Goal: Information Seeking & Learning: Learn about a topic

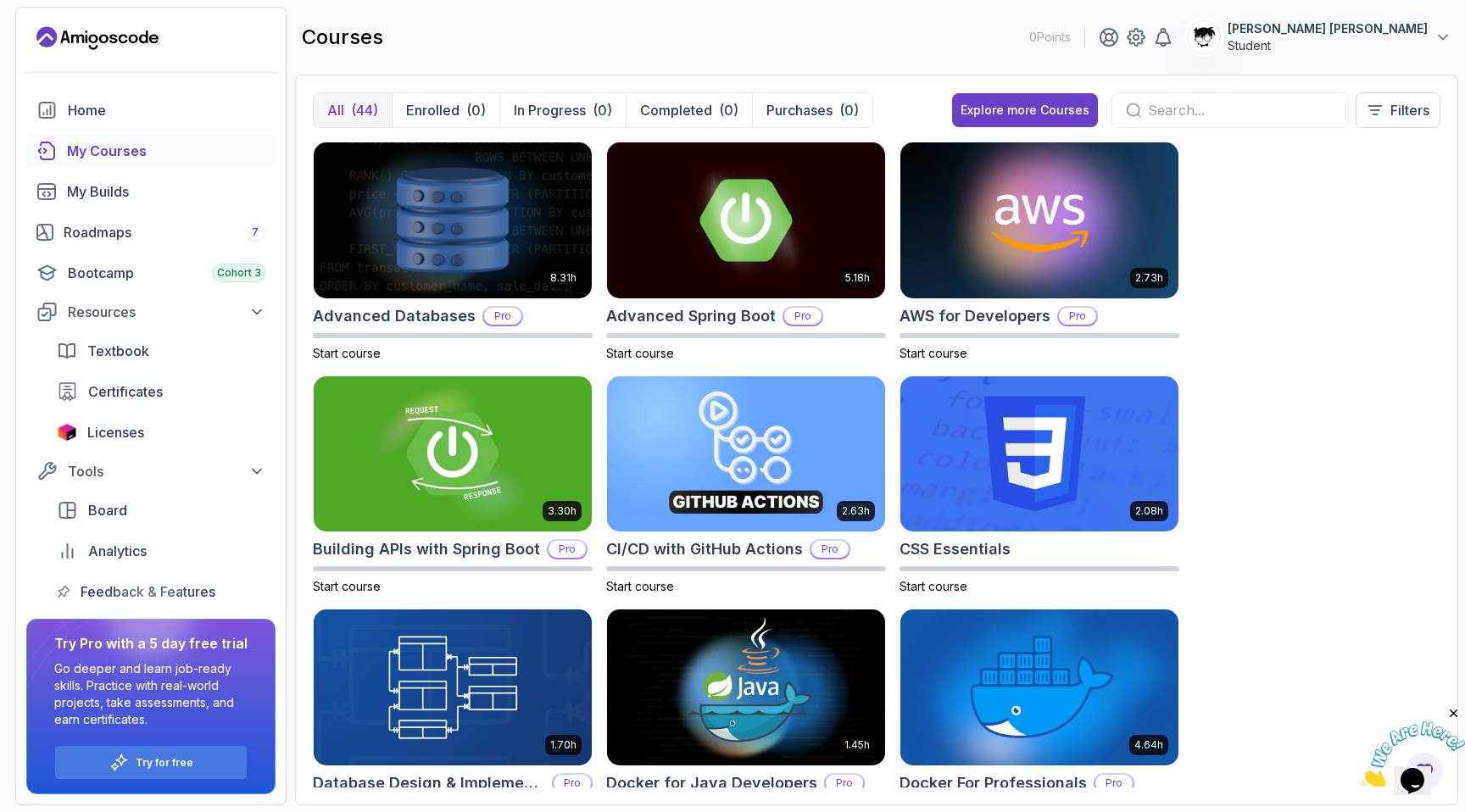
scroll to position [1292, 0]
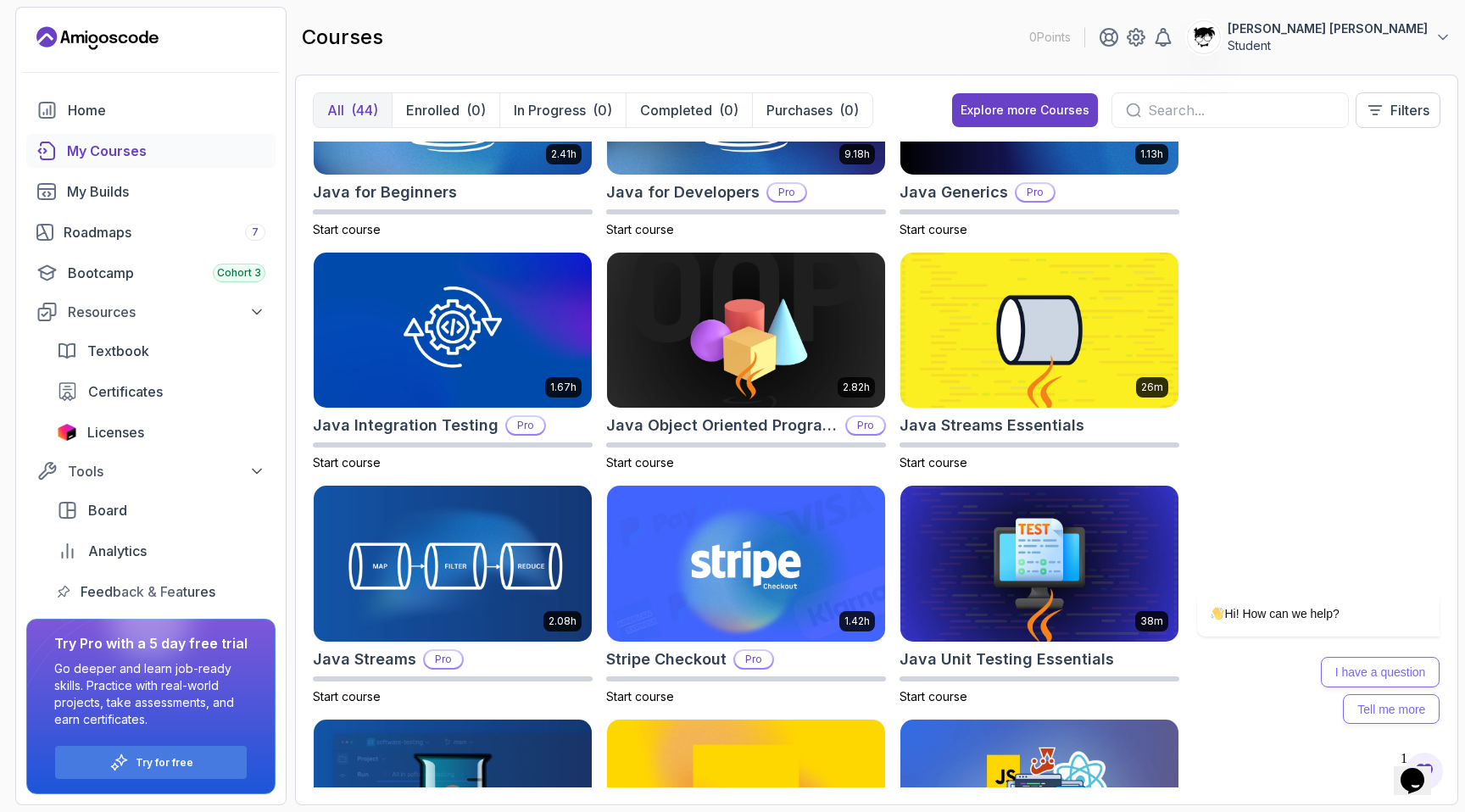
click at [1369, 42] on p "Student" at bounding box center [1327, 46] width 200 height 17
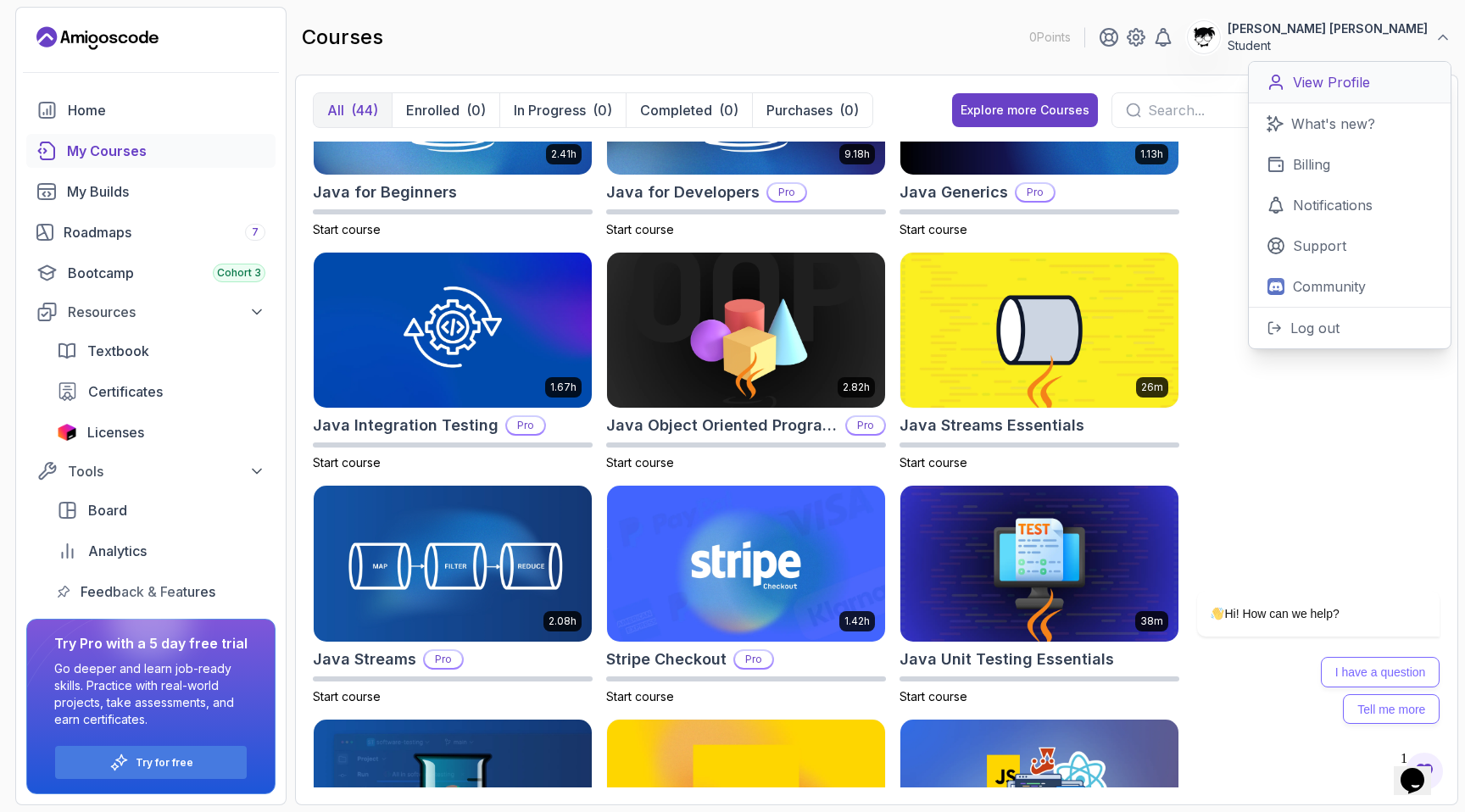
click at [1280, 81] on icon at bounding box center [1276, 82] width 19 height 19
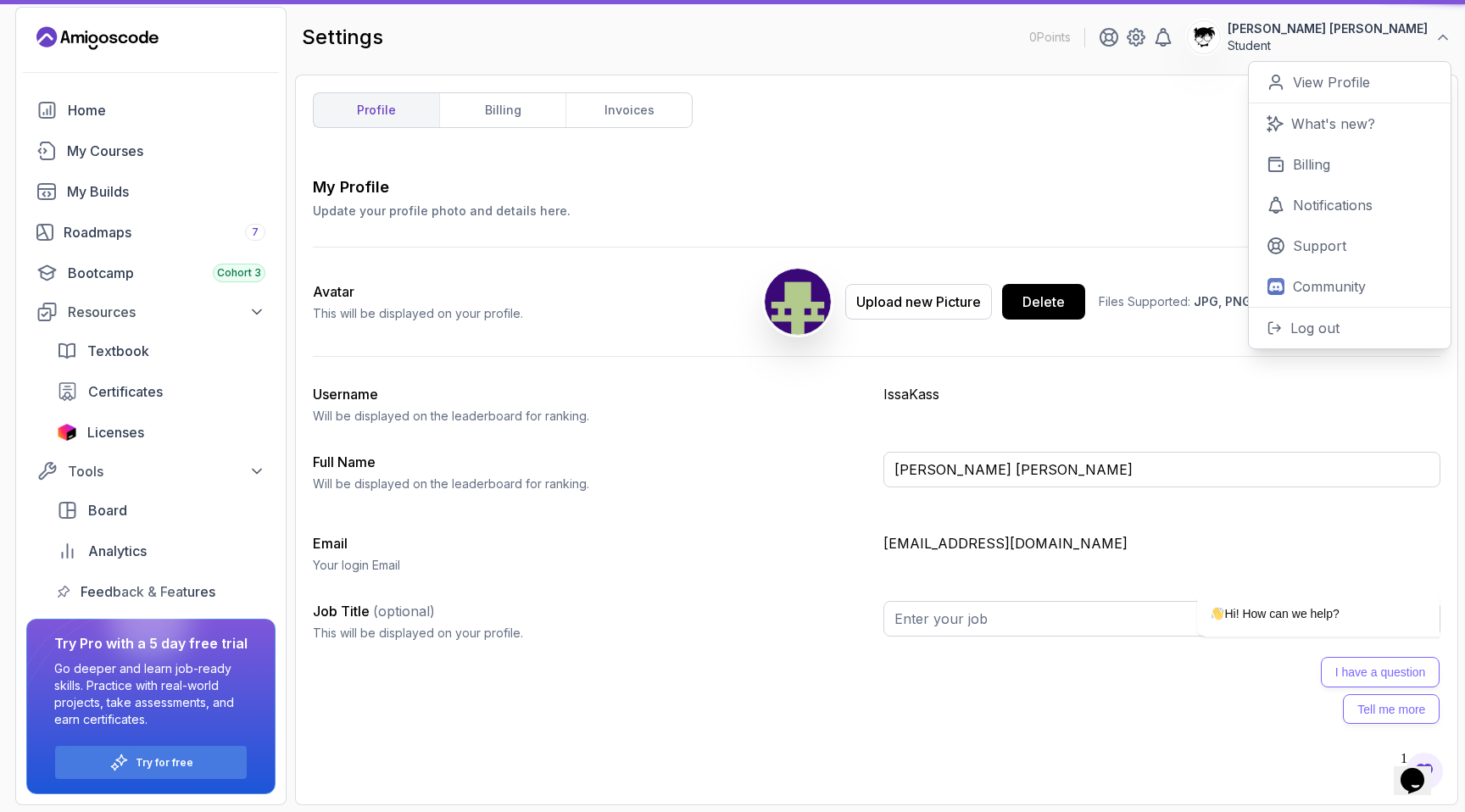
type input "Student"
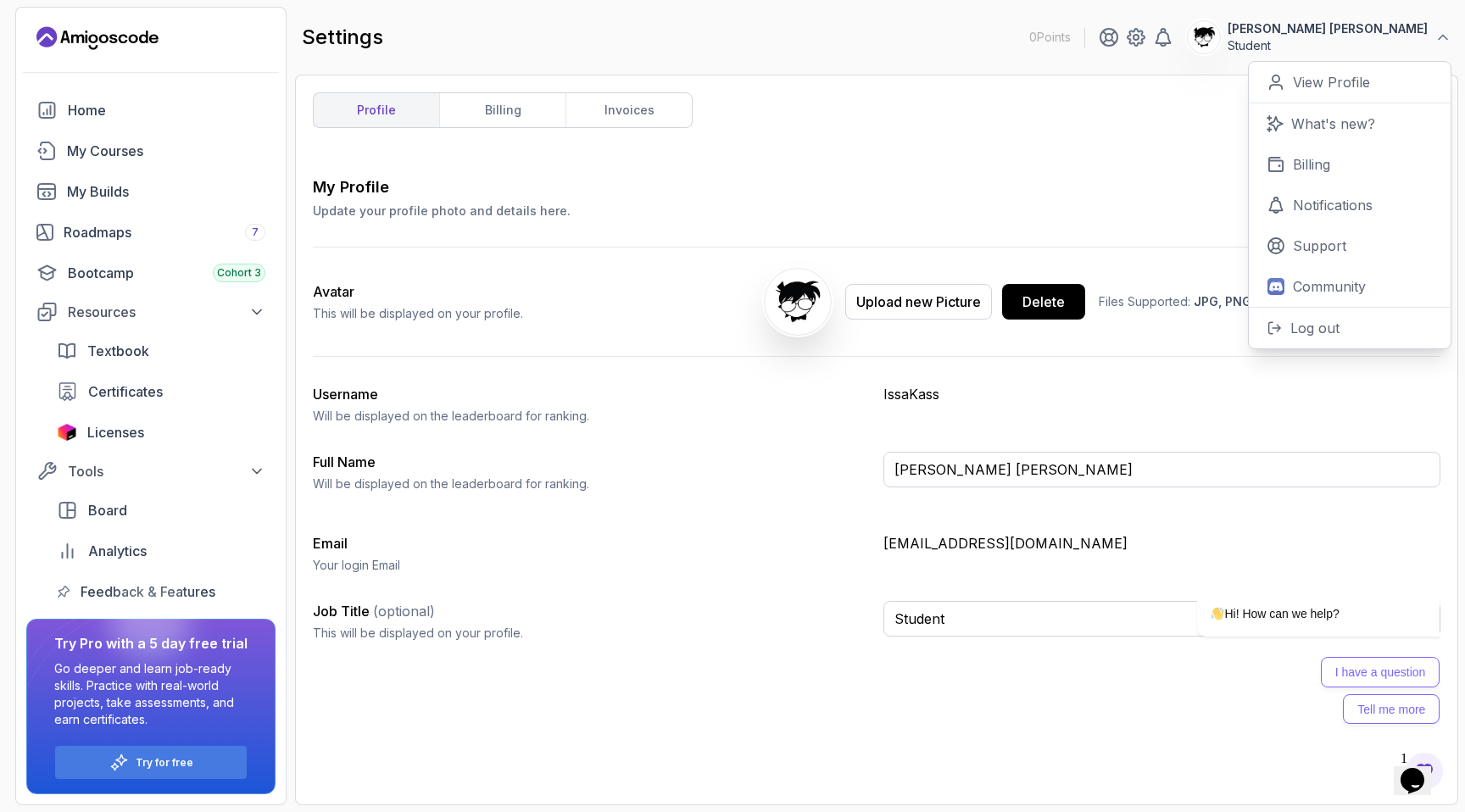
click at [777, 494] on div "Full Name Will be displayed on the leaderboard for ranking. Abdallah Issa Al-Ka…" at bounding box center [876, 479] width 1127 height 54
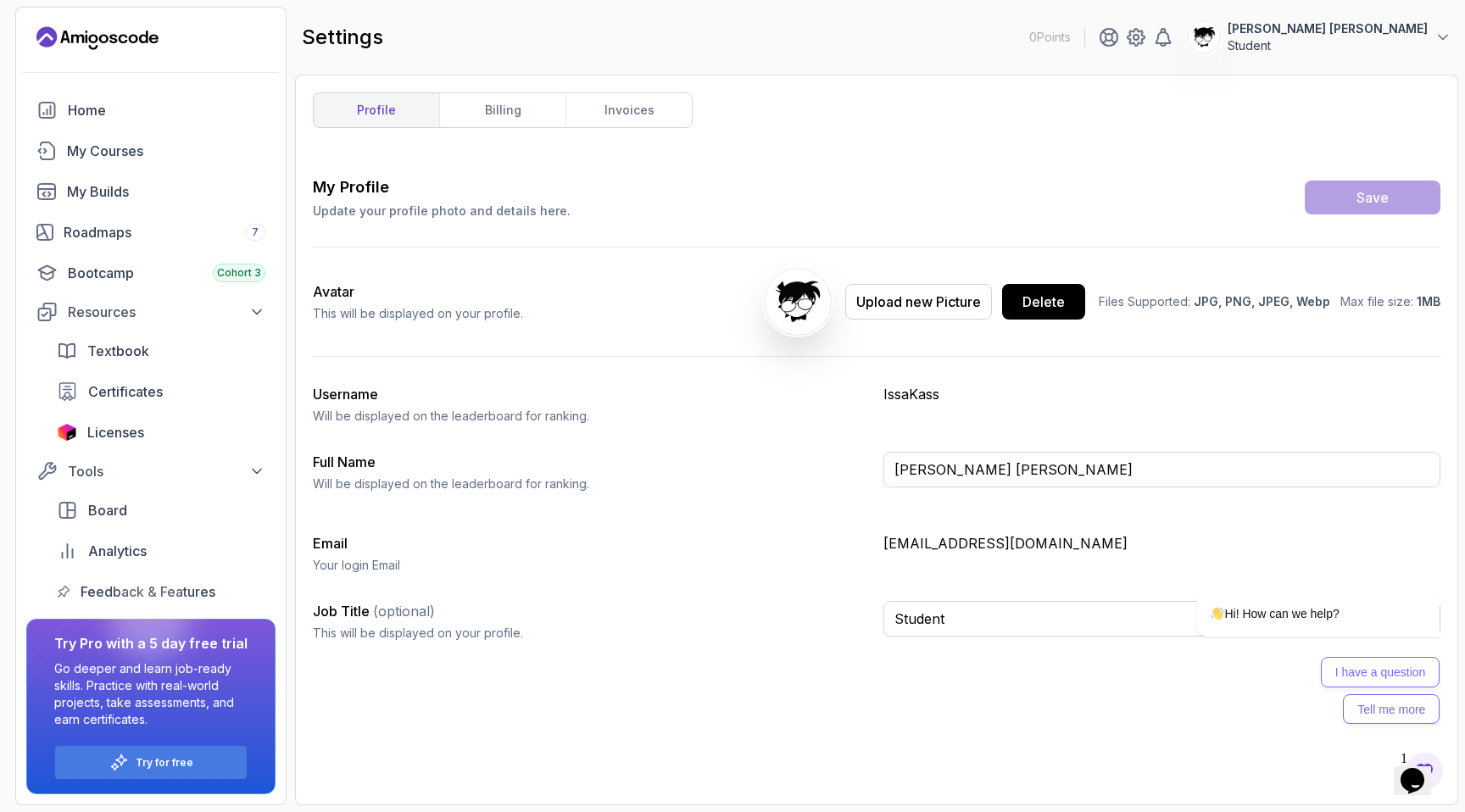
click at [351, 395] on label "Username" at bounding box center [345, 394] width 65 height 17
click at [348, 393] on label "Username" at bounding box center [345, 394] width 65 height 17
click at [342, 453] on div "Full Name Will be displayed on the leaderboard for ranking." at bounding box center [590, 471] width 557 height 40
click at [342, 473] on div "Full Name Will be displayed on the leaderboard for ranking." at bounding box center [590, 471] width 557 height 40
click at [1417, 768] on icon "$i18n('chat', 'chat_widget')" at bounding box center [1412, 780] width 23 height 25
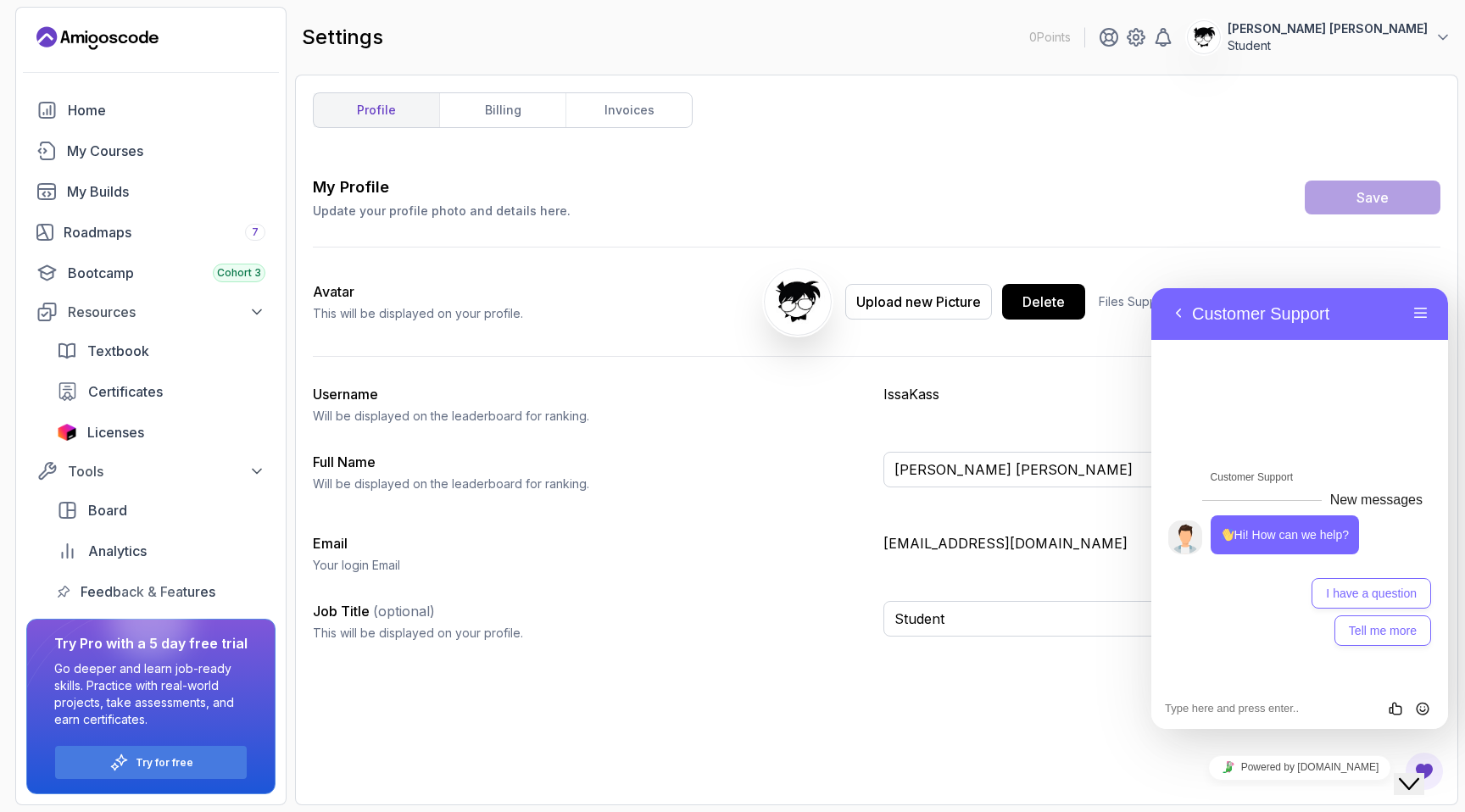
click at [1417, 773] on button "Close Chat This icon closes the chat window." at bounding box center [1409, 784] width 31 height 22
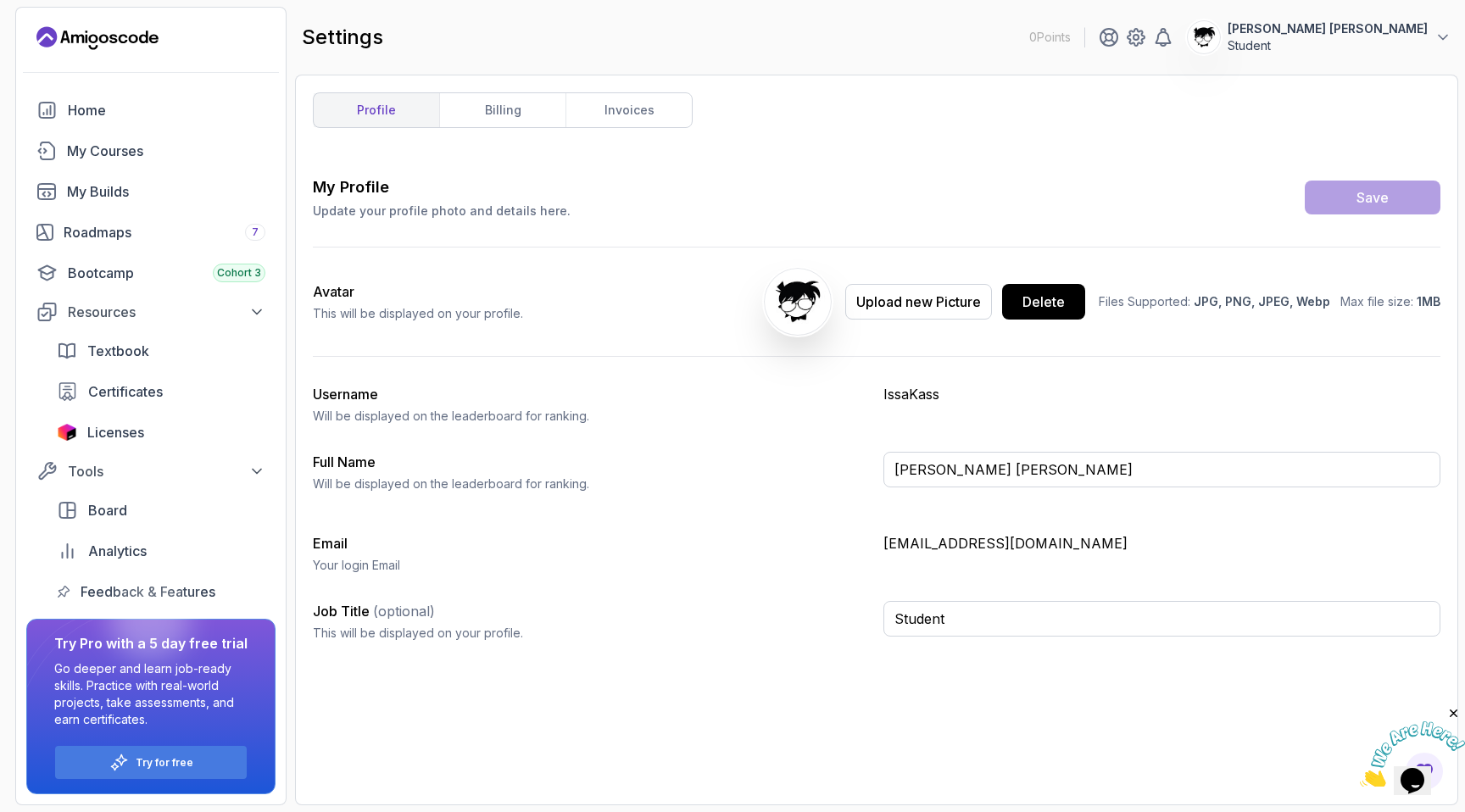
click at [1451, 708] on icon "Close" at bounding box center [1454, 714] width 15 height 15
click at [534, 104] on link "billing" at bounding box center [501, 110] width 126 height 34
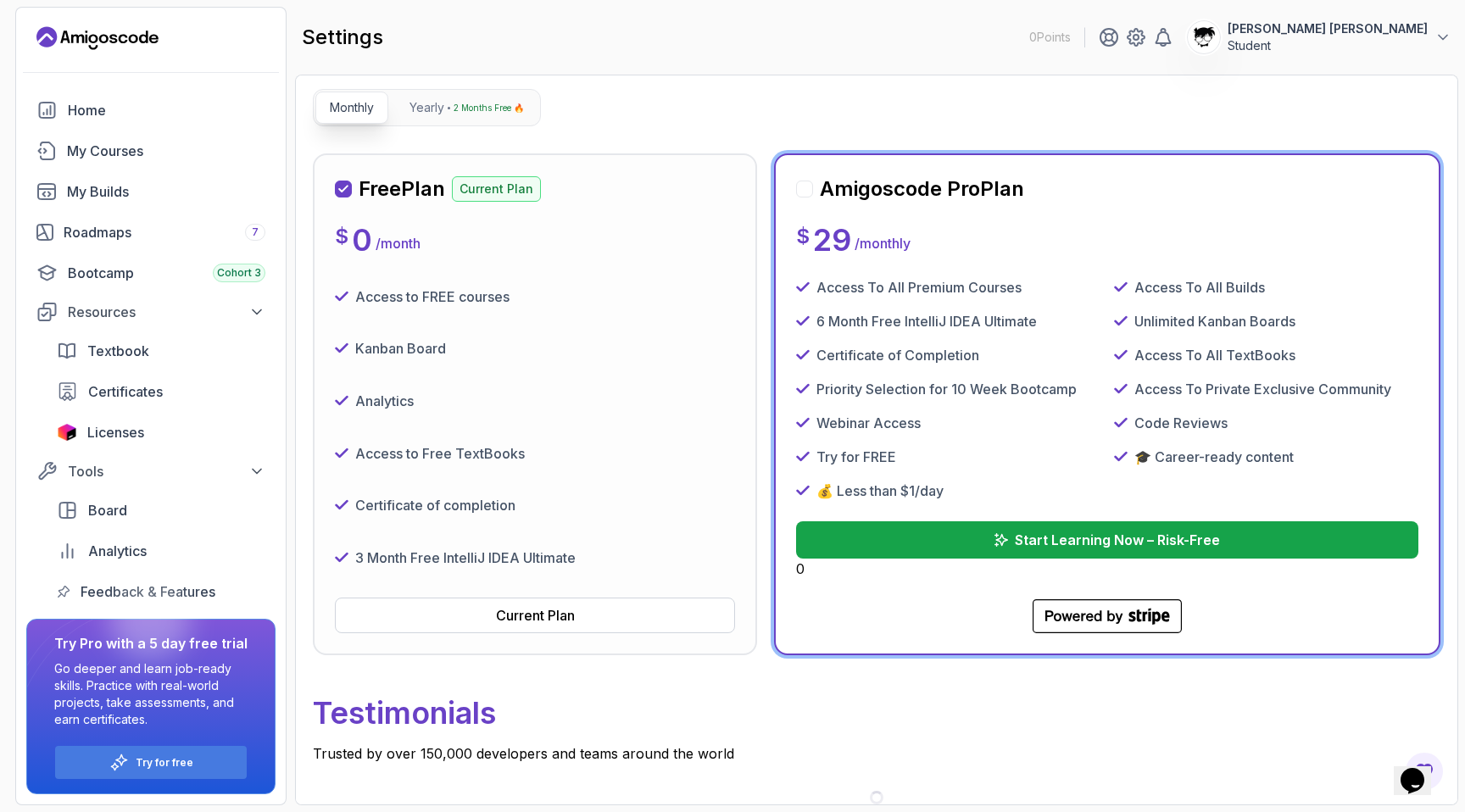
scroll to position [158, 0]
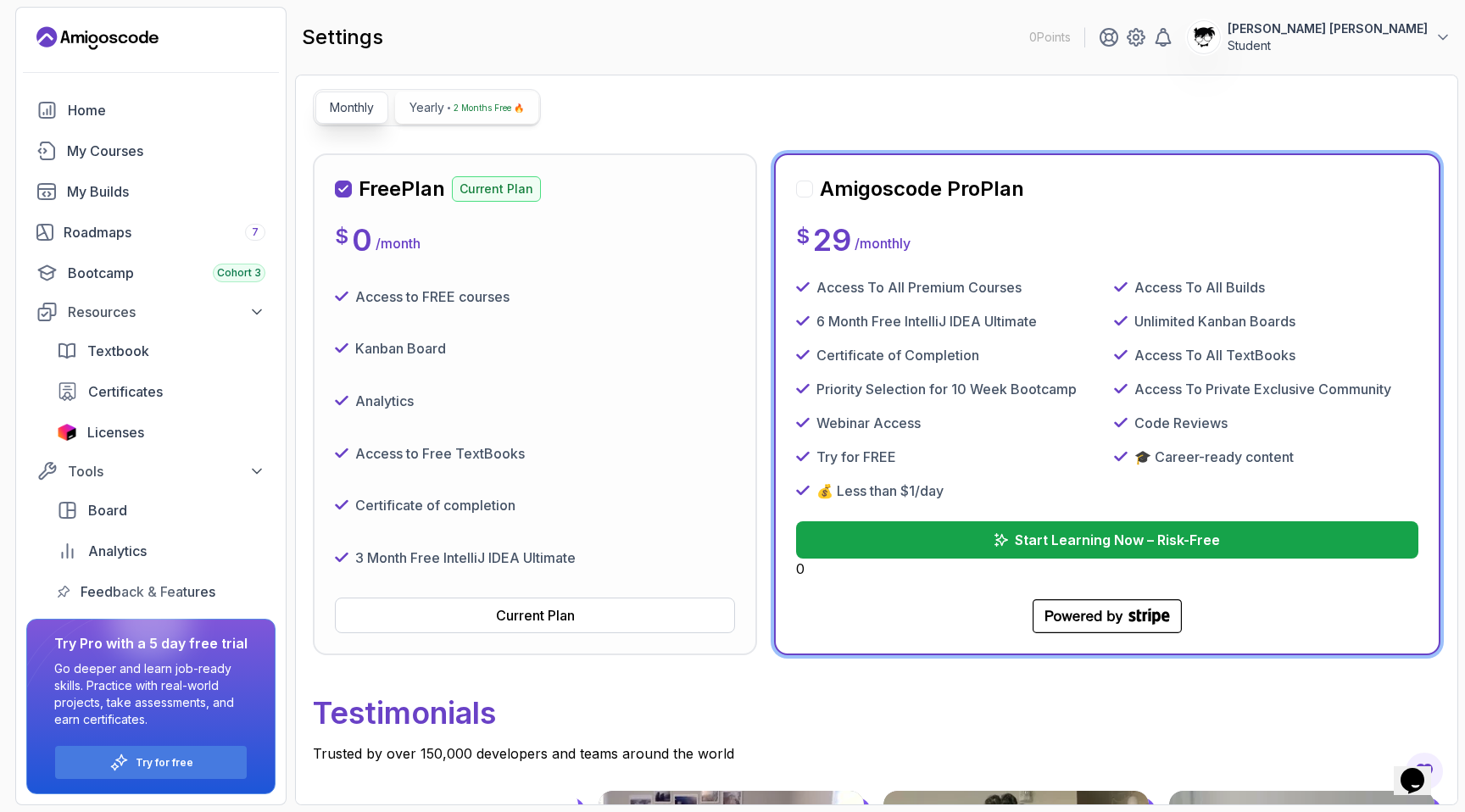
click at [467, 110] on p "2 Months Free 🔥" at bounding box center [488, 108] width 70 height 17
click at [365, 110] on p "Monthly" at bounding box center [351, 108] width 44 height 17
click at [453, 111] on div "2 Months Free 🔥" at bounding box center [486, 108] width 77 height 17
click at [358, 104] on p "Monthly" at bounding box center [351, 108] width 44 height 17
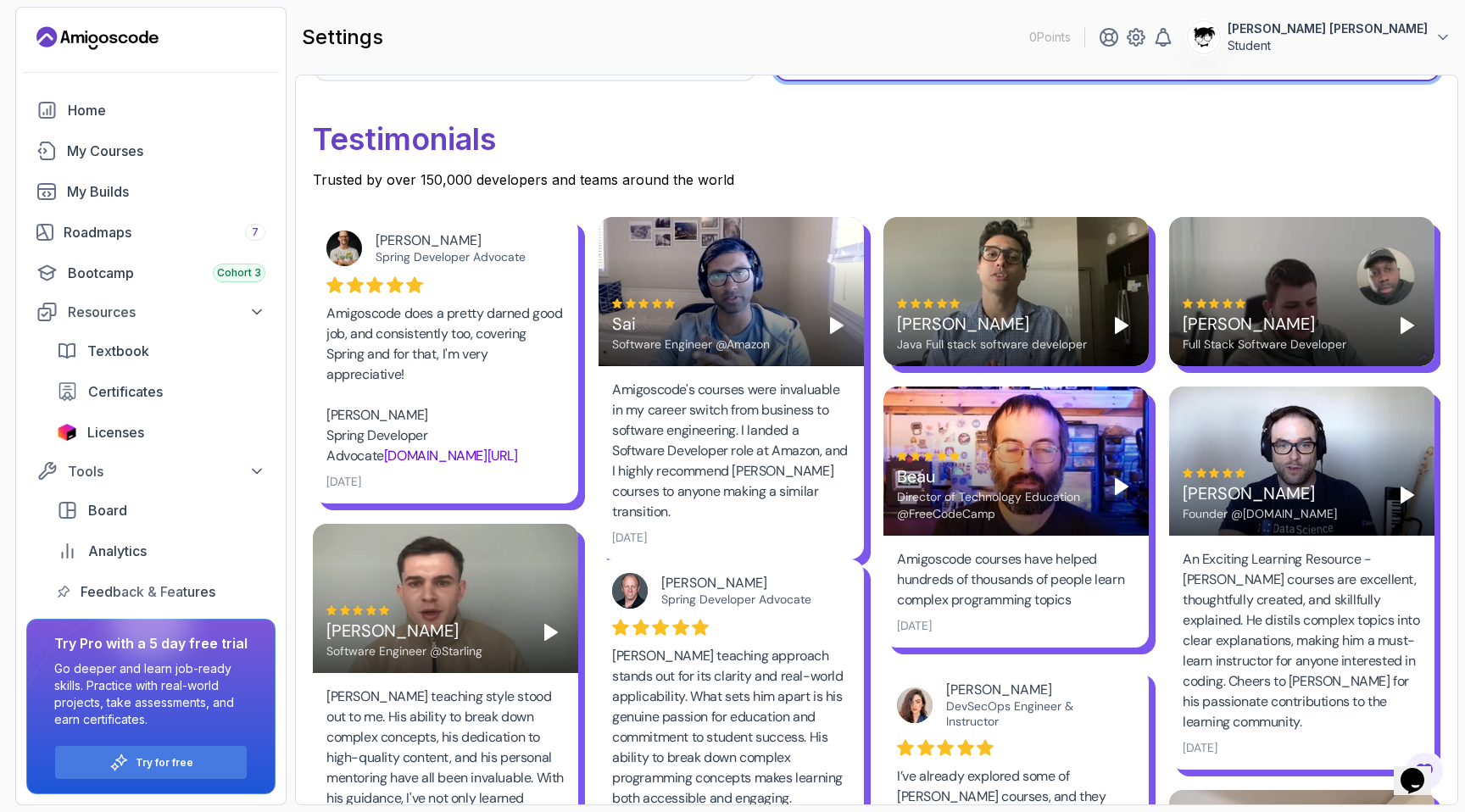
scroll to position [0, 0]
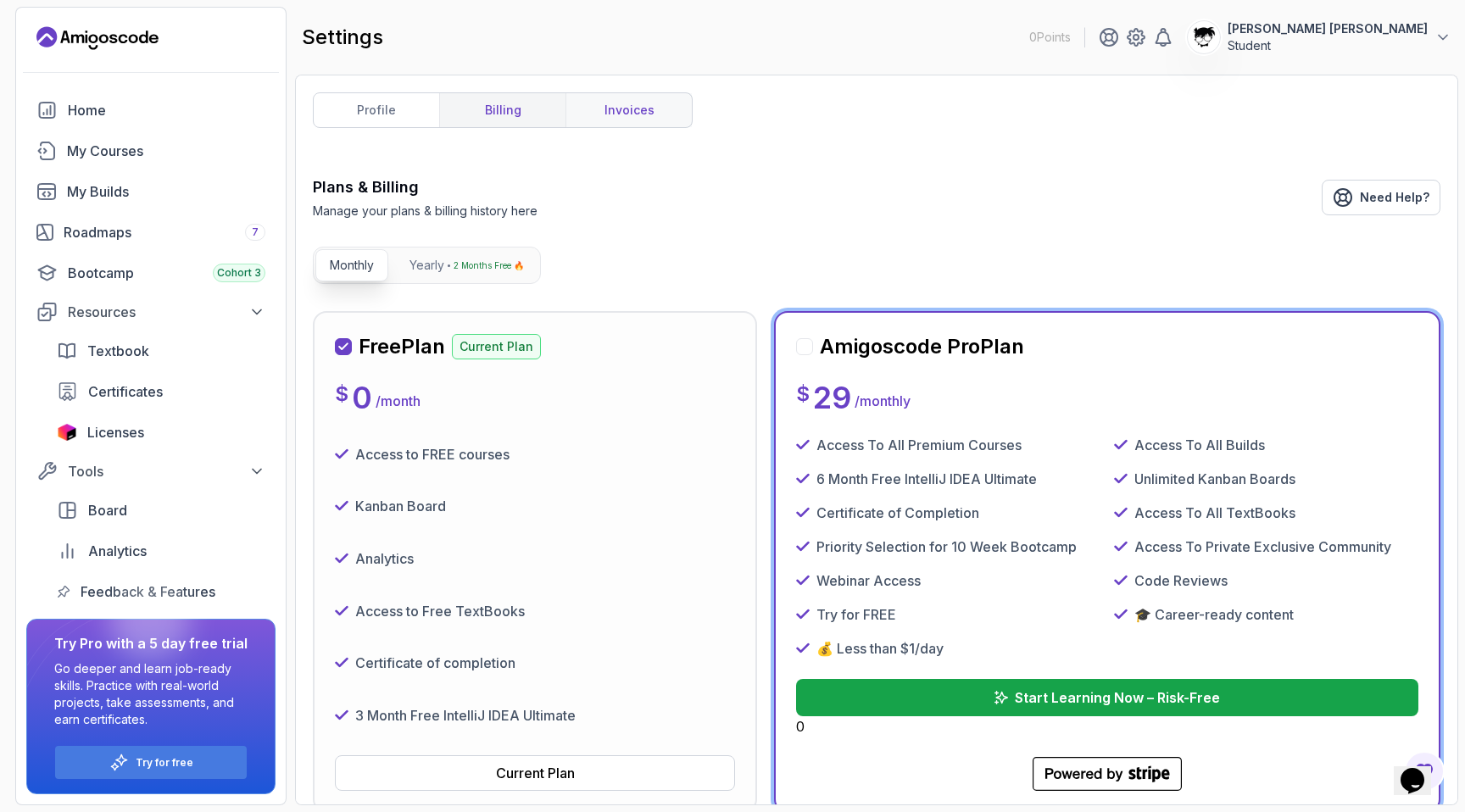
click at [593, 119] on link "invoices" at bounding box center [628, 110] width 126 height 34
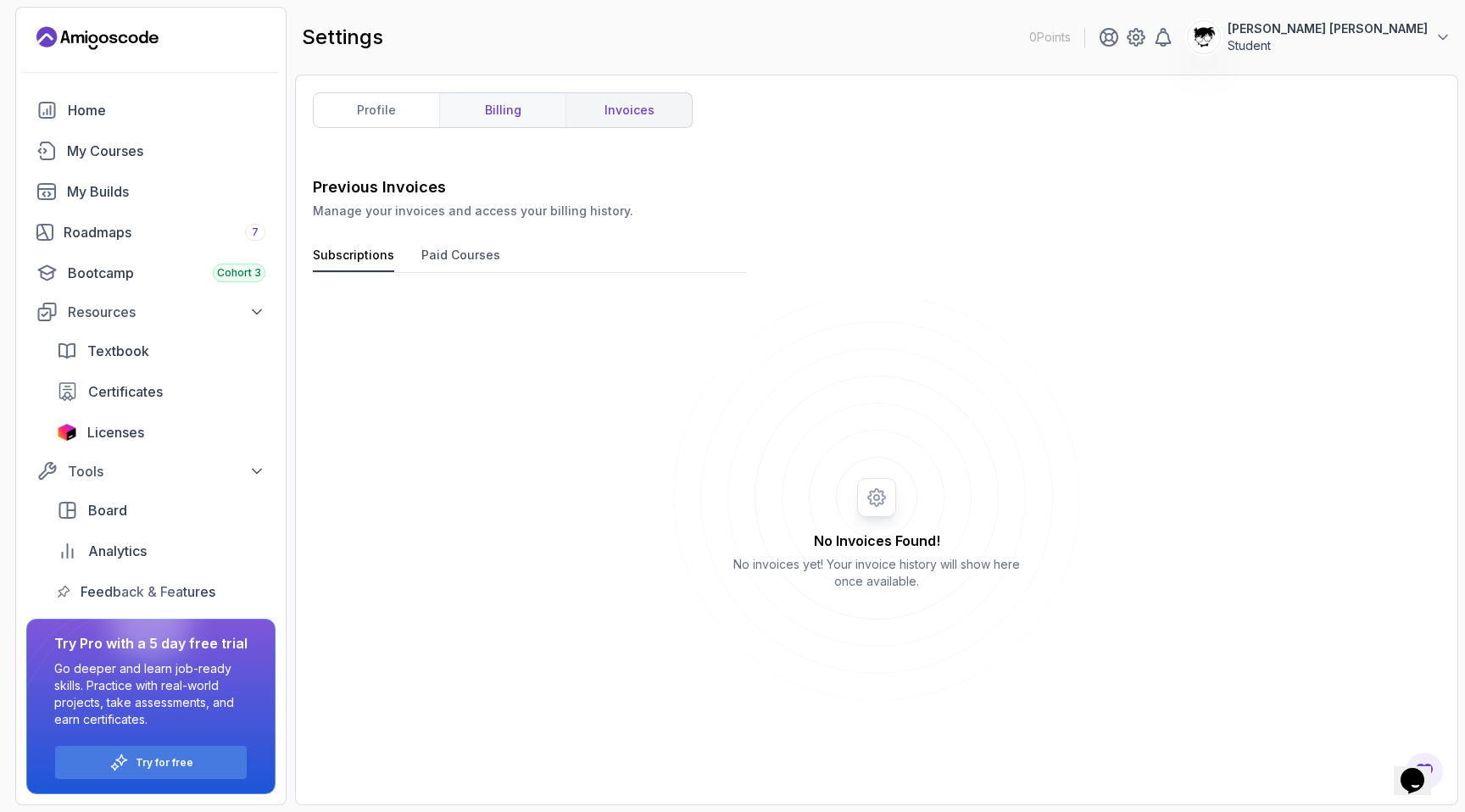
click at [540, 124] on link "billing" at bounding box center [501, 110] width 126 height 34
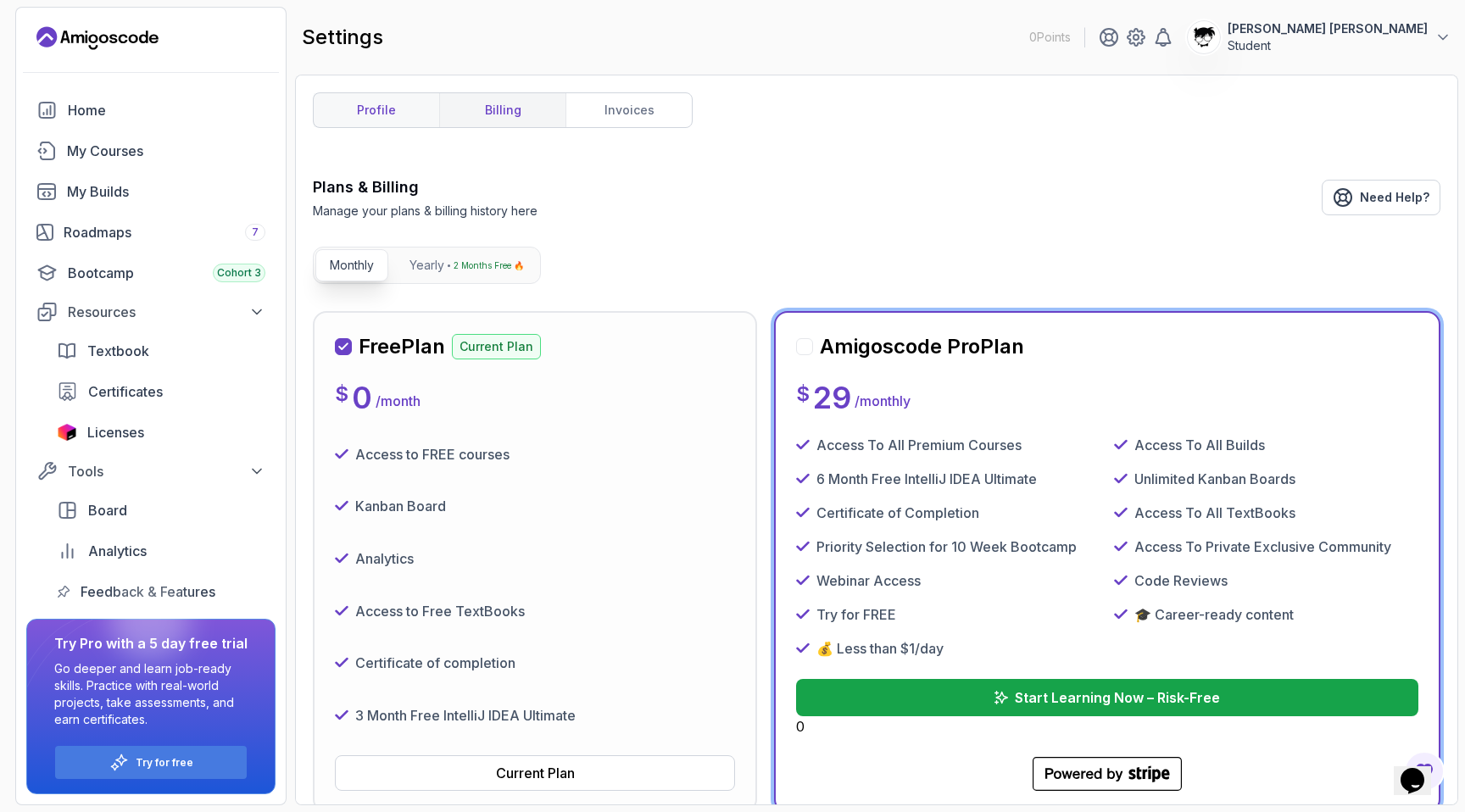
click at [374, 110] on link "profile" at bounding box center [376, 110] width 125 height 34
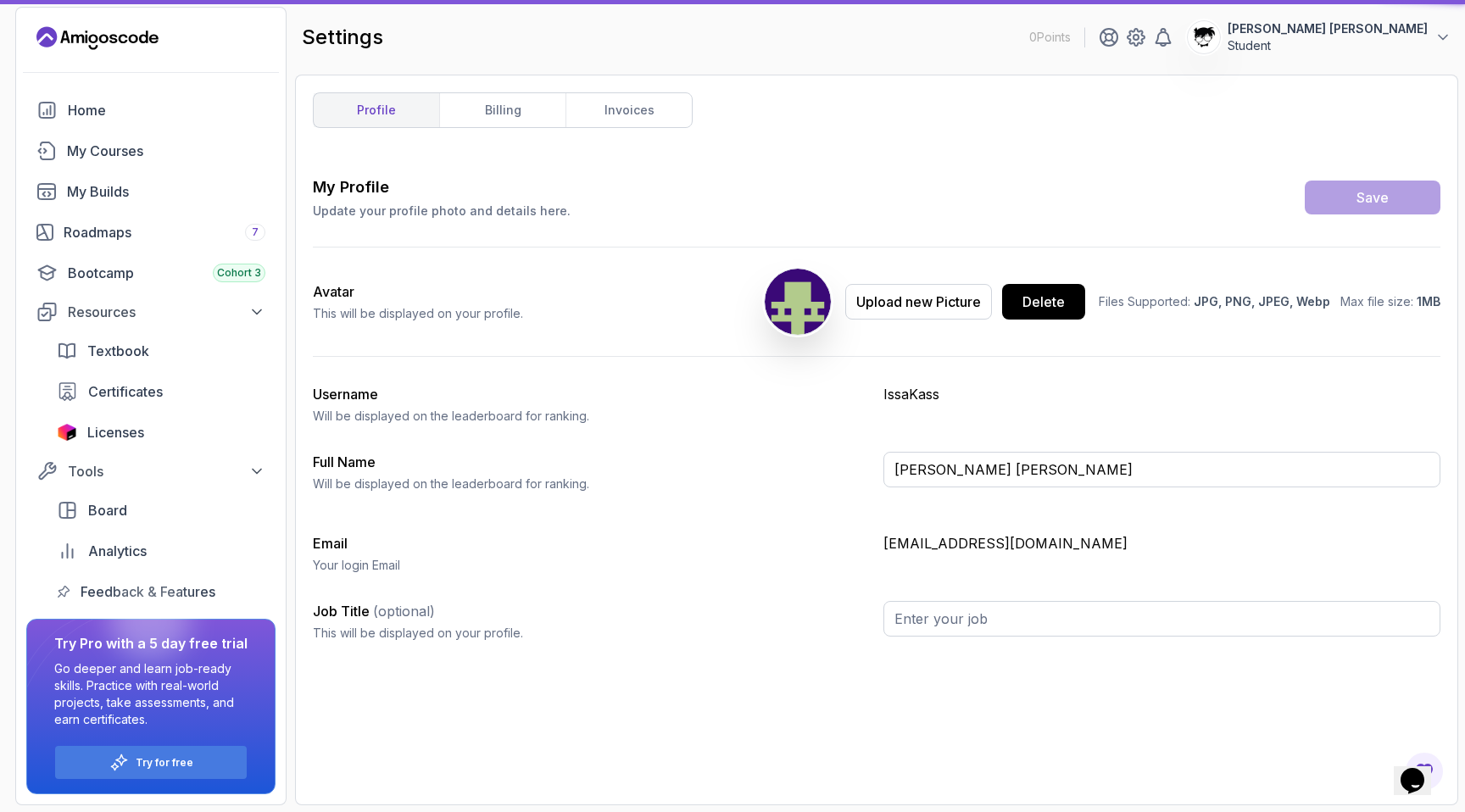
type input "Student"
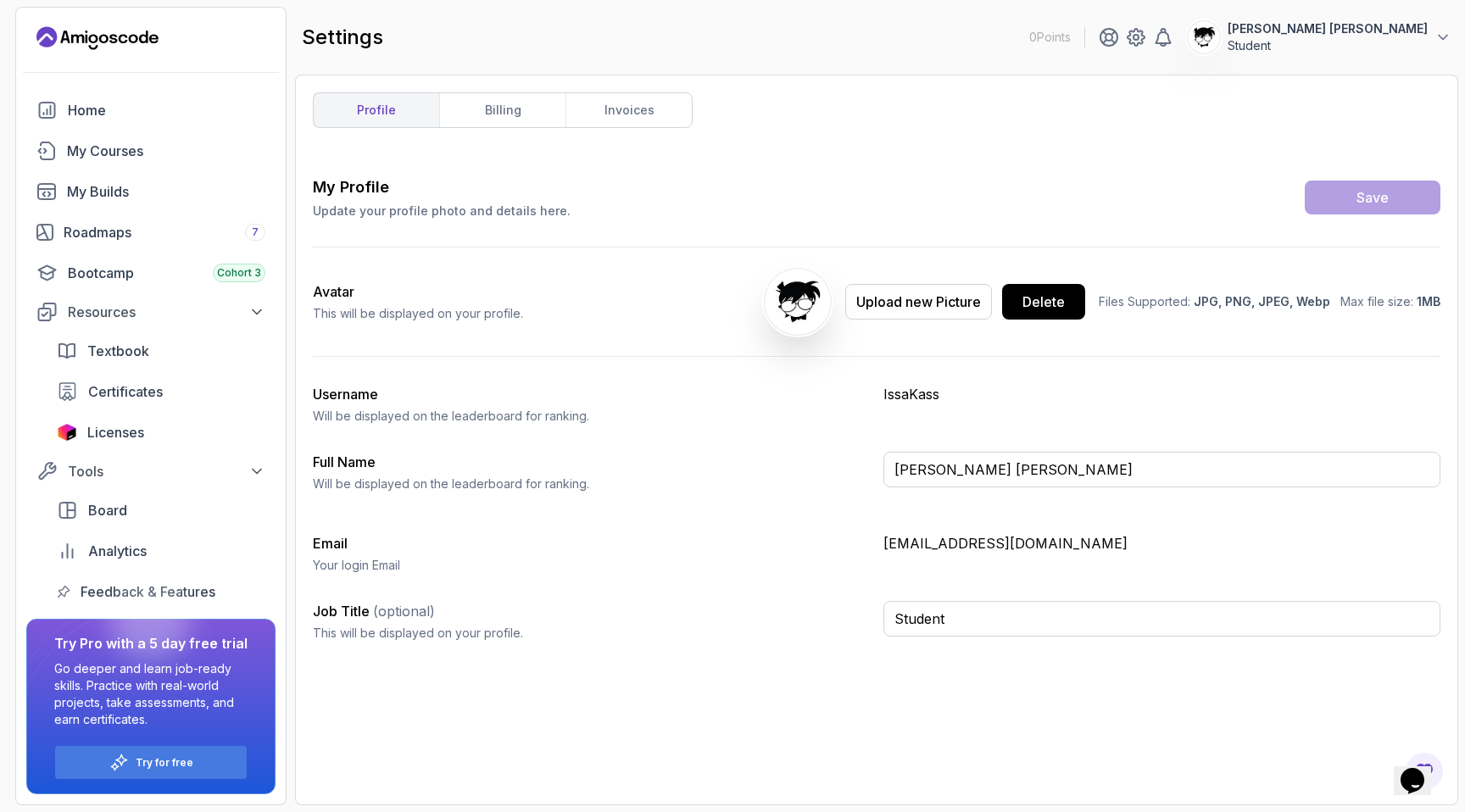
click at [1400, 56] on div "settings 0 Points Abdallah Issa Al-Kass Student" at bounding box center [876, 36] width 1163 height 61
click at [86, 228] on div "Roadmaps 7" at bounding box center [165, 232] width 202 height 21
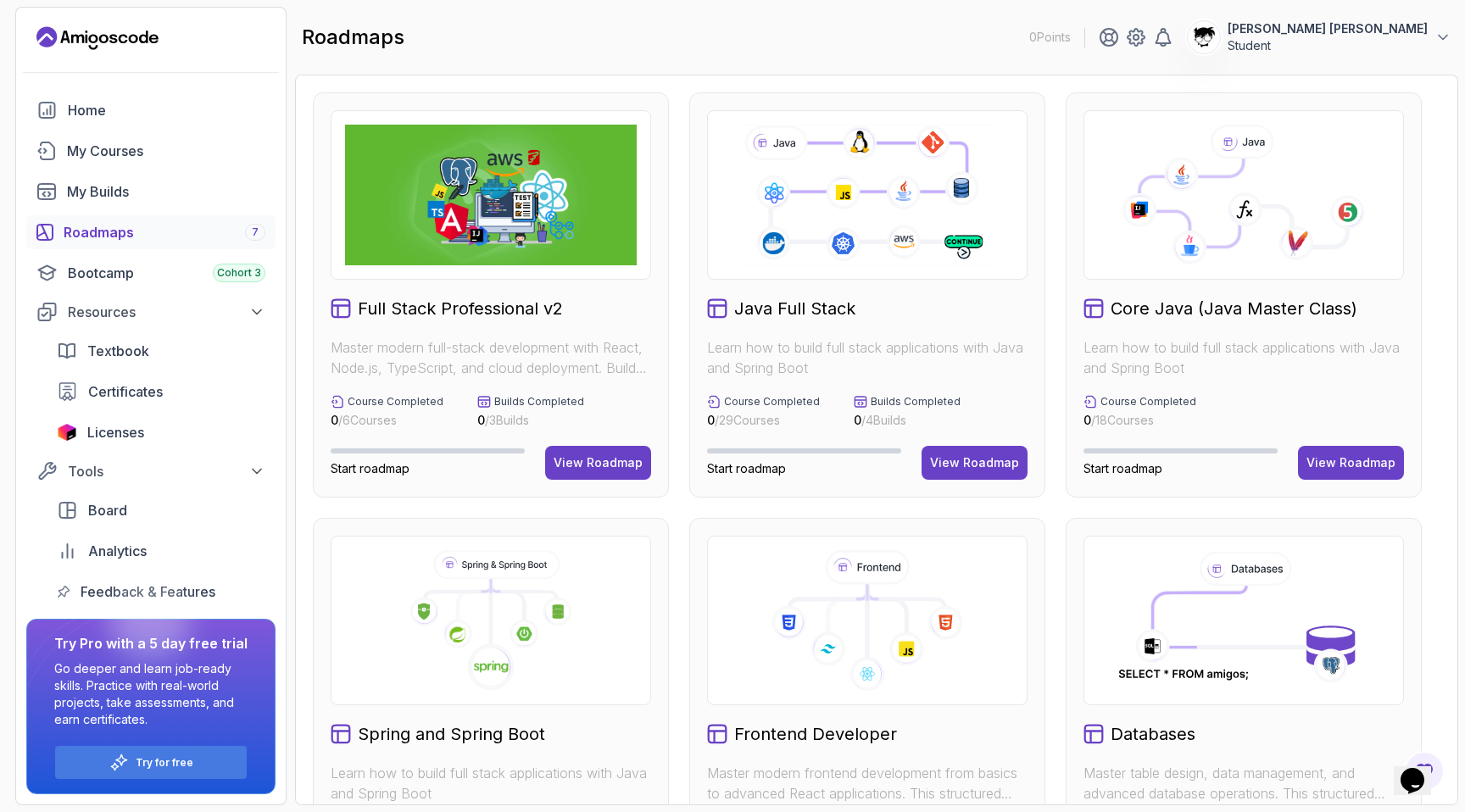
scroll to position [561, 0]
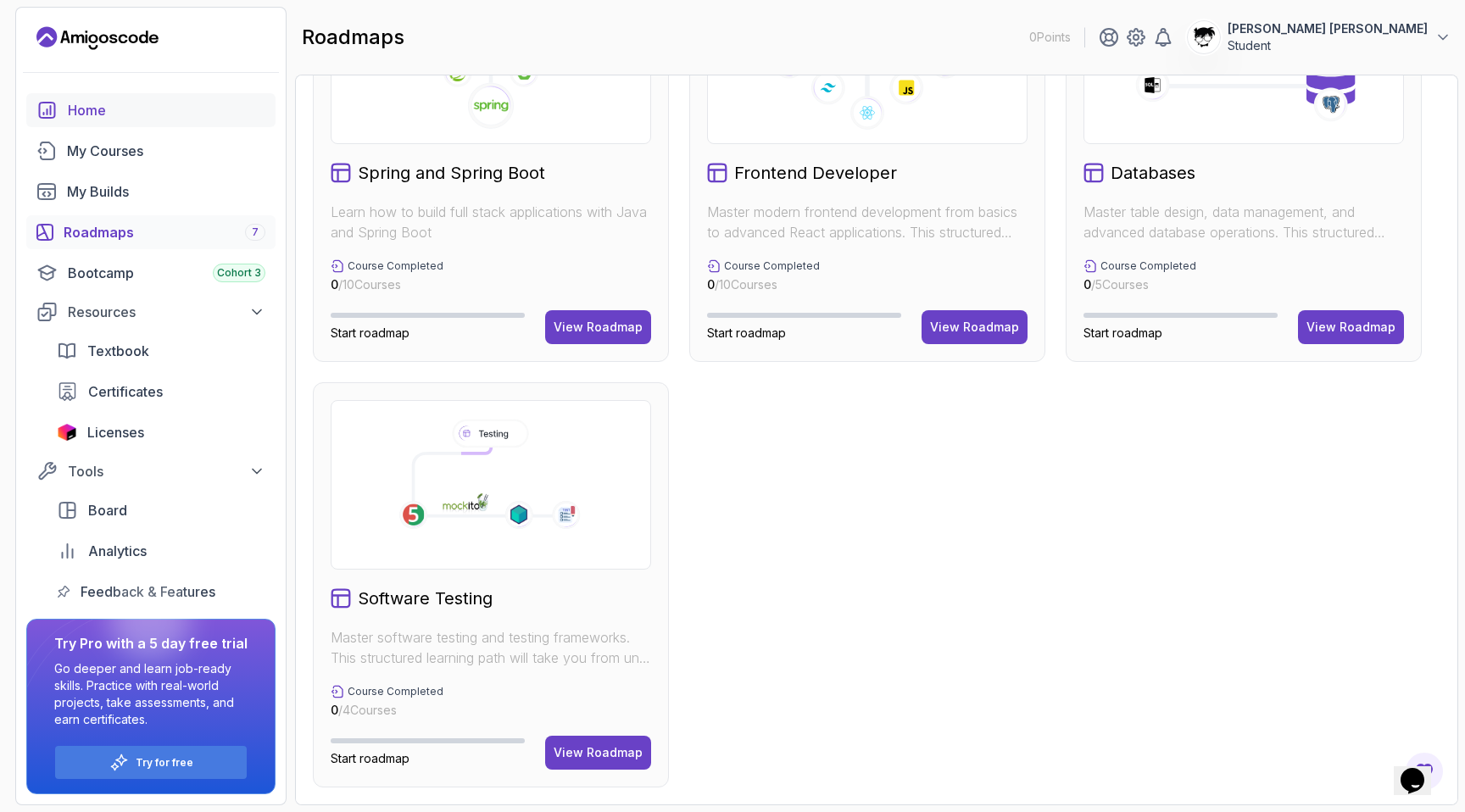
click at [64, 109] on link "Home" at bounding box center [151, 110] width 249 height 34
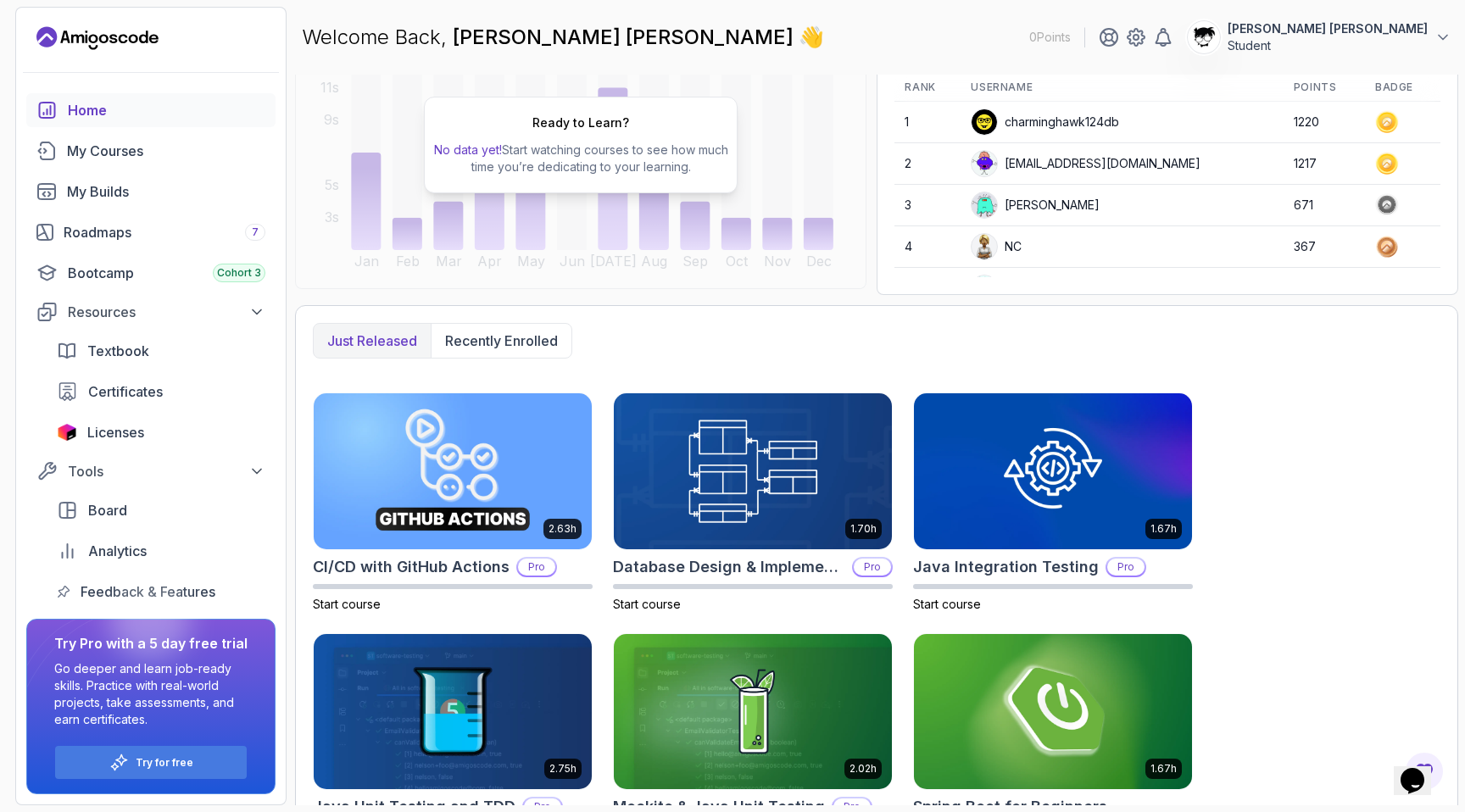
scroll to position [515, 0]
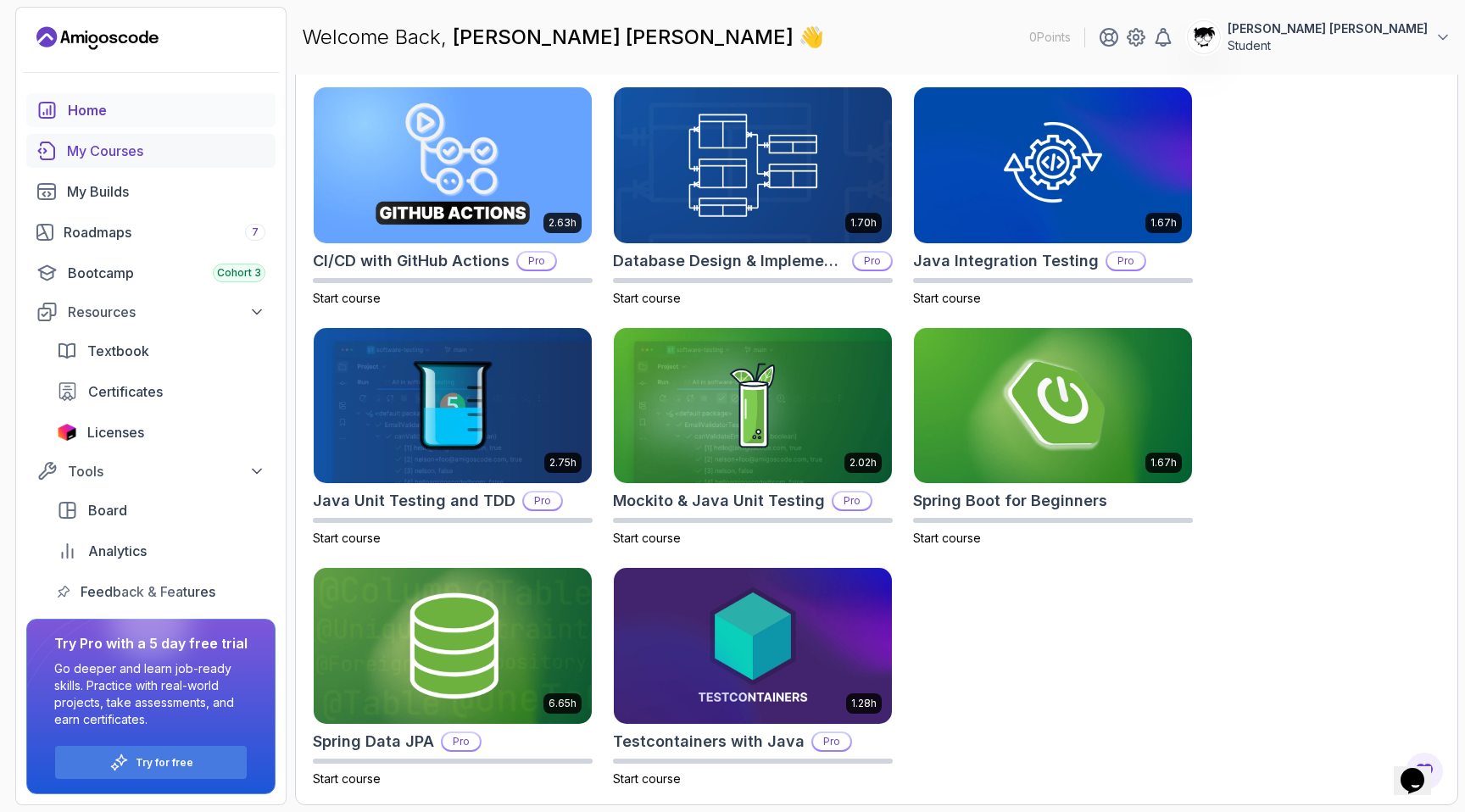
click at [56, 149] on icon "courses" at bounding box center [47, 151] width 21 height 21
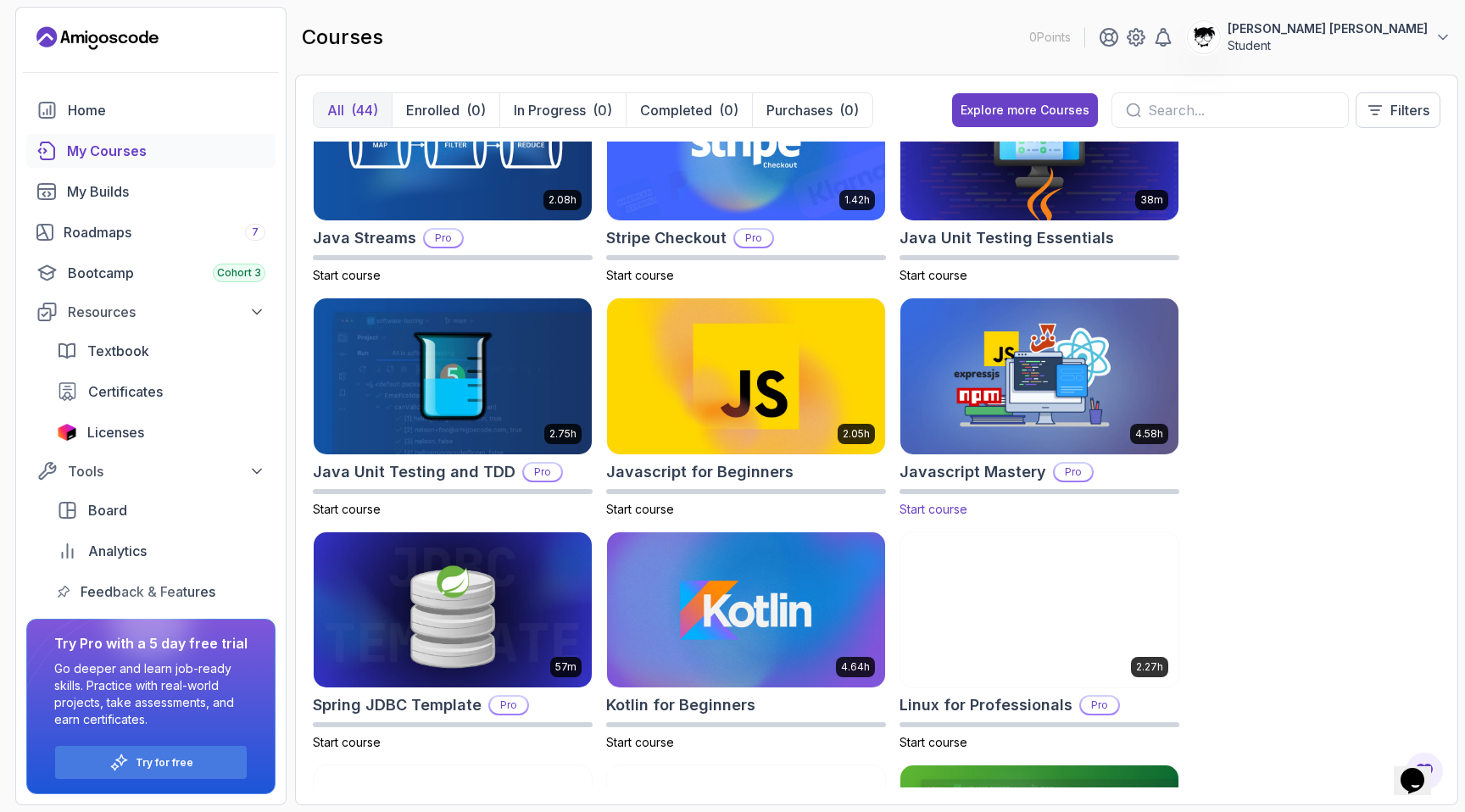
scroll to position [1674, 0]
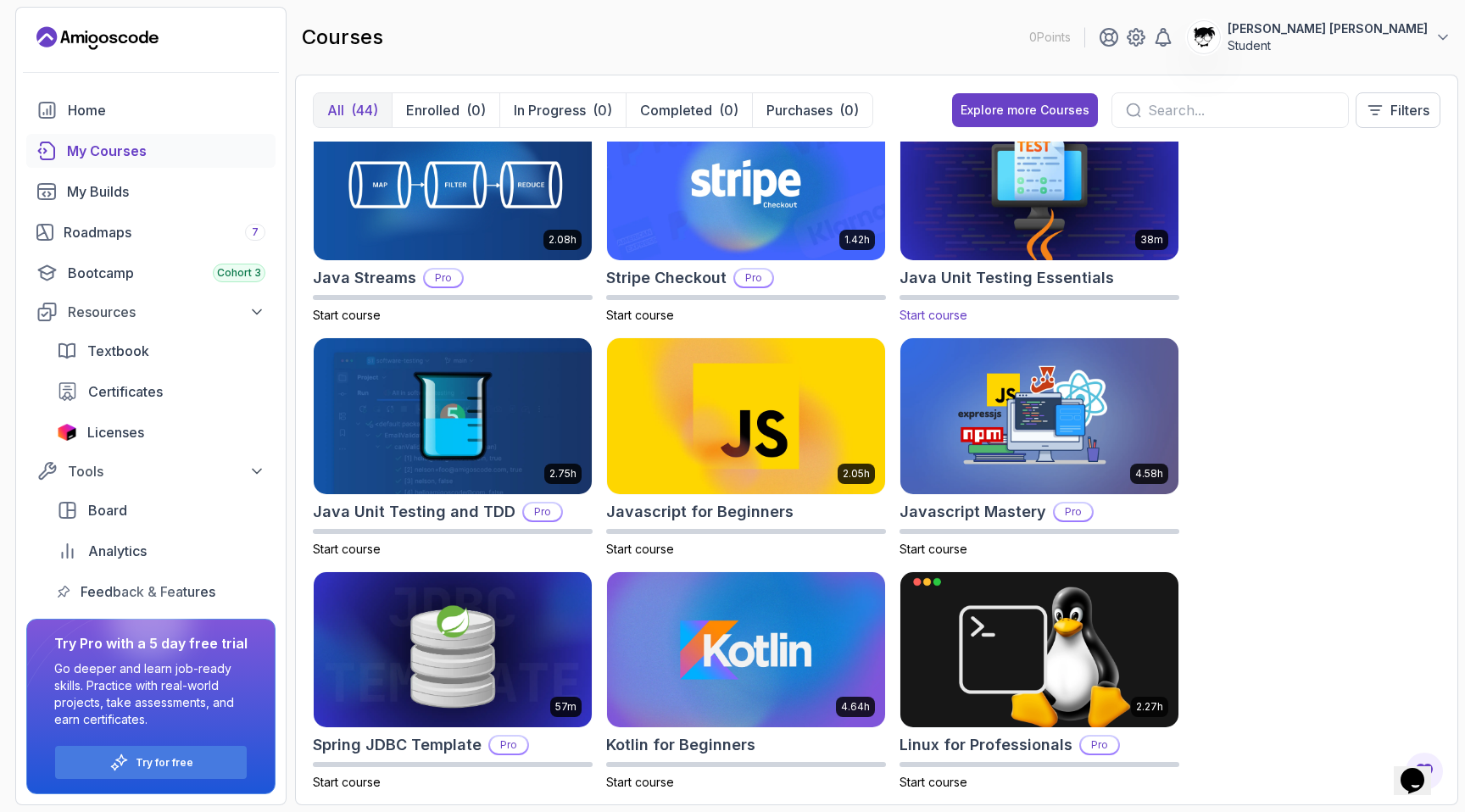
click at [936, 237] on img at bounding box center [1039, 182] width 292 height 164
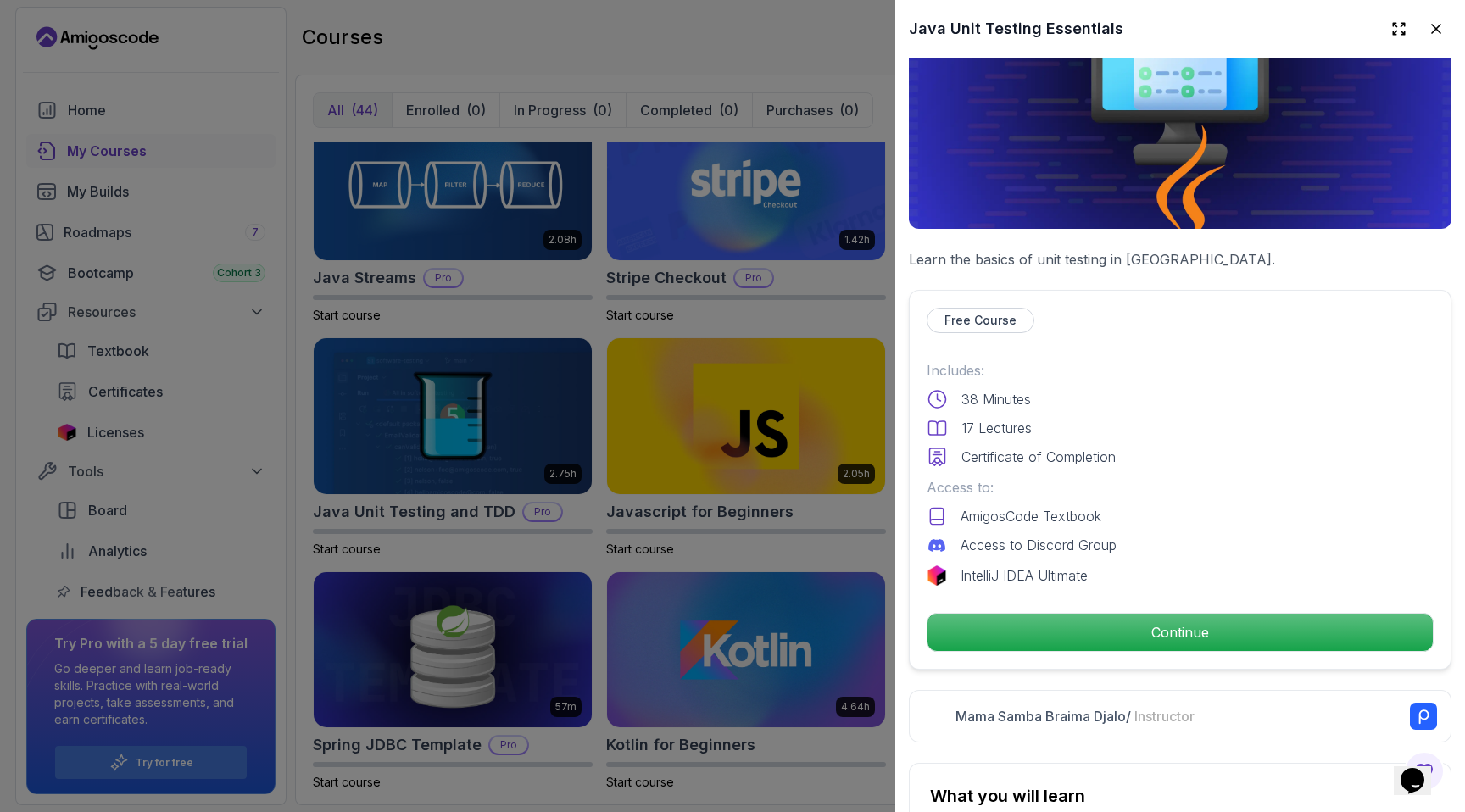
scroll to position [150, 0]
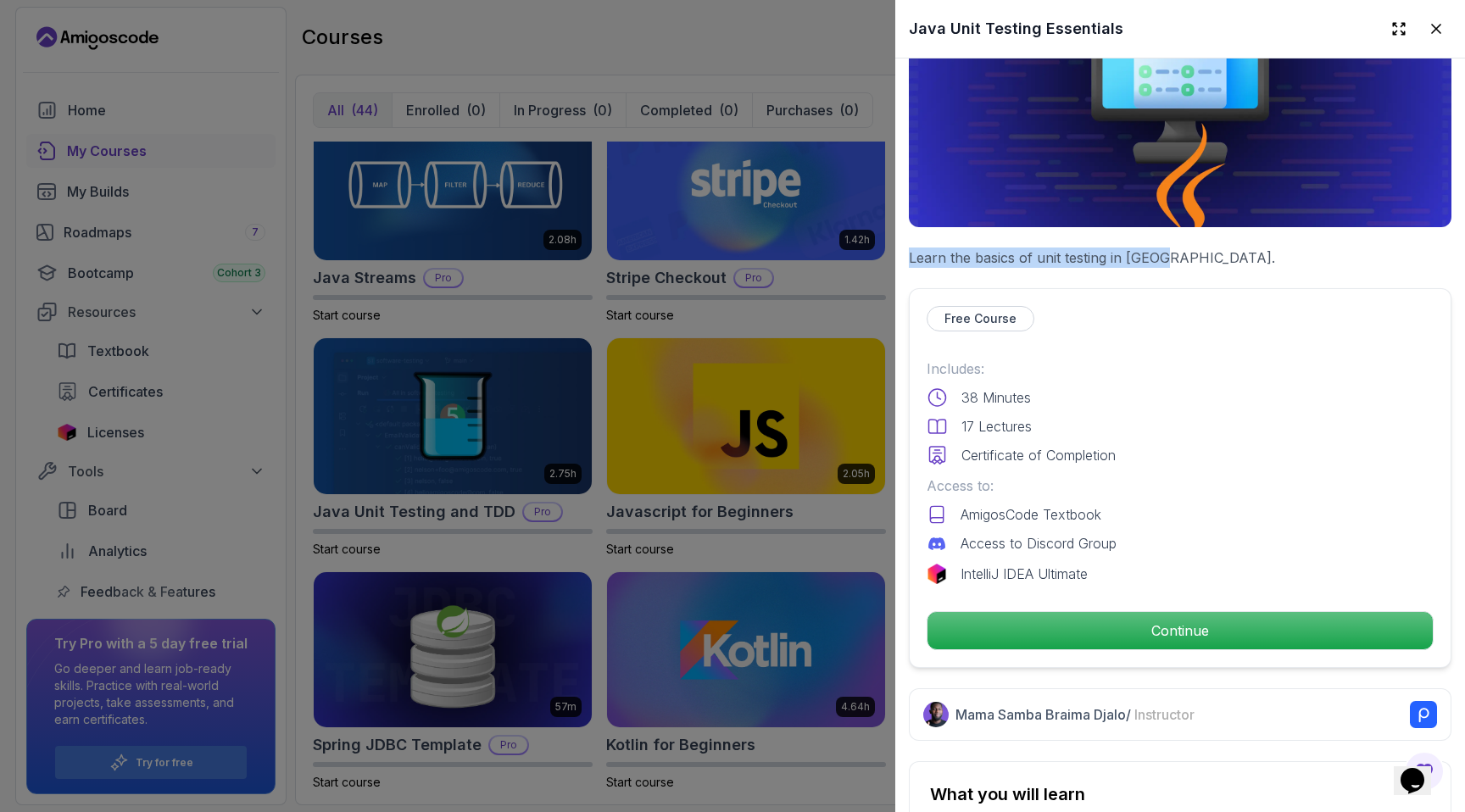
drag, startPoint x: 907, startPoint y: 253, endPoint x: 1197, endPoint y: 253, distance: 290.0
click at [1197, 253] on p "Learn the basics of unit testing in Java." at bounding box center [1180, 258] width 543 height 21
drag, startPoint x: 953, startPoint y: 397, endPoint x: 1148, endPoint y: 396, distance: 195.0
click at [1149, 396] on div "38 Minutes" at bounding box center [1180, 398] width 507 height 21
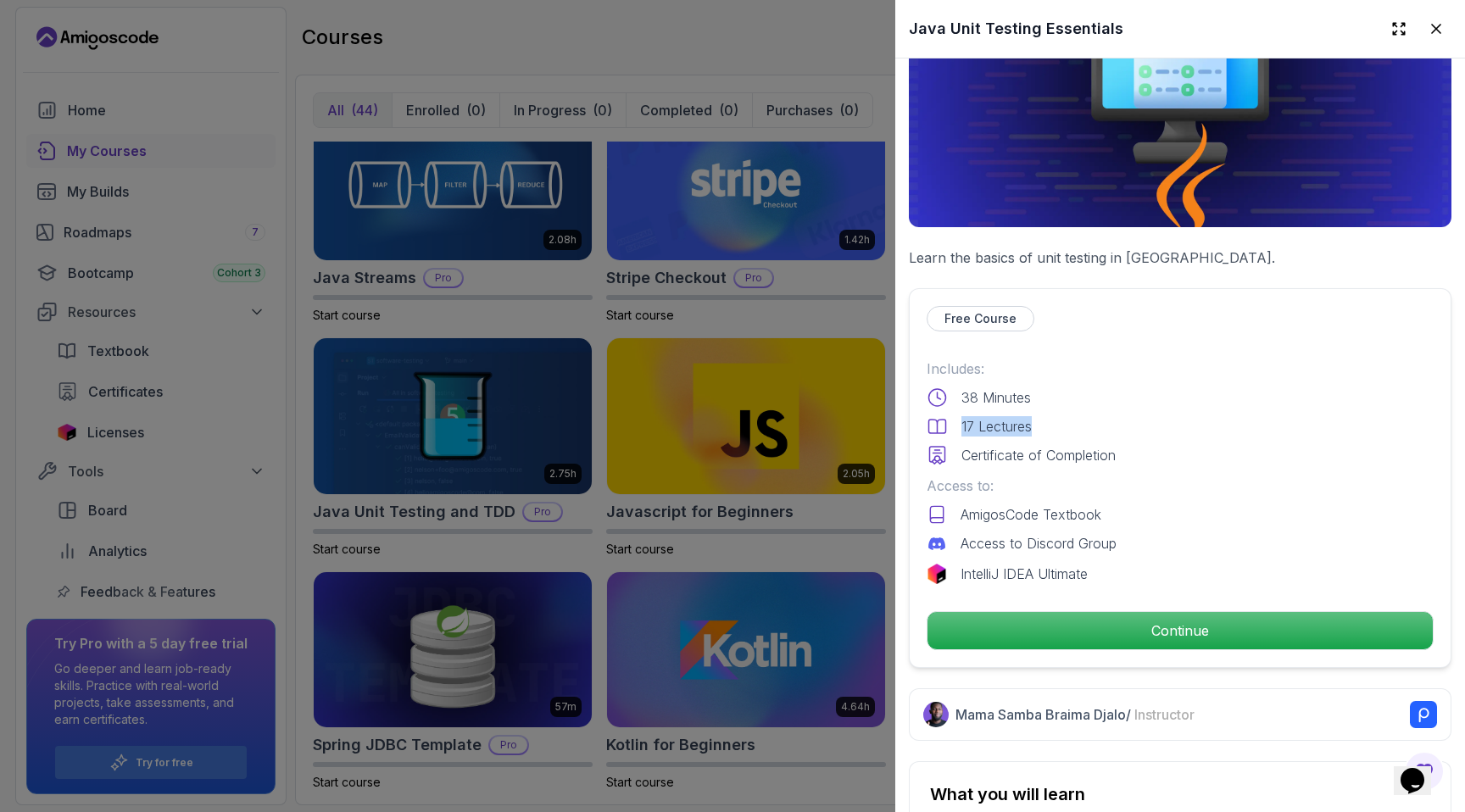
drag, startPoint x: 953, startPoint y: 421, endPoint x: 1059, endPoint y: 421, distance: 106.0
click at [1059, 421] on div "17 Lectures" at bounding box center [1180, 427] width 507 height 21
drag, startPoint x: 957, startPoint y: 462, endPoint x: 1180, endPoint y: 462, distance: 223.0
click at [1180, 462] on div "Certificate of Completion" at bounding box center [1180, 456] width 507 height 21
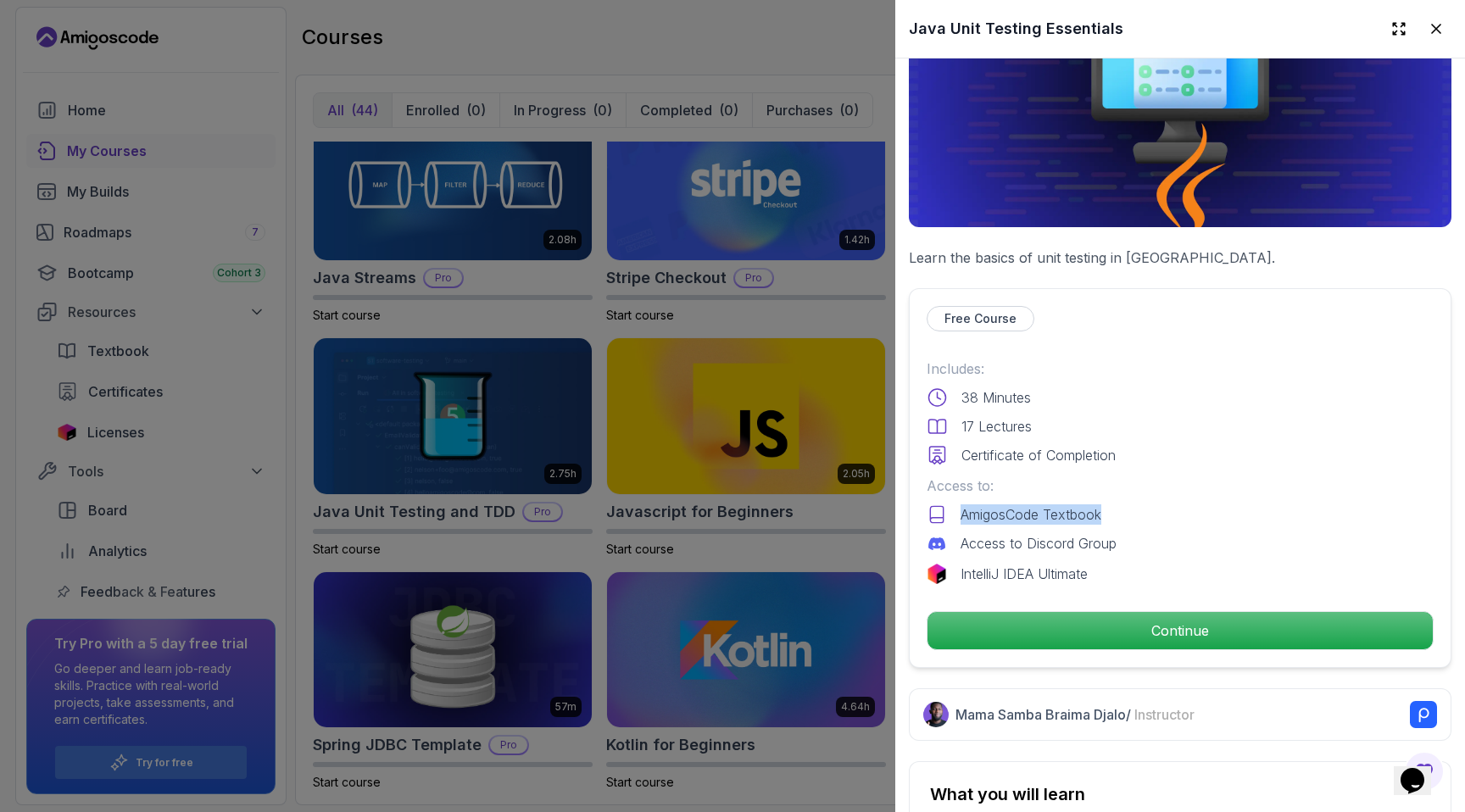
drag, startPoint x: 953, startPoint y: 511, endPoint x: 1247, endPoint y: 511, distance: 294.0
click at [1247, 511] on div "AmigosCode Textbook" at bounding box center [1180, 515] width 507 height 21
drag, startPoint x: 948, startPoint y: 544, endPoint x: 1242, endPoint y: 544, distance: 294.0
click at [1243, 544] on div "Access to Discord Group" at bounding box center [1180, 544] width 507 height 21
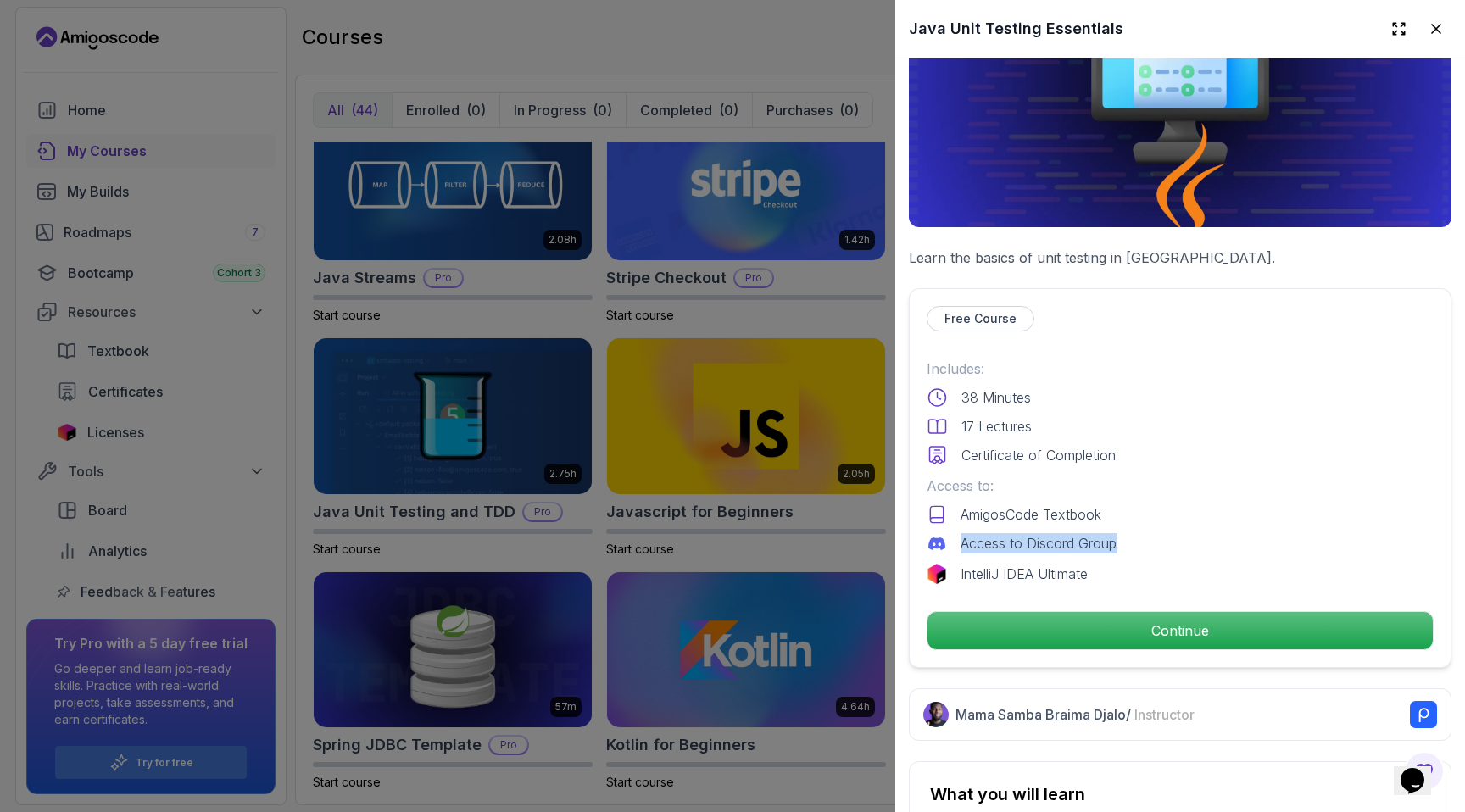
click at [1242, 544] on div "Access to Discord Group" at bounding box center [1180, 544] width 507 height 21
click at [1219, 577] on div "IntelliJ IDEA Ultimate" at bounding box center [1180, 574] width 507 height 21
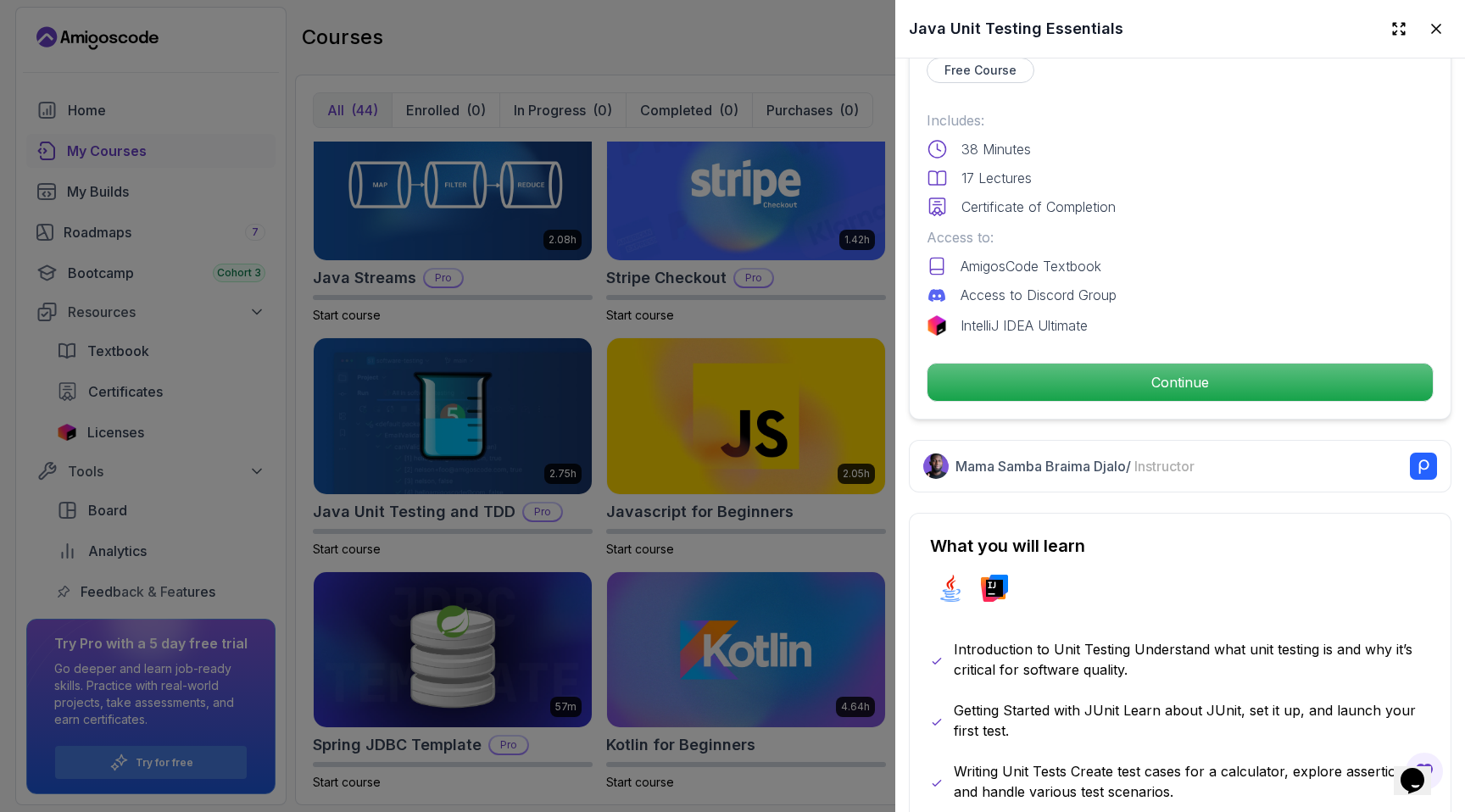
scroll to position [399, 0]
click at [802, 423] on div at bounding box center [732, 406] width 1465 height 812
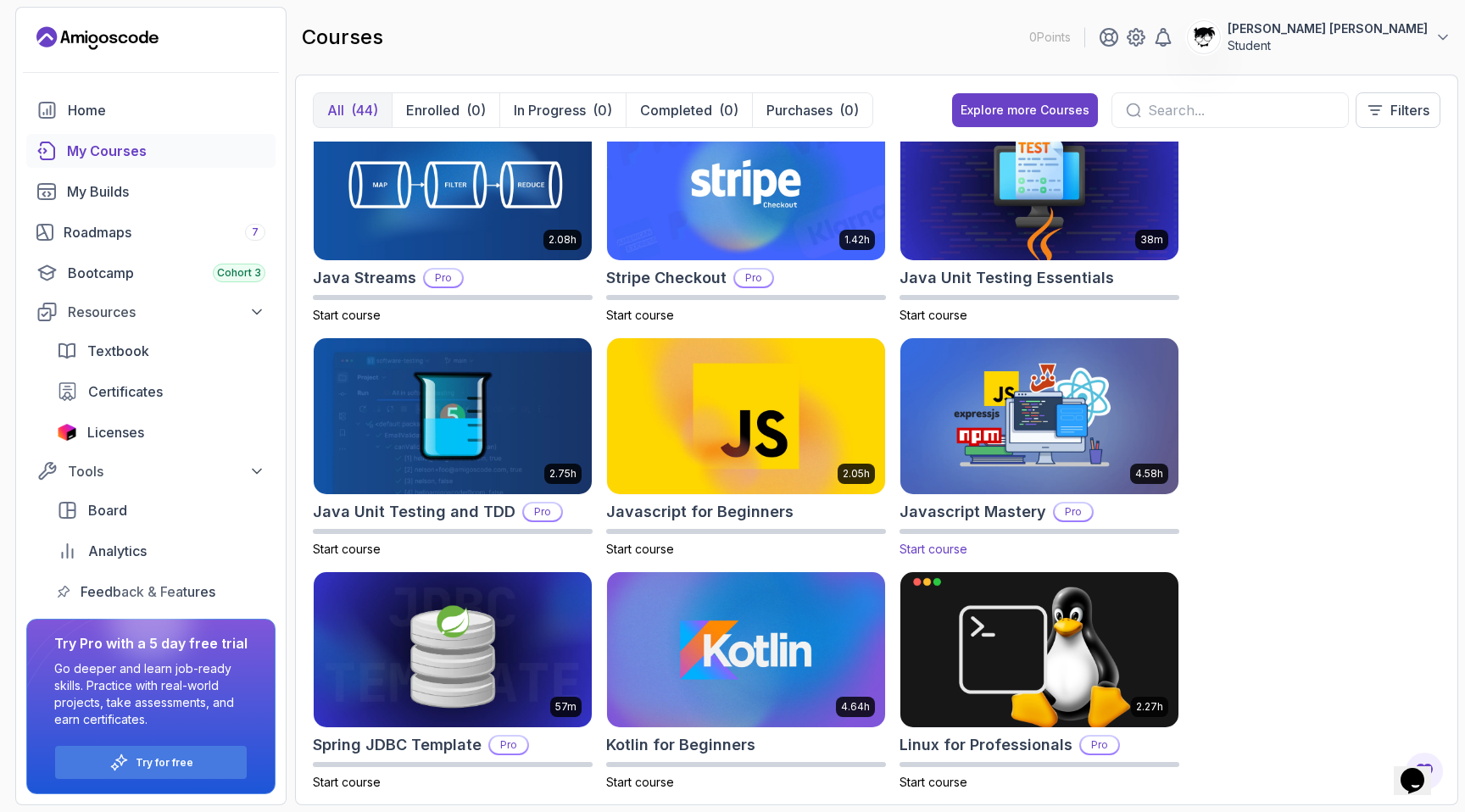
click at [999, 455] on img at bounding box center [1039, 415] width 292 height 164
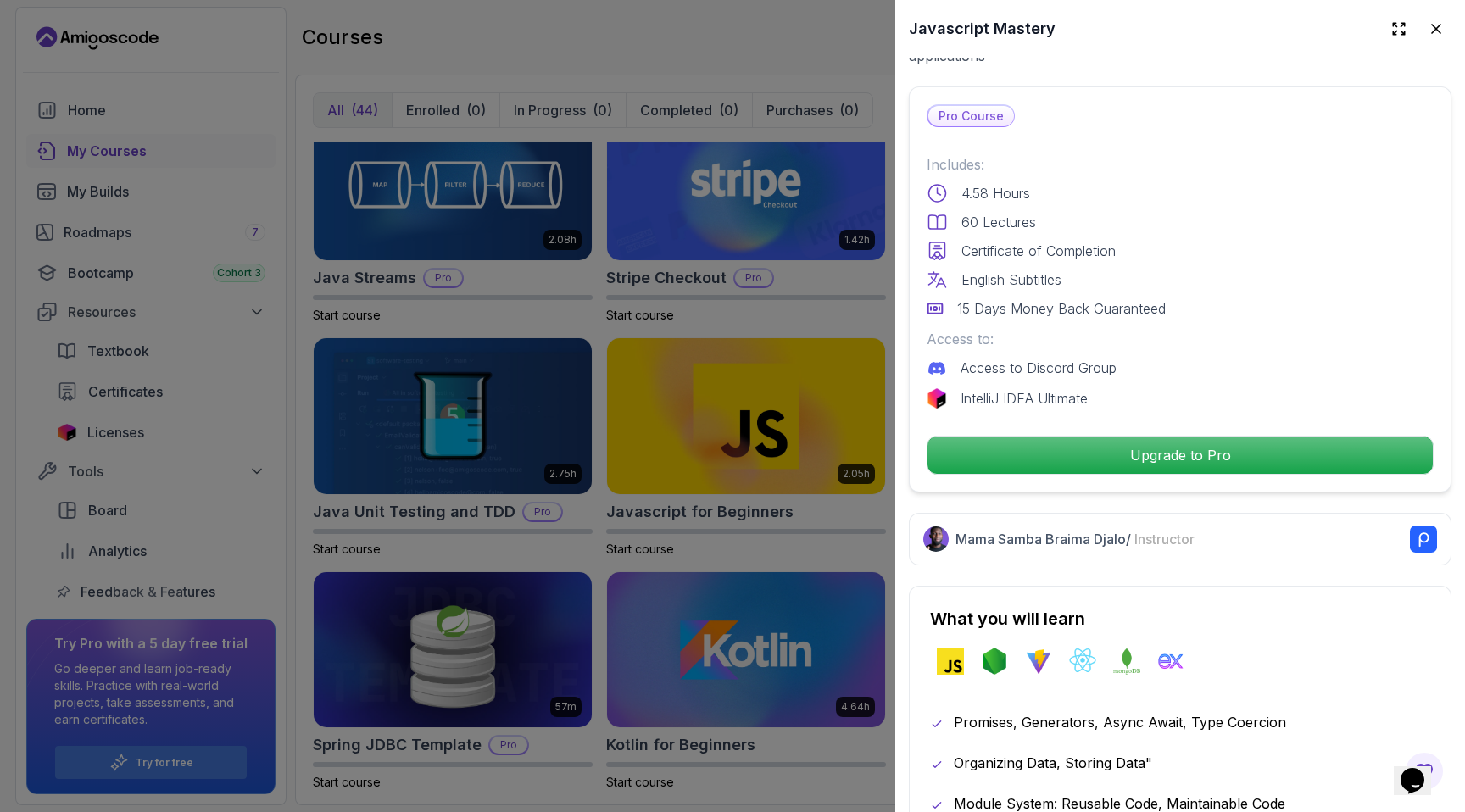
scroll to position [490, 0]
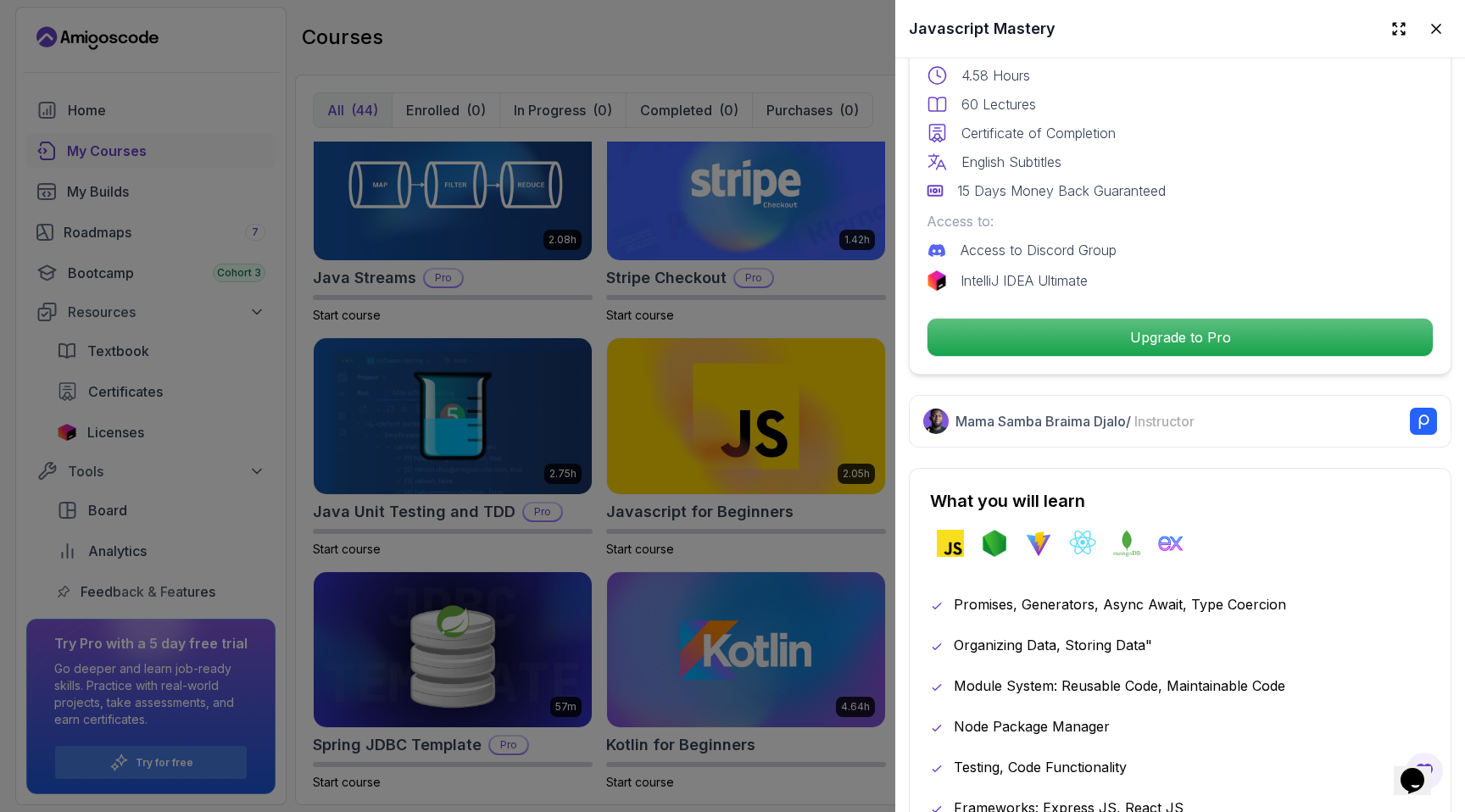
click at [769, 430] on div at bounding box center [732, 406] width 1465 height 812
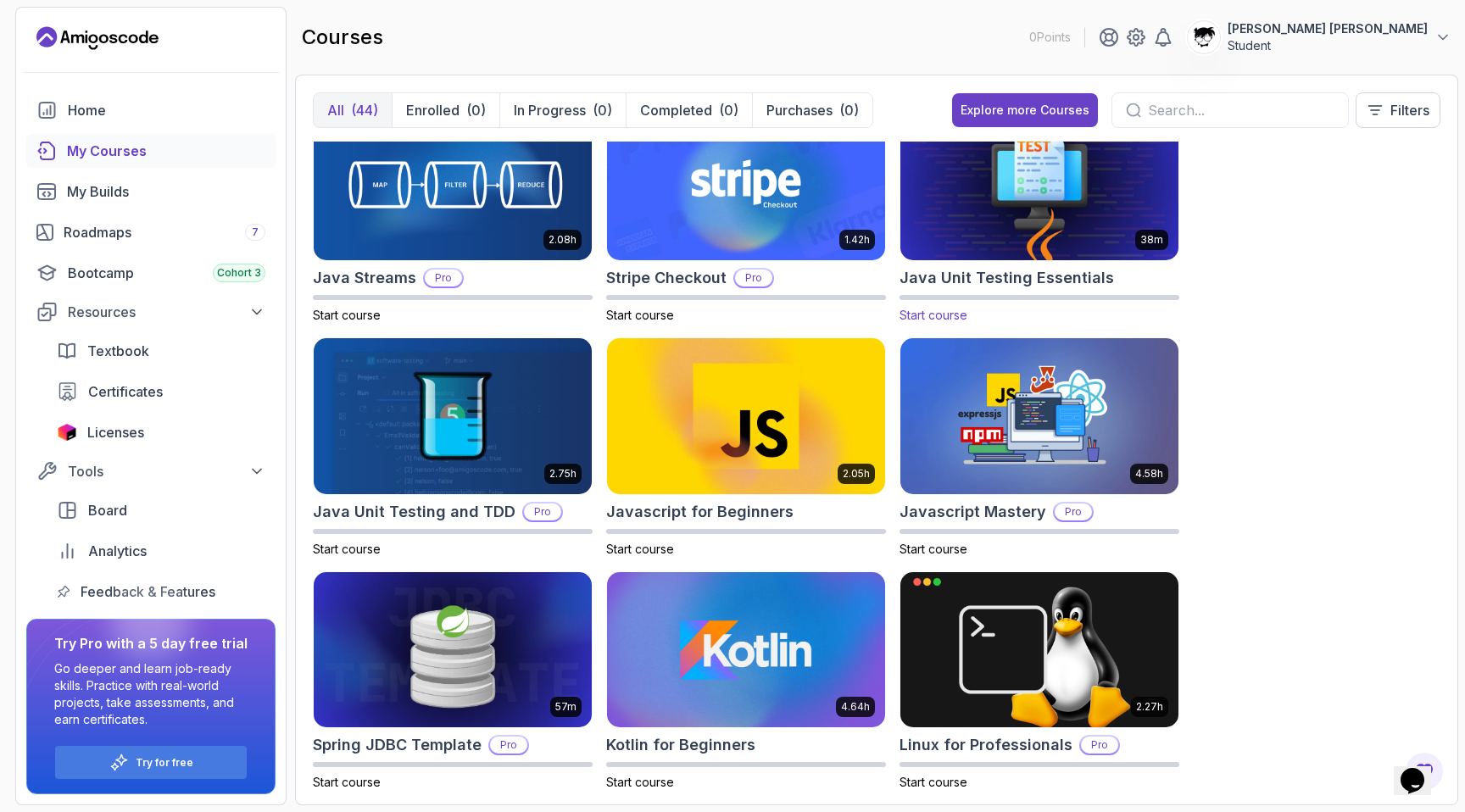
click at [1040, 212] on img at bounding box center [1039, 182] width 292 height 164
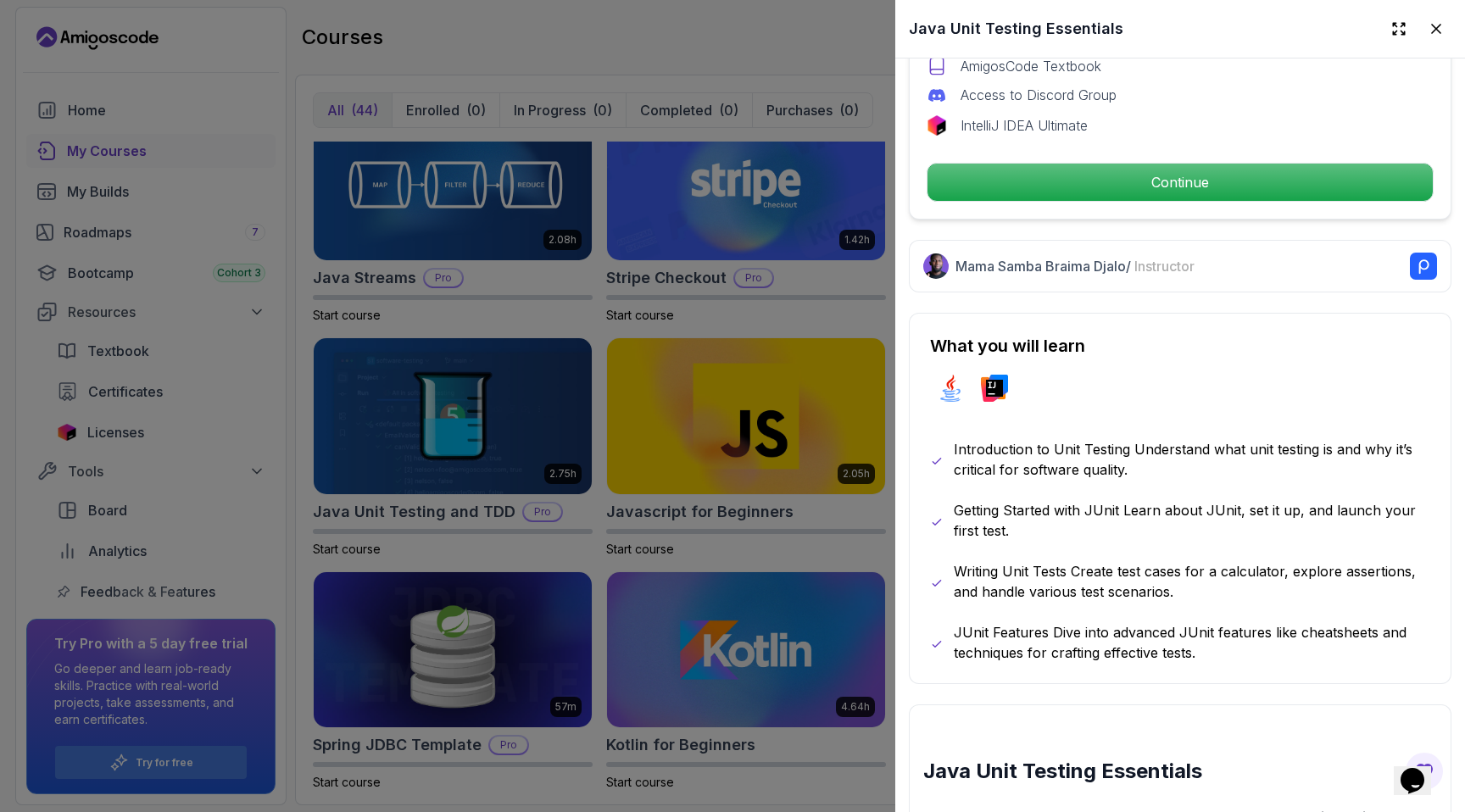
scroll to position [638, 0]
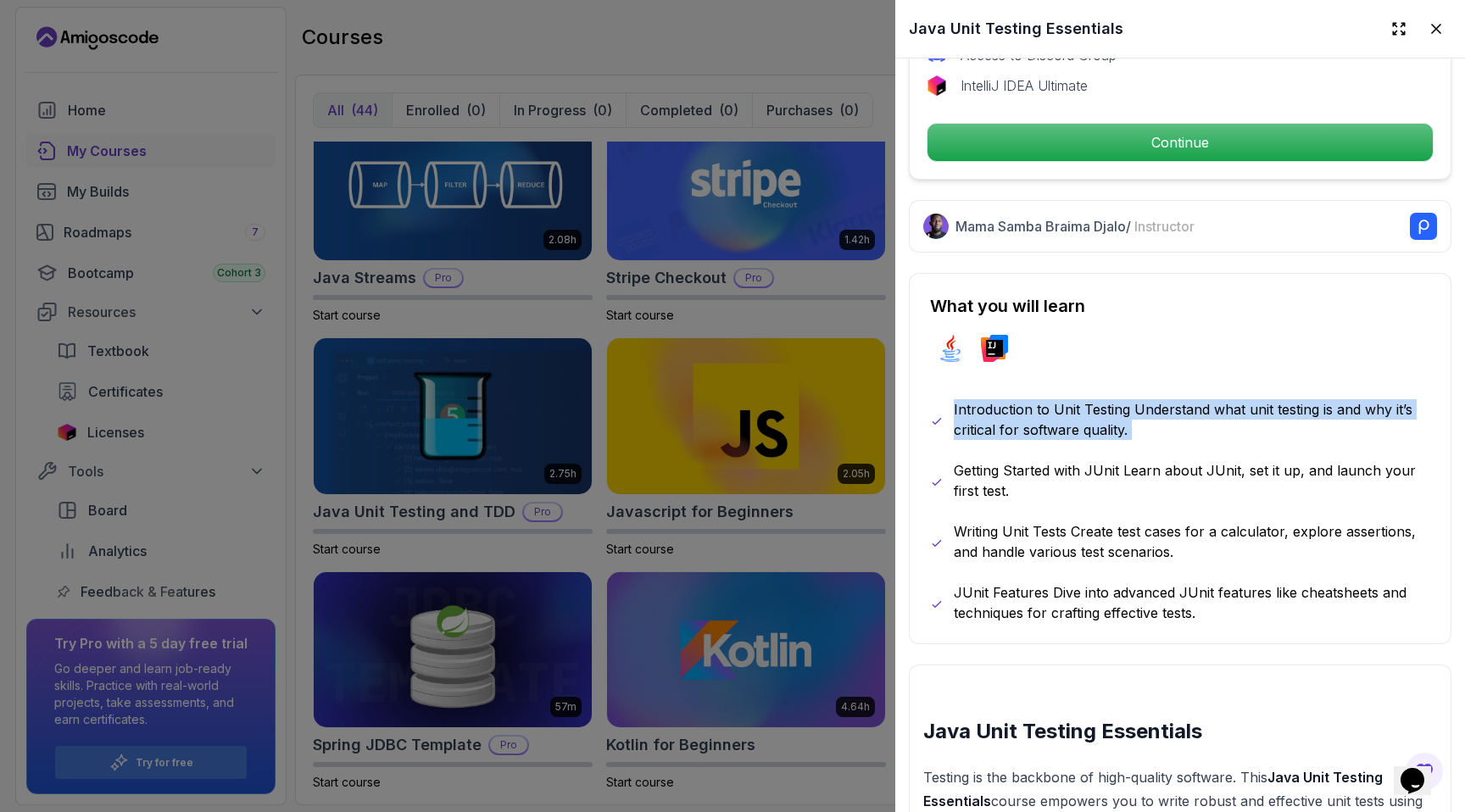
drag, startPoint x: 925, startPoint y: 402, endPoint x: 1358, endPoint y: 453, distance: 436.0
click at [1358, 453] on div "What you will learn java intellij Introduction to Unit Testing Understand what …" at bounding box center [1180, 458] width 543 height 371
click at [1358, 453] on div "Introduction to Unit Testing Understand what unit testing is and why it’s criti…" at bounding box center [1180, 511] width 500 height 224
click at [1197, 428] on p "Introduction to Unit Testing Understand what unit testing is and why it’s criti…" at bounding box center [1191, 419] width 476 height 40
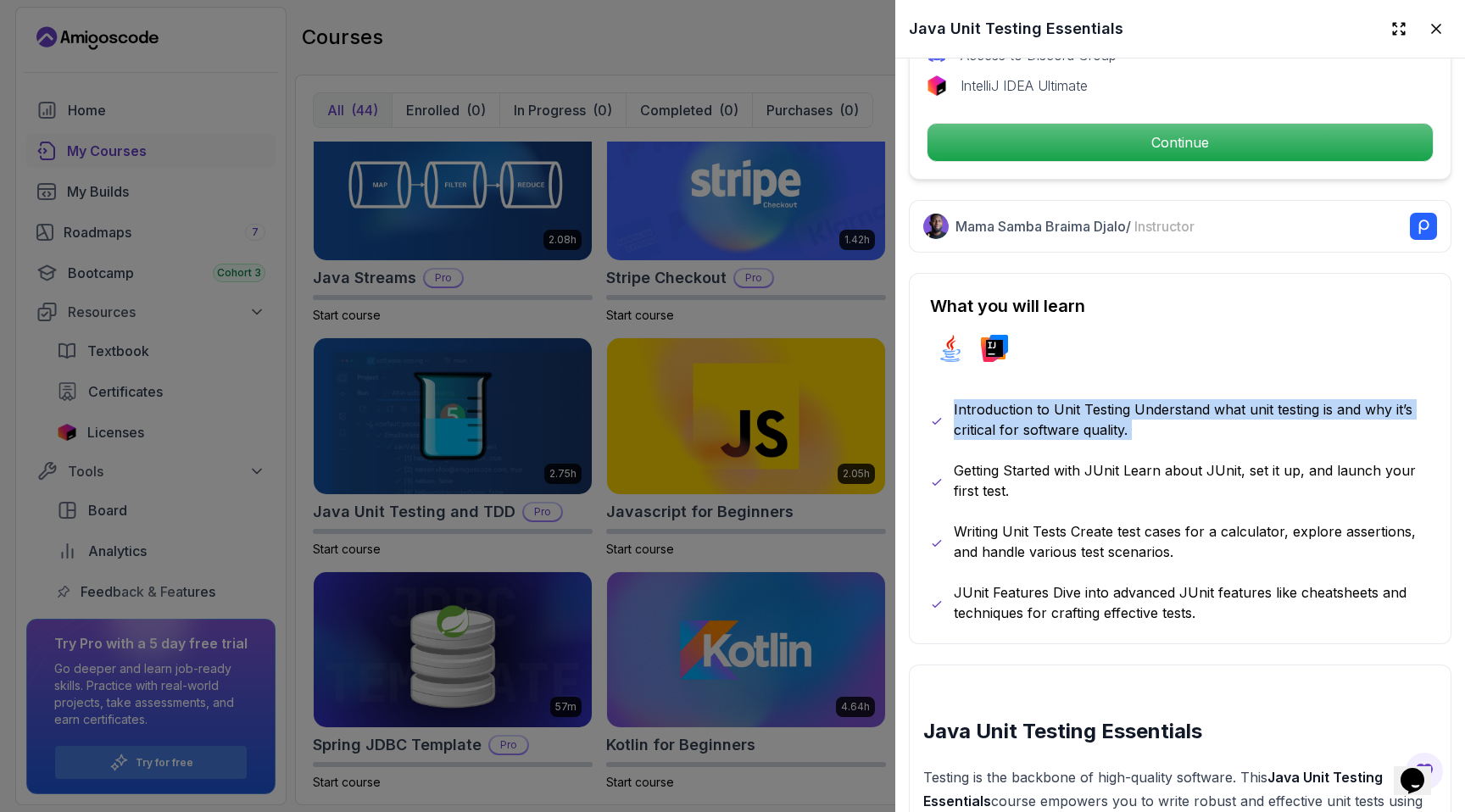
click at [1197, 428] on p "Introduction to Unit Testing Understand what unit testing is and why it’s criti…" at bounding box center [1191, 419] width 476 height 40
click at [959, 449] on div "Introduction to Unit Testing Understand what unit testing is and why it’s criti…" at bounding box center [1180, 511] width 500 height 224
click at [954, 415] on p "Introduction to Unit Testing Understand what unit testing is and why it’s criti…" at bounding box center [1191, 419] width 476 height 40
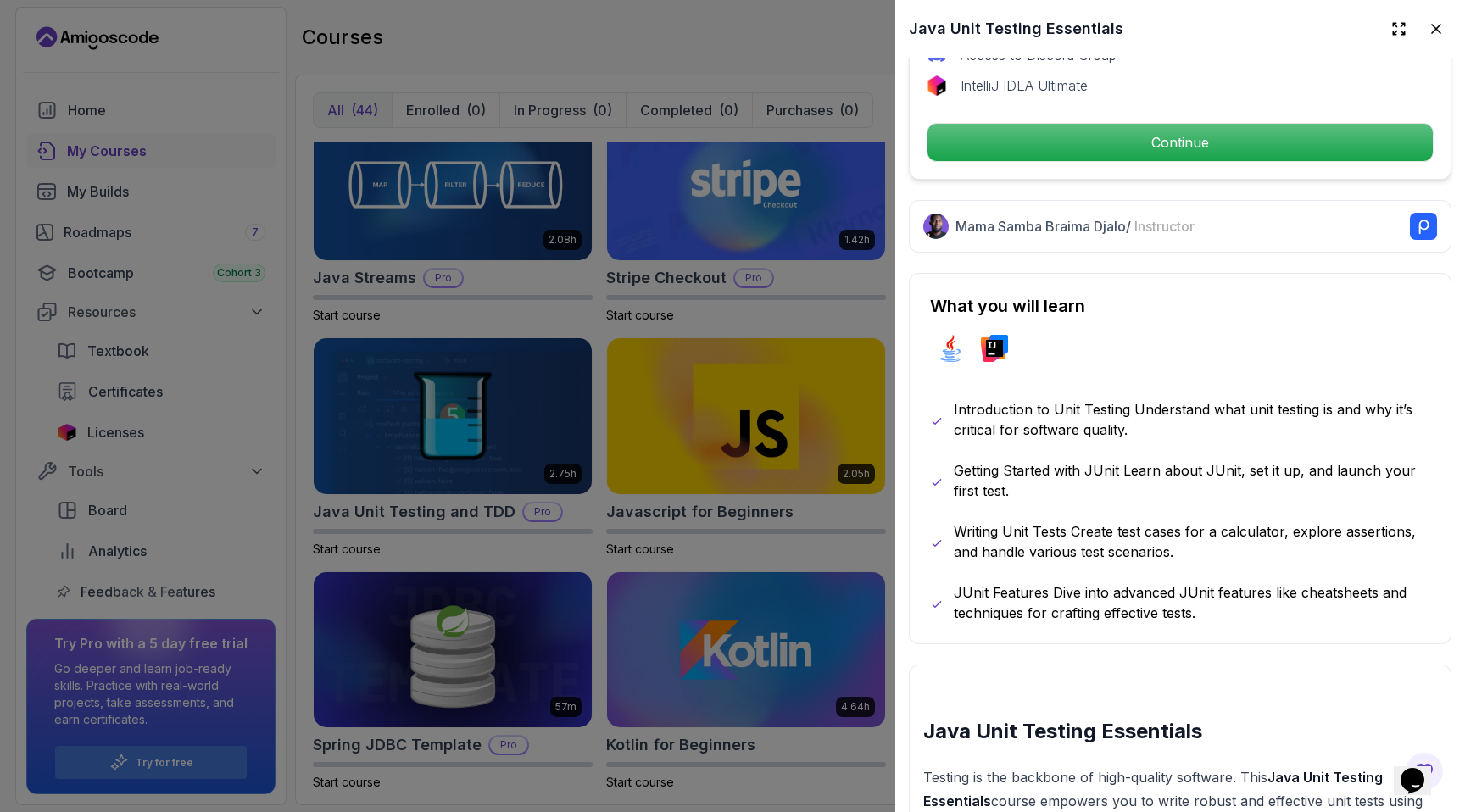
click at [1097, 473] on p "Getting Started with JUnit Learn about JUnit, set it up, and launch your first …" at bounding box center [1191, 480] width 476 height 40
click at [1109, 494] on p "Getting Started with JUnit Learn about JUnit, set it up, and launch your first …" at bounding box center [1191, 480] width 476 height 40
click at [1086, 531] on p "Writing Unit Tests Create test cases for a calculator, explore assertions, and …" at bounding box center [1191, 541] width 476 height 40
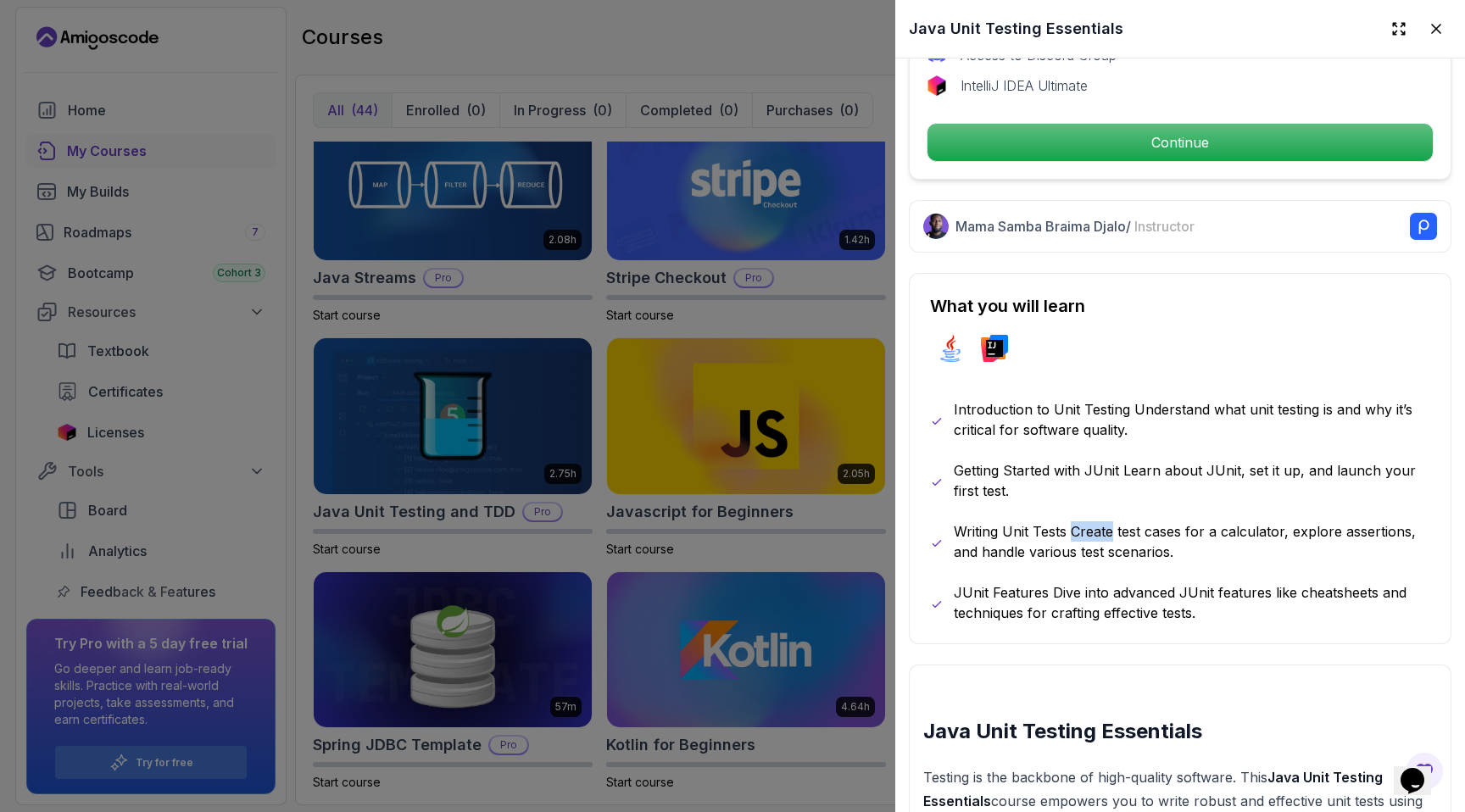
click at [1086, 531] on p "Writing Unit Tests Create test cases for a calculator, explore assertions, and …" at bounding box center [1191, 541] width 476 height 40
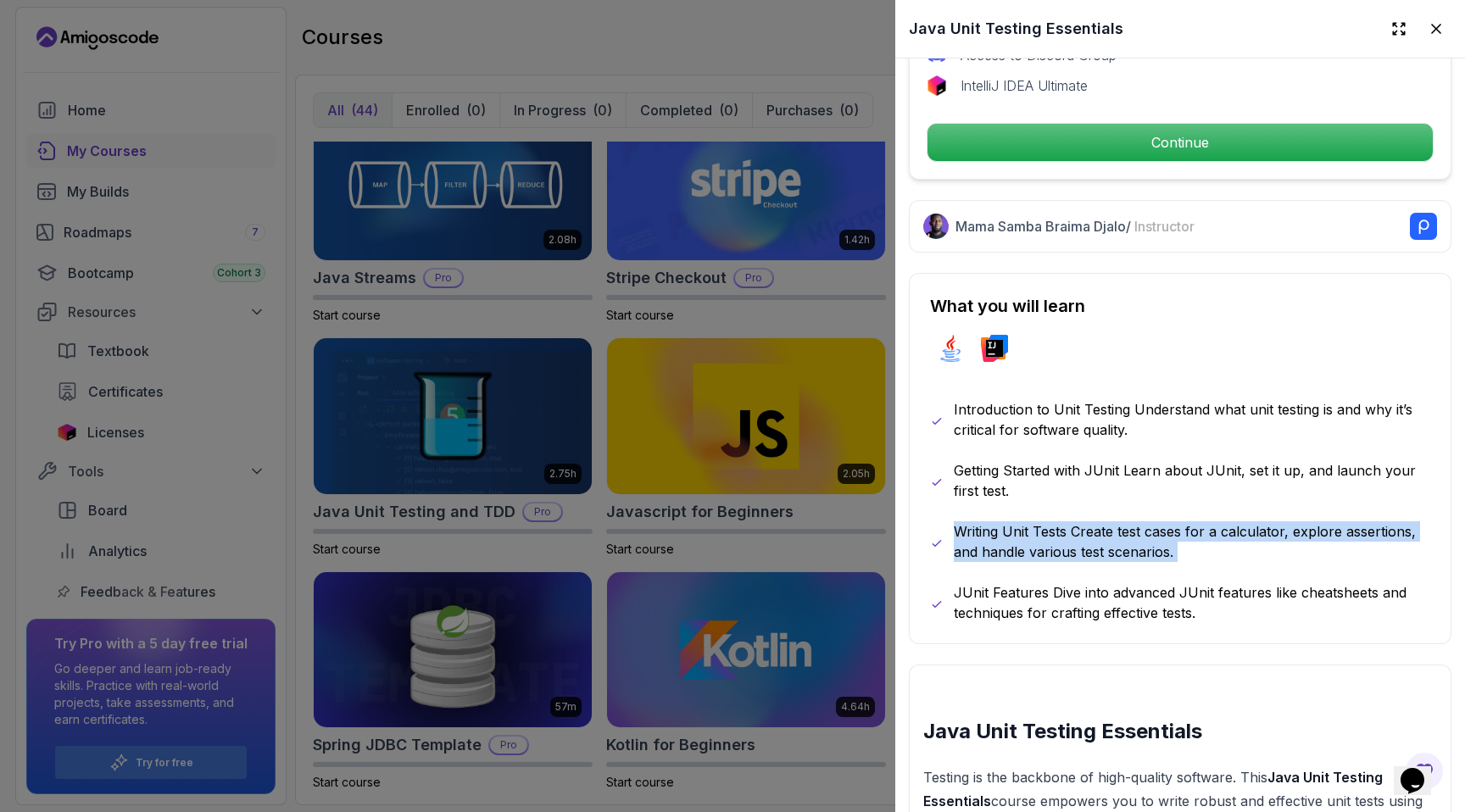
click at [1086, 531] on p "Writing Unit Tests Create test cases for a calculator, explore assertions, and …" at bounding box center [1191, 541] width 476 height 40
click at [1106, 543] on p "Writing Unit Tests Create test cases for a calculator, explore assertions, and …" at bounding box center [1191, 541] width 476 height 40
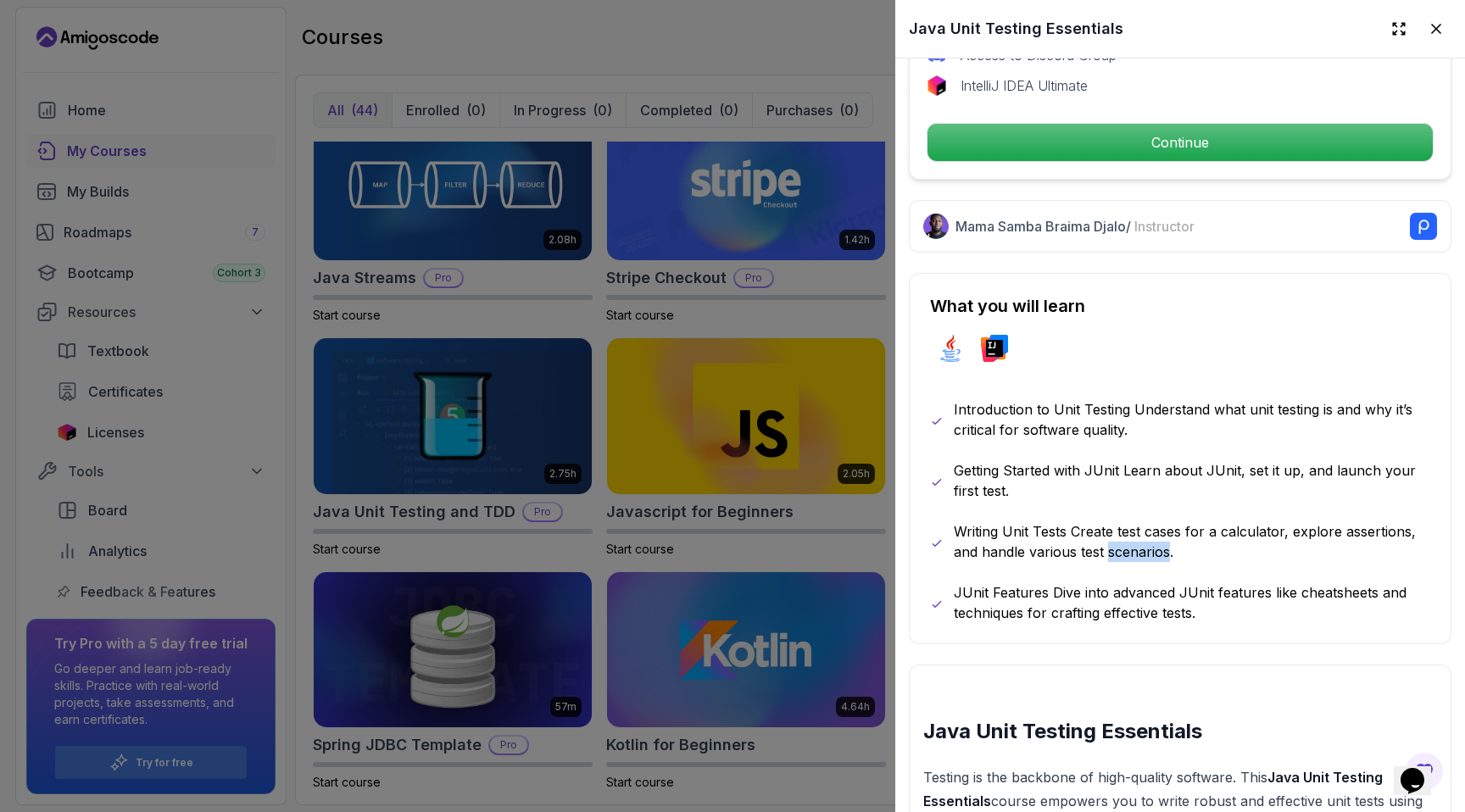
click at [1106, 543] on p "Writing Unit Tests Create test cases for a calculator, explore assertions, and …" at bounding box center [1191, 541] width 476 height 40
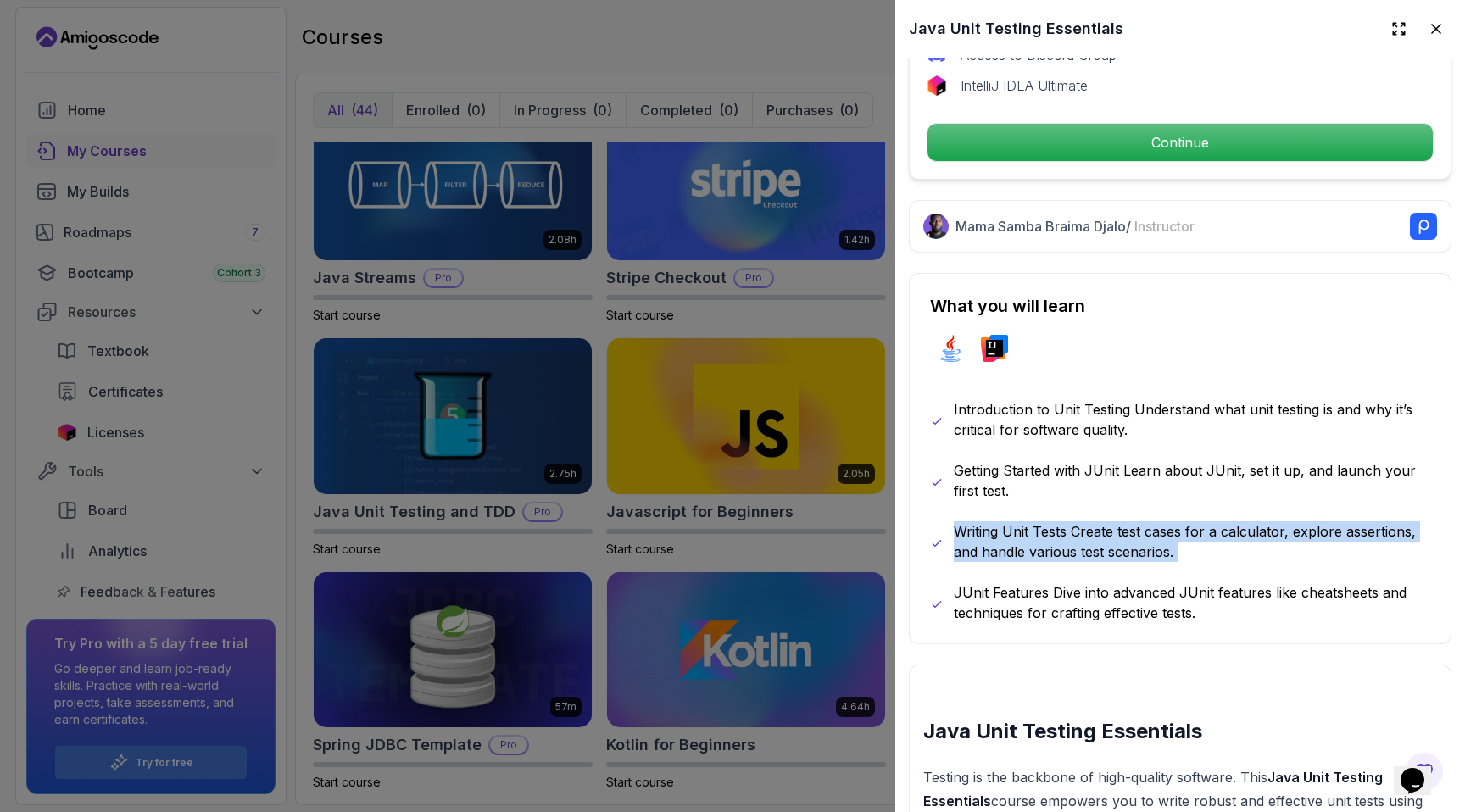
click at [1106, 543] on p "Writing Unit Tests Create test cases for a calculator, explore assertions, and …" at bounding box center [1191, 541] width 476 height 40
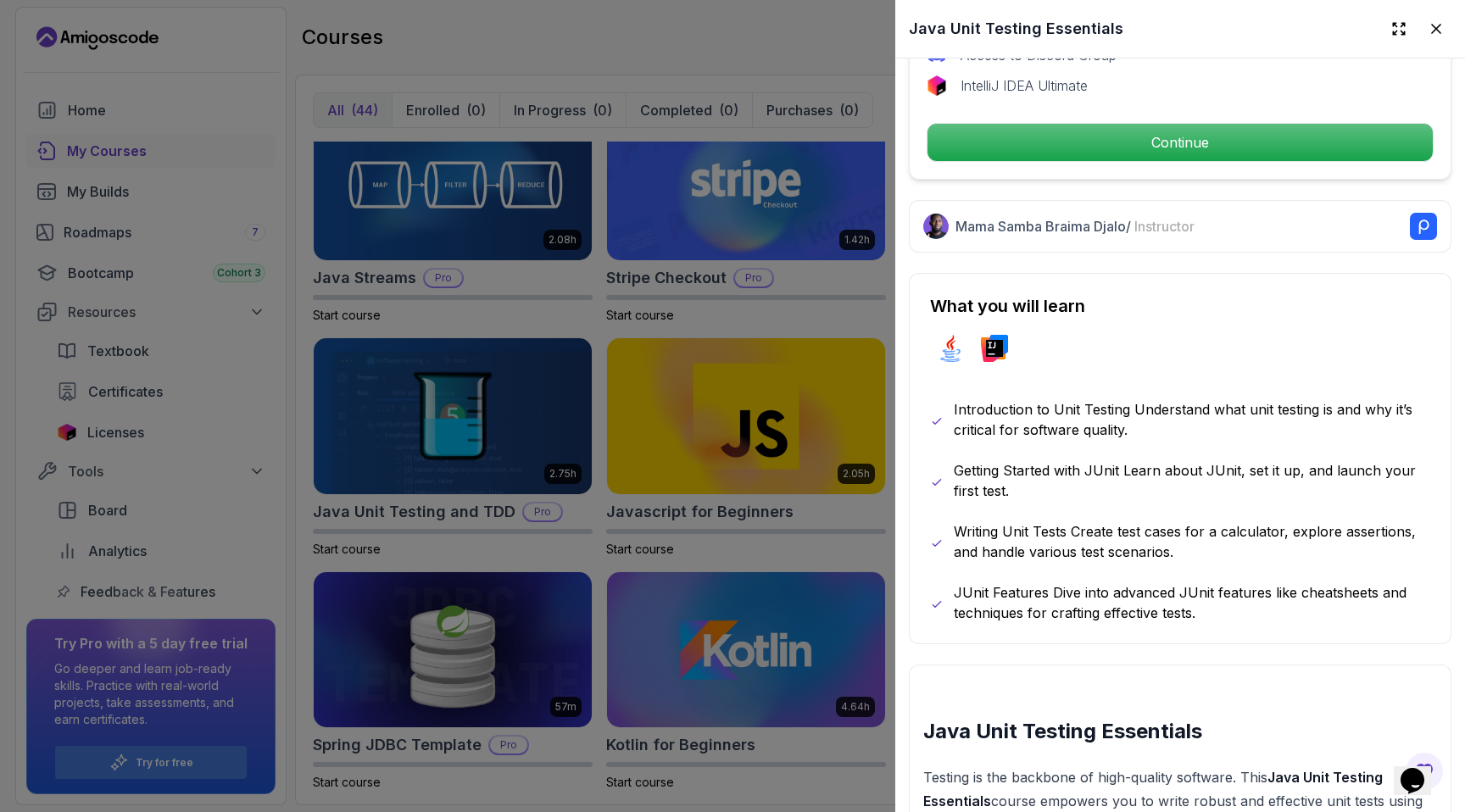
click at [1182, 526] on p "Writing Unit Tests Create test cases for a calculator, explore assertions, and …" at bounding box center [1191, 541] width 476 height 40
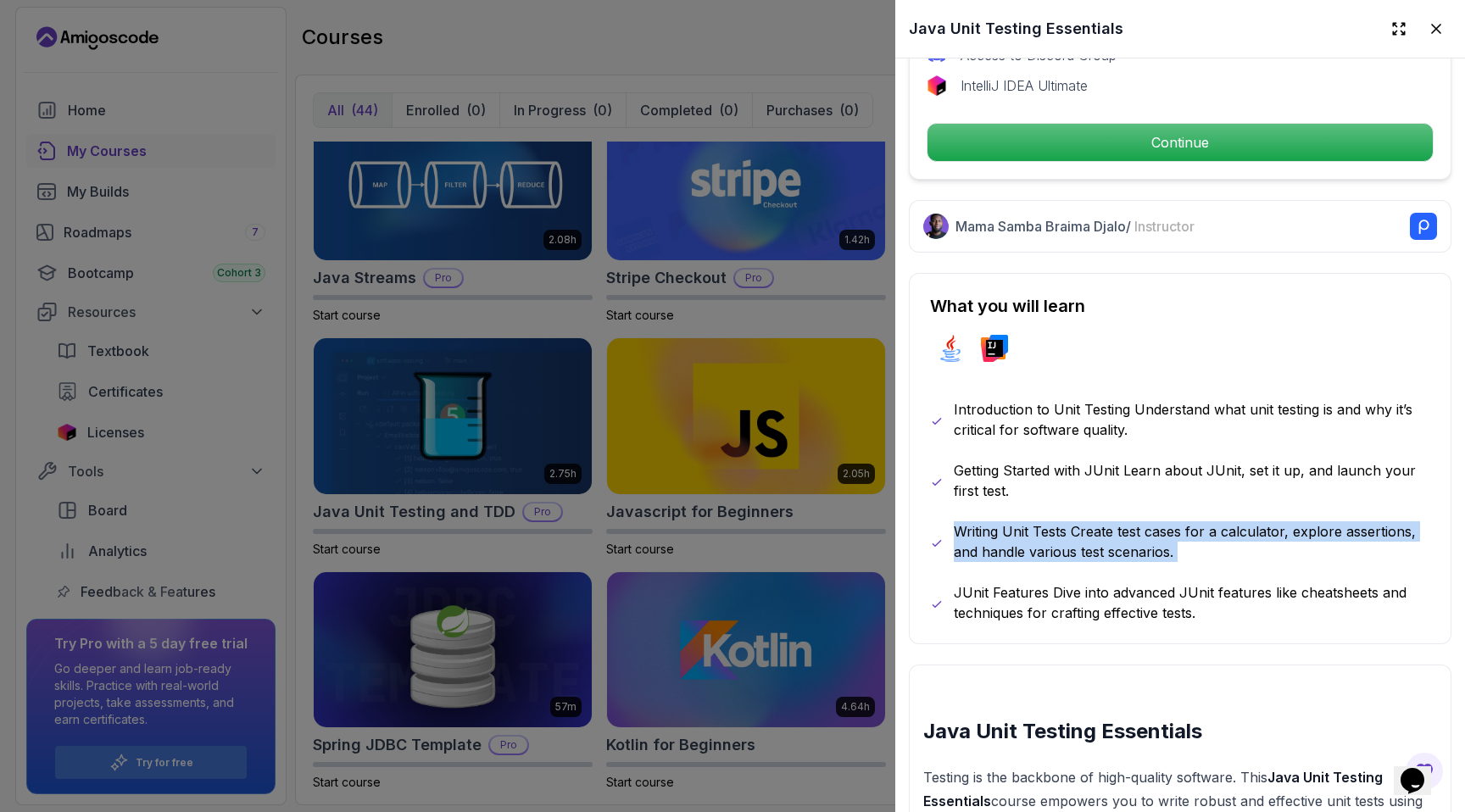
click at [1182, 526] on p "Writing Unit Tests Create test cases for a calculator, explore assertions, and …" at bounding box center [1191, 541] width 476 height 40
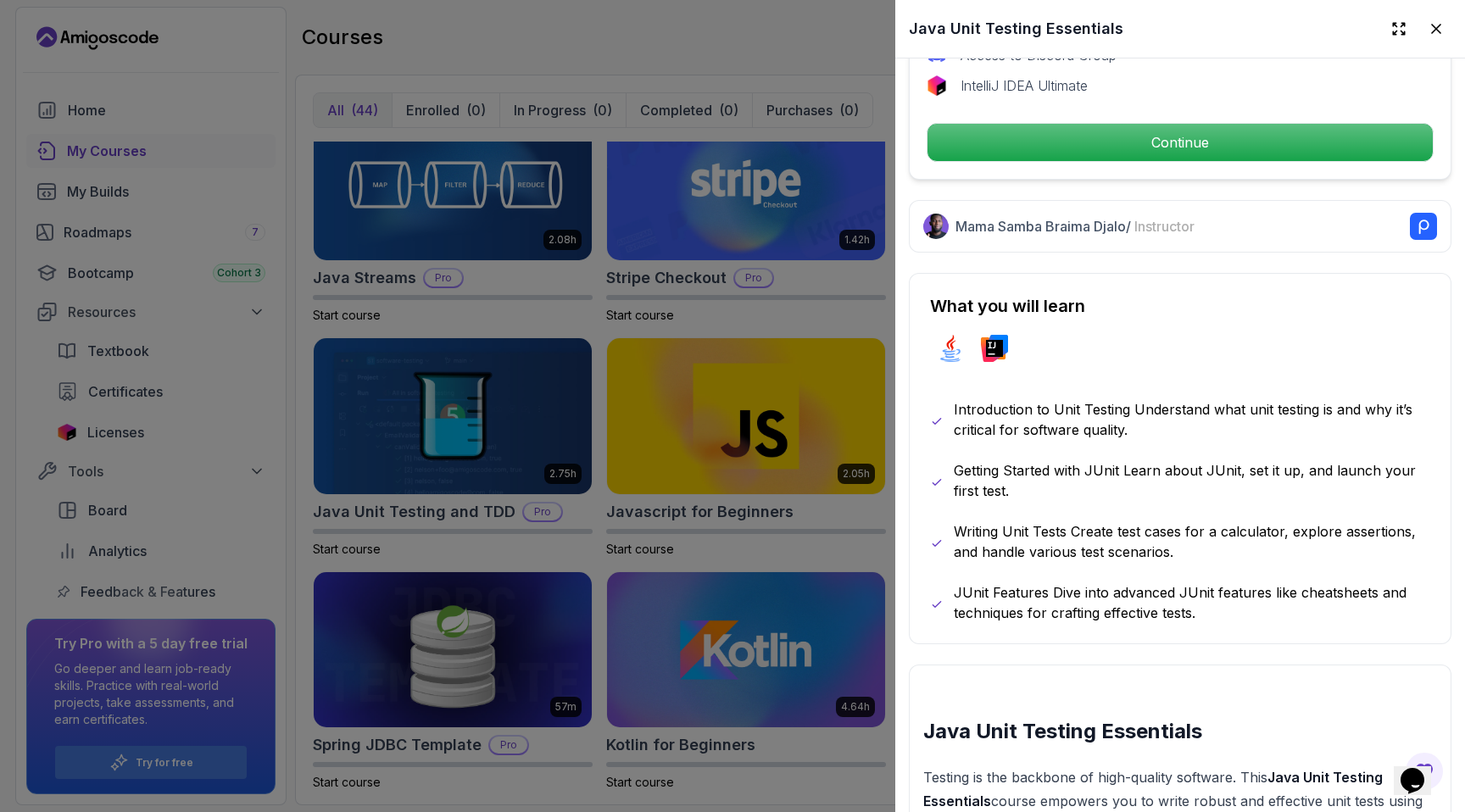
click at [1181, 499] on p "Getting Started with JUnit Learn about JUnit, set it up, and launch your first …" at bounding box center [1191, 480] width 476 height 40
click at [1161, 591] on p "JUnit Features Dive into advanced JUnit features like cheatsheets and technique…" at bounding box center [1191, 602] width 476 height 40
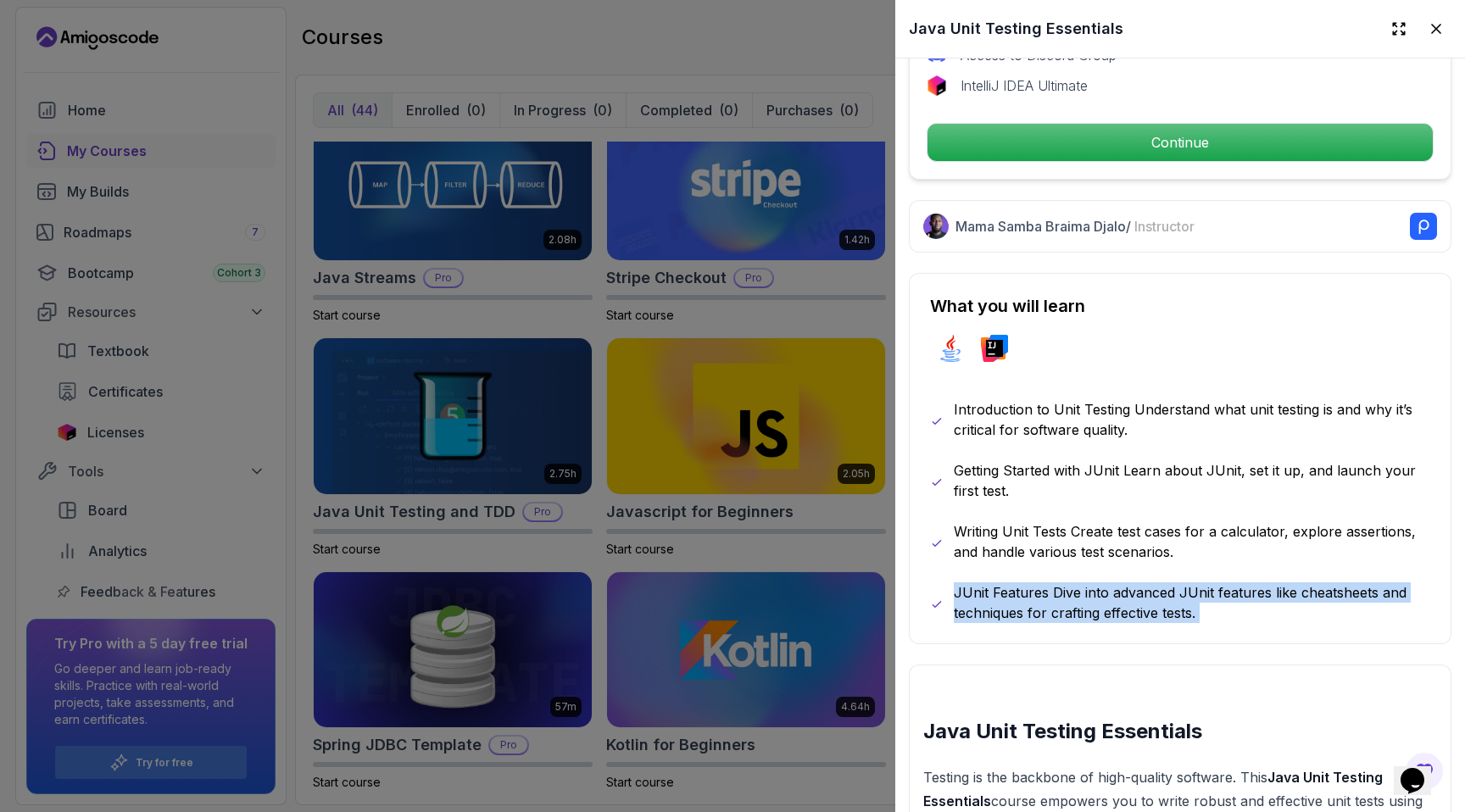
click at [1161, 591] on p "JUnit Features Dive into advanced JUnit features like cheatsheets and technique…" at bounding box center [1191, 602] width 476 height 40
click at [1210, 576] on div "Introduction to Unit Testing Understand what unit testing is and why it’s criti…" at bounding box center [1180, 511] width 500 height 224
drag, startPoint x: 923, startPoint y: 601, endPoint x: 1209, endPoint y: 645, distance: 289.4
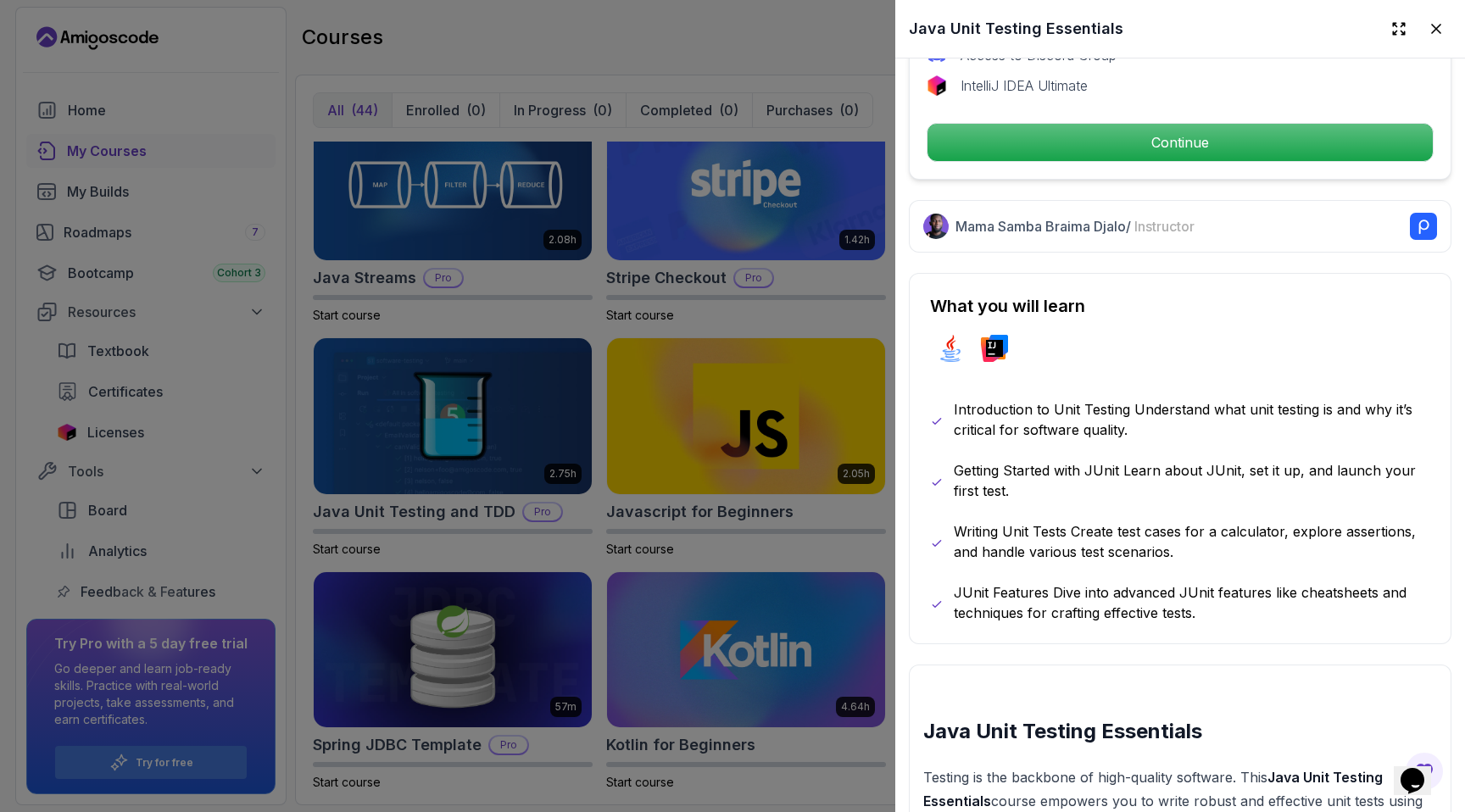
scroll to position [1124, 0]
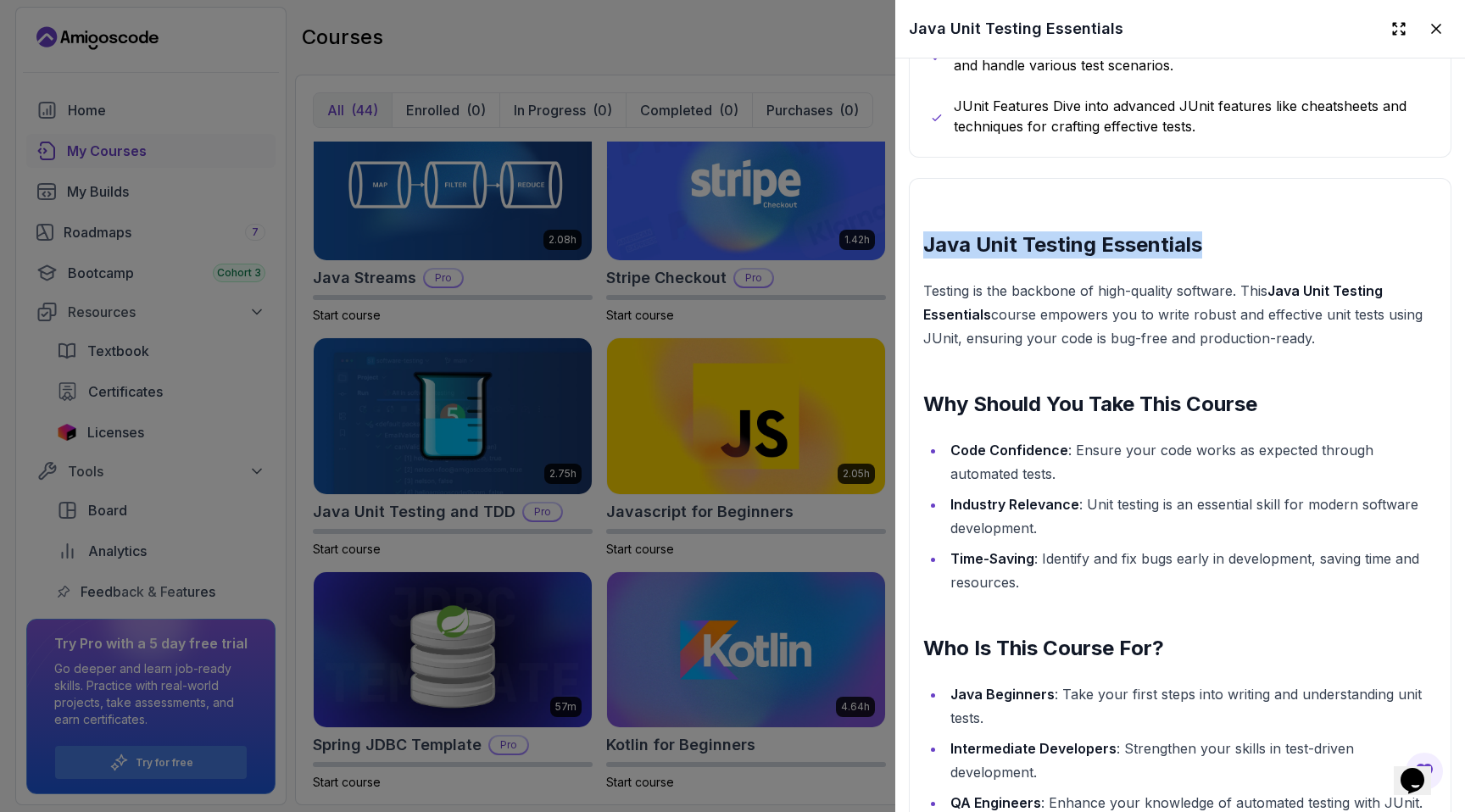
drag, startPoint x: 917, startPoint y: 243, endPoint x: 1384, endPoint y: 256, distance: 467.2
click at [1385, 257] on div "Java Unit Testing Essentials Testing is the backbone of high-quality software. …" at bounding box center [1180, 731] width 543 height 1107
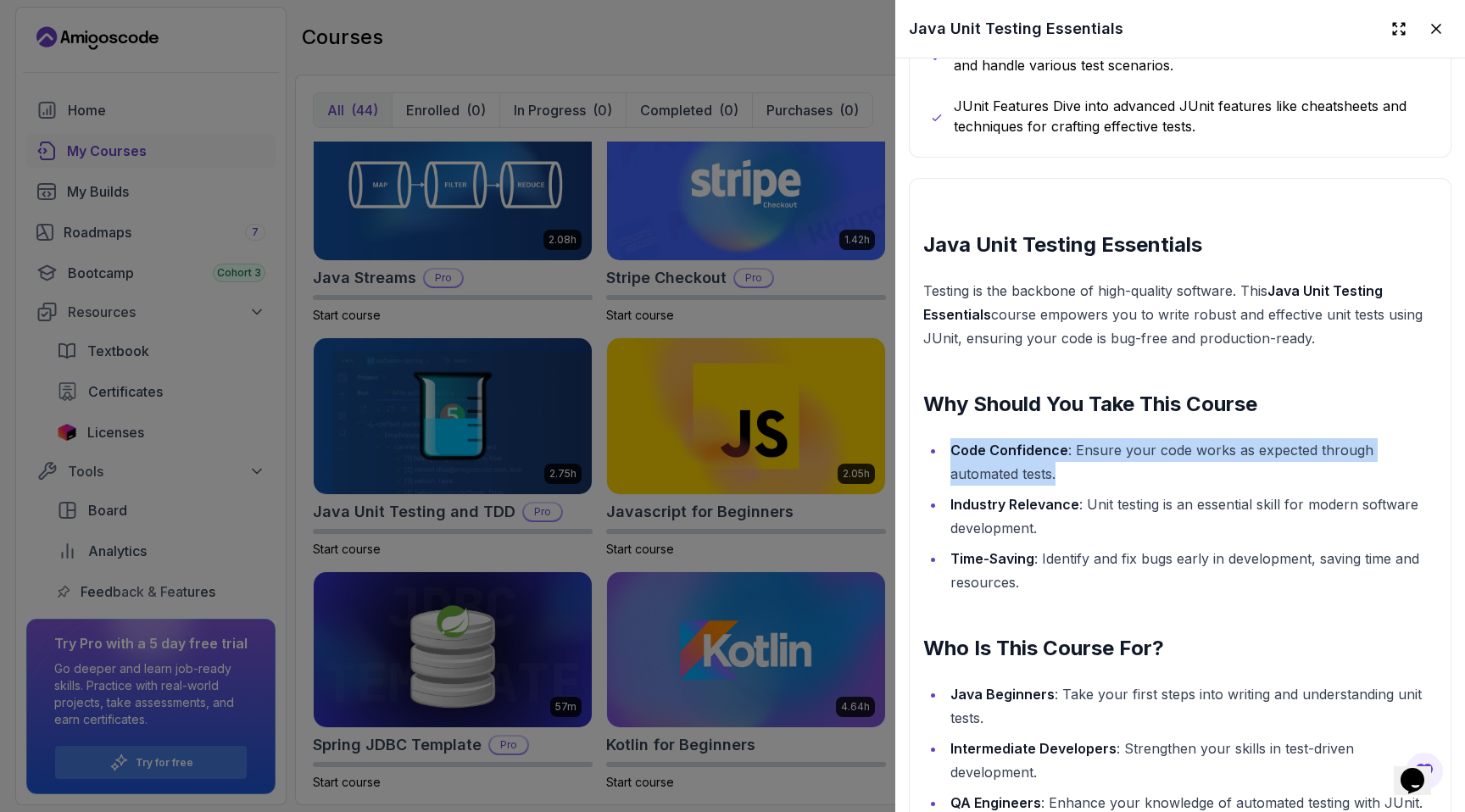
drag, startPoint x: 935, startPoint y: 441, endPoint x: 1077, endPoint y: 488, distance: 149.6
click at [1077, 488] on ul "Code Confidence : Ensure your code works as expected through automated tests. I…" at bounding box center [1180, 515] width 514 height 156
click at [948, 504] on li "Industry Relevance : Unit testing is an essential skill for modern software dev…" at bounding box center [1191, 515] width 492 height 48
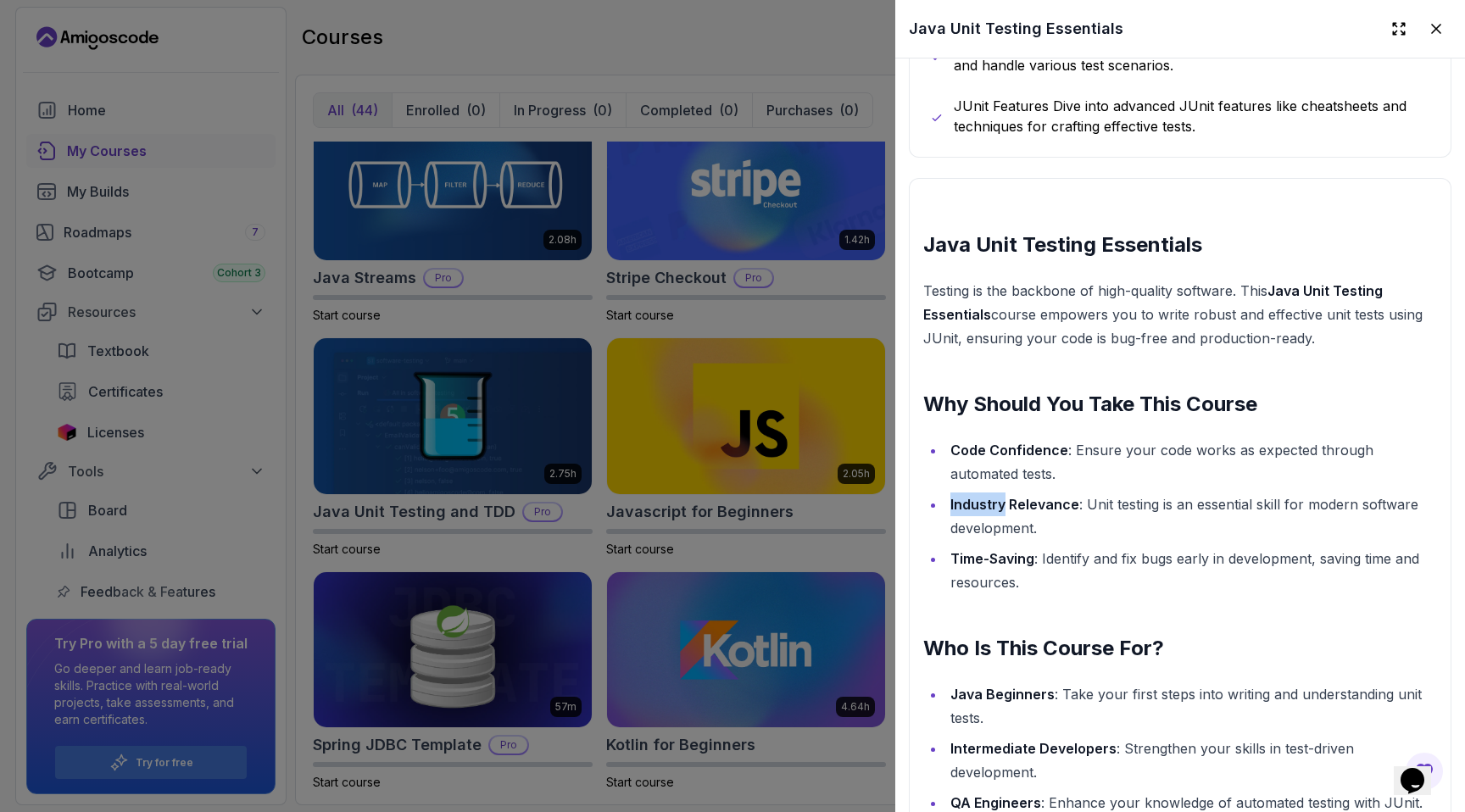
click at [948, 504] on li "Industry Relevance : Unit testing is an essential skill for modern software dev…" at bounding box center [1191, 515] width 492 height 48
click at [954, 537] on li "Industry Relevance : Unit testing is an essential skill for modern software dev…" at bounding box center [1191, 515] width 492 height 48
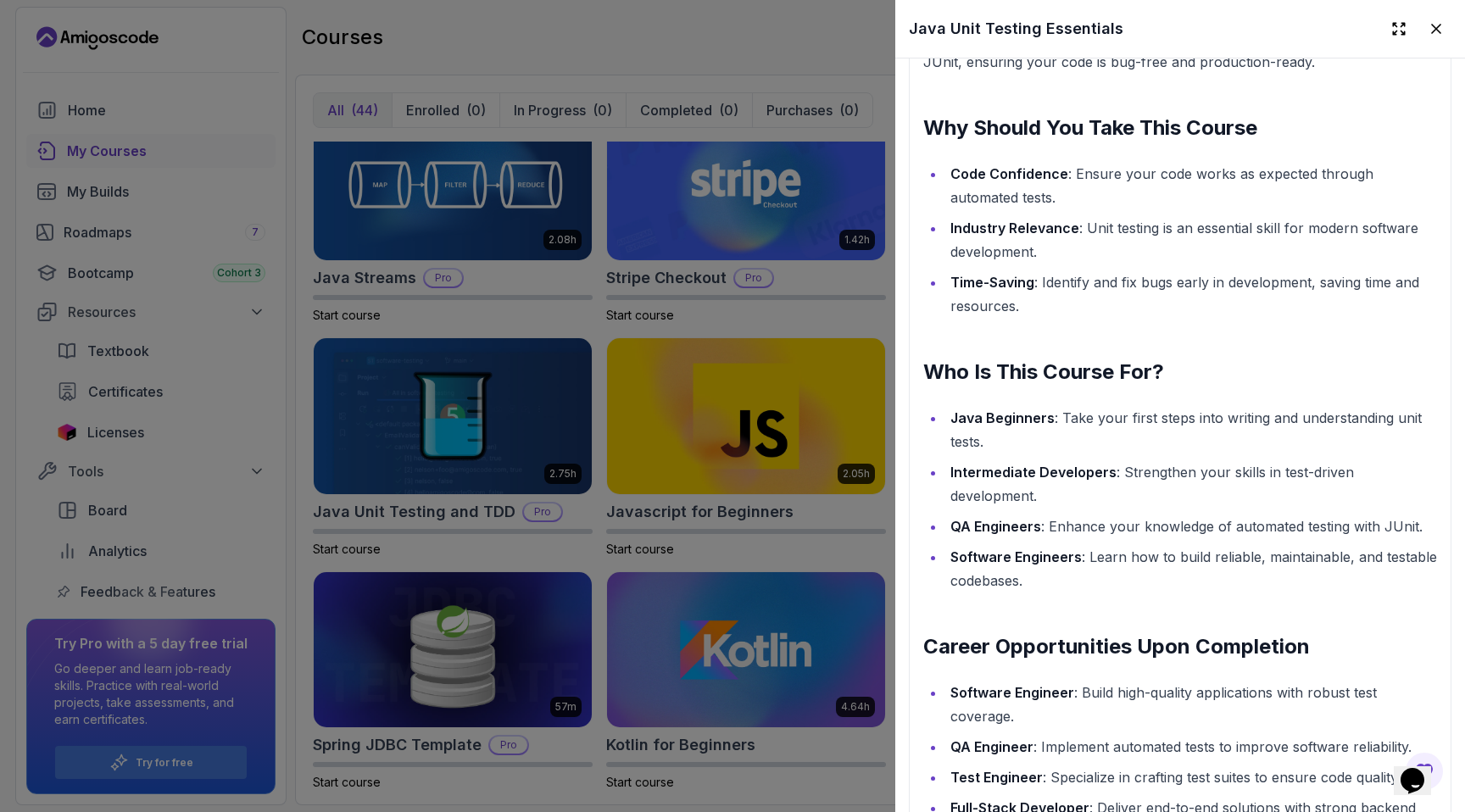
scroll to position [1440, 0]
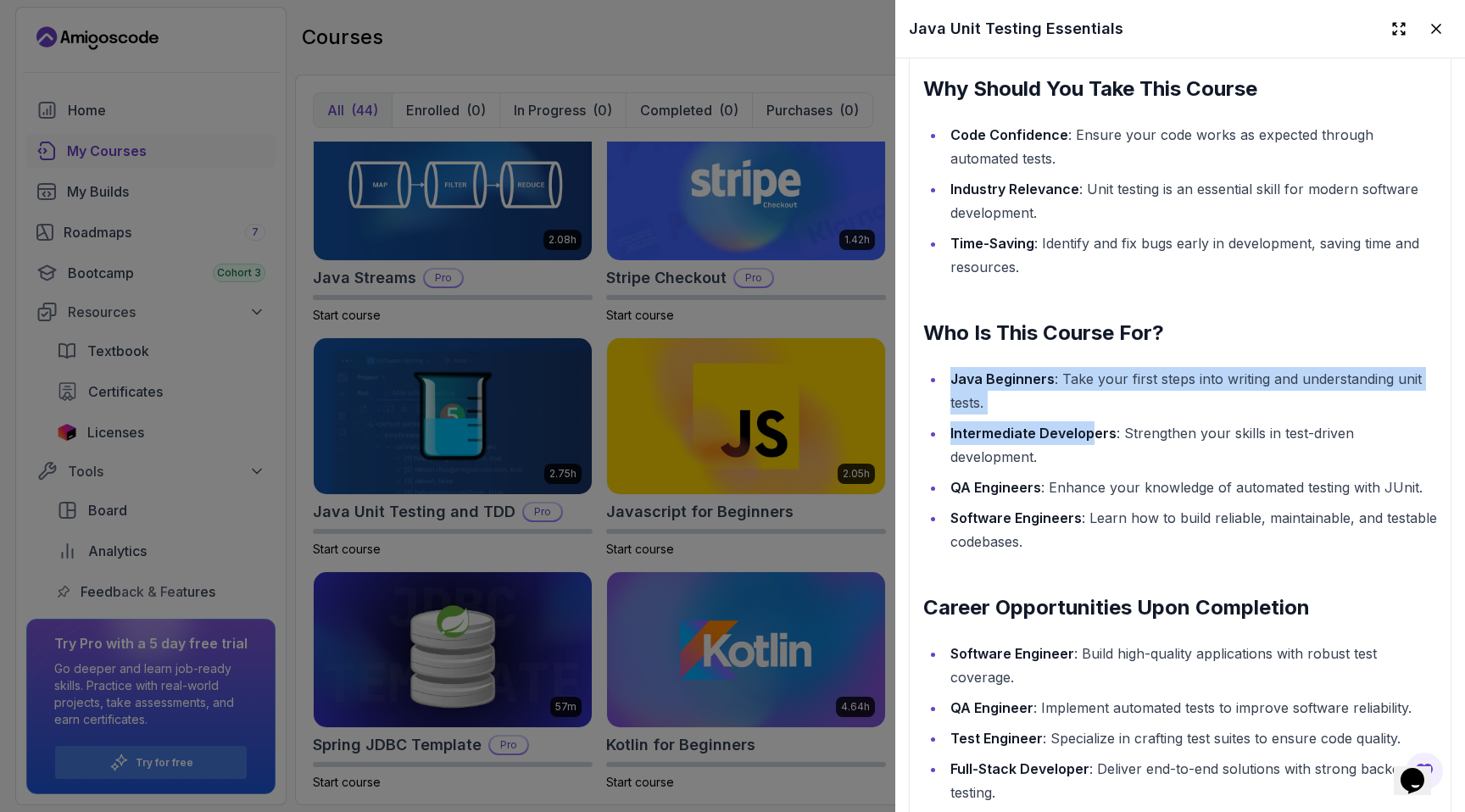
drag, startPoint x: 943, startPoint y: 382, endPoint x: 1093, endPoint y: 425, distance: 156.0
click at [1094, 425] on ul "Java Beginners : Take your first steps into writing and understanding unit test…" at bounding box center [1180, 459] width 514 height 186
click at [1093, 425] on strong "Intermediate Developers" at bounding box center [1034, 433] width 167 height 17
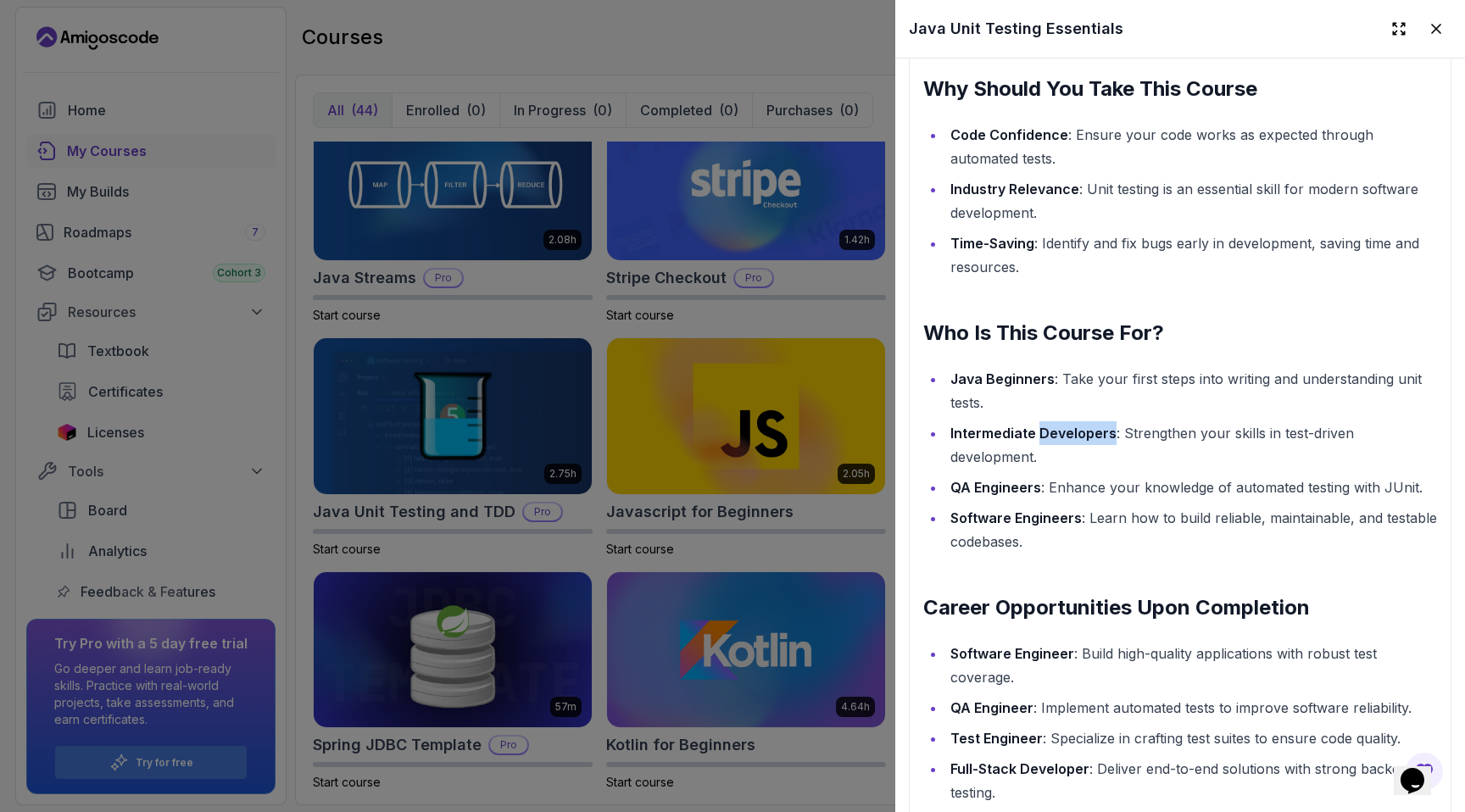
click at [1093, 425] on strong "Intermediate Developers" at bounding box center [1034, 433] width 167 height 17
click at [1094, 491] on li "QA Engineers : Enhance your knowledge of automated testing with JUnit." at bounding box center [1191, 486] width 492 height 23
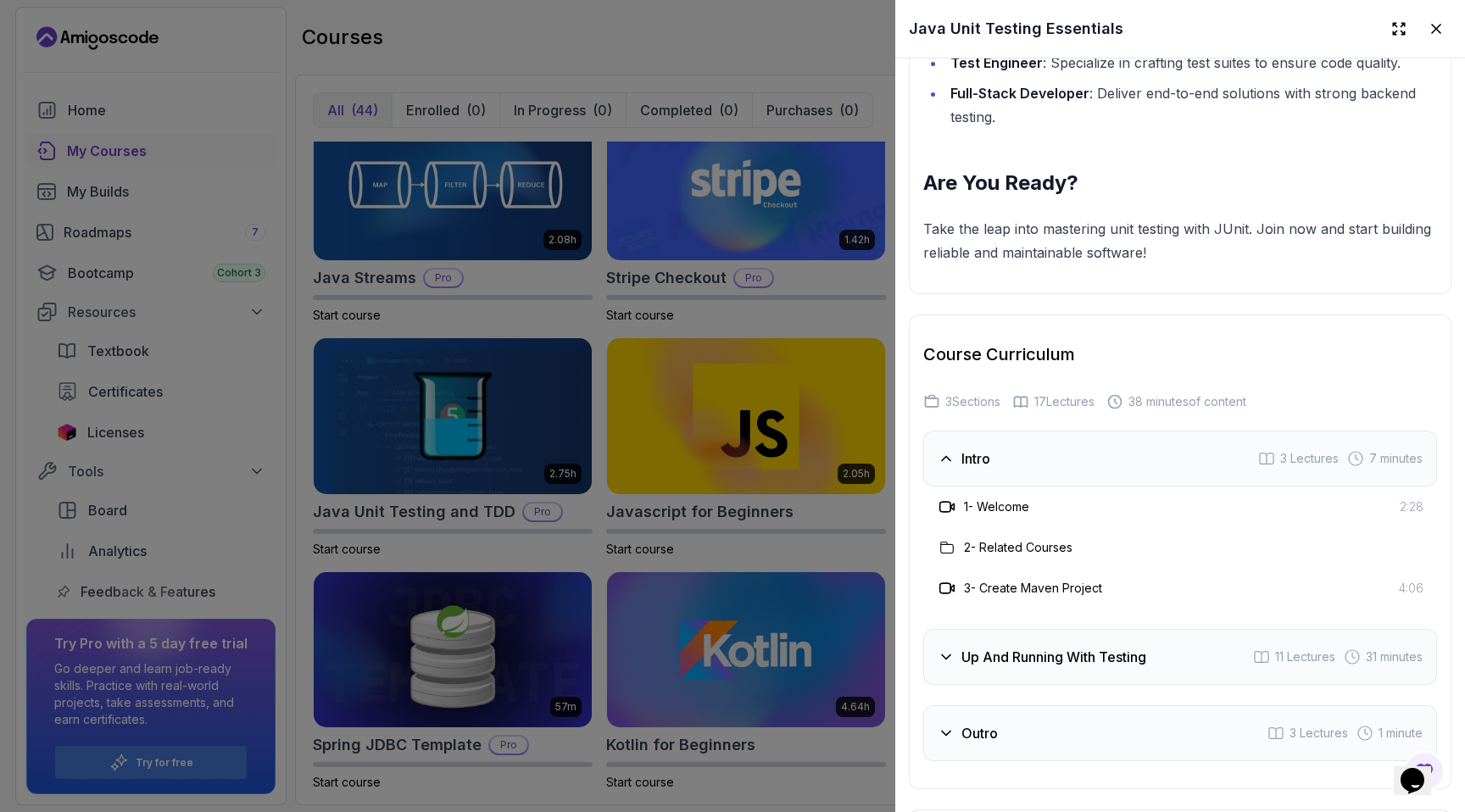
scroll to position [2371, 0]
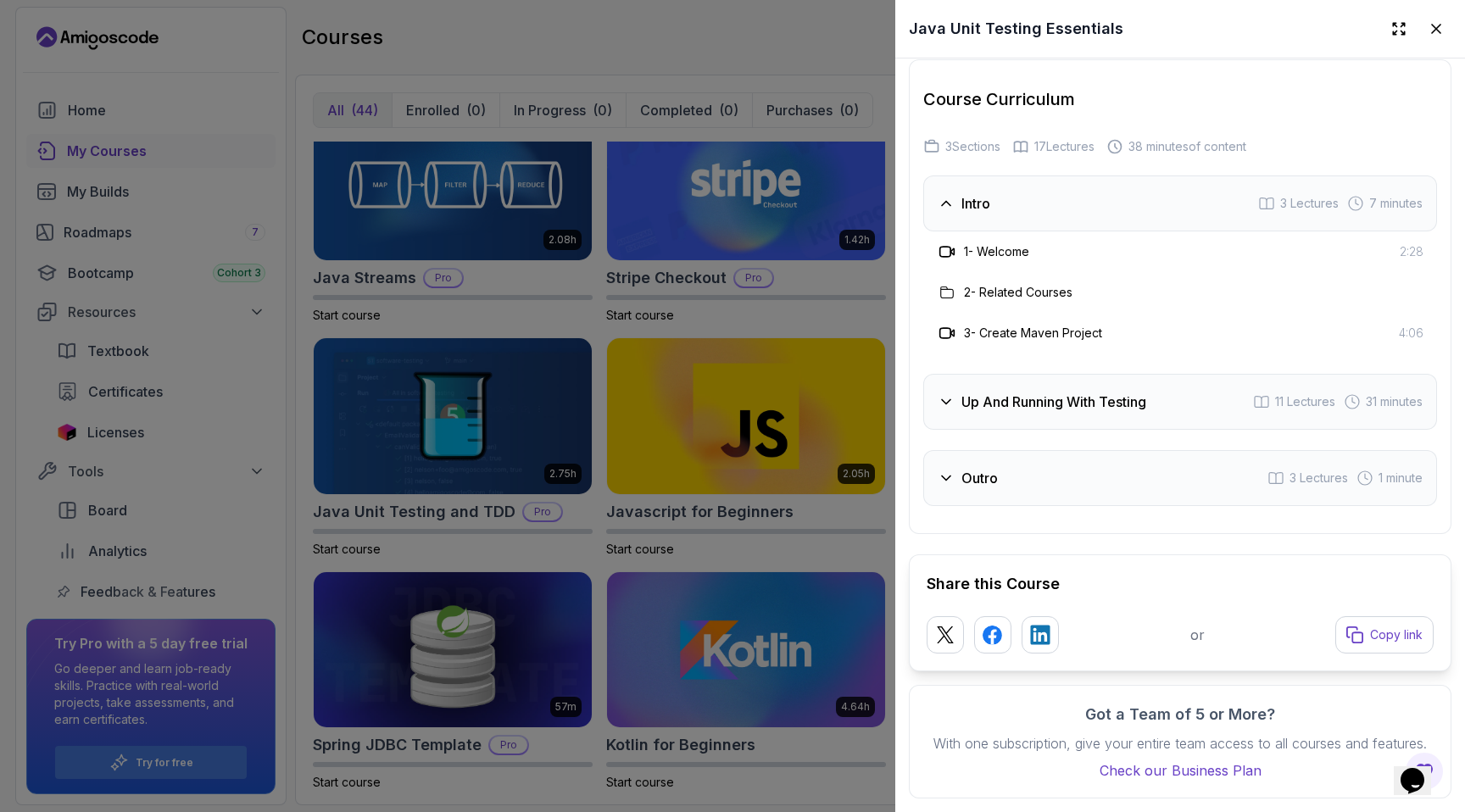
click at [780, 457] on div at bounding box center [732, 406] width 1465 height 812
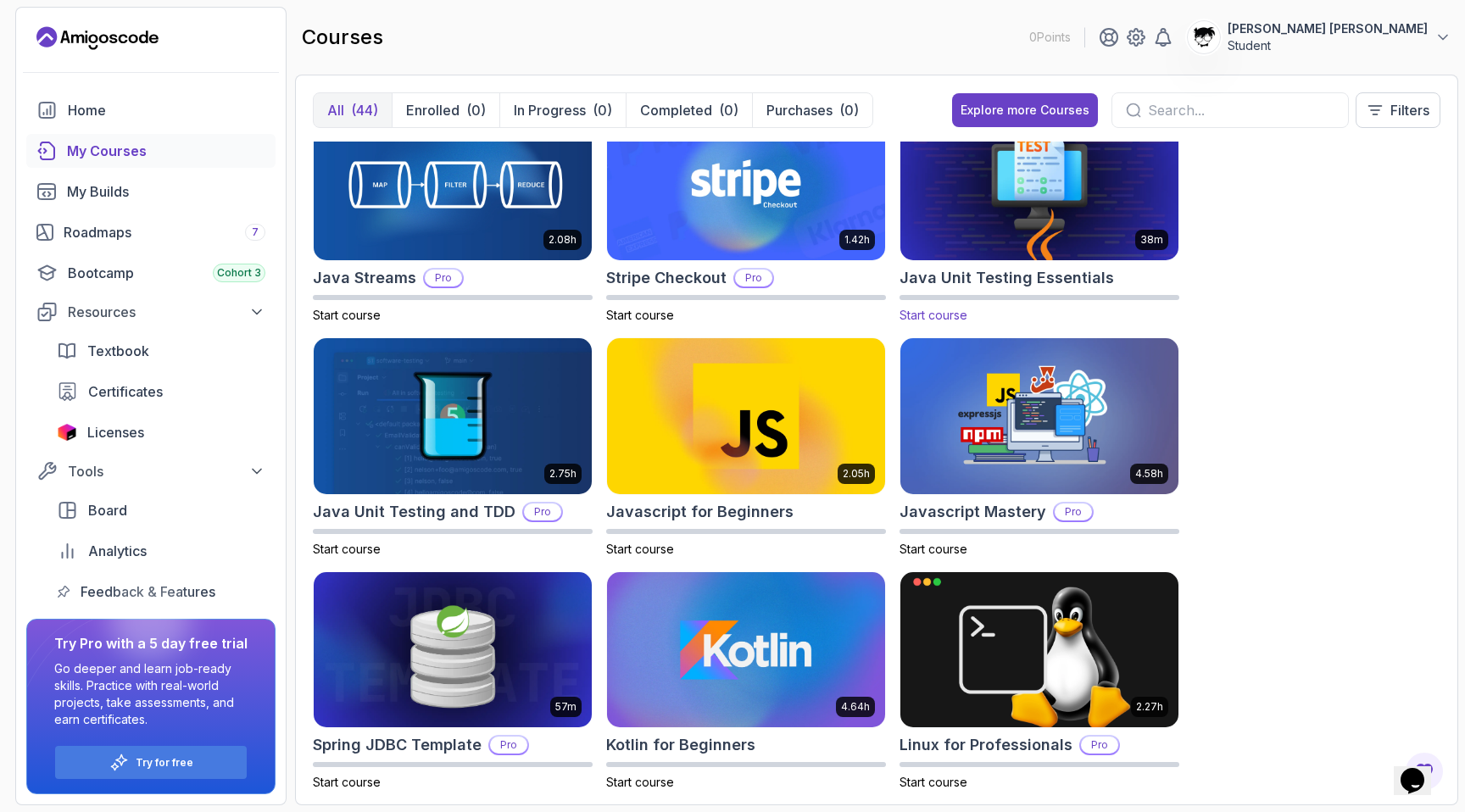
click at [1025, 230] on img at bounding box center [1039, 182] width 292 height 164
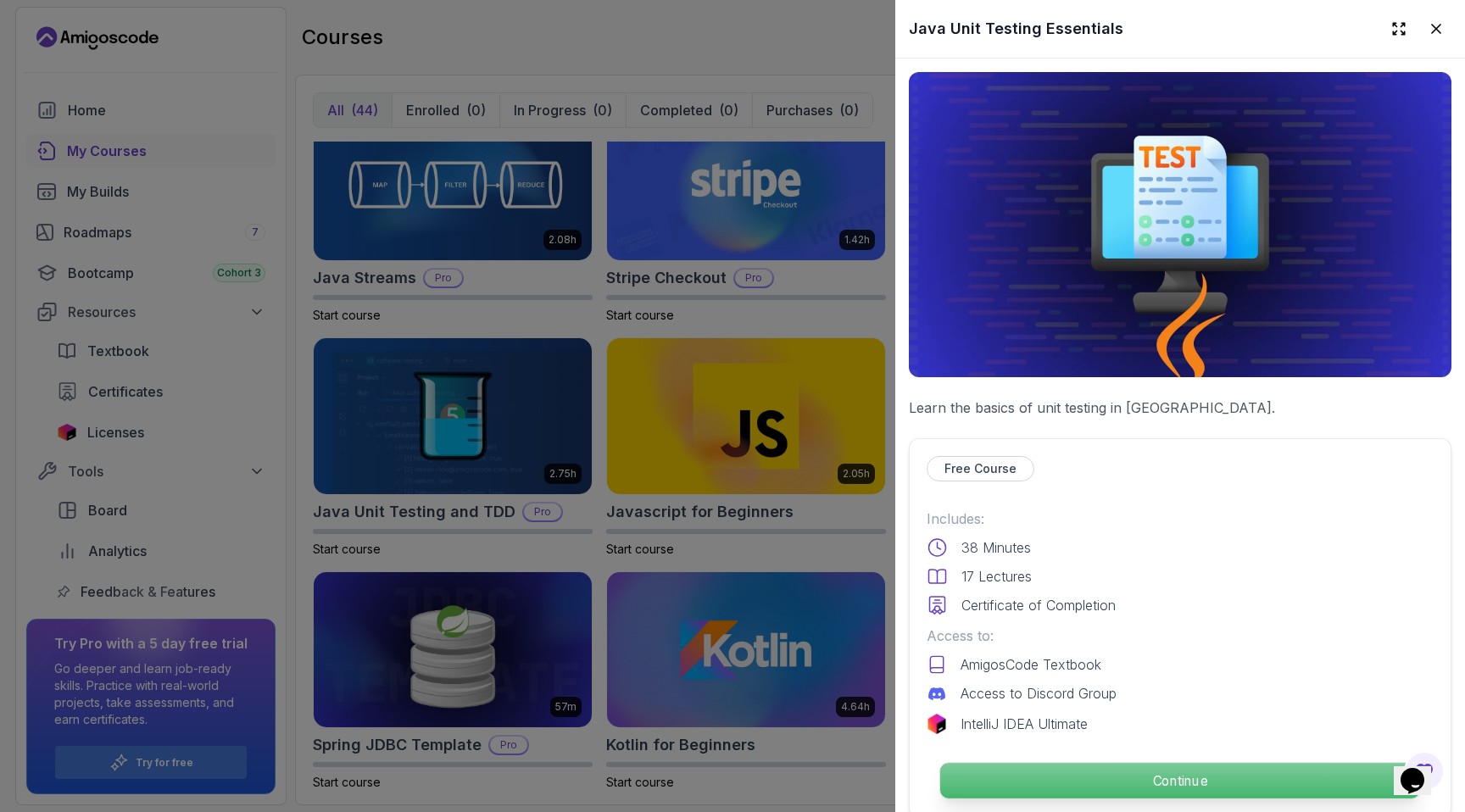
click at [1035, 788] on p "Continue" at bounding box center [1180, 780] width 480 height 36
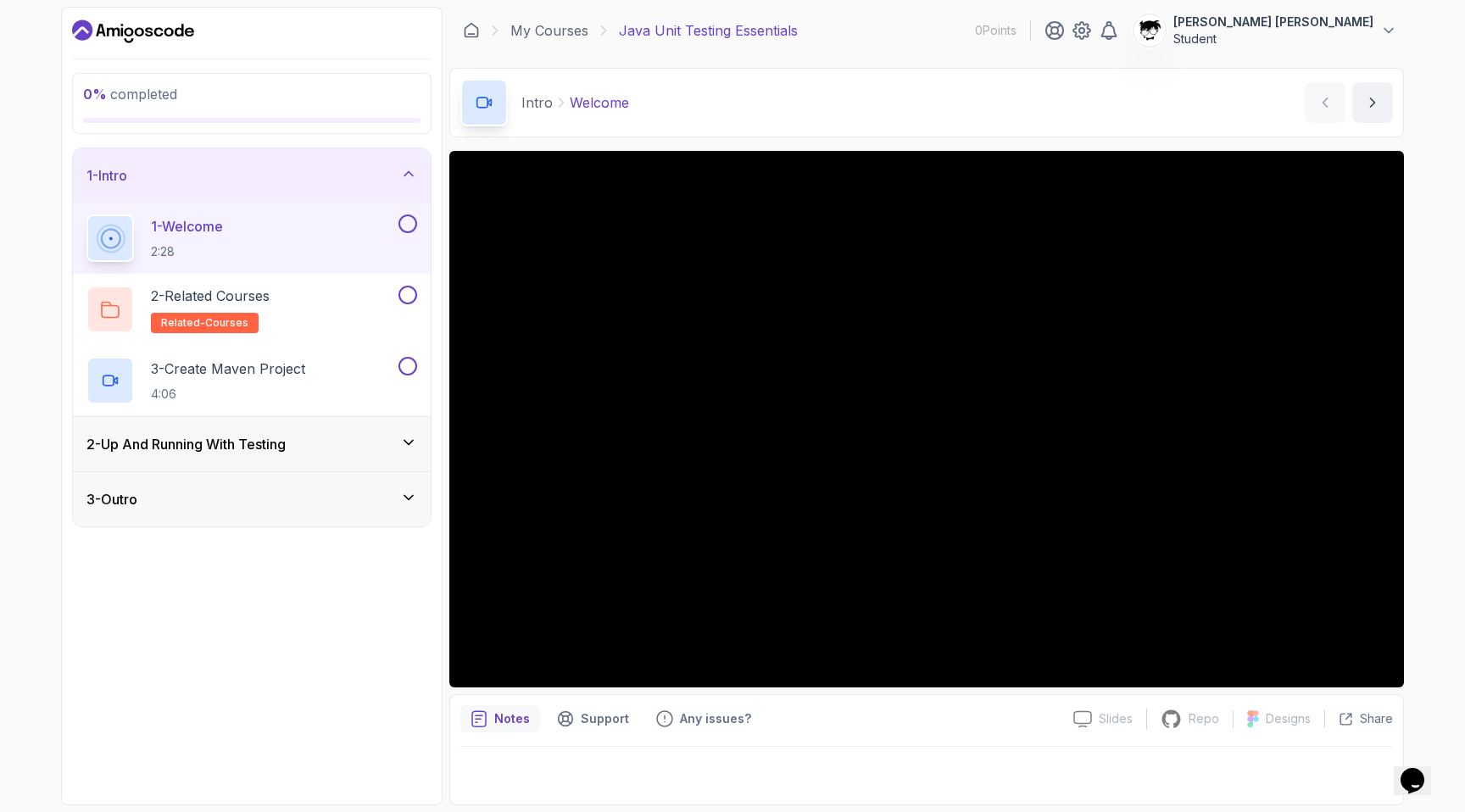
click at [248, 449] on h3 "2 - Up And Running With Testing" at bounding box center [185, 444] width 199 height 21
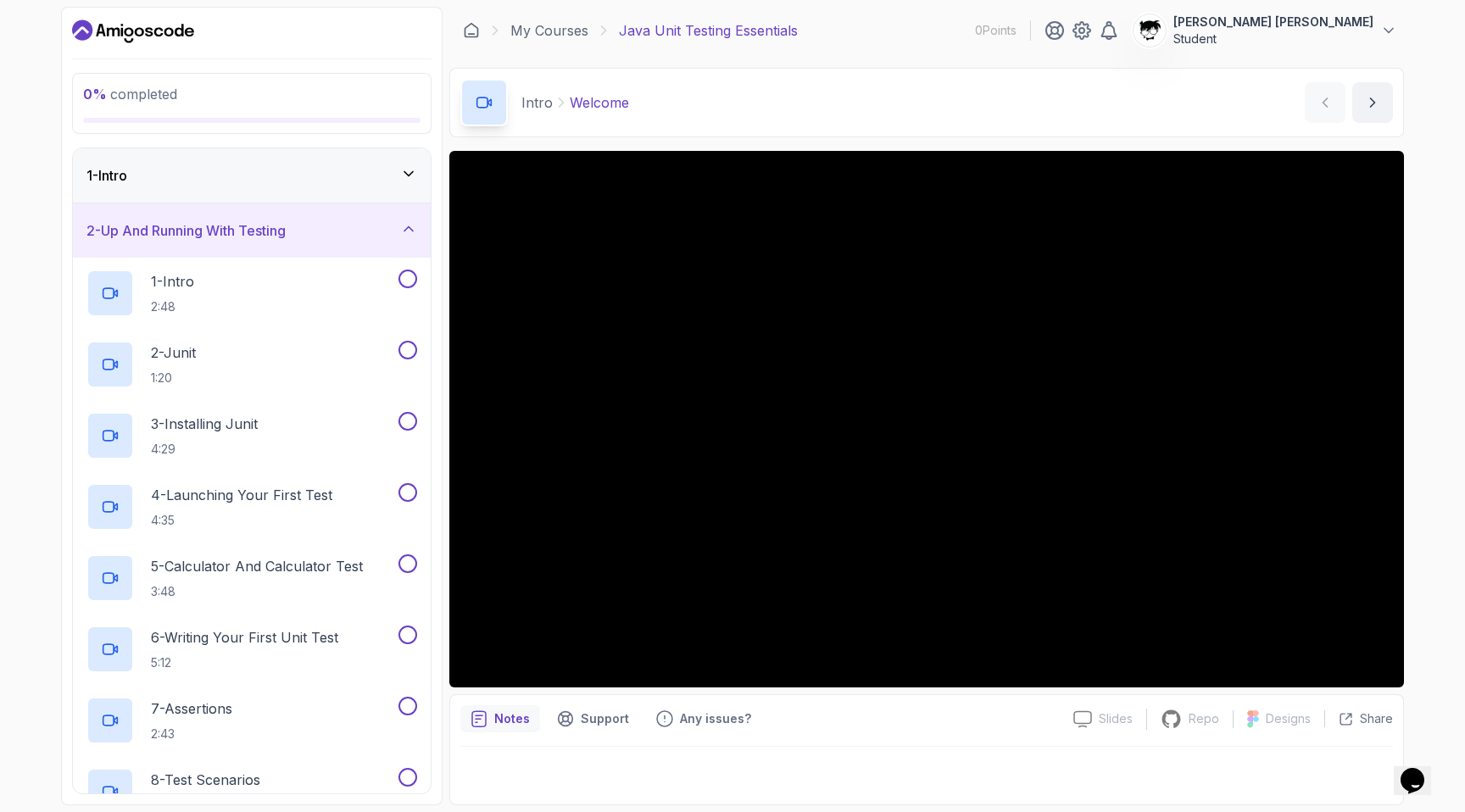
click at [211, 225] on h3 "2 - Up And Running With Testing" at bounding box center [185, 231] width 199 height 21
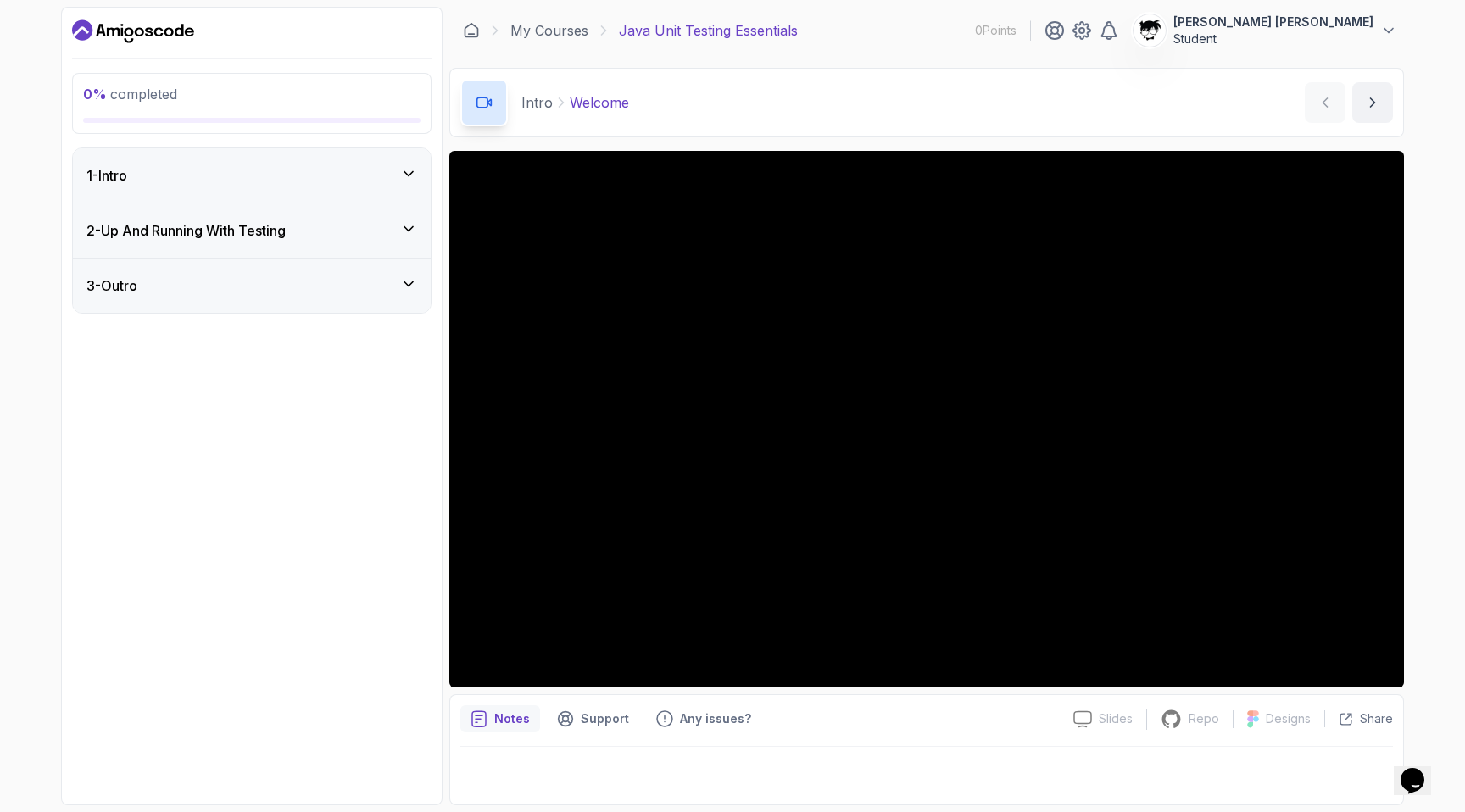
click at [200, 291] on div "3 - Outro" at bounding box center [251, 285] width 330 height 21
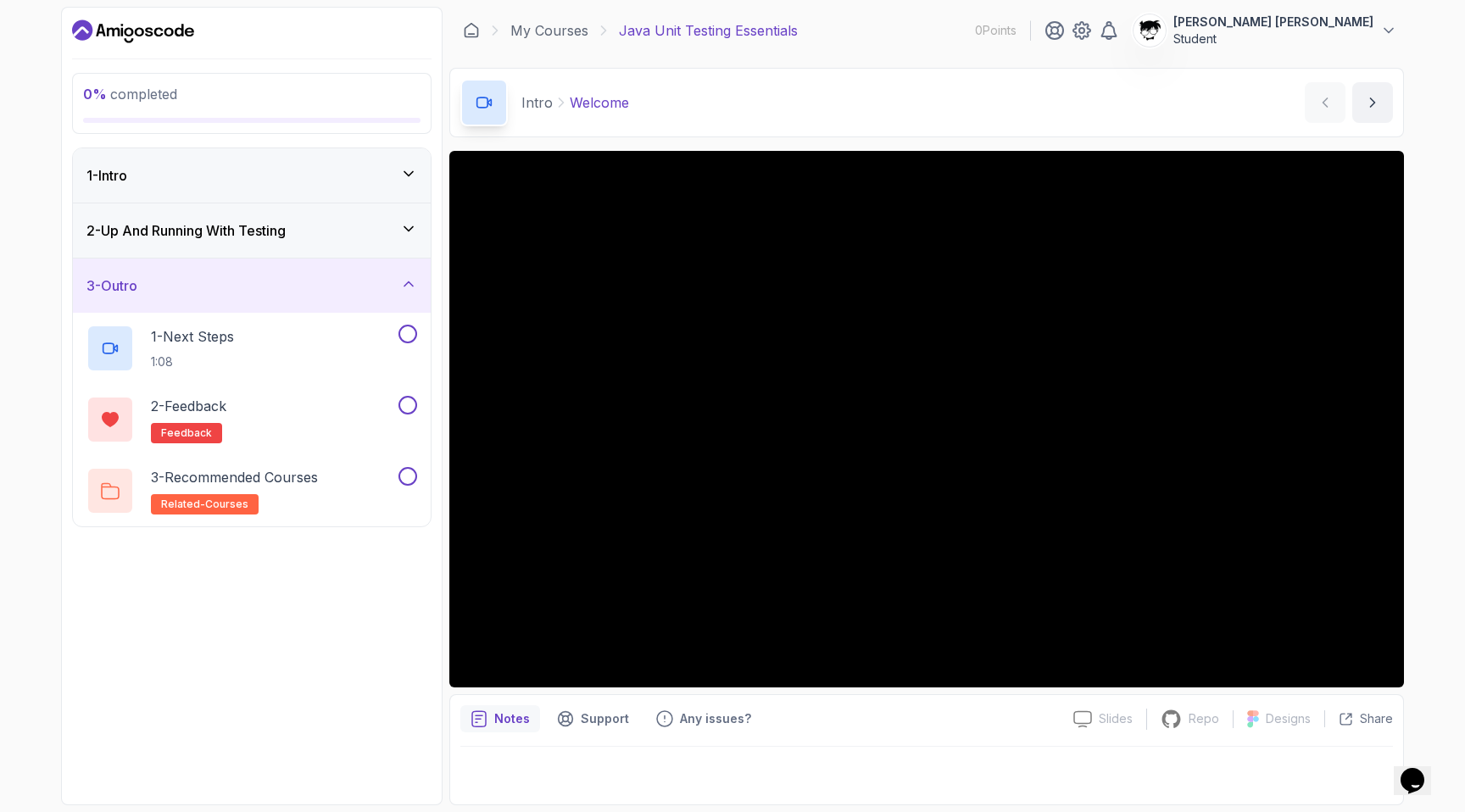
click at [200, 291] on div "3 - Outro" at bounding box center [251, 285] width 330 height 21
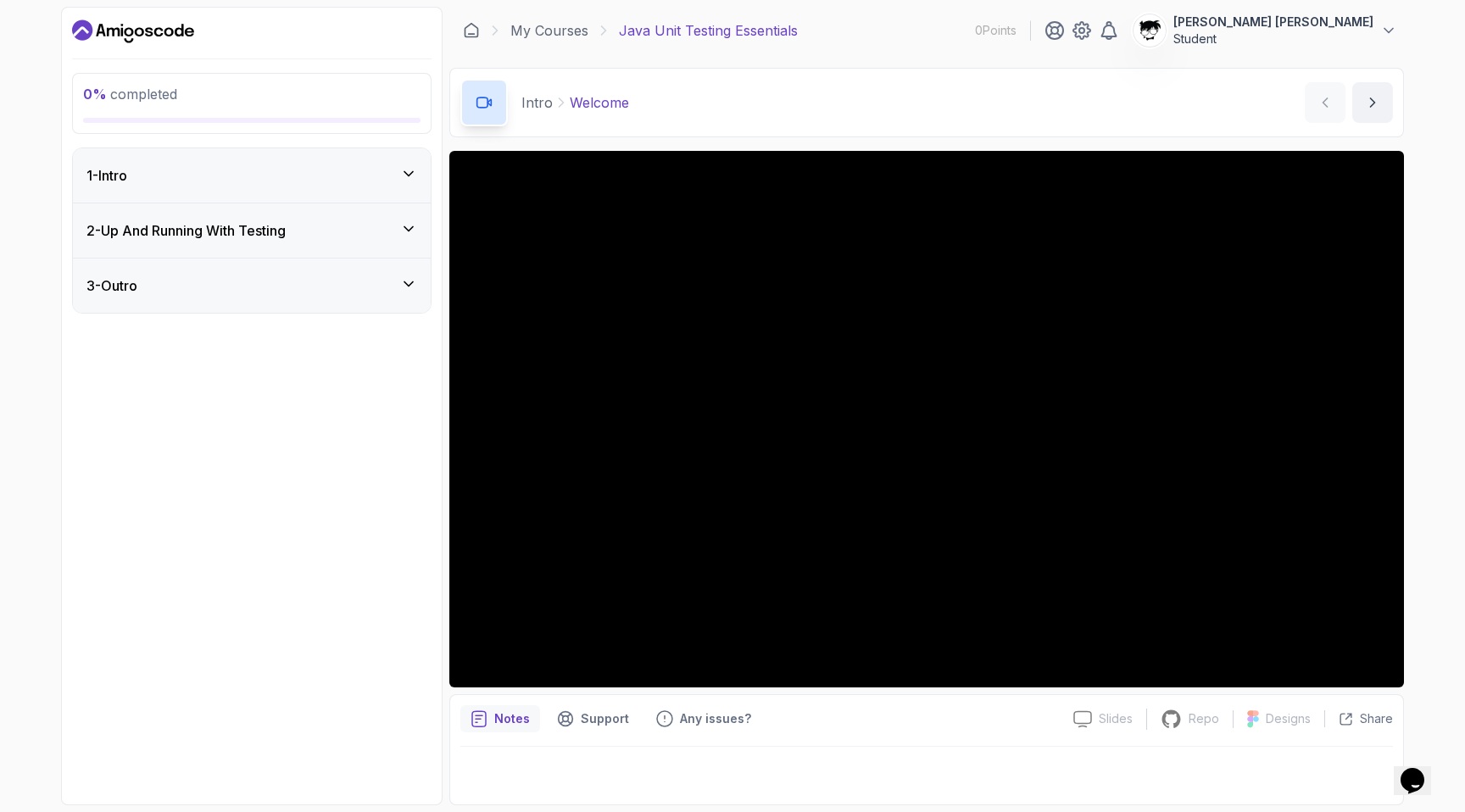
click at [188, 243] on div "2 - Up And Running With Testing" at bounding box center [252, 230] width 357 height 54
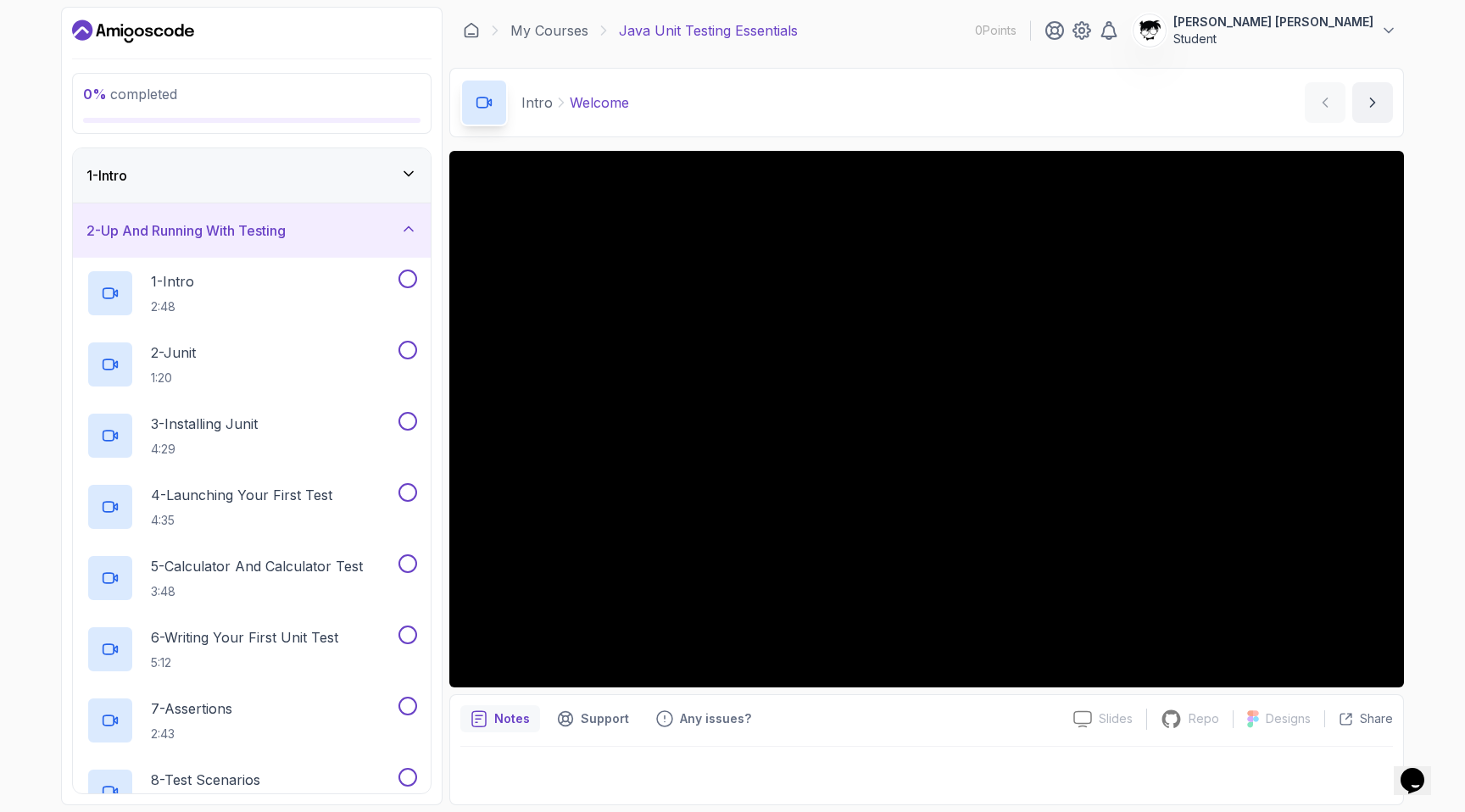
click at [194, 230] on h3 "2 - Up And Running With Testing" at bounding box center [185, 231] width 199 height 21
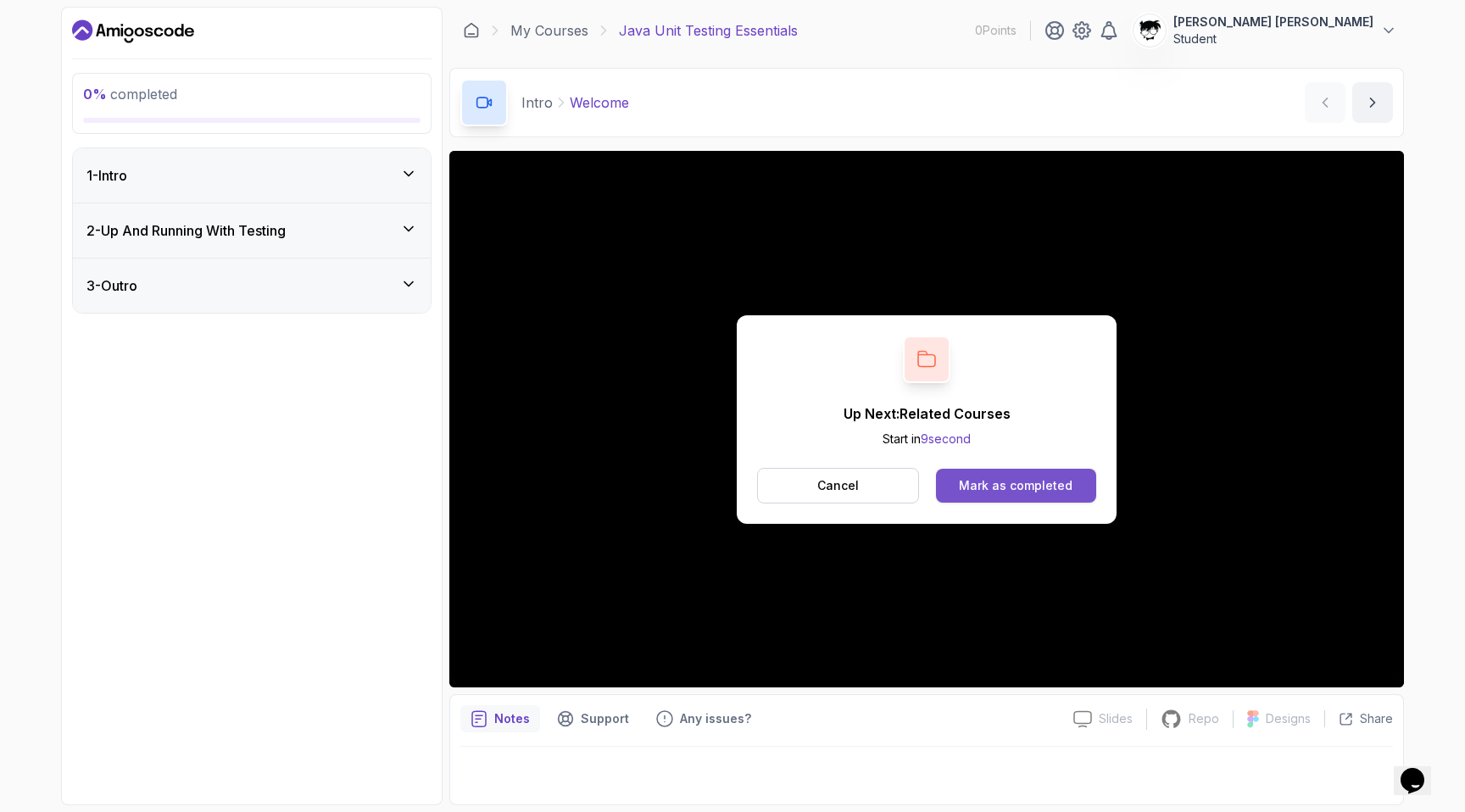
click at [1018, 483] on div "Mark as completed" at bounding box center [1015, 486] width 113 height 17
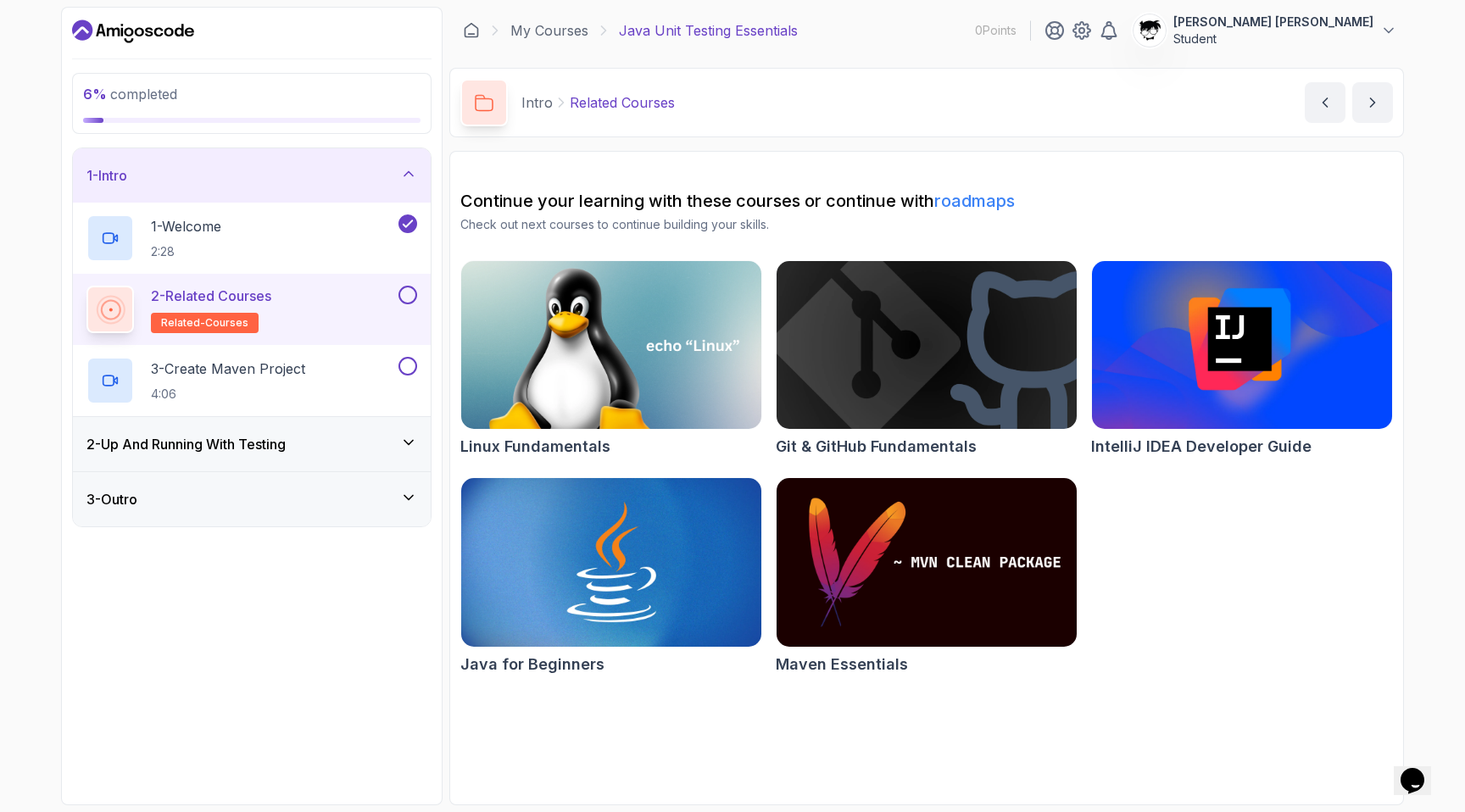
click at [350, 302] on div "2 - Related Courses related-courses" at bounding box center [240, 309] width 309 height 48
click at [584, 360] on img at bounding box center [611, 345] width 315 height 176
click at [405, 299] on button at bounding box center [408, 295] width 19 height 19
click at [315, 364] on div "3 - Create Maven Project 4:06" at bounding box center [240, 380] width 309 height 48
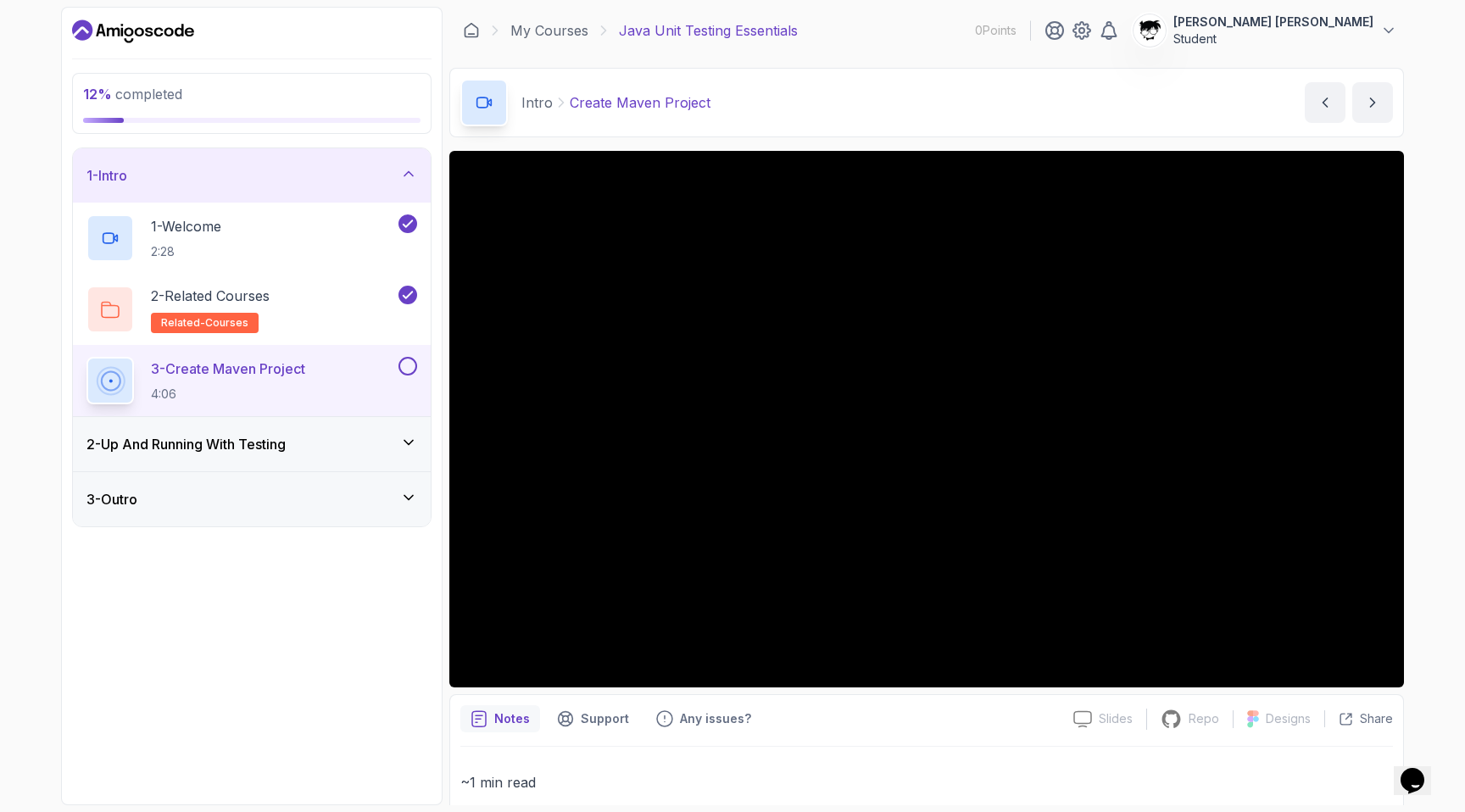
click at [317, 458] on div "2 - Up And Running With Testing" at bounding box center [252, 444] width 357 height 54
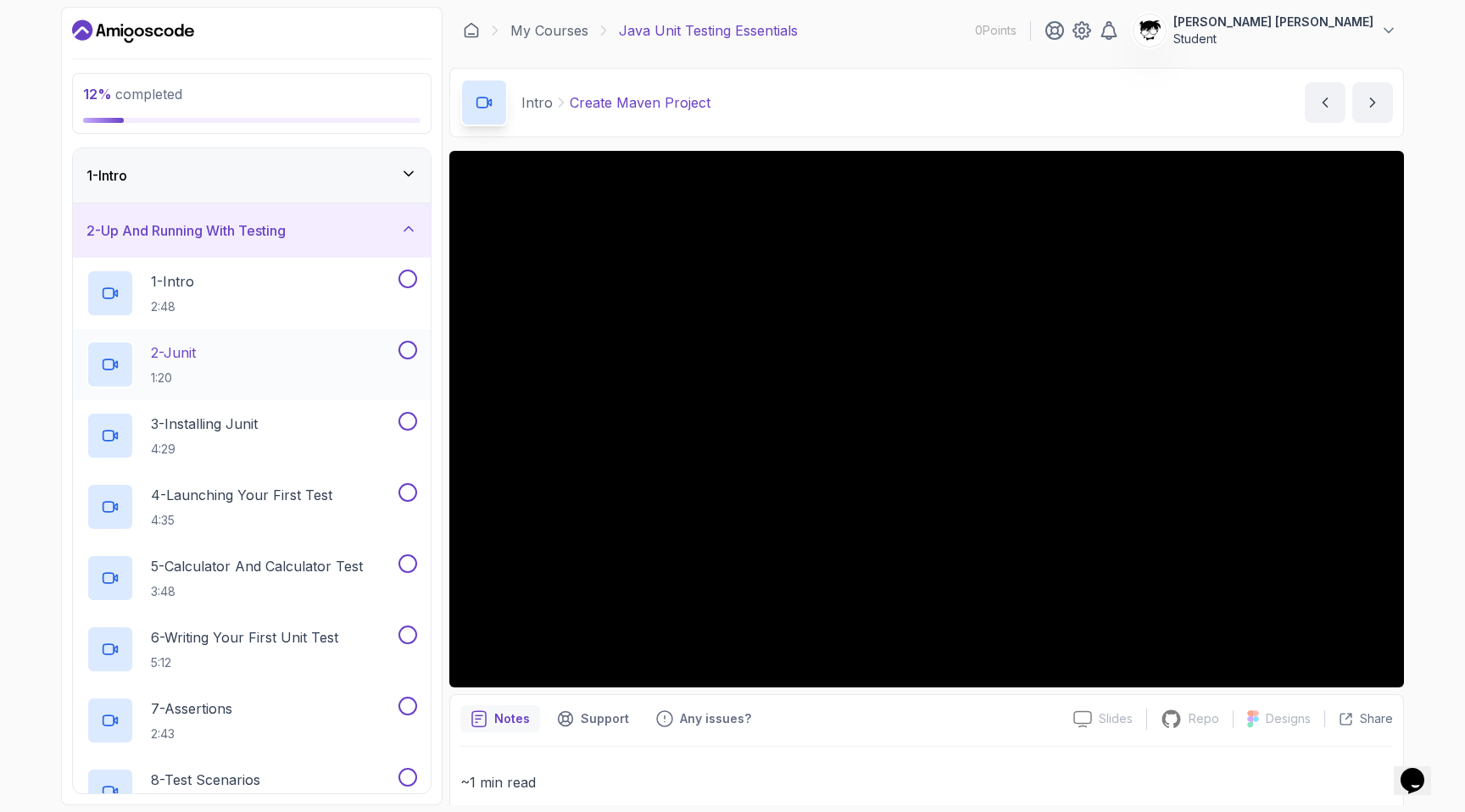
scroll to position [302, 0]
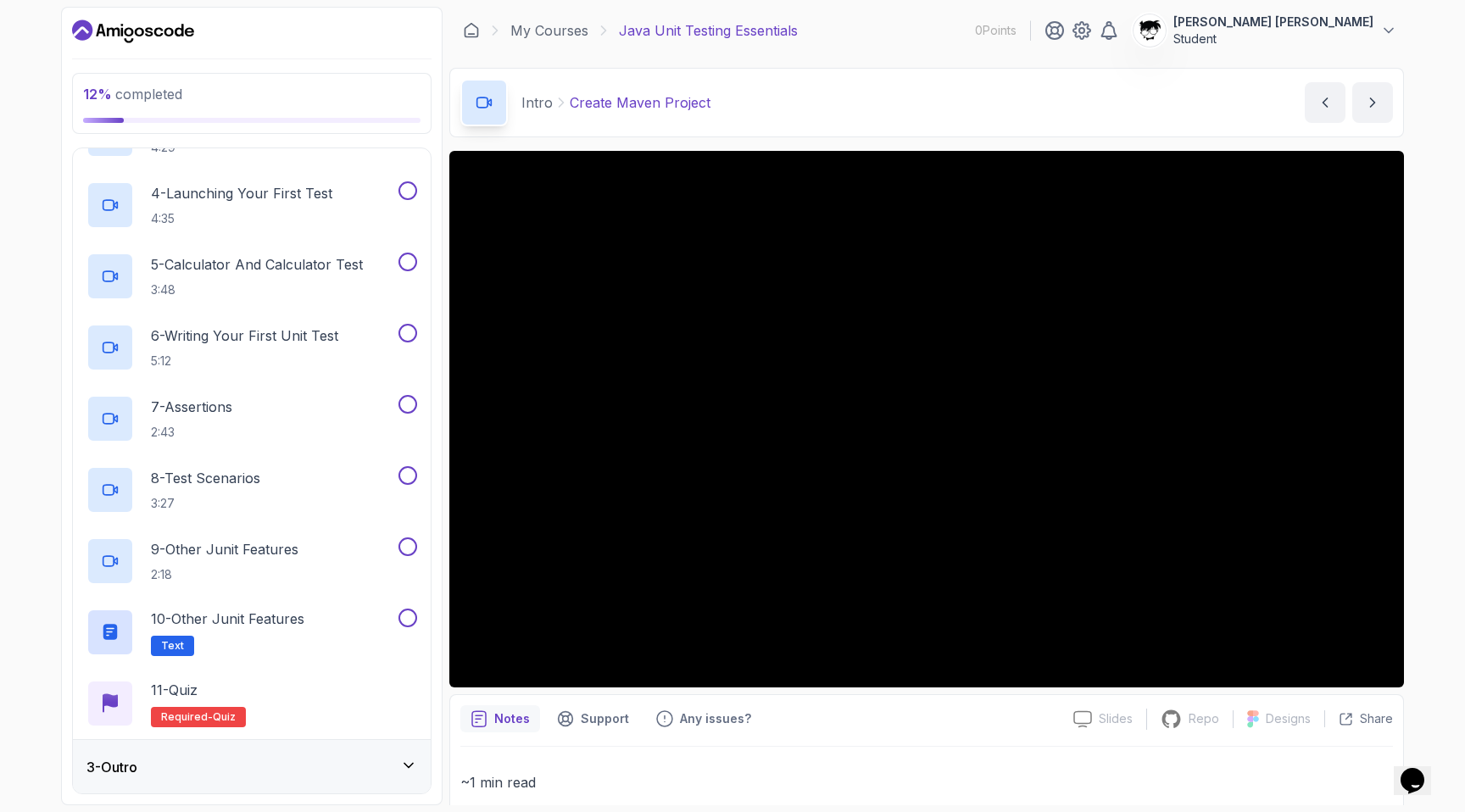
click at [221, 783] on div "3 - Outro" at bounding box center [252, 767] width 357 height 54
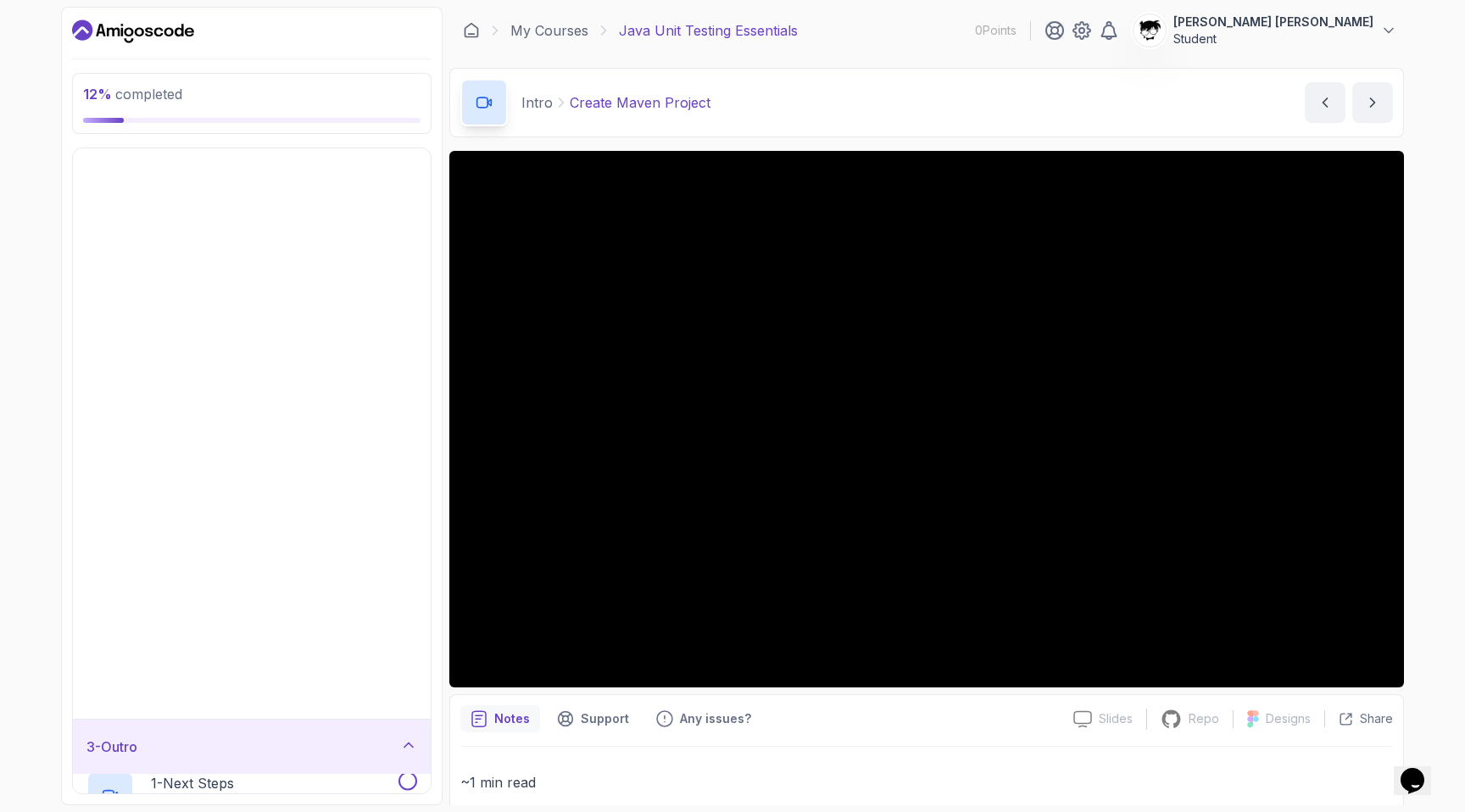
scroll to position [0, 0]
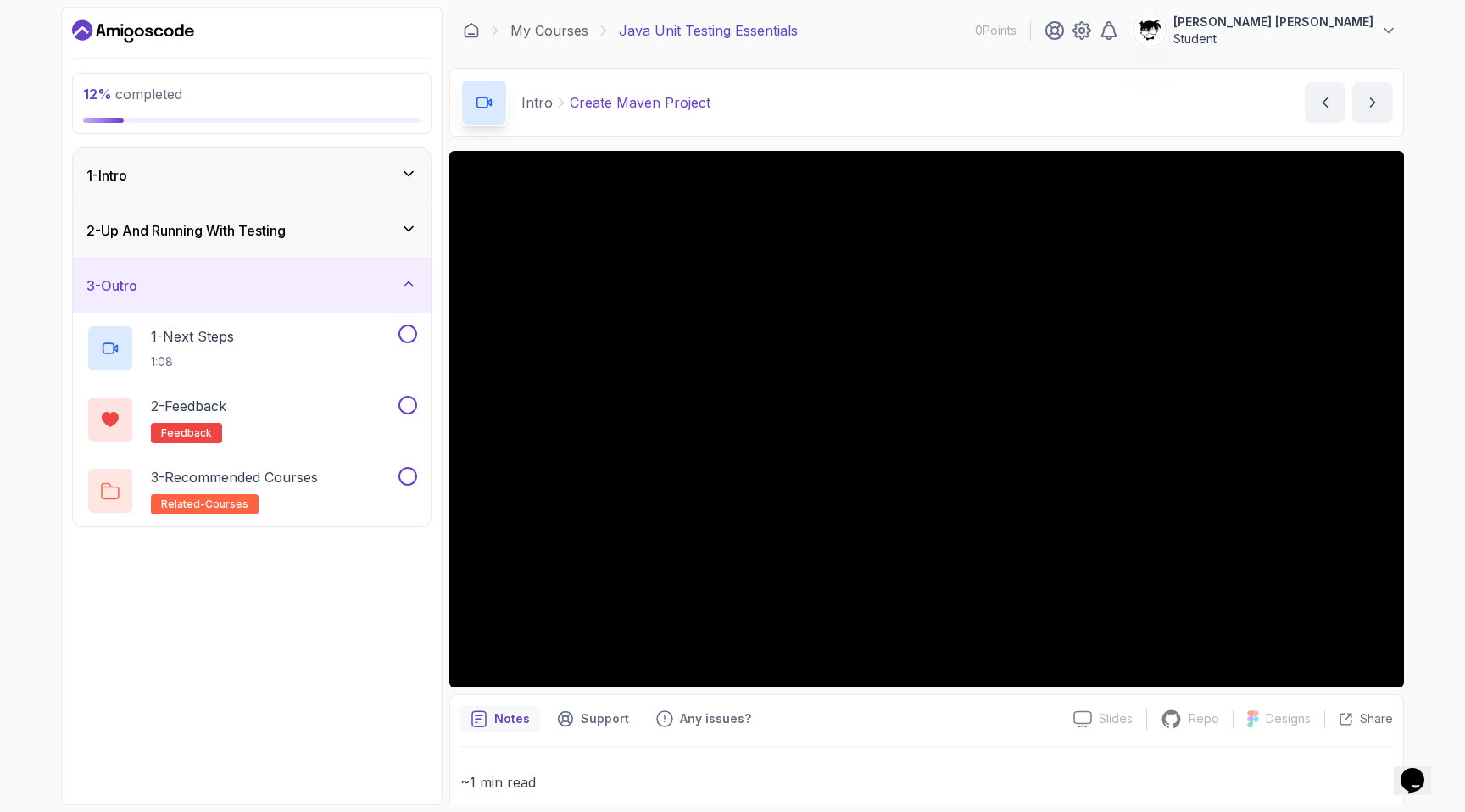
click at [200, 292] on div "3 - Outro" at bounding box center [251, 285] width 330 height 21
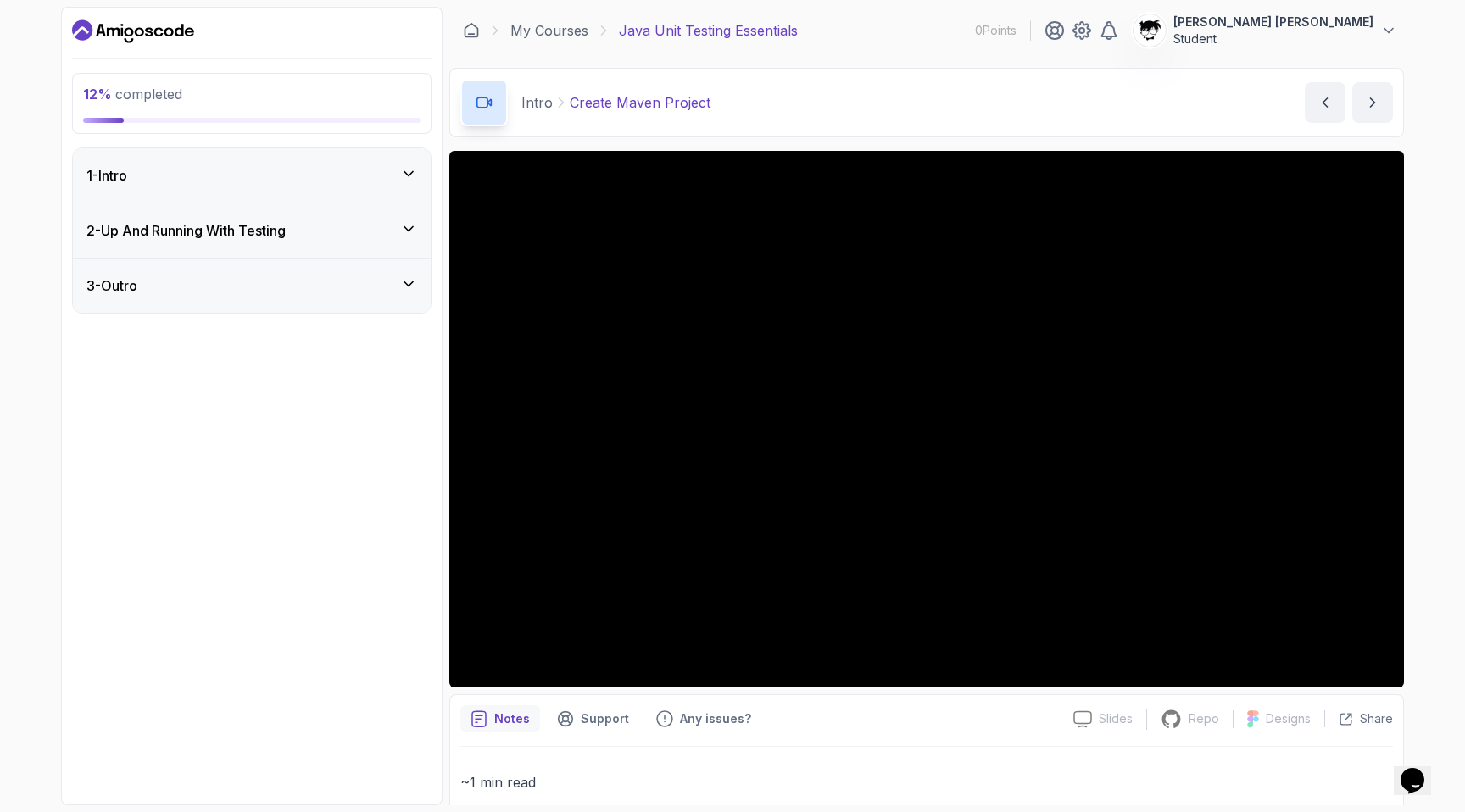
click at [207, 243] on div "2 - Up And Running With Testing" at bounding box center [252, 230] width 357 height 54
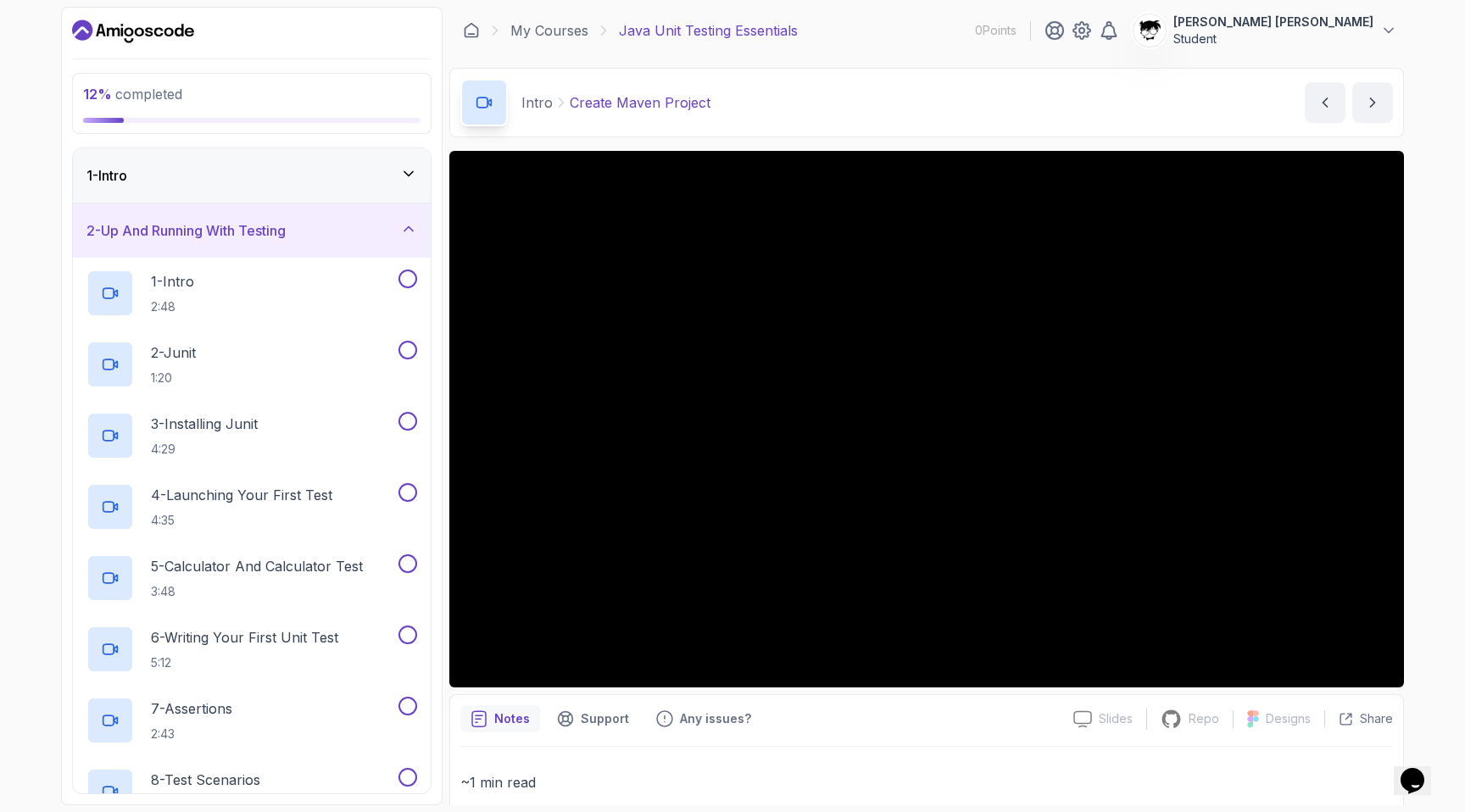
click at [209, 239] on h3 "2 - Up And Running With Testing" at bounding box center [185, 231] width 199 height 21
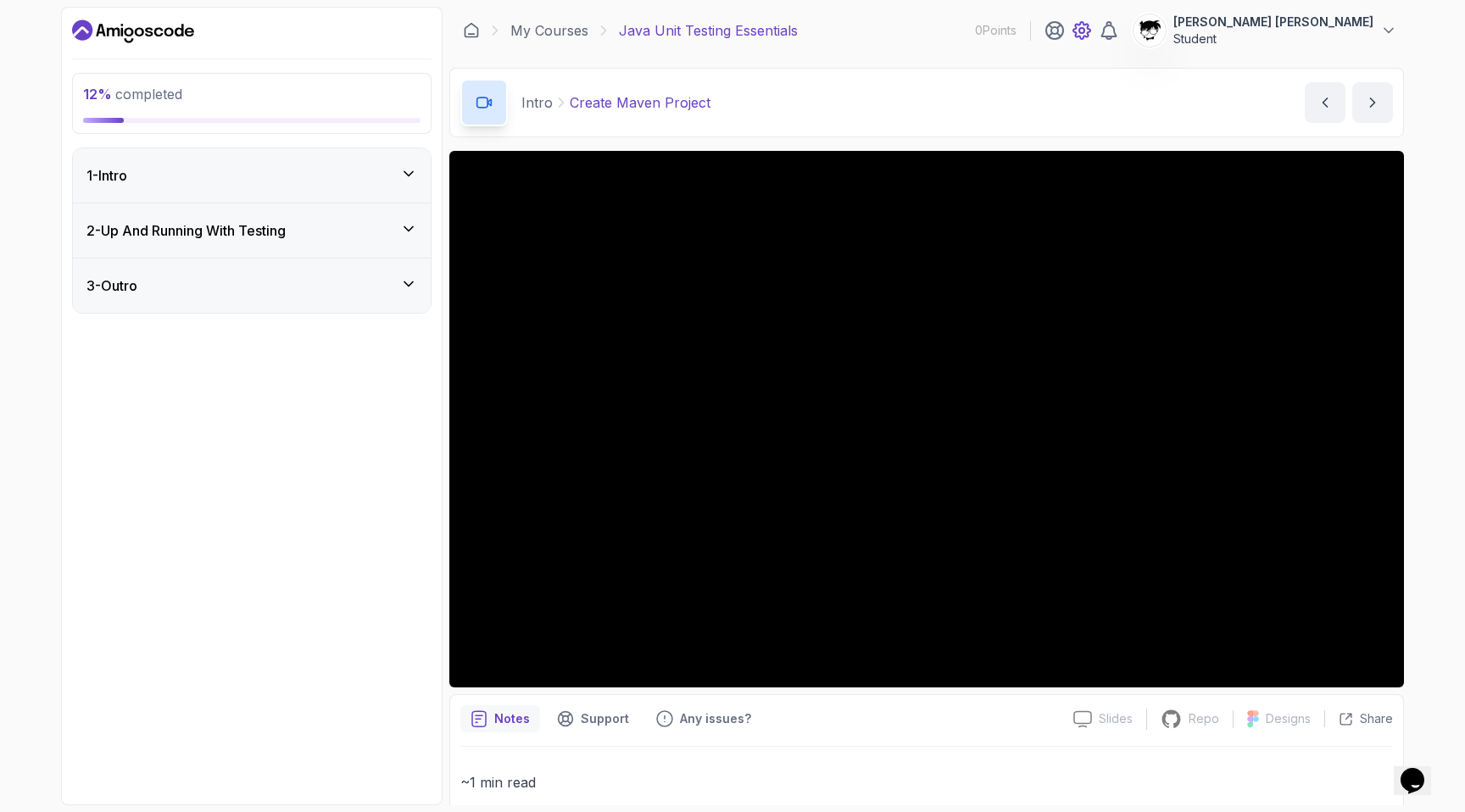
click at [1090, 37] on icon at bounding box center [1081, 31] width 17 height 17
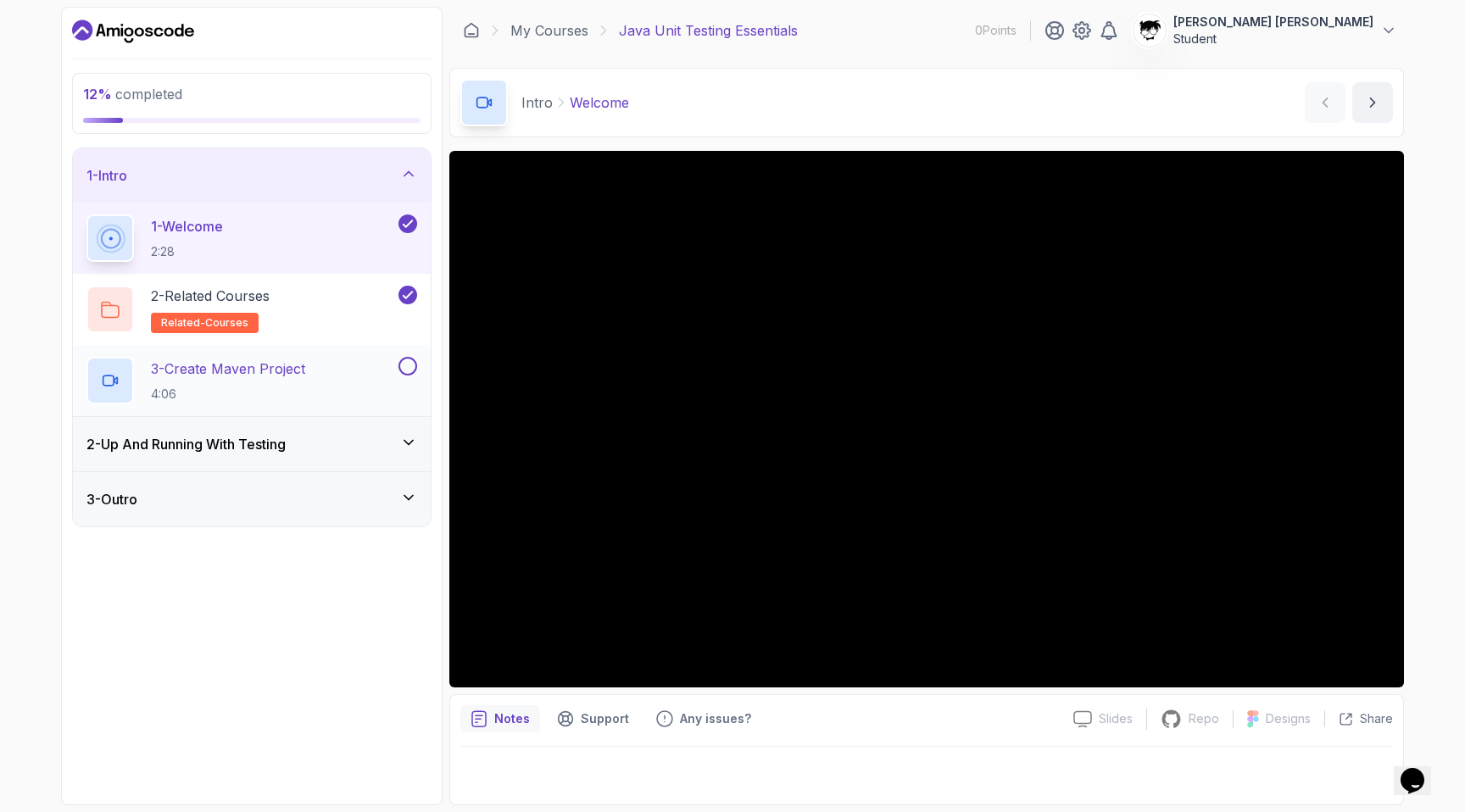
click at [279, 404] on div "3 - Create Maven Project 4:06" at bounding box center [252, 381] width 357 height 71
click at [363, 362] on div "3 - Create Maven Project 4:06" at bounding box center [240, 380] width 309 height 48
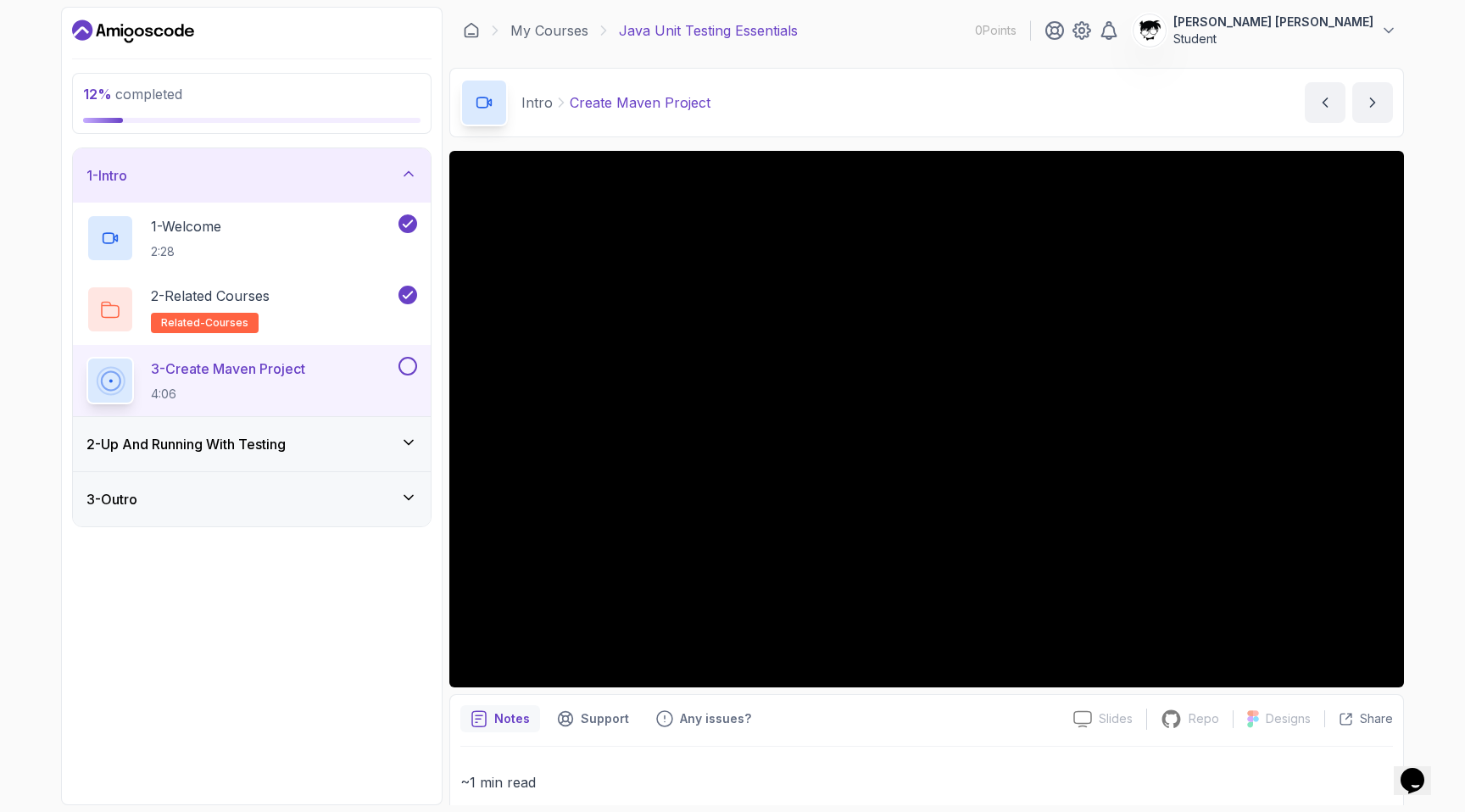
click at [410, 445] on icon at bounding box center [409, 442] width 17 height 17
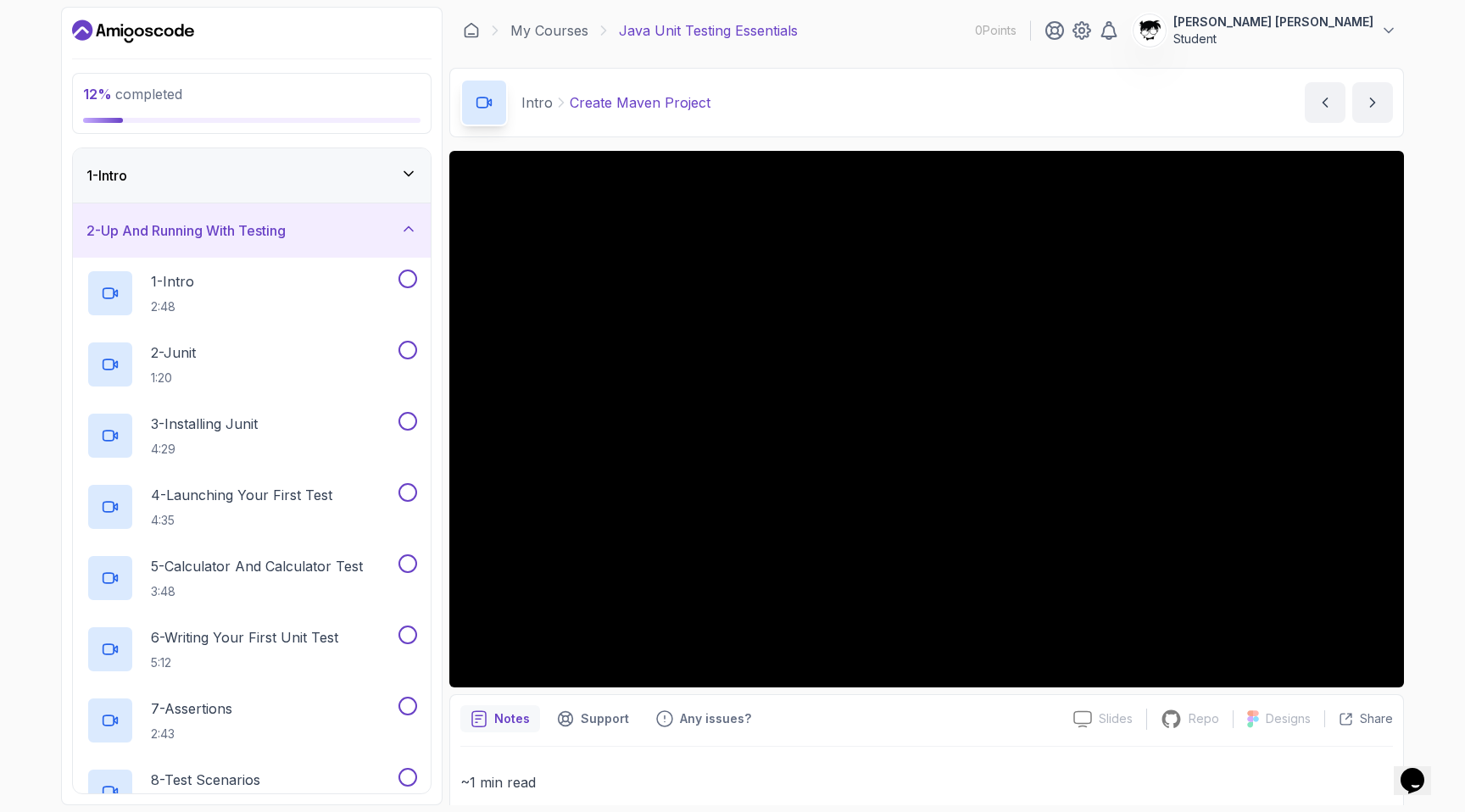
click at [411, 229] on icon at bounding box center [408, 228] width 8 height 5
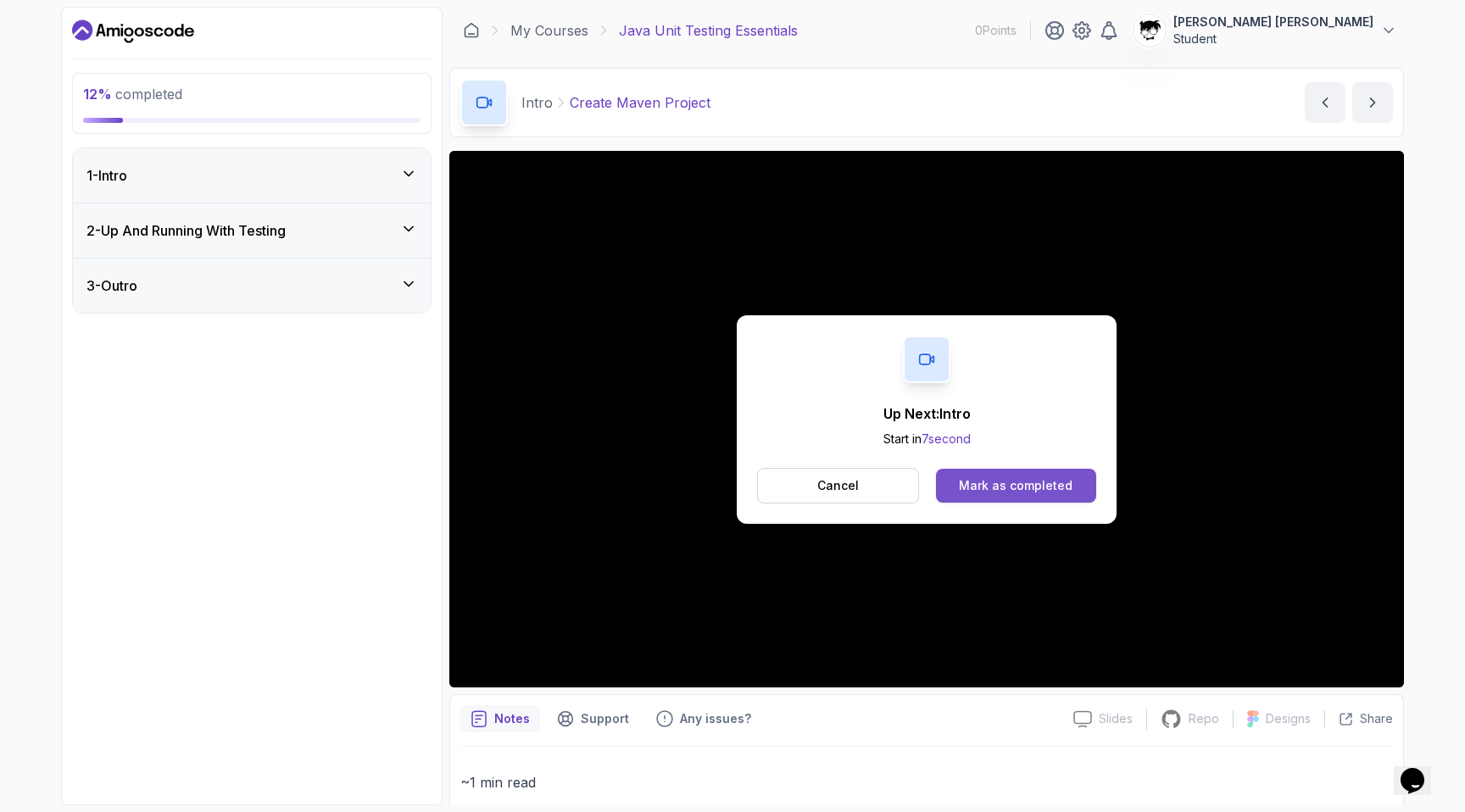
click at [1049, 486] on div "Mark as completed" at bounding box center [1015, 486] width 113 height 17
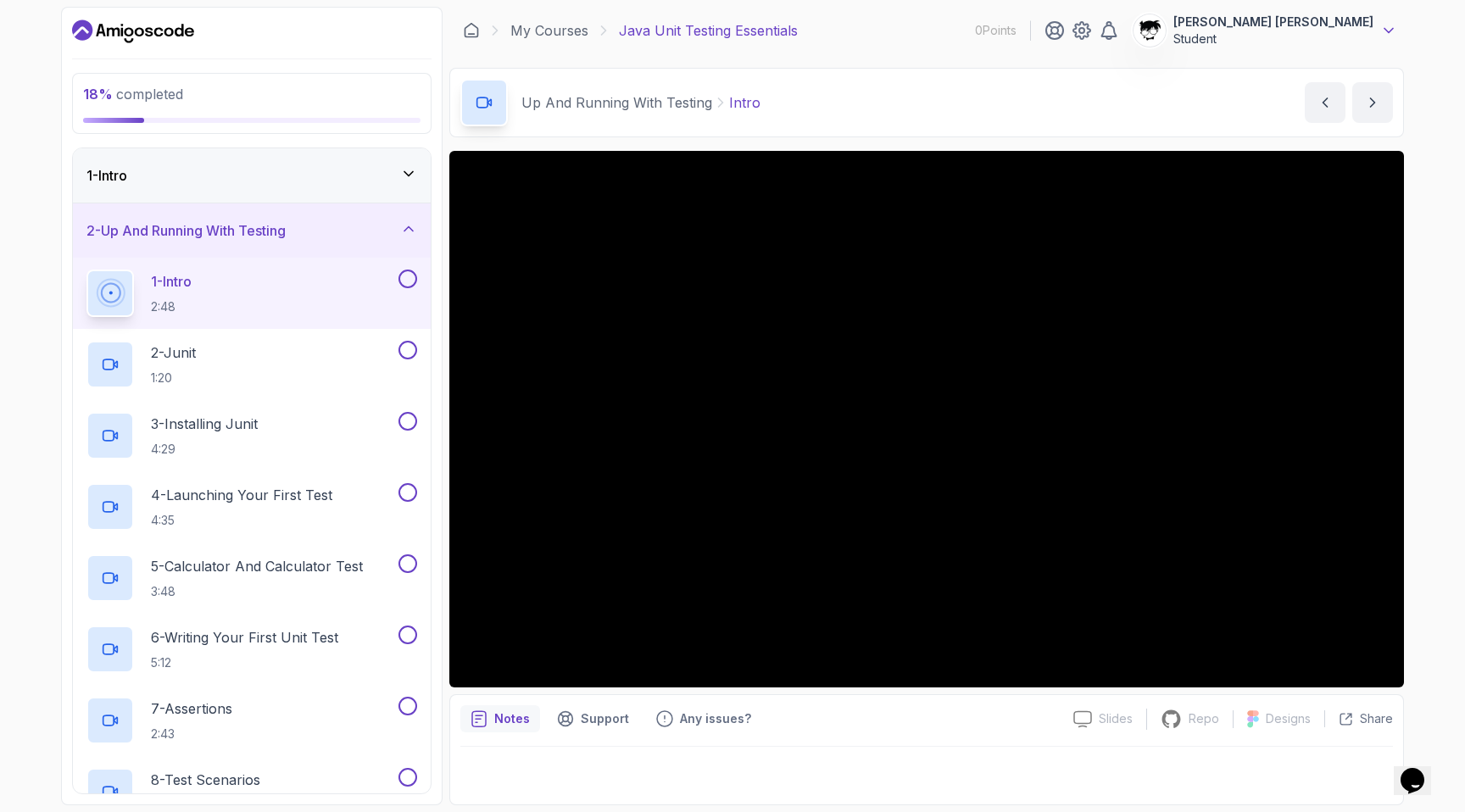
click at [1387, 27] on icon at bounding box center [1388, 31] width 17 height 17
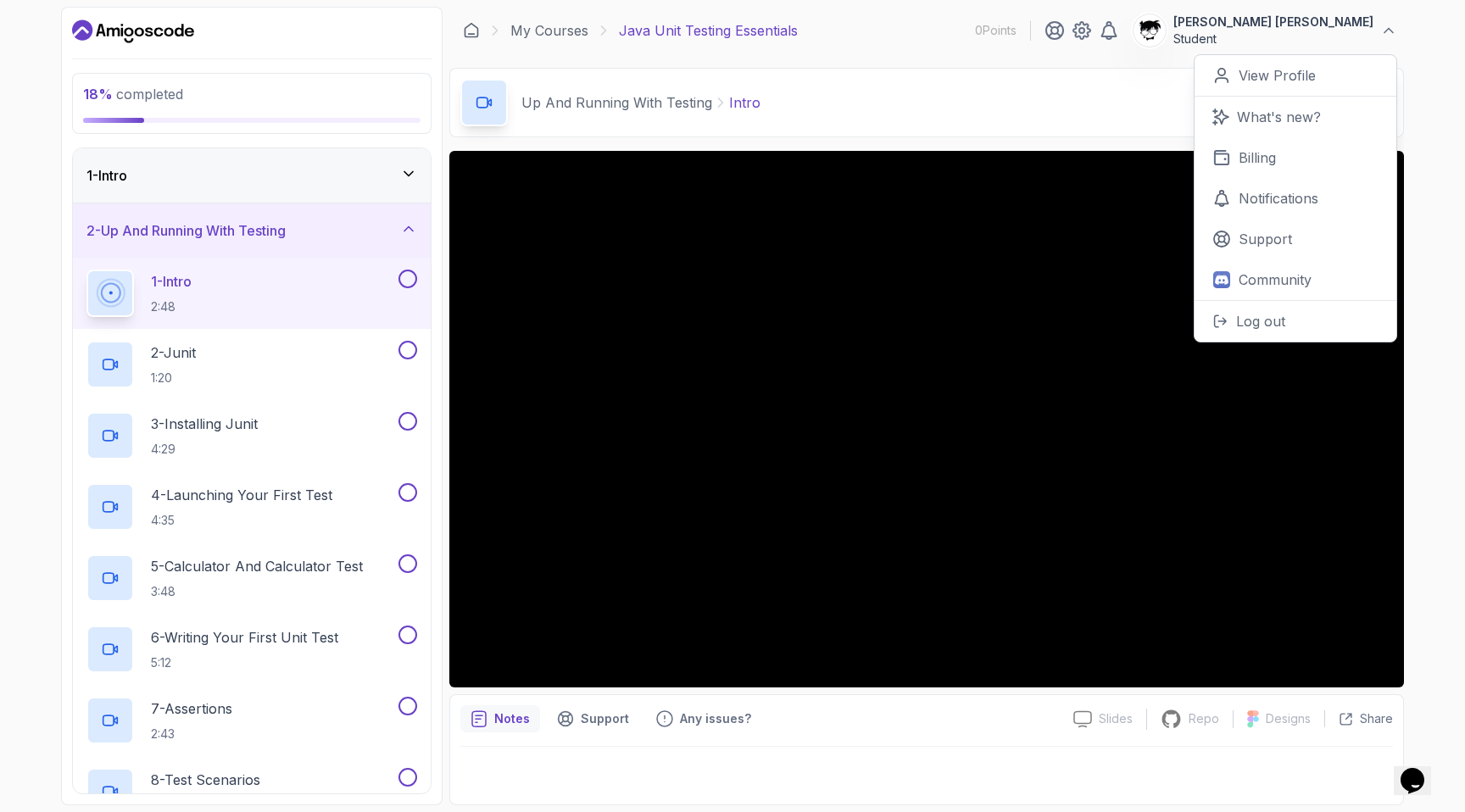
click at [1464, 101] on div "18 % completed 1 - Intro 2 - Up And Running With Testing 1 - Intro 2:48 2 - Jun…" at bounding box center [732, 406] width 1465 height 812
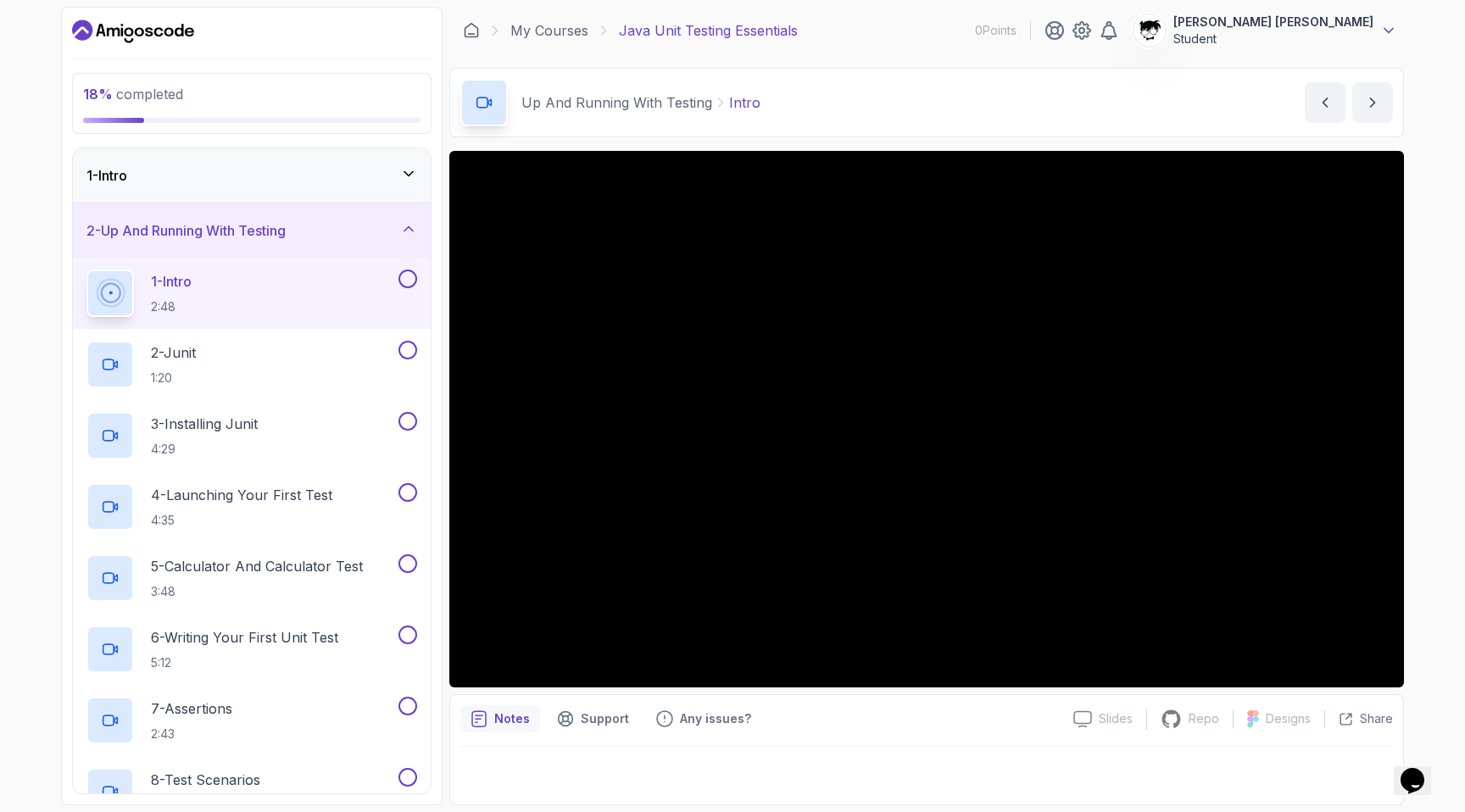
click at [1387, 36] on icon at bounding box center [1388, 31] width 17 height 17
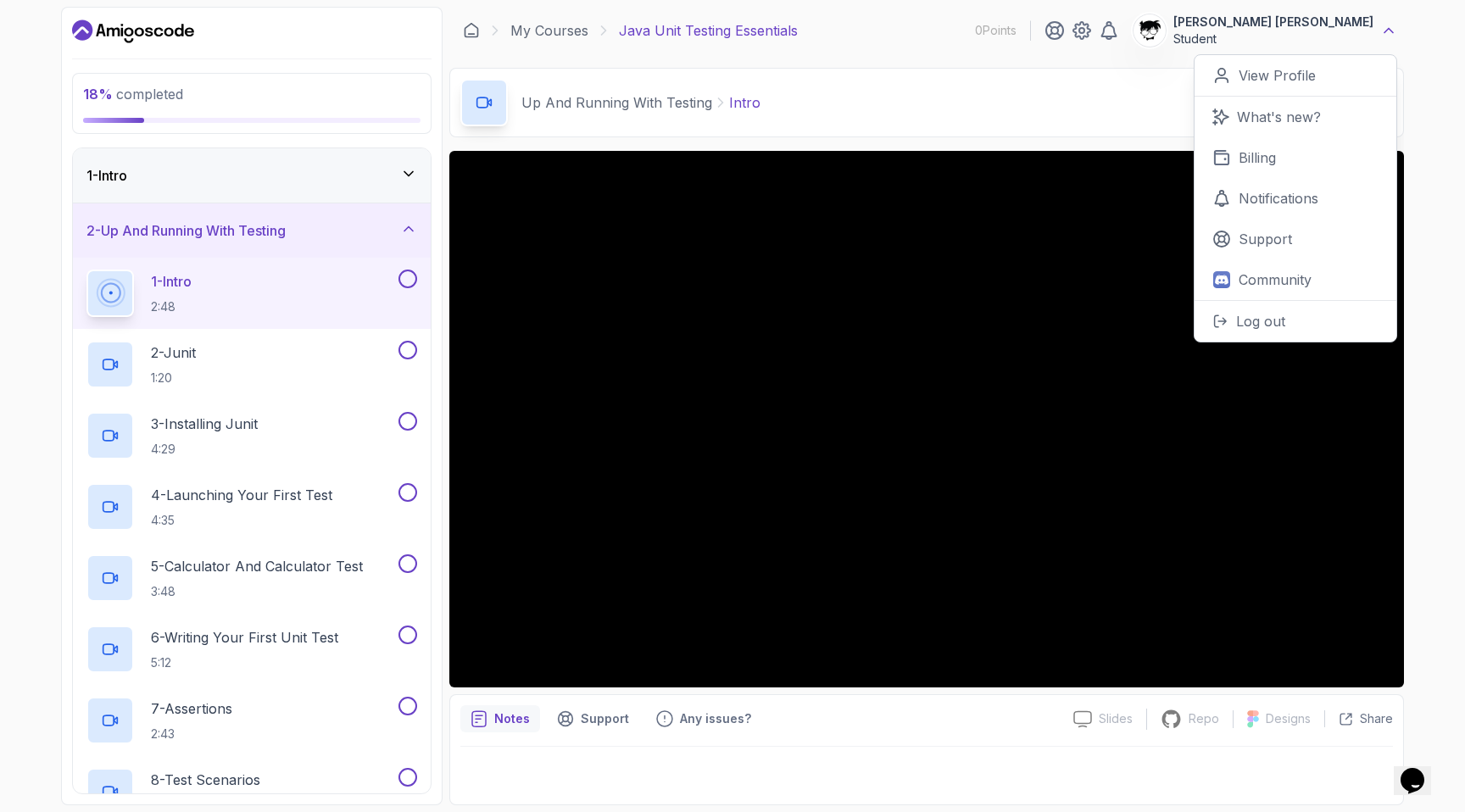
click at [1387, 36] on icon at bounding box center [1388, 31] width 17 height 17
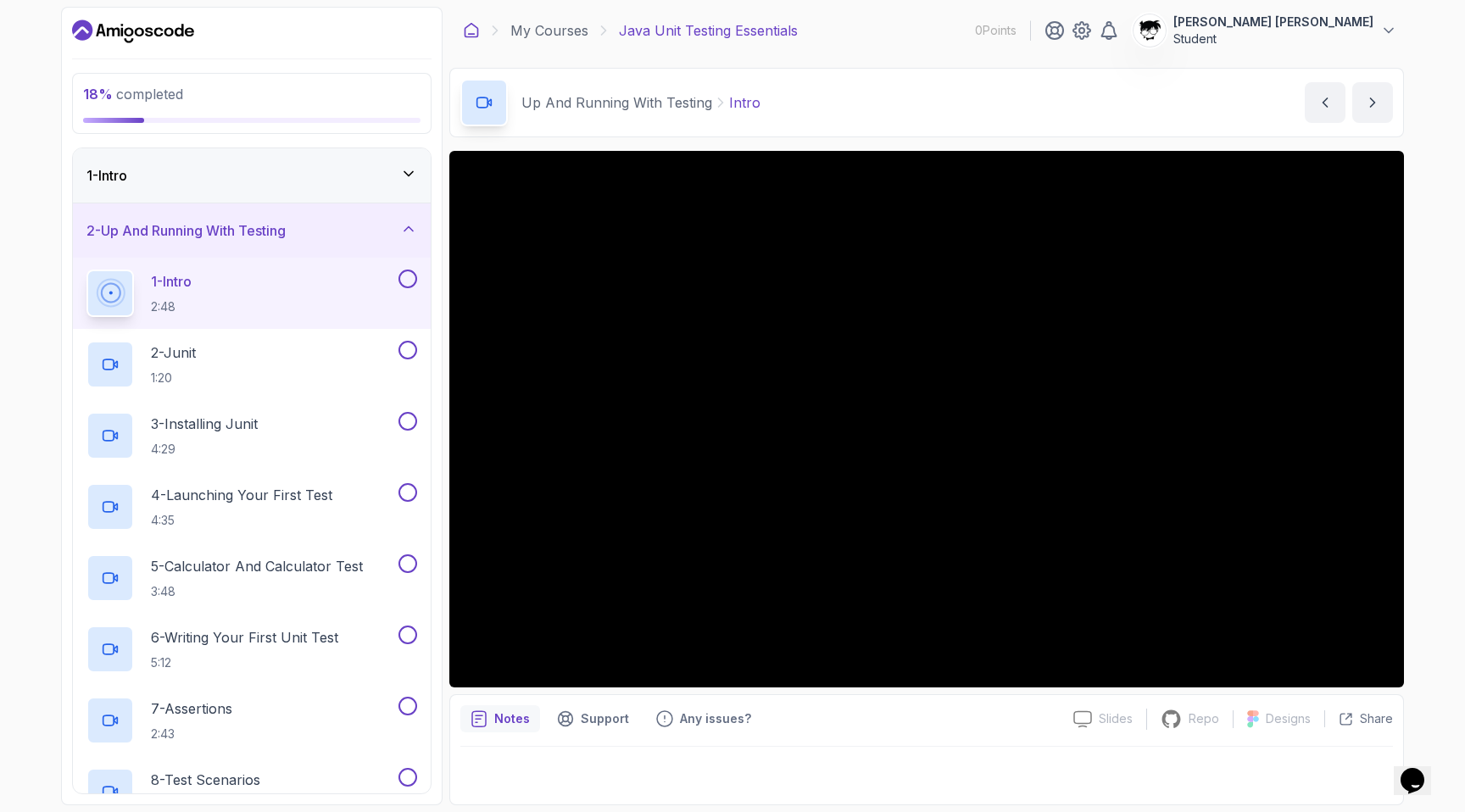
click at [465, 27] on icon at bounding box center [471, 30] width 13 height 13
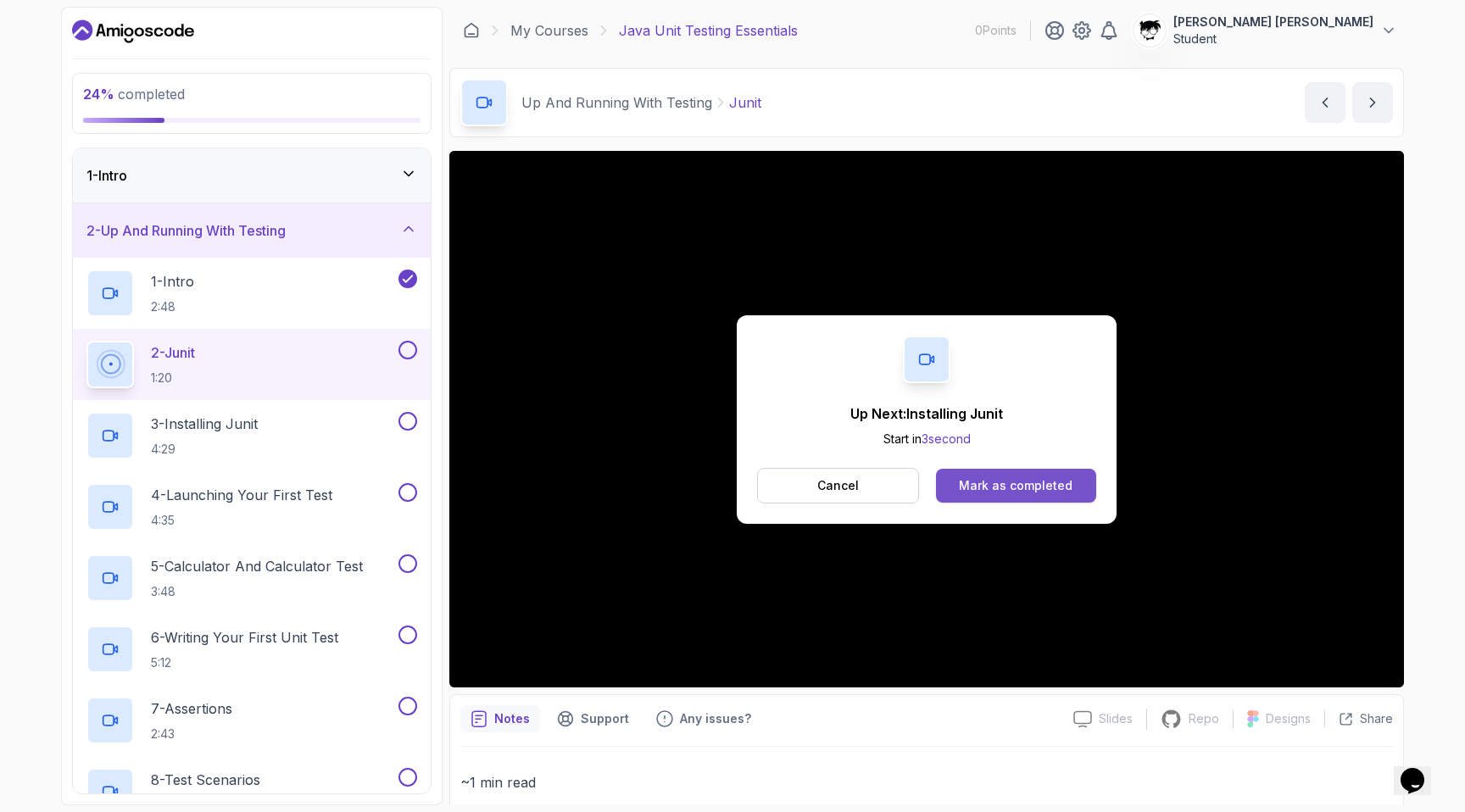
click at [977, 474] on button "Mark as completed" at bounding box center [1015, 486] width 160 height 34
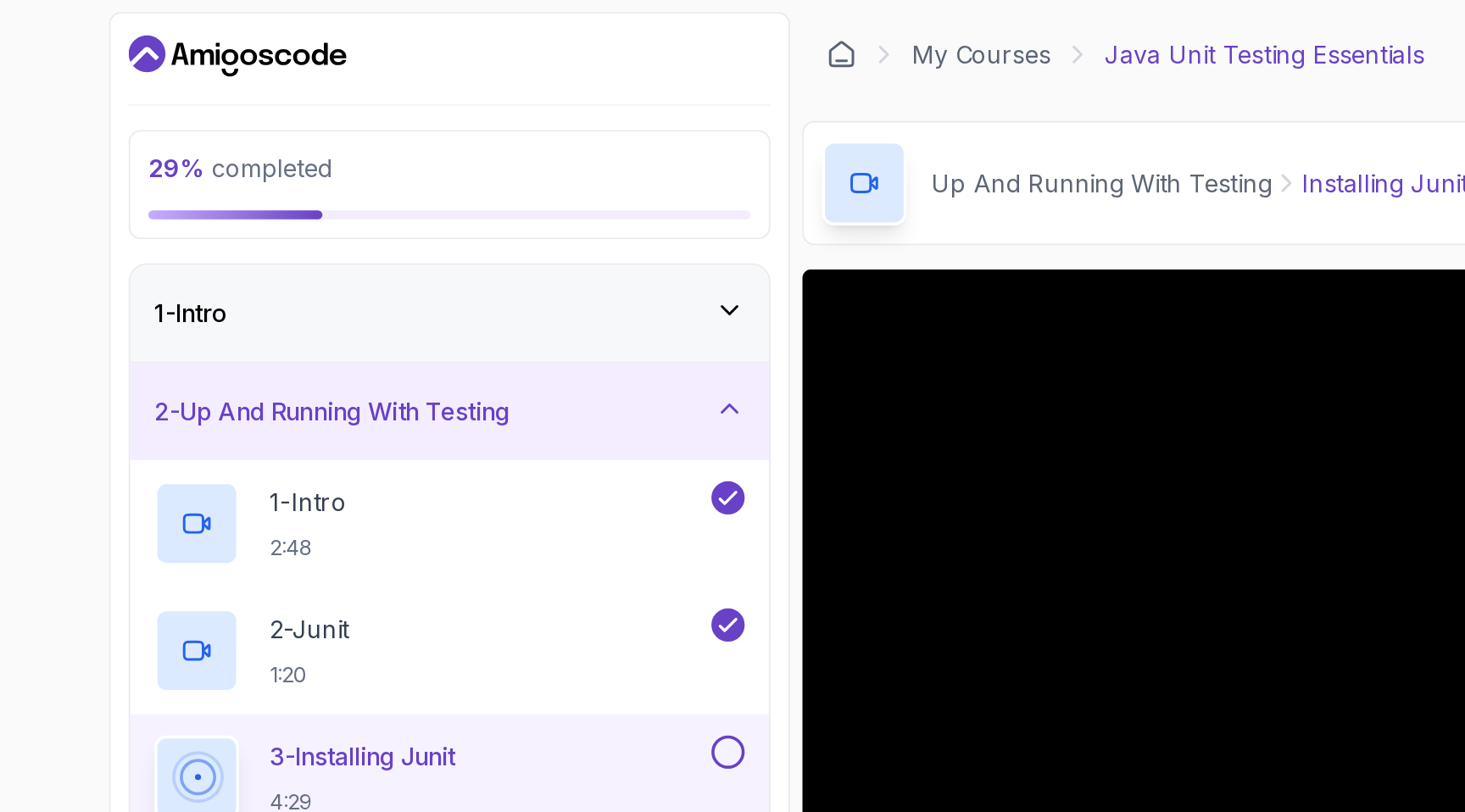
click at [17, 348] on div "29 % completed 1 - Intro 2 - Up And Running With Testing 1 - Intro 2:48 2 - Jun…" at bounding box center [732, 406] width 1465 height 812
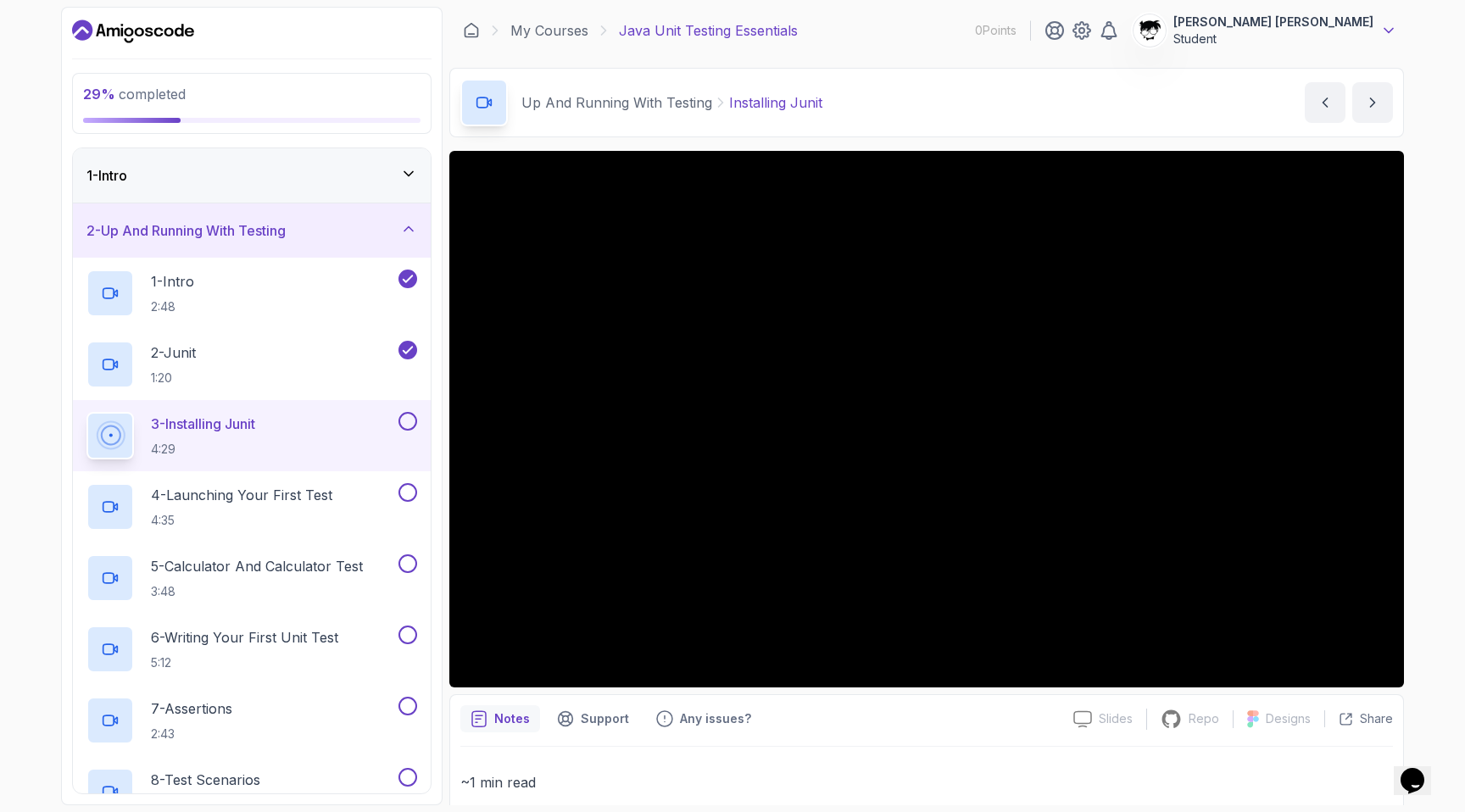
click at [1392, 30] on icon at bounding box center [1388, 31] width 17 height 17
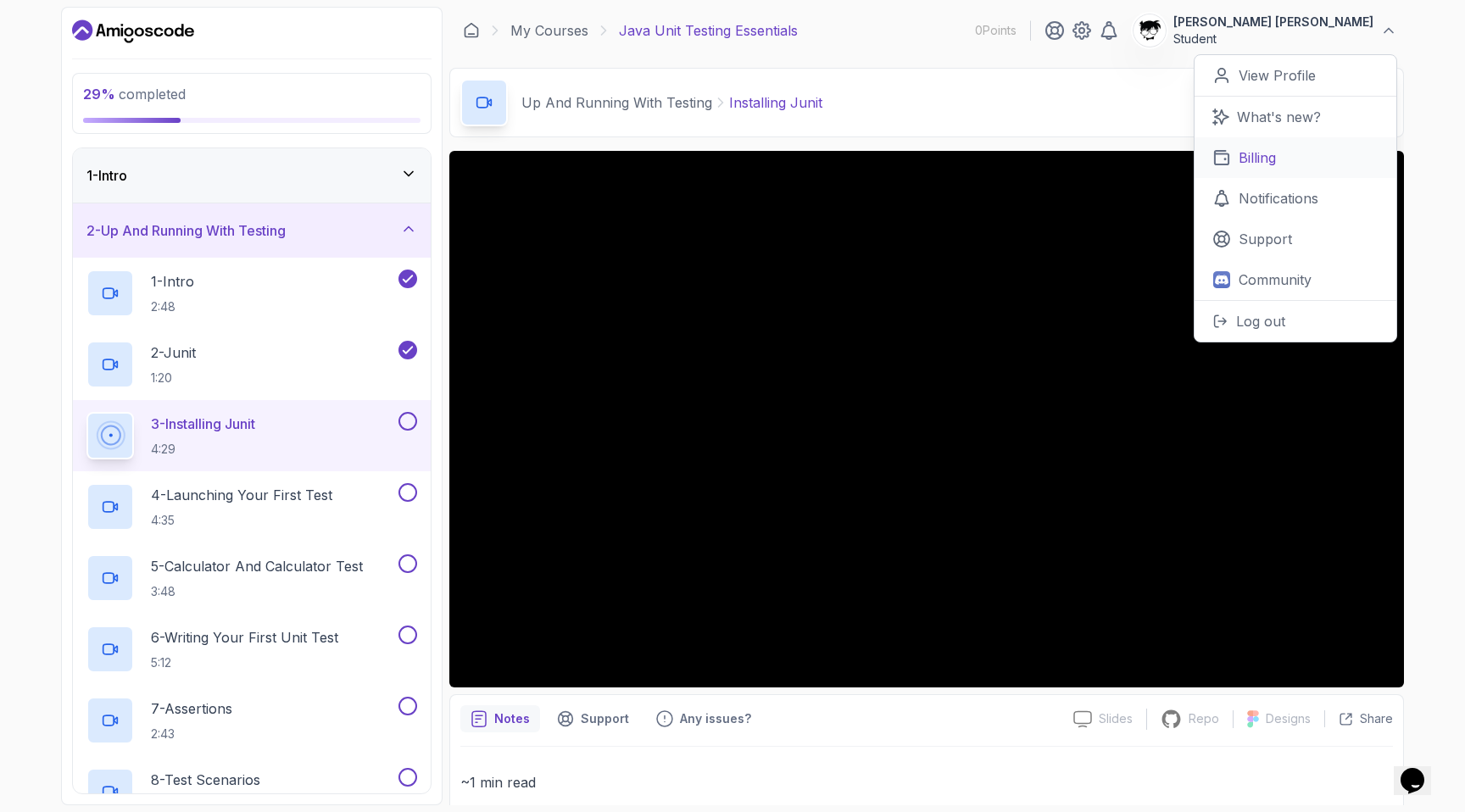
click at [1247, 145] on link "Billing" at bounding box center [1296, 157] width 202 height 40
click at [1386, 25] on icon at bounding box center [1388, 31] width 17 height 17
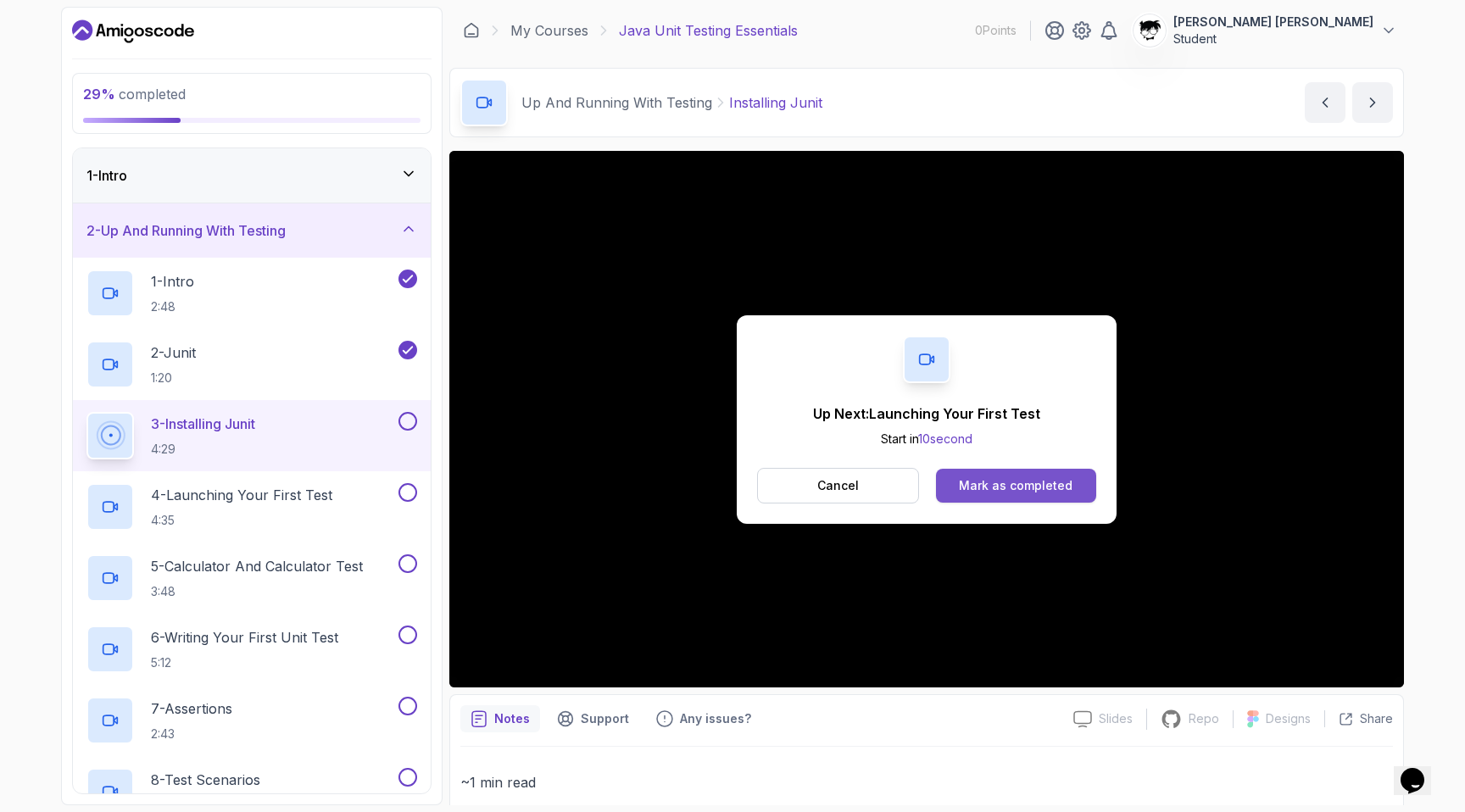
click at [978, 487] on div "Mark as completed" at bounding box center [1015, 486] width 113 height 17
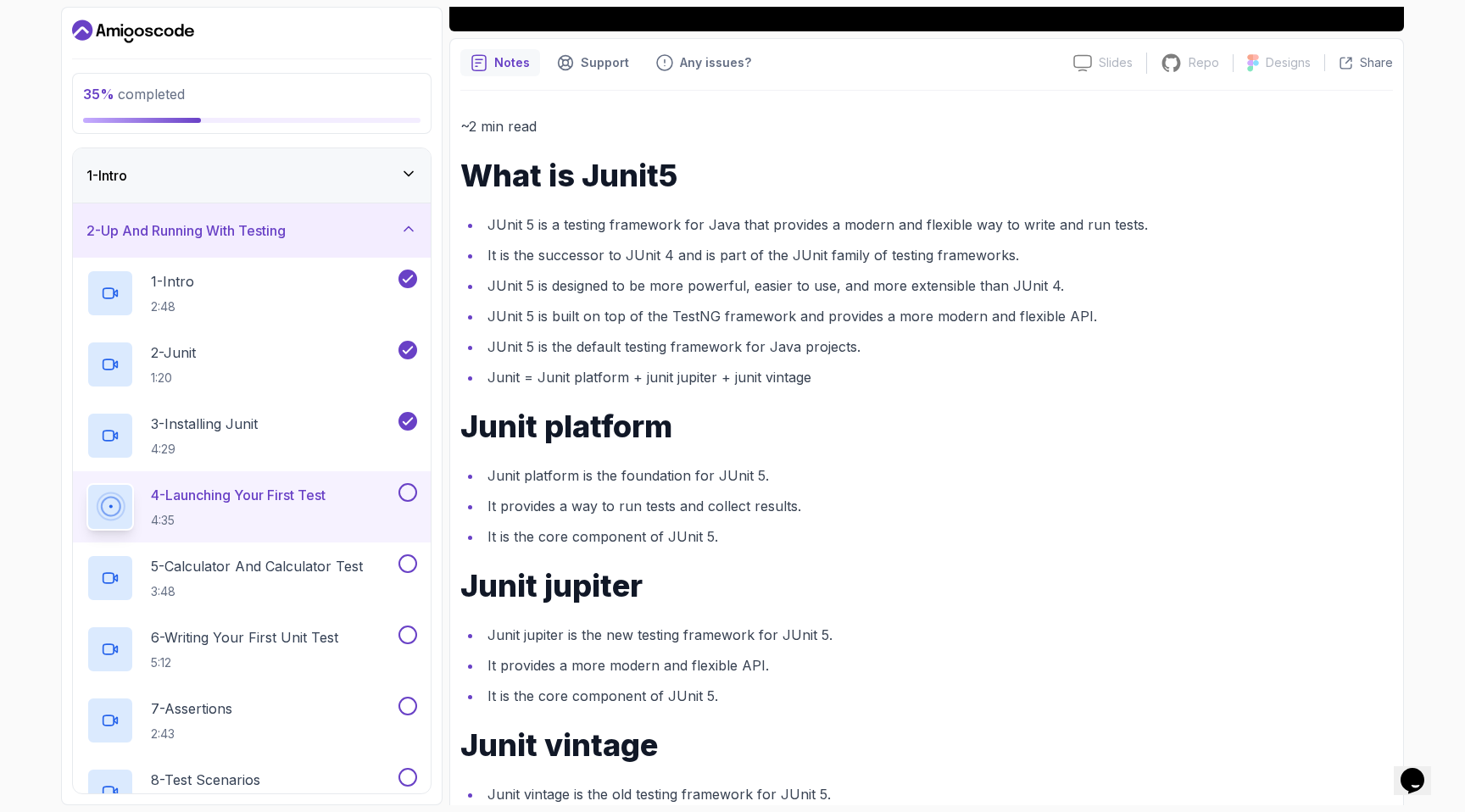
scroll to position [746, 0]
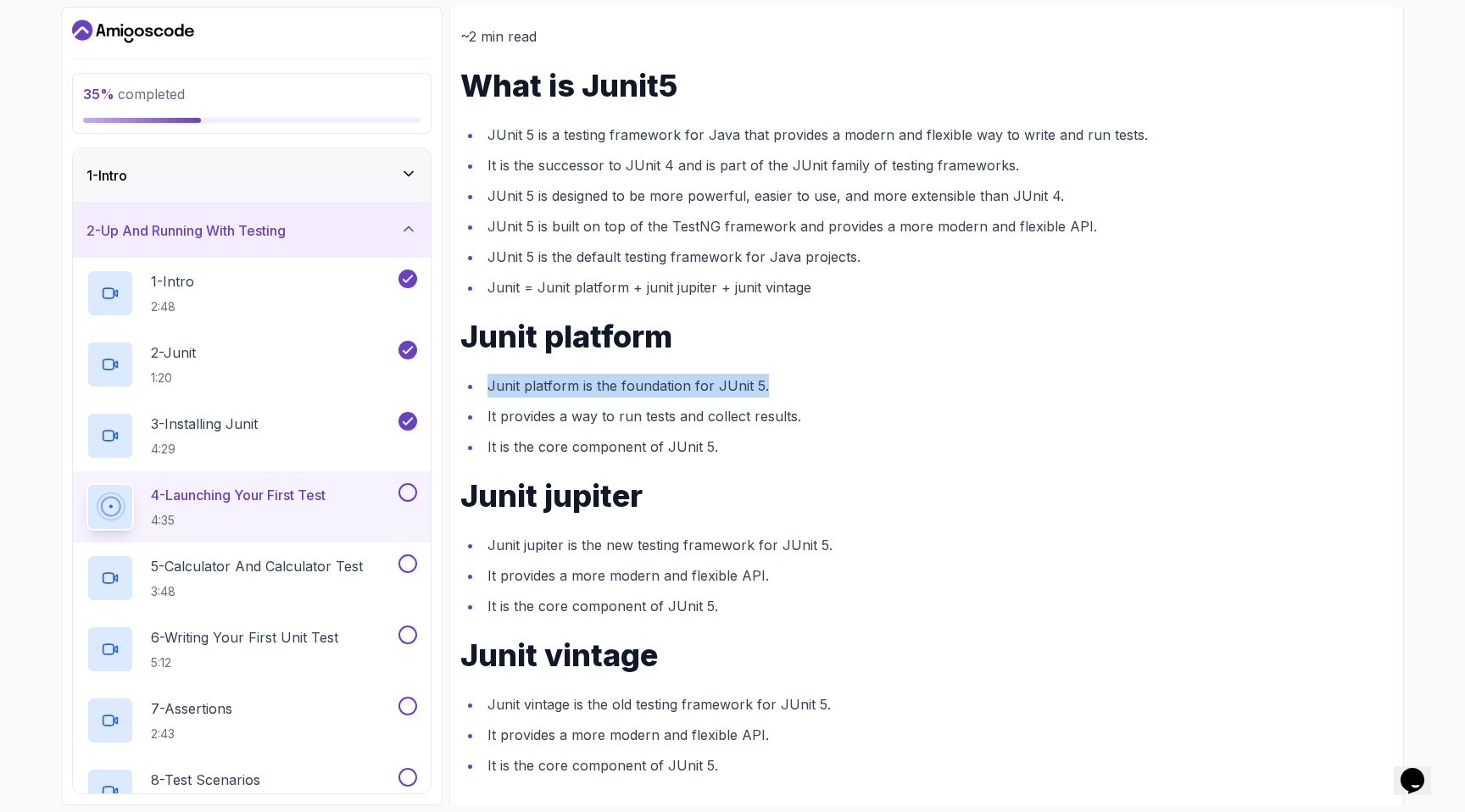
drag, startPoint x: 477, startPoint y: 383, endPoint x: 914, endPoint y: 381, distance: 437.0
click at [915, 381] on ul "Junit platform is the foundation for JUnit 5. It provides a way to run tests an…" at bounding box center [926, 416] width 933 height 85
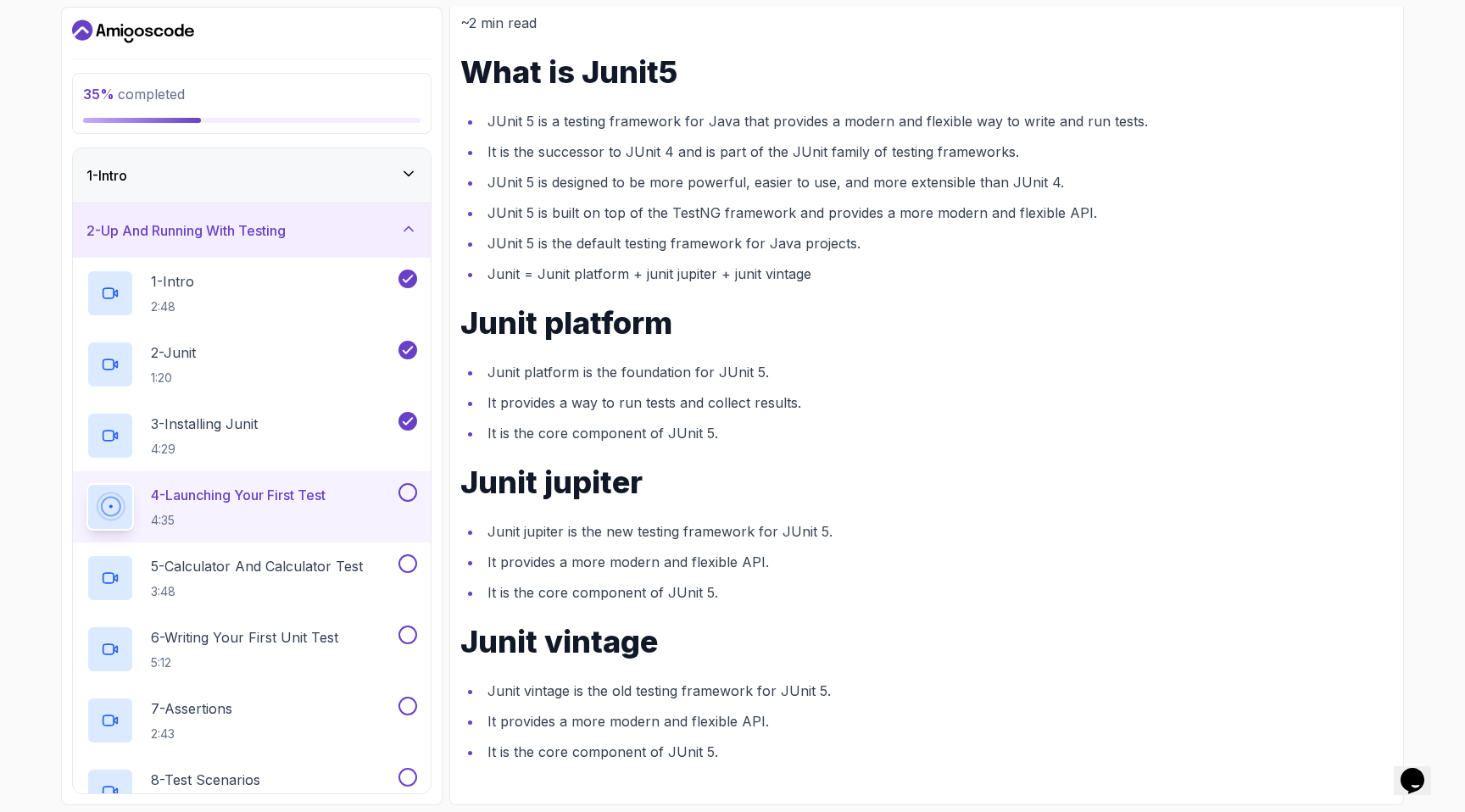
drag, startPoint x: 479, startPoint y: 401, endPoint x: 826, endPoint y: 387, distance: 347.3
click at [826, 387] on ul "Junit platform is the foundation for JUnit 5. It provides a way to run tests an…" at bounding box center [926, 402] width 933 height 85
click at [703, 391] on li "It provides a way to run tests and collect results." at bounding box center [937, 402] width 910 height 23
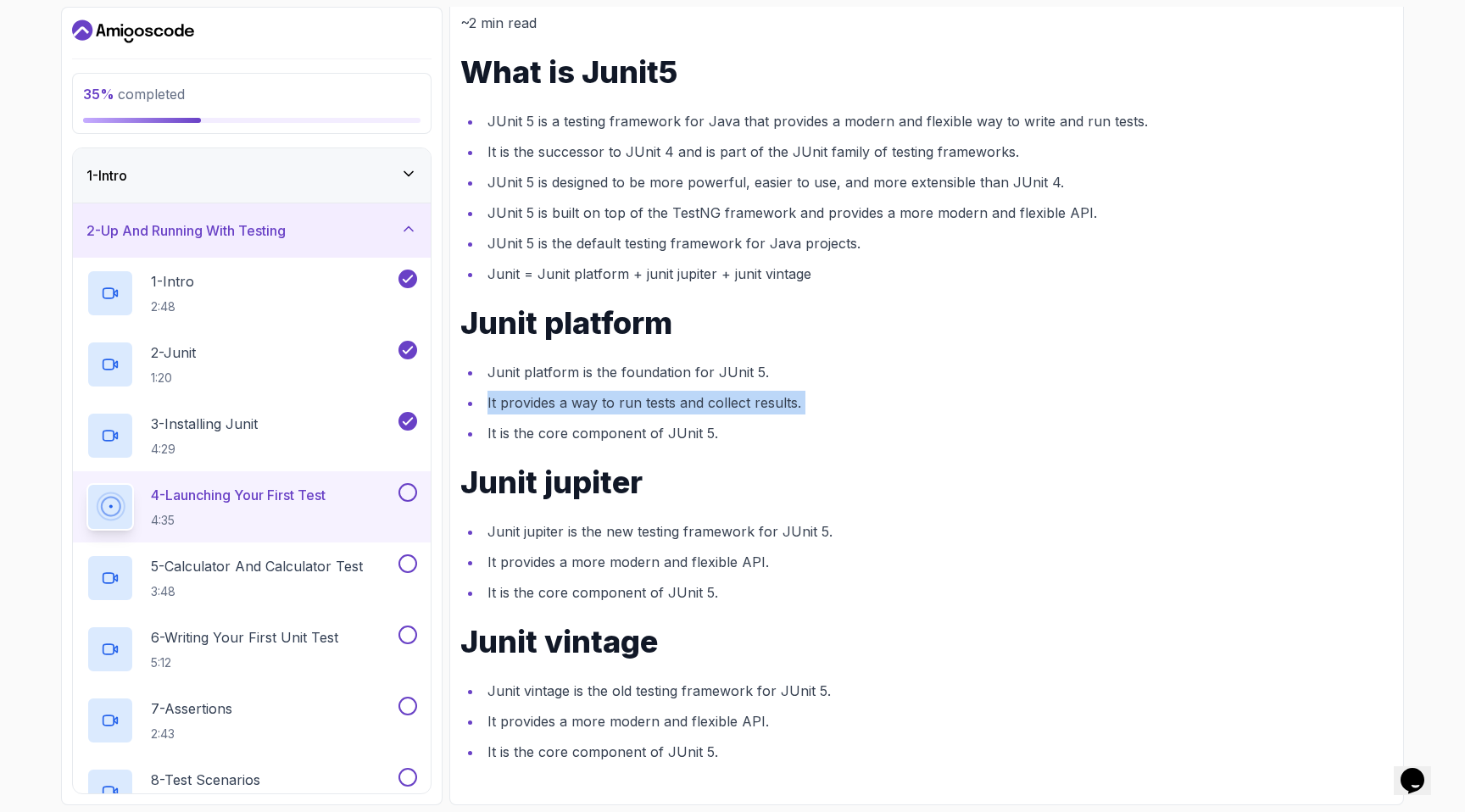
click at [656, 420] on ul "Junit platform is the foundation for JUnit 5. It provides a way to run tests an…" at bounding box center [926, 402] width 933 height 85
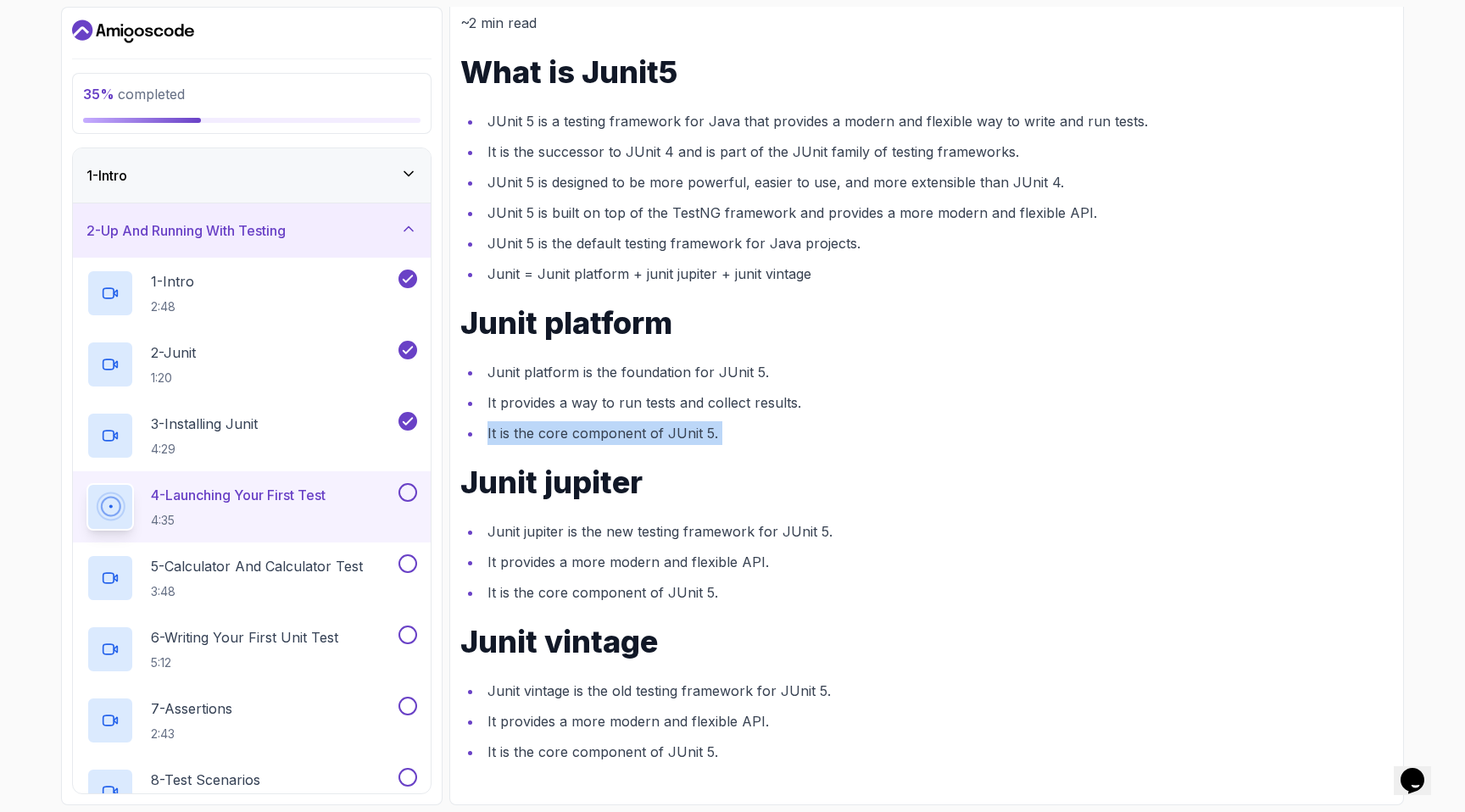
click at [656, 420] on ul "Junit platform is the foundation for JUnit 5. It provides a way to run tests an…" at bounding box center [926, 402] width 933 height 85
drag, startPoint x: 469, startPoint y: 477, endPoint x: 787, endPoint y: 515, distance: 320.3
click at [787, 516] on div "~2 min read What is Junit5 JUnit 5 is a testing framework for Java that provide…" at bounding box center [926, 387] width 933 height 753
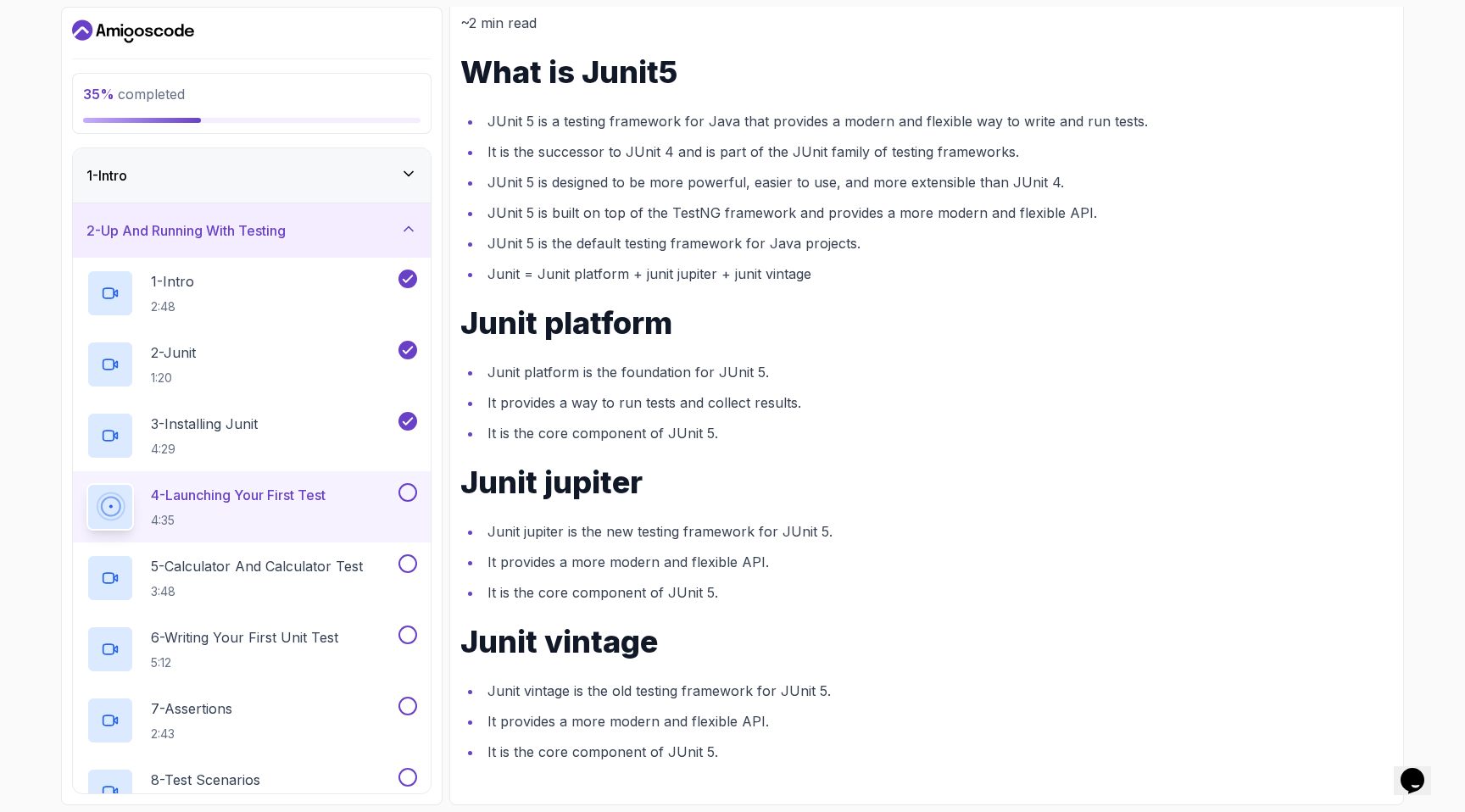
click at [787, 515] on div "~2 min read What is Junit5 JUnit 5 is a testing framework for Java that provide…" at bounding box center [926, 387] width 933 height 753
click at [674, 600] on li "It is the core component of JUnit 5." at bounding box center [937, 592] width 910 height 23
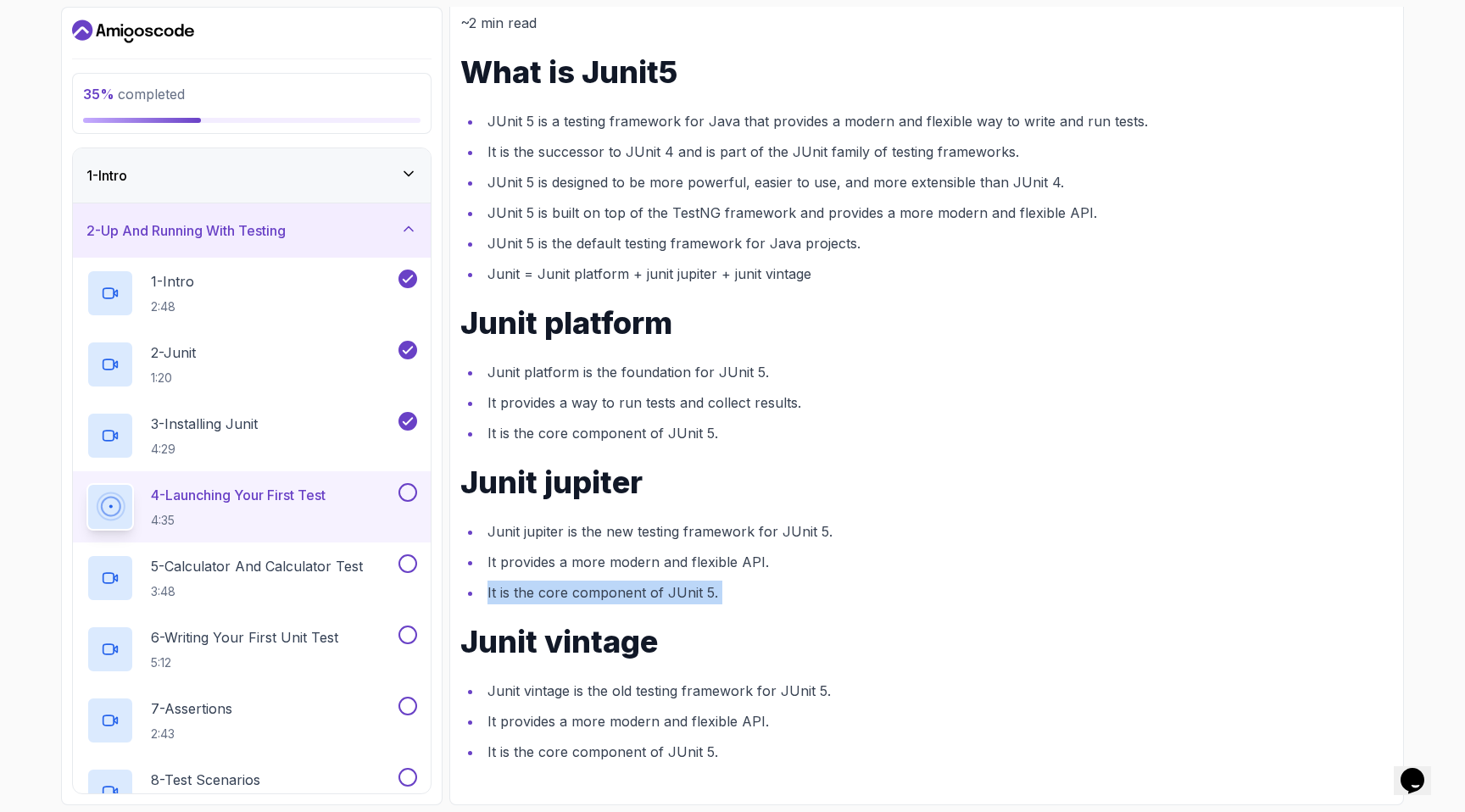
click at [674, 600] on li "It is the core component of JUnit 5." at bounding box center [937, 592] width 910 height 23
click at [735, 634] on h1 "Junit vintage" at bounding box center [926, 642] width 933 height 34
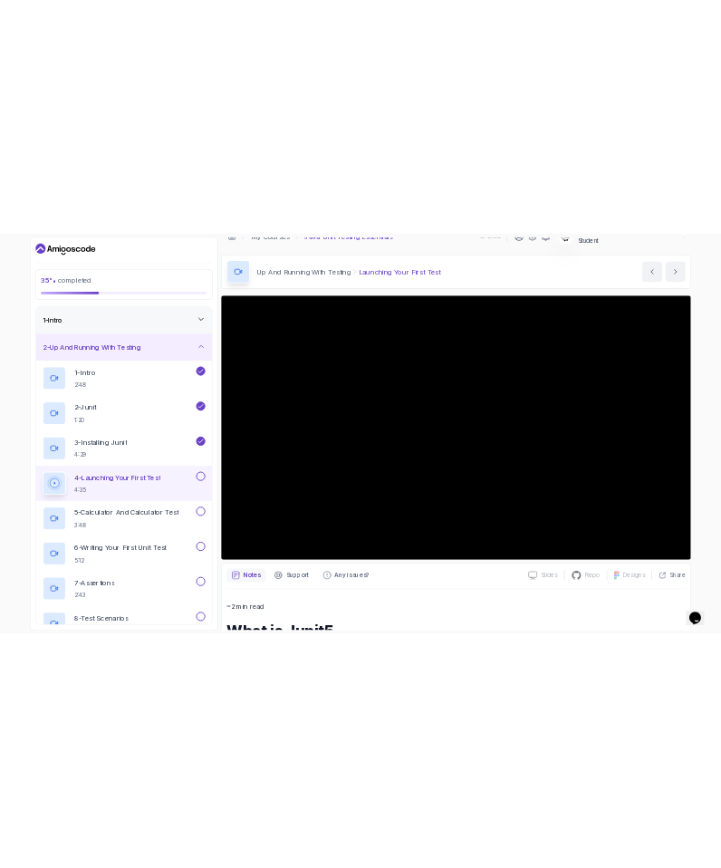
scroll to position [0, 0]
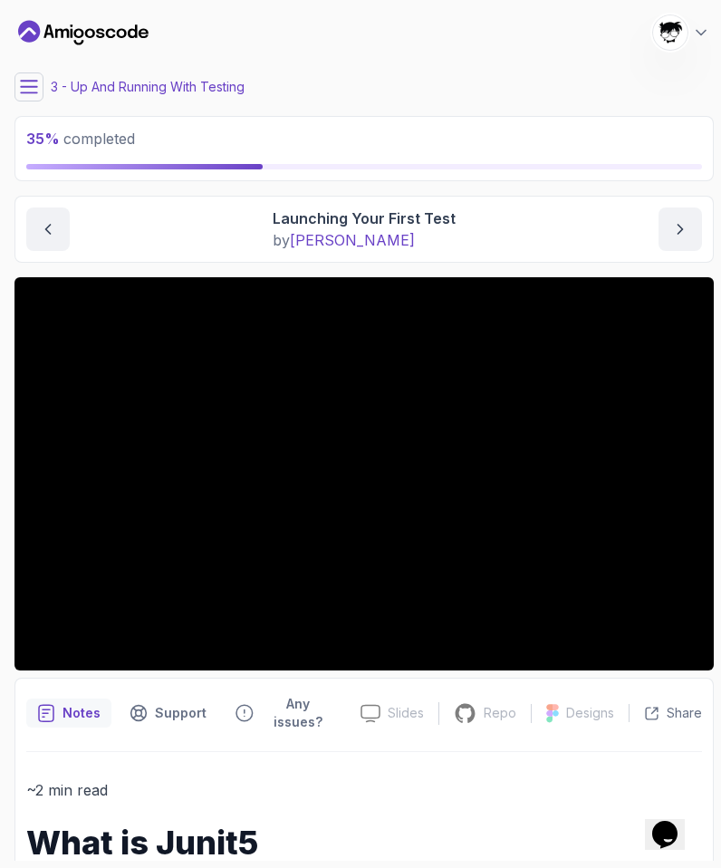
click at [330, 695] on p "Any issues?" at bounding box center [298, 713] width 74 height 36
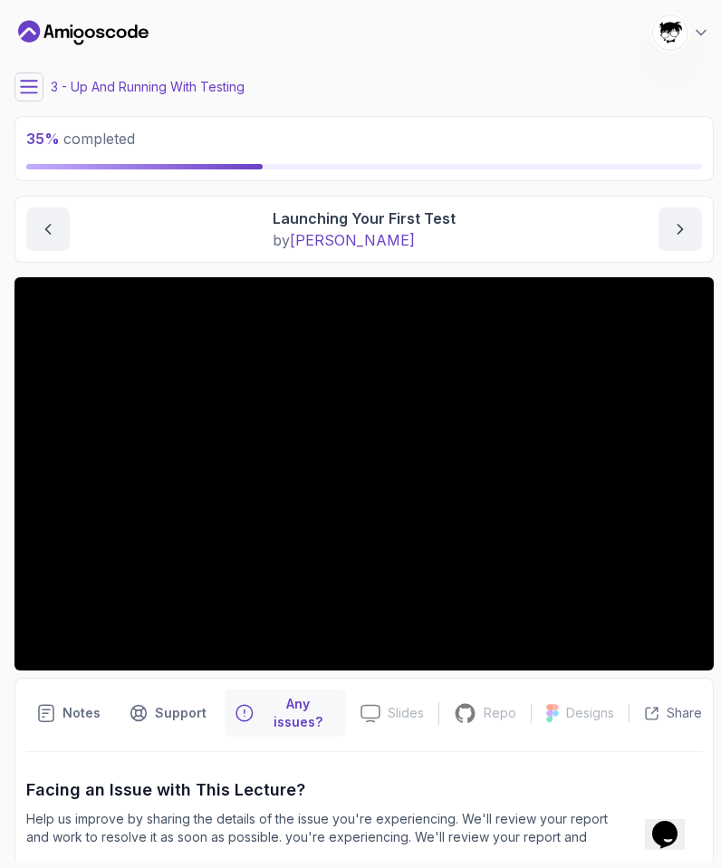
click at [330, 695] on p "Any issues?" at bounding box center [298, 713] width 74 height 36
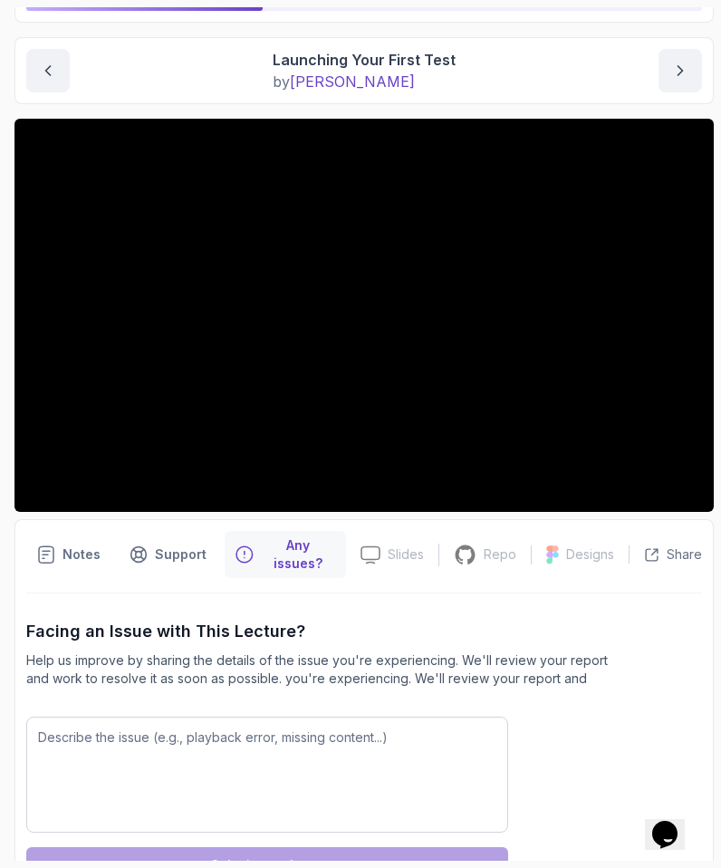
scroll to position [200, 0]
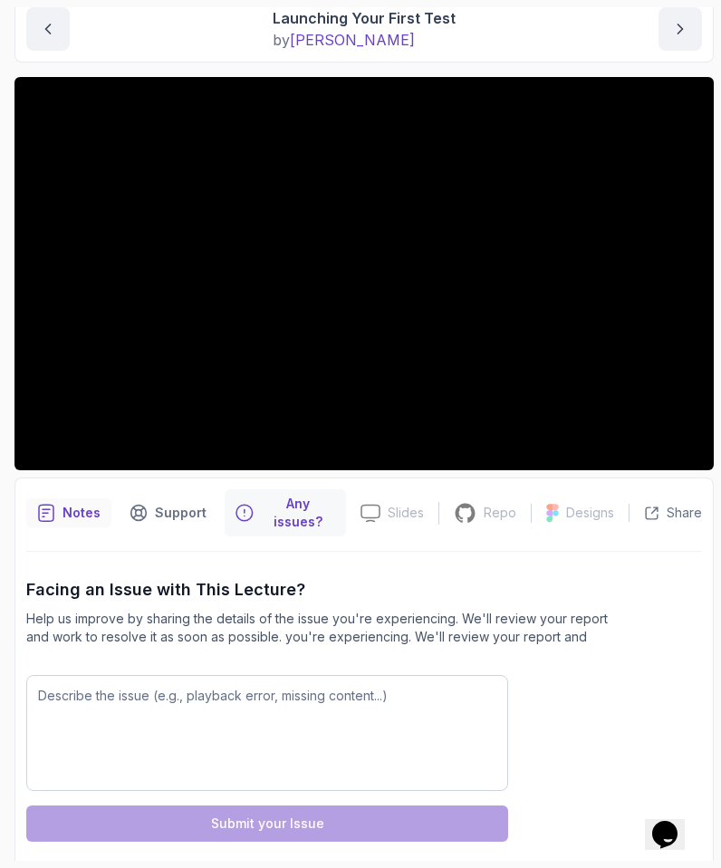
click at [81, 510] on p "Notes" at bounding box center [82, 513] width 38 height 18
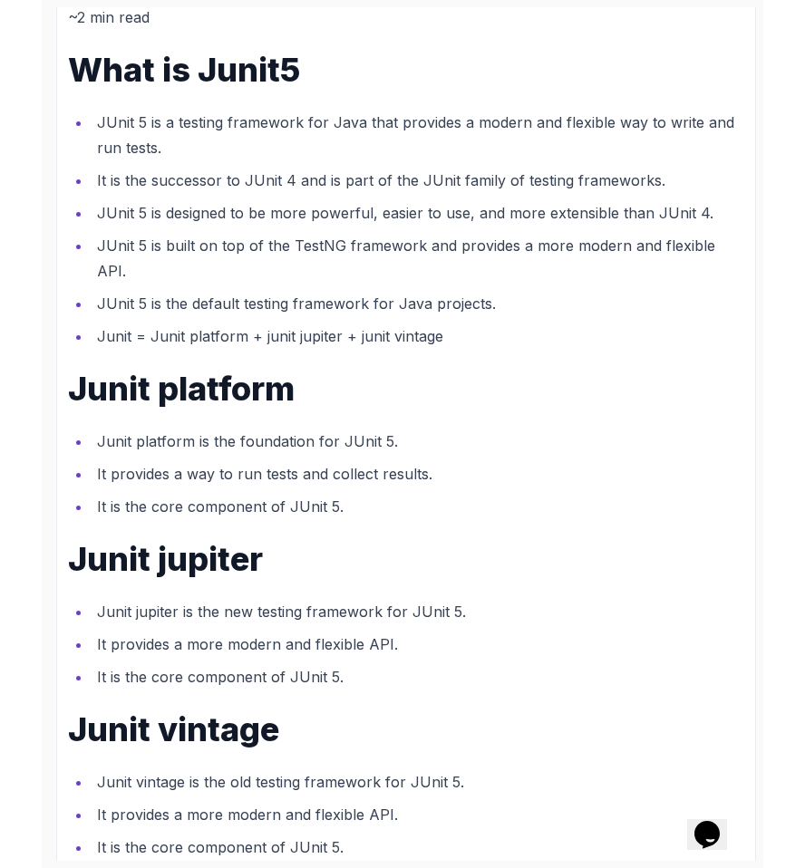
scroll to position [0, 0]
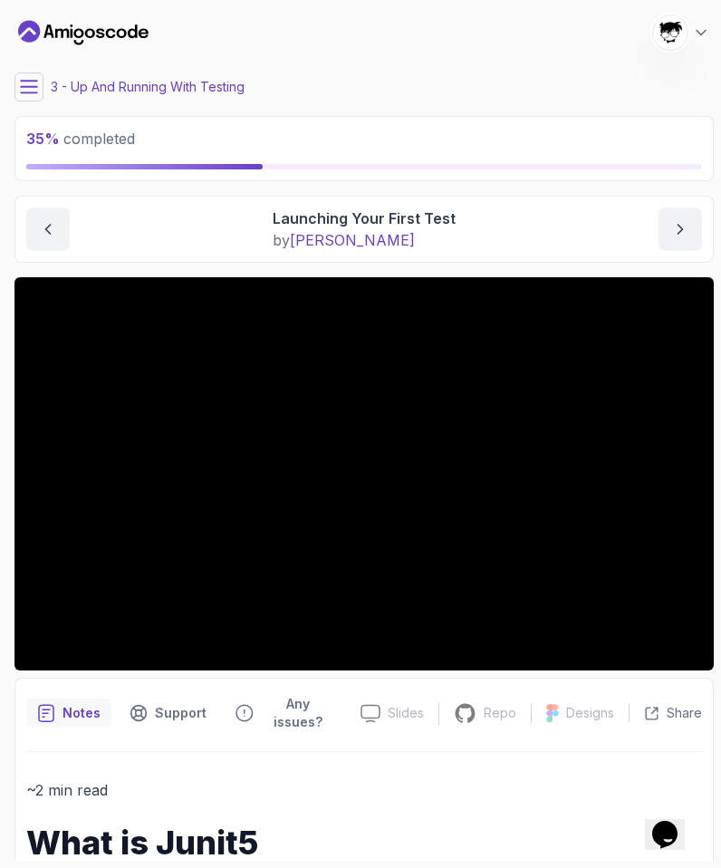
click at [310, 240] on span "[PERSON_NAME]" at bounding box center [352, 240] width 125 height 18
click at [702, 34] on icon at bounding box center [701, 33] width 18 height 18
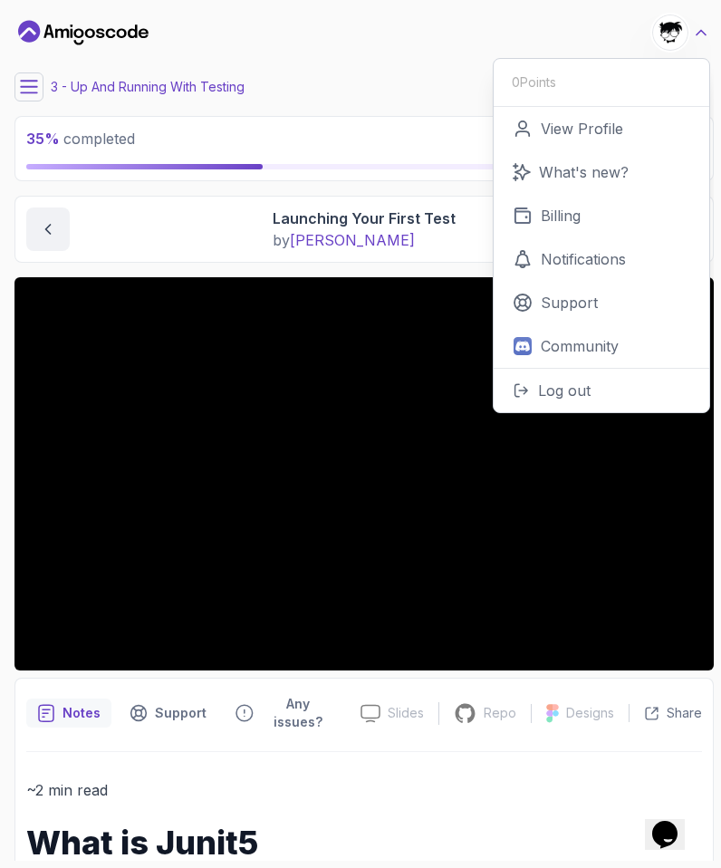
click at [702, 34] on icon at bounding box center [701, 33] width 18 height 18
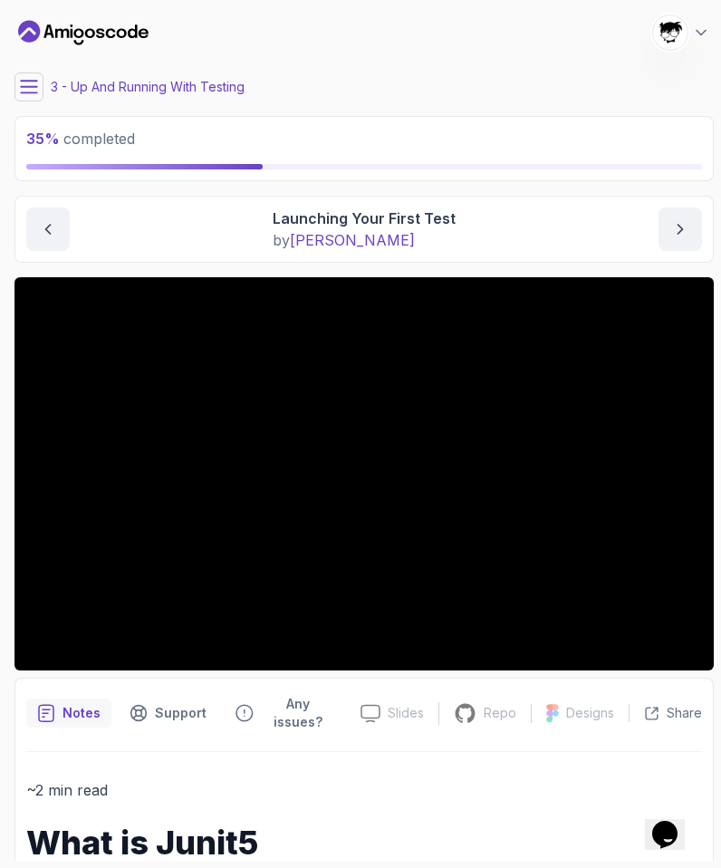
click at [22, 78] on icon at bounding box center [29, 87] width 18 height 18
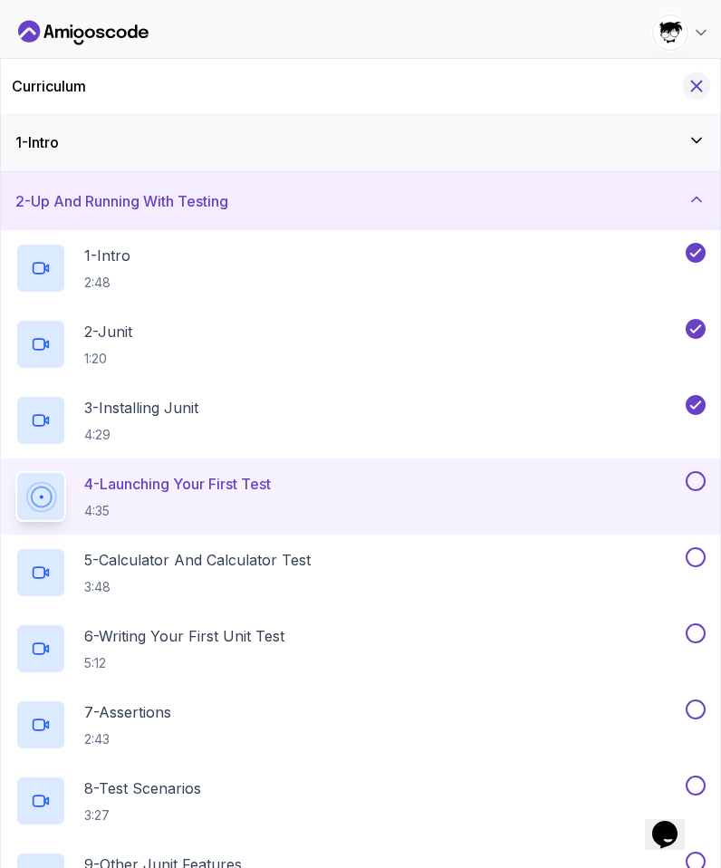
click at [694, 82] on icon "Hide Curriculum for mobile" at bounding box center [697, 87] width 10 height 10
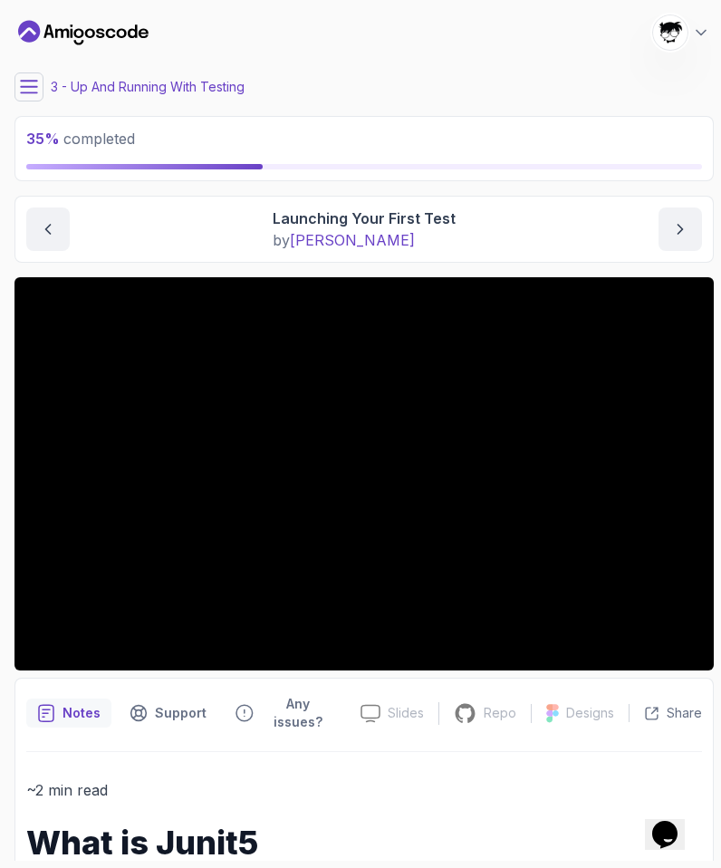
click at [31, 89] on icon at bounding box center [29, 87] width 18 height 18
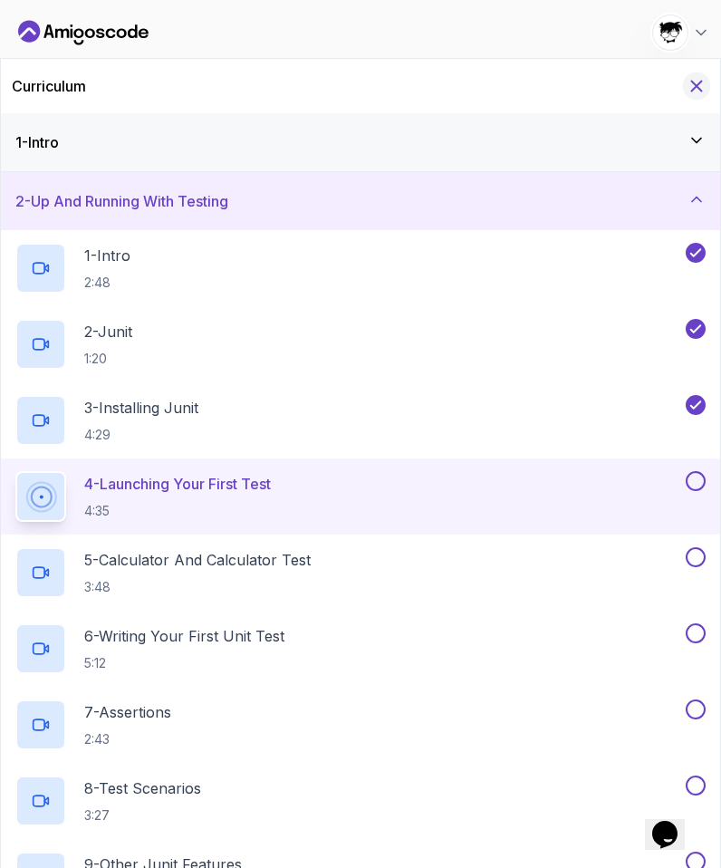
click at [695, 73] on button "Hide Curriculum for mobile" at bounding box center [697, 86] width 28 height 28
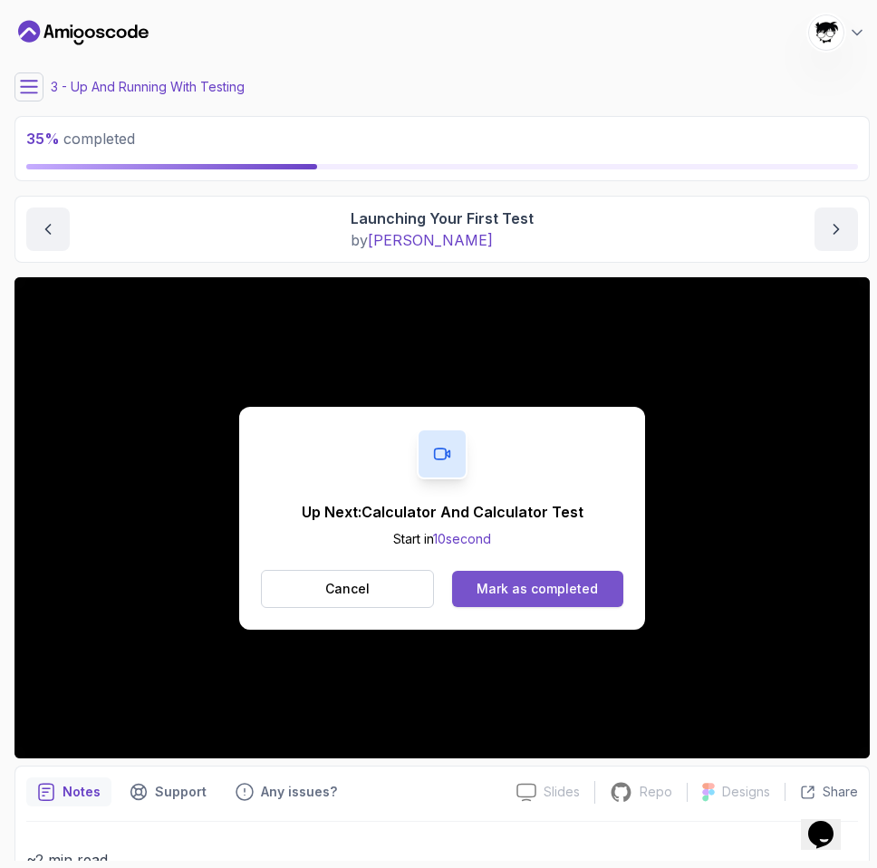
click at [531, 593] on div "Mark as completed" at bounding box center [537, 589] width 121 height 18
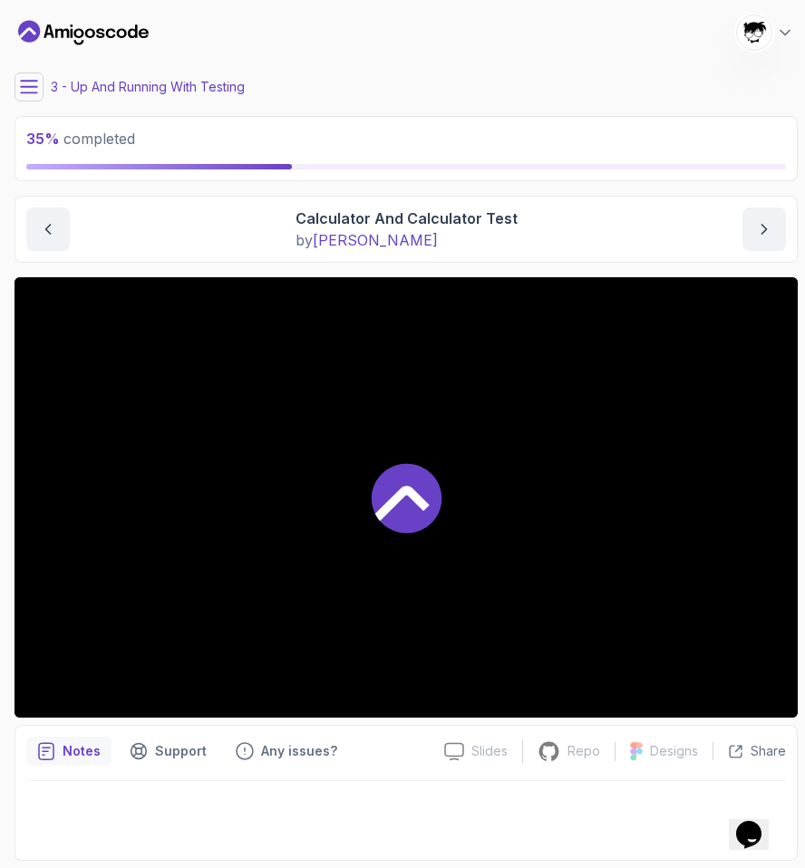
click at [230, 535] on div at bounding box center [405, 497] width 783 height 440
click at [213, 585] on div at bounding box center [405, 497] width 783 height 440
click at [28, 79] on icon at bounding box center [29, 87] width 18 height 18
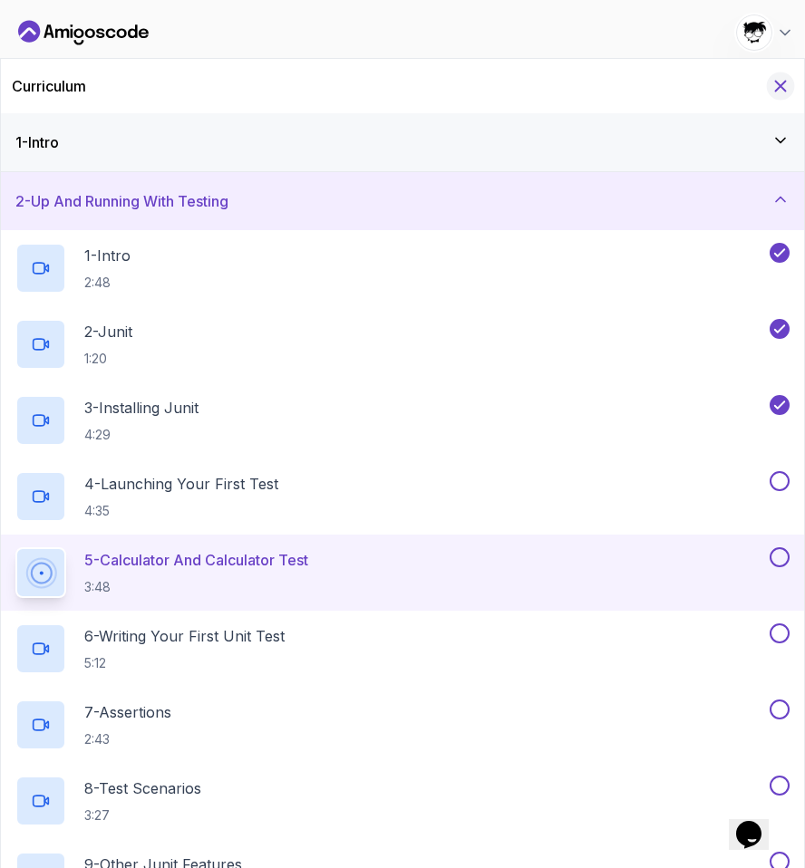
click at [787, 93] on icon "Hide Curriculum for mobile" at bounding box center [780, 86] width 20 height 20
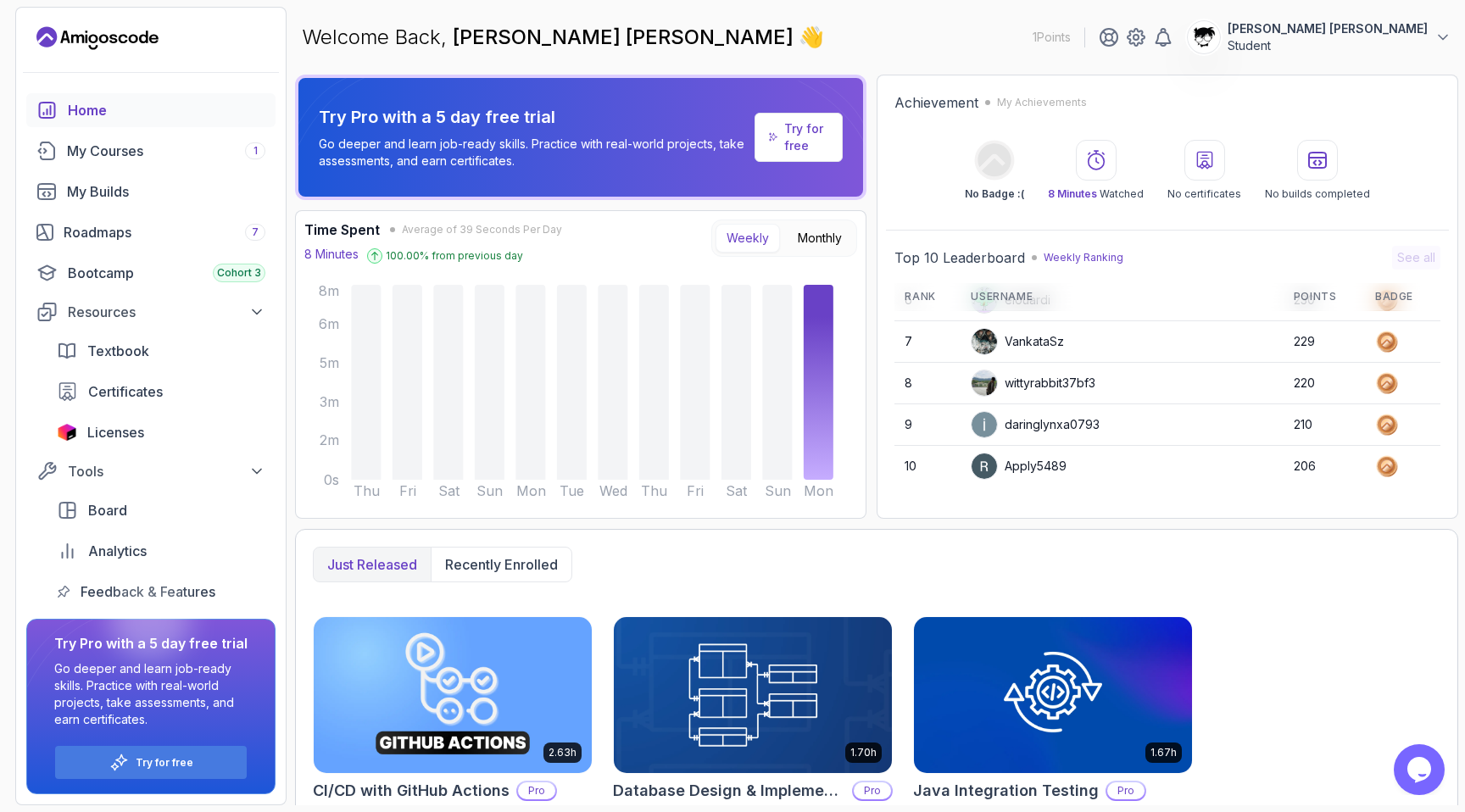
click at [922, 294] on th "Rank" at bounding box center [927, 297] width 66 height 28
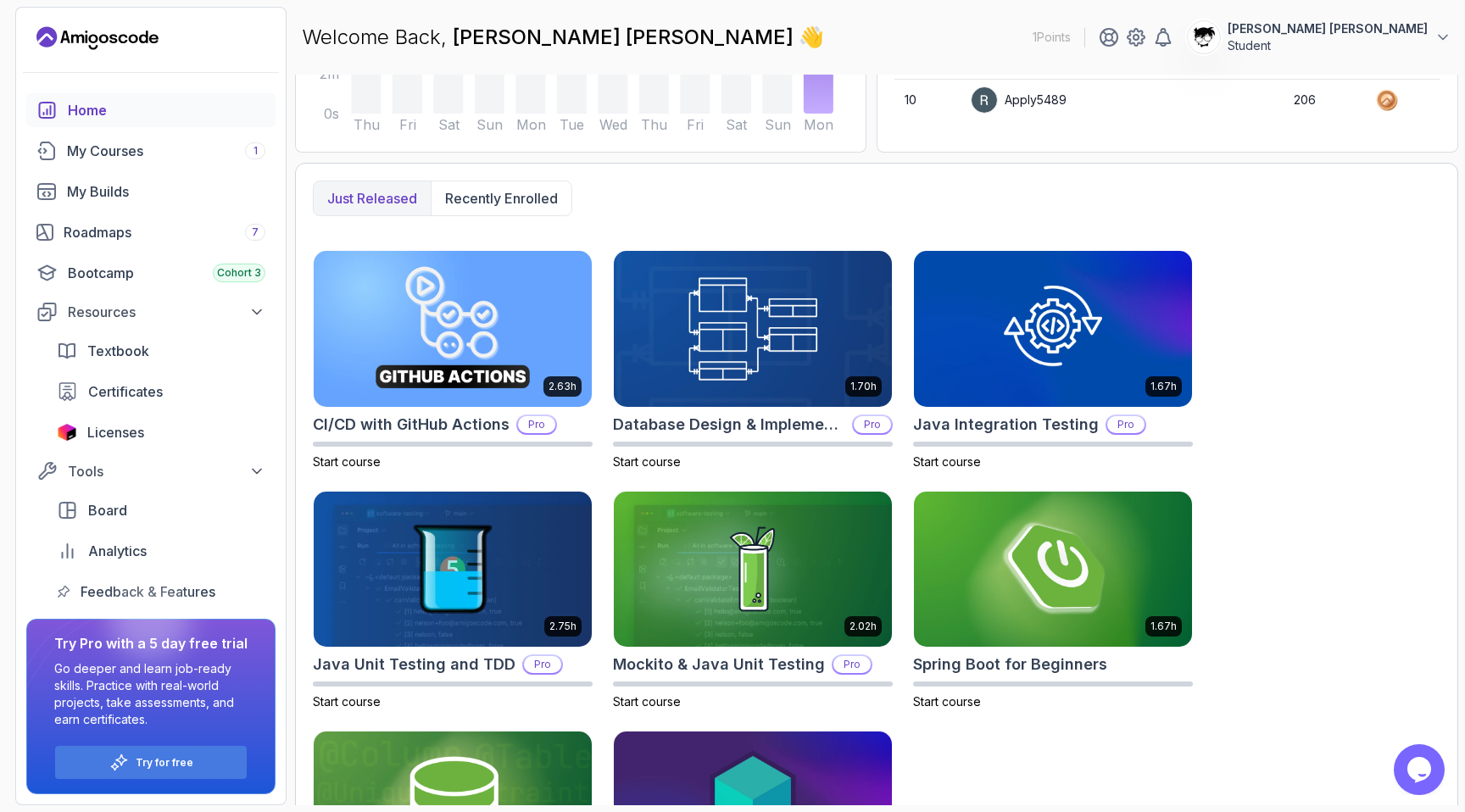
scroll to position [529, 0]
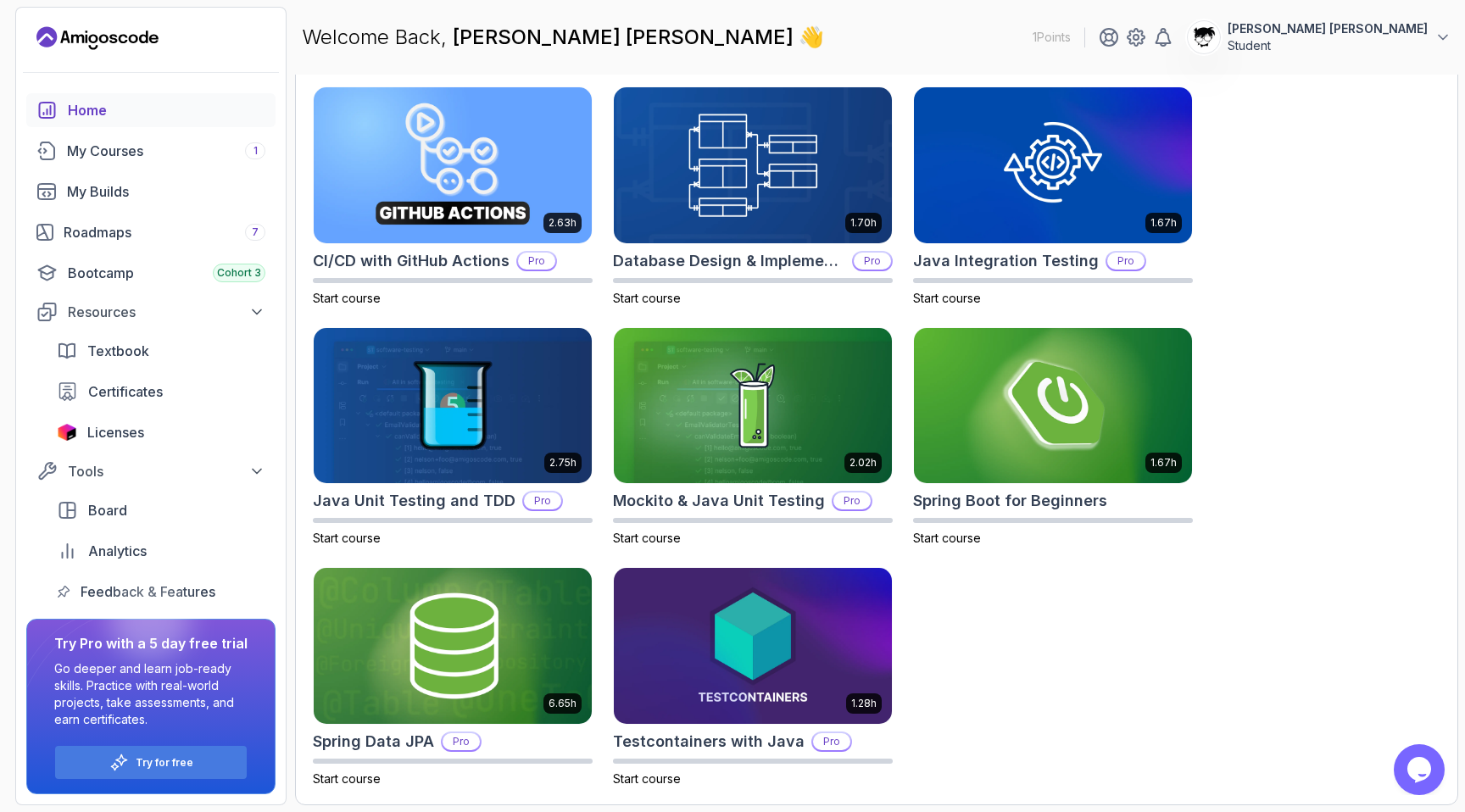
click at [1396, 22] on p "[PERSON_NAME] [PERSON_NAME]" at bounding box center [1327, 29] width 200 height 17
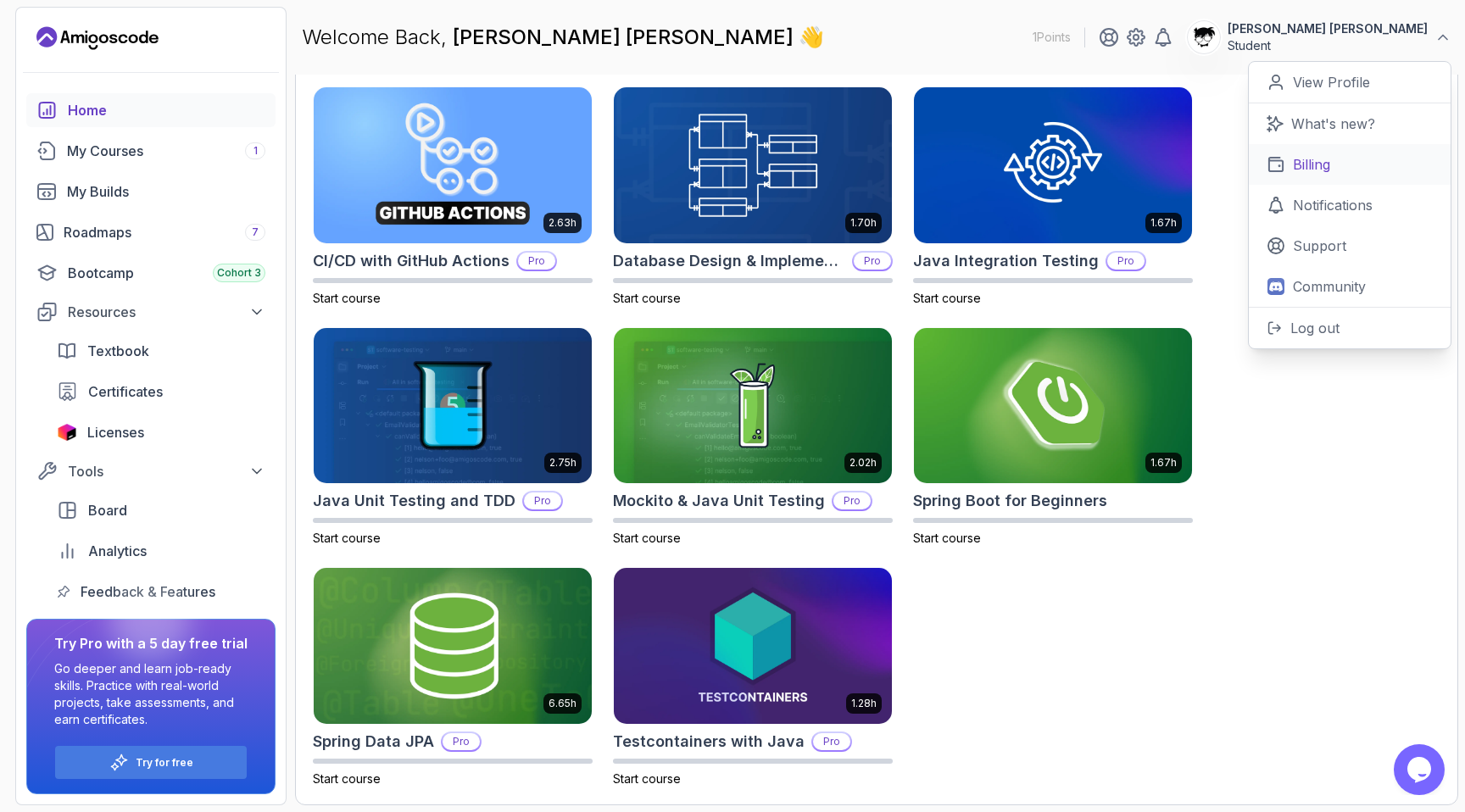
click at [1313, 164] on p "Billing" at bounding box center [1312, 165] width 37 height 21
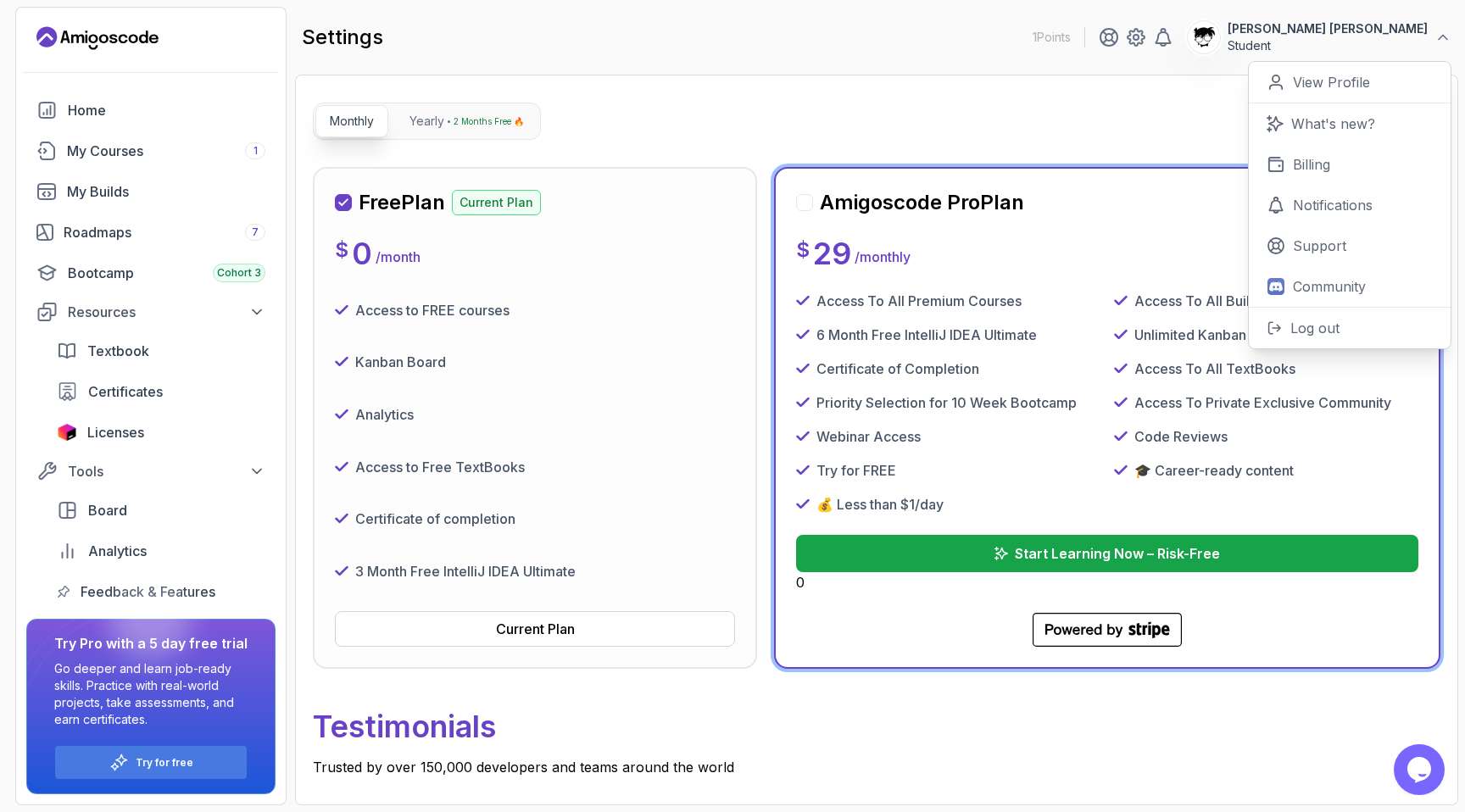
click at [856, 72] on main "settings 1 Points [PERSON_NAME] [PERSON_NAME] Student 0 Points View Profile Wha…" at bounding box center [876, 406] width 1163 height 799
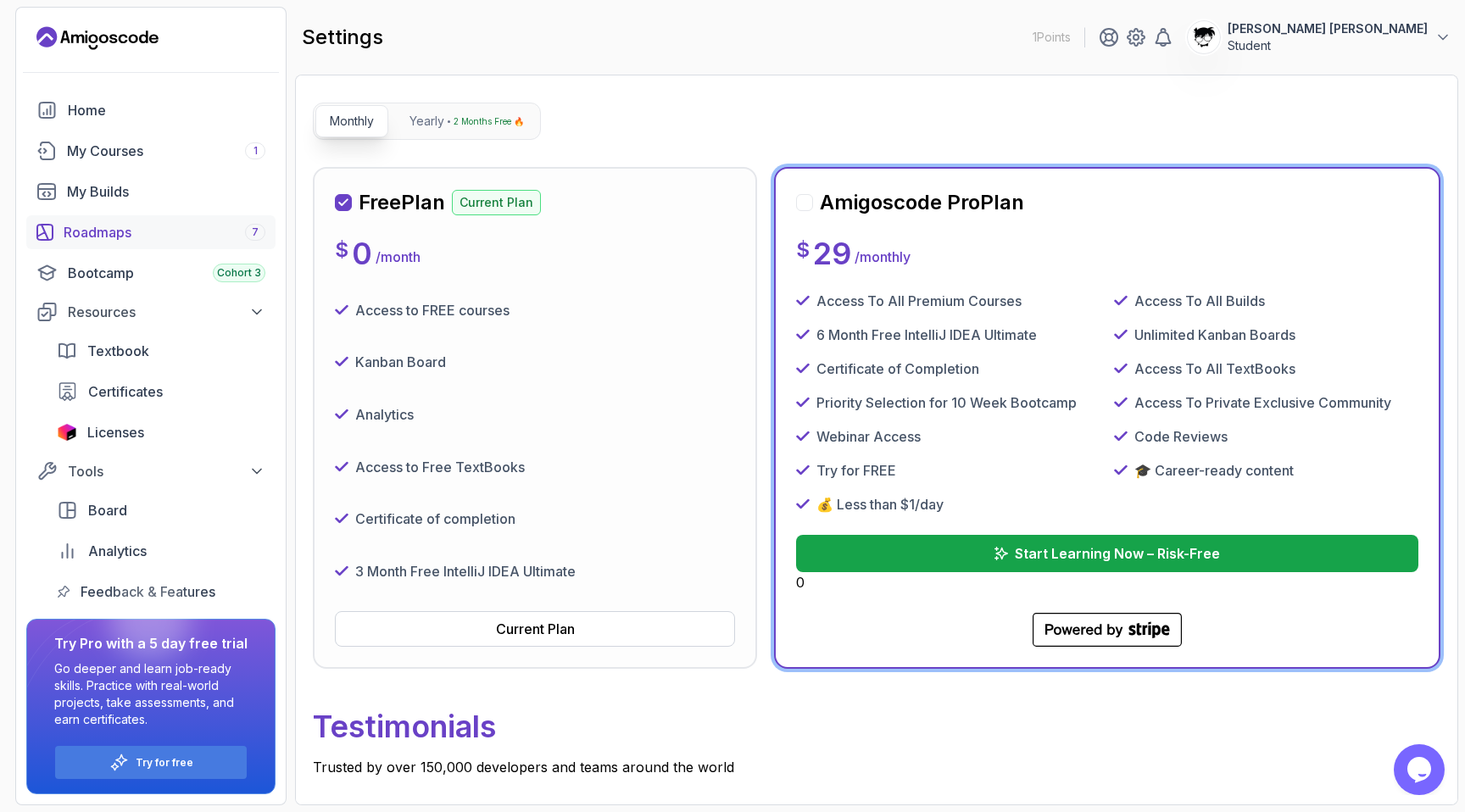
click at [96, 238] on div "Roadmaps 7" at bounding box center [165, 232] width 202 height 21
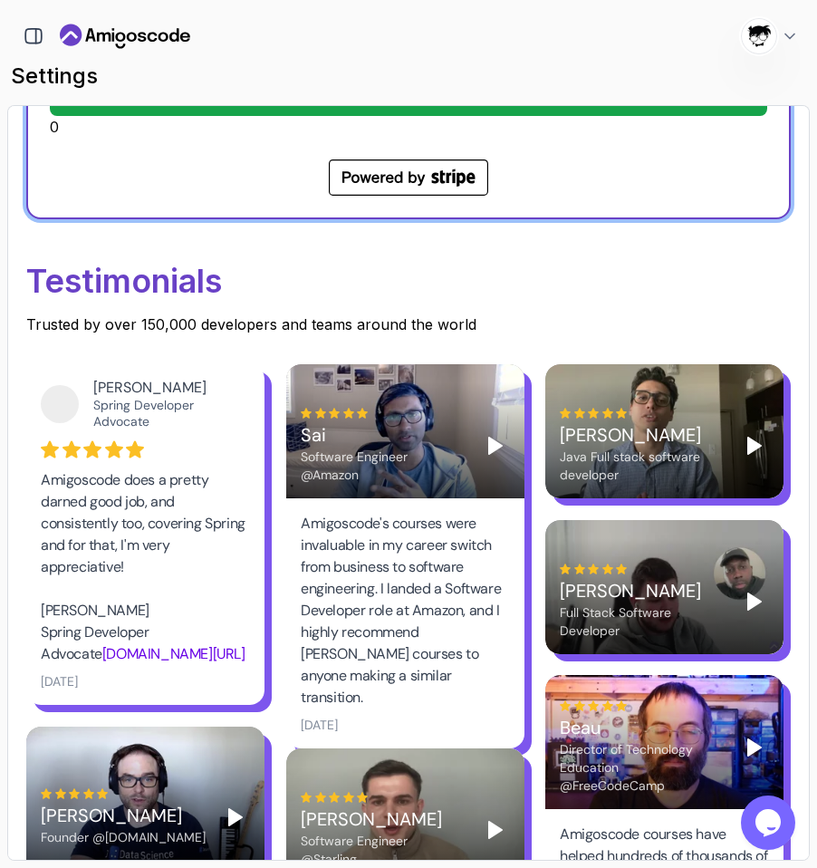
scroll to position [1149, 0]
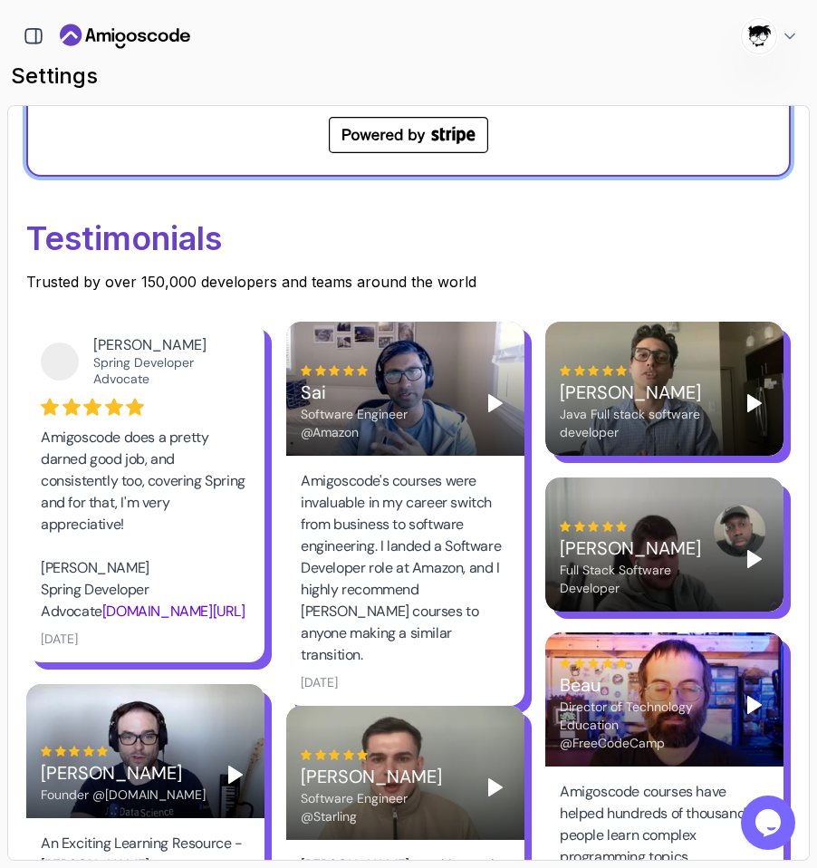
click at [490, 410] on polygon "Play" at bounding box center [495, 403] width 13 height 16
click at [491, 403] on polygon "Play" at bounding box center [495, 403] width 13 height 16
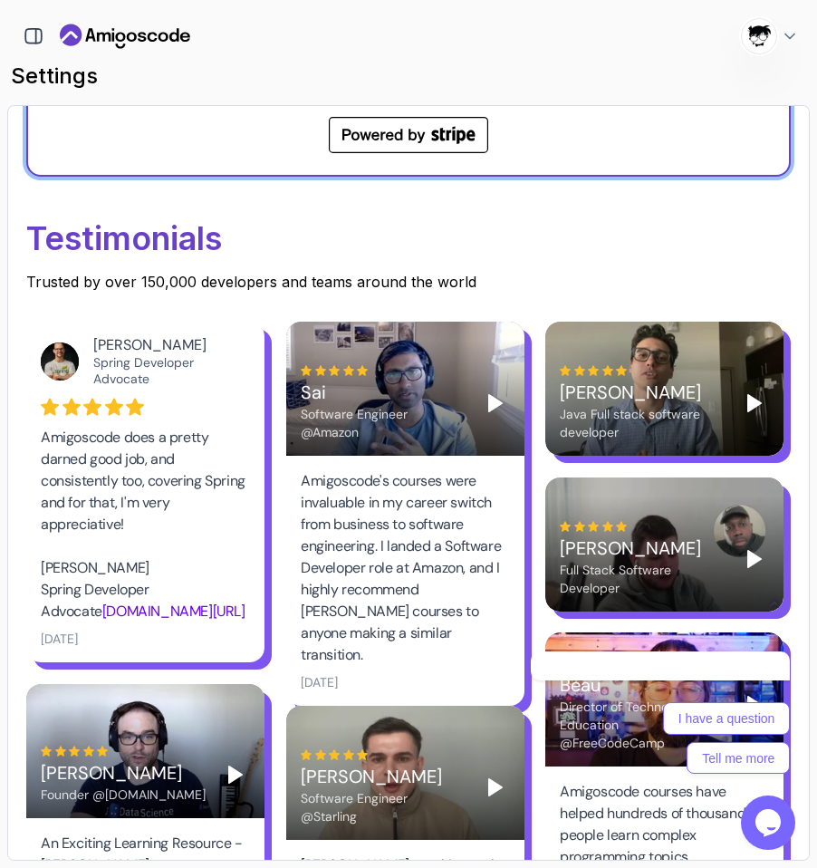
click at [492, 399] on polygon "Play" at bounding box center [495, 403] width 13 height 16
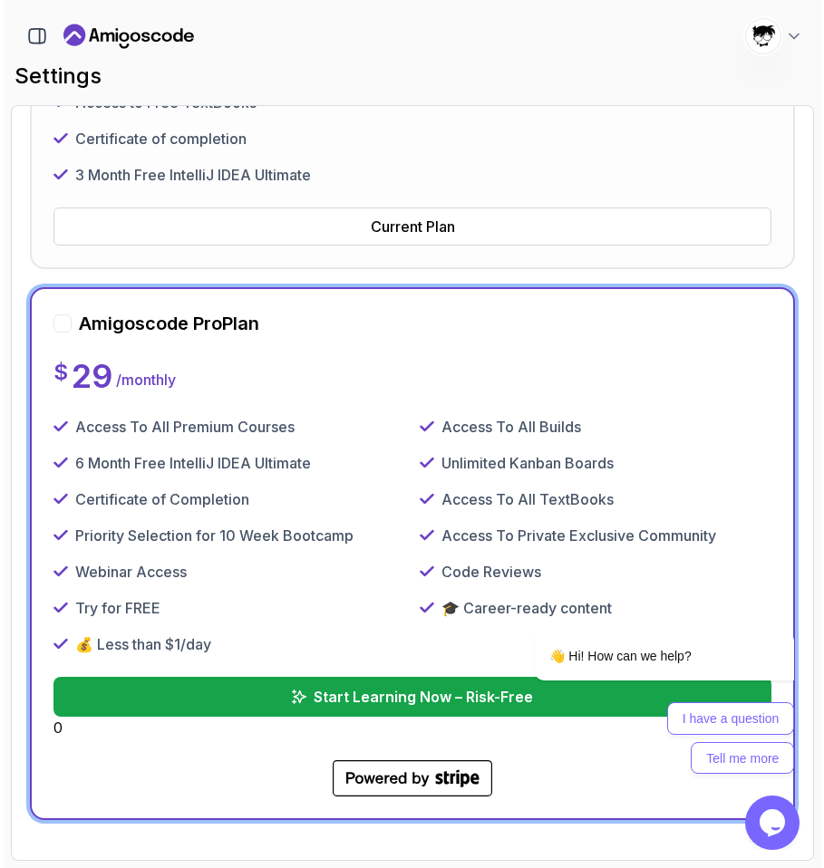
scroll to position [120, 0]
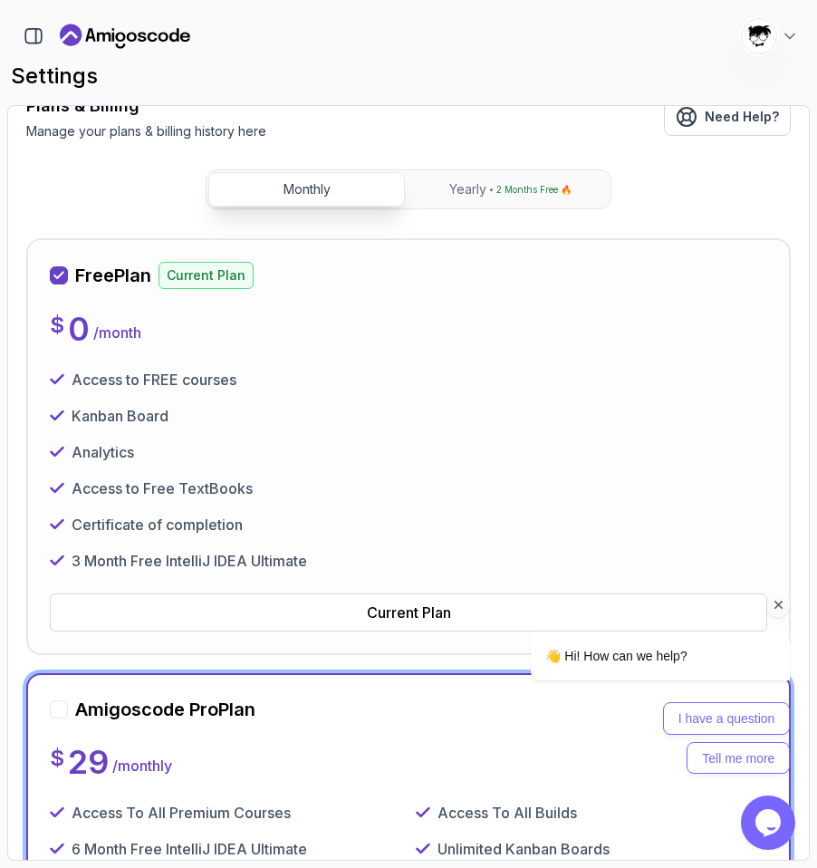
click at [780, 605] on icon "Chat attention grabber" at bounding box center [779, 605] width 16 height 16
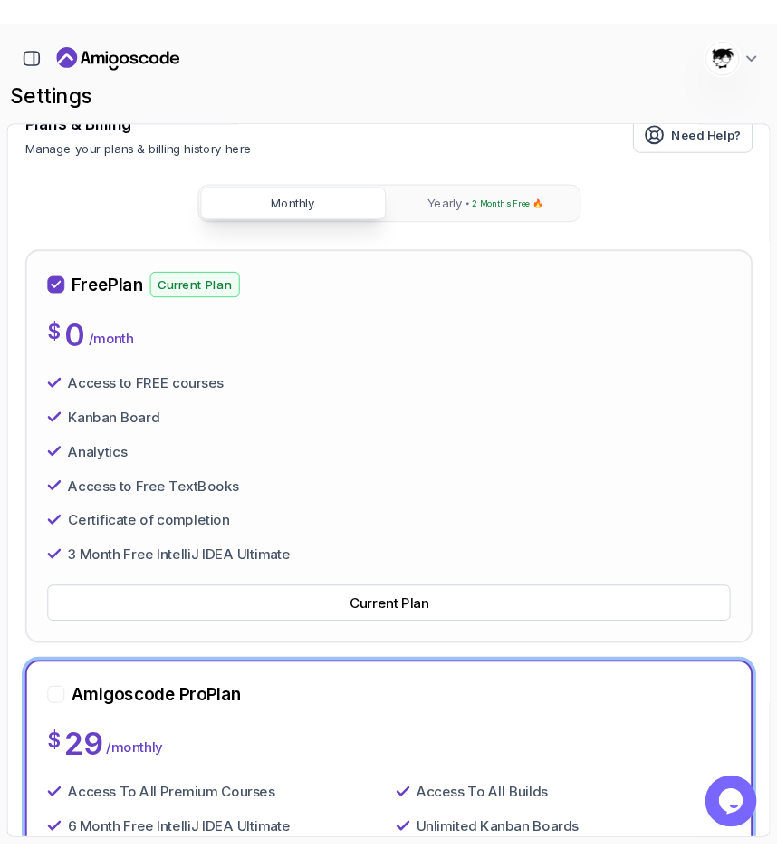
scroll to position [0, 0]
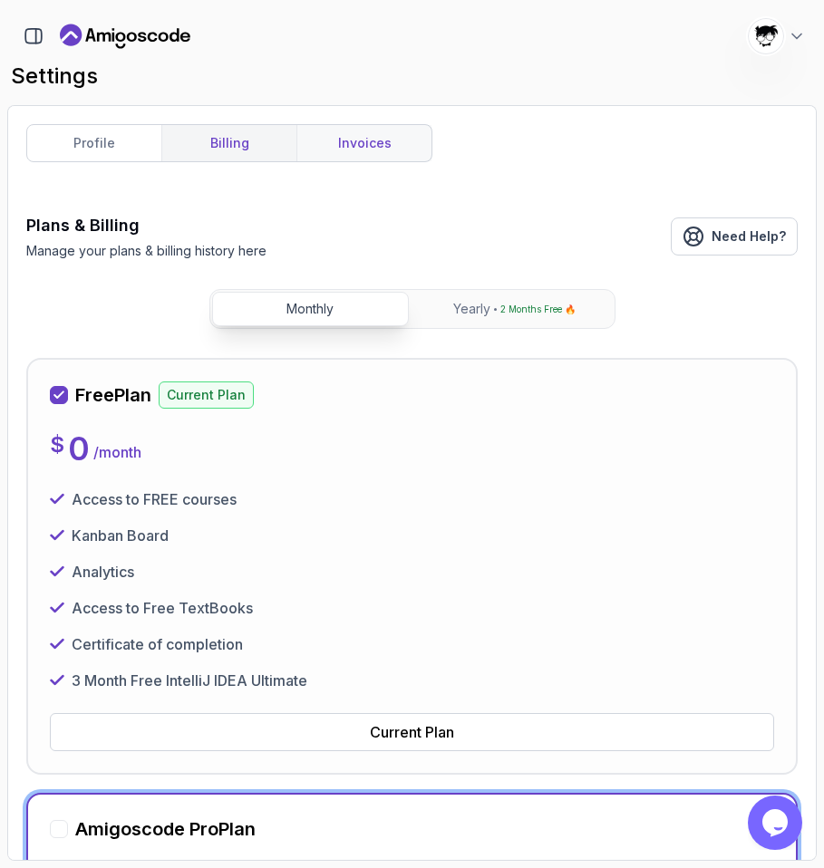
click at [333, 154] on link "invoices" at bounding box center [363, 143] width 135 height 36
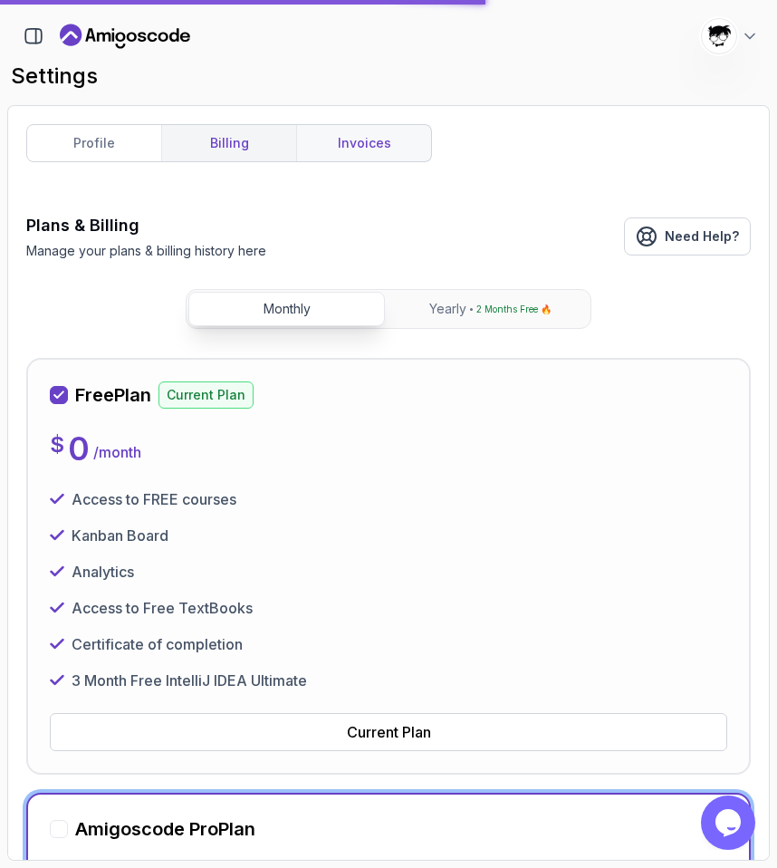
click at [362, 129] on link "invoices" at bounding box center [363, 143] width 135 height 36
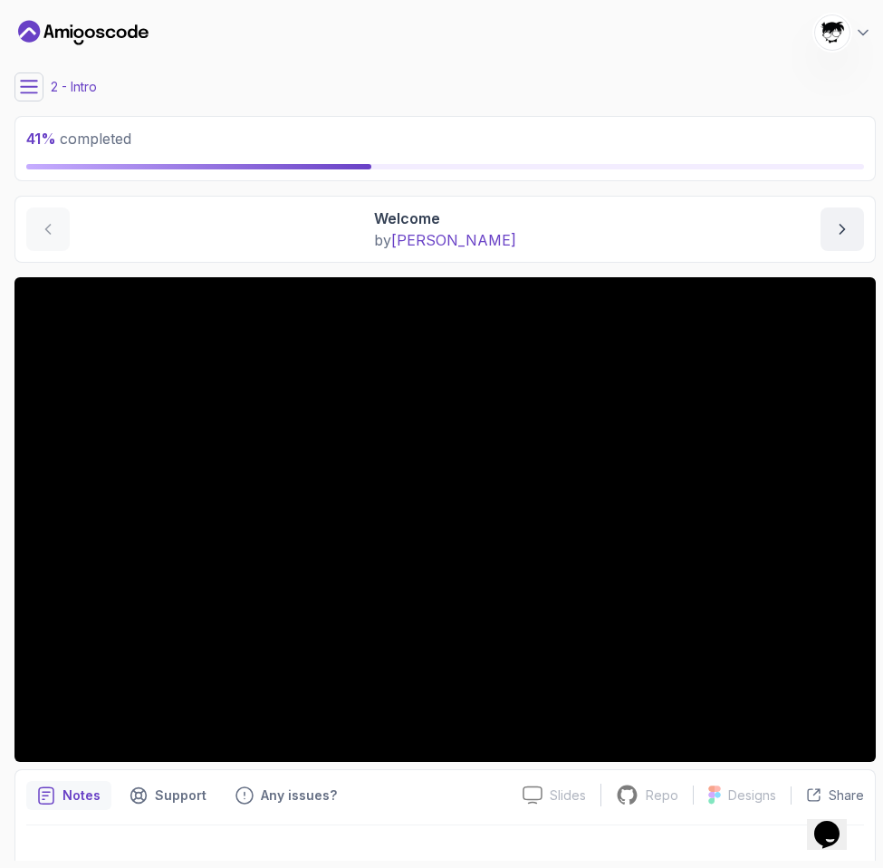
click at [35, 90] on icon at bounding box center [29, 87] width 18 height 18
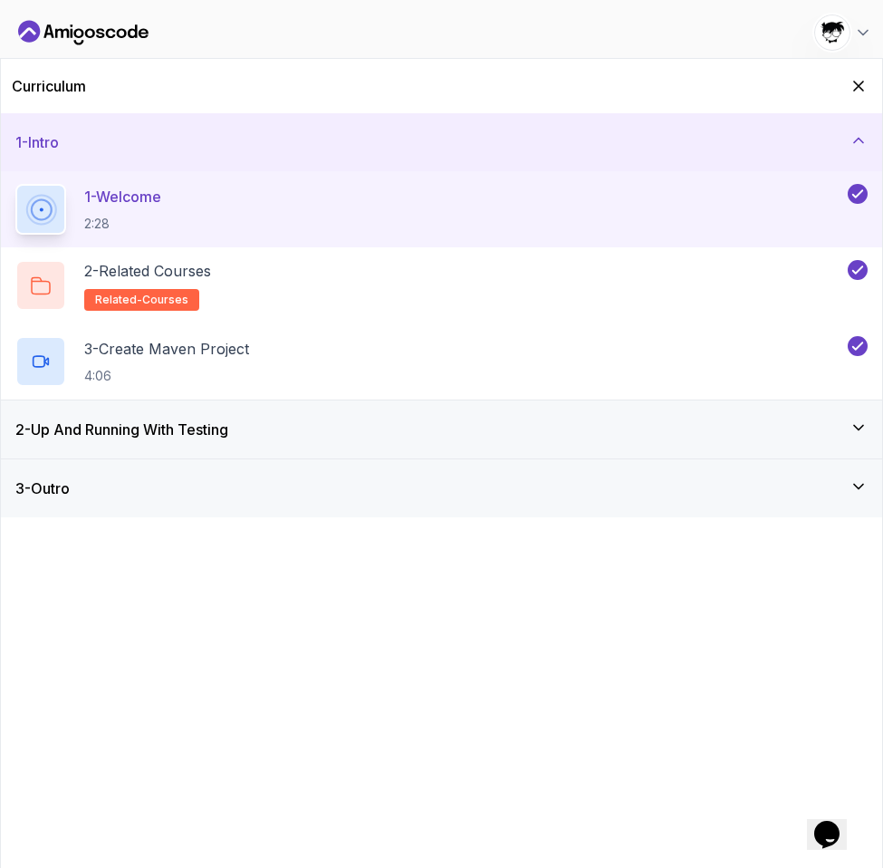
click at [159, 421] on h3 "2 - Up And Running With Testing" at bounding box center [121, 430] width 213 height 22
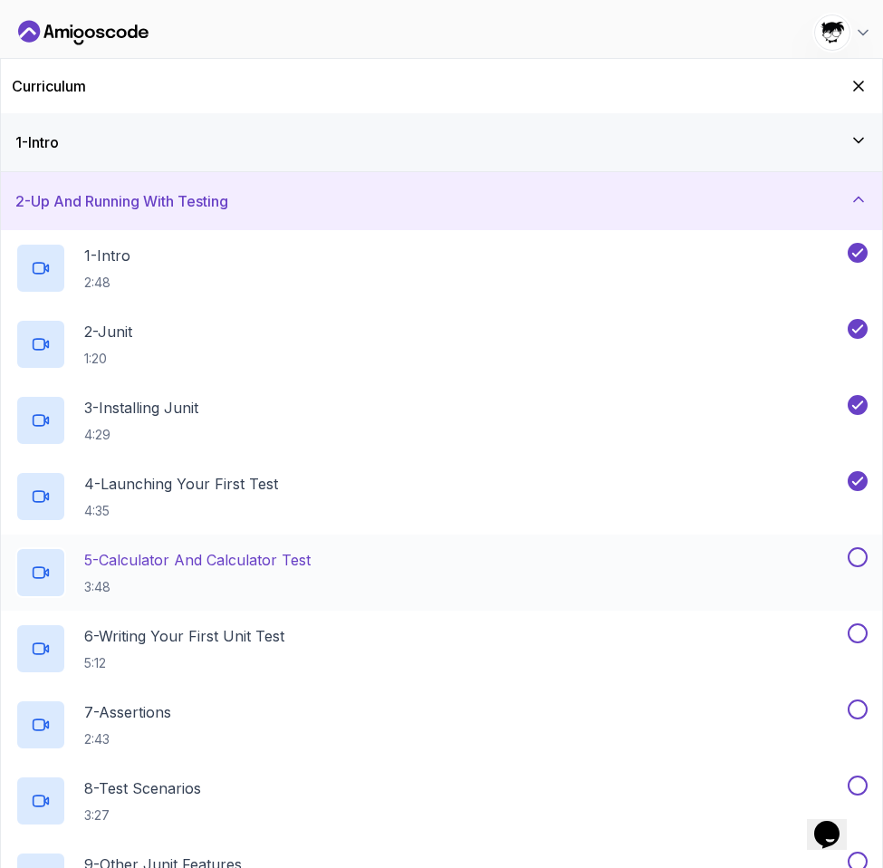
click at [187, 579] on p "3:48" at bounding box center [197, 587] width 227 height 18
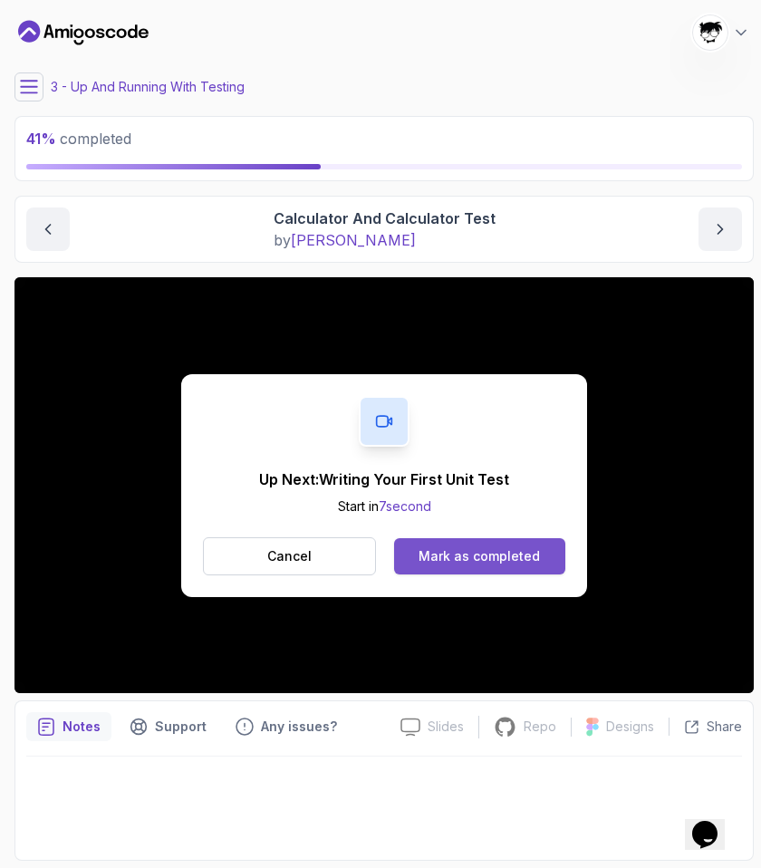
click at [487, 555] on div "Mark as completed" at bounding box center [479, 556] width 121 height 18
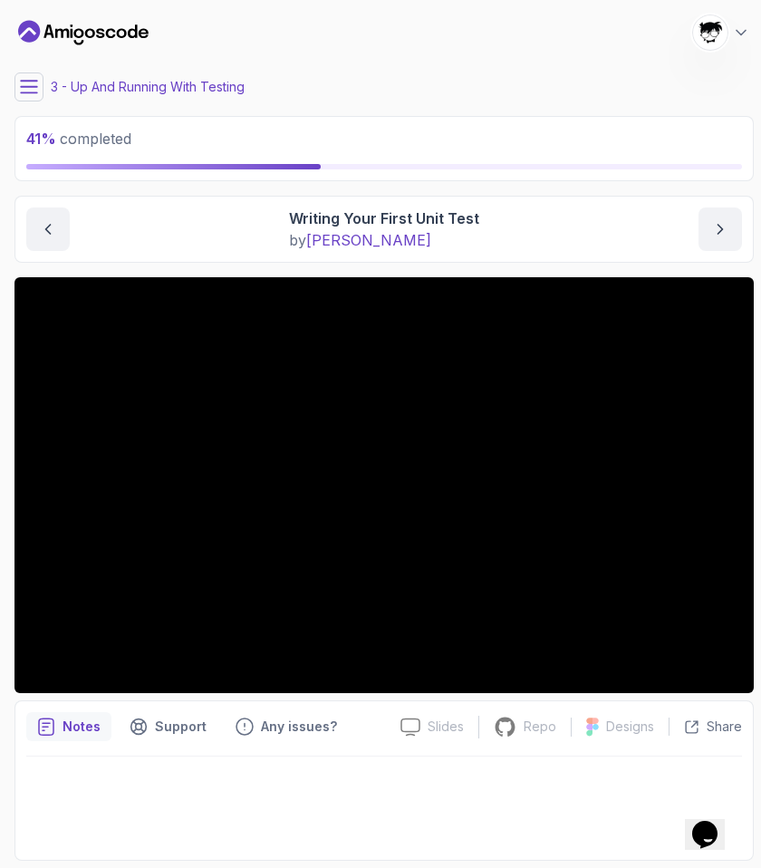
click at [26, 93] on icon at bounding box center [29, 87] width 18 height 18
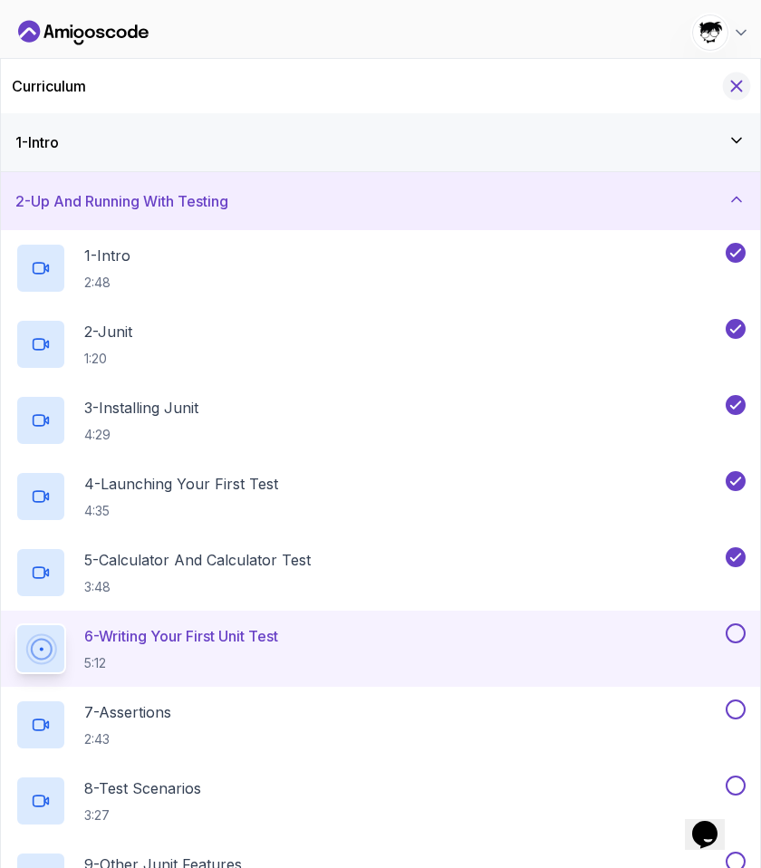
click at [744, 81] on icon "Hide Curriculum for mobile" at bounding box center [737, 86] width 20 height 20
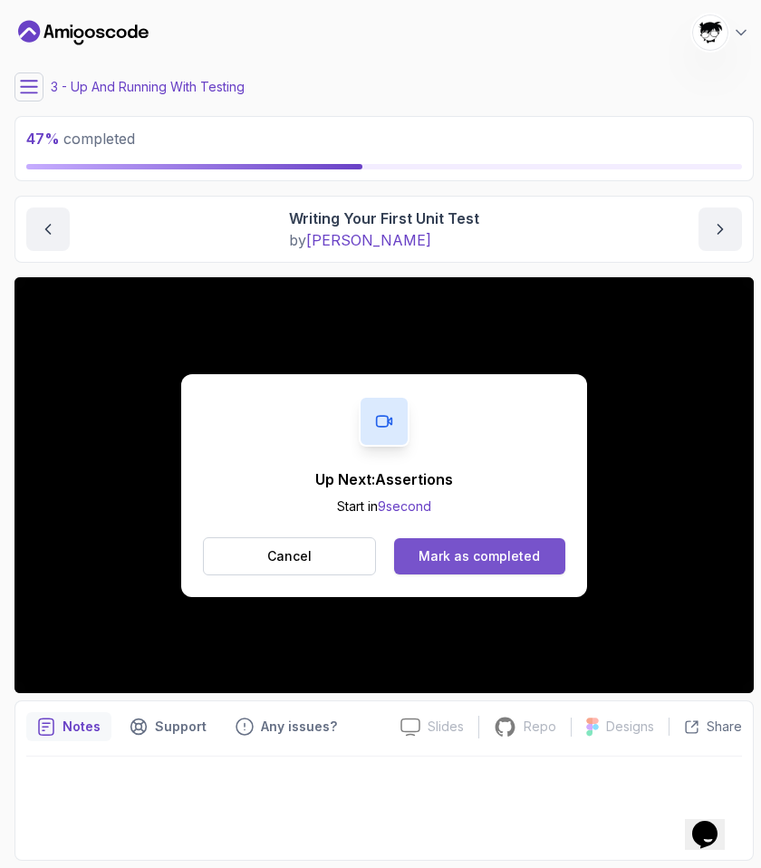
click at [442, 552] on div "Mark as completed" at bounding box center [479, 556] width 121 height 18
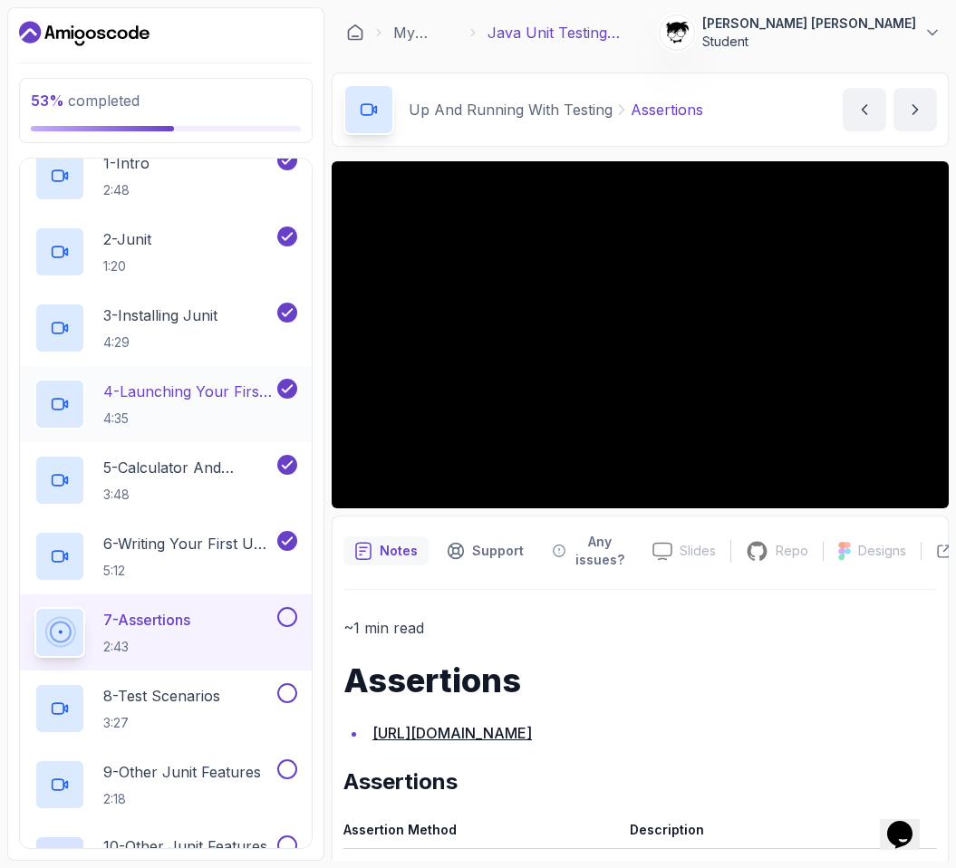
scroll to position [323, 0]
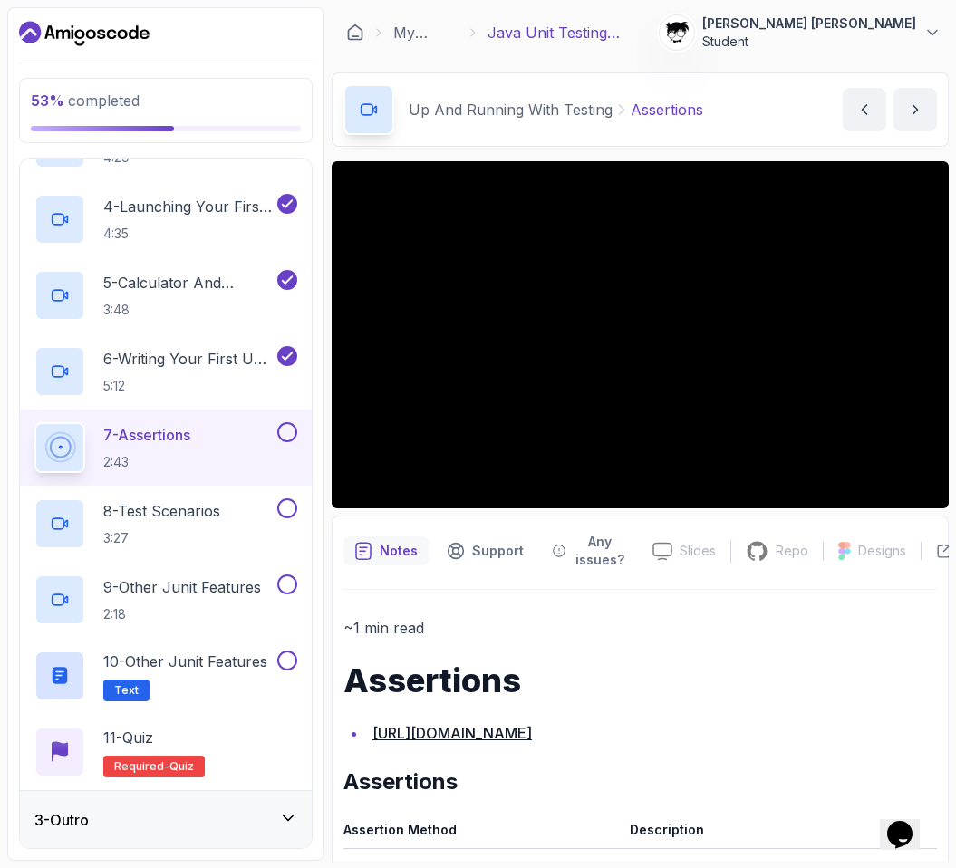
click at [109, 819] on div "3 - Outro" at bounding box center [165, 820] width 263 height 22
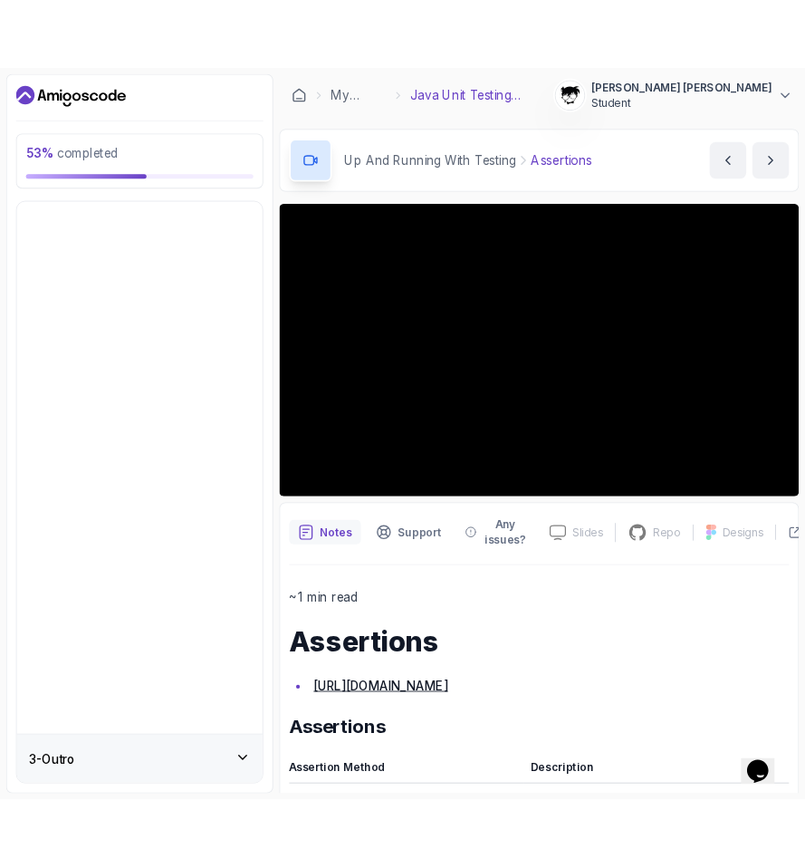
scroll to position [0, 0]
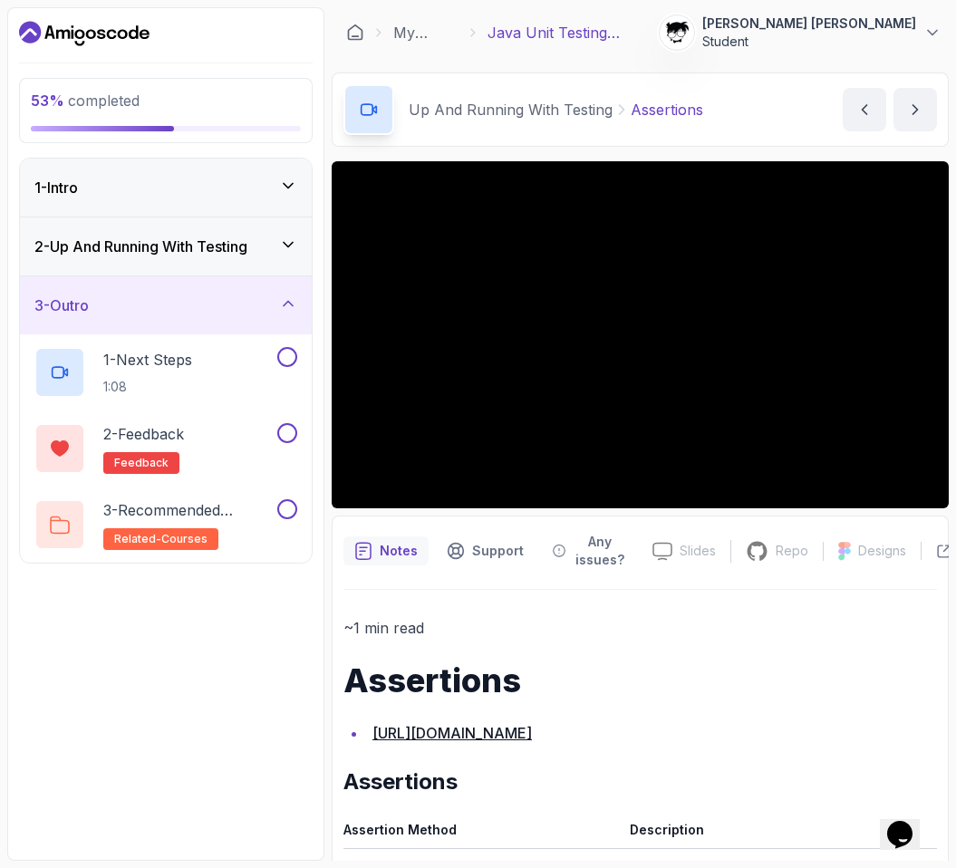
click at [126, 307] on div "3 - Outro" at bounding box center [165, 305] width 263 height 22
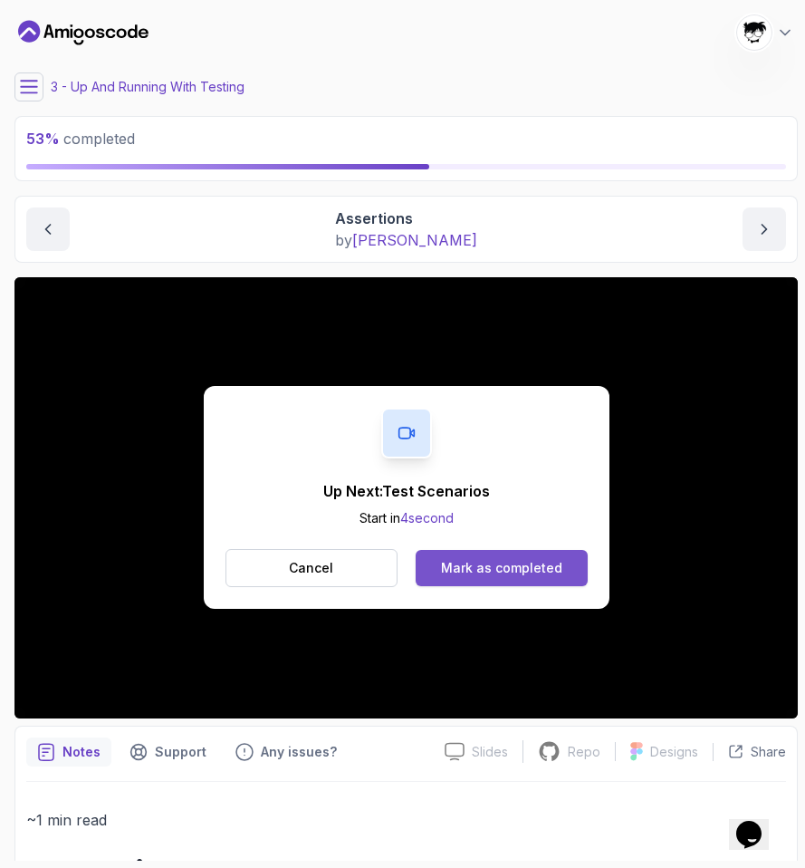
click at [493, 579] on button "Mark as completed" at bounding box center [501, 568] width 171 height 36
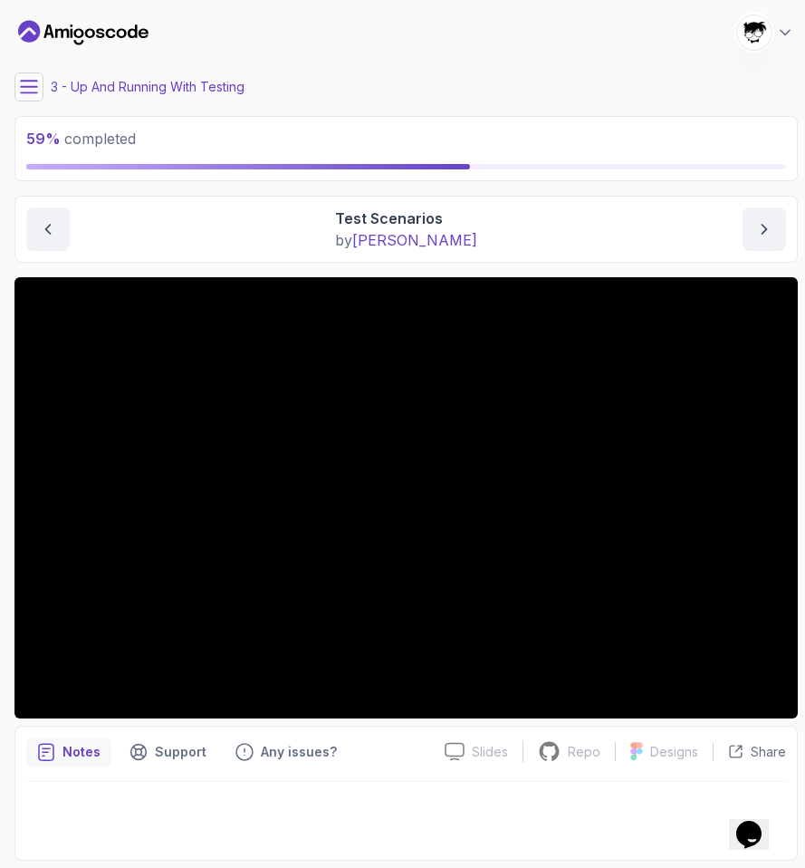
click at [22, 86] on icon at bounding box center [29, 87] width 16 height 12
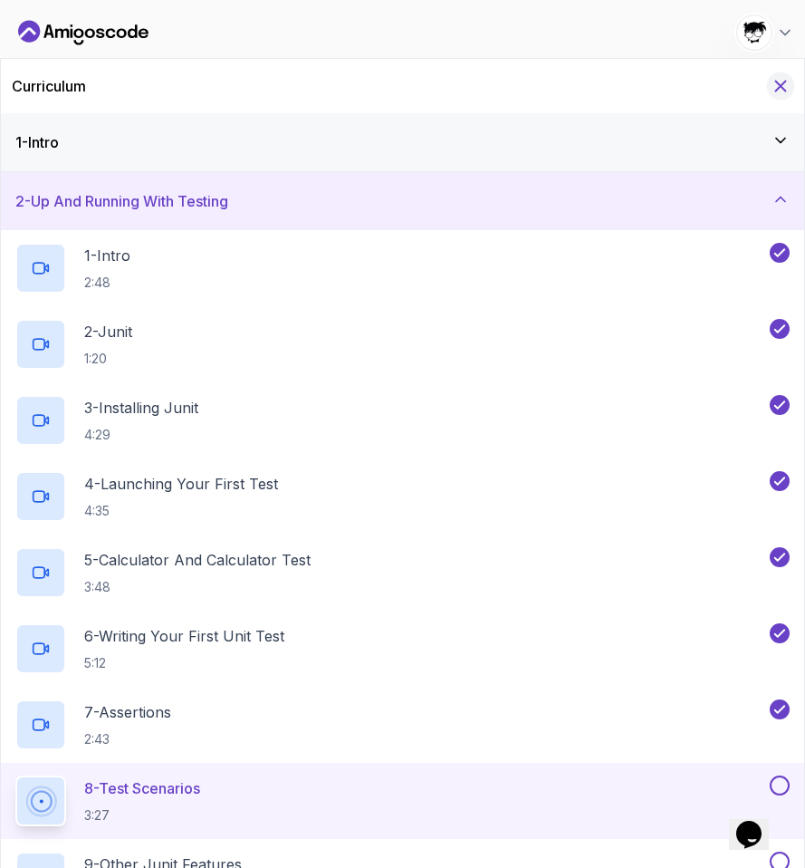
click at [778, 87] on icon "Hide Curriculum for mobile" at bounding box center [781, 86] width 20 height 20
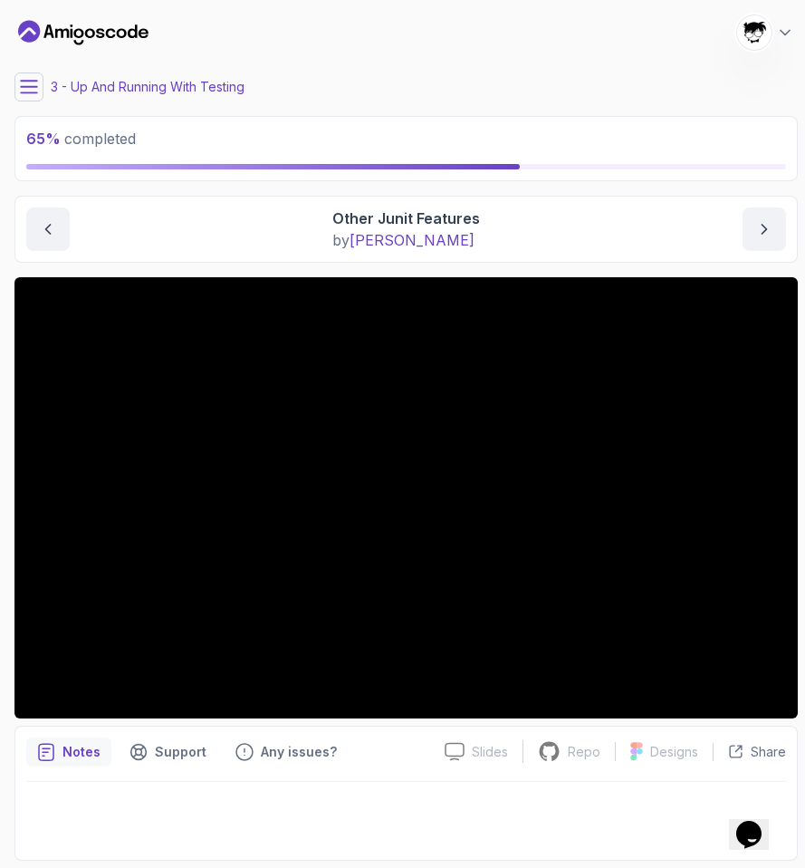
click at [21, 87] on icon at bounding box center [29, 87] width 18 height 18
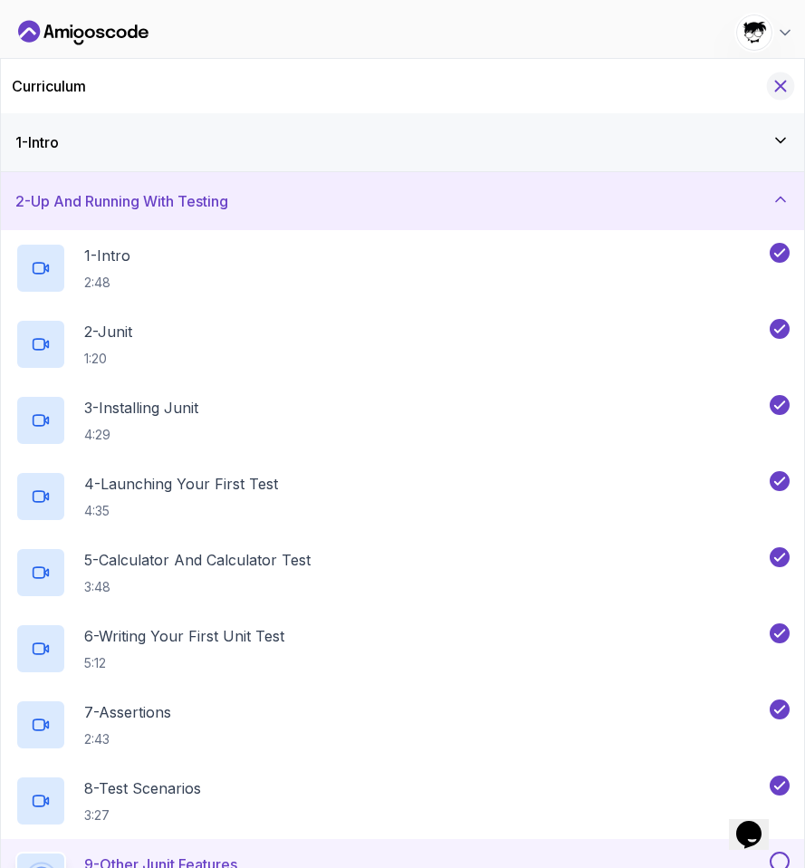
click at [784, 86] on icon "Hide Curriculum for mobile" at bounding box center [781, 86] width 20 height 20
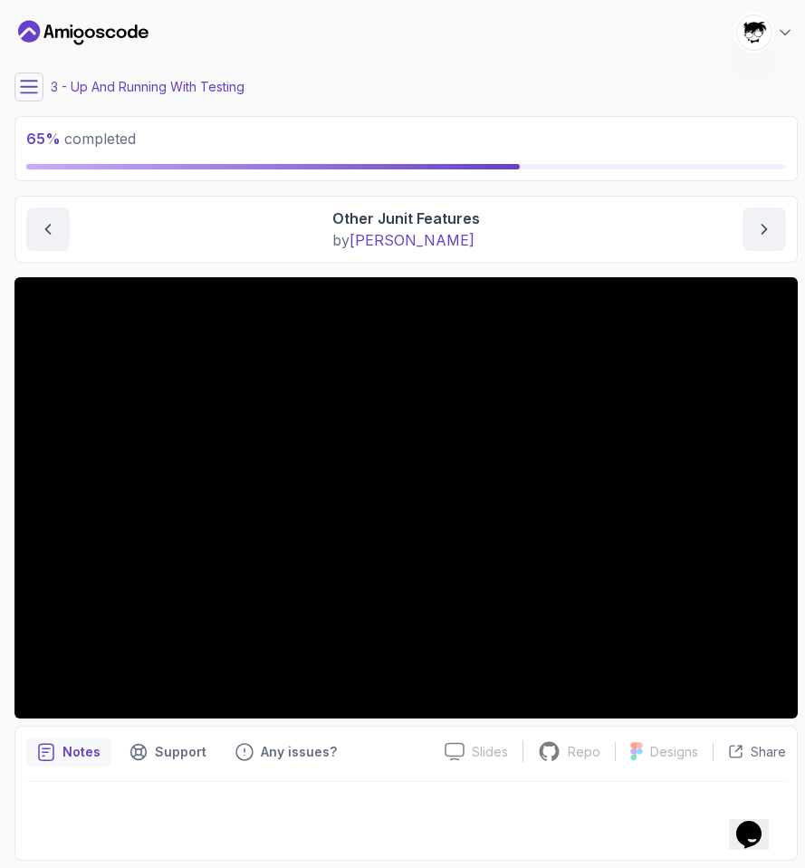
click at [30, 73] on button at bounding box center [28, 86] width 29 height 29
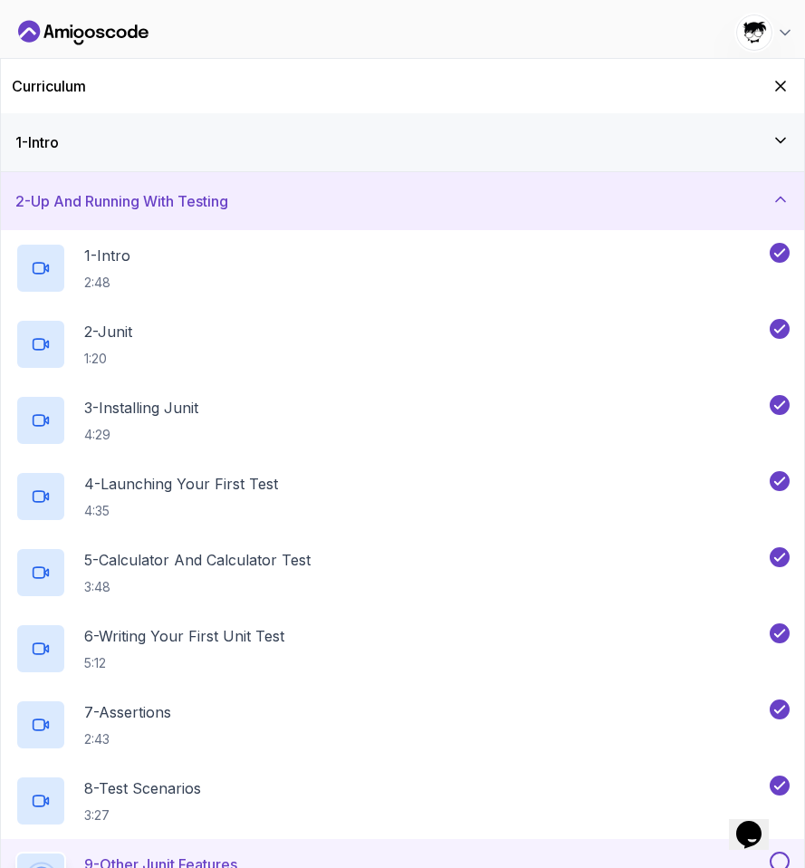
click at [101, 206] on h3 "2 - Up And Running With Testing" at bounding box center [121, 201] width 213 height 22
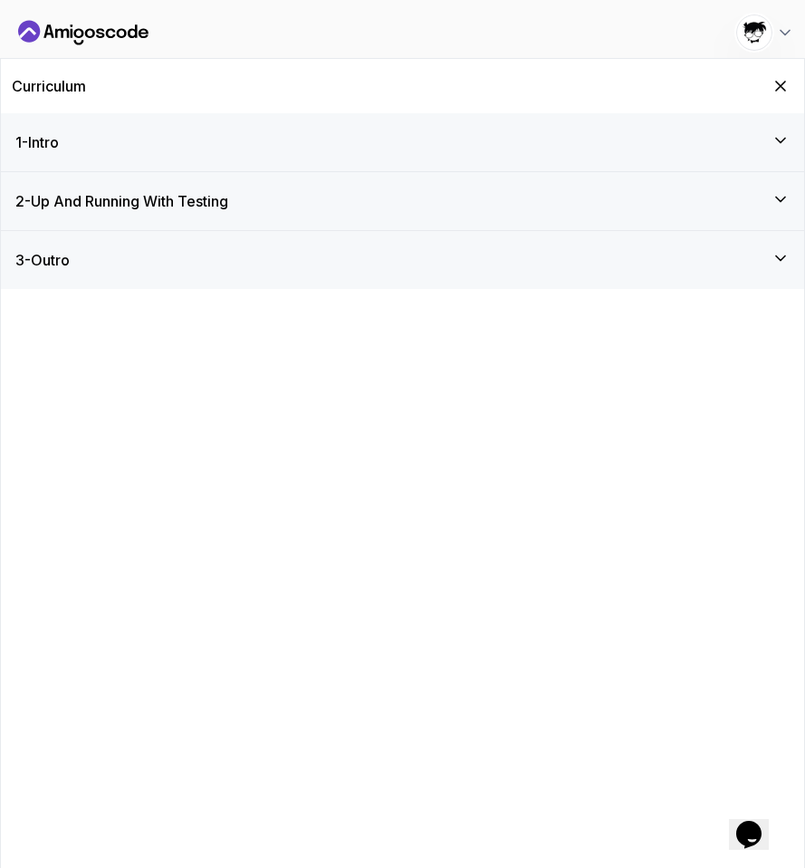
click at [101, 227] on div "2 - Up And Running With Testing" at bounding box center [403, 201] width 804 height 58
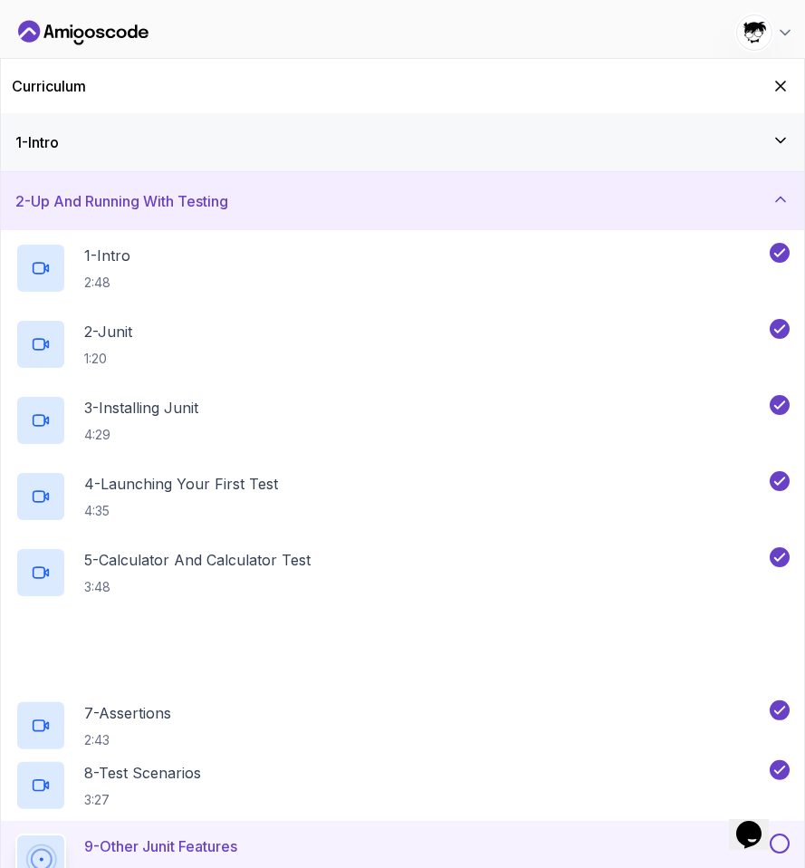
click at [101, 210] on h3 "2 - Up And Running With Testing" at bounding box center [121, 201] width 213 height 22
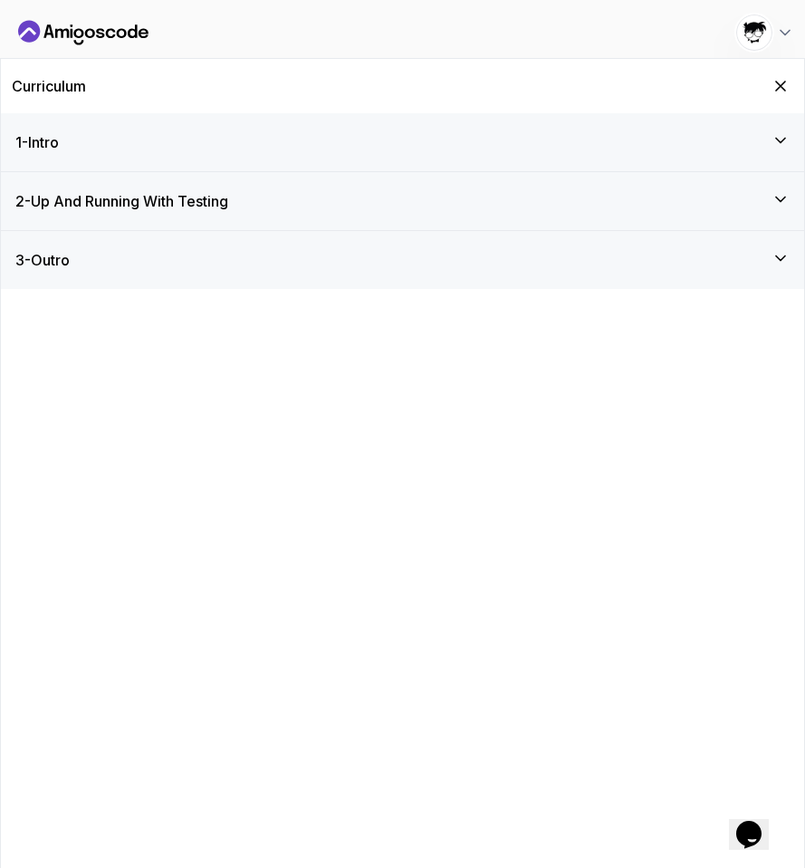
click at [100, 265] on div "3 - Outro" at bounding box center [402, 260] width 775 height 22
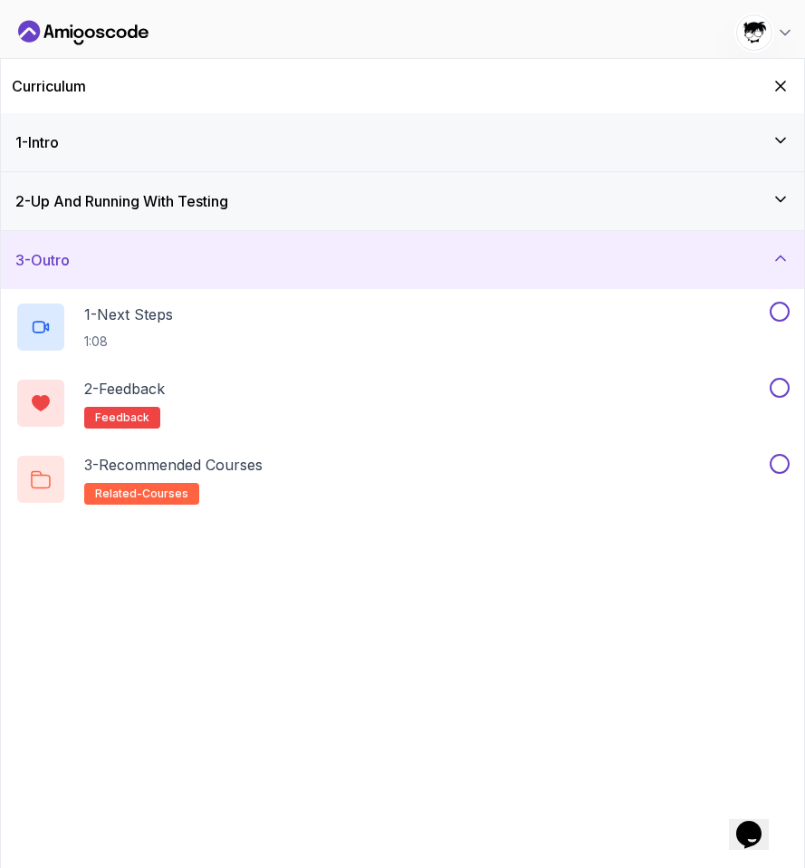
click at [212, 273] on div "3 - Outro" at bounding box center [403, 260] width 804 height 58
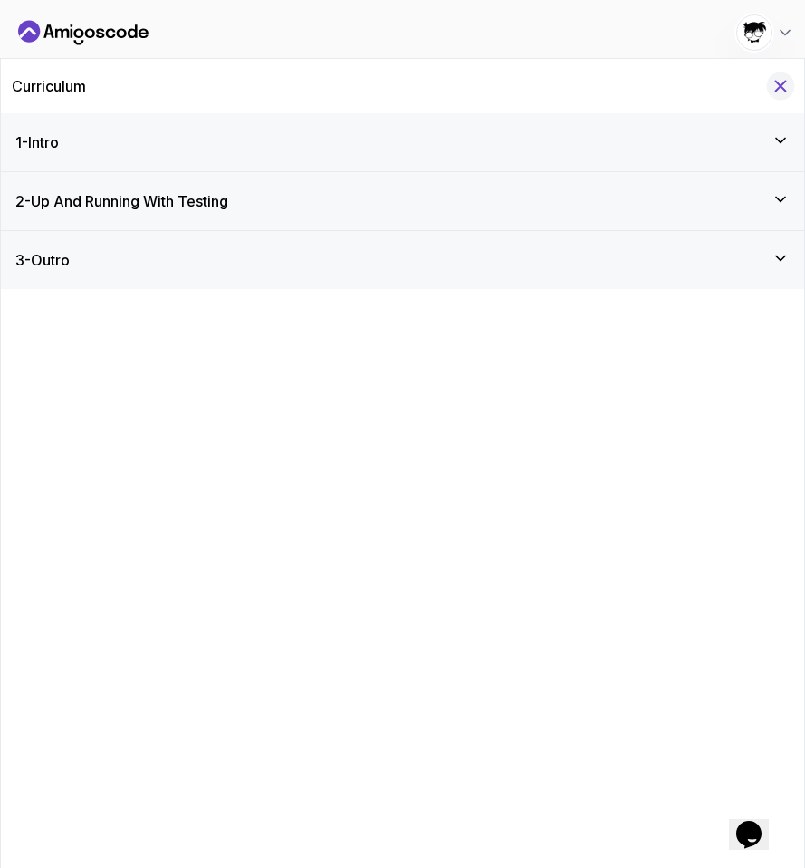
click at [777, 87] on icon "Hide Curriculum for mobile" at bounding box center [781, 86] width 20 height 20
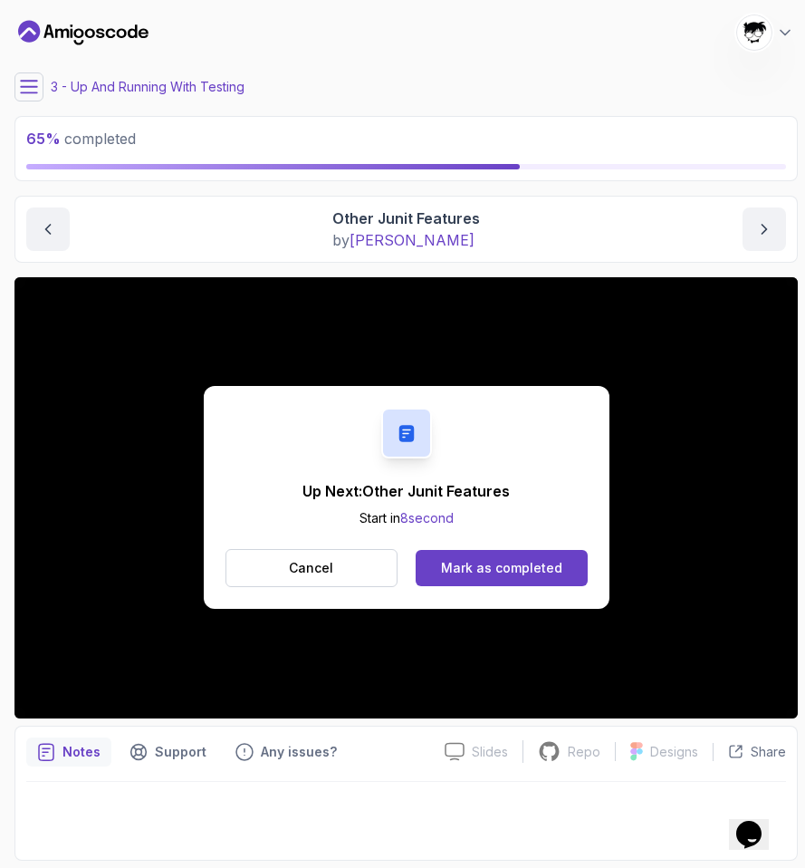
click at [455, 546] on div "Up Next: Other Junit Features Start in 8 second Cancel Mark as completed" at bounding box center [407, 497] width 406 height 223
click at [454, 569] on div "Mark as completed" at bounding box center [501, 568] width 121 height 18
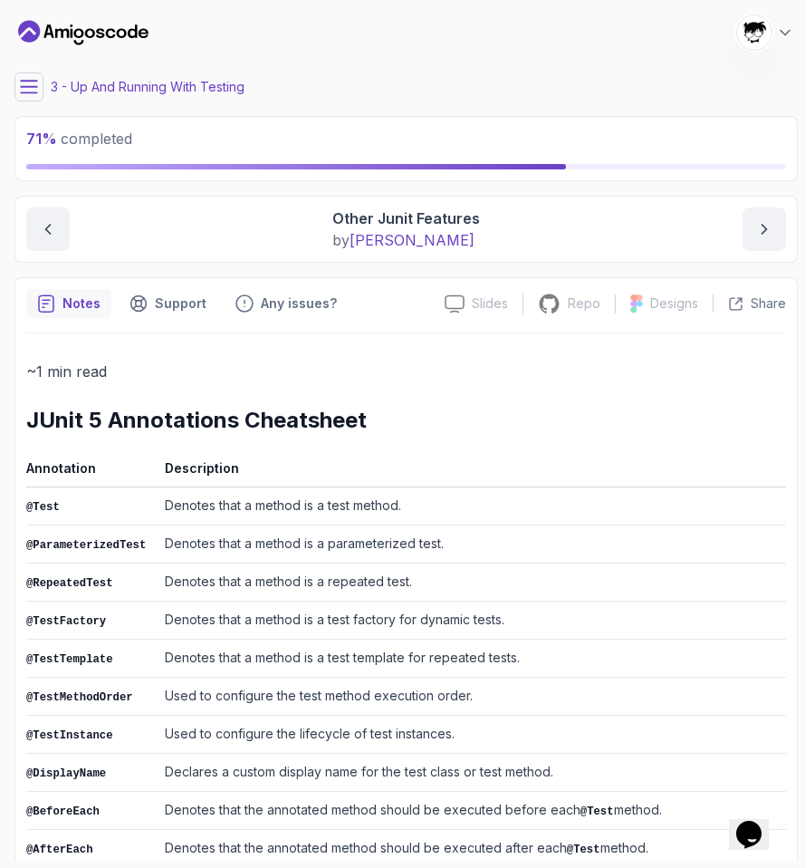
scroll to position [205, 0]
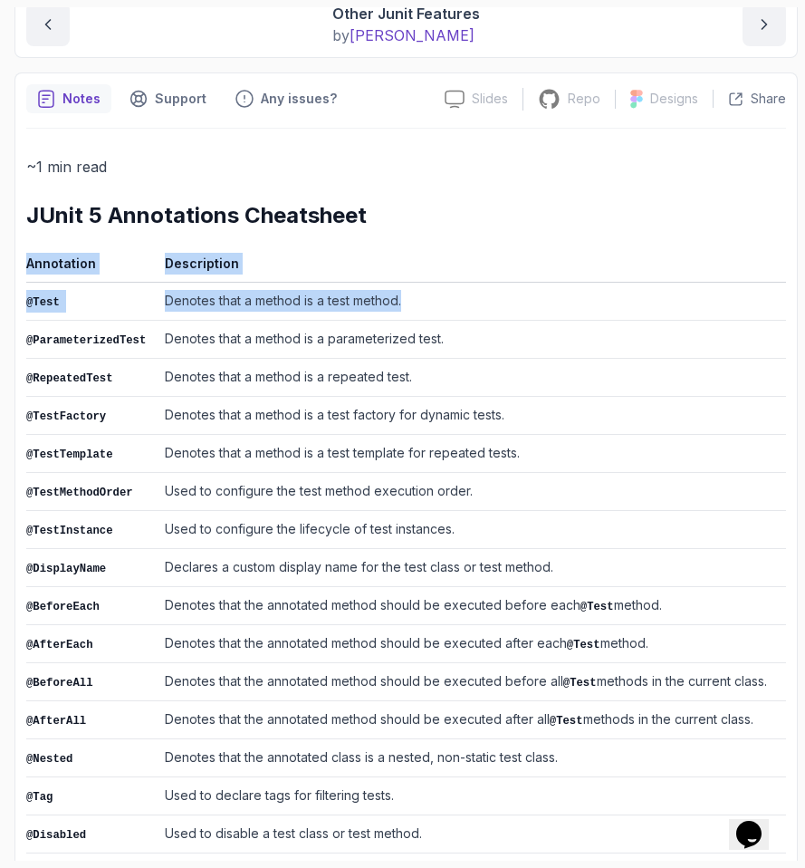
drag, startPoint x: 14, startPoint y: 295, endPoint x: 410, endPoint y: 304, distance: 395.1
click at [409, 304] on div "Notes Support Any issues? Slides Slides not available Repo Repository not avail…" at bounding box center [406, 518] width 784 height 893
click at [410, 304] on td "Denotes that a method is a test method." at bounding box center [472, 302] width 629 height 38
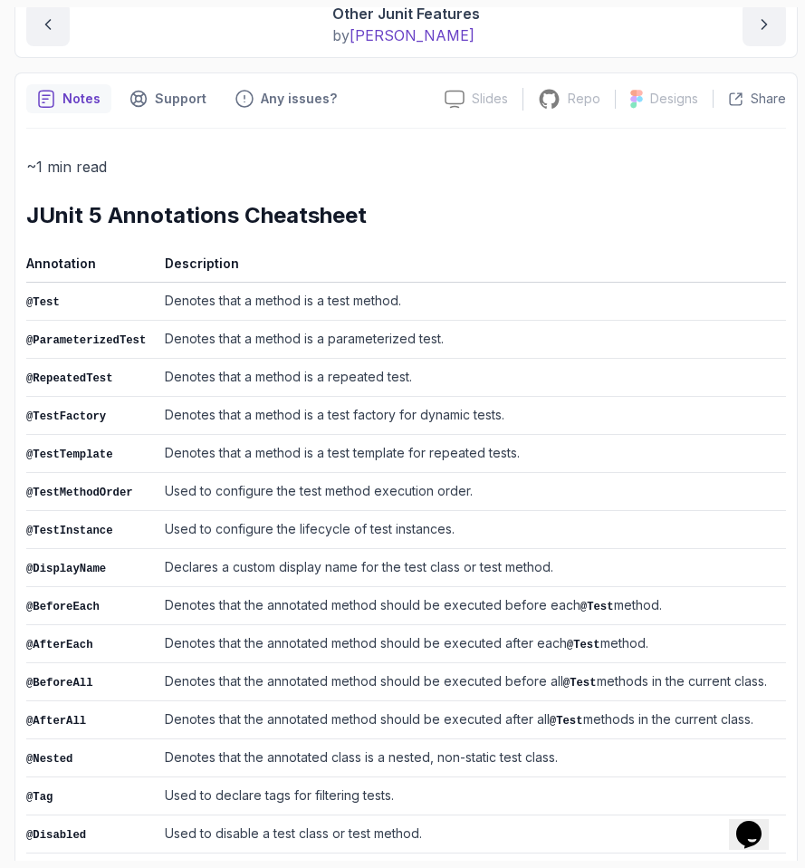
click at [410, 304] on td "Denotes that a method is a test method." at bounding box center [472, 302] width 629 height 38
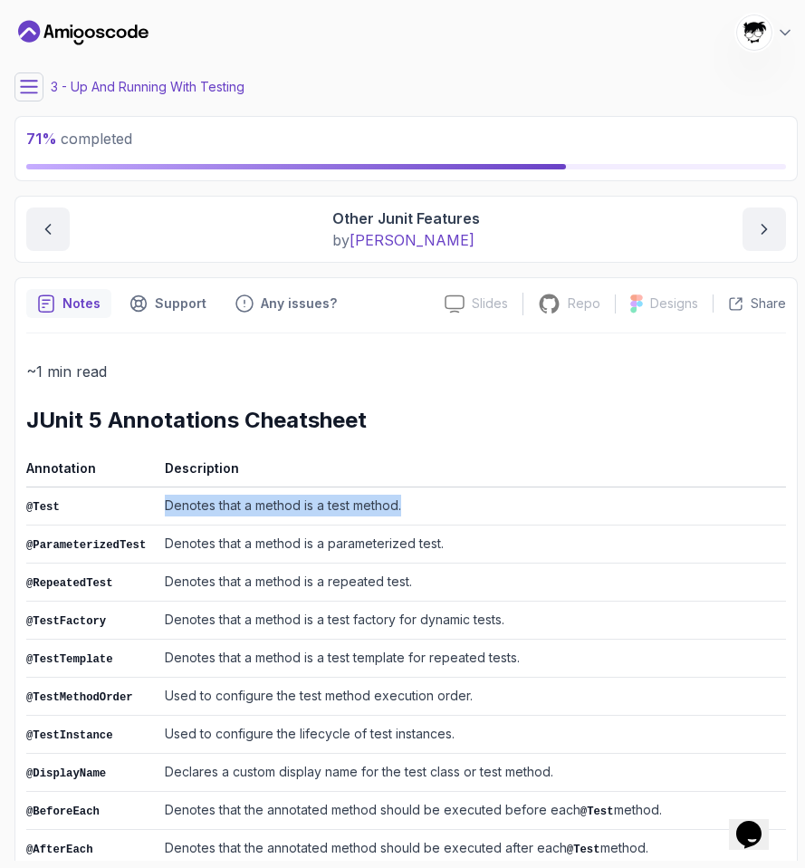
click at [22, 87] on icon at bounding box center [29, 87] width 16 height 12
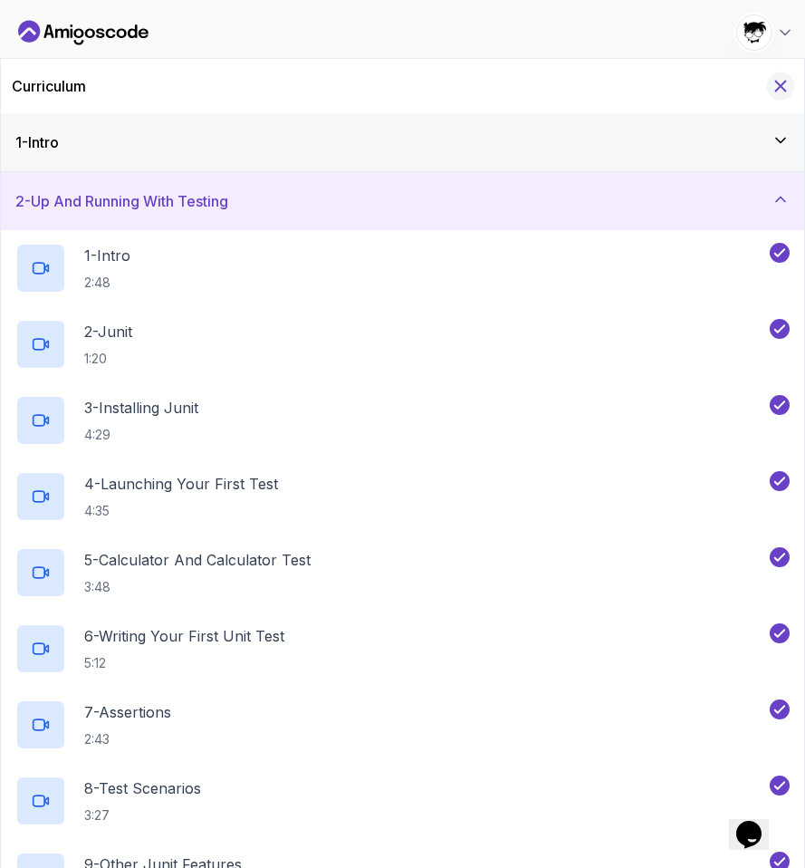
click at [780, 89] on icon "Hide Curriculum for mobile" at bounding box center [781, 86] width 20 height 20
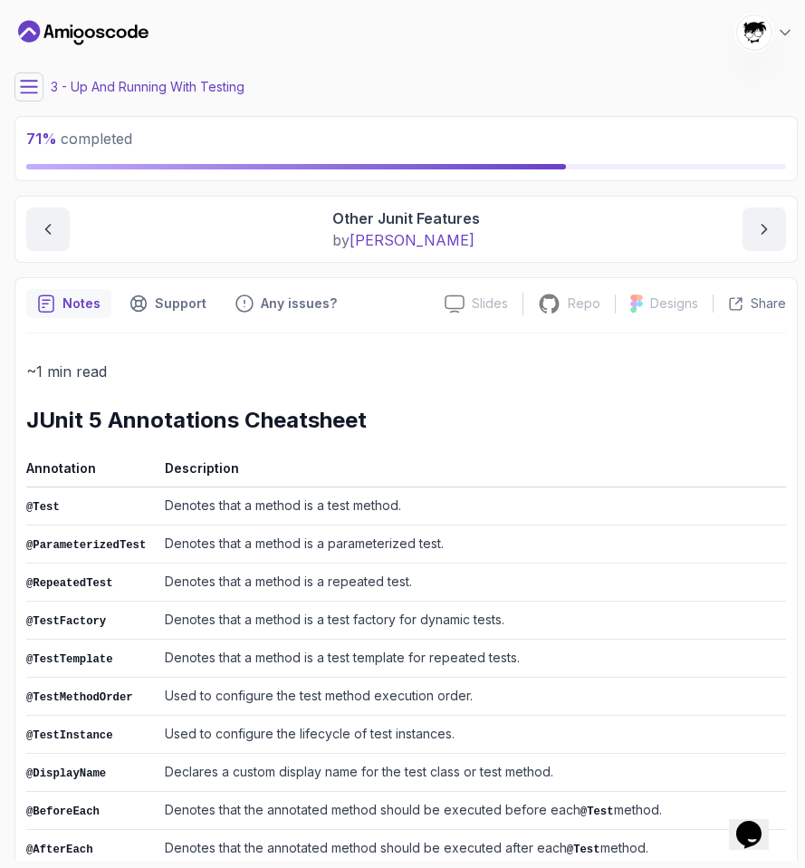
click at [122, 539] on code "@ParameterizedTest" at bounding box center [86, 545] width 120 height 13
click at [119, 550] on td "@ParameterizedTest" at bounding box center [91, 545] width 131 height 38
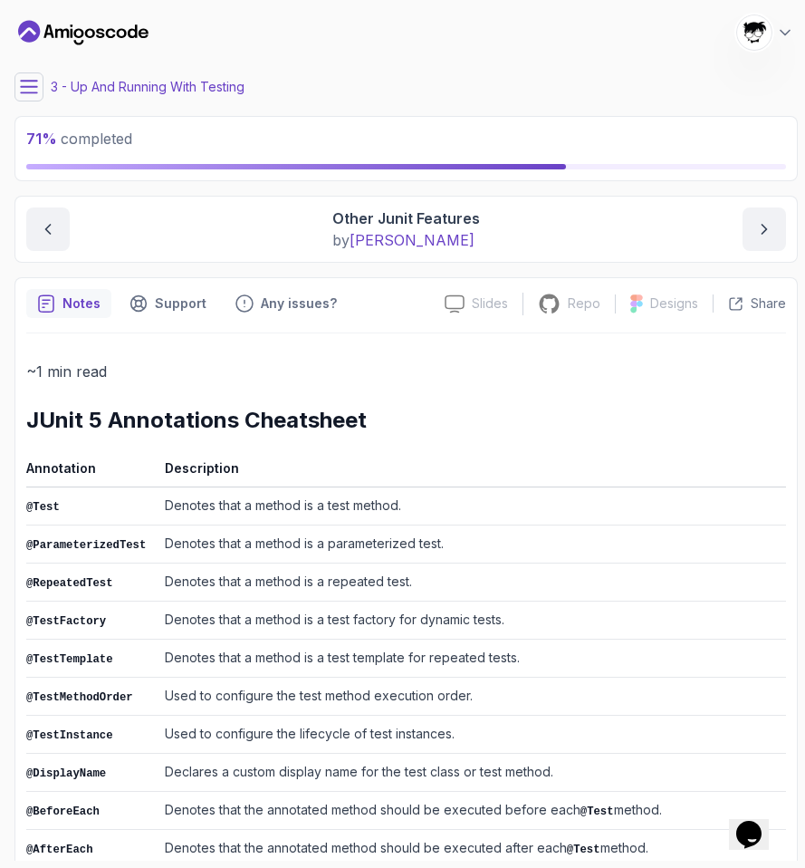
click at [23, 90] on icon at bounding box center [29, 87] width 18 height 18
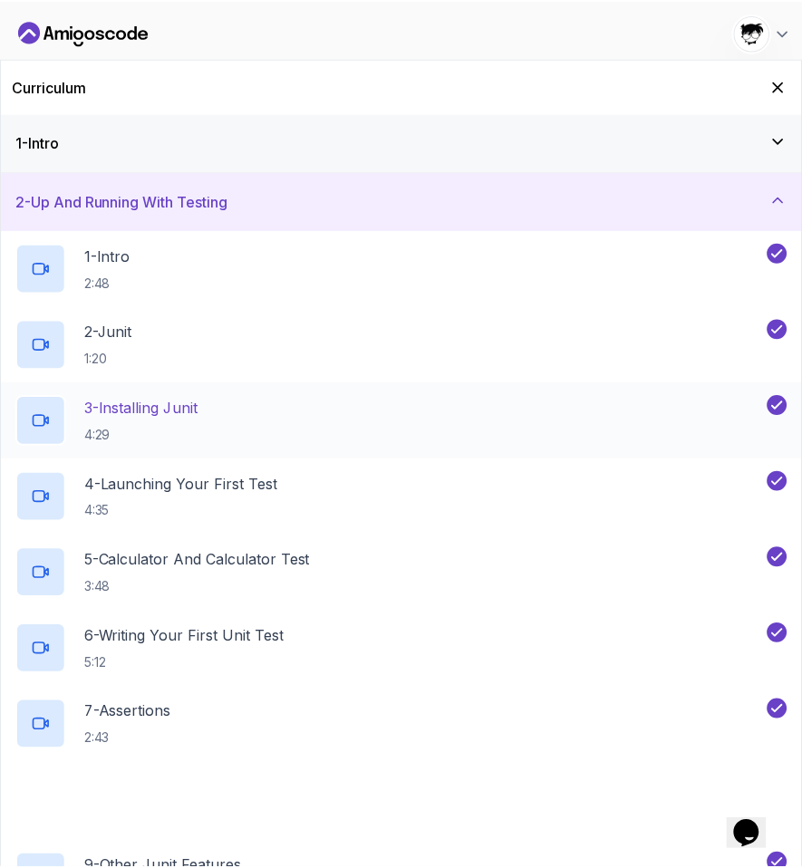
scroll to position [201, 0]
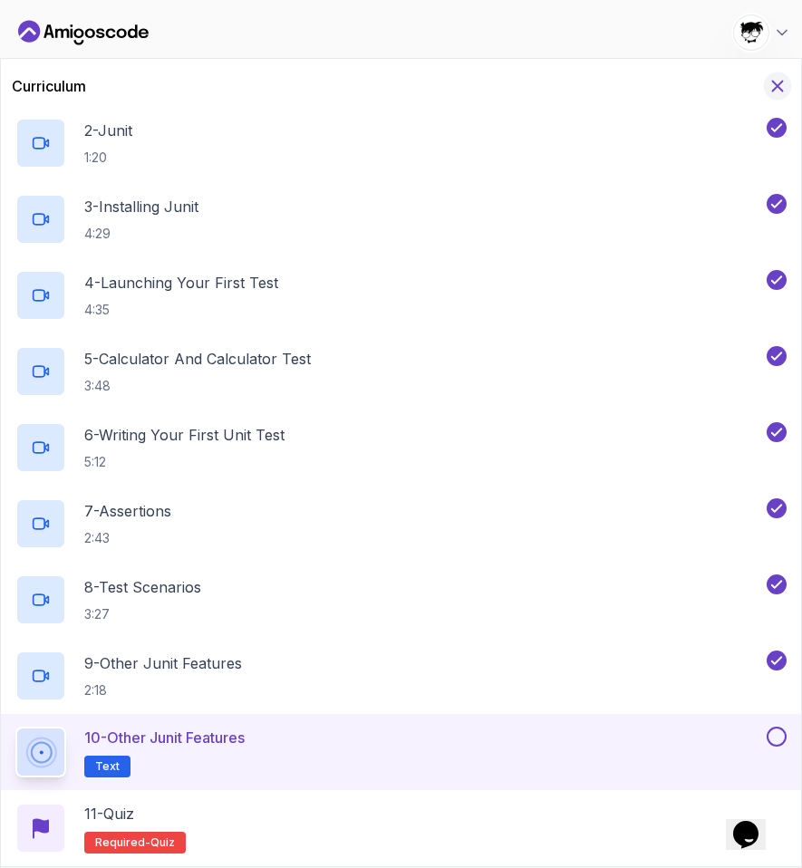
click at [772, 88] on icon "Hide Curriculum for mobile" at bounding box center [777, 86] width 20 height 20
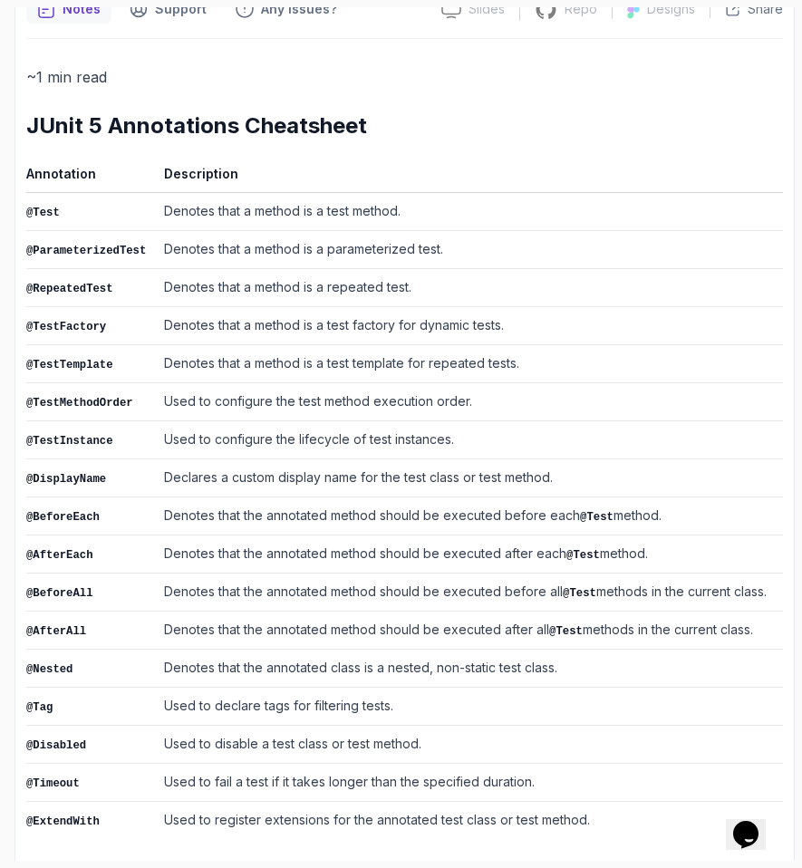
scroll to position [0, 0]
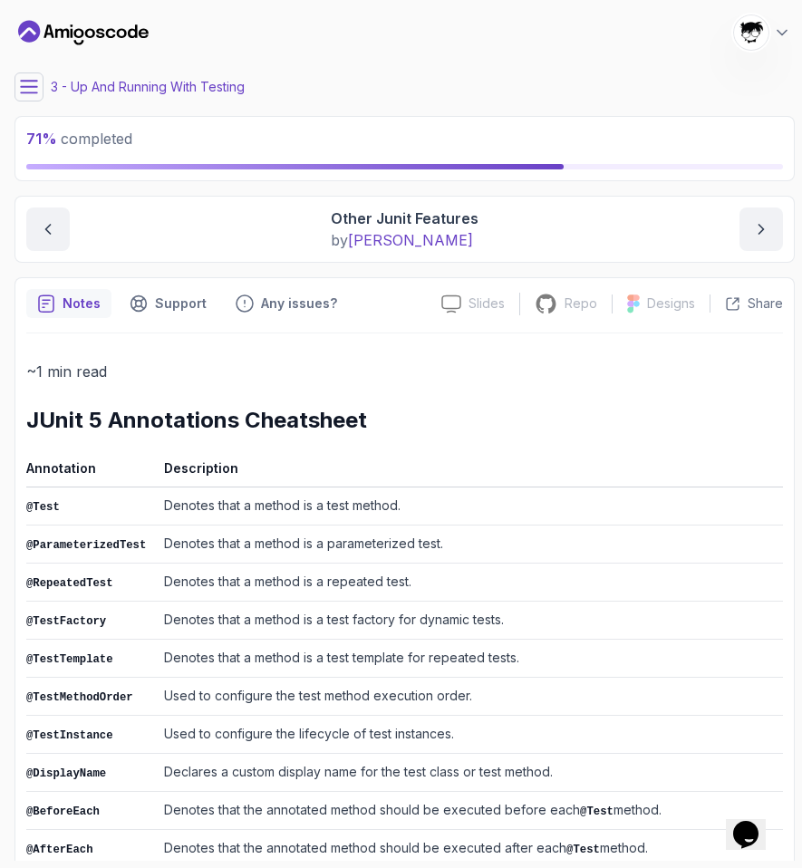
click at [38, 80] on button at bounding box center [28, 86] width 29 height 29
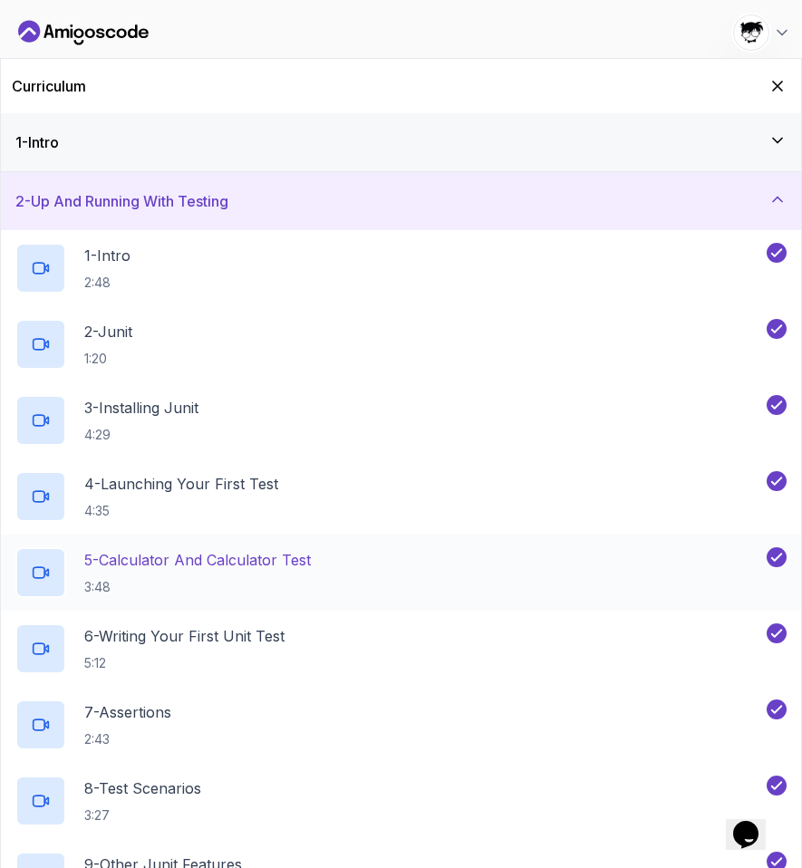
scroll to position [201, 0]
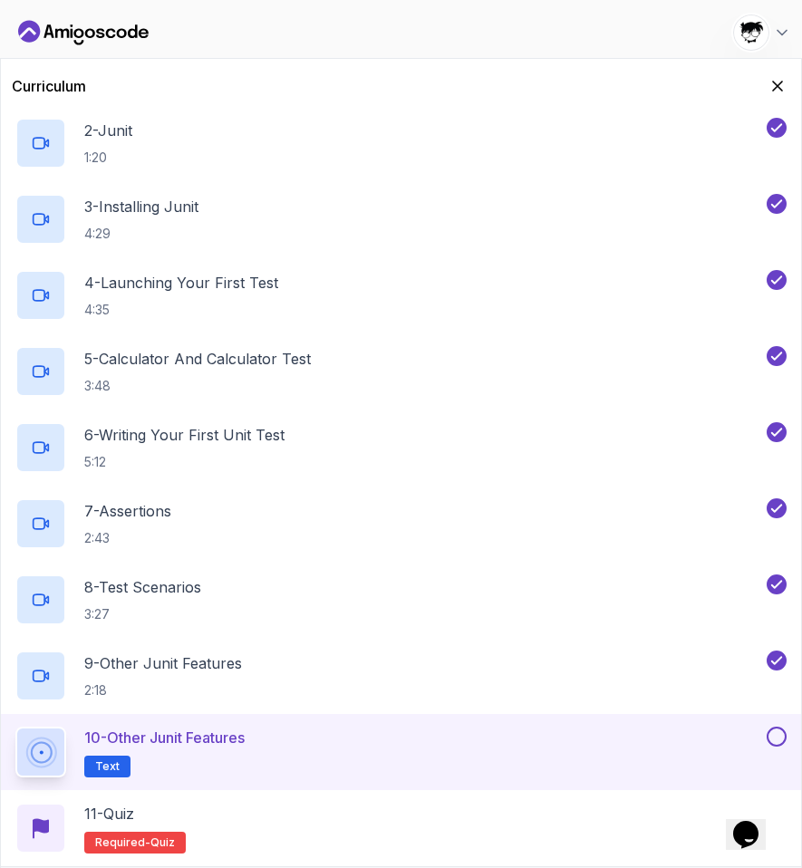
click at [776, 734] on button at bounding box center [777, 737] width 20 height 20
click at [256, 824] on div "11 - Quiz Required- quiz" at bounding box center [400, 828] width 771 height 51
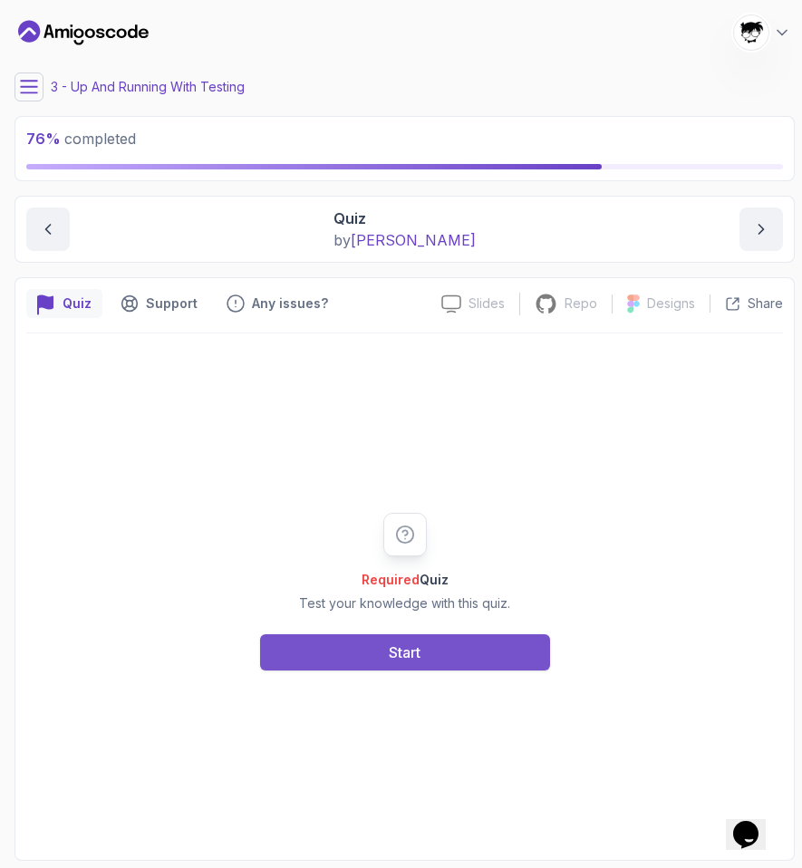
click at [294, 660] on button "Start" at bounding box center [405, 652] width 290 height 36
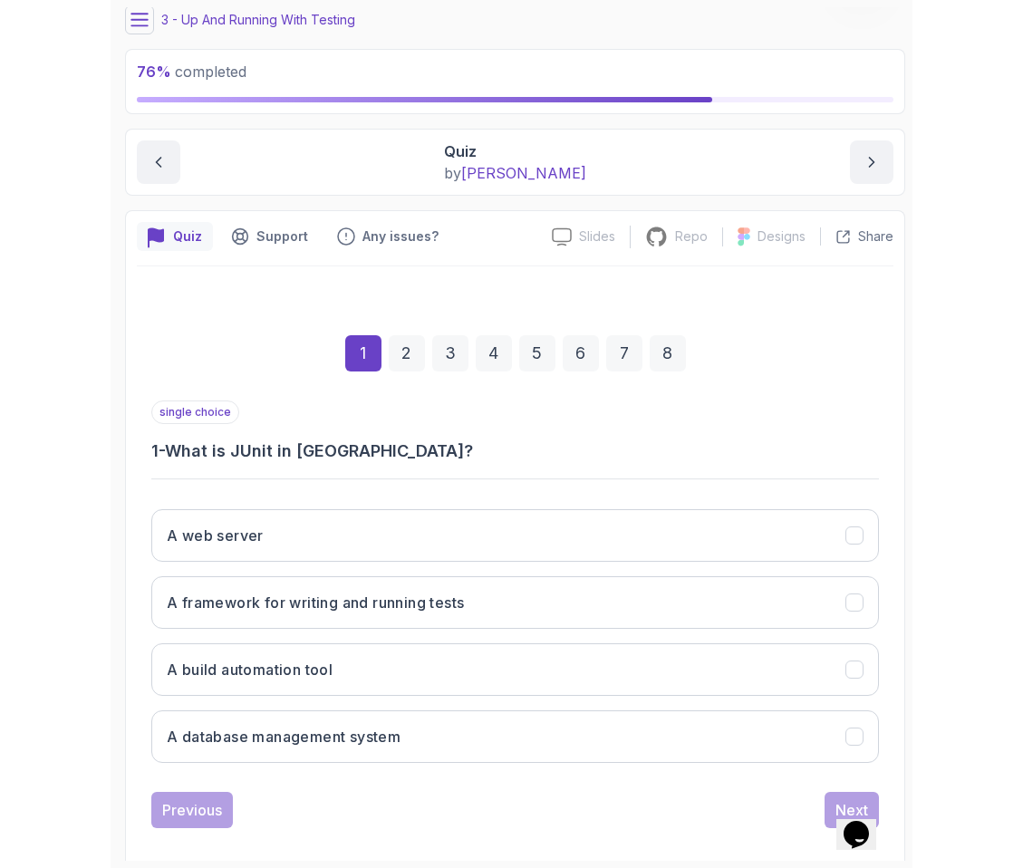
scroll to position [86, 0]
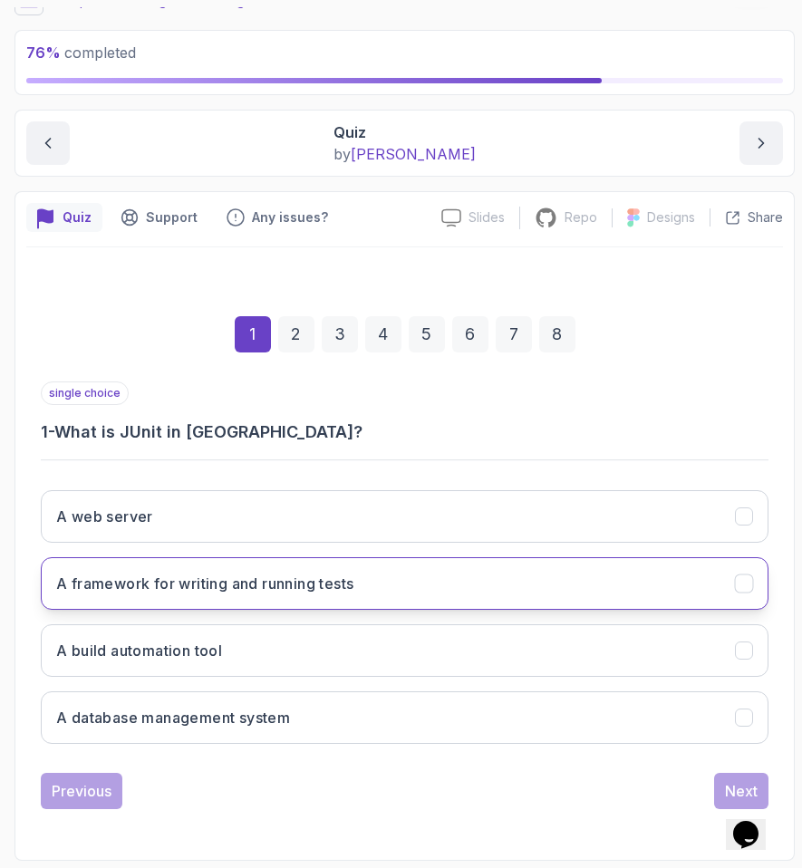
click at [119, 571] on button "A framework for writing and running tests" at bounding box center [405, 583] width 728 height 53
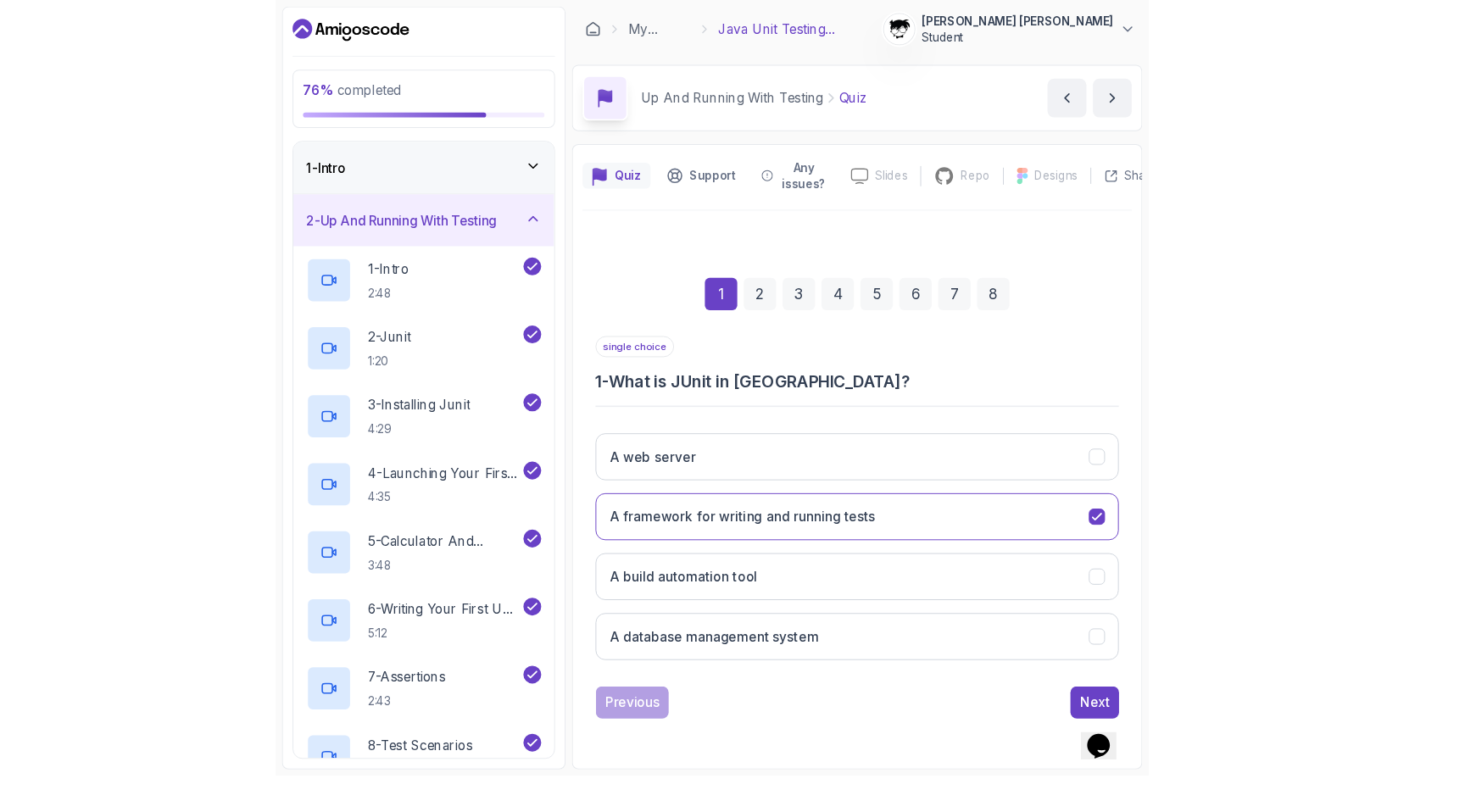
scroll to position [0, 0]
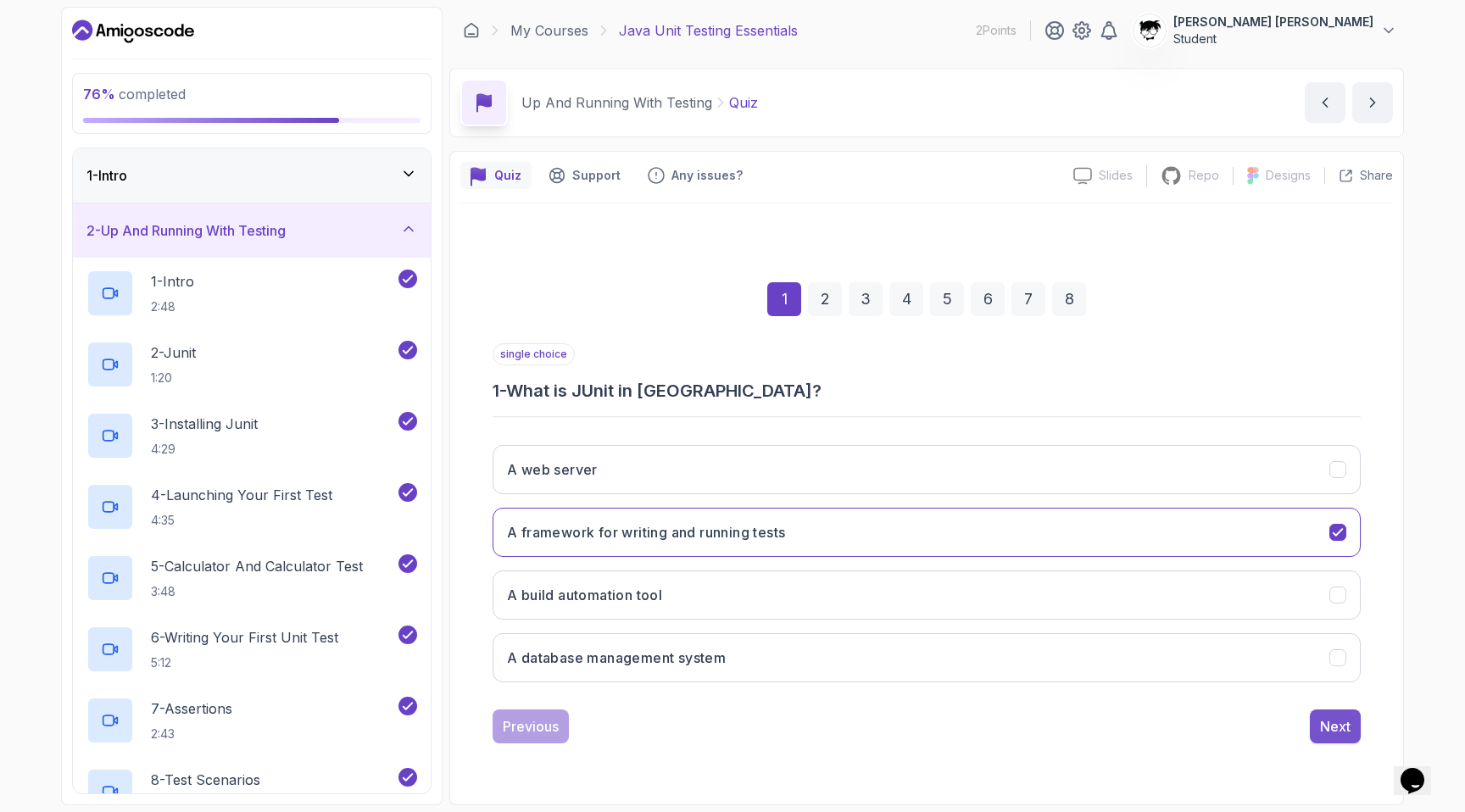
click at [826, 738] on button "Next" at bounding box center [1335, 726] width 51 height 34
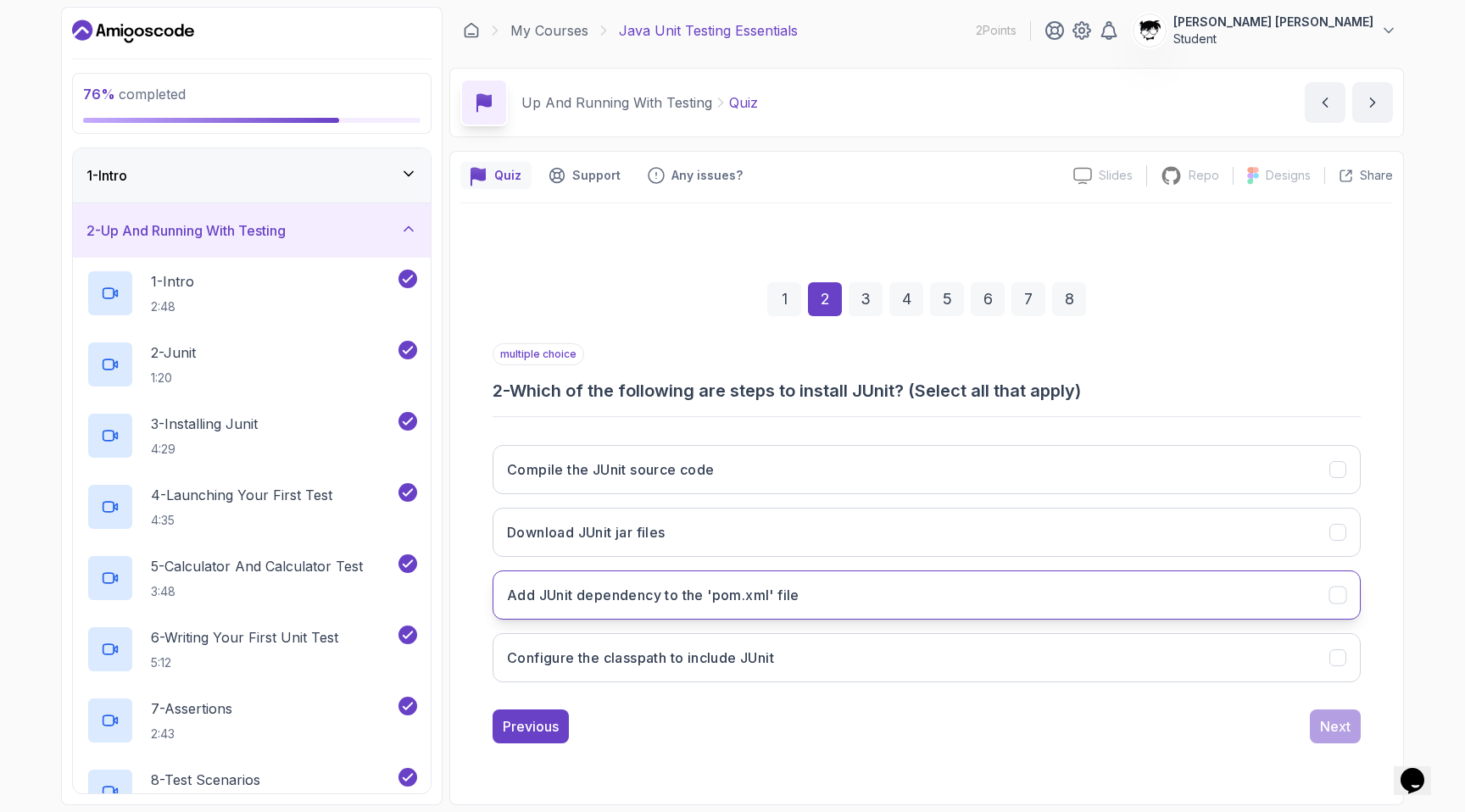
click at [561, 591] on h3 "Add JUnit dependency to the 'pom.xml' file" at bounding box center [653, 595] width 293 height 21
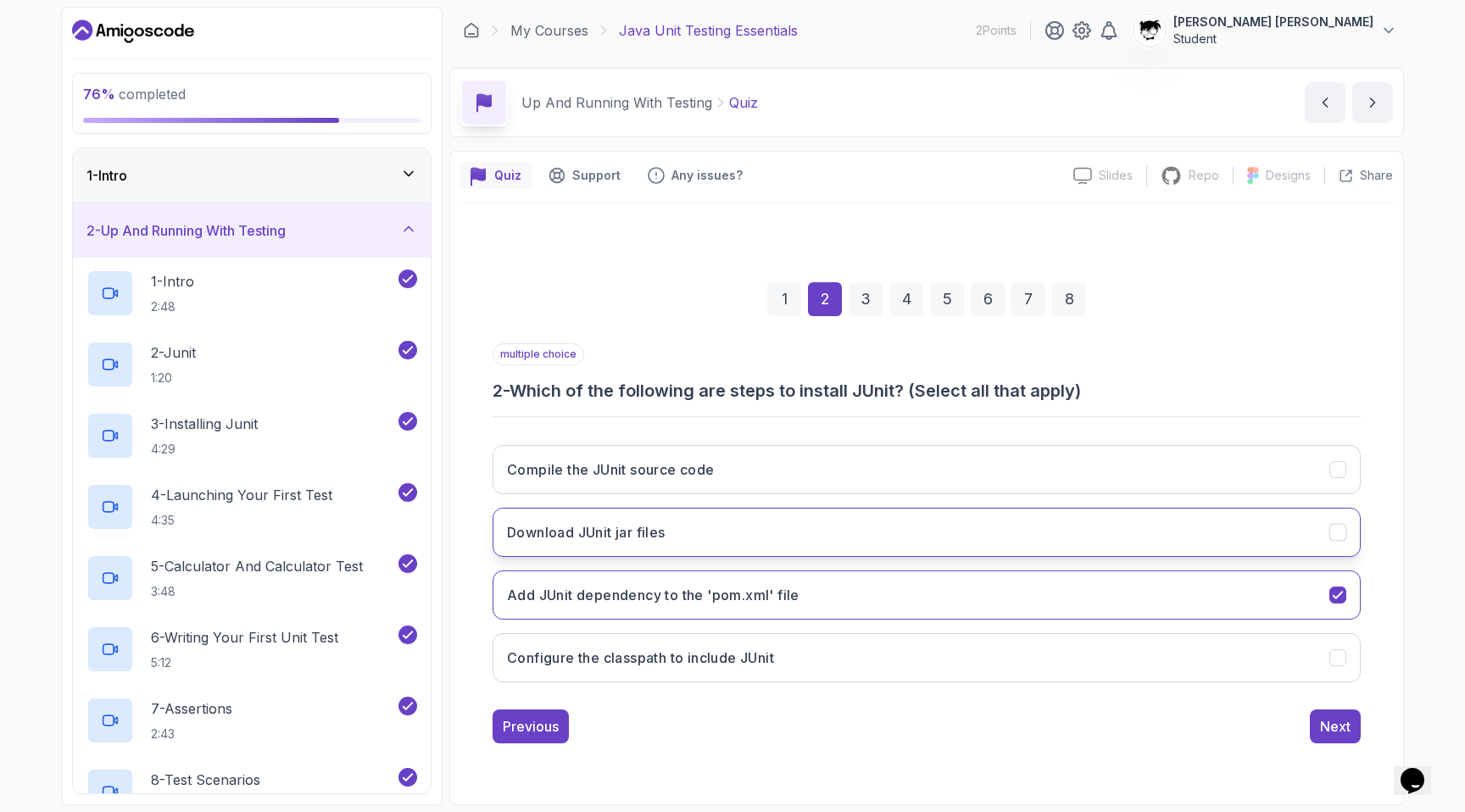
click at [575, 542] on button "Download JUnit jar files" at bounding box center [926, 532] width 868 height 50
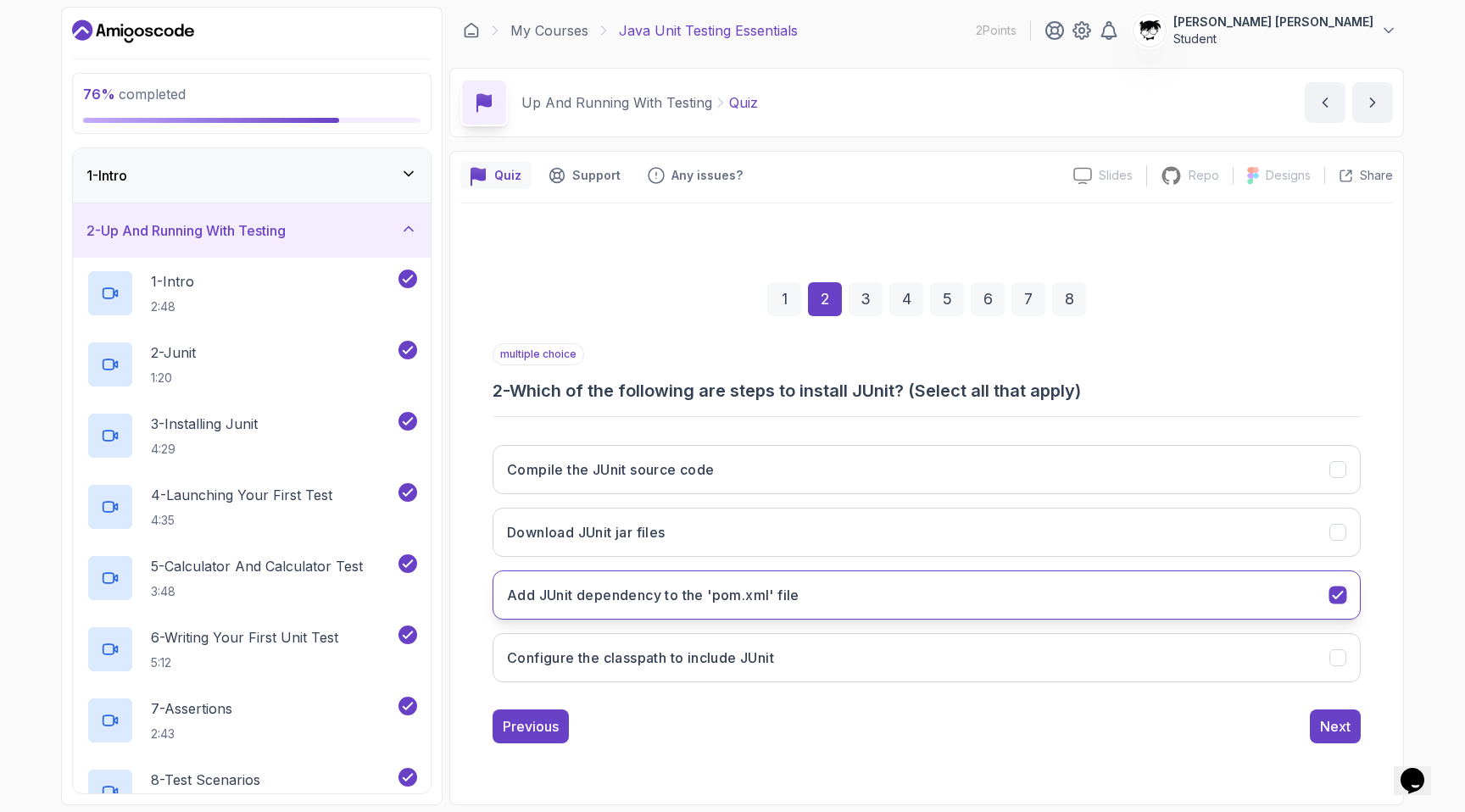
click at [596, 600] on h3 "Add JUnit dependency to the 'pom.xml' file" at bounding box center [653, 595] width 293 height 21
click at [624, 614] on button "Add JUnit dependency to the 'pom.xml' file" at bounding box center [926, 595] width 868 height 50
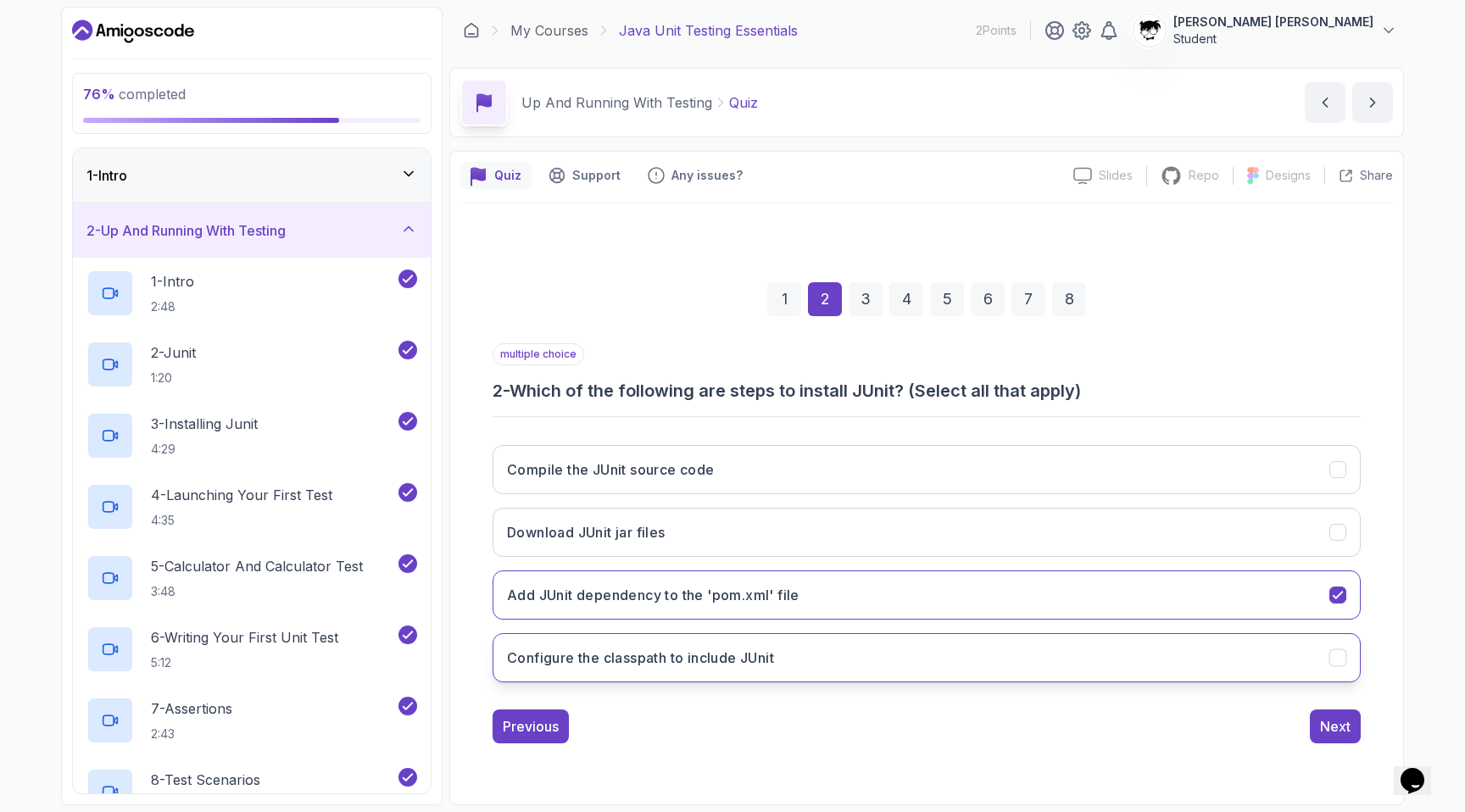
click at [645, 660] on h3 "Configure the classpath to include JUnit" at bounding box center [640, 658] width 267 height 21
click at [826, 724] on div "Next" at bounding box center [1335, 727] width 31 height 21
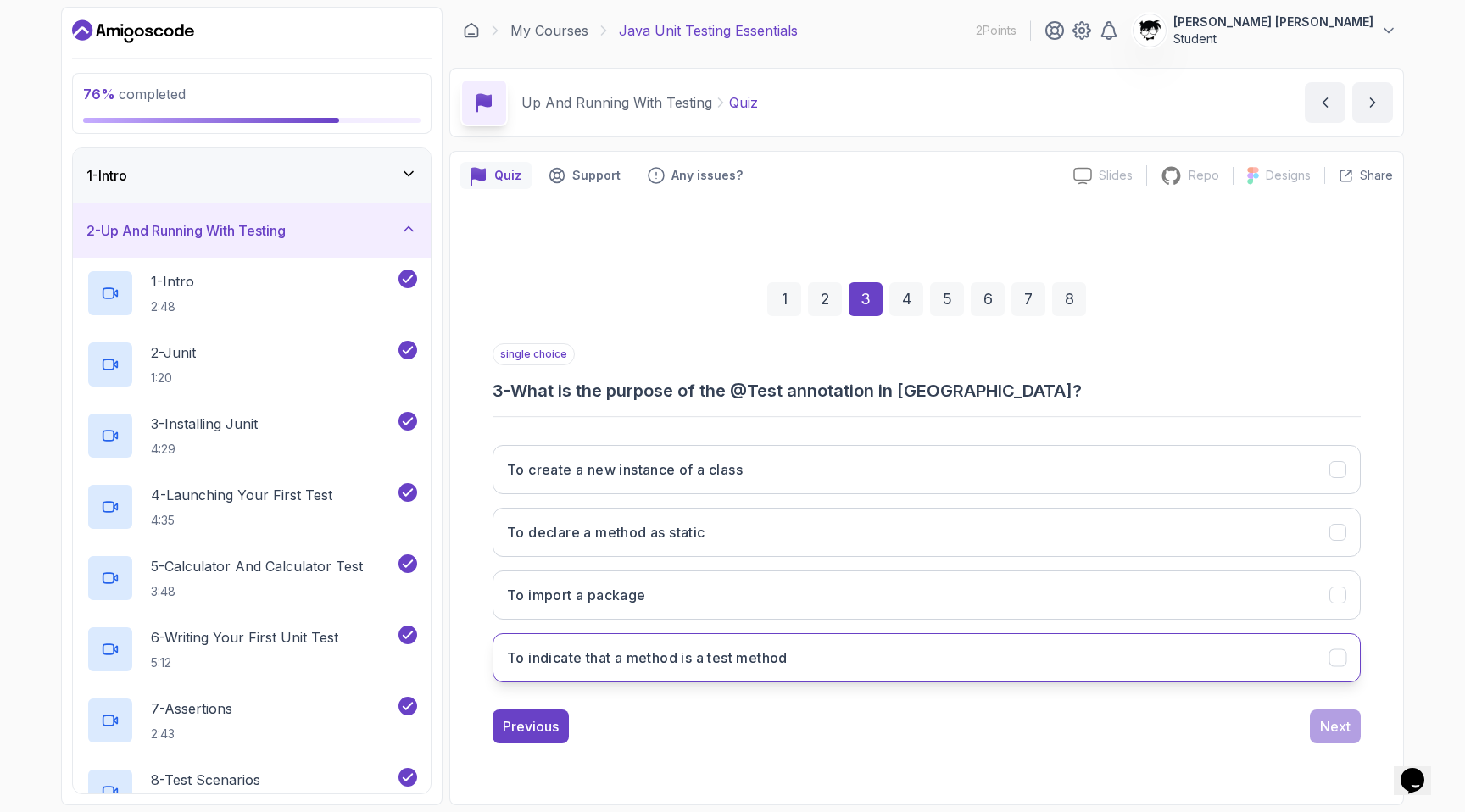
click at [605, 649] on h3 "To indicate that a method is a test method" at bounding box center [647, 658] width 281 height 21
click at [826, 718] on button "Next" at bounding box center [1335, 726] width 51 height 34
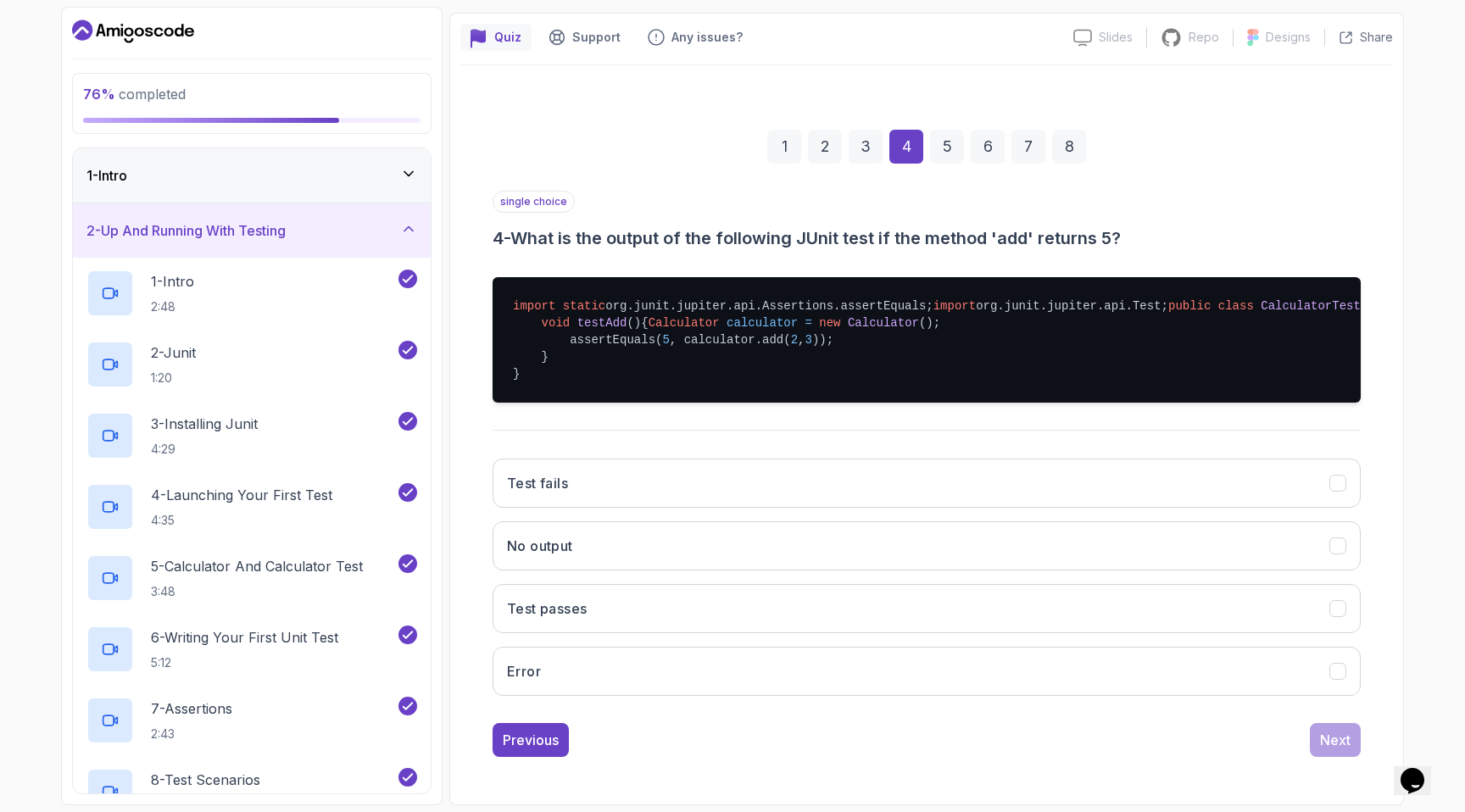
scroll to position [223, 0]
click at [626, 620] on button "Test passes" at bounding box center [926, 608] width 868 height 50
click at [826, 749] on div "Next" at bounding box center [1335, 740] width 31 height 21
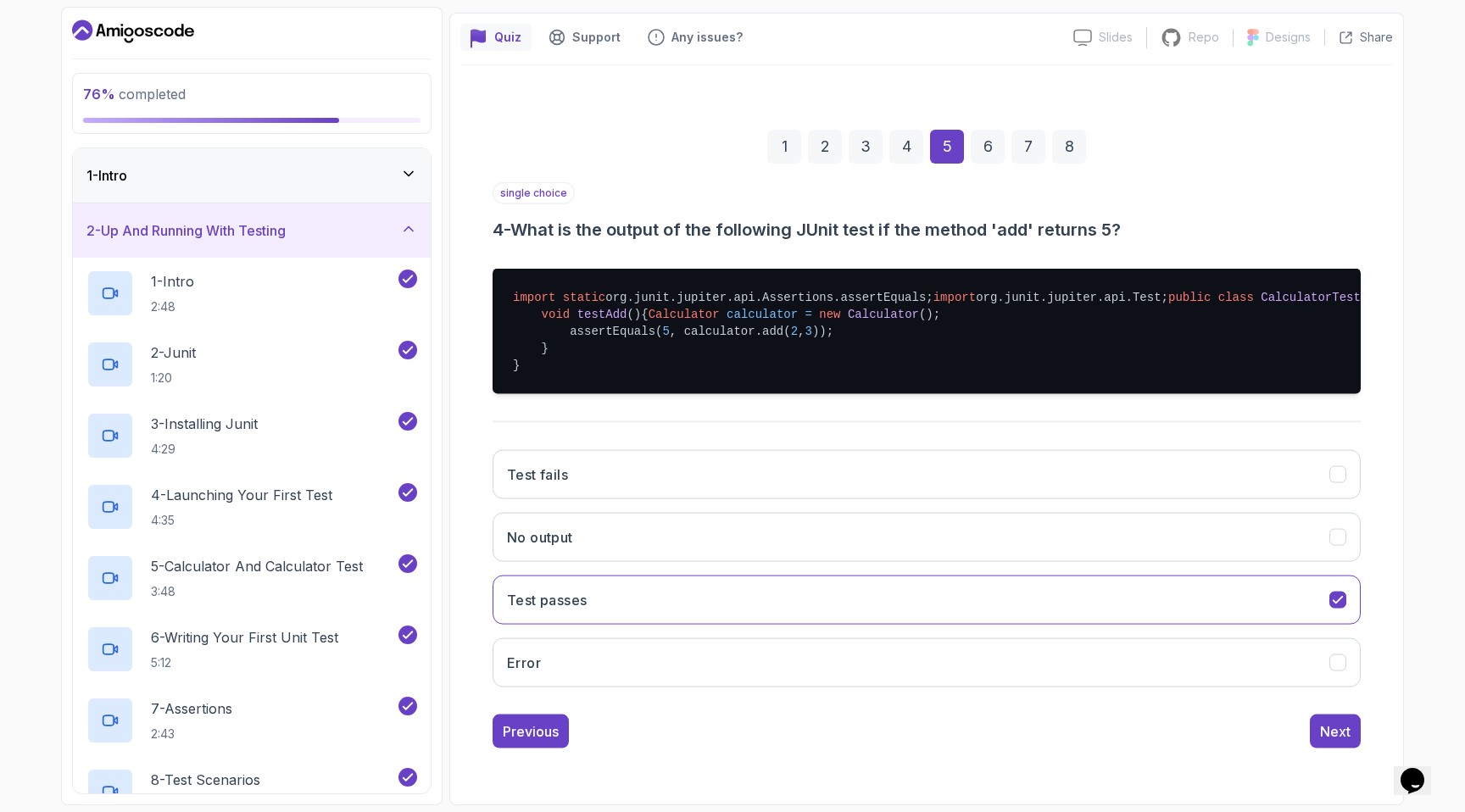
scroll to position [0, 0]
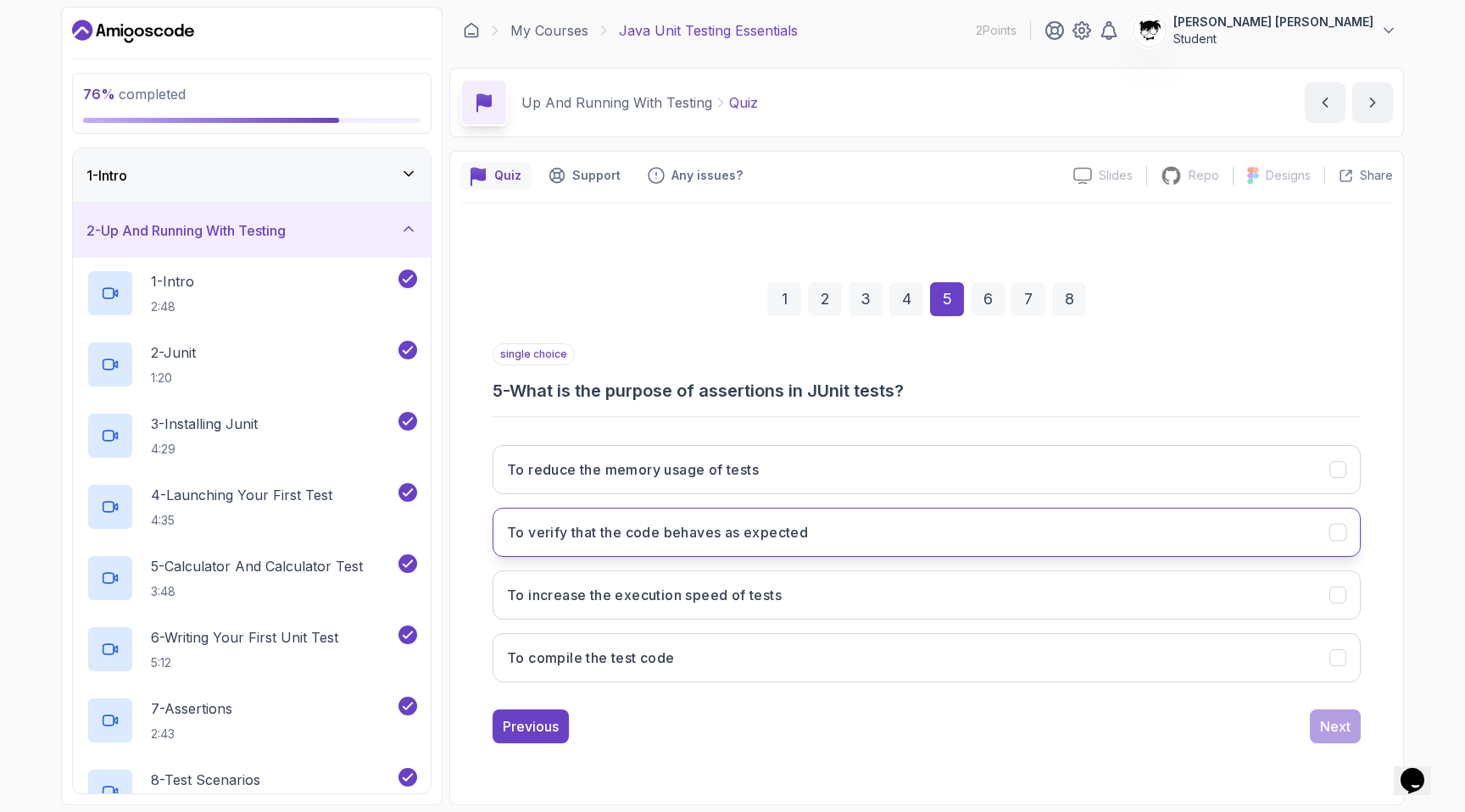
click at [591, 519] on button "To verify that the code behaves as expected" at bounding box center [926, 532] width 868 height 50
click at [826, 718] on div "Next" at bounding box center [1335, 727] width 31 height 21
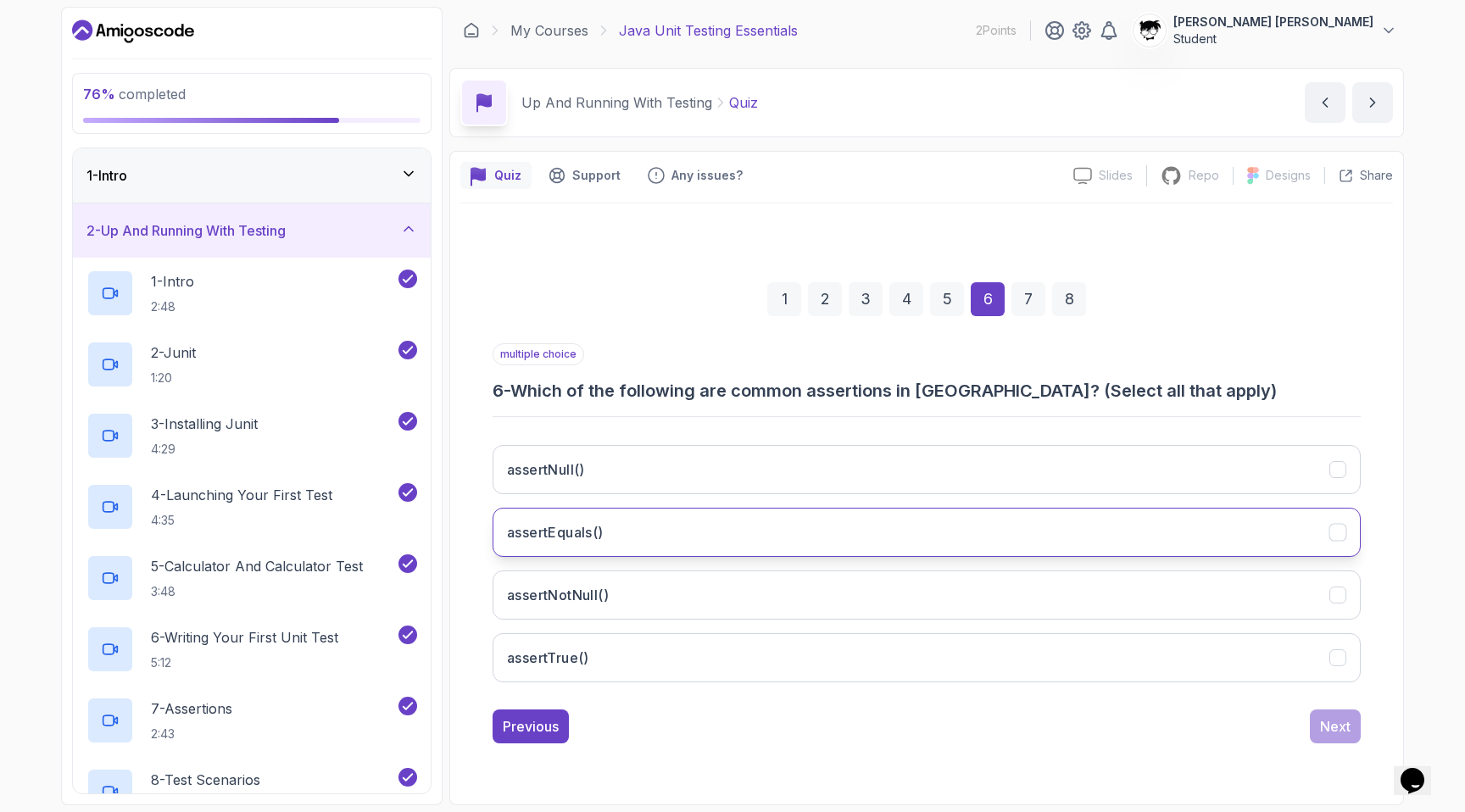
click at [587, 518] on button "assertEquals()" at bounding box center [926, 532] width 868 height 50
click at [519, 218] on div "1 2 3 4 5 6 7 8 multiple choice 6 - Which of the following are common assertion…" at bounding box center [926, 499] width 933 height 591
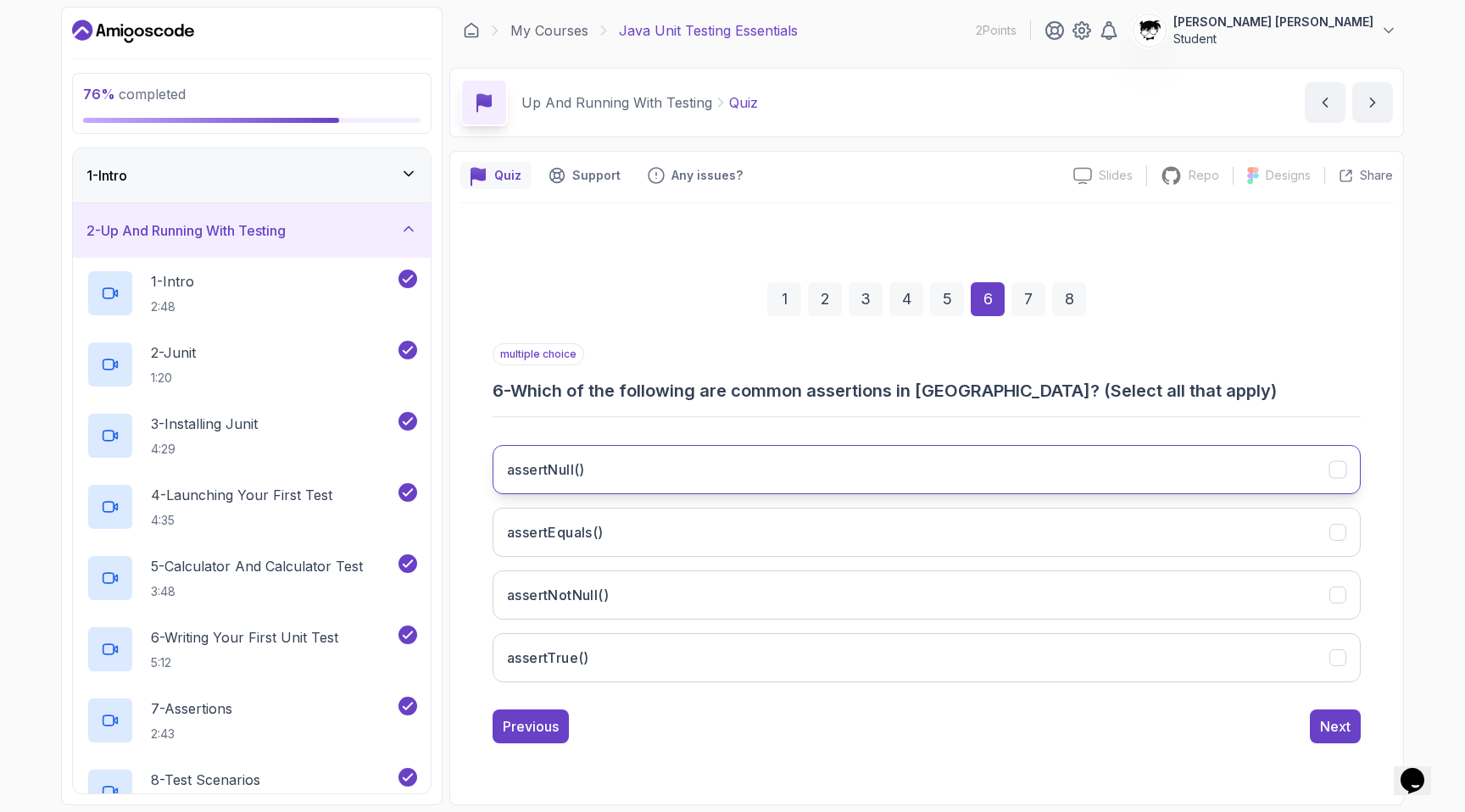
click at [617, 453] on button "assertNull()" at bounding box center [926, 470] width 868 height 50
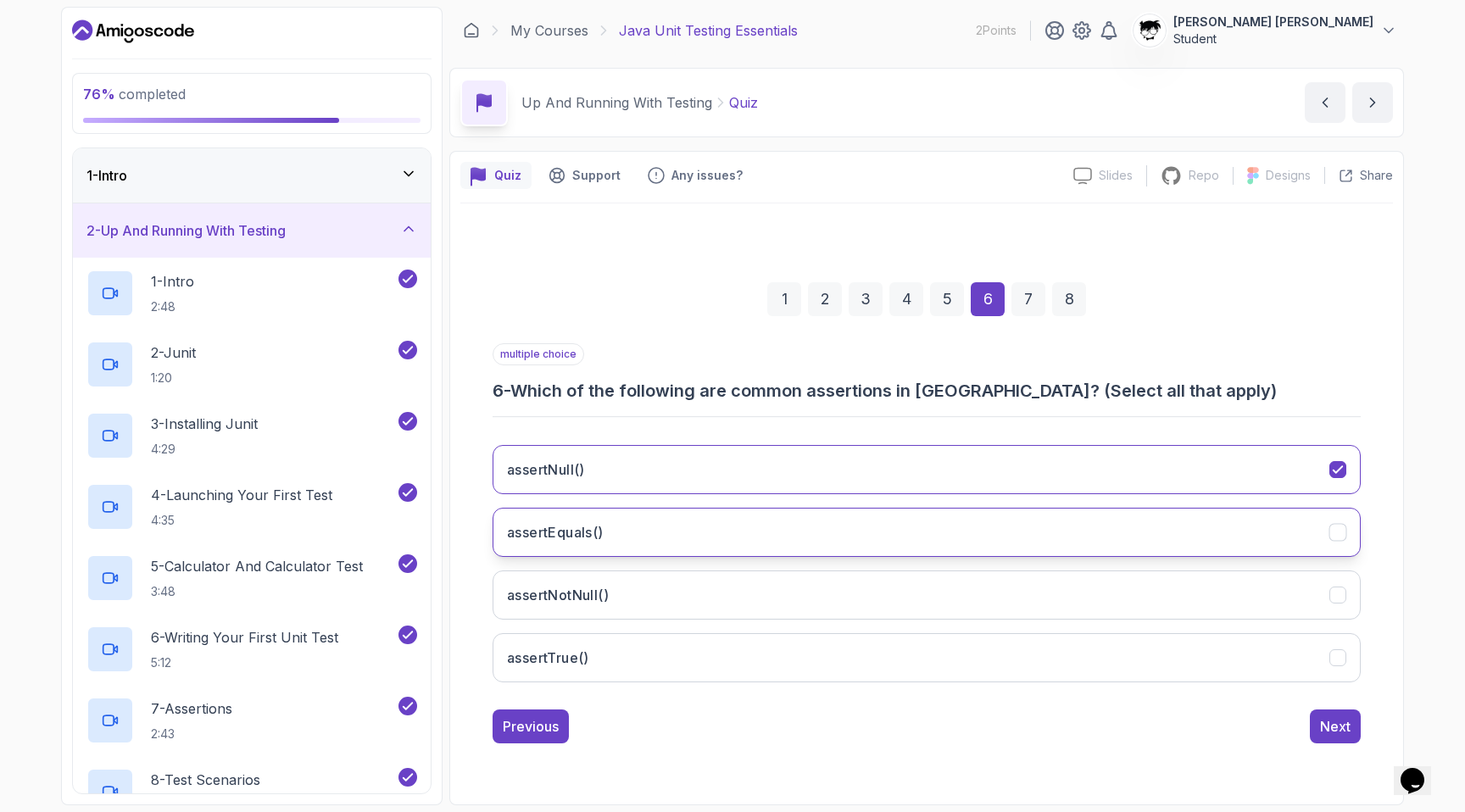
click at [619, 528] on button "assertEquals()" at bounding box center [926, 532] width 868 height 50
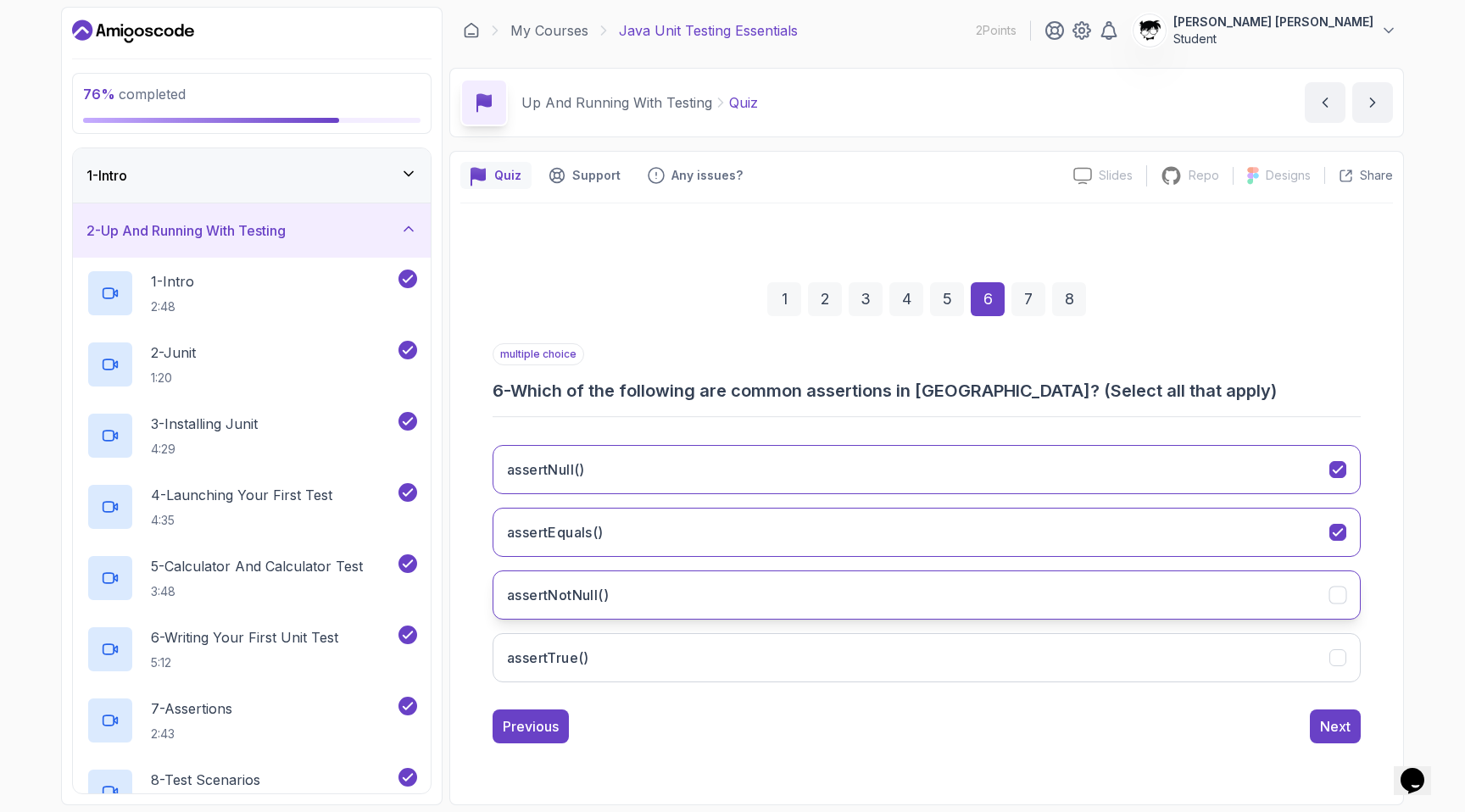
click at [628, 612] on button "assertNotNull()" at bounding box center [926, 595] width 868 height 50
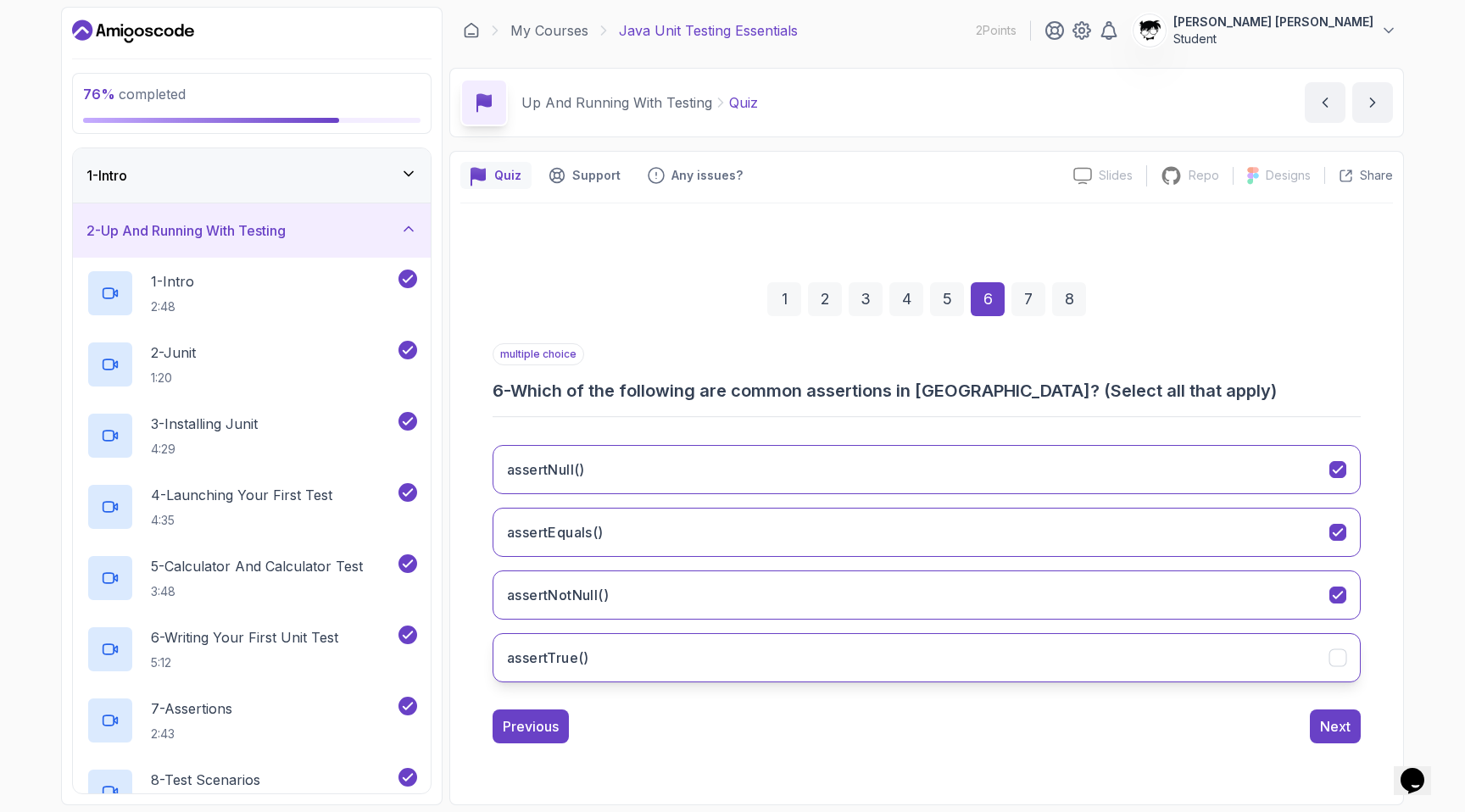
click at [623, 654] on button "assertTrue()" at bounding box center [926, 658] width 868 height 50
click at [826, 732] on div "Next" at bounding box center [1335, 727] width 31 height 21
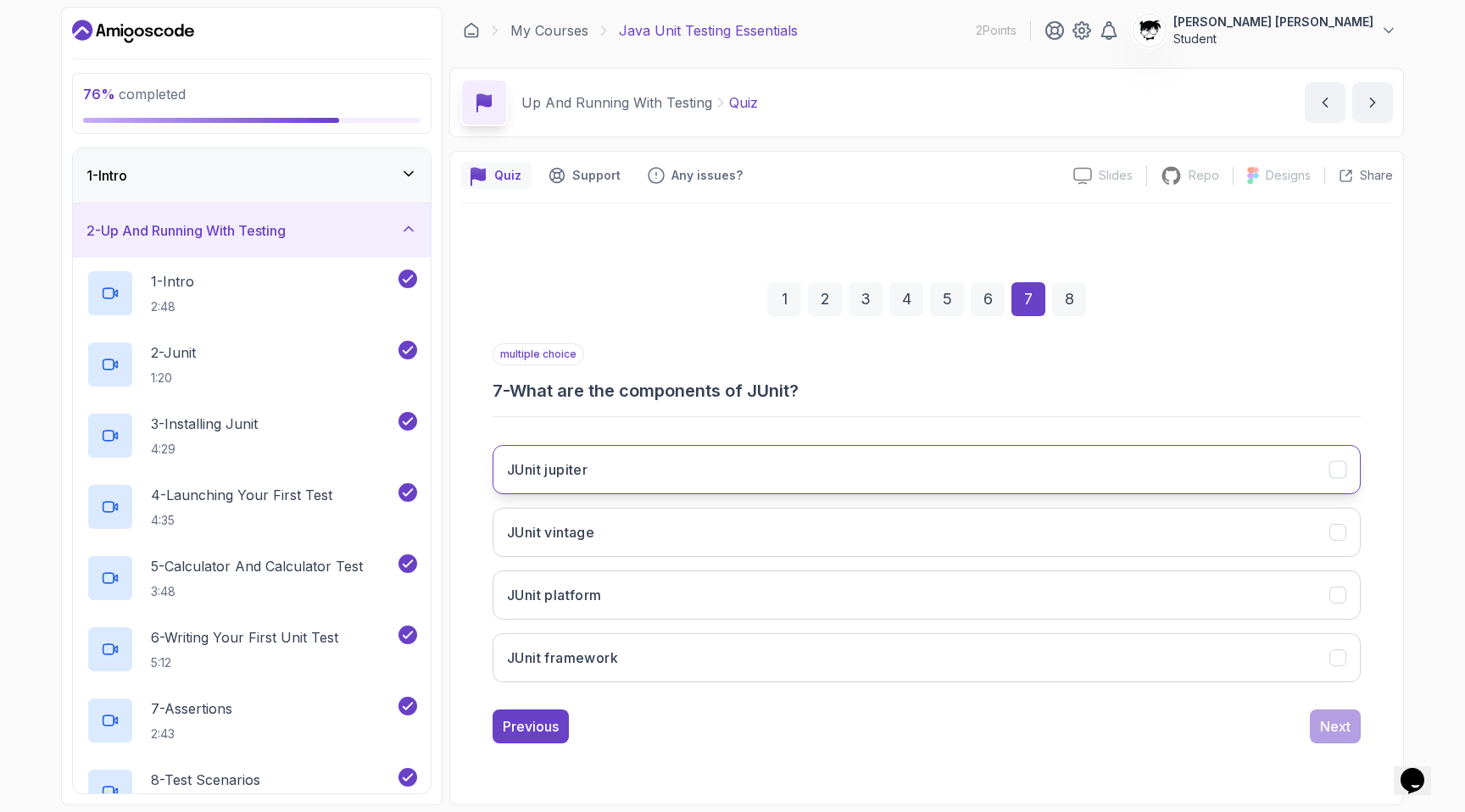
click at [624, 483] on button "JUnit jupiter" at bounding box center [926, 470] width 868 height 50
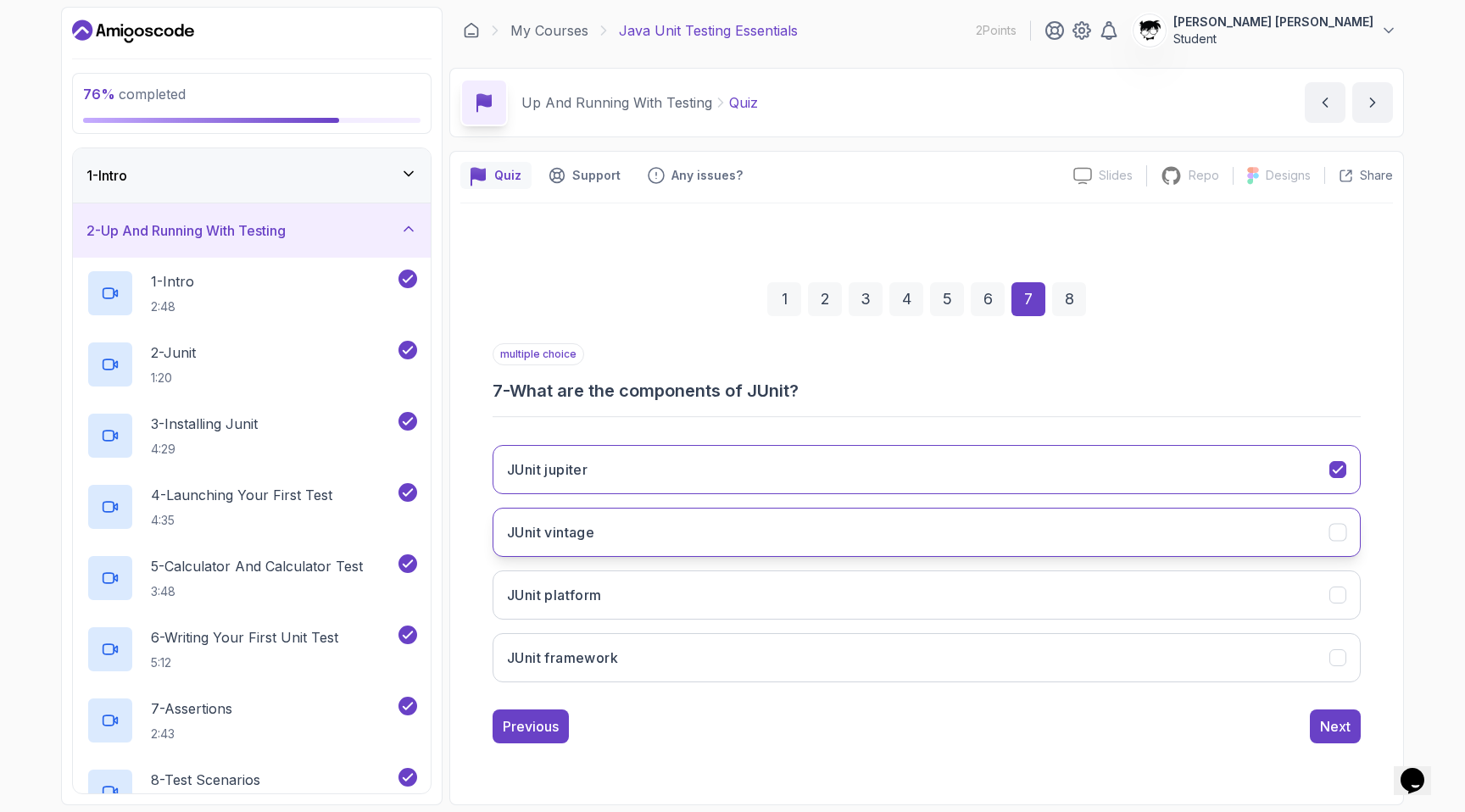
click at [597, 550] on button "JUnit vintage" at bounding box center [926, 532] width 868 height 50
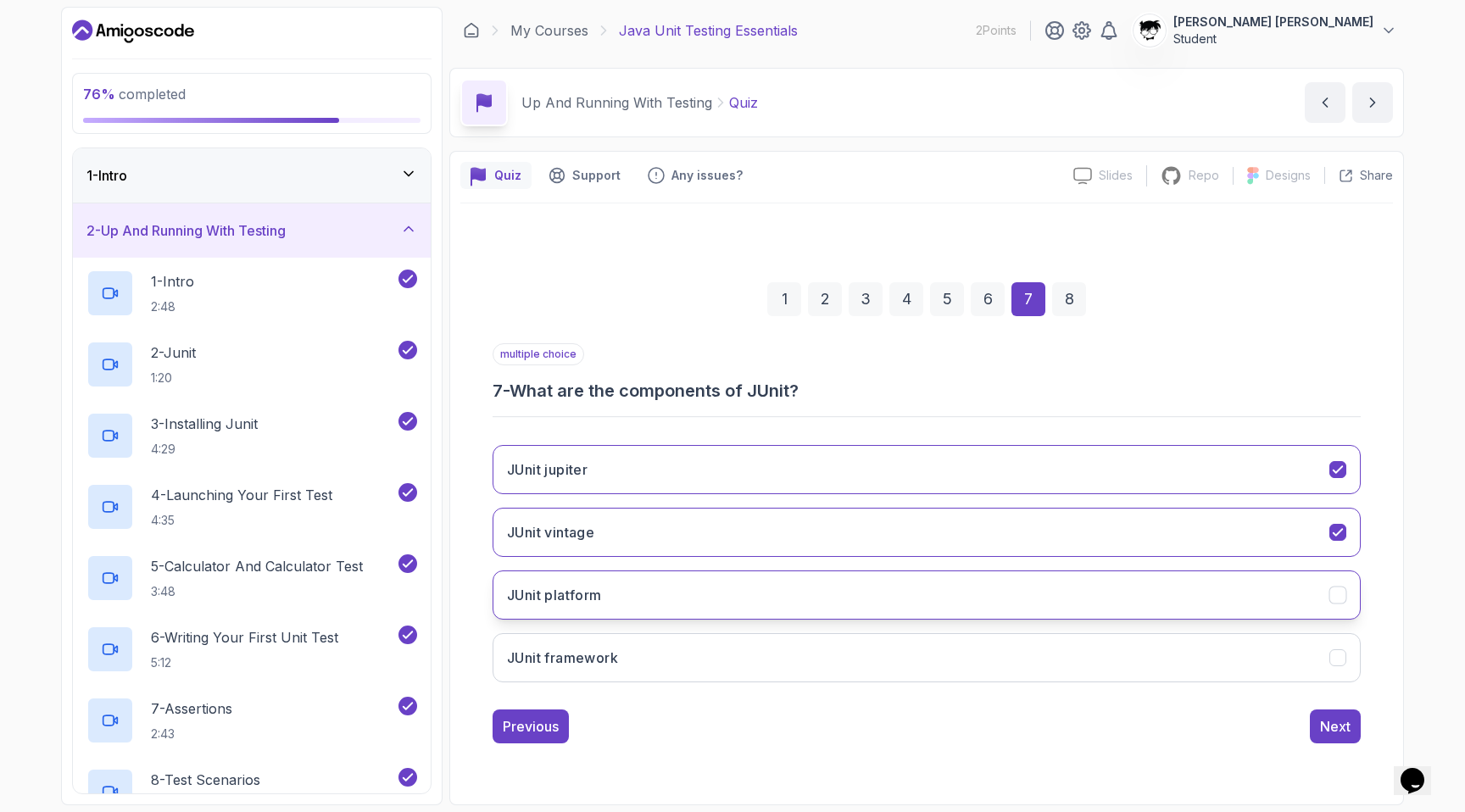
click at [604, 585] on button "JUnit platform" at bounding box center [926, 595] width 868 height 50
click at [826, 732] on button "Next" at bounding box center [1335, 726] width 51 height 34
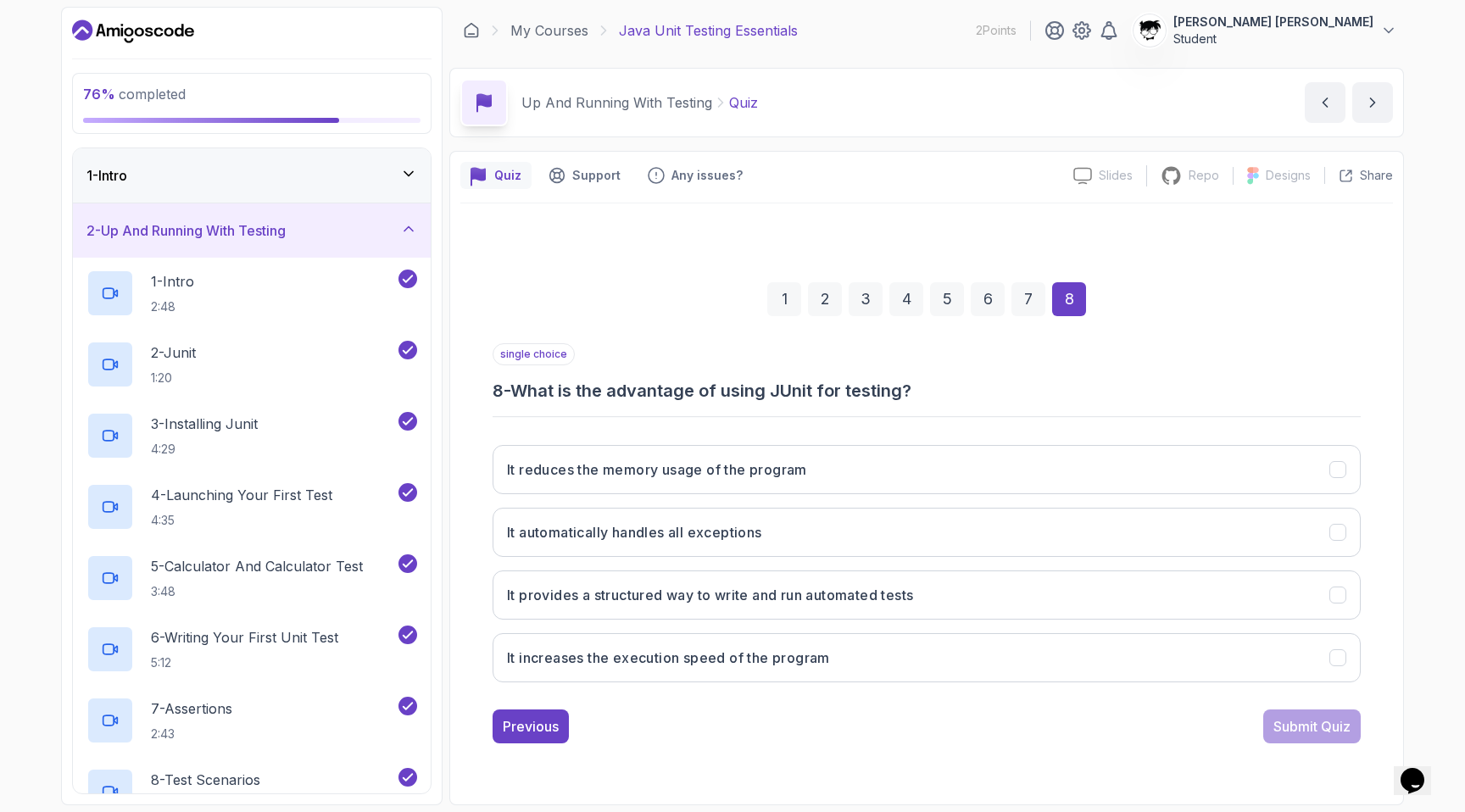
drag, startPoint x: 519, startPoint y: 394, endPoint x: 853, endPoint y: 405, distance: 334.2
click at [826, 407] on div "single choice 8 - What is the advantage of using JUnit for testing? It reduces …" at bounding box center [926, 519] width 868 height 353
click at [826, 405] on div "single choice 8 - What is the advantage of using JUnit for testing? It reduces …" at bounding box center [926, 519] width 868 height 353
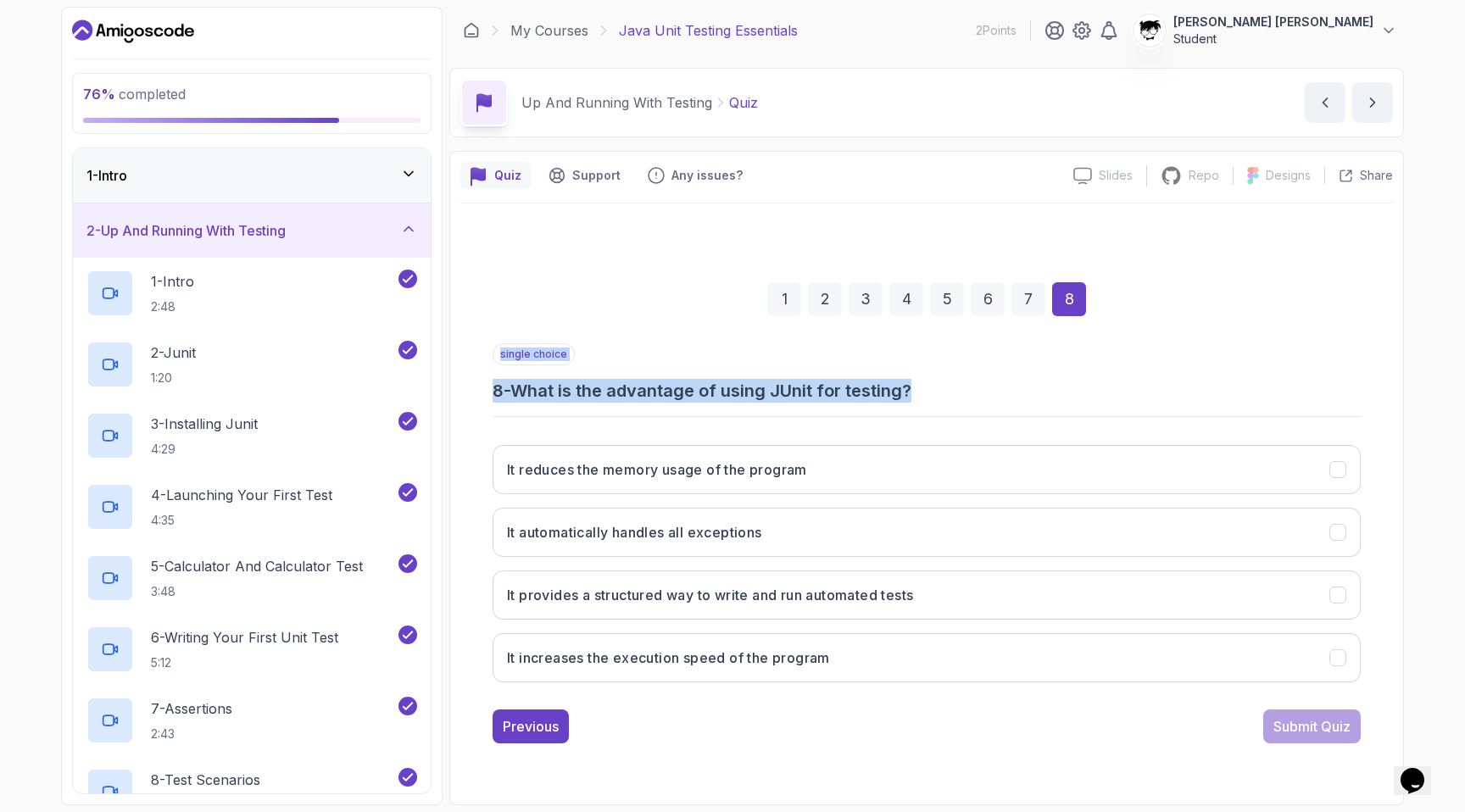
click at [826, 405] on div "single choice 8 - What is the advantage of using JUnit for testing? It reduces …" at bounding box center [926, 519] width 868 height 353
click at [606, 597] on h3 "It provides a structured way to write and run automated tests" at bounding box center [710, 595] width 406 height 21
click at [826, 718] on div "Submit Quiz" at bounding box center [1312, 727] width 77 height 21
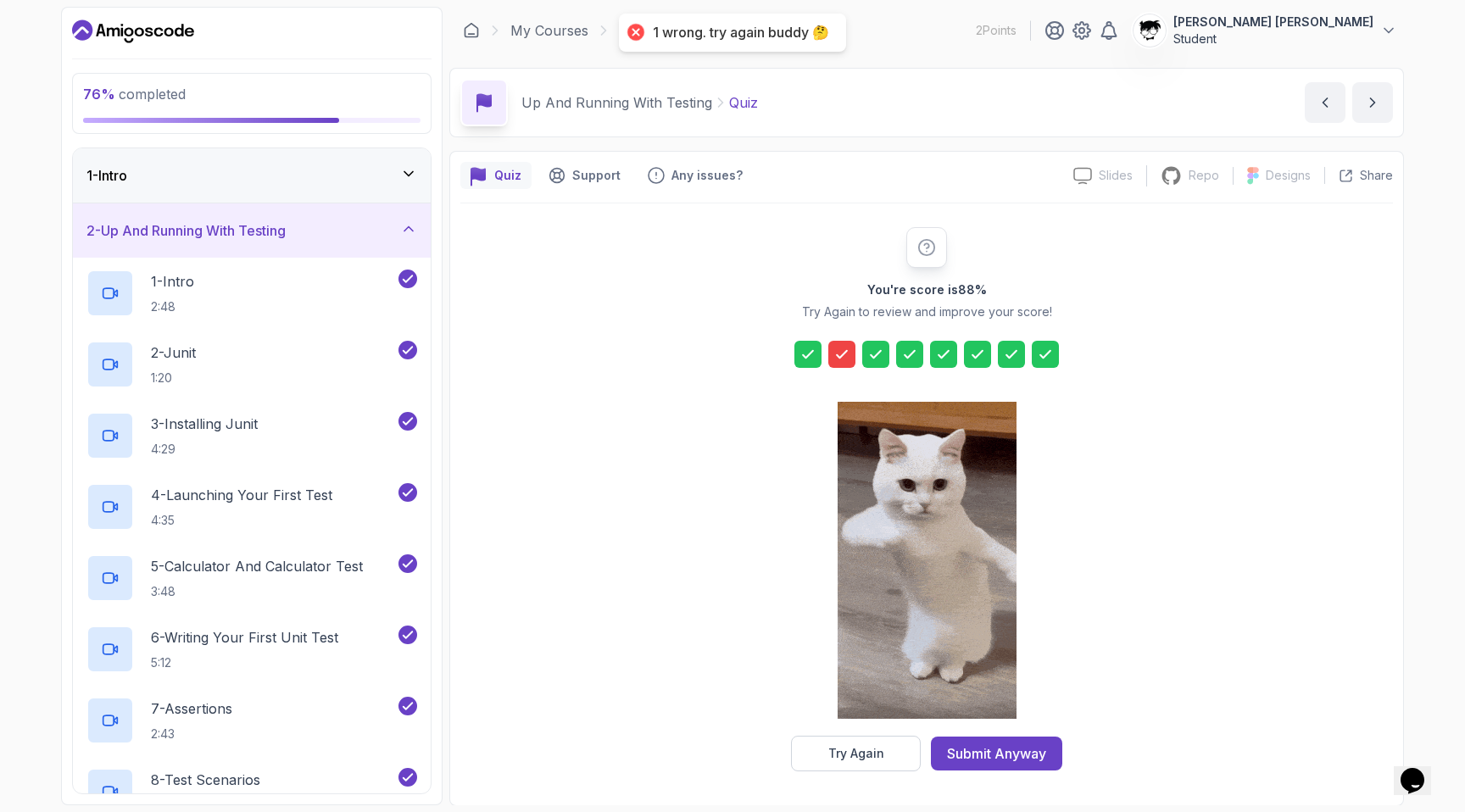
click at [826, 356] on icon at bounding box center [842, 355] width 17 height 17
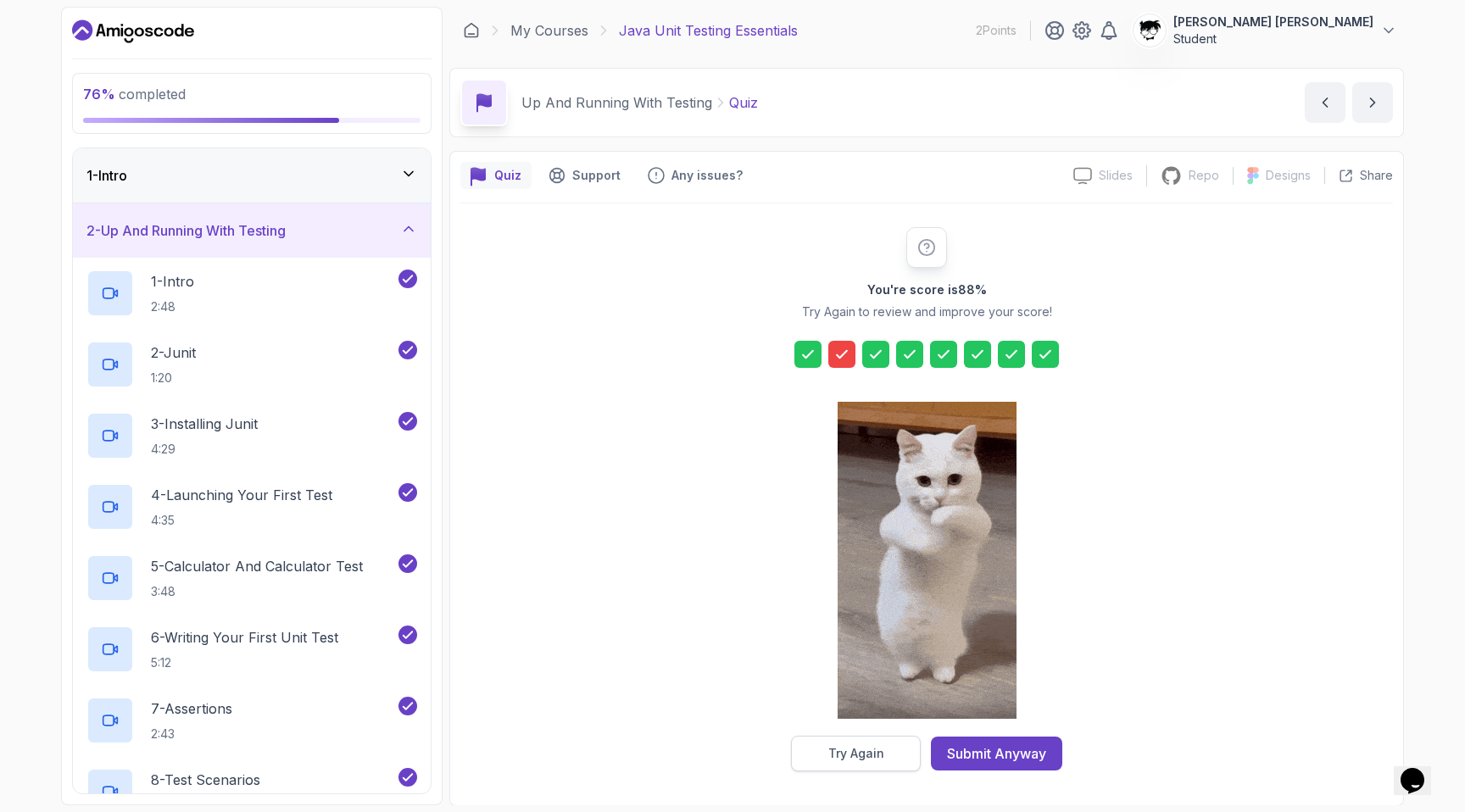
scroll to position [1, 0]
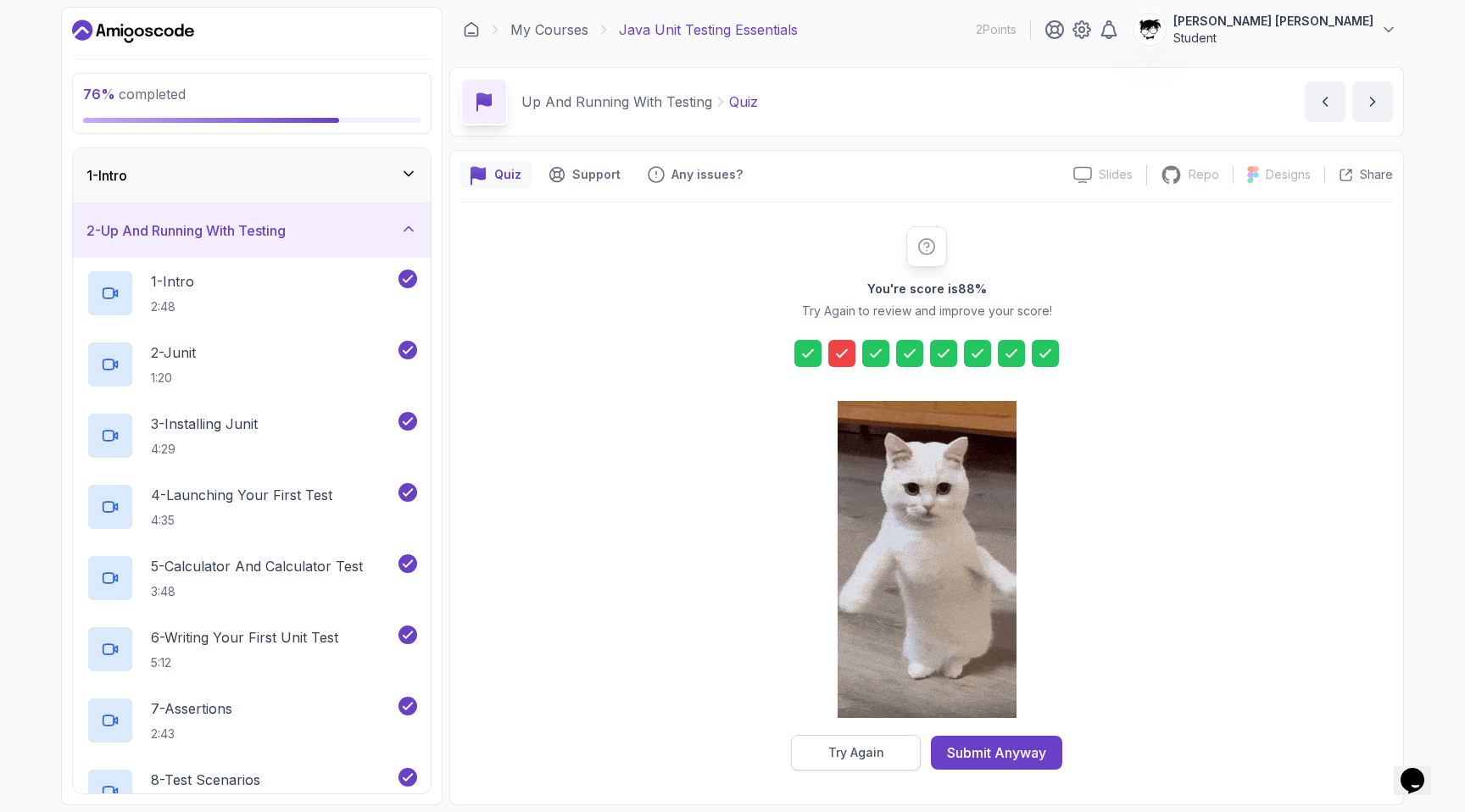
click at [826, 751] on div "Try Again" at bounding box center [856, 753] width 56 height 17
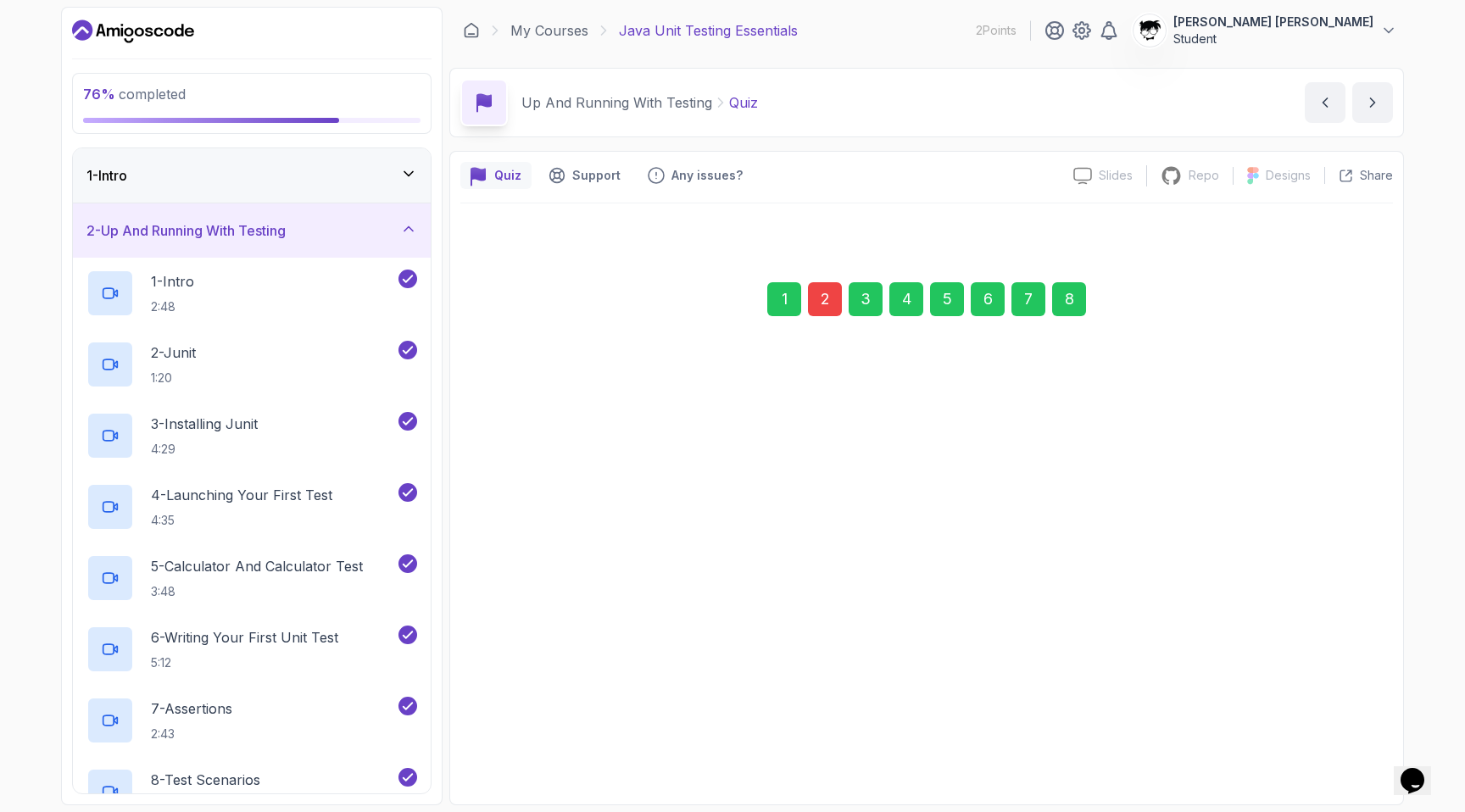
scroll to position [0, 0]
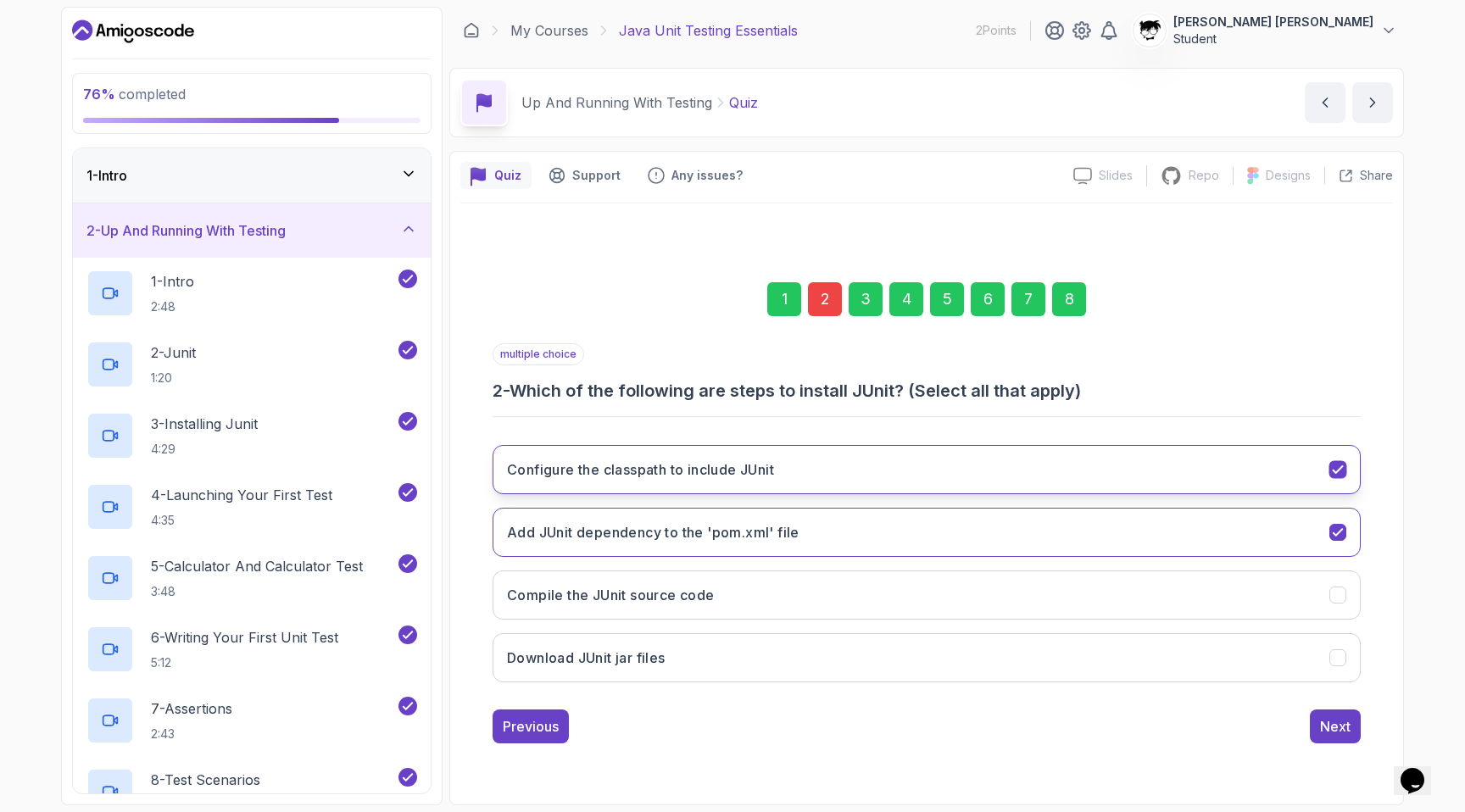
click at [826, 483] on button "Configure the classpath to include JUnit" at bounding box center [926, 470] width 868 height 50
click at [826, 729] on div "Next" at bounding box center [1335, 727] width 31 height 21
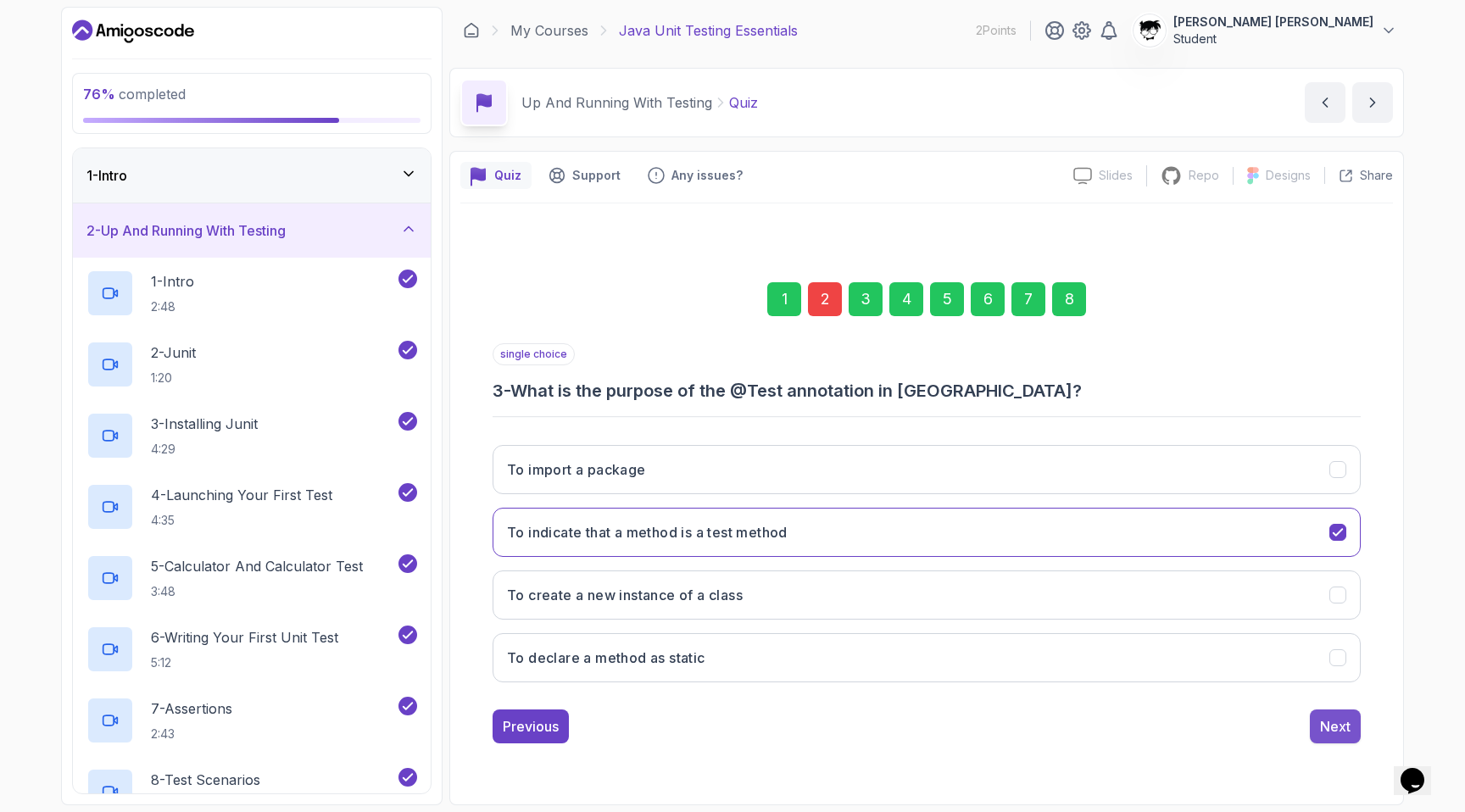
click at [826, 718] on div "Next" at bounding box center [1335, 727] width 31 height 21
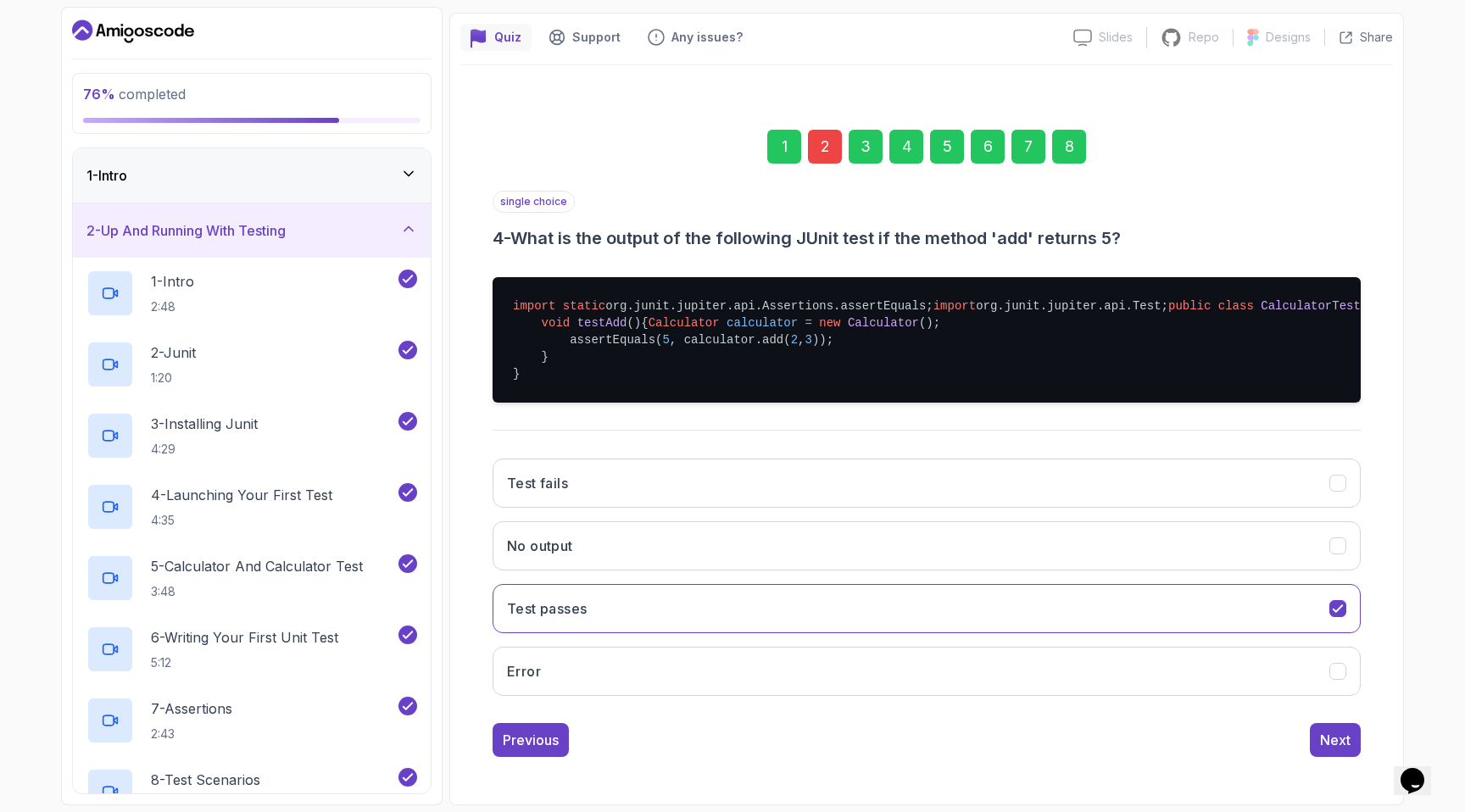
scroll to position [223, 0]
click at [826, 736] on div "Next" at bounding box center [1335, 740] width 31 height 21
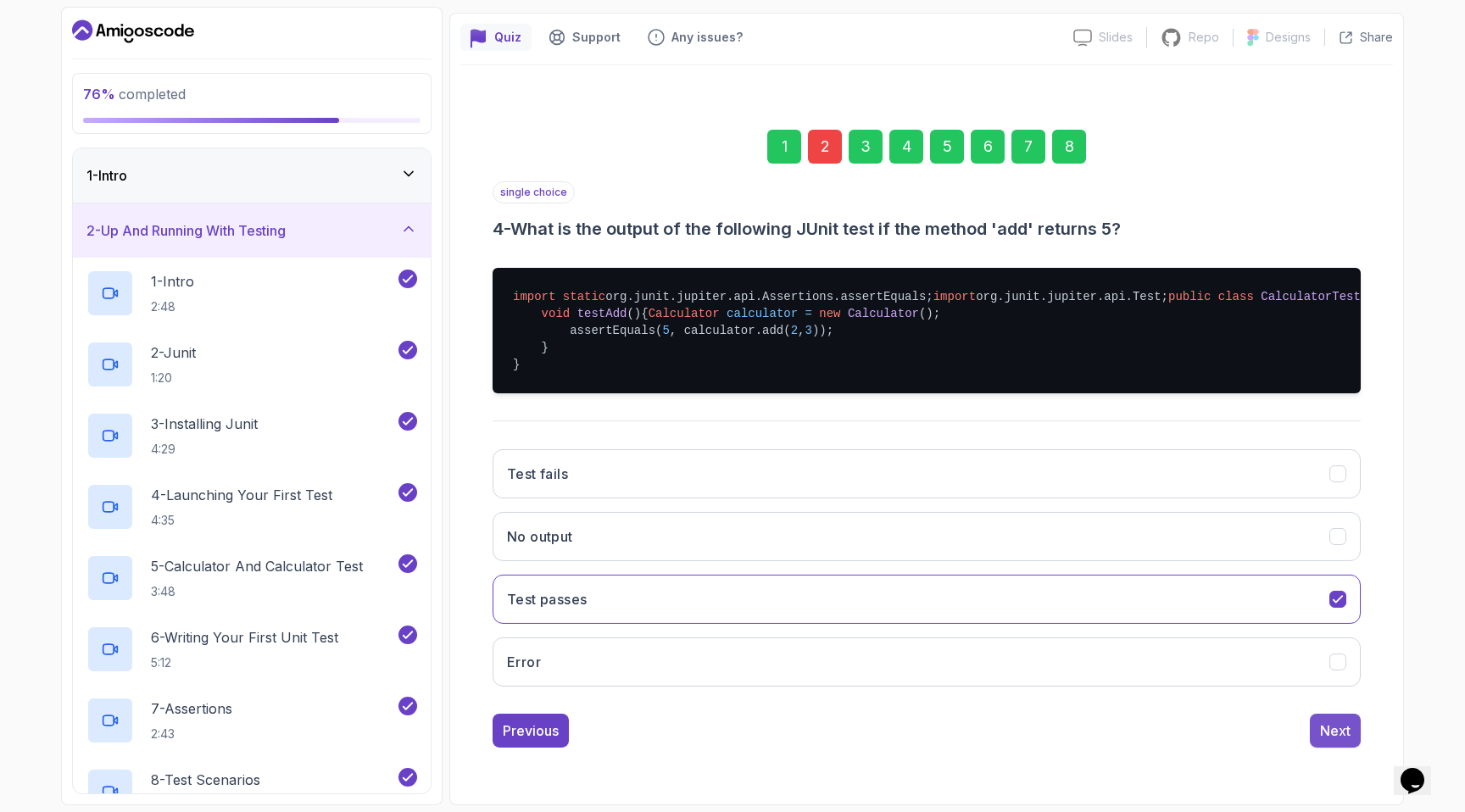
scroll to position [0, 0]
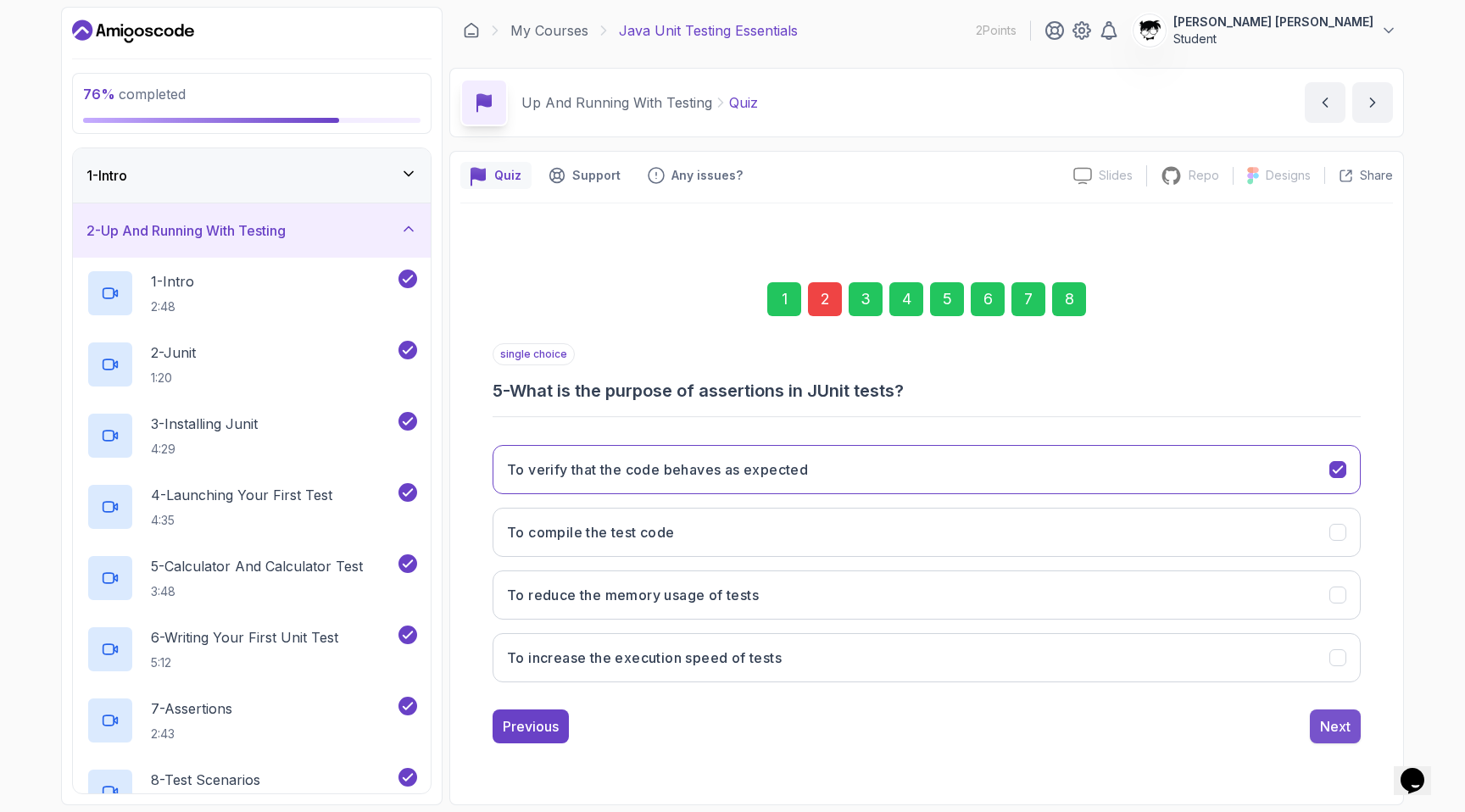
click at [826, 731] on div "Next" at bounding box center [1335, 727] width 31 height 21
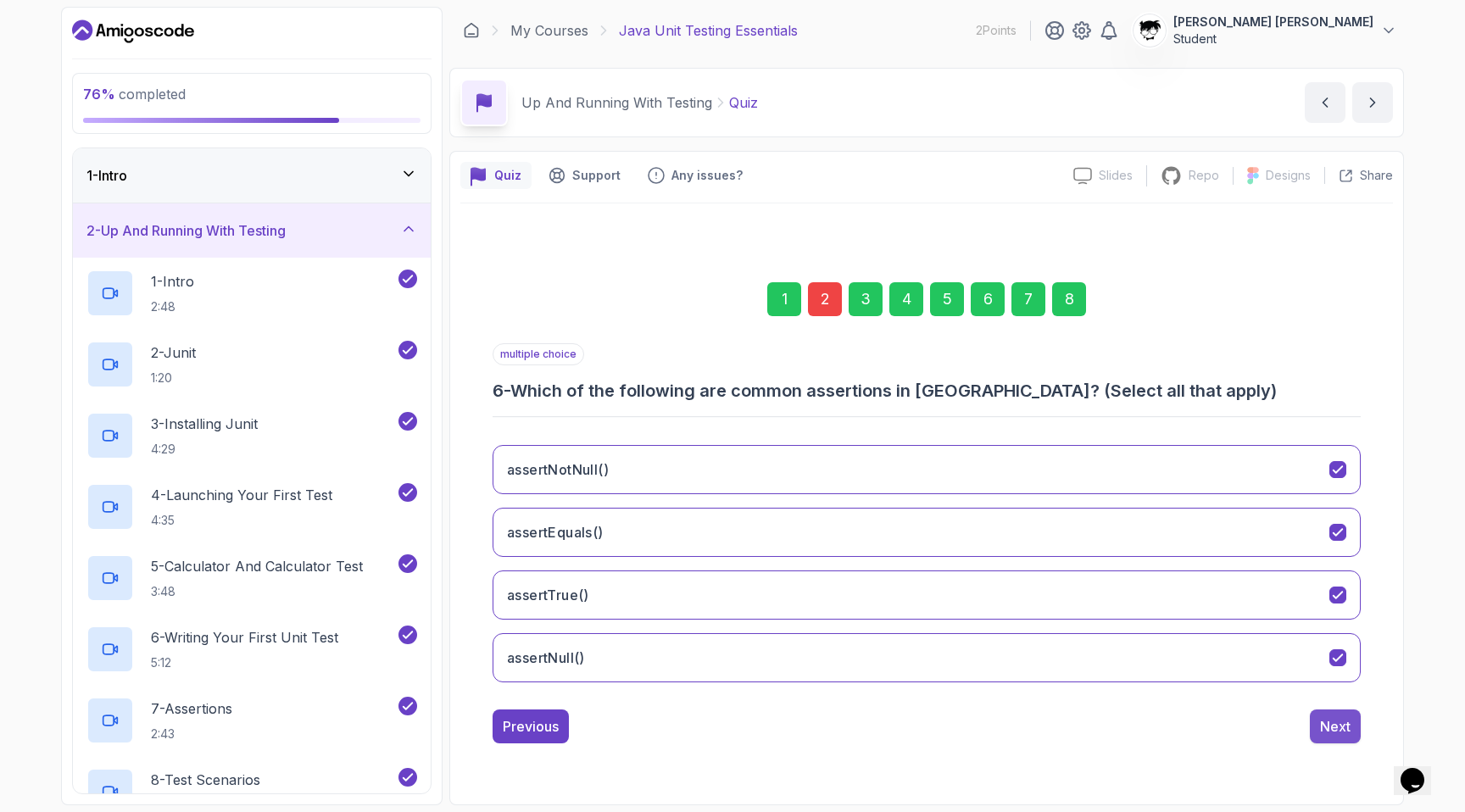
click at [826, 730] on div "Next" at bounding box center [1335, 727] width 31 height 21
click at [826, 731] on div "Next" at bounding box center [1335, 727] width 31 height 21
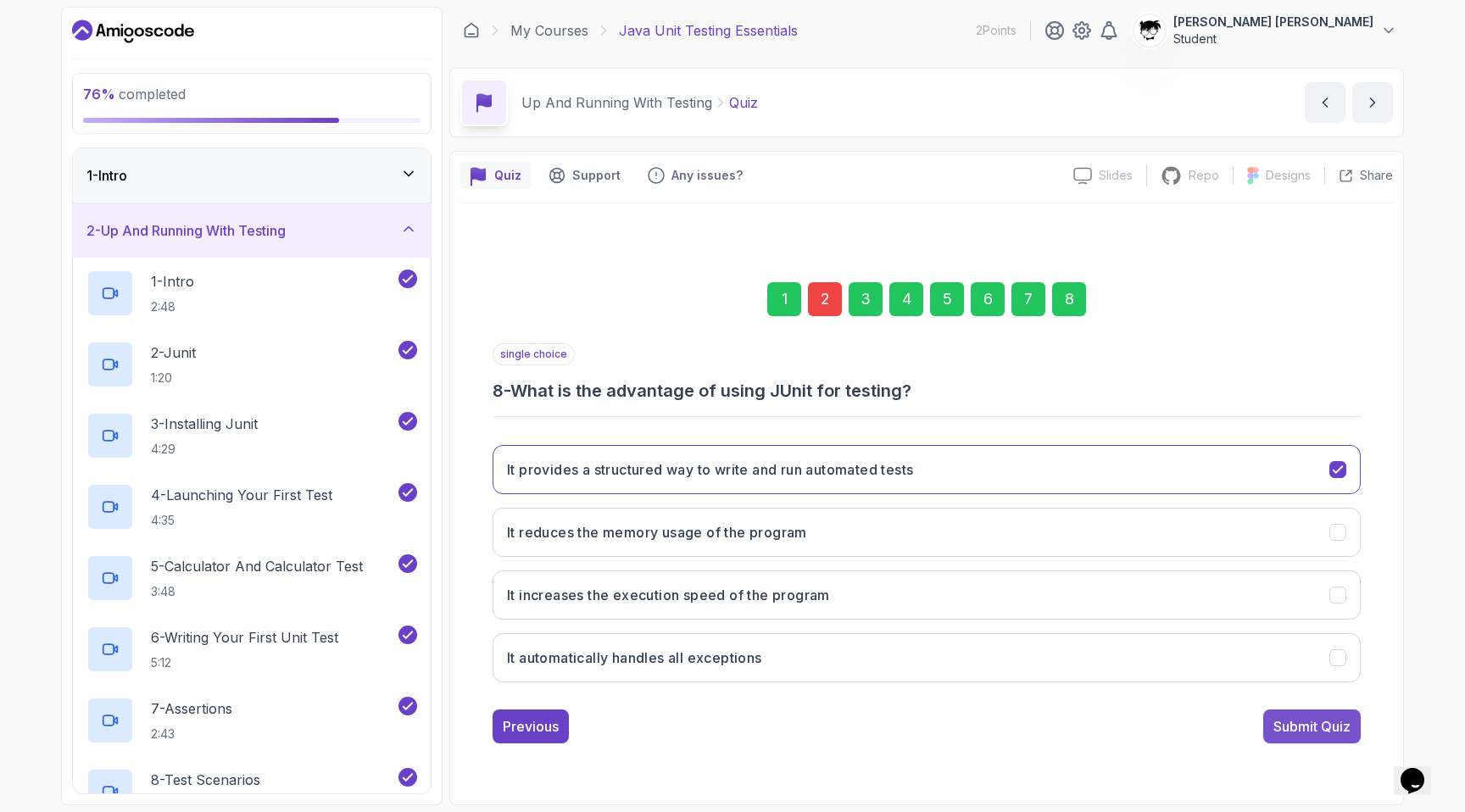
click at [826, 729] on div "Submit Quiz" at bounding box center [1312, 727] width 77 height 21
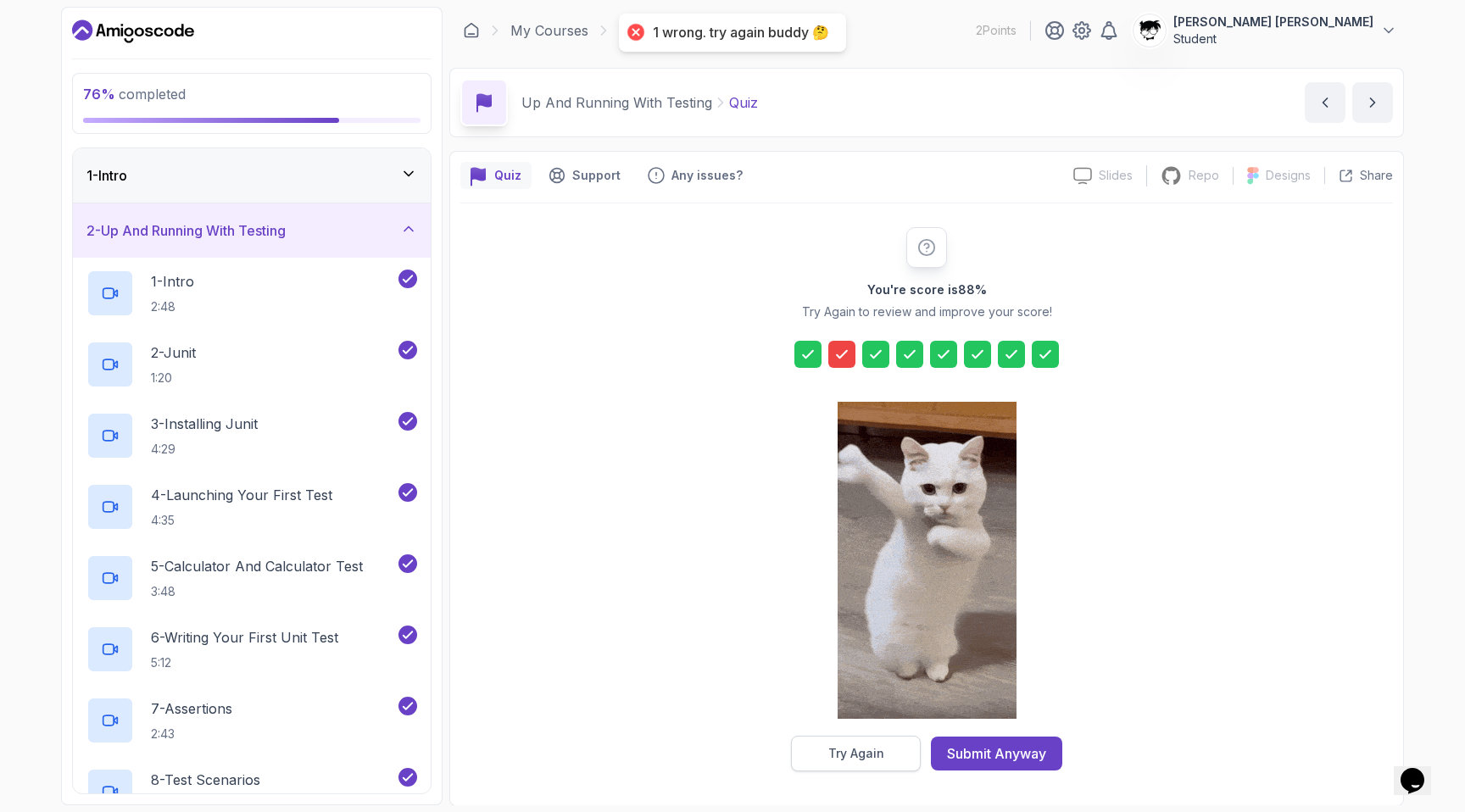
click at [826, 752] on button "Try Again" at bounding box center [855, 753] width 130 height 36
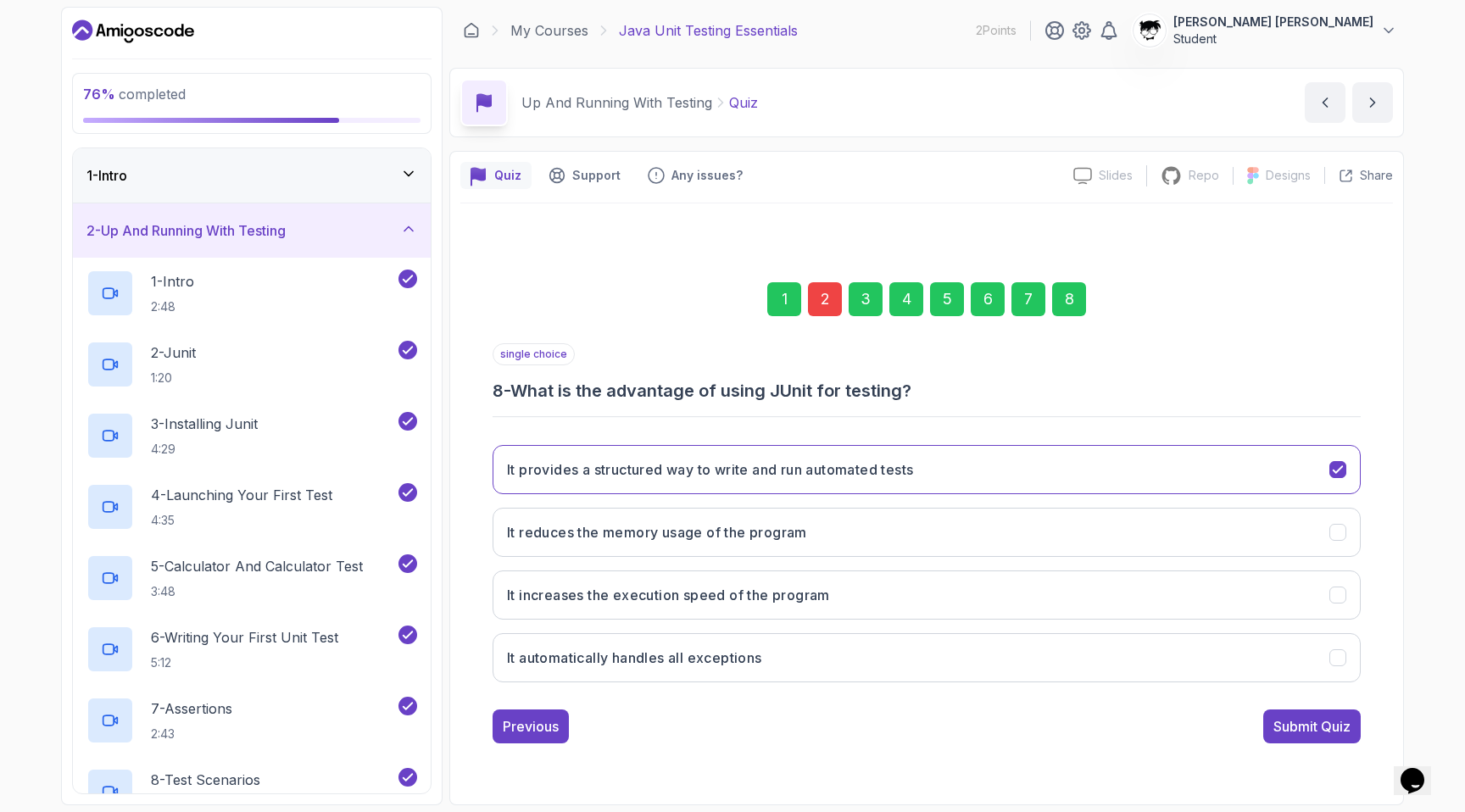
click at [821, 303] on div "2" at bounding box center [824, 299] width 34 height 34
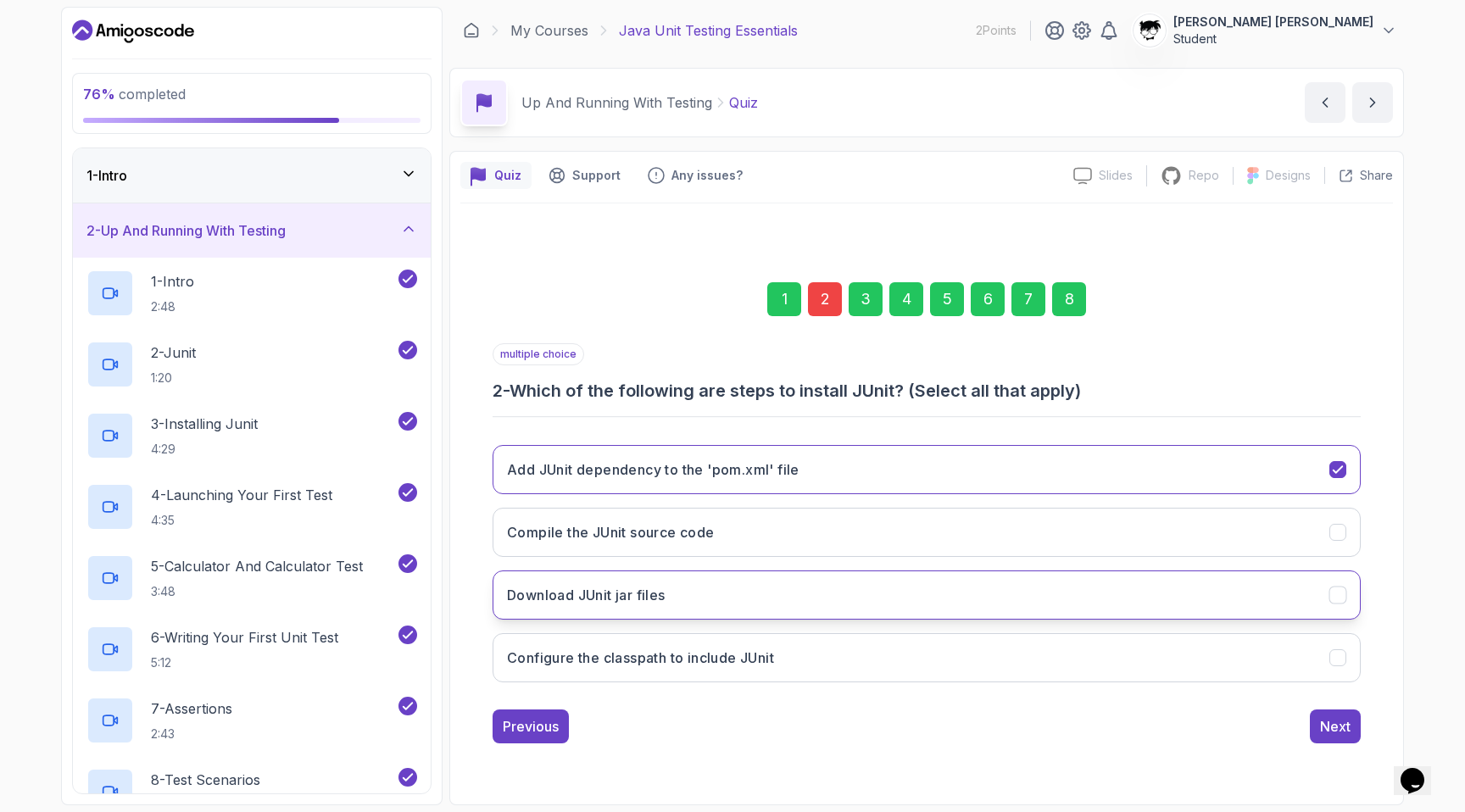
click at [587, 604] on button "Download JUnit jar files" at bounding box center [926, 595] width 868 height 50
click at [826, 299] on div "8" at bounding box center [1068, 299] width 34 height 34
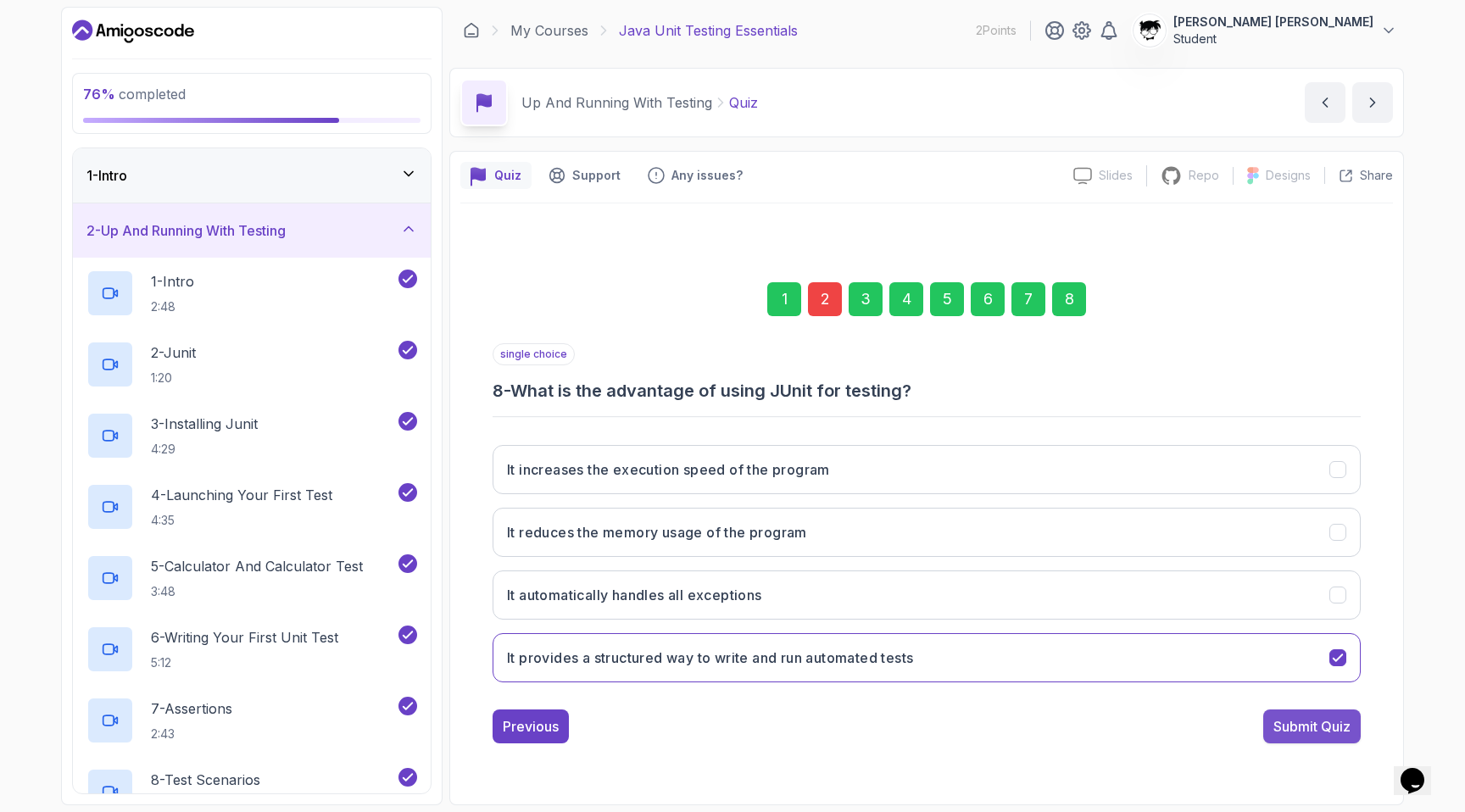
click at [826, 719] on div "Submit Quiz" at bounding box center [1312, 727] width 77 height 21
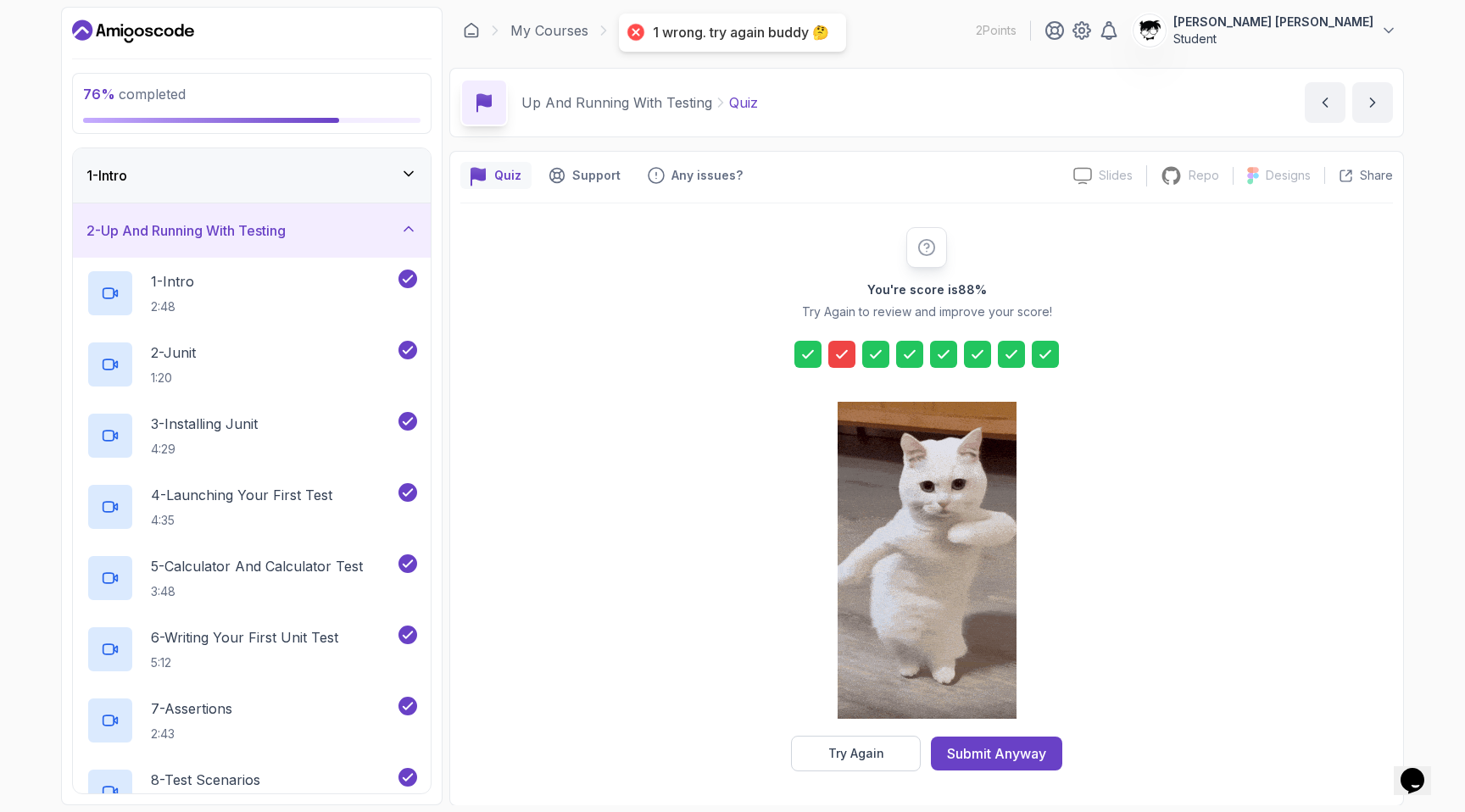
scroll to position [1, 0]
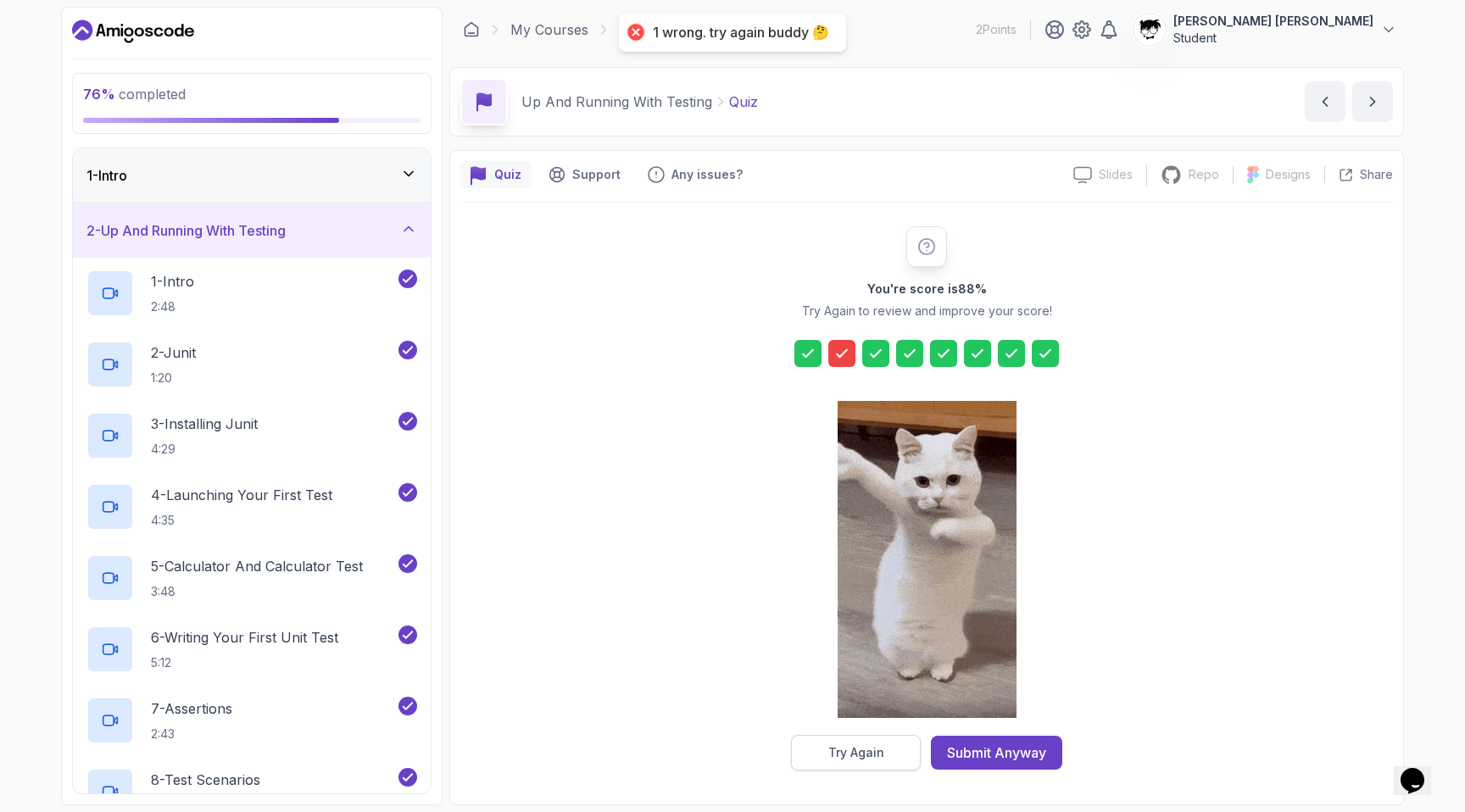
click at [826, 745] on div "Try Again" at bounding box center [856, 753] width 56 height 17
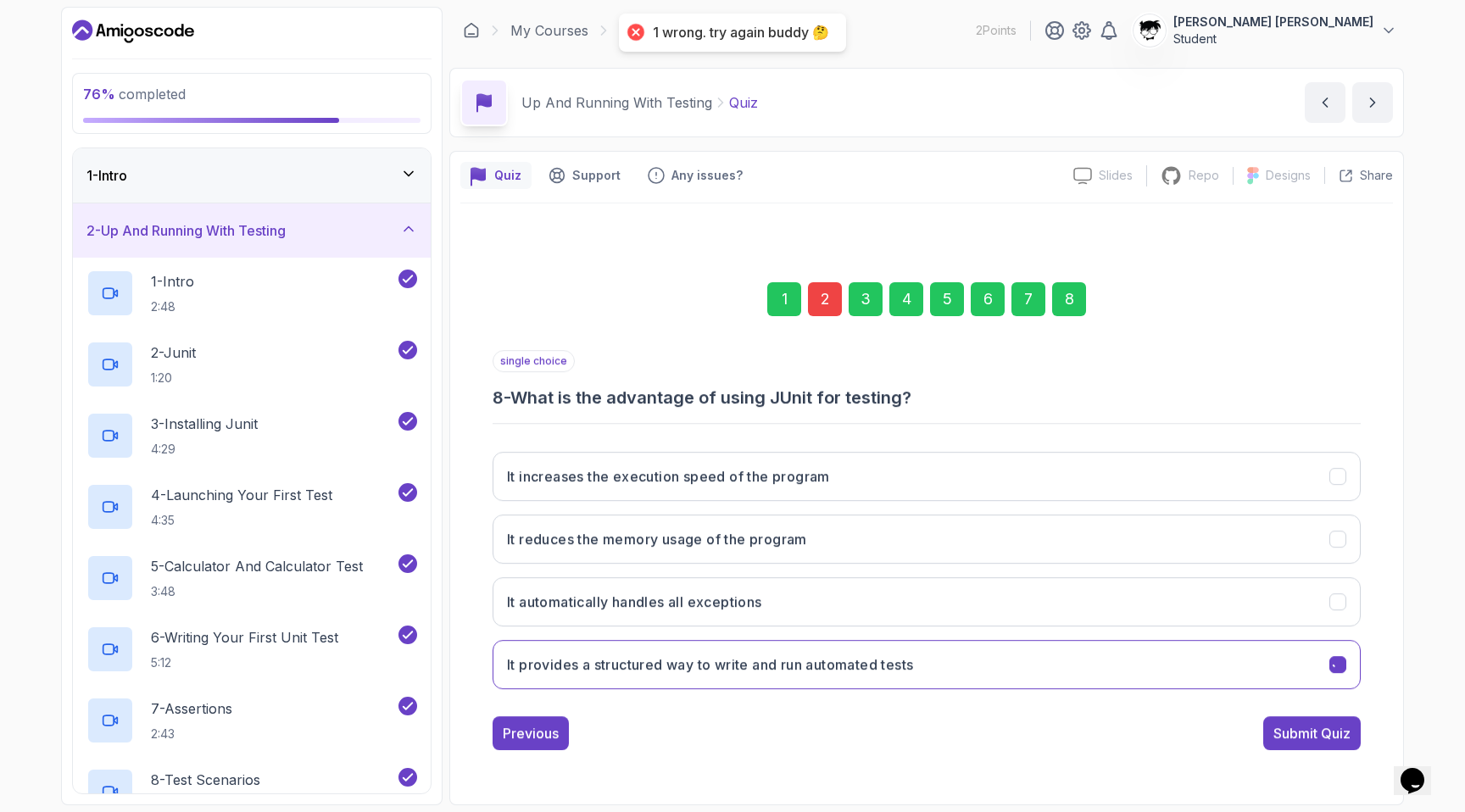
scroll to position [0, 0]
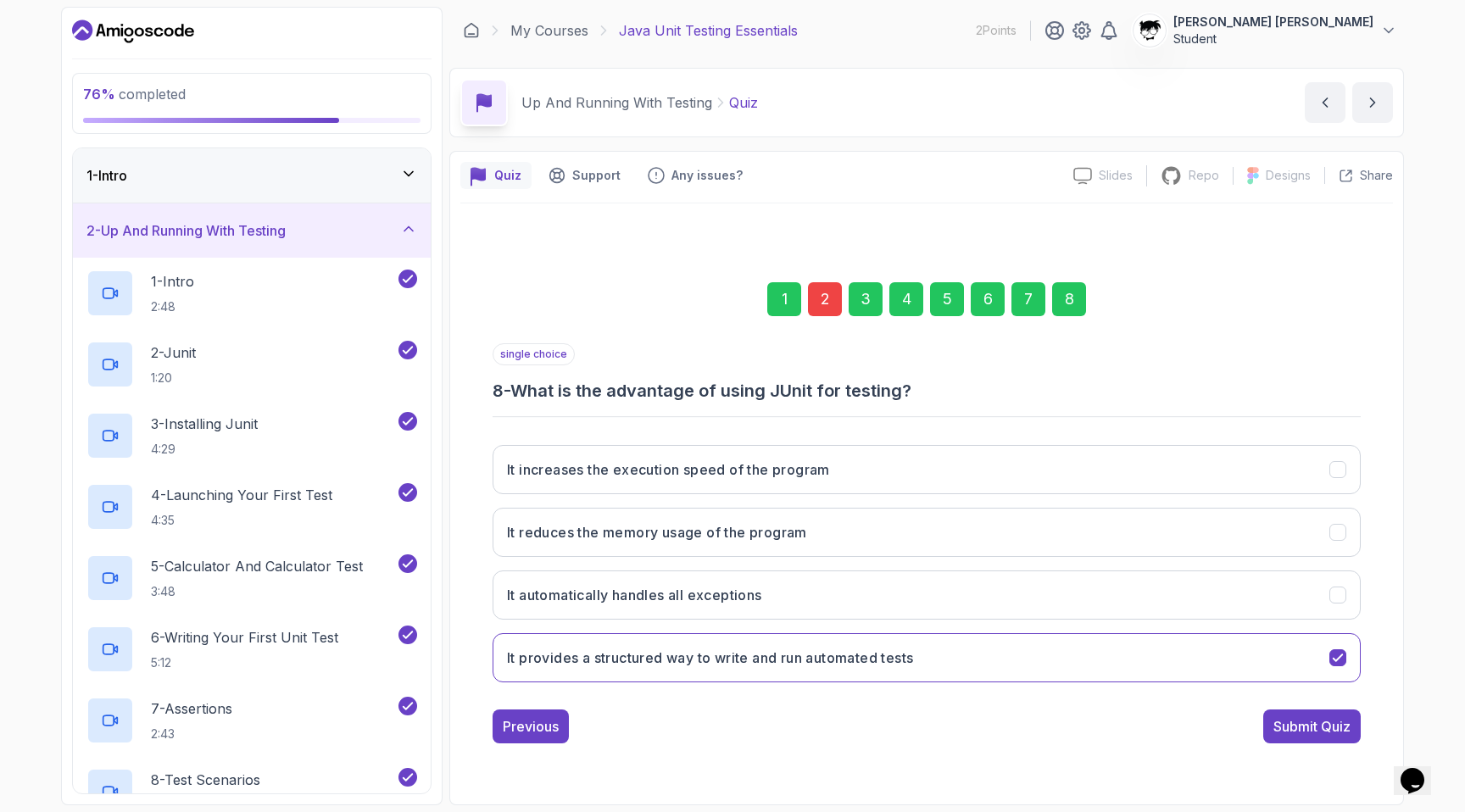
click at [826, 311] on div "2" at bounding box center [824, 299] width 34 height 34
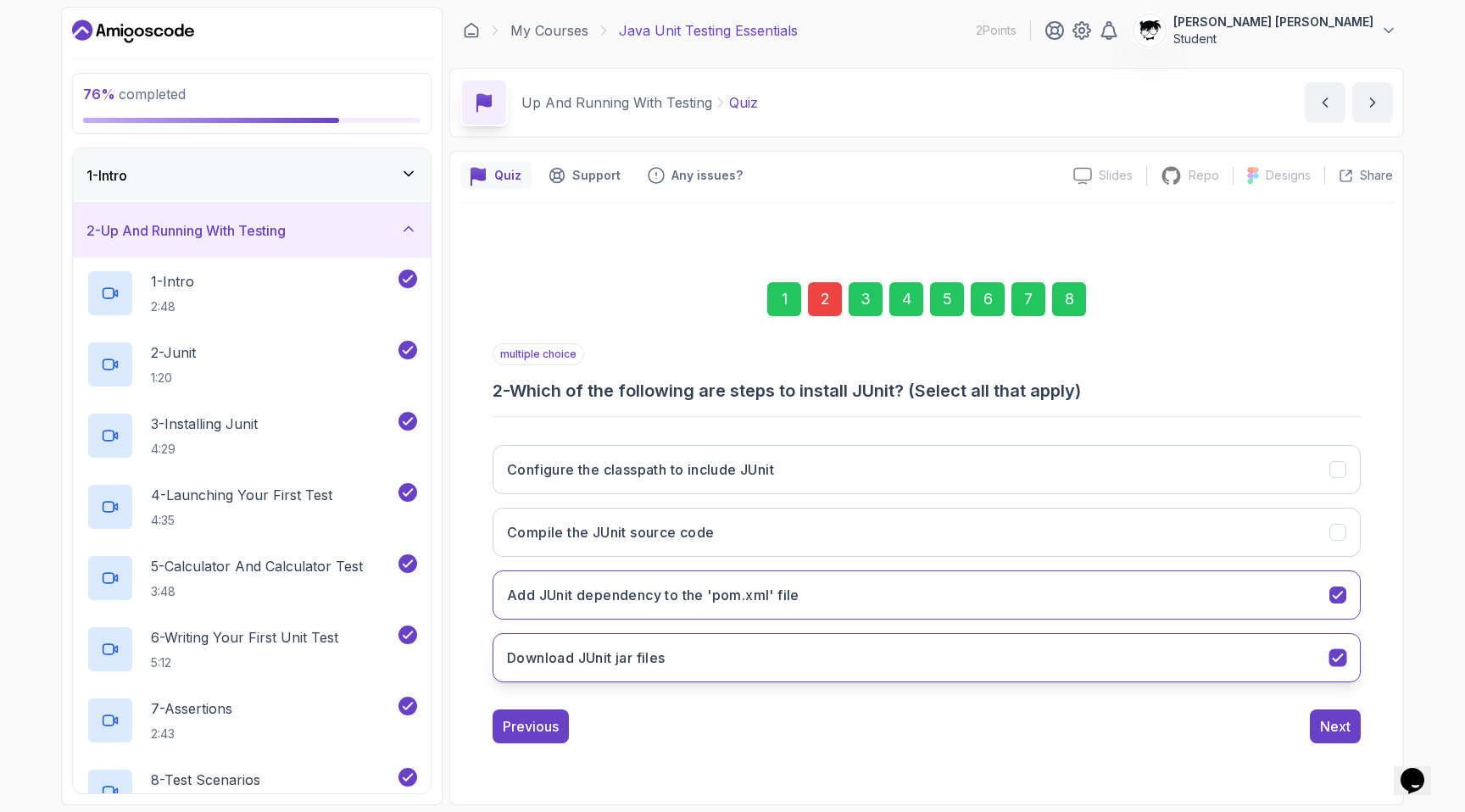
click at [727, 648] on button "Download JUnit jar files" at bounding box center [926, 658] width 868 height 50
click at [705, 638] on button "Download JUnit jar files" at bounding box center [926, 658] width 868 height 50
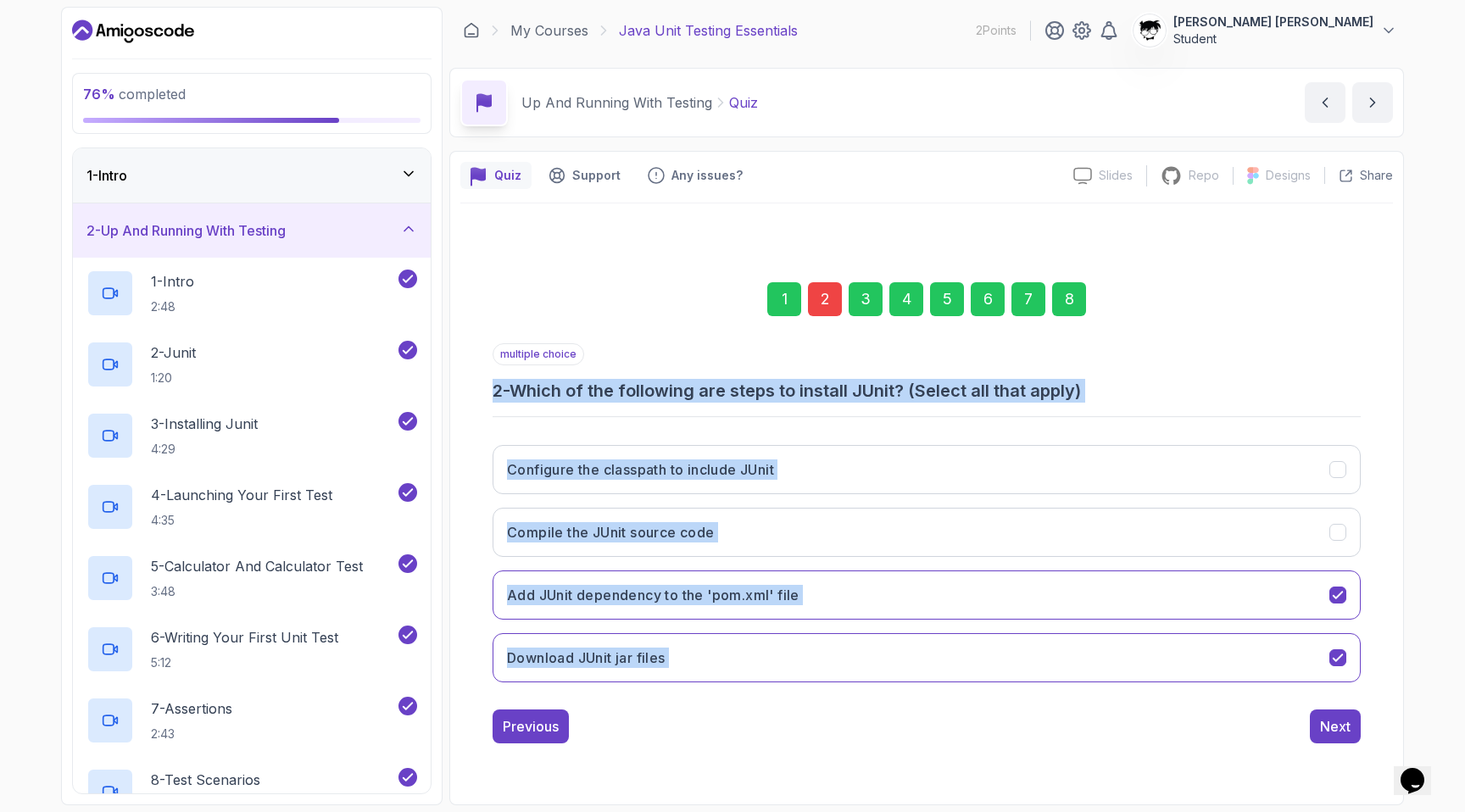
drag, startPoint x: 489, startPoint y: 386, endPoint x: 1390, endPoint y: 684, distance: 949.0
click at [826, 684] on div "1 2 3 4 5 6 7 8 multiple choice 2 - Which of the following are steps to install…" at bounding box center [926, 499] width 933 height 515
copy div "2 - Which of the following are steps to install JUnit? (Select all that apply) …"
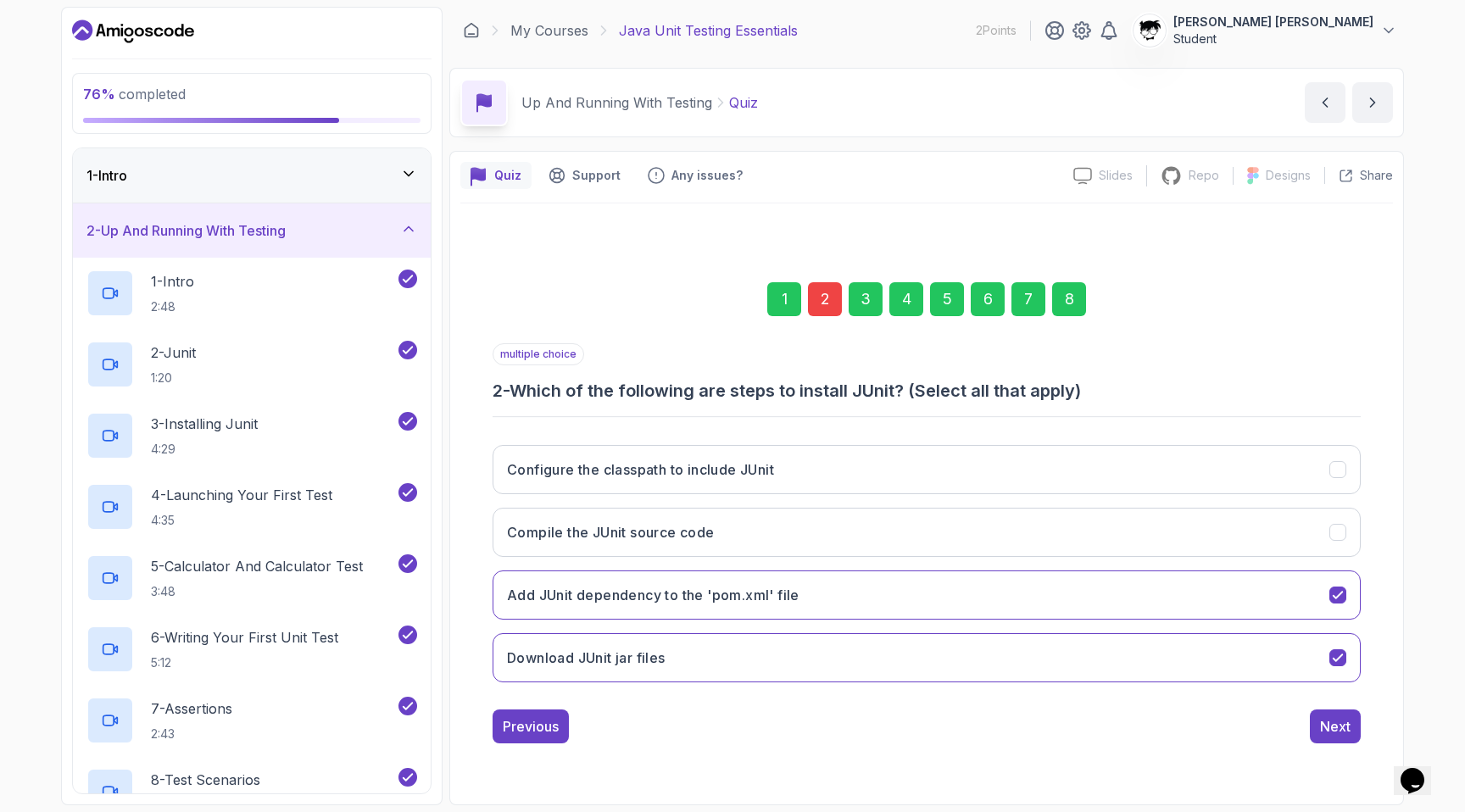
click at [662, 315] on div "1 2 3 4 5 6 7 8" at bounding box center [926, 299] width 868 height 88
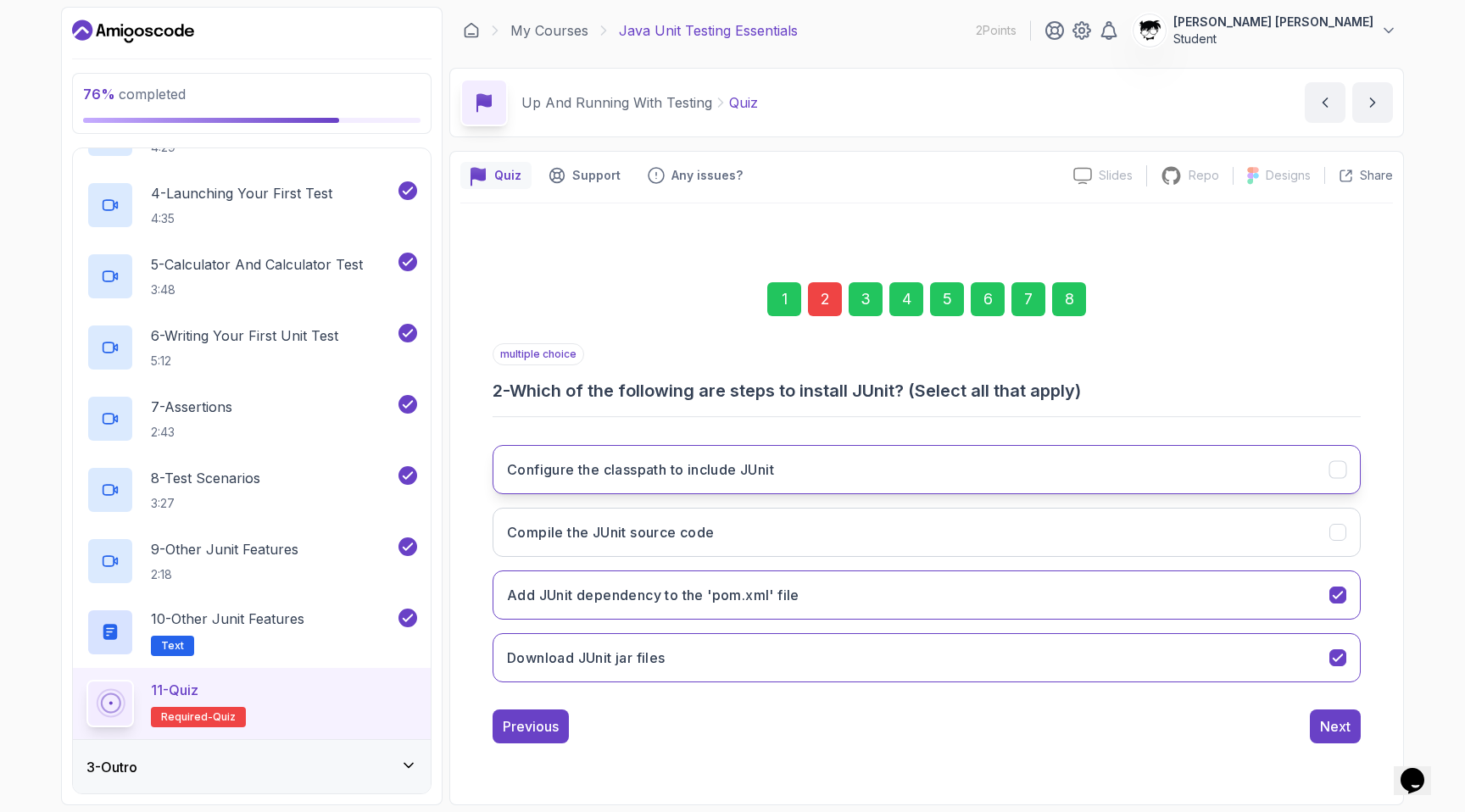
click at [573, 483] on button "Configure the classpath to include JUnit" at bounding box center [926, 470] width 868 height 50
click at [826, 726] on button "Next" at bounding box center [1335, 726] width 51 height 34
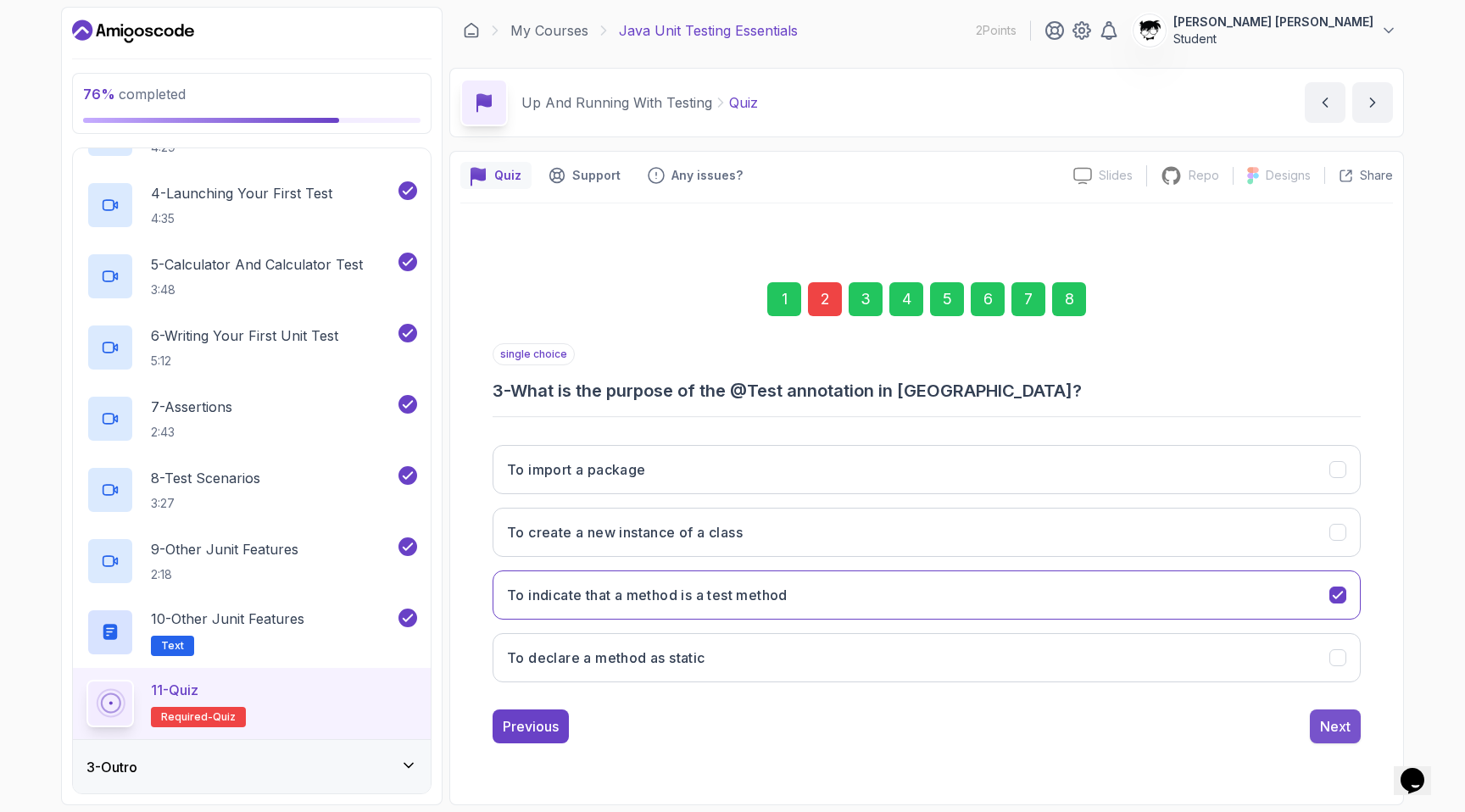
click at [826, 717] on div "Next" at bounding box center [1335, 727] width 31 height 21
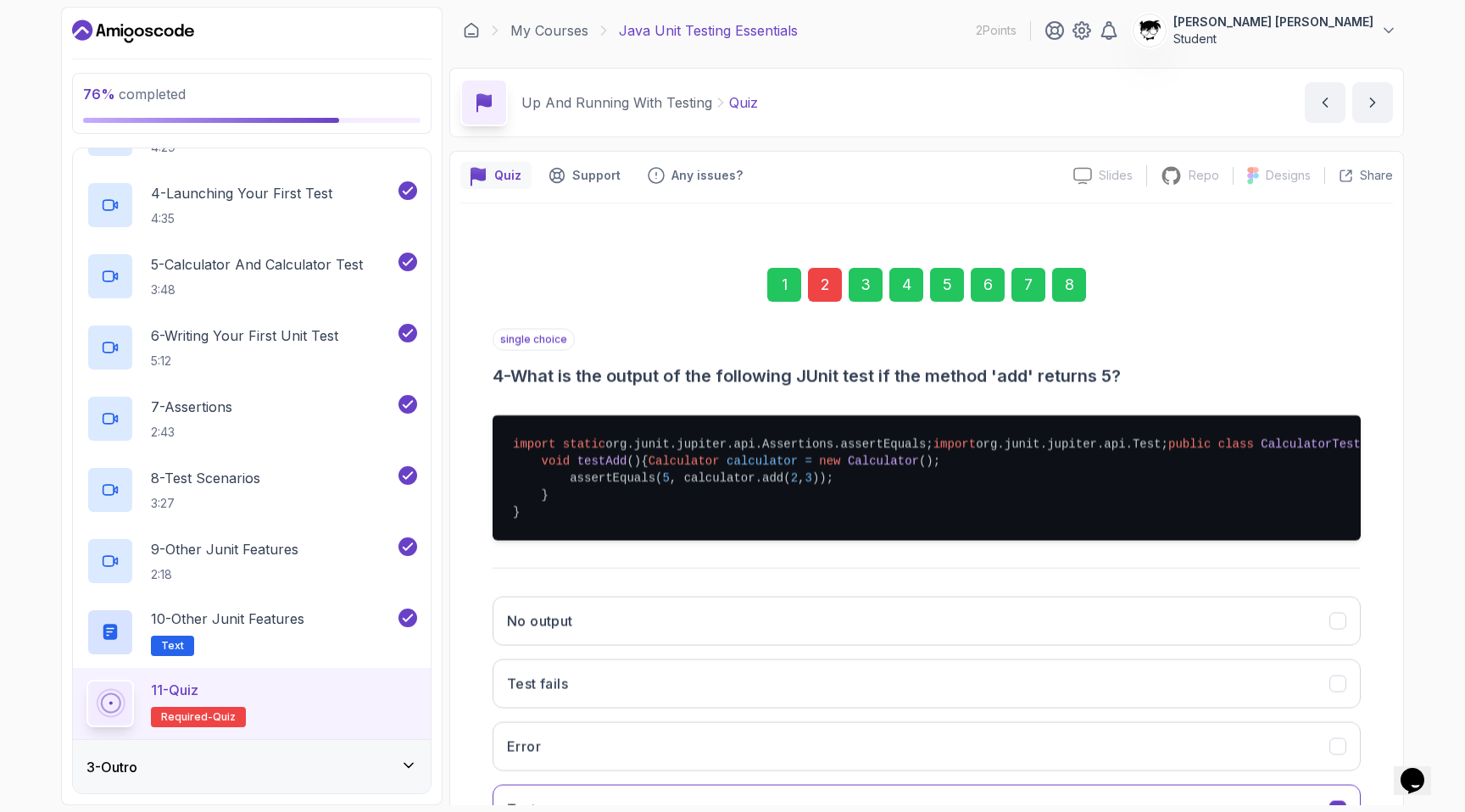
click at [826, 645] on button "No output" at bounding box center [926, 621] width 868 height 50
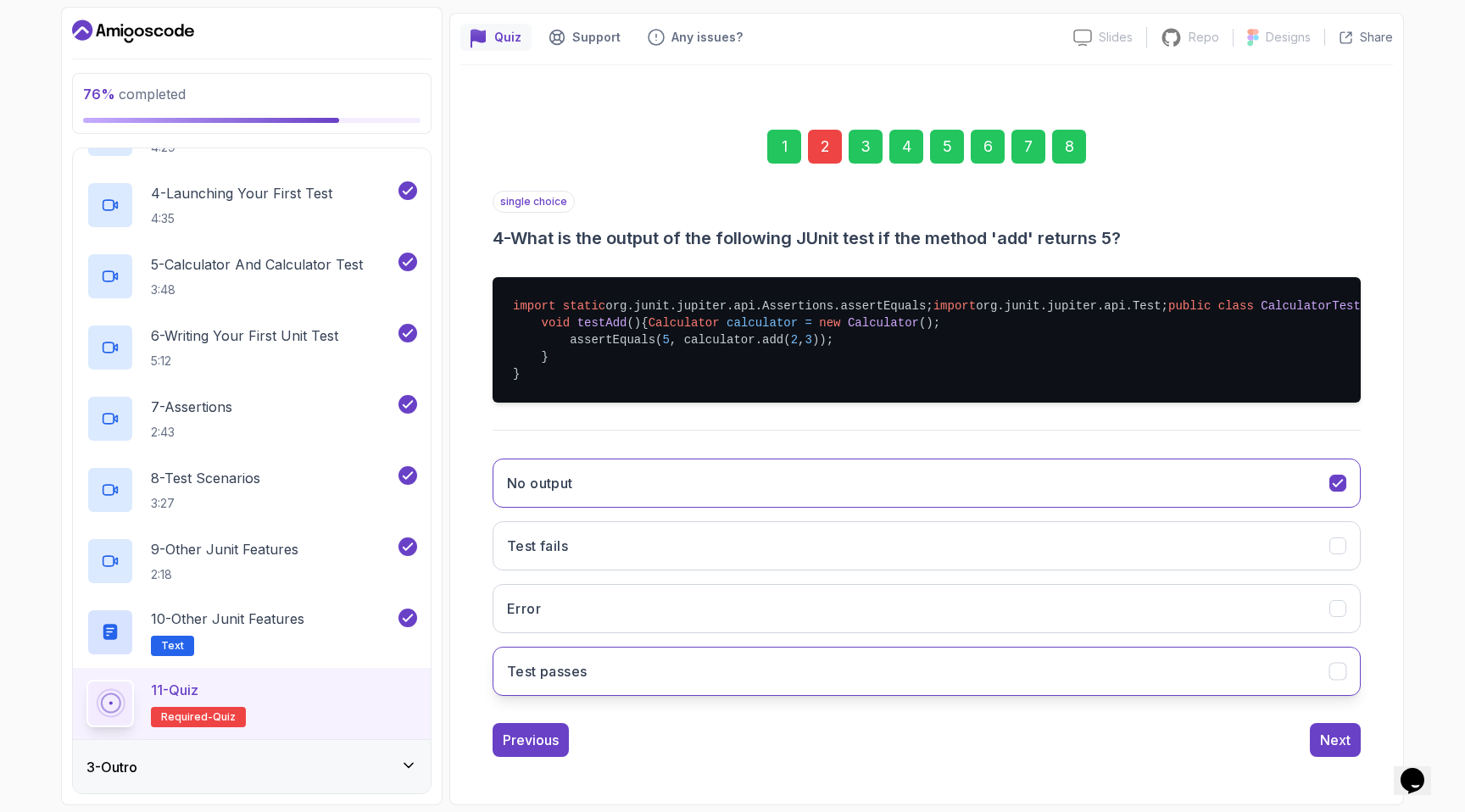
click at [826, 663] on button "Test passes" at bounding box center [926, 671] width 868 height 50
click at [826, 747] on div "Next" at bounding box center [1335, 740] width 31 height 21
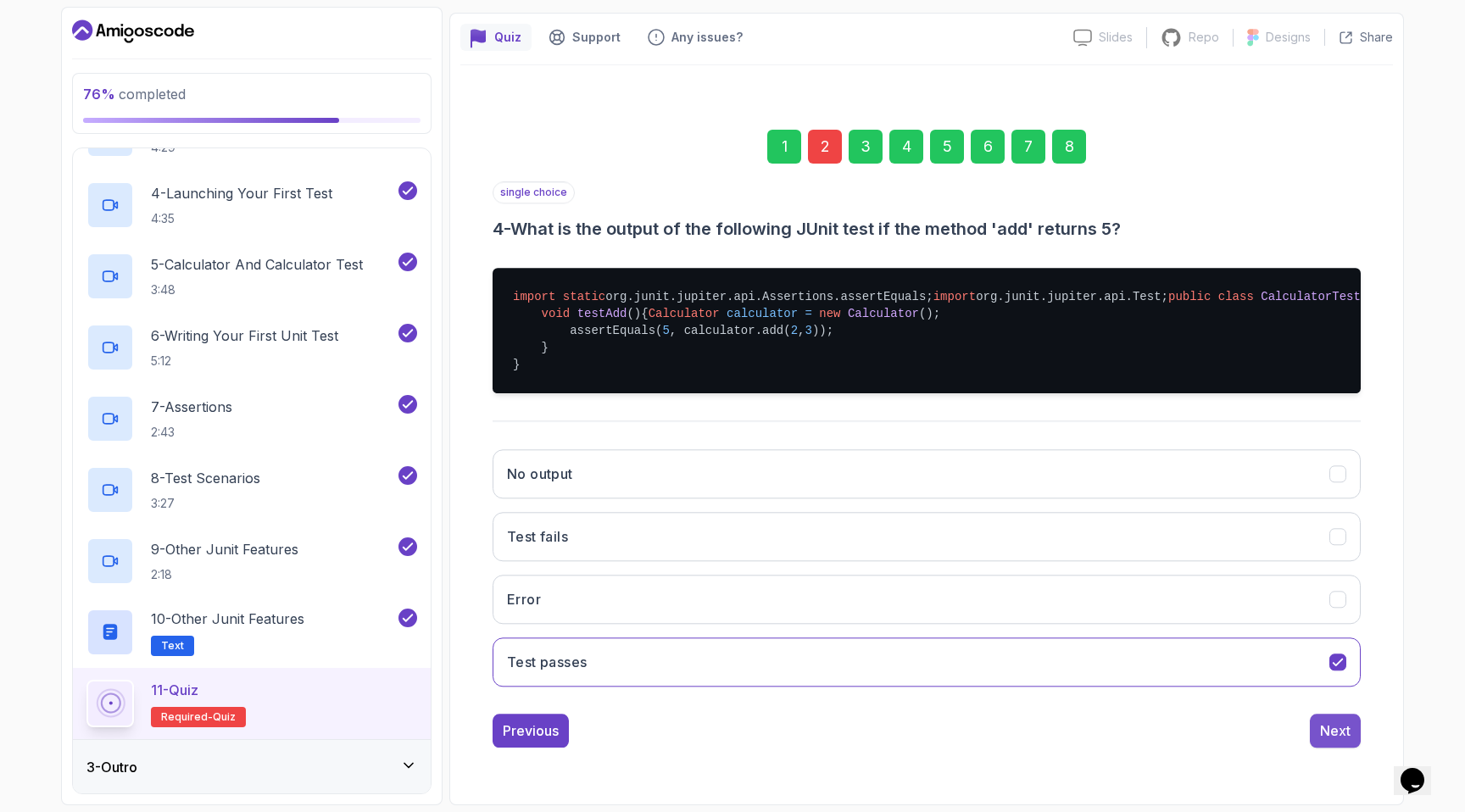
scroll to position [0, 0]
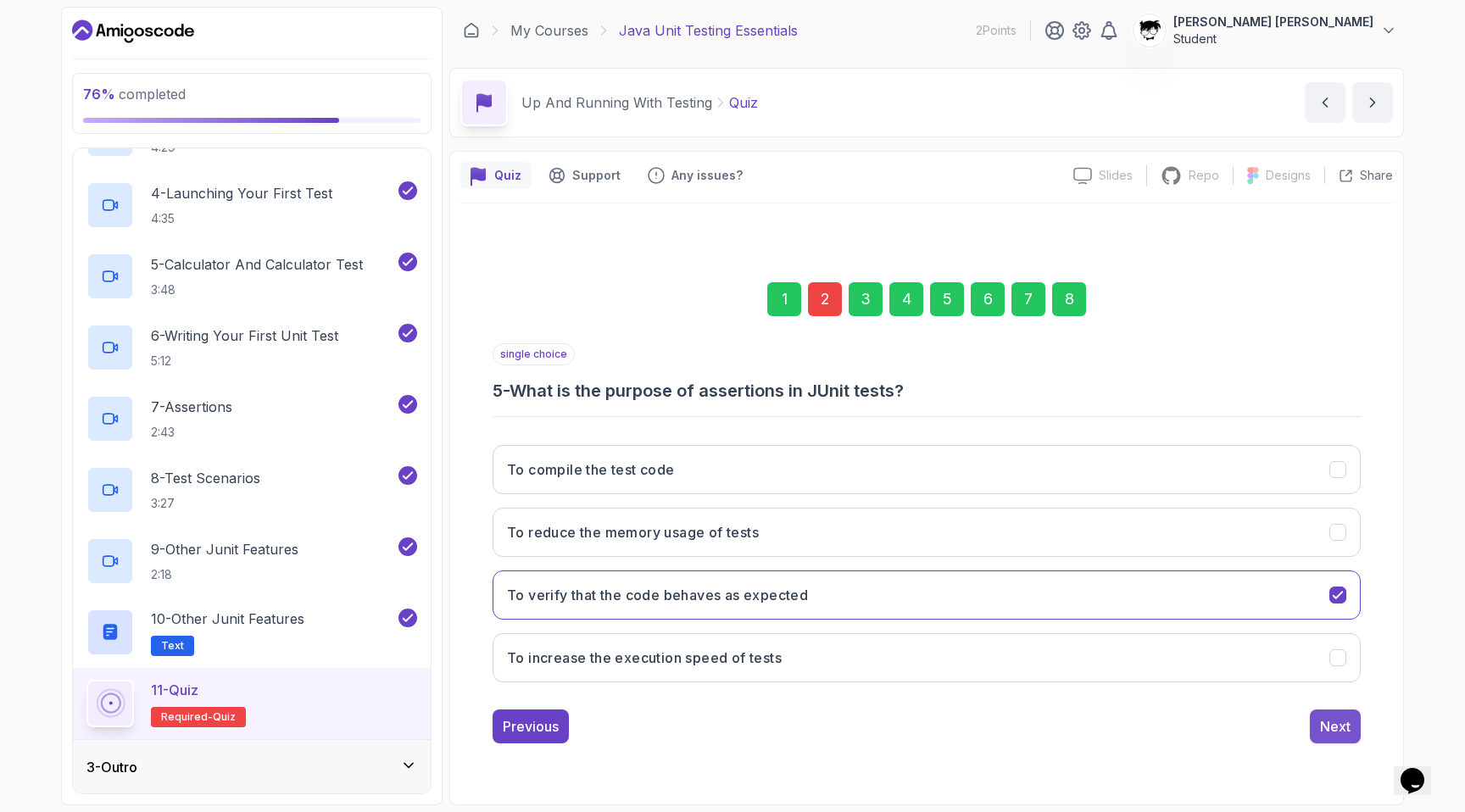
click at [826, 724] on div "Next" at bounding box center [1335, 727] width 31 height 21
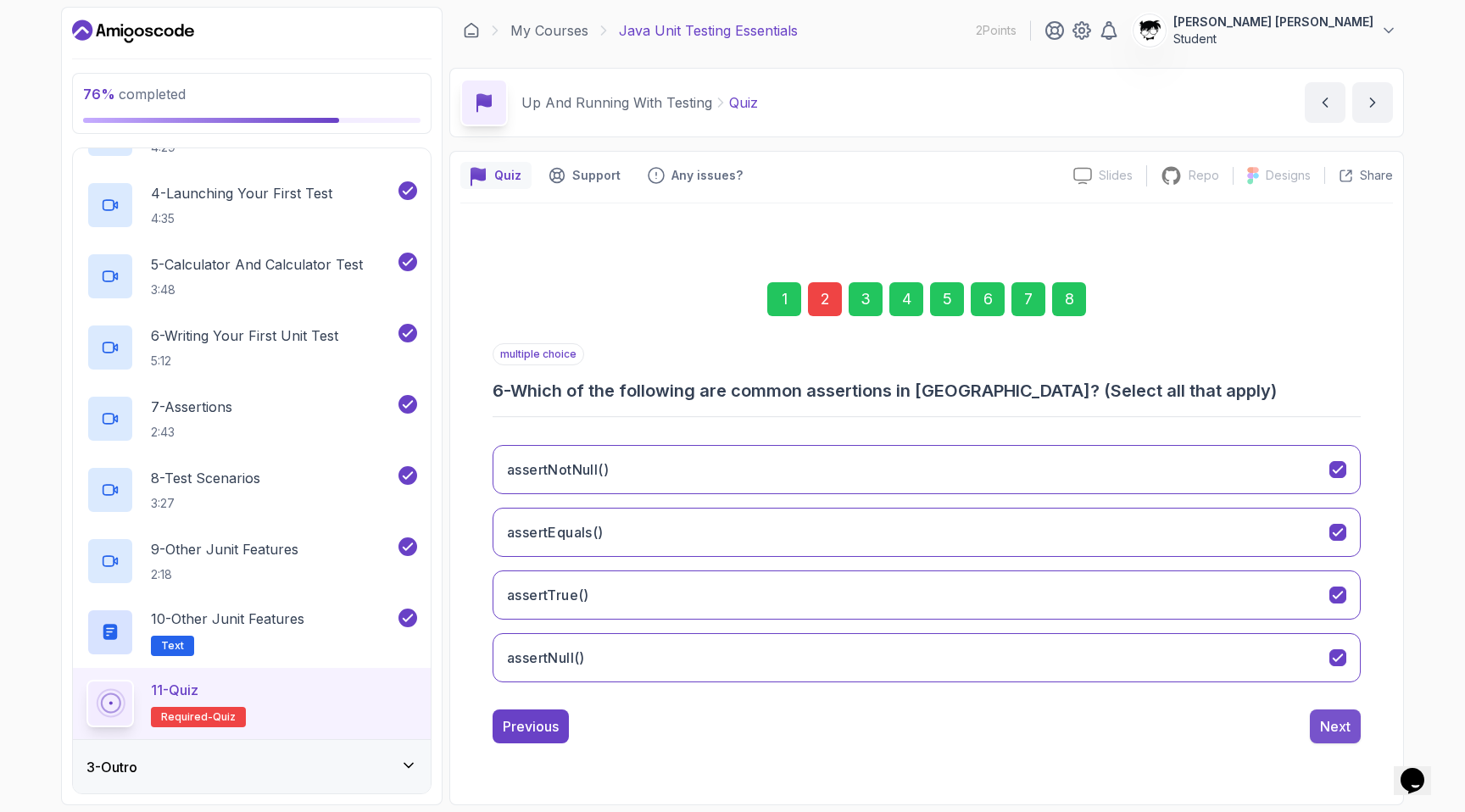
click at [826, 726] on div "Next" at bounding box center [1335, 727] width 31 height 21
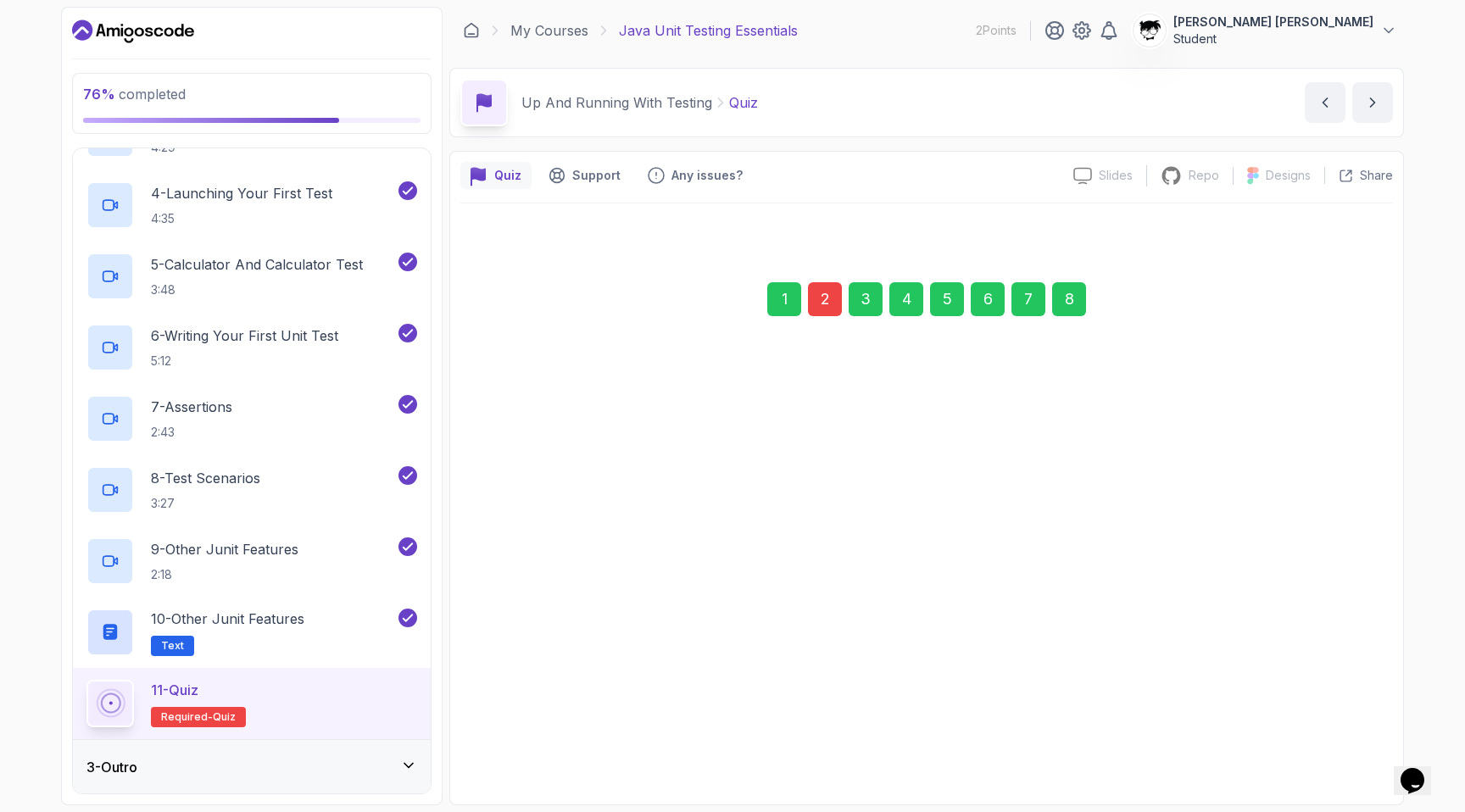
click at [826, 726] on div "Submit Quiz" at bounding box center [1312, 727] width 77 height 21
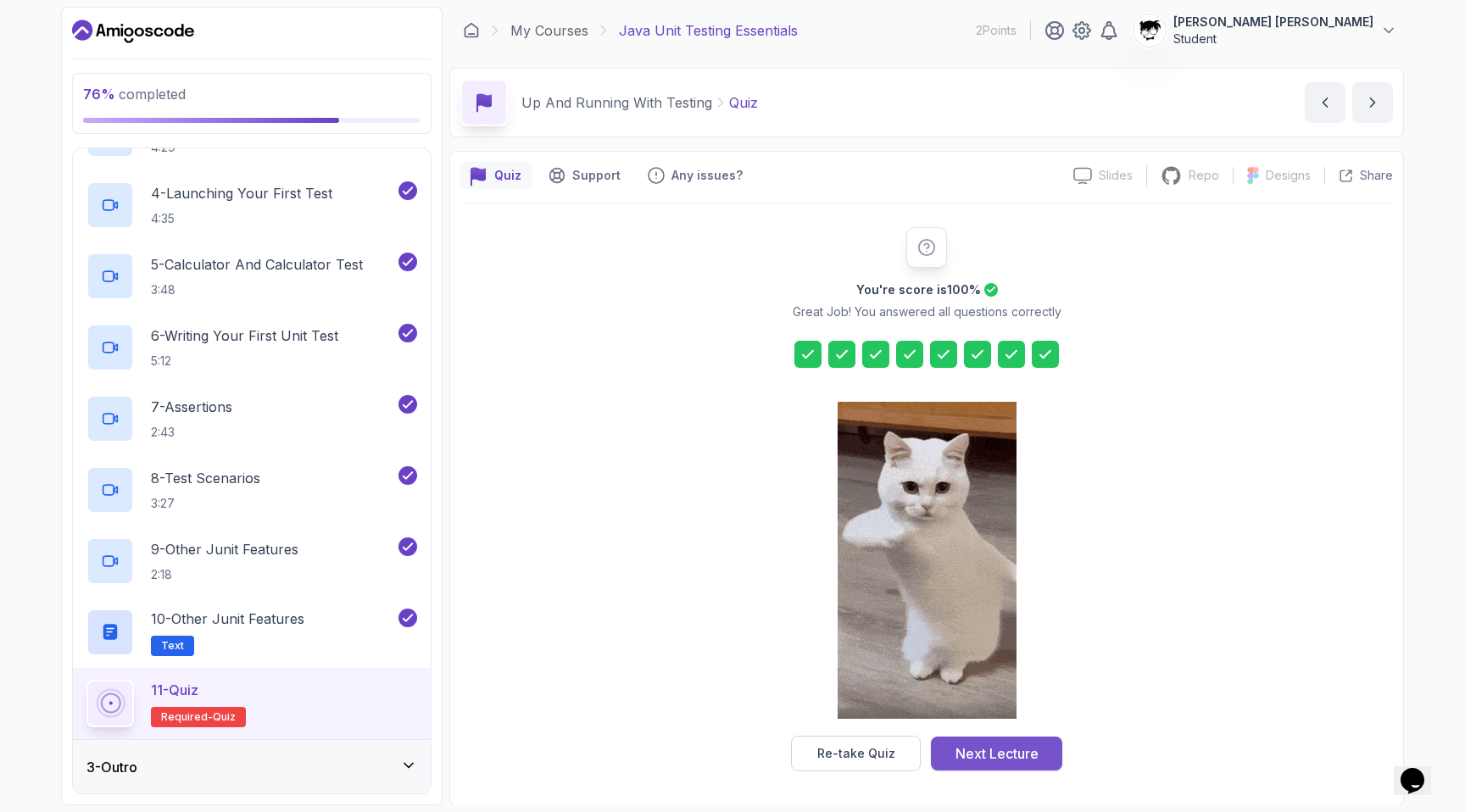
click at [826, 756] on div "Next Lecture" at bounding box center [996, 754] width 83 height 21
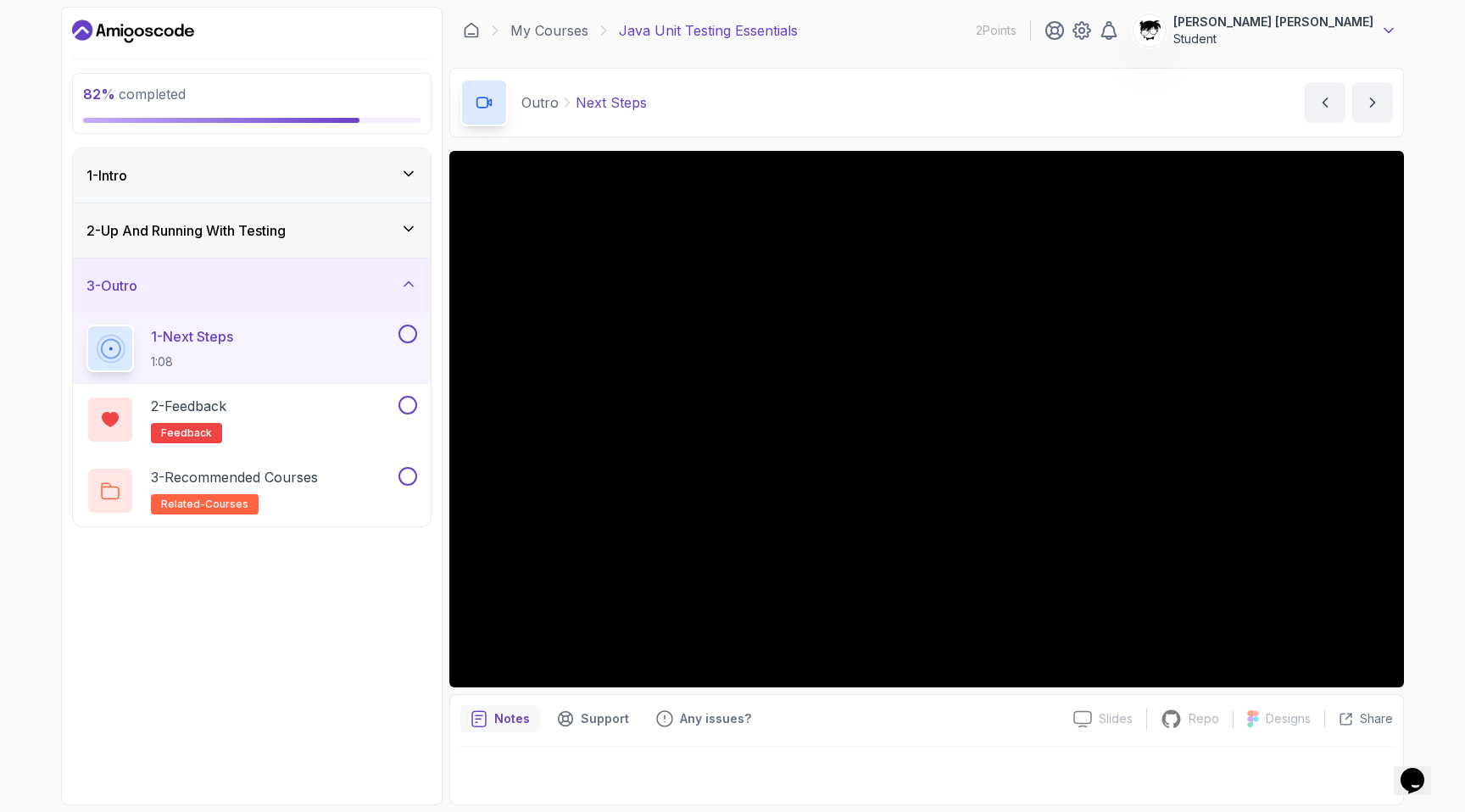
click at [826, 34] on icon at bounding box center [1388, 31] width 17 height 17
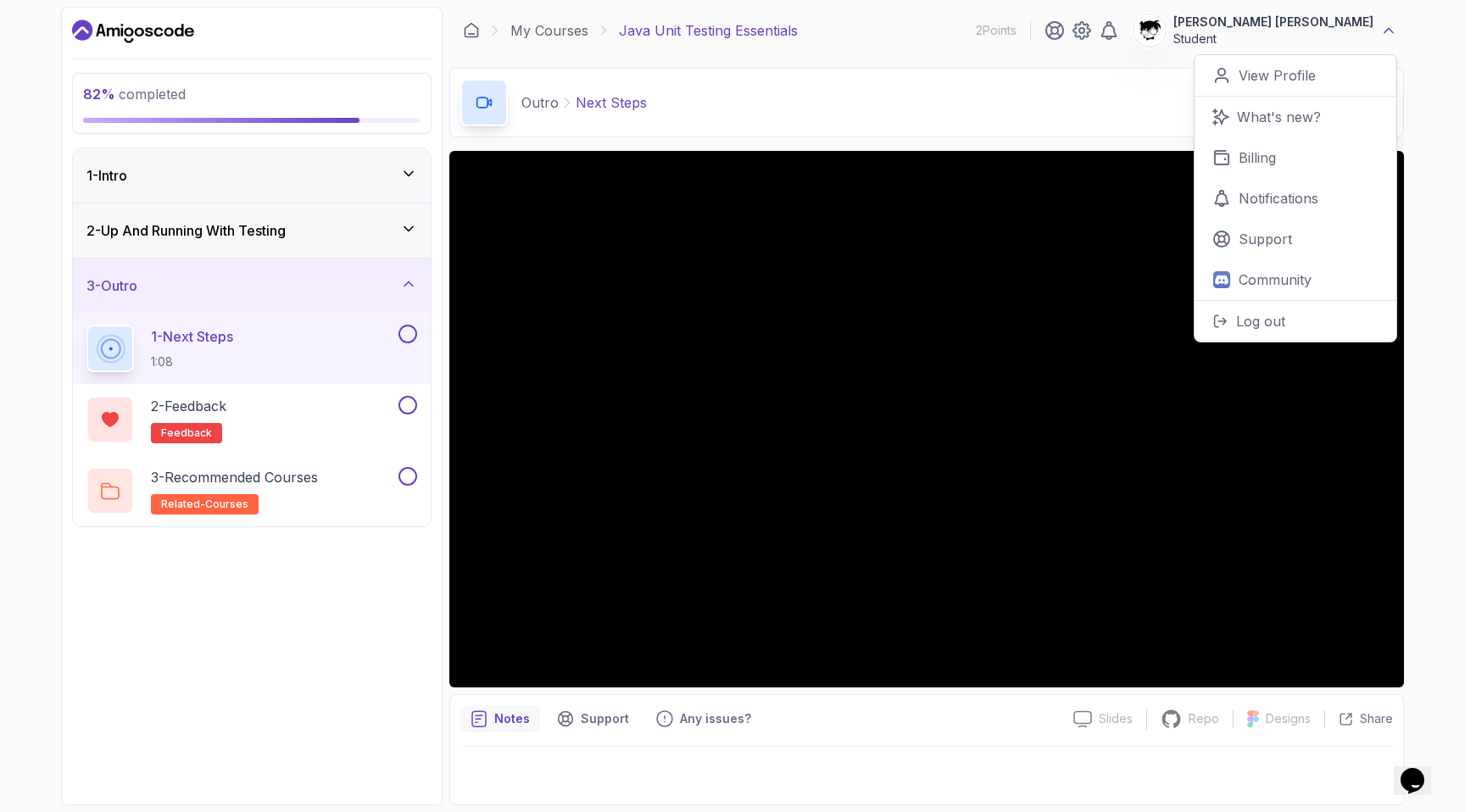
click at [826, 34] on icon at bounding box center [1388, 31] width 17 height 17
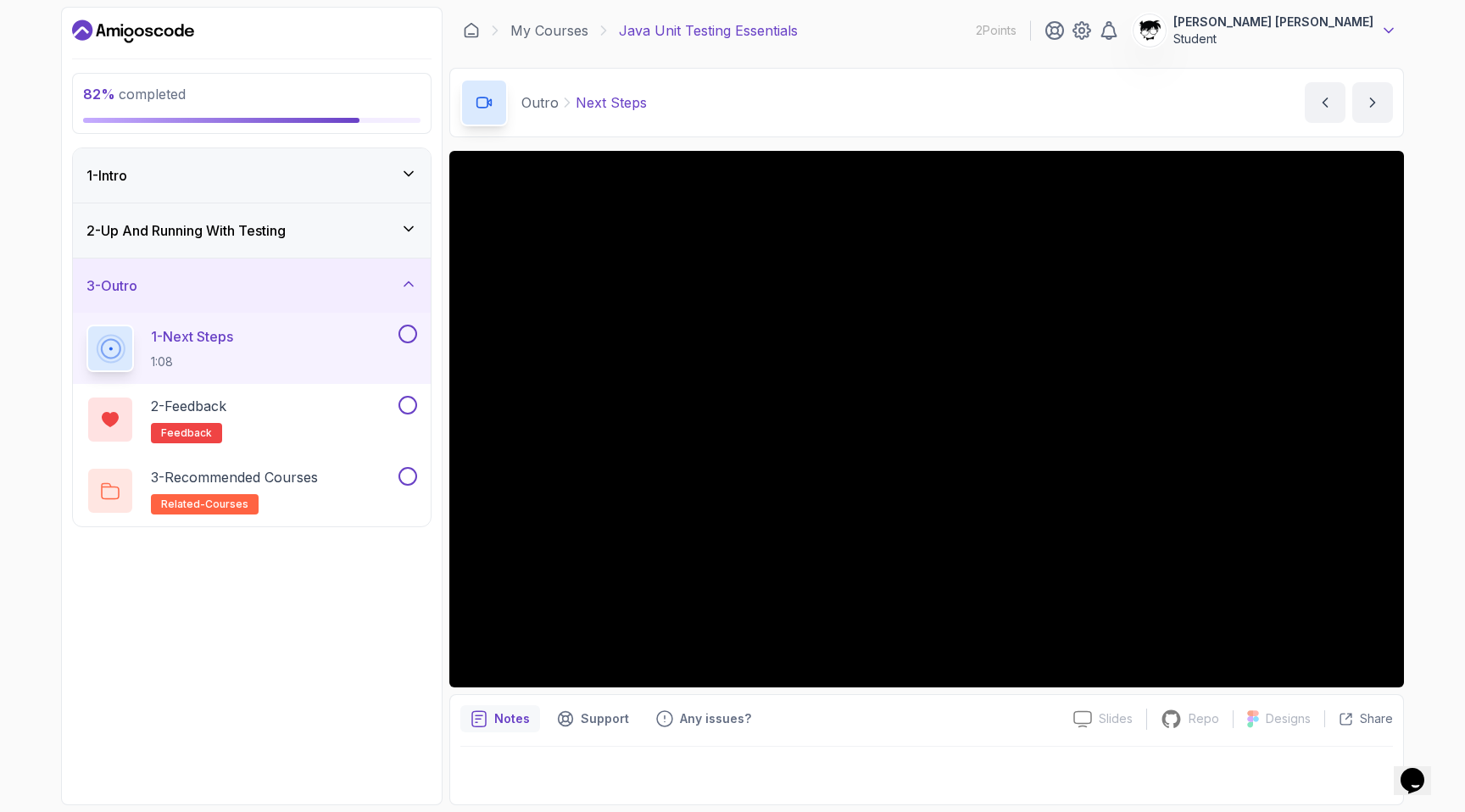
click at [826, 24] on icon at bounding box center [1388, 31] width 17 height 17
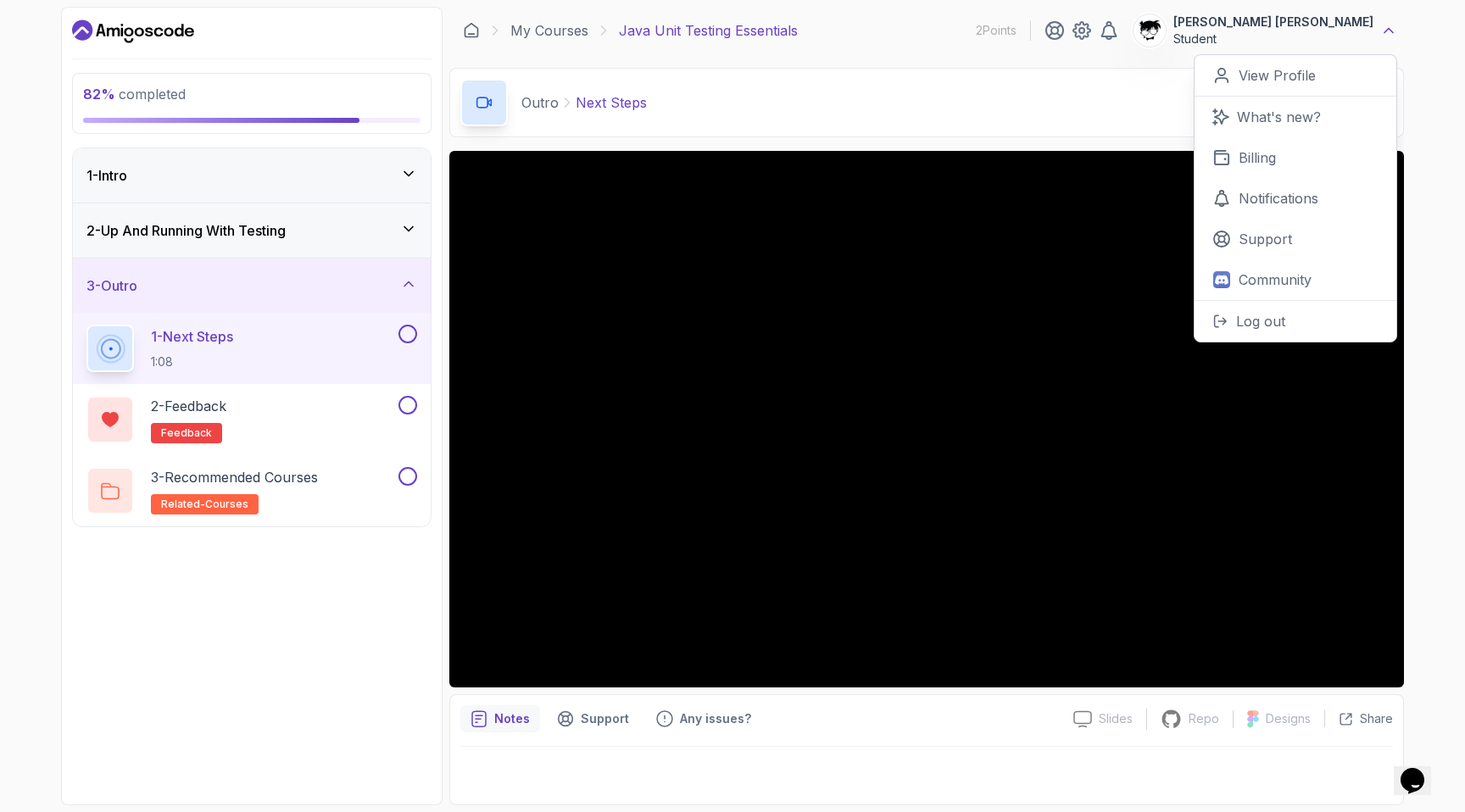
click at [826, 31] on icon at bounding box center [1388, 31] width 17 height 17
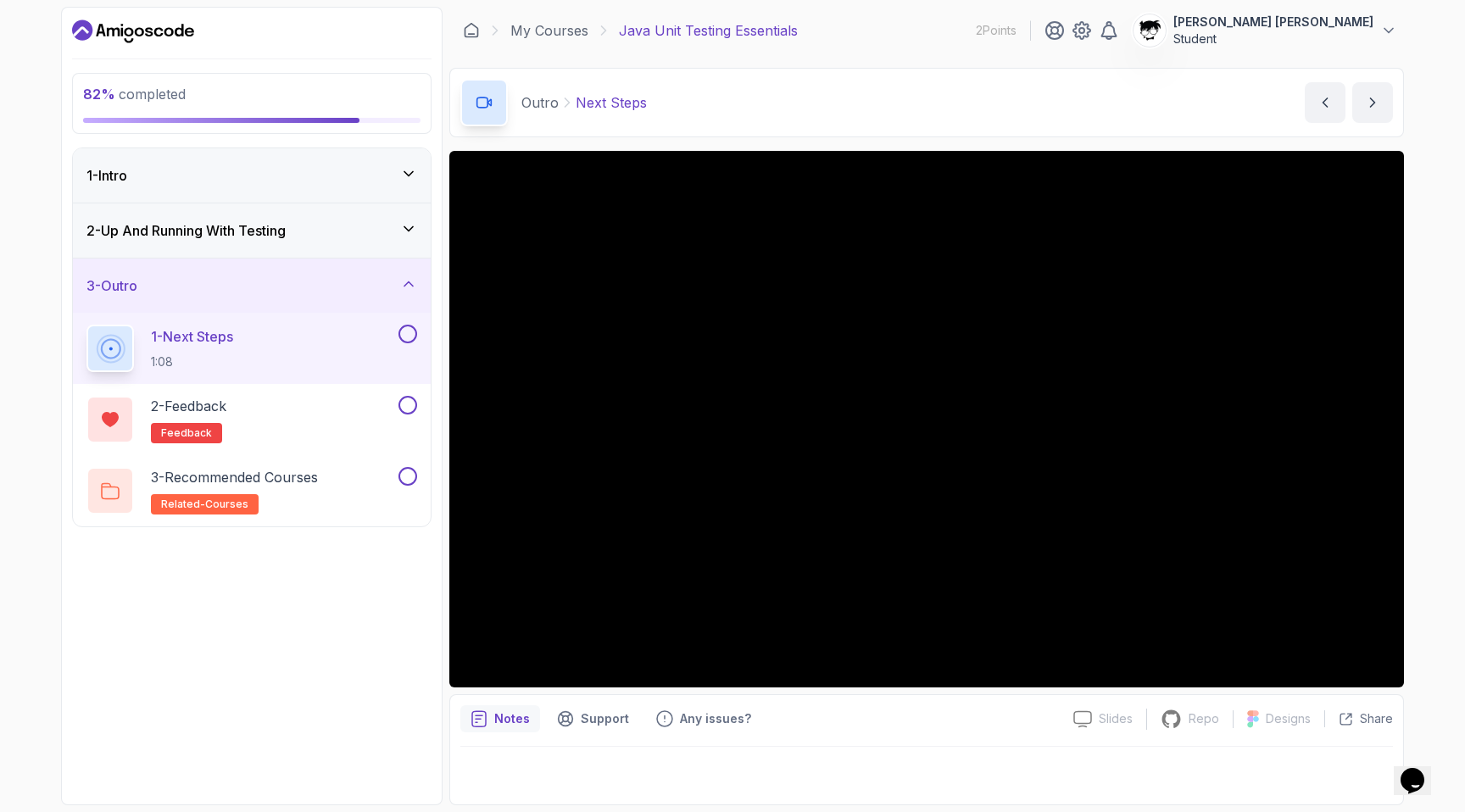
click at [826, 33] on p "Student" at bounding box center [1273, 39] width 200 height 17
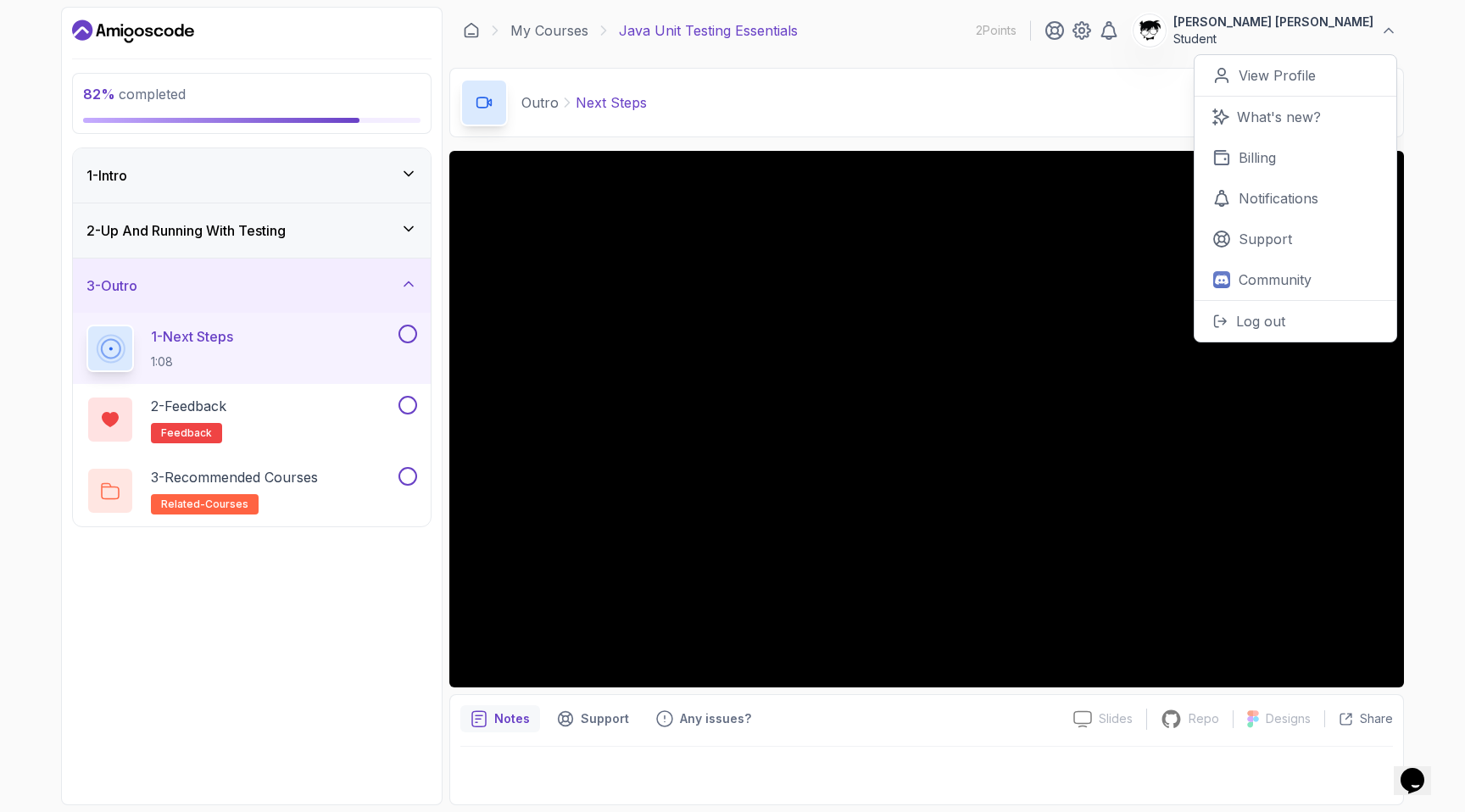
click at [826, 35] on p "Student" at bounding box center [1273, 39] width 200 height 17
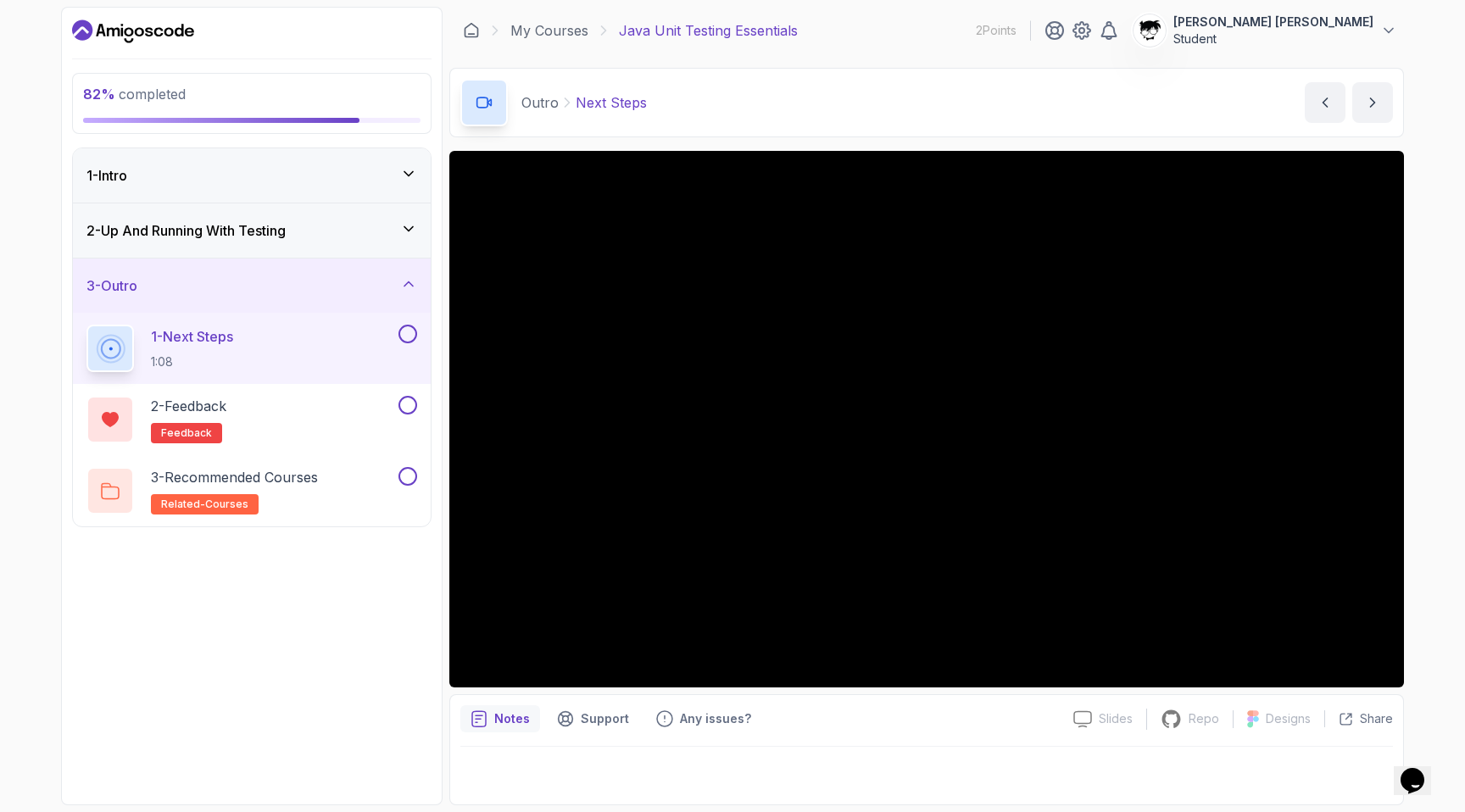
click at [826, 35] on p "Student" at bounding box center [1273, 39] width 200 height 17
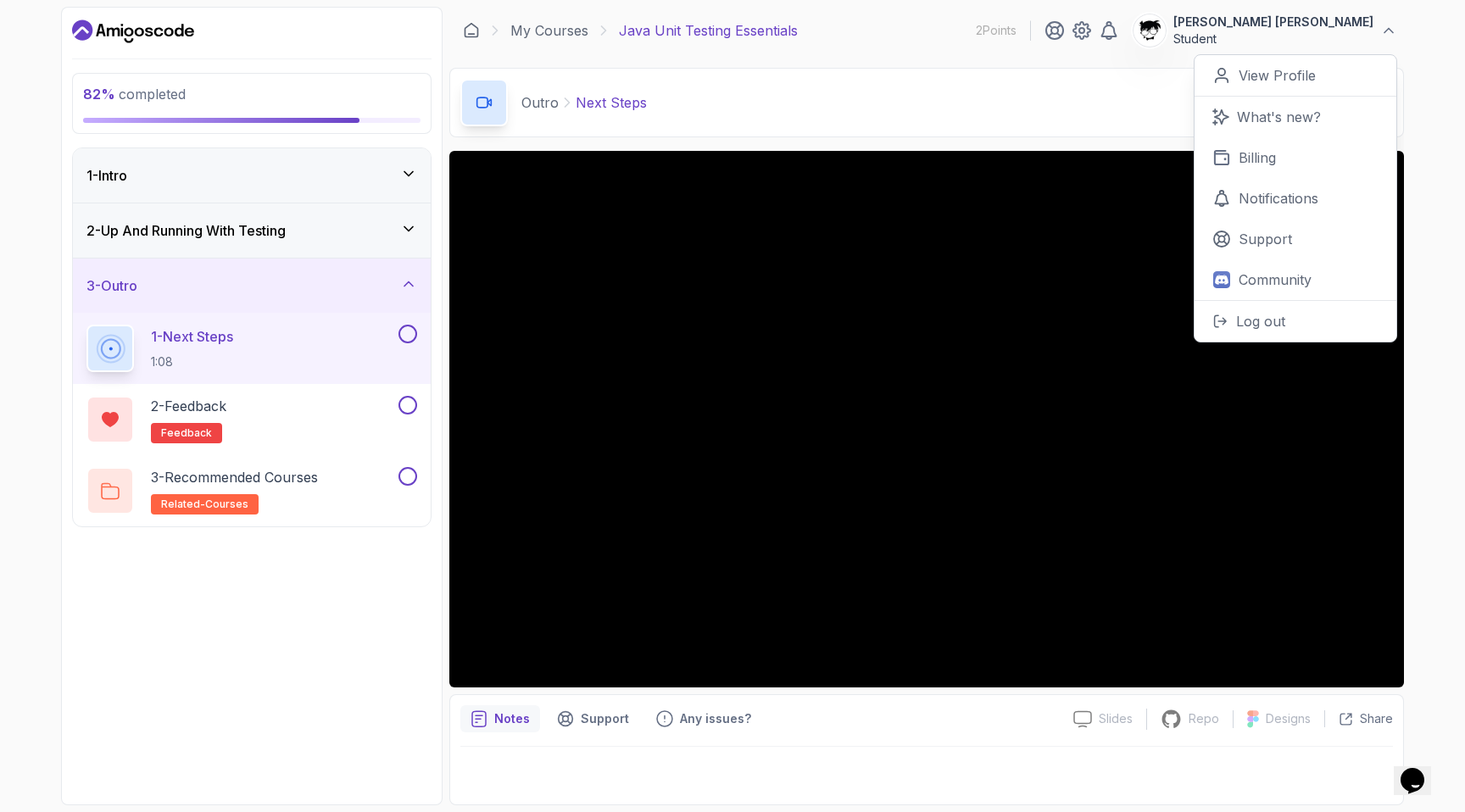
click at [826, 35] on p "Student" at bounding box center [1273, 39] width 200 height 17
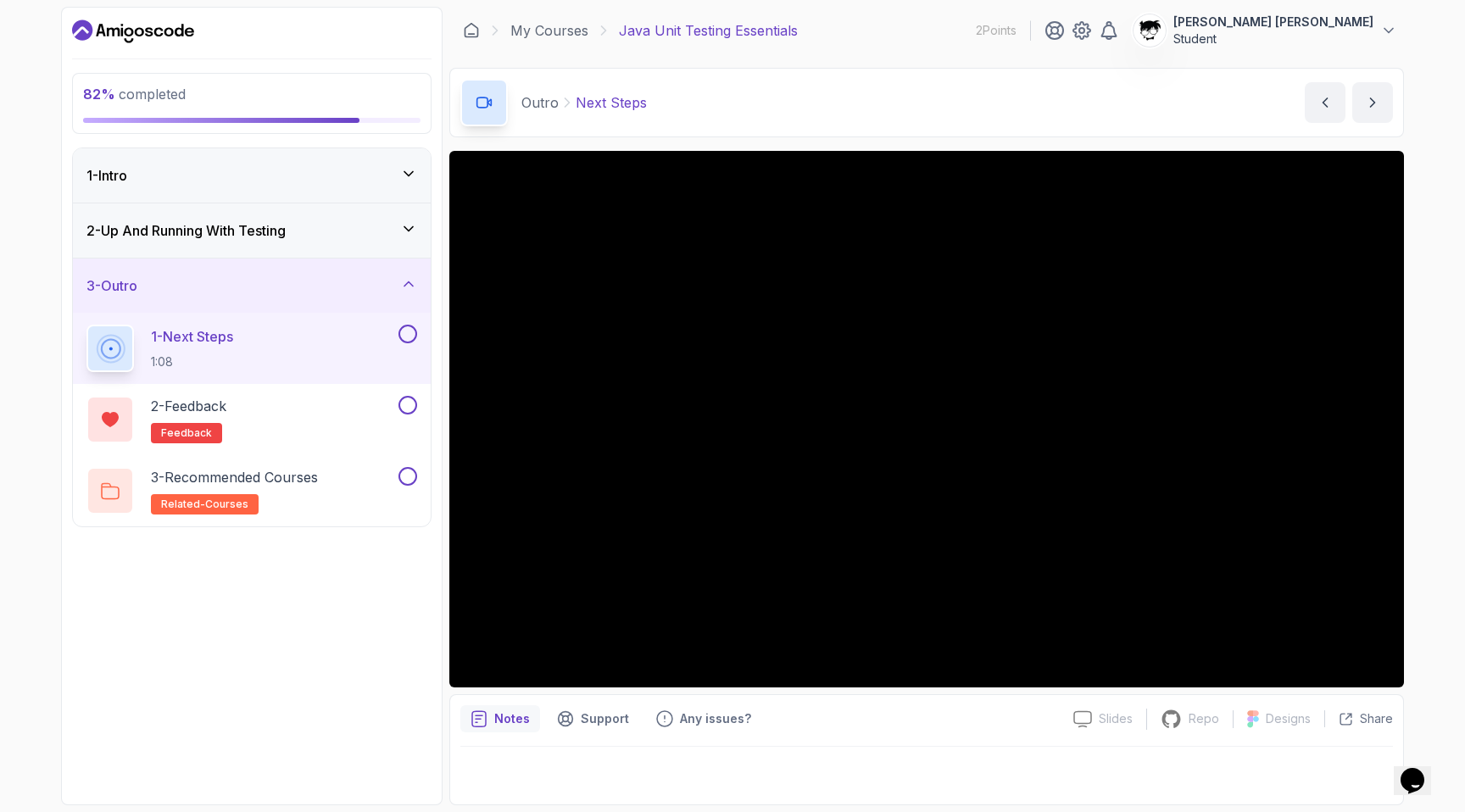
click at [826, 31] on p "Student" at bounding box center [1273, 39] width 200 height 17
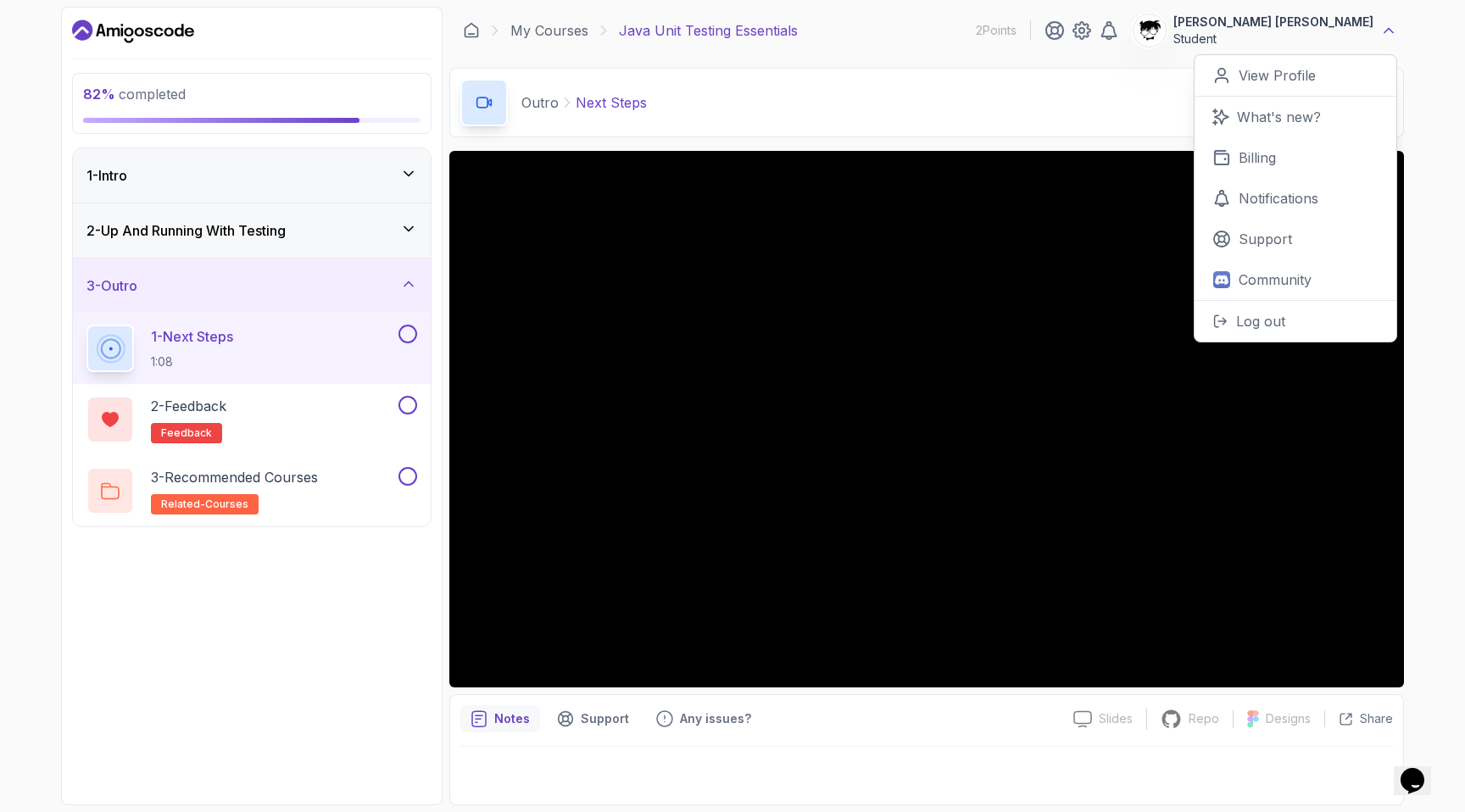
click at [826, 35] on icon at bounding box center [1388, 31] width 17 height 17
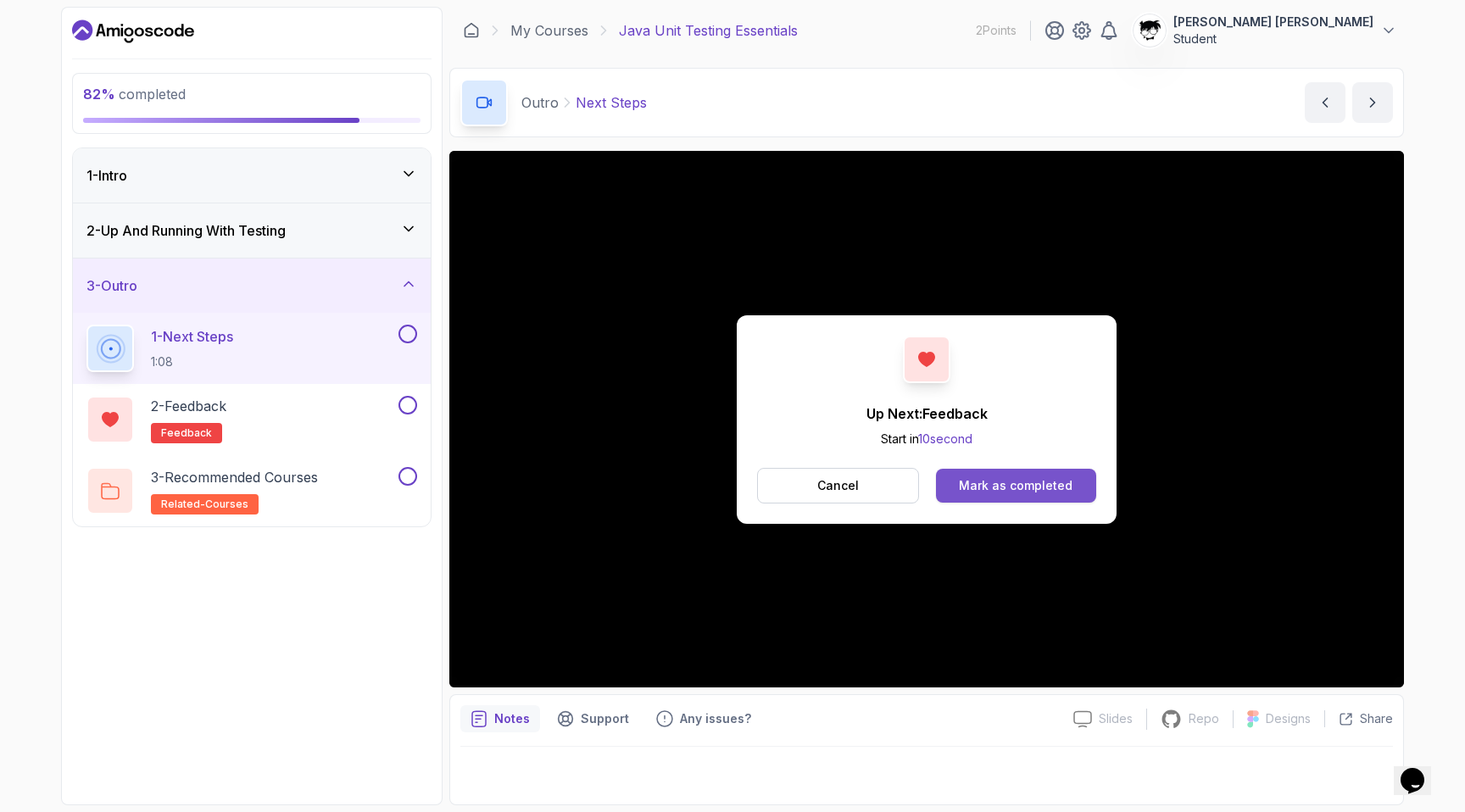
click at [826, 487] on div "Mark as completed" at bounding box center [1015, 486] width 113 height 17
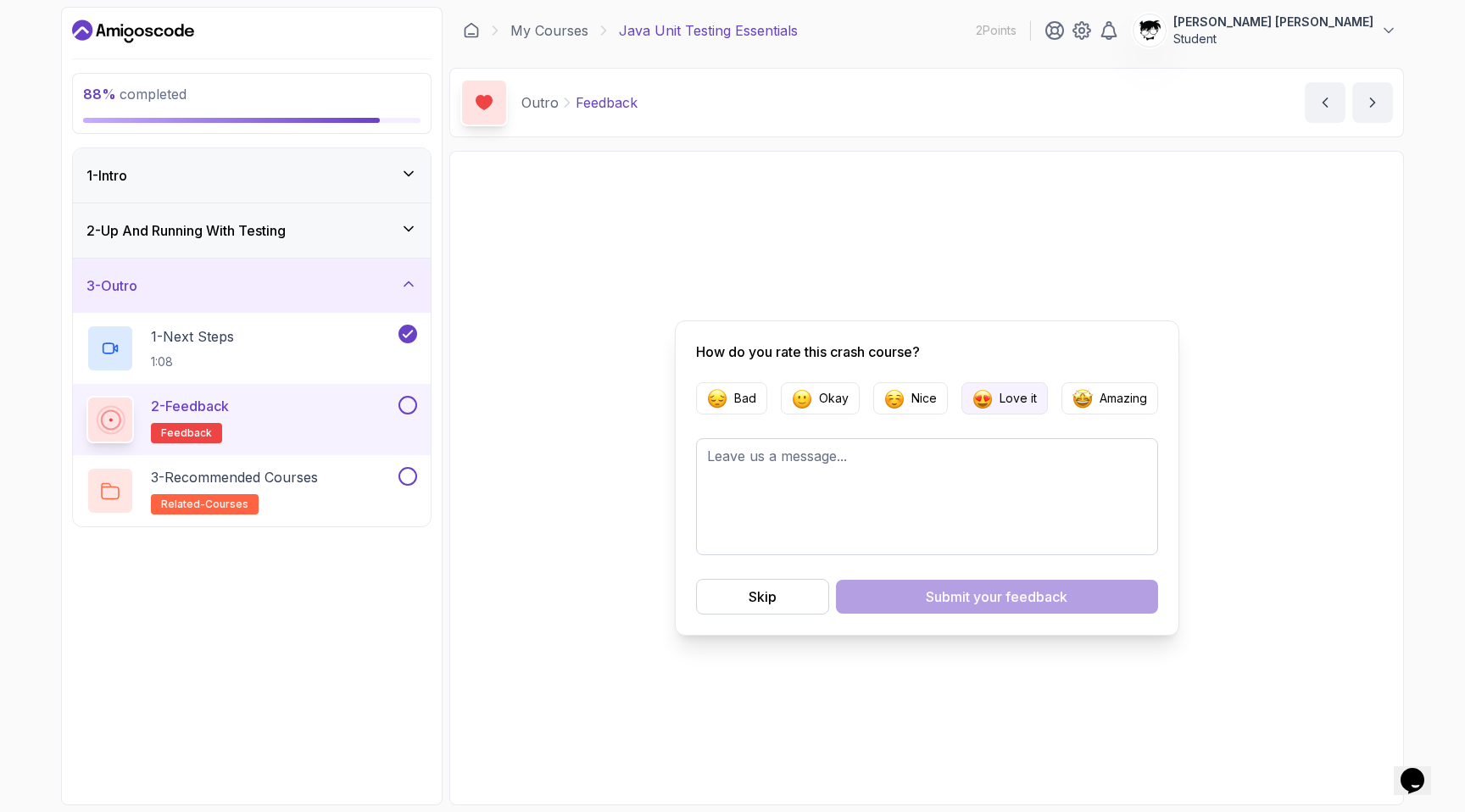
click at [826, 392] on p "Love it" at bounding box center [1018, 399] width 37 height 17
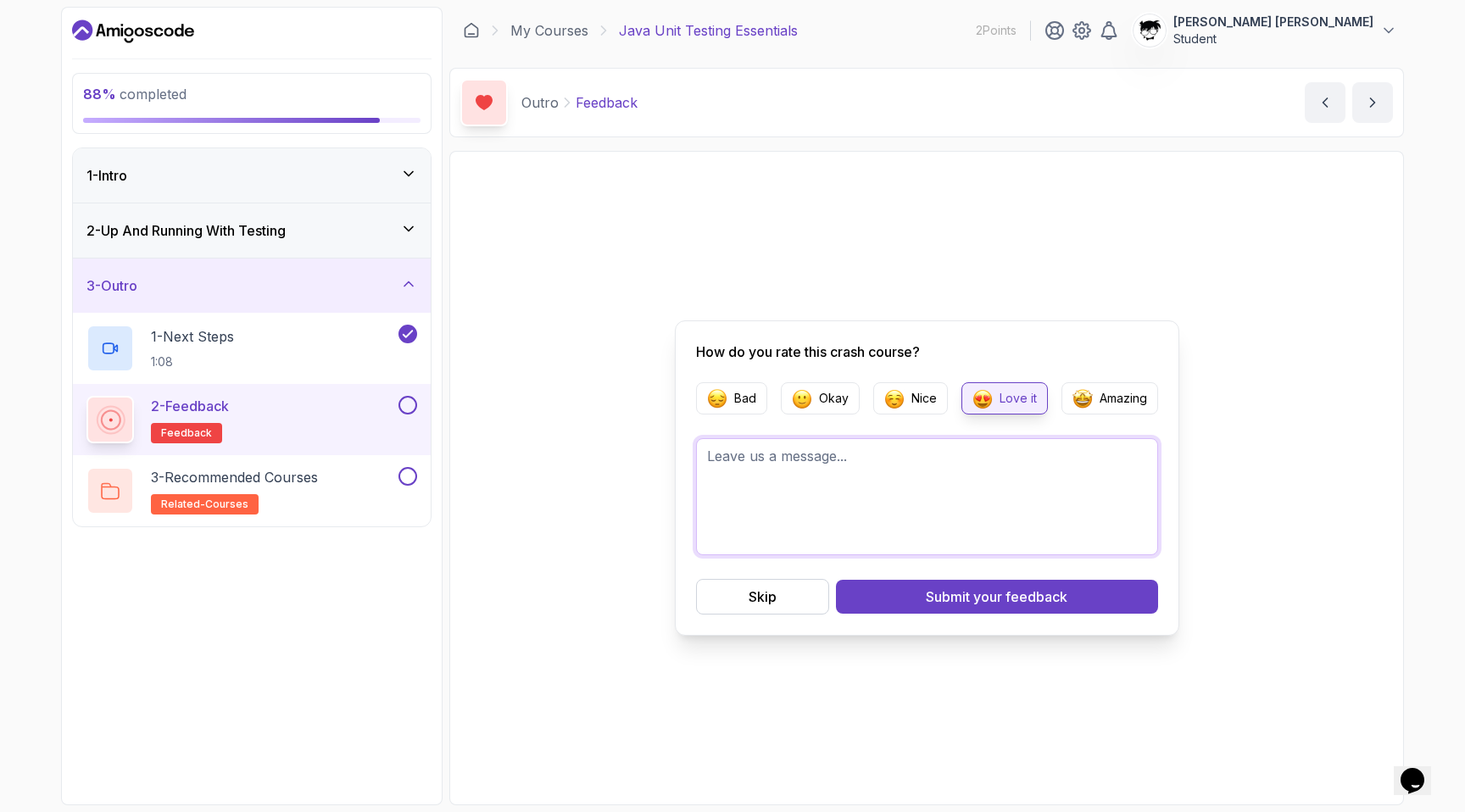
click at [826, 497] on textarea at bounding box center [927, 496] width 462 height 117
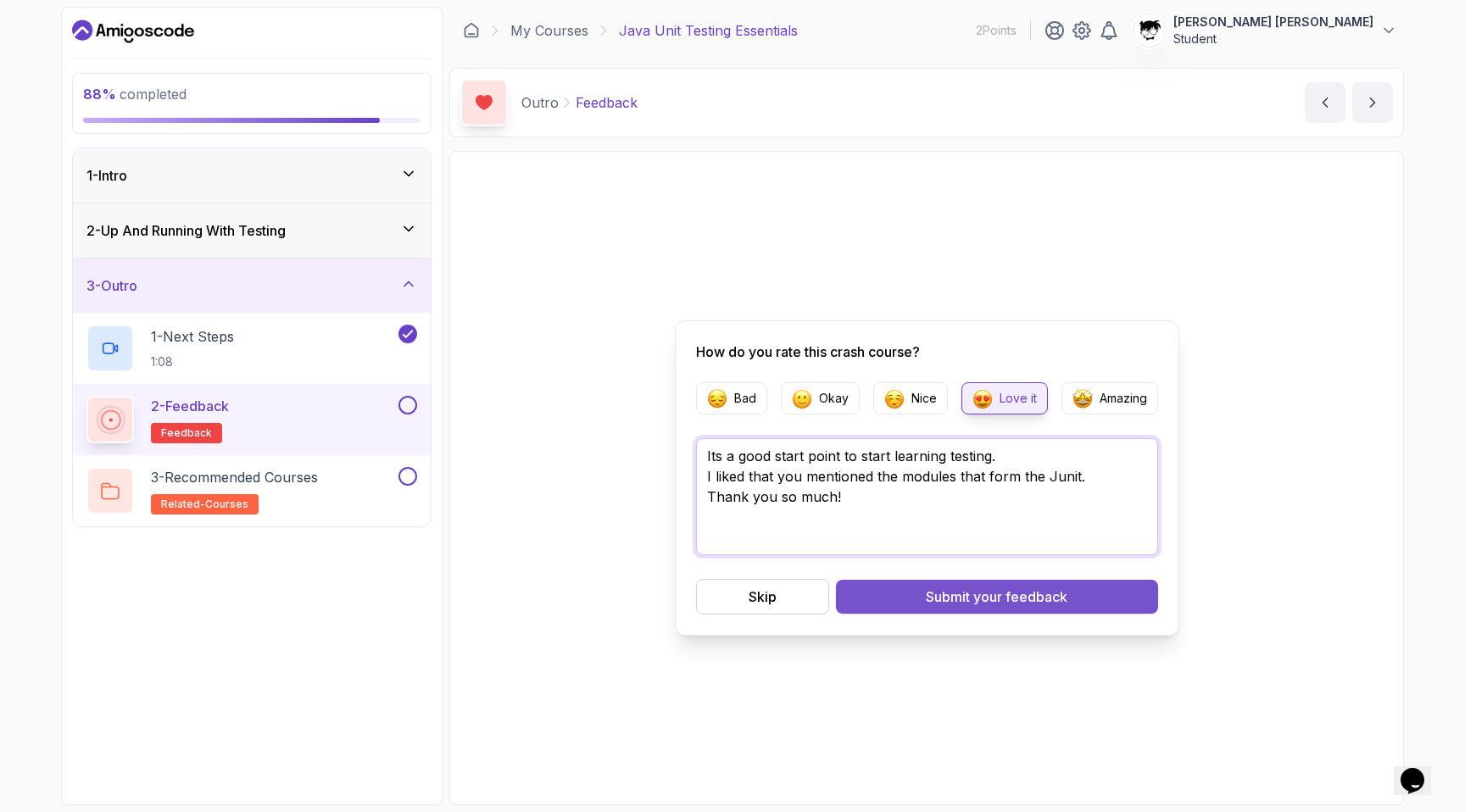
type textarea "Its a good start point to start learning testing. I liked that you mentioned th…"
click at [826, 600] on button "Submit your feedback" at bounding box center [996, 597] width 322 height 34
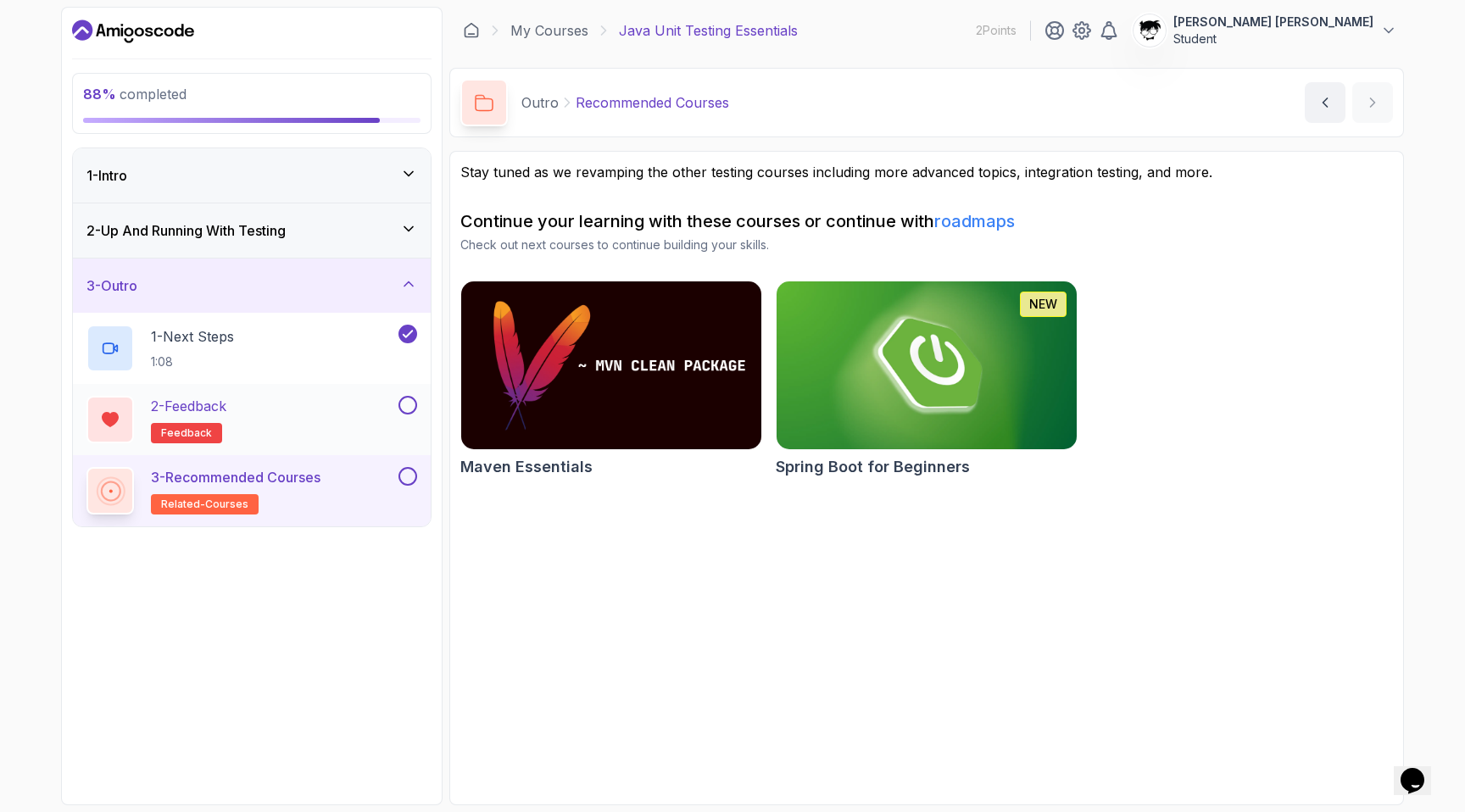
click at [409, 411] on button at bounding box center [408, 405] width 19 height 19
click at [405, 484] on button at bounding box center [408, 476] width 19 height 19
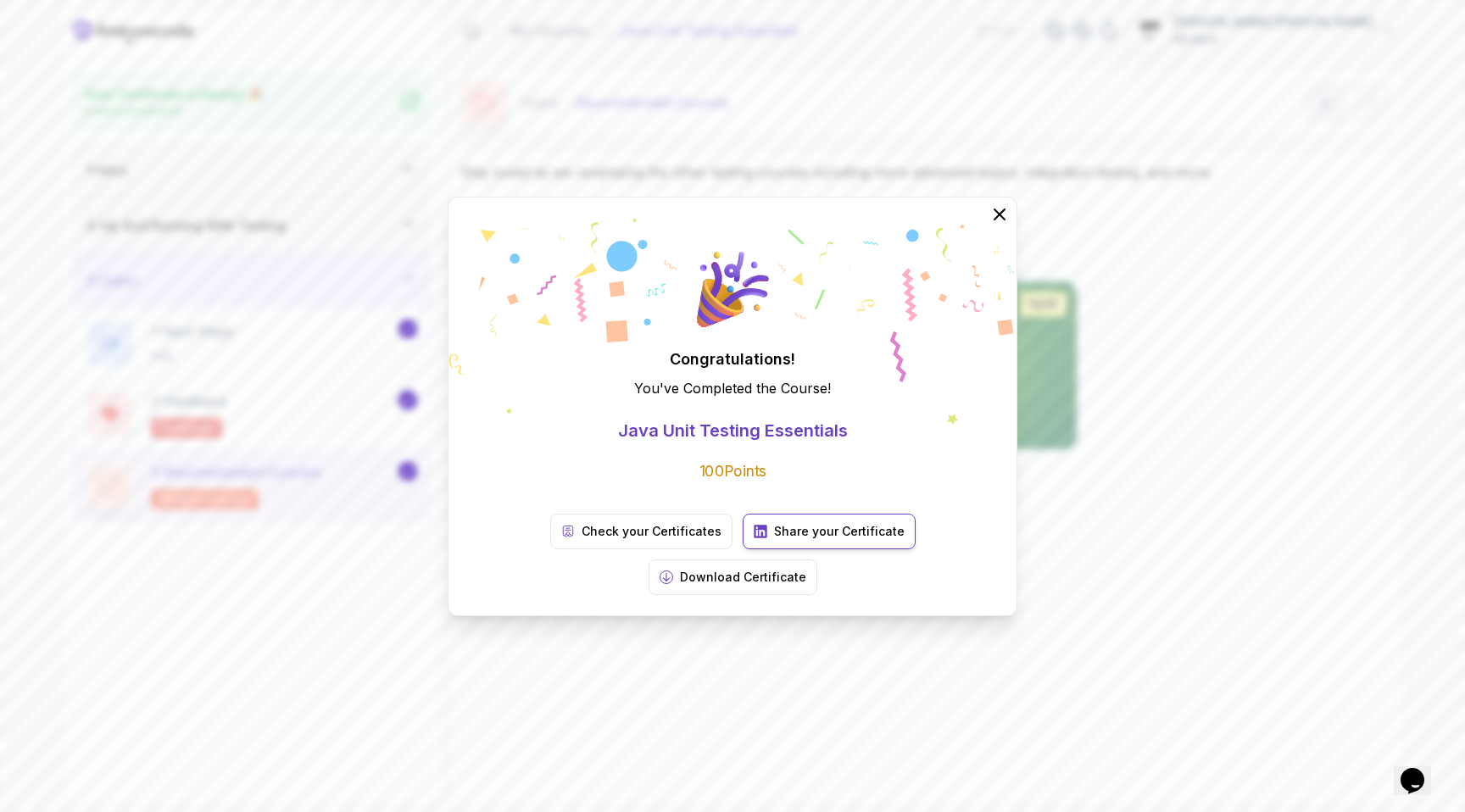
click at [753, 537] on icon at bounding box center [760, 531] width 13 height 13
click at [582, 544] on link "Check your Certificates" at bounding box center [641, 531] width 182 height 36
click at [826, 225] on icon at bounding box center [999, 214] width 22 height 22
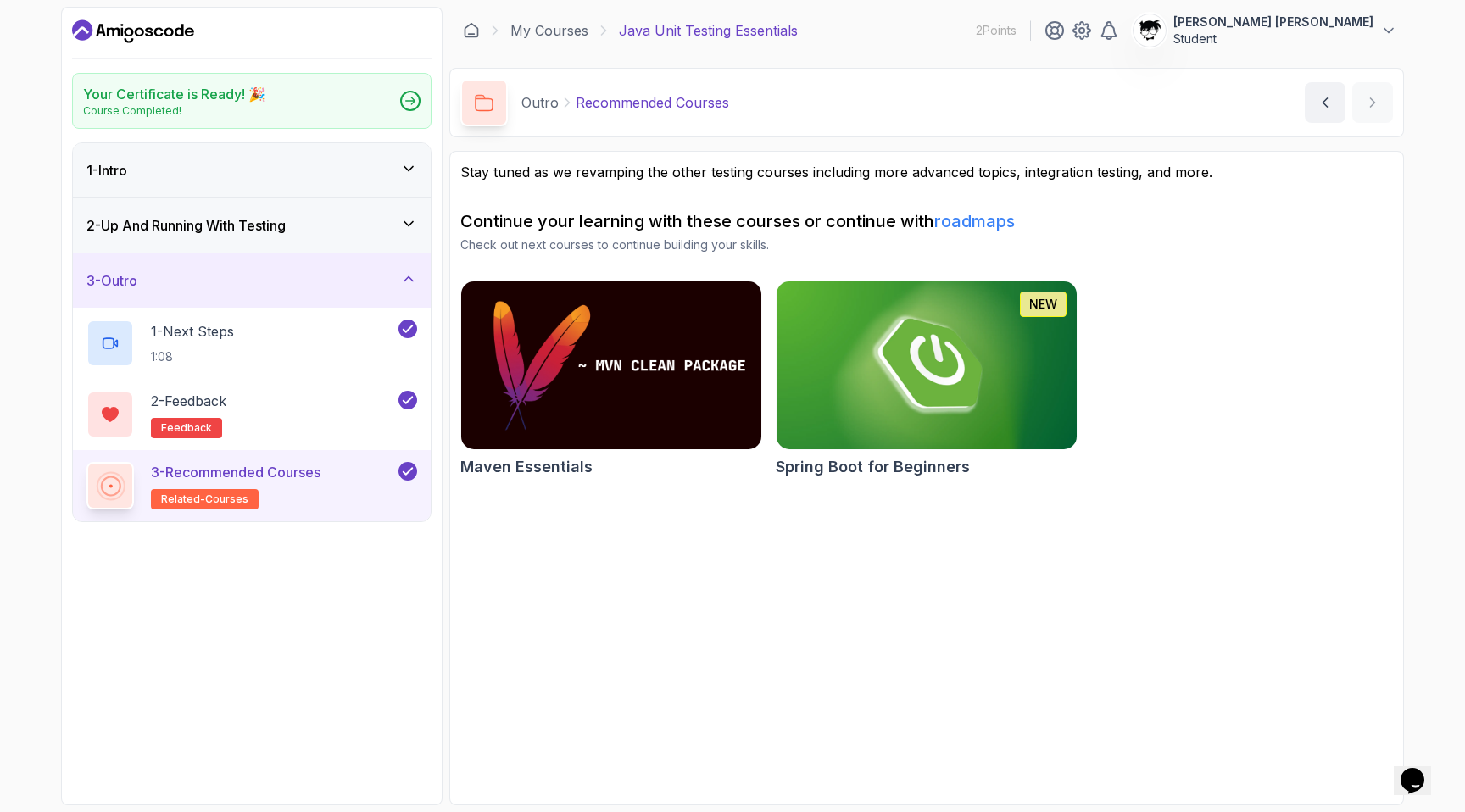
click at [548, 13] on div "My Courses Java Unit Testing Essentials 2 Points Abdallah Issa Al-Kass Student" at bounding box center [926, 30] width 954 height 48
click at [548, 32] on link "My Courses" at bounding box center [548, 31] width 78 height 21
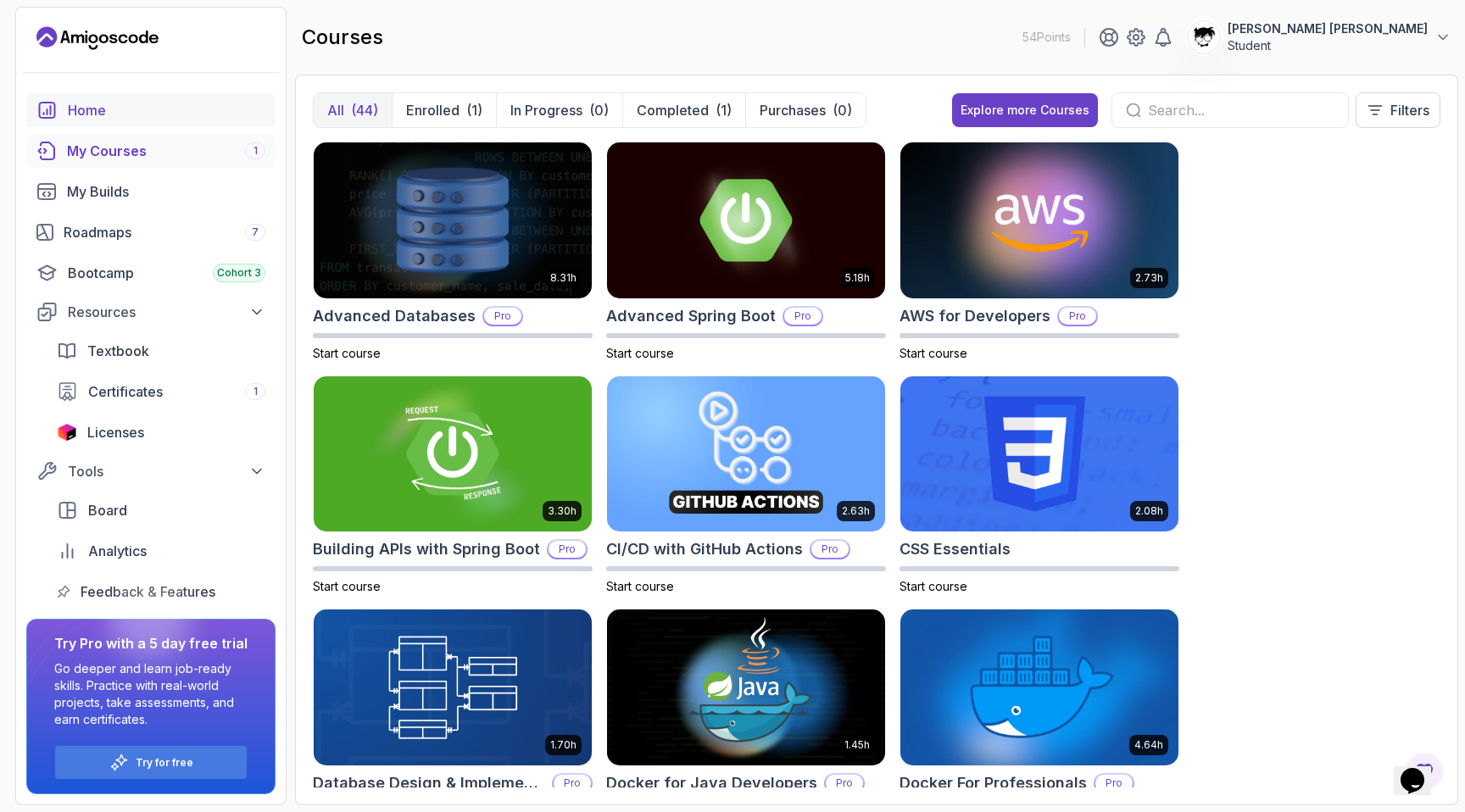
click at [133, 103] on div "Home" at bounding box center [166, 110] width 197 height 21
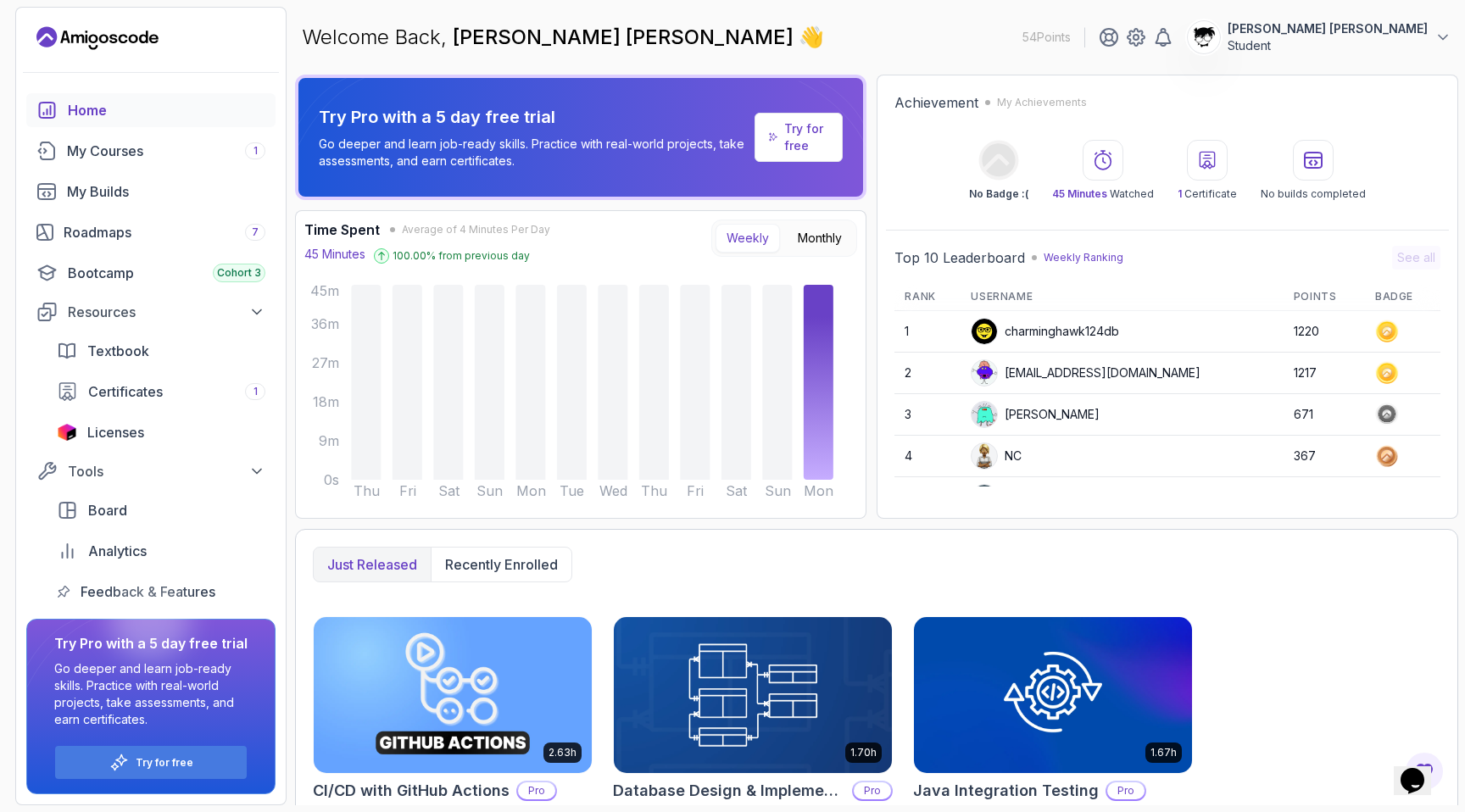
click at [826, 330] on div "charminghawk124db" at bounding box center [1044, 331] width 149 height 27
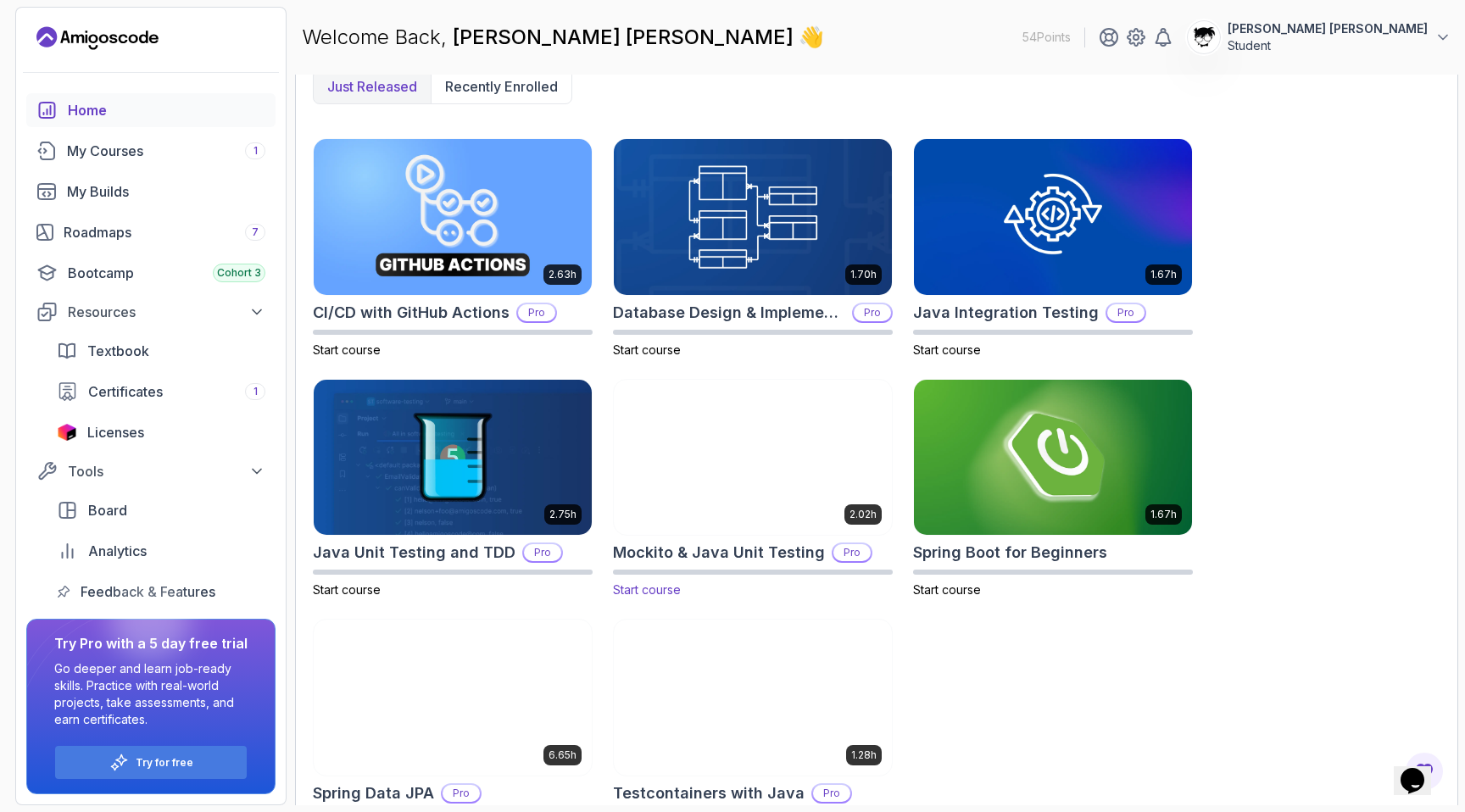
scroll to position [529, 0]
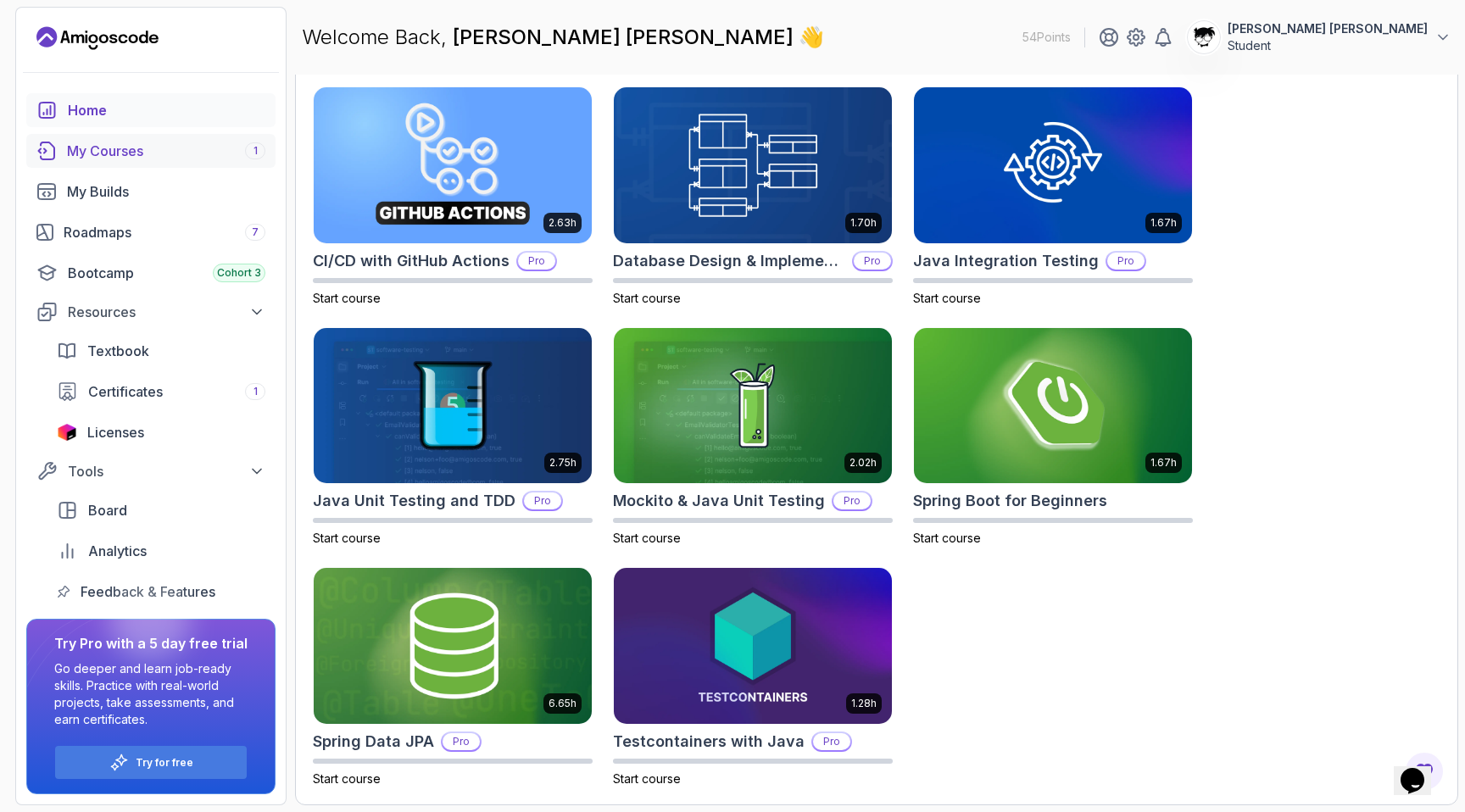
click at [109, 151] on div "My Courses 1" at bounding box center [167, 151] width 198 height 21
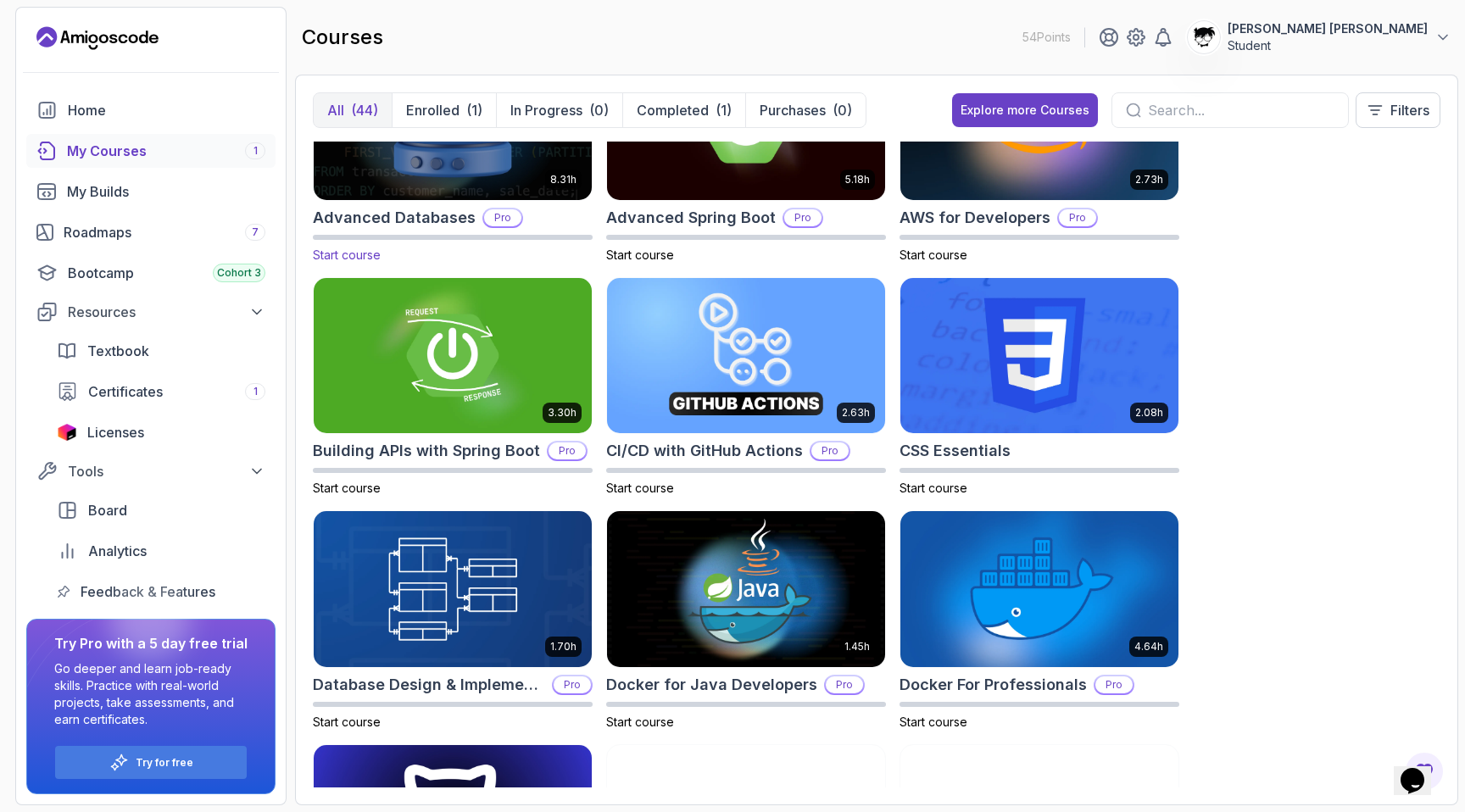
scroll to position [317, 0]
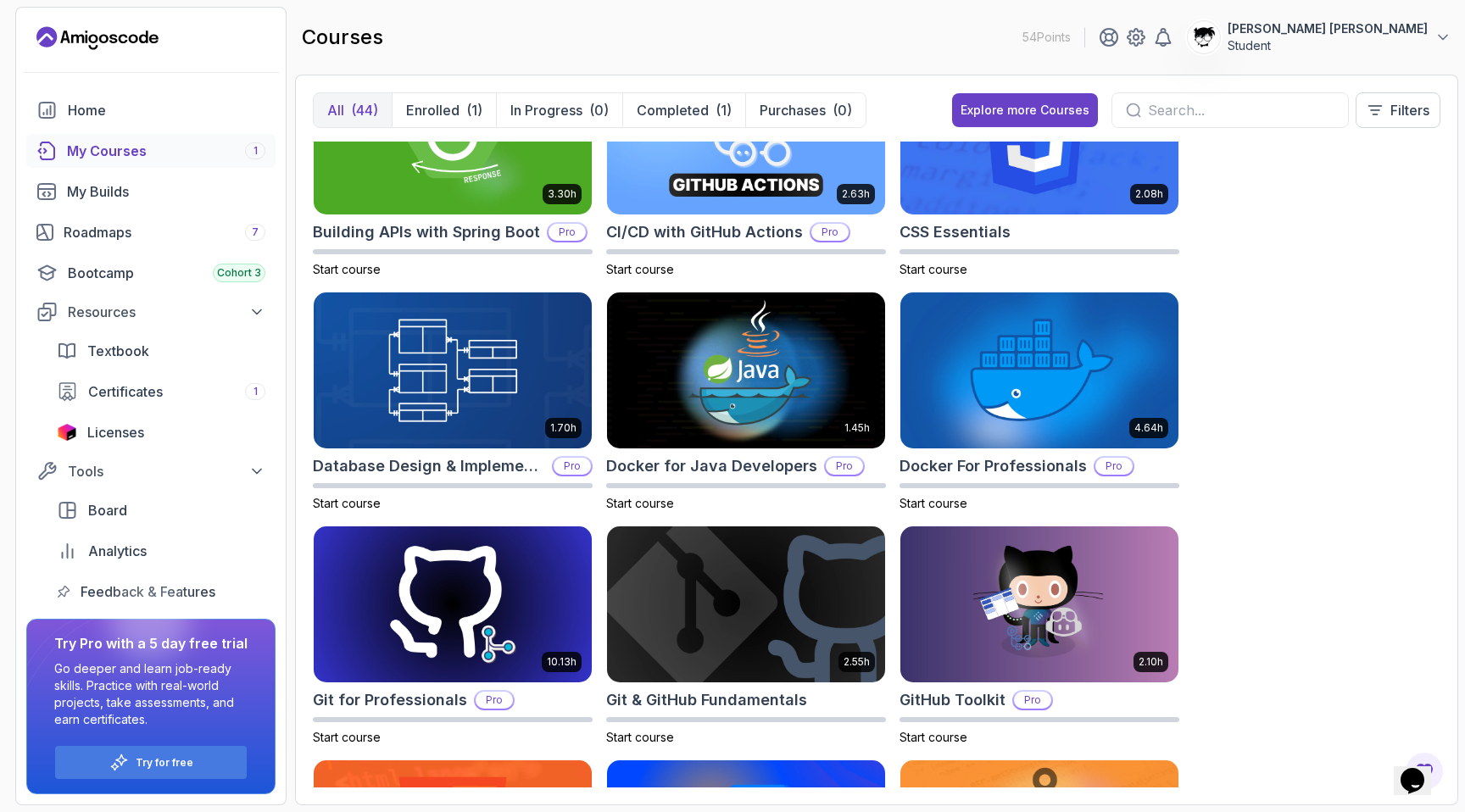
click at [826, 87] on div "All (44) Enrolled (1) In Progress (0) Completed (1) Purchases (0) Explore more …" at bounding box center [876, 440] width 1163 height 731
click at [826, 106] on p "Filters" at bounding box center [1410, 110] width 39 height 21
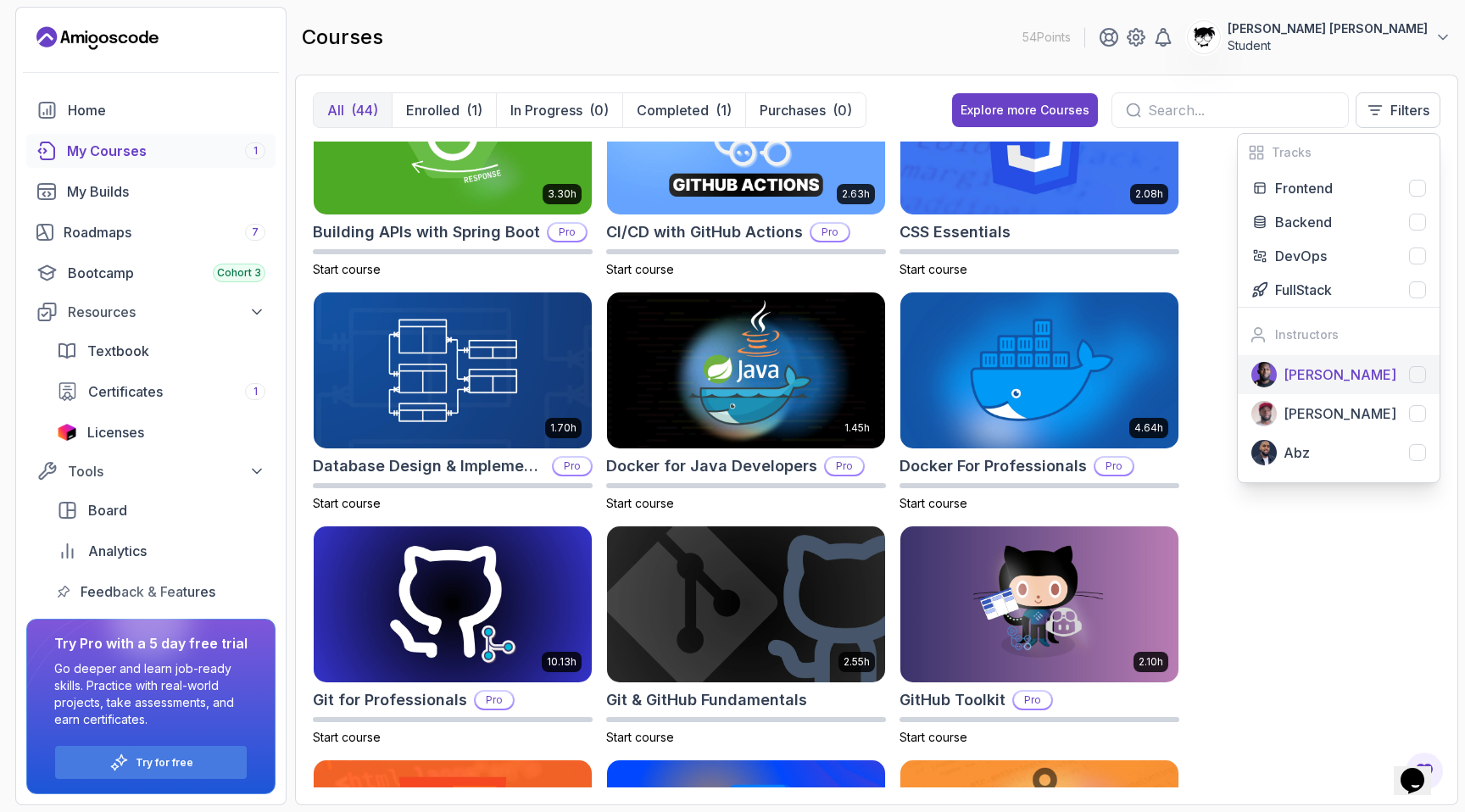
click at [826, 376] on div at bounding box center [1417, 374] width 17 height 17
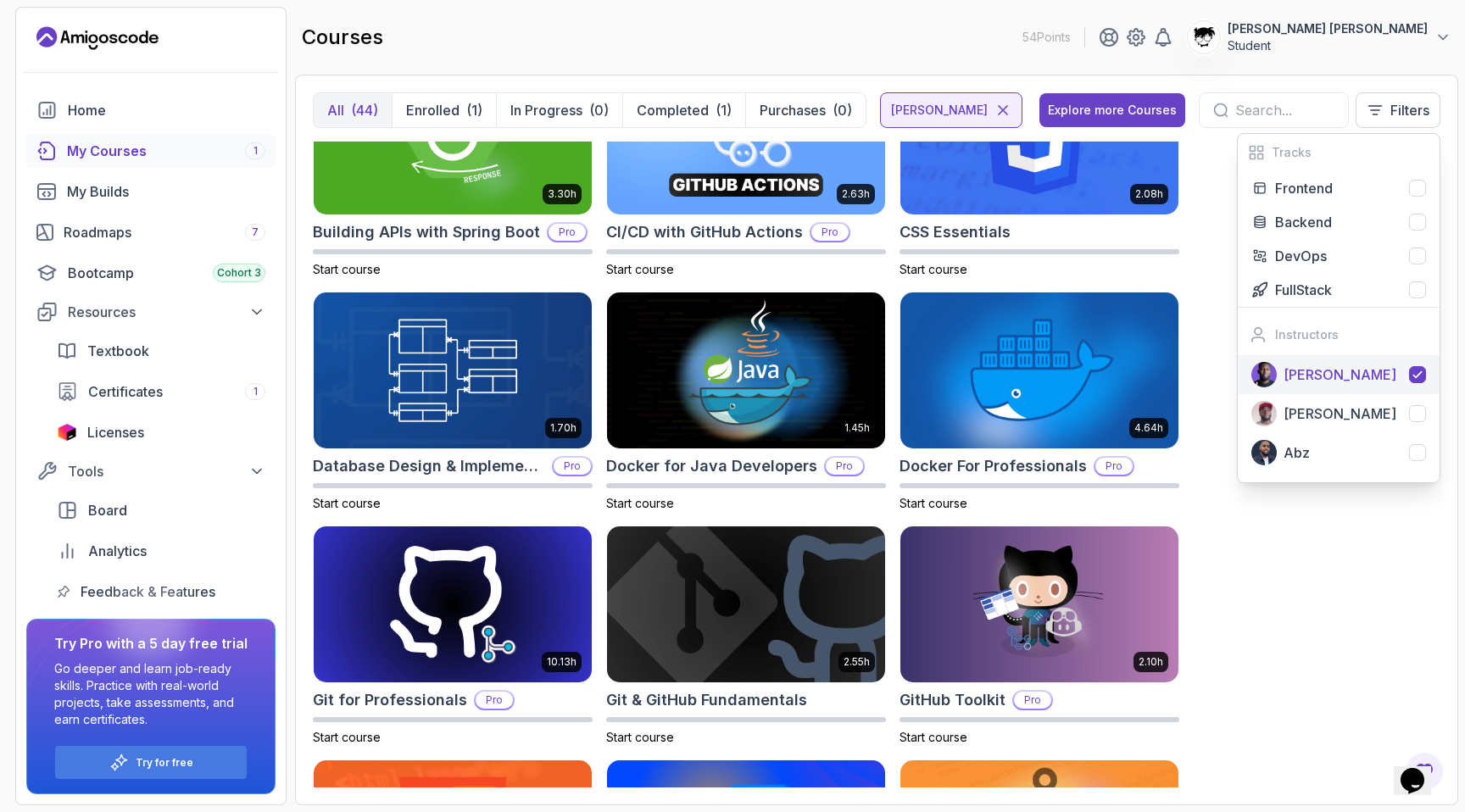
click at [826, 376] on div at bounding box center [1417, 374] width 17 height 17
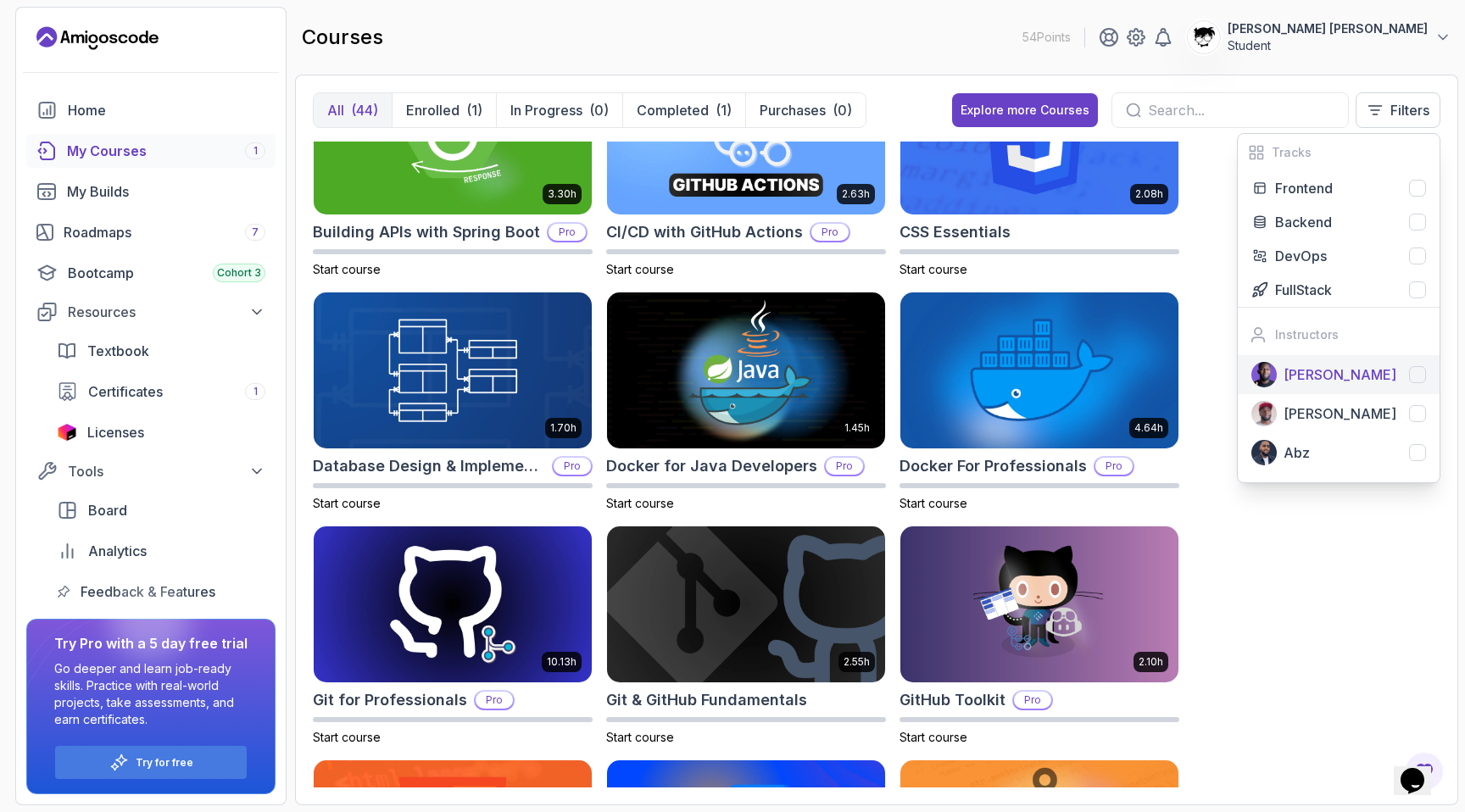
click at [826, 376] on div at bounding box center [1417, 374] width 17 height 17
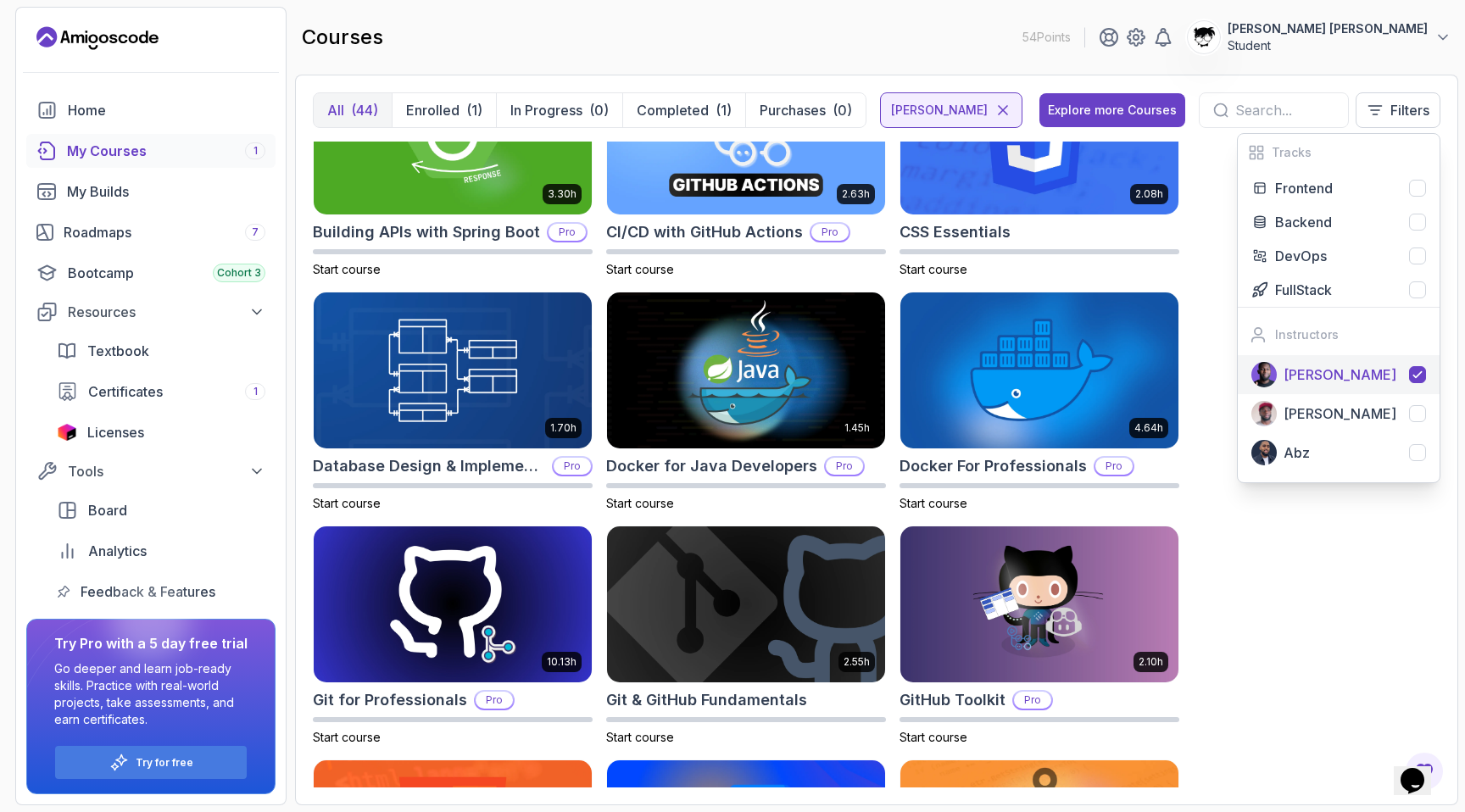
click at [826, 376] on icon at bounding box center [1417, 374] width 13 height 13
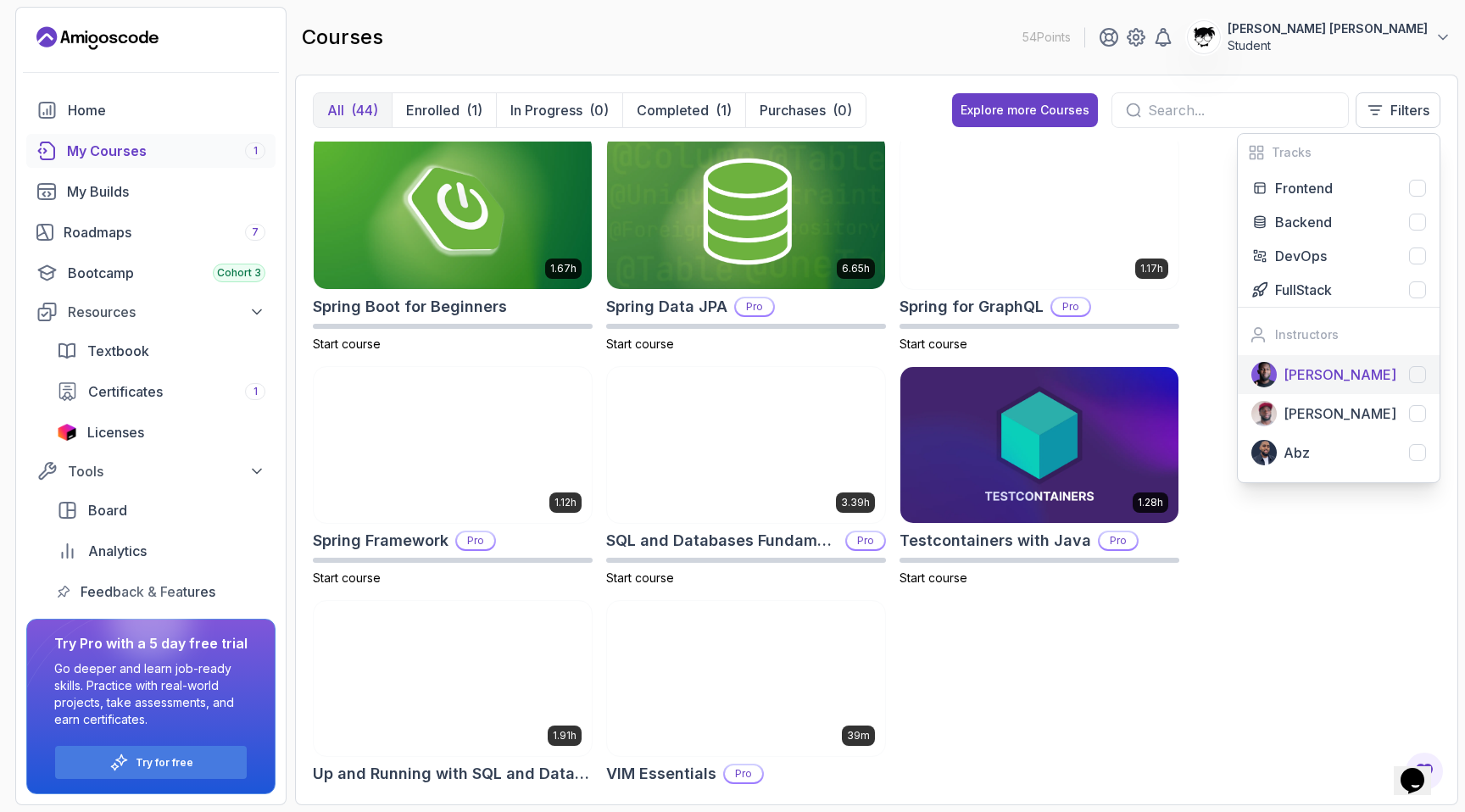
scroll to position [2864, 0]
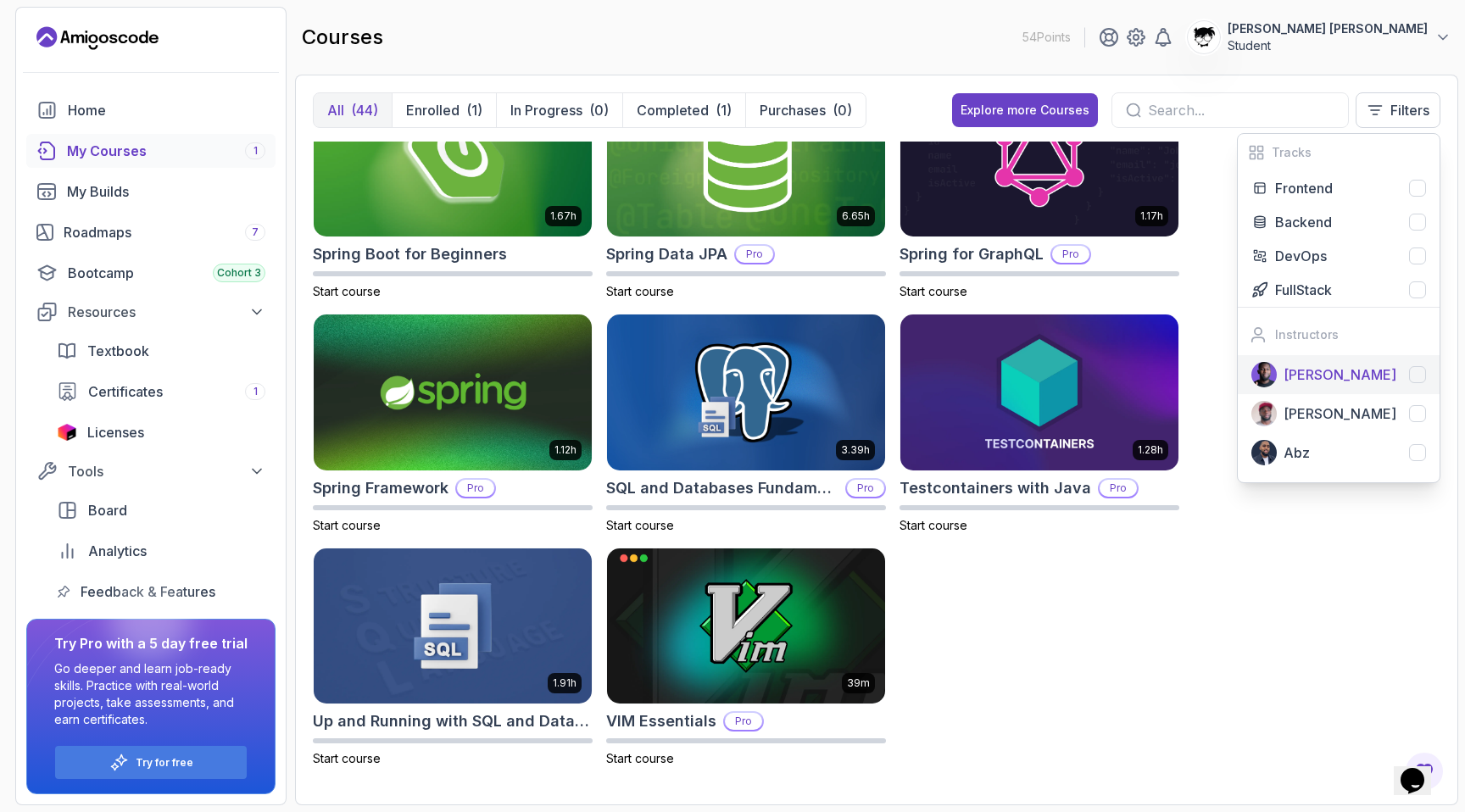
click at [826, 366] on p "Nelson Djalo" at bounding box center [1340, 375] width 113 height 21
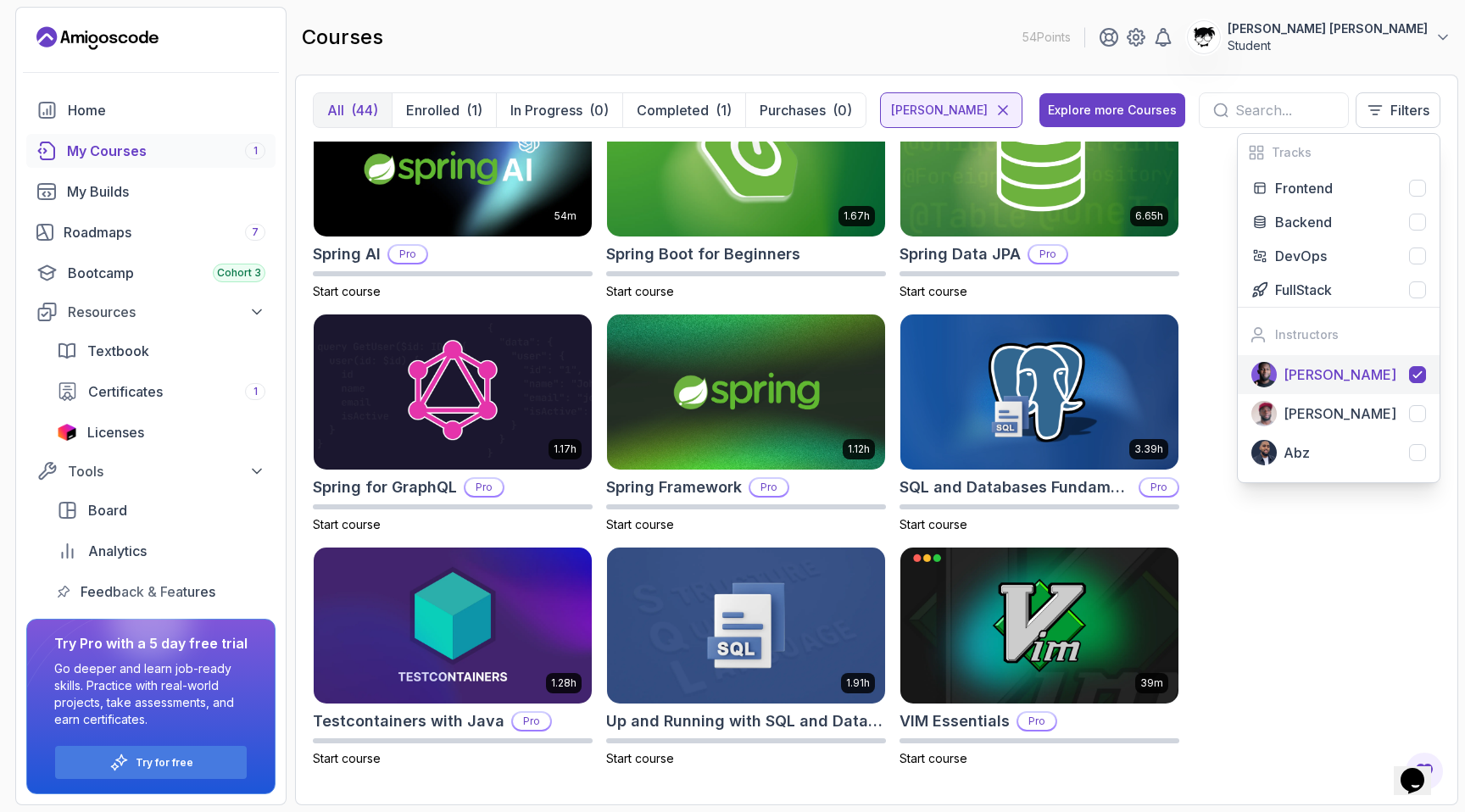
click at [826, 374] on p "Nelson Djalo" at bounding box center [1340, 375] width 113 height 21
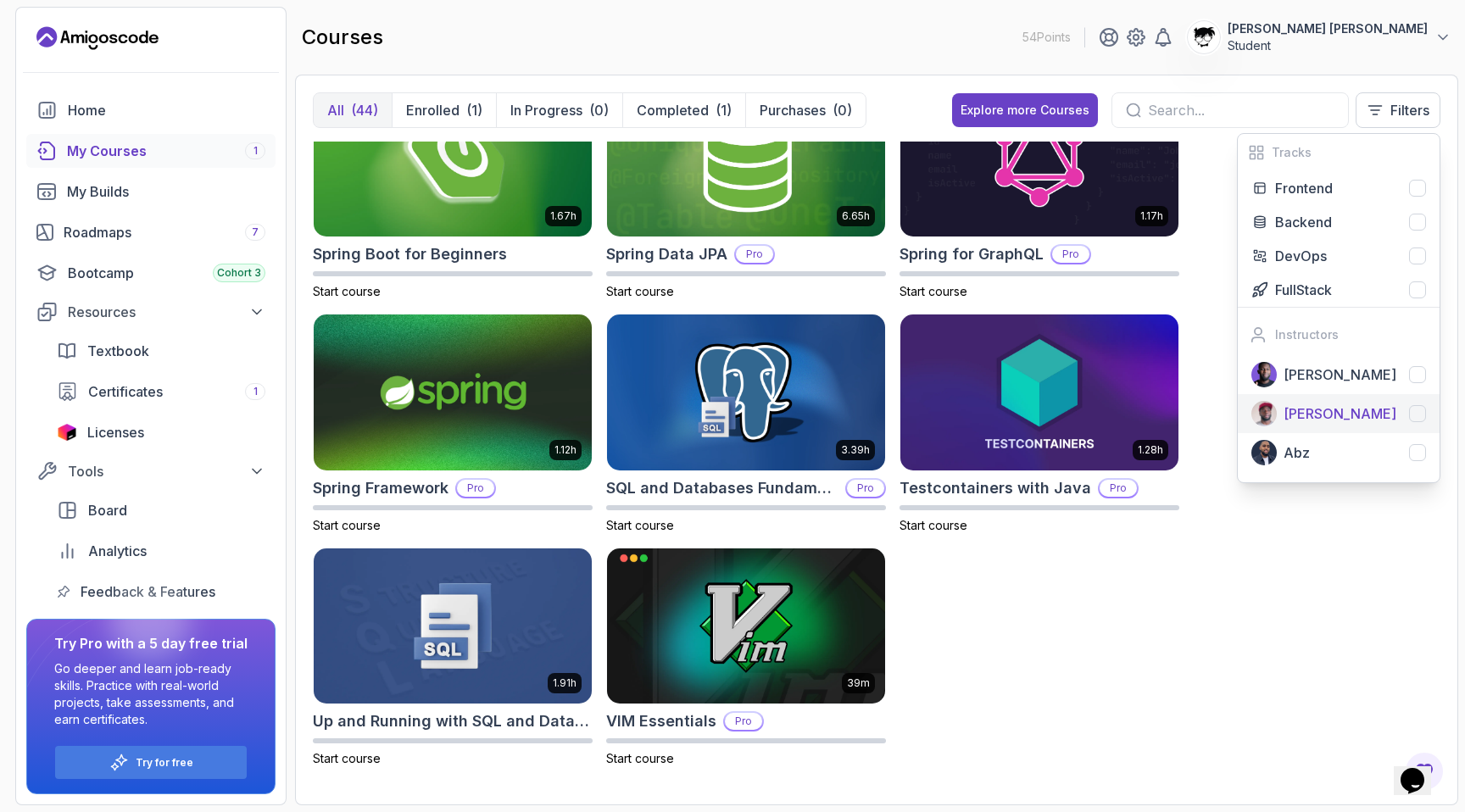
click at [826, 407] on p "Richard" at bounding box center [1340, 413] width 113 height 21
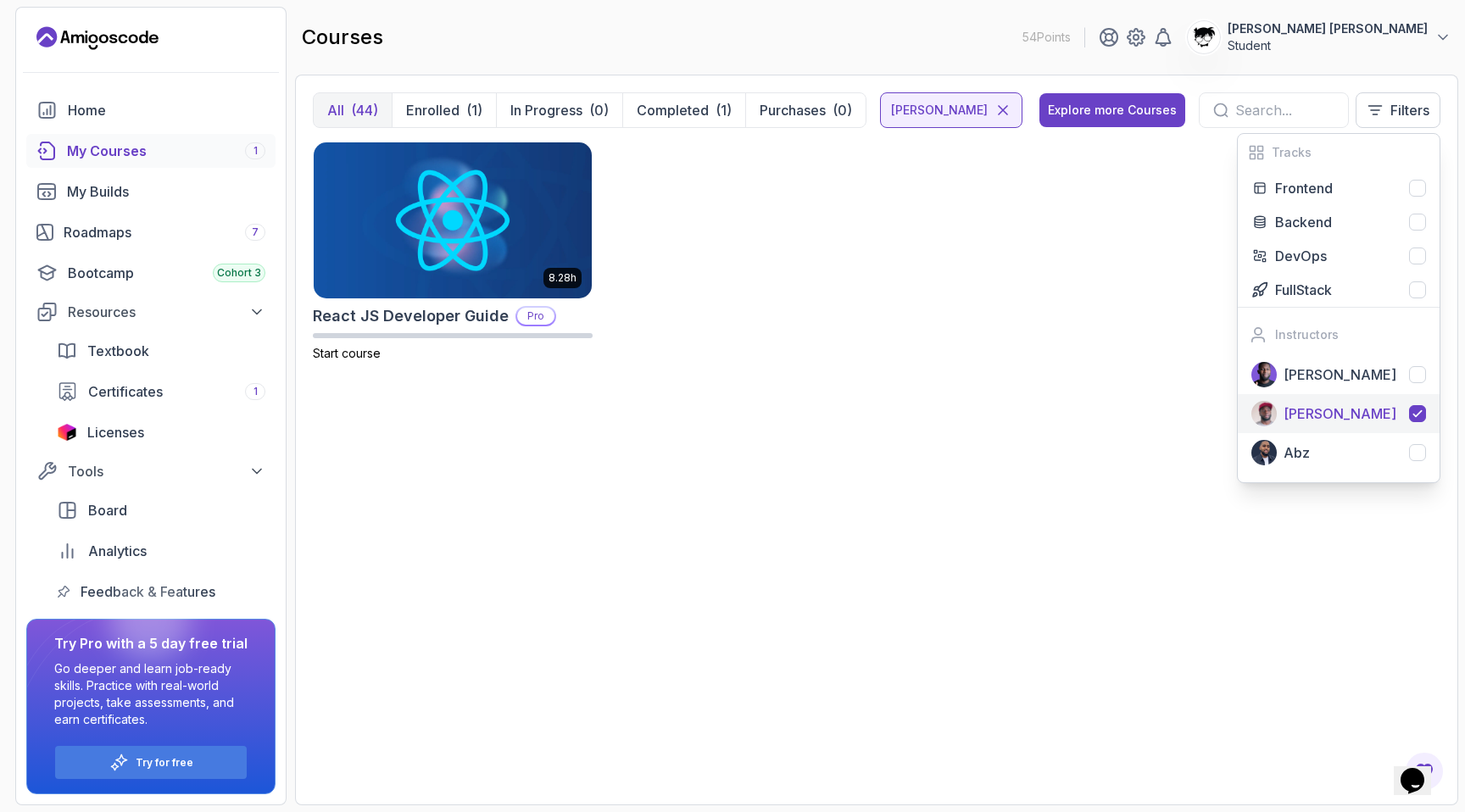
click at [826, 412] on div "Richard" at bounding box center [1355, 413] width 142 height 21
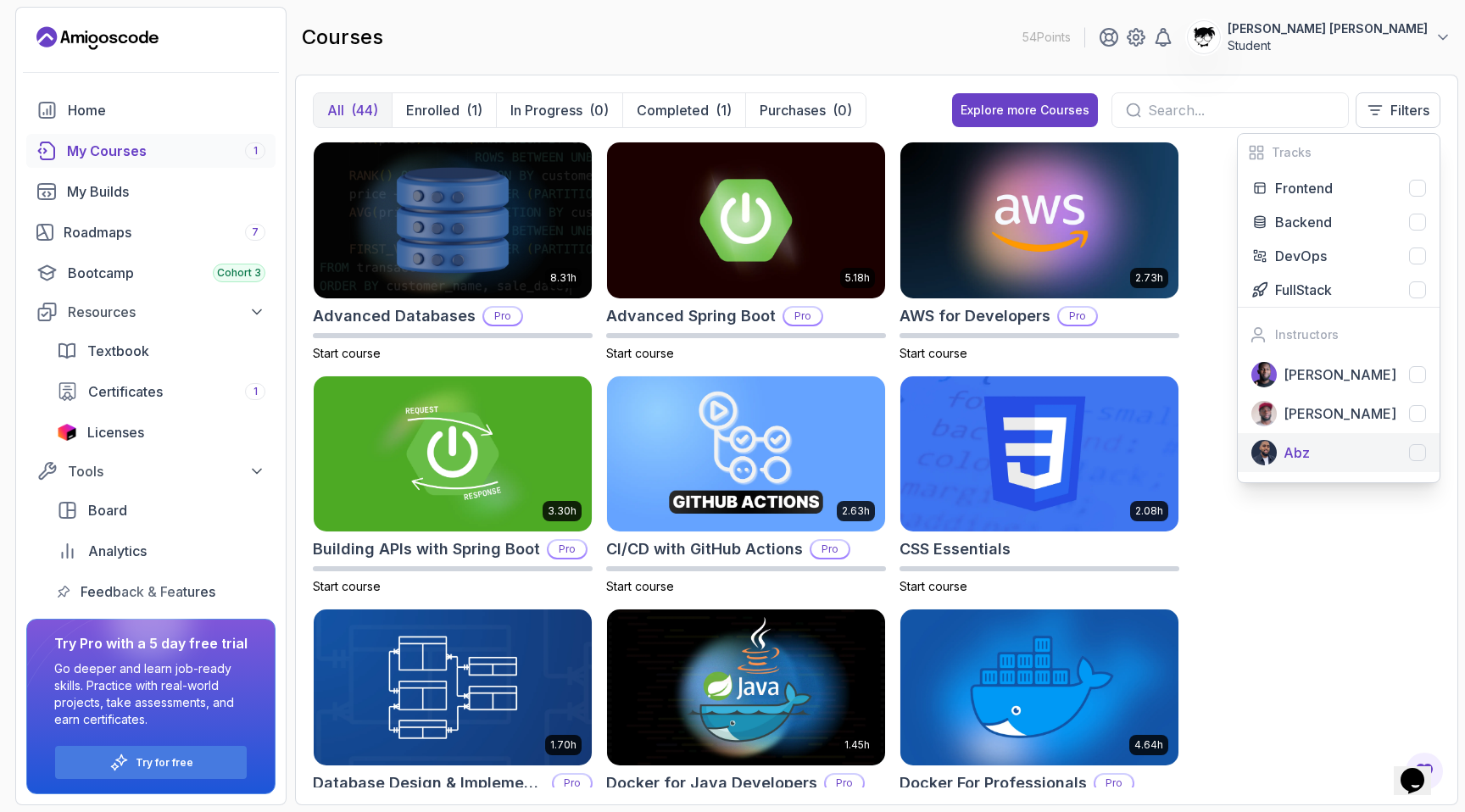
click at [826, 443] on div "Abz" at bounding box center [1355, 453] width 142 height 21
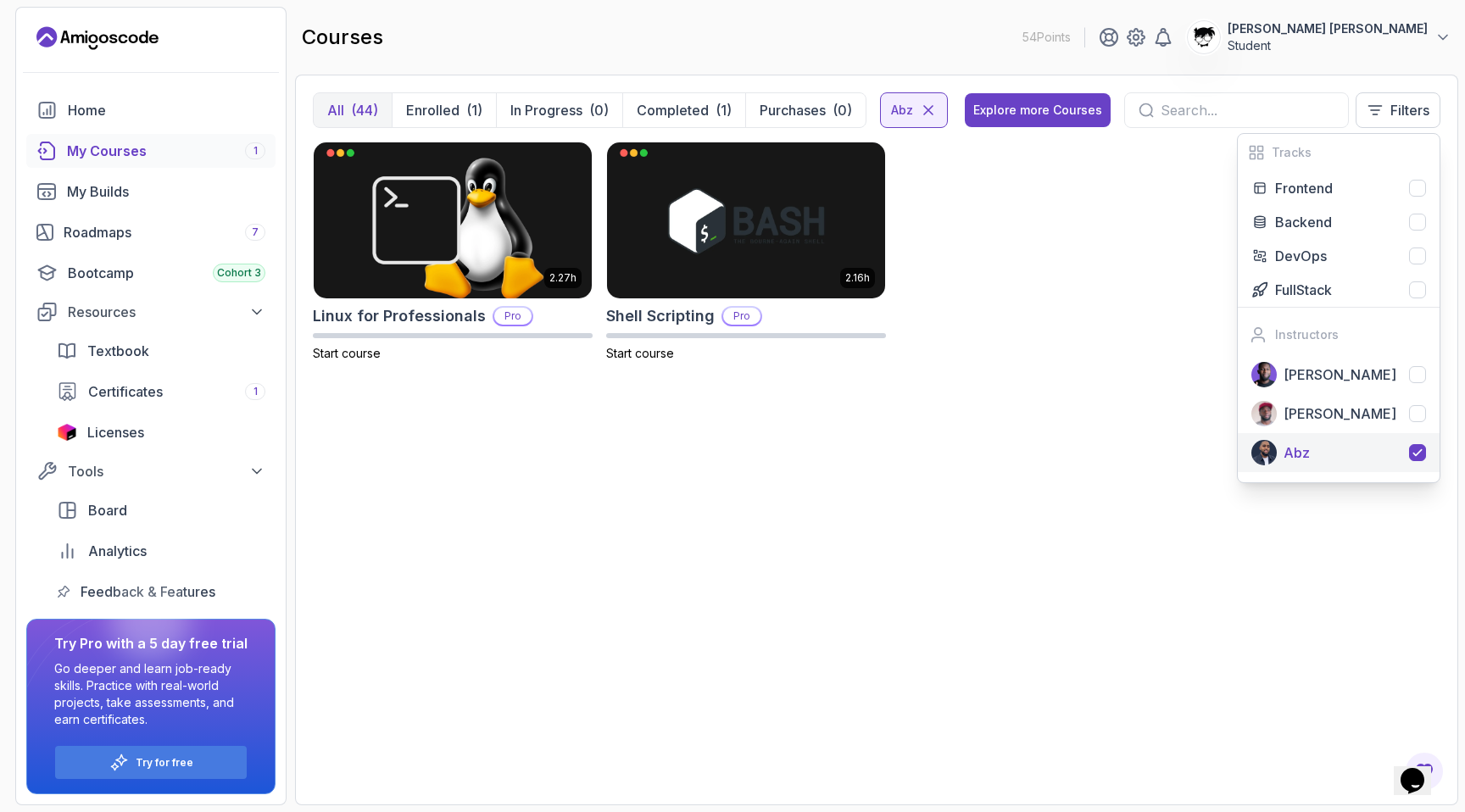
click at [826, 458] on div "Abz" at bounding box center [1355, 453] width 142 height 21
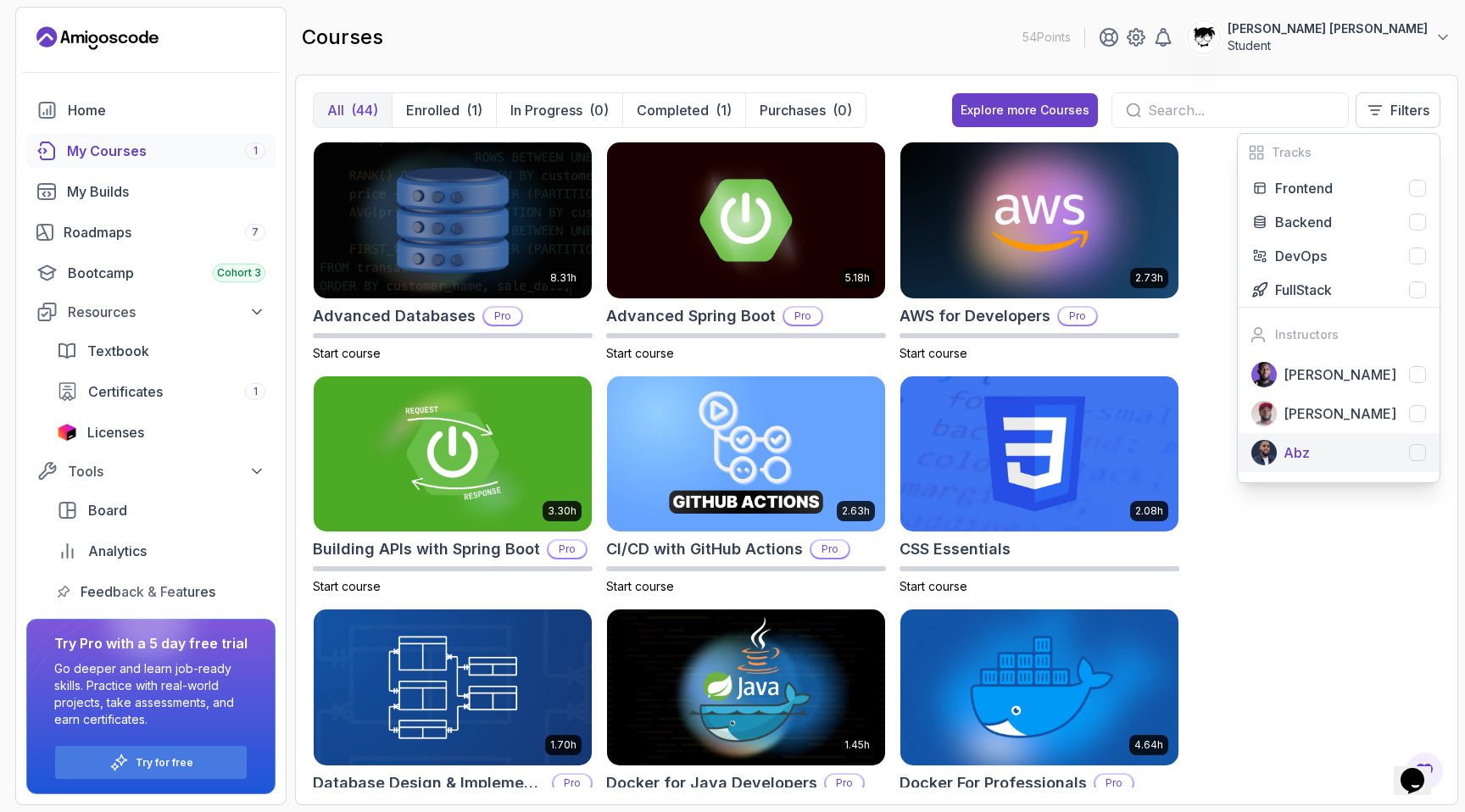
click at [826, 458] on div "Abz" at bounding box center [1355, 453] width 142 height 21
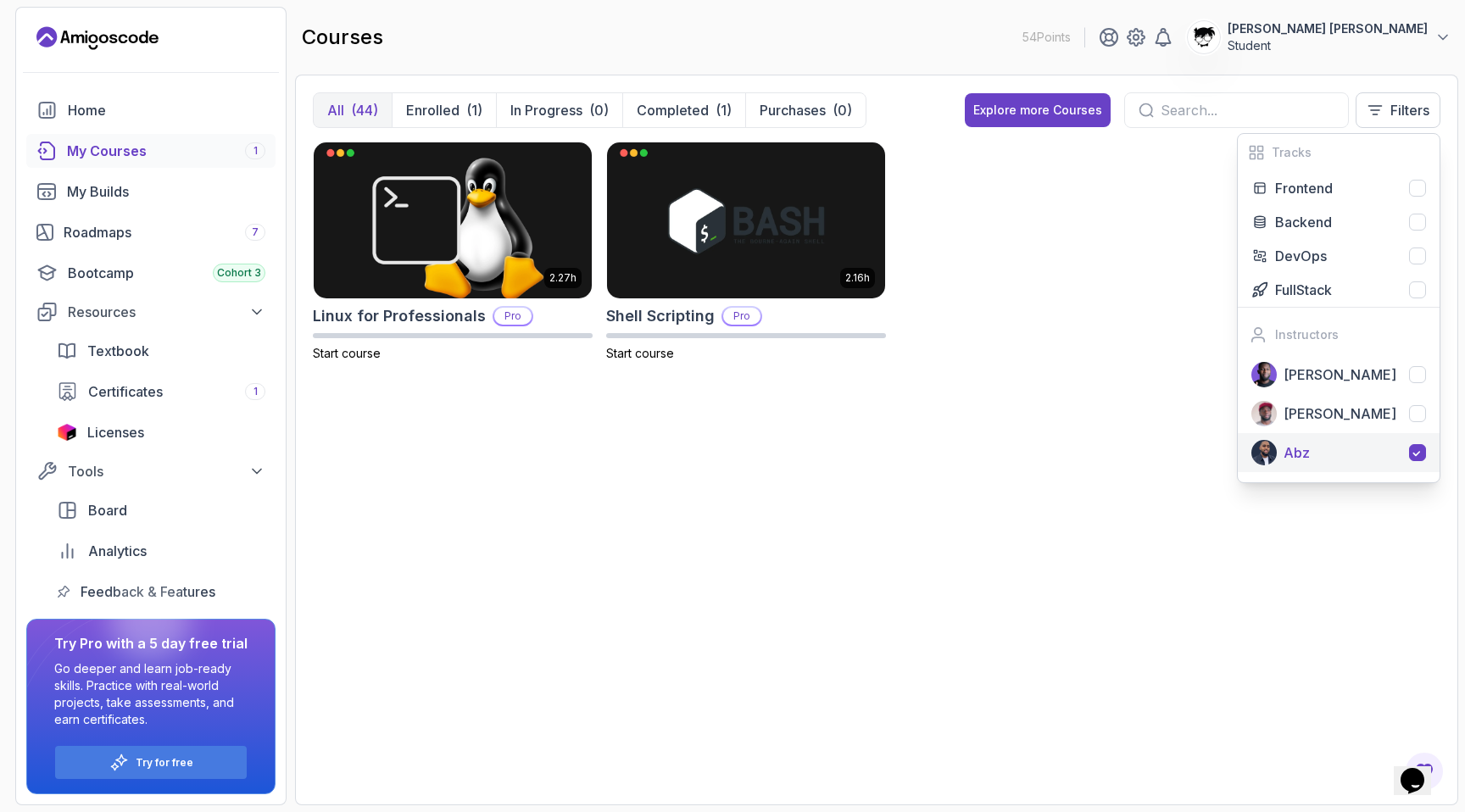
click at [826, 458] on div "Abz" at bounding box center [1355, 453] width 142 height 21
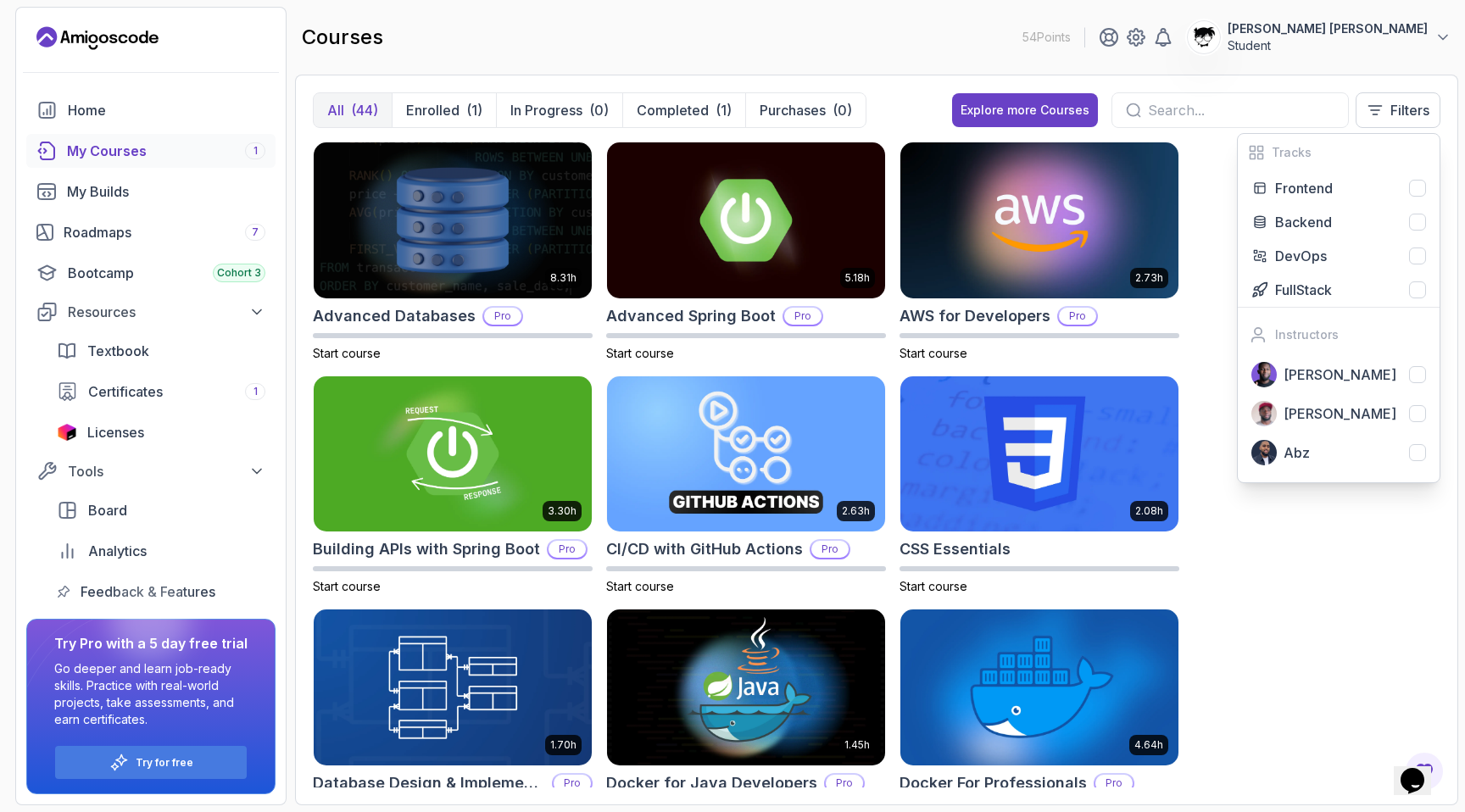
click at [826, 84] on div "All (44) Enrolled (1) In Progress (0) Completed (1) Purchases (0) Explore more …" at bounding box center [876, 440] width 1163 height 731
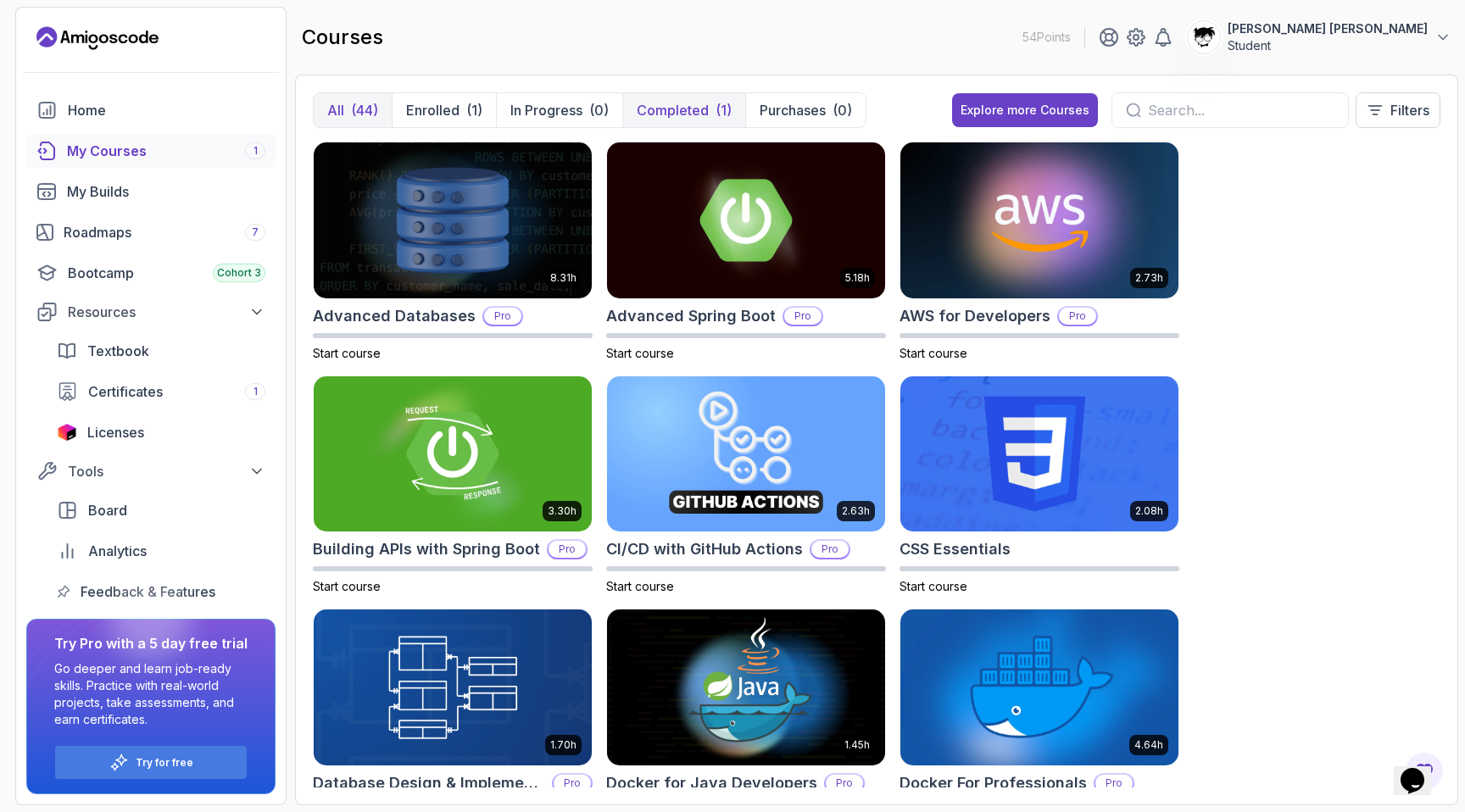
click at [640, 102] on p "Completed" at bounding box center [672, 110] width 72 height 21
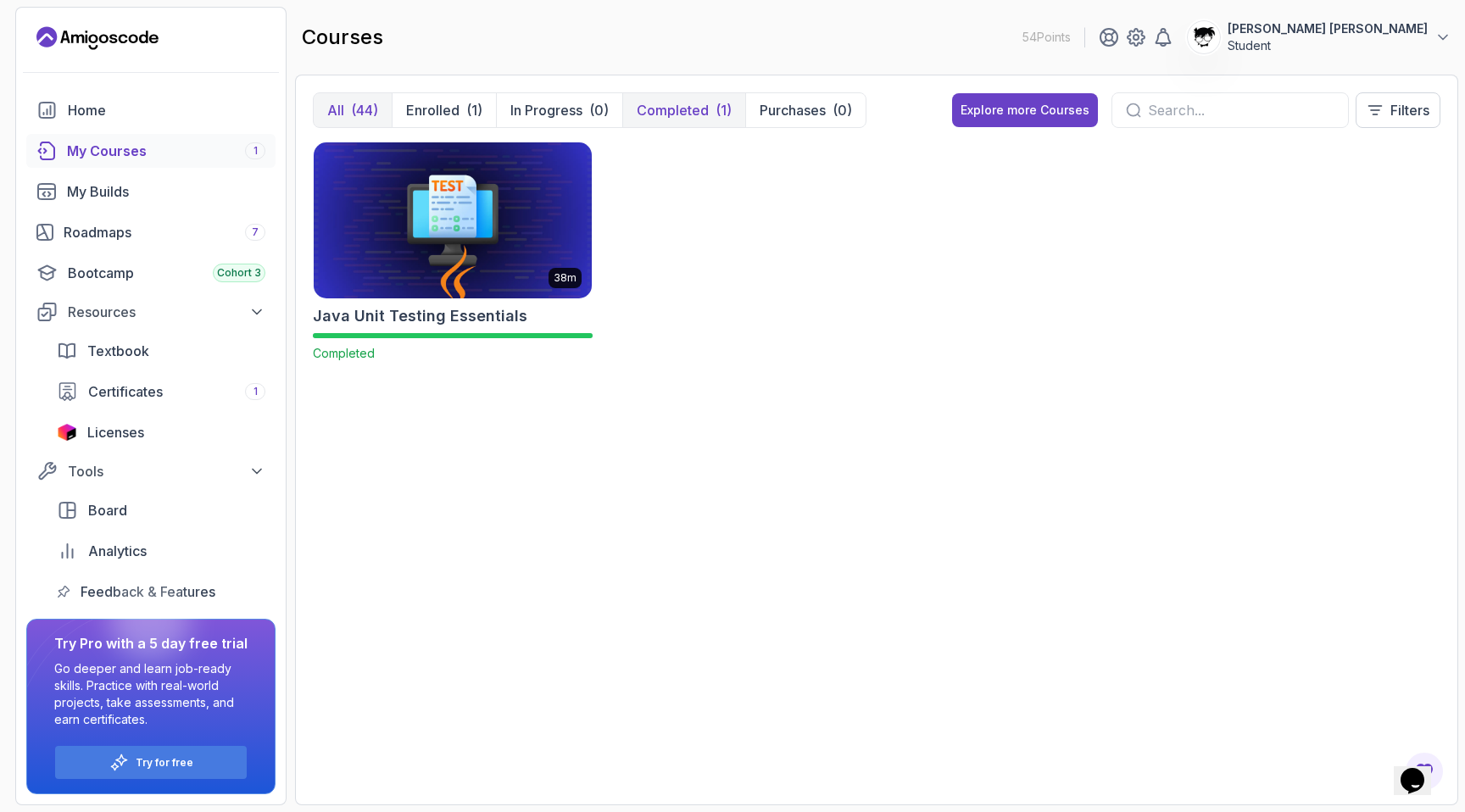
click at [352, 120] on div "(44)" at bounding box center [364, 110] width 27 height 21
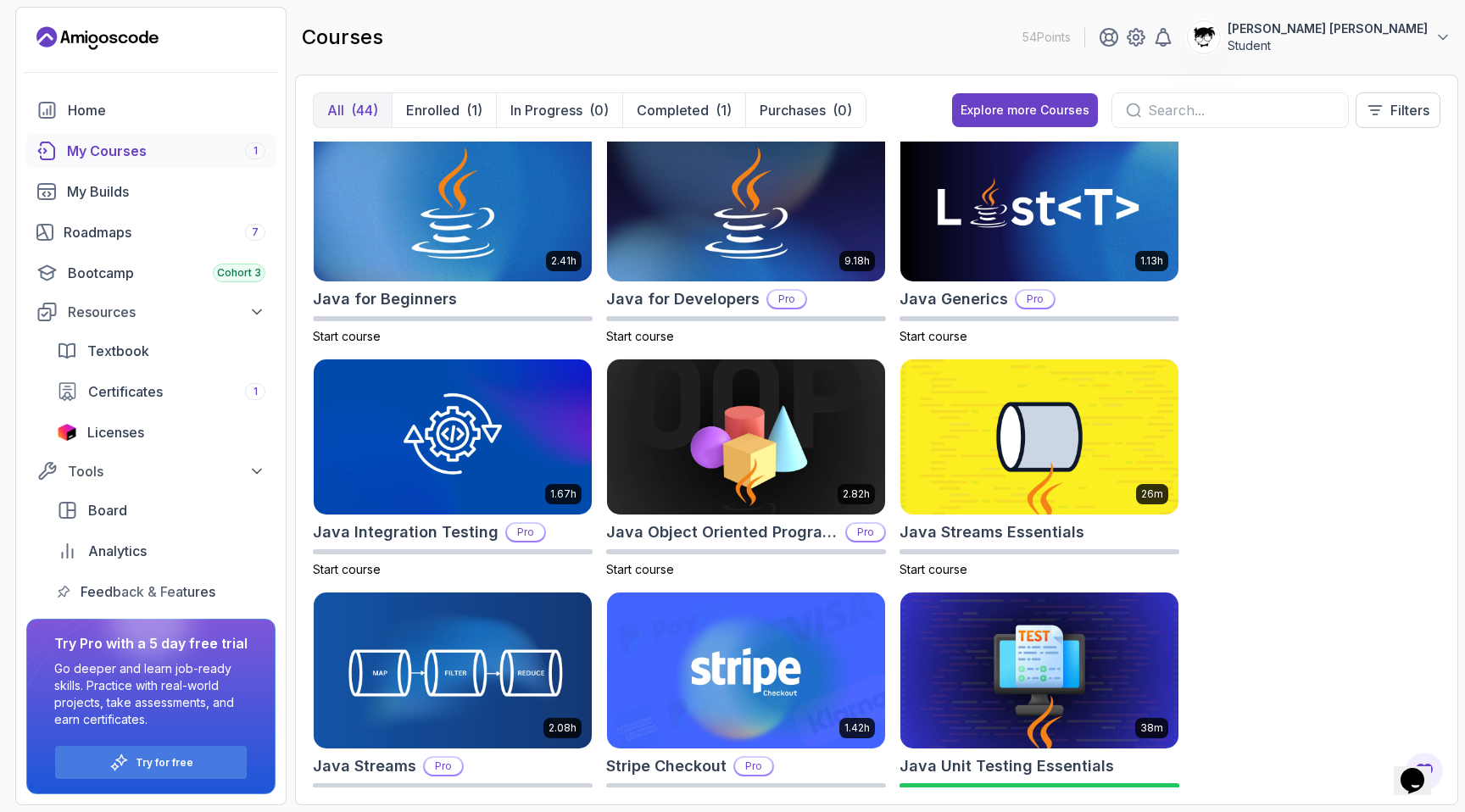
scroll to position [1349, 0]
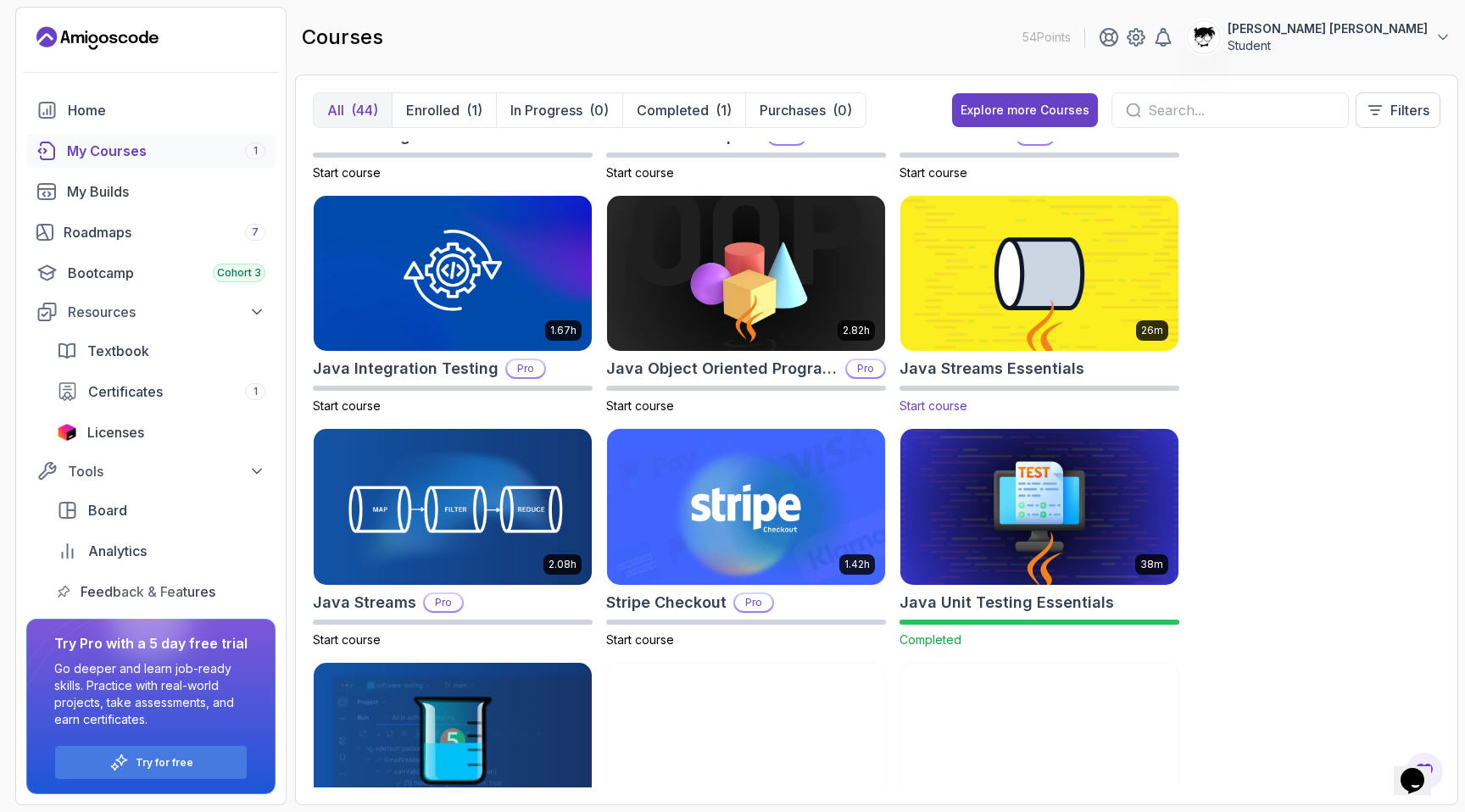
click at [826, 297] on img at bounding box center [1039, 273] width 292 height 164
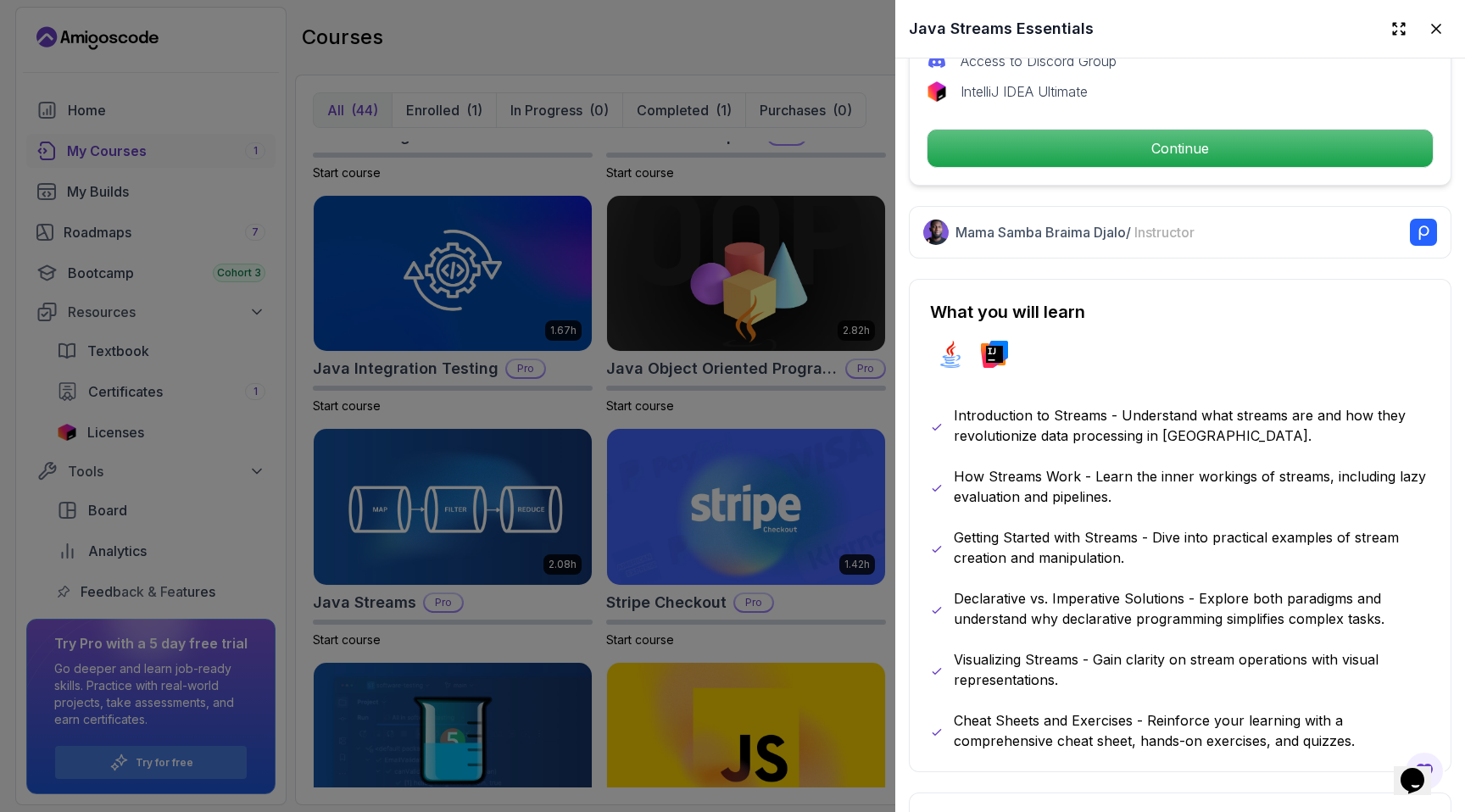
scroll to position [641, 0]
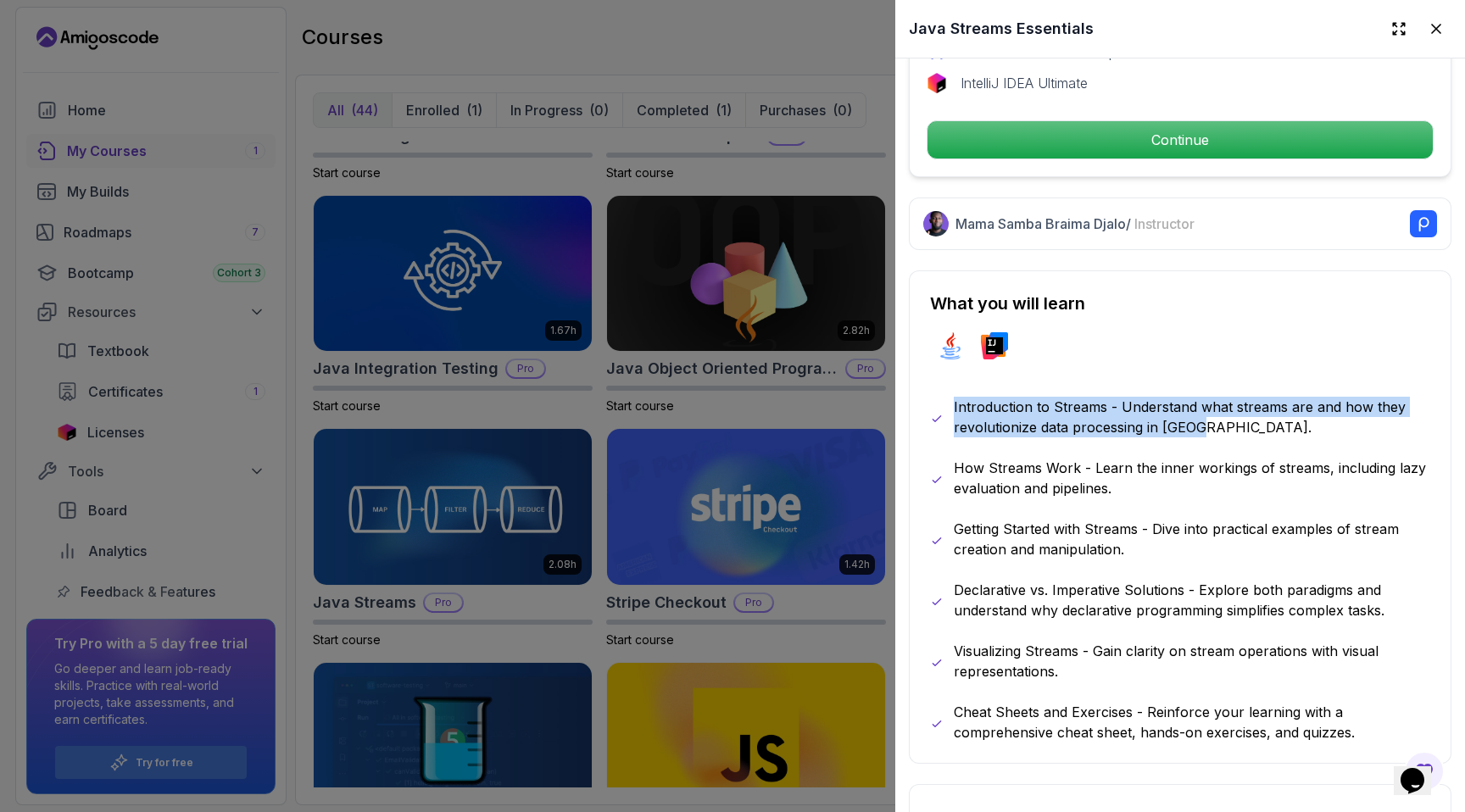
drag, startPoint x: 953, startPoint y: 405, endPoint x: 1269, endPoint y: 445, distance: 318.5
click at [826, 445] on div "Introduction to Streams - Understand what streams are and how they revolutioniz…" at bounding box center [1180, 570] width 500 height 346
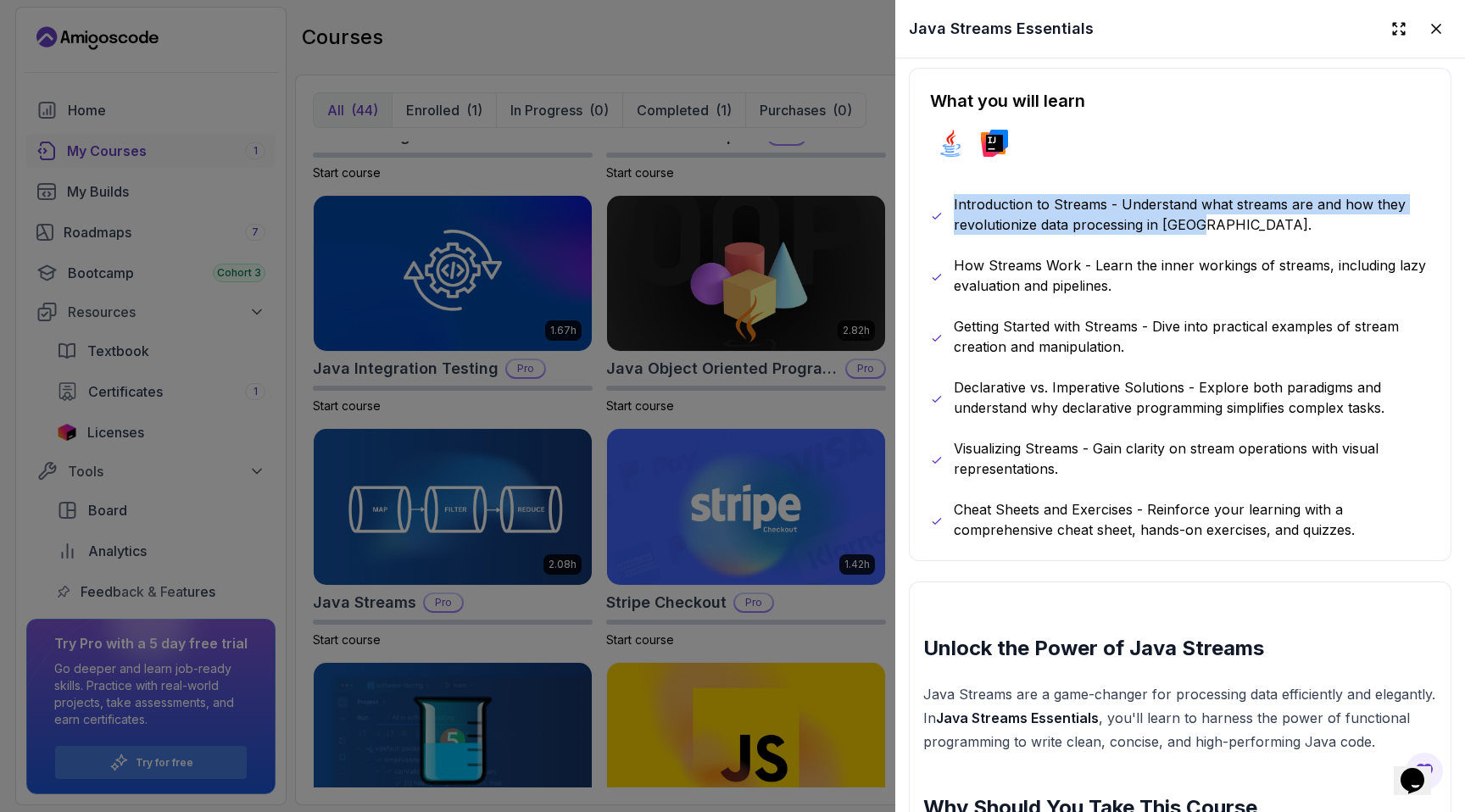
scroll to position [1003, 0]
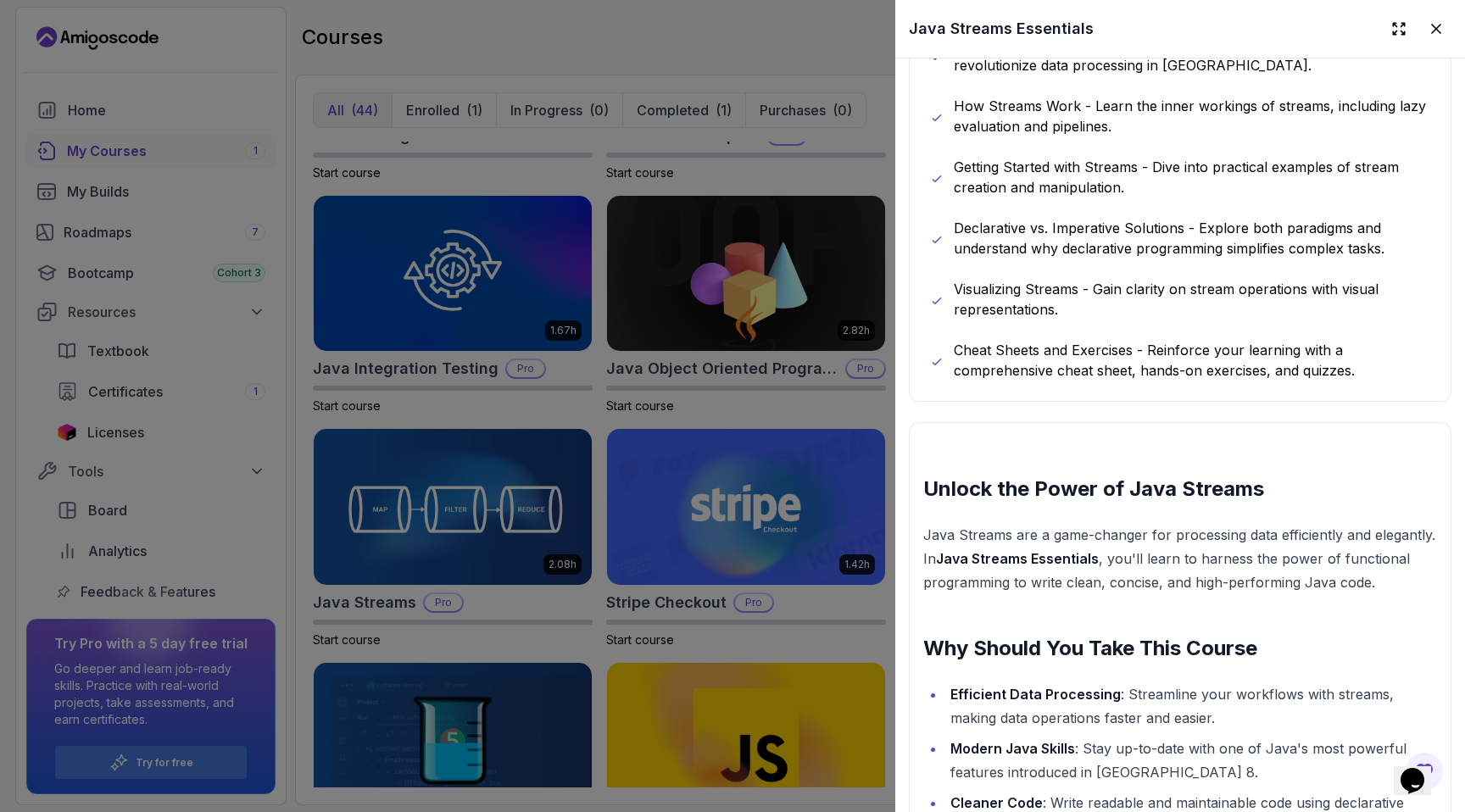
click at [826, 229] on p "Declarative vs. Imperative Solutions - Explore both paradigms and understand wh…" at bounding box center [1191, 238] width 476 height 40
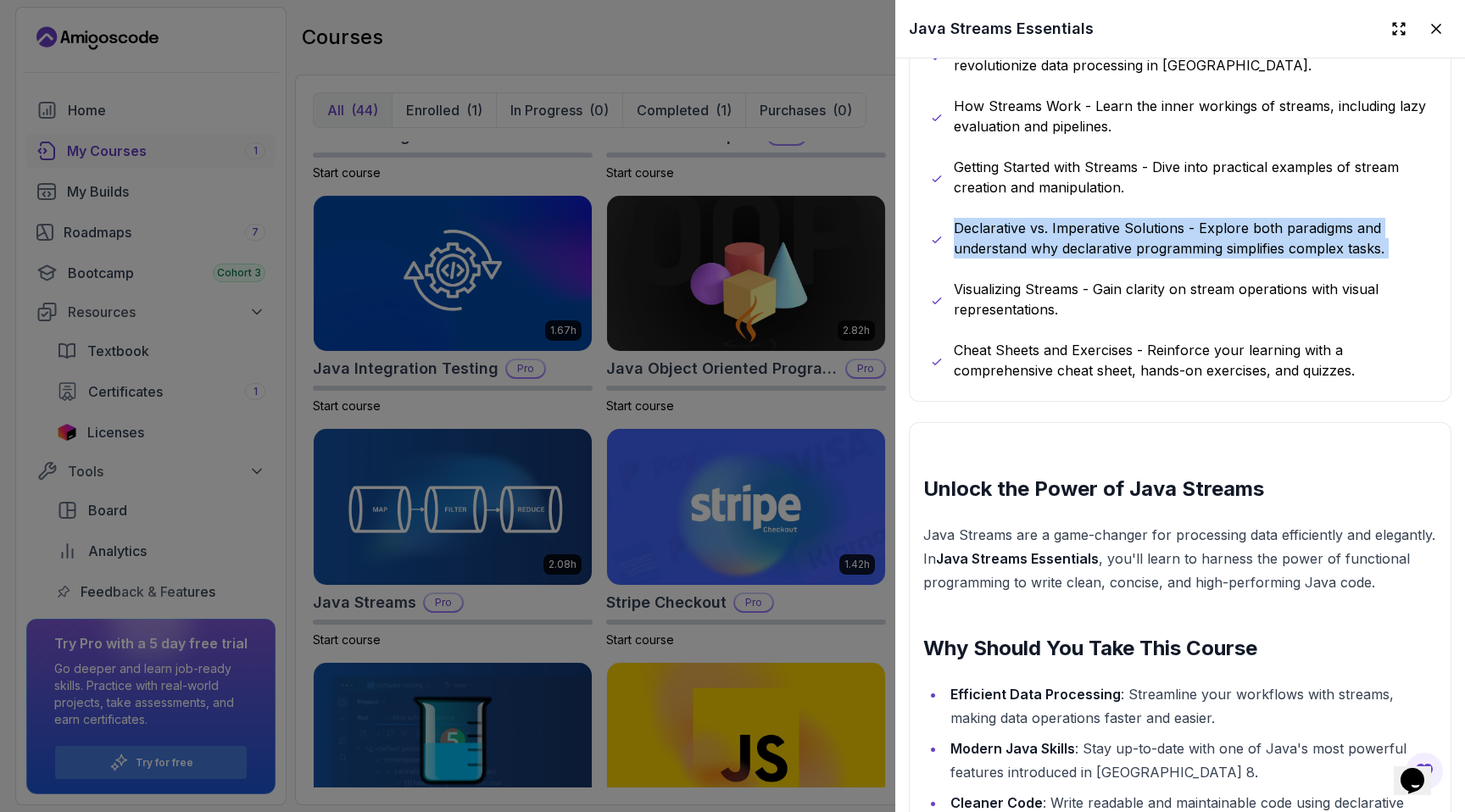
click at [826, 229] on p "Declarative vs. Imperative Solutions - Explore both paradigms and understand wh…" at bounding box center [1191, 238] width 476 height 40
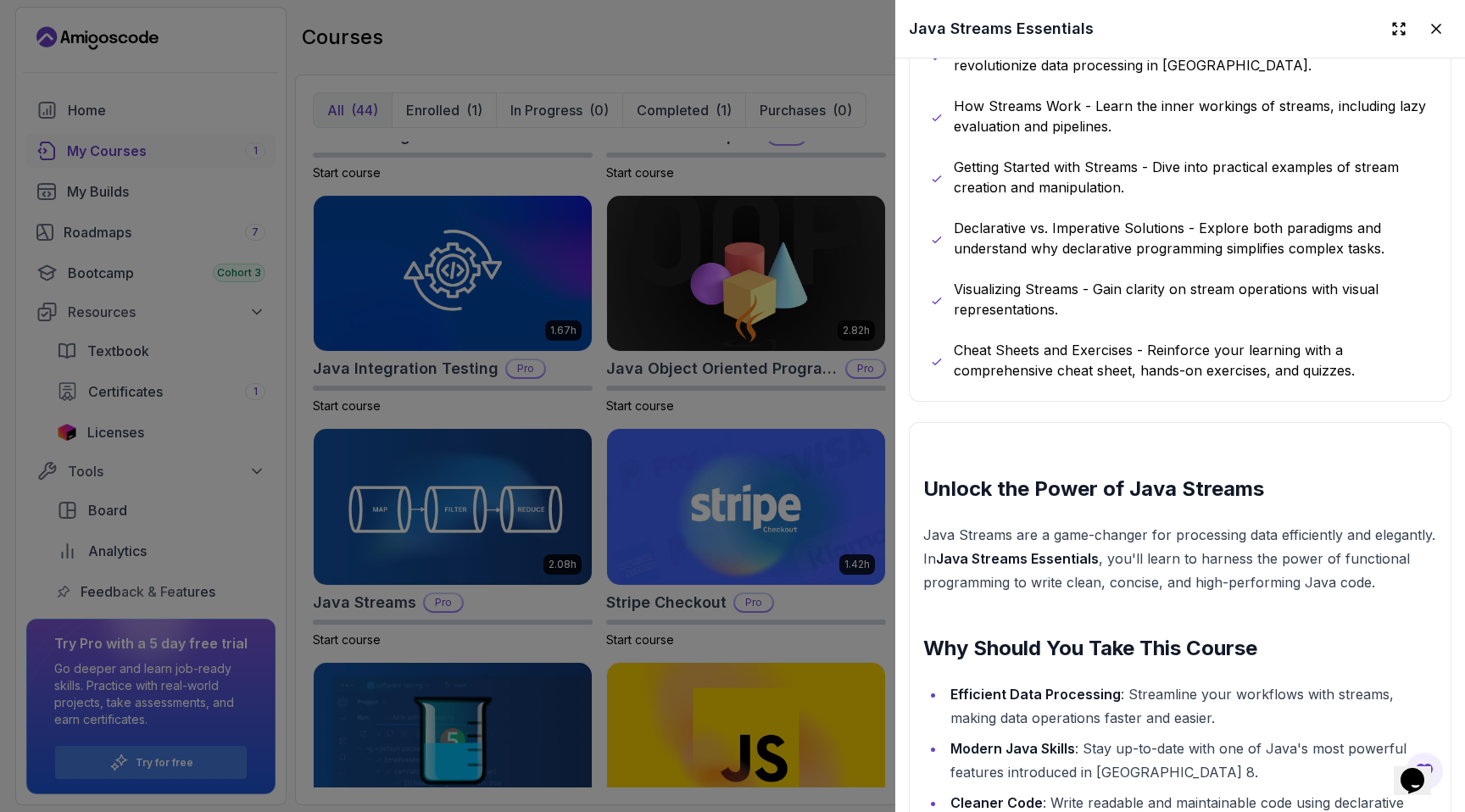
click at [826, 297] on p "Visualizing Streams - Gain clarity on stream operations with visual representat…" at bounding box center [1191, 298] width 476 height 40
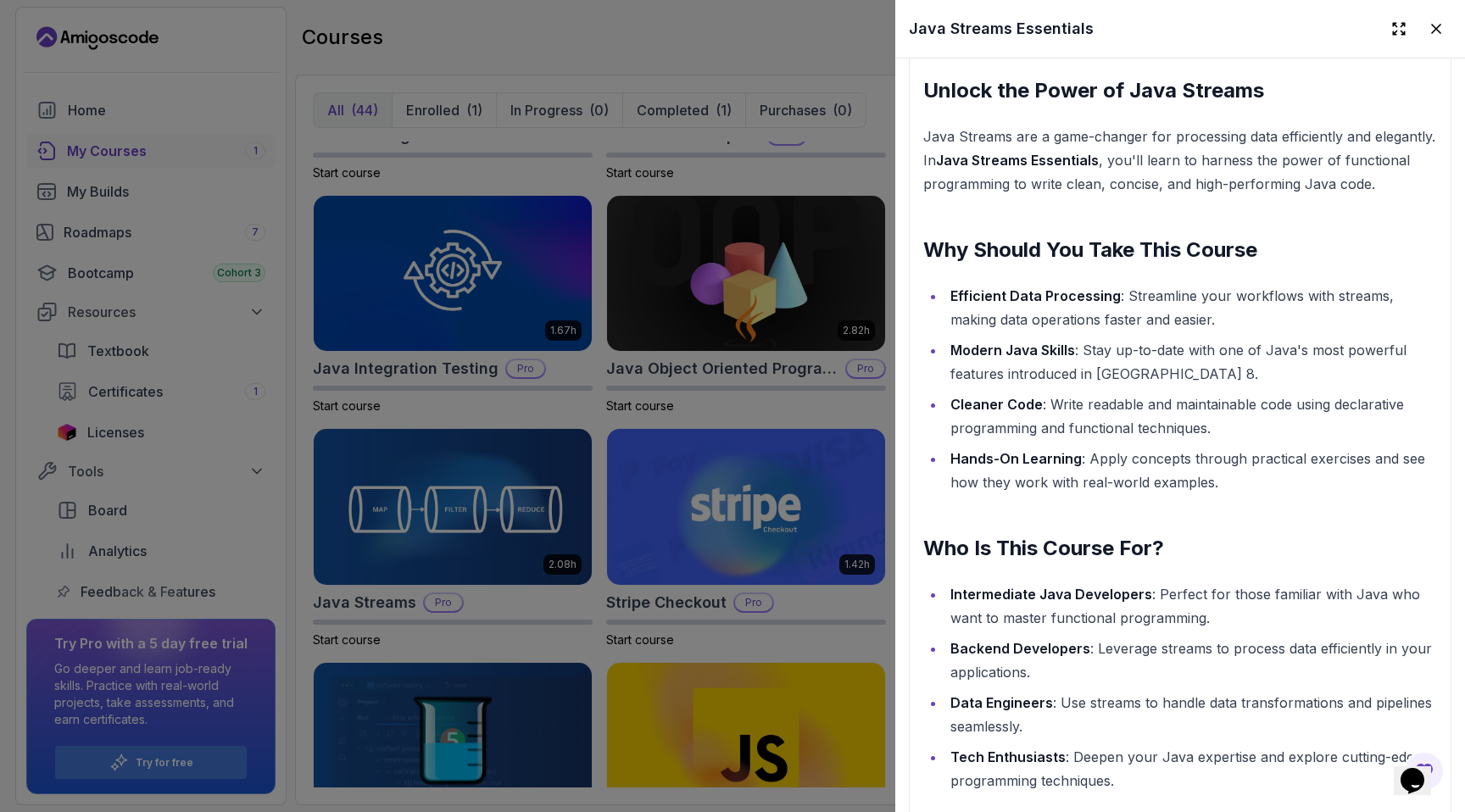
scroll to position [1591, 0]
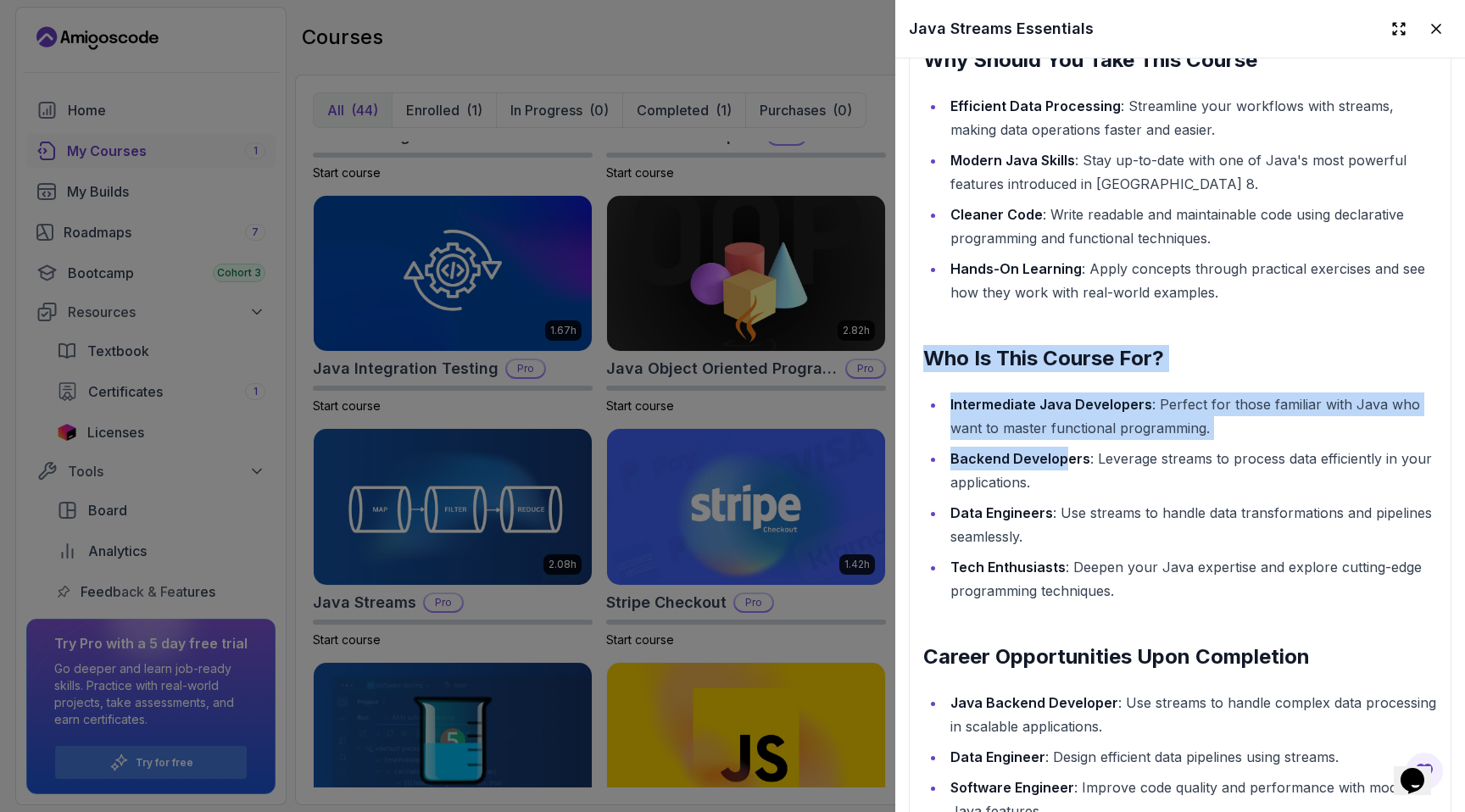
drag, startPoint x: 932, startPoint y: 348, endPoint x: 1062, endPoint y: 448, distance: 164.0
click at [826, 448] on div "Unlock the Power of Java Streams Java Streams are a game-changer for processing…" at bounding box center [1180, 461] width 514 height 1150
click at [826, 448] on li "Backend Developers : Leverage streams to process data efficiently in your appli…" at bounding box center [1191, 470] width 492 height 48
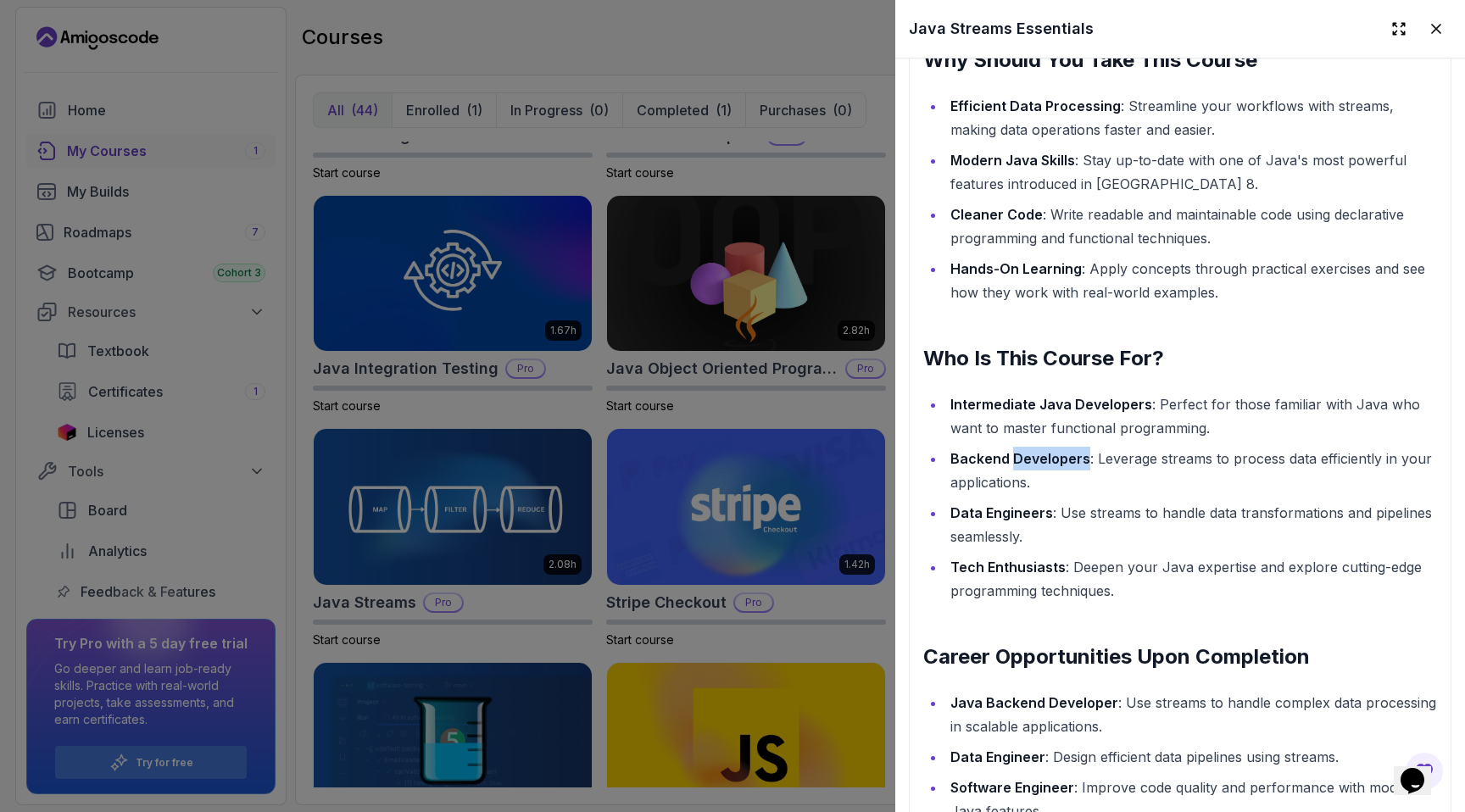
click at [826, 448] on li "Backend Developers : Leverage streams to process data efficiently in your appli…" at bounding box center [1191, 470] width 492 height 48
click at [826, 485] on li "Backend Developers : Leverage streams to process data efficiently in your appli…" at bounding box center [1191, 470] width 492 height 48
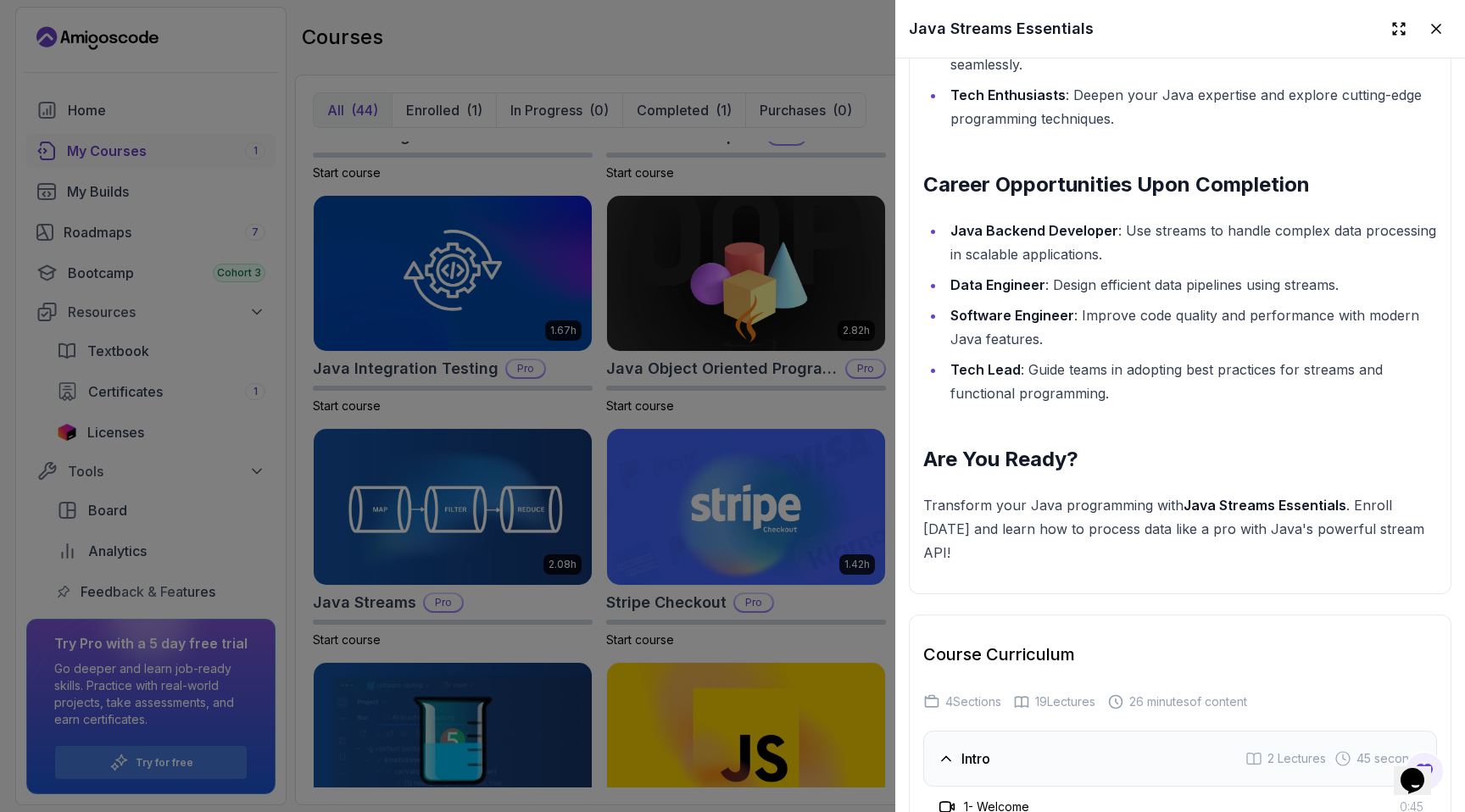
scroll to position [2631, 0]
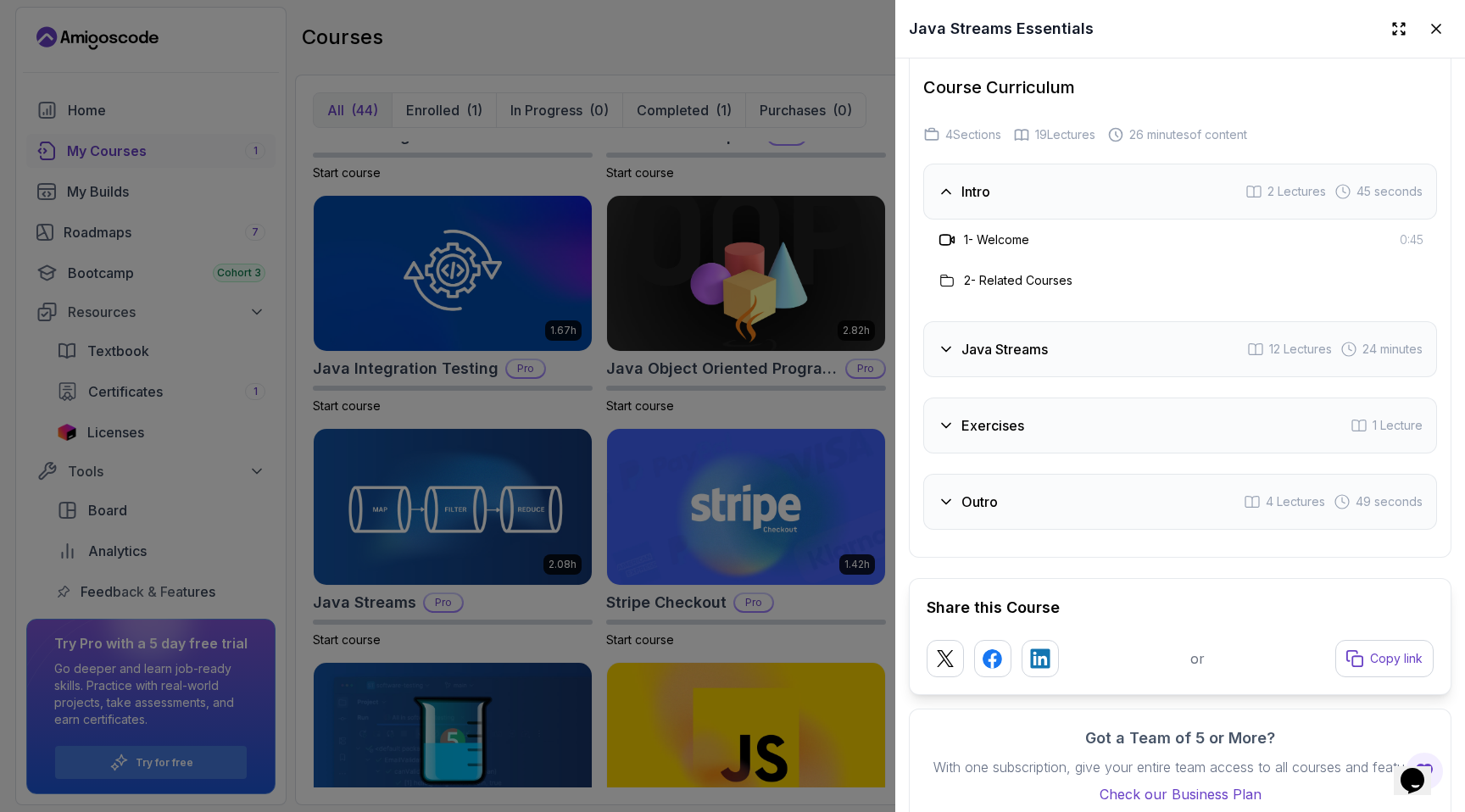
click at [826, 339] on h3 "Java Streams" at bounding box center [1004, 349] width 86 height 21
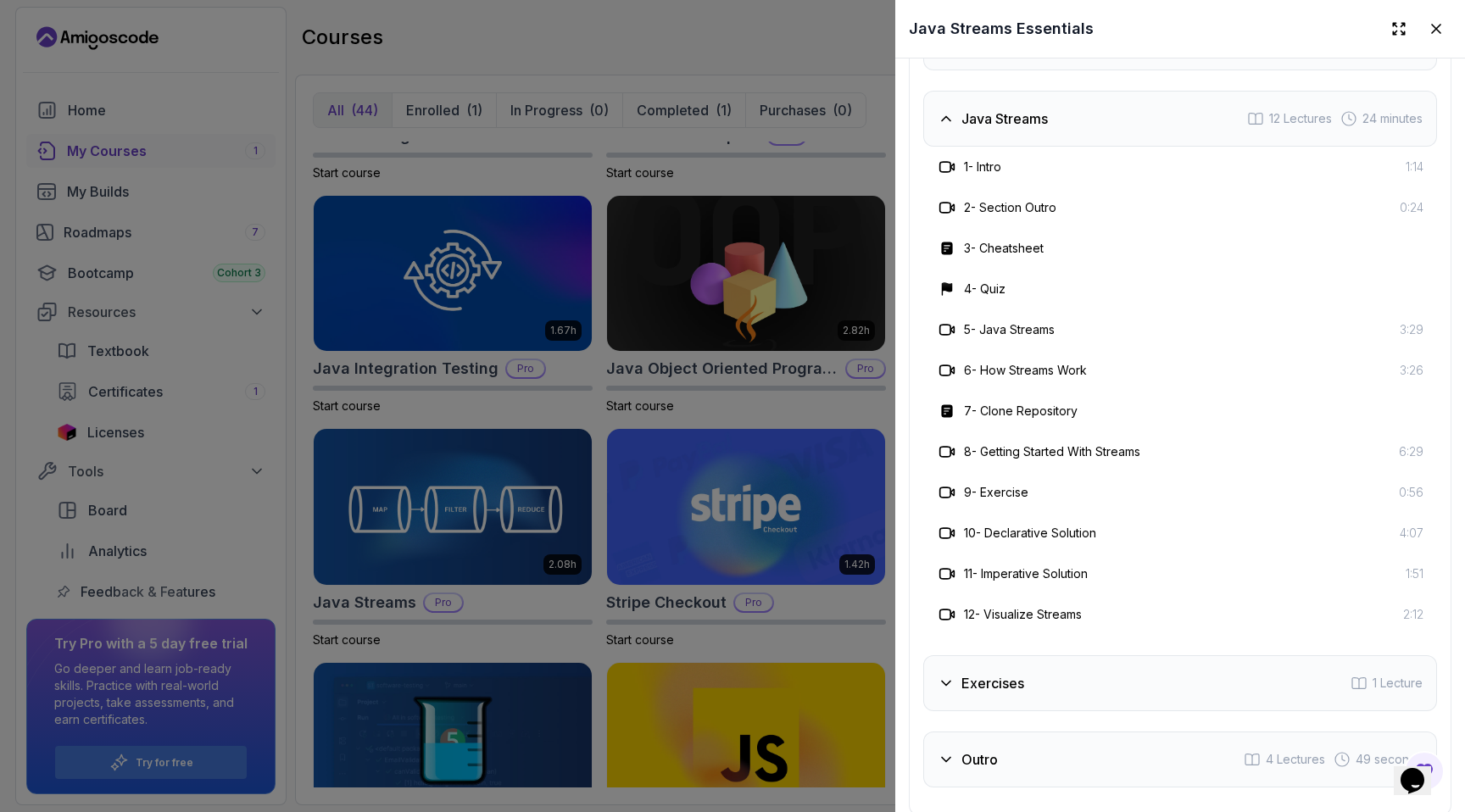
click at [826, 113] on div "Java Streams 12 Lectures 24 minutes" at bounding box center [1180, 119] width 514 height 56
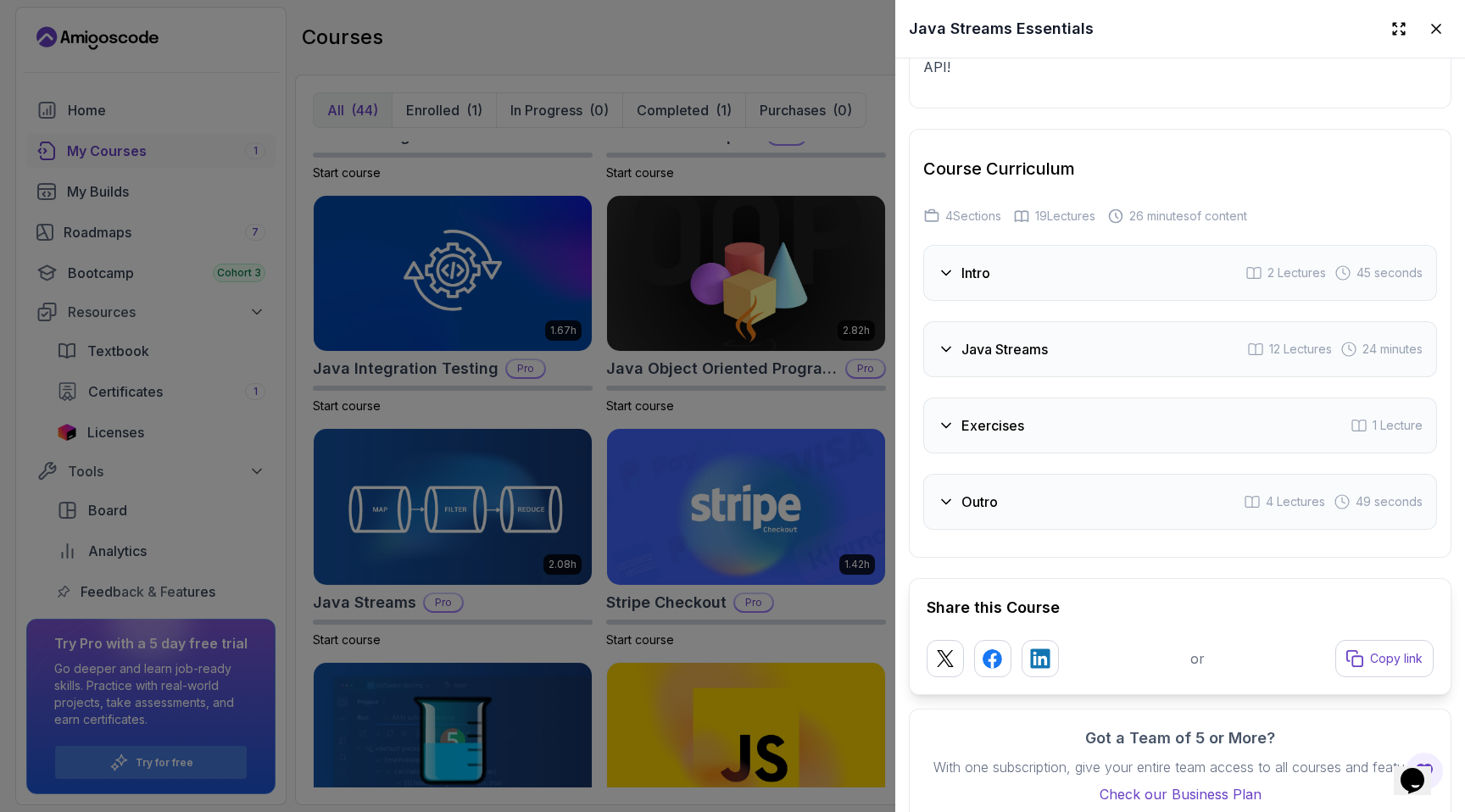
click at [826, 415] on div "Exercises" at bounding box center [980, 426] width 86 height 21
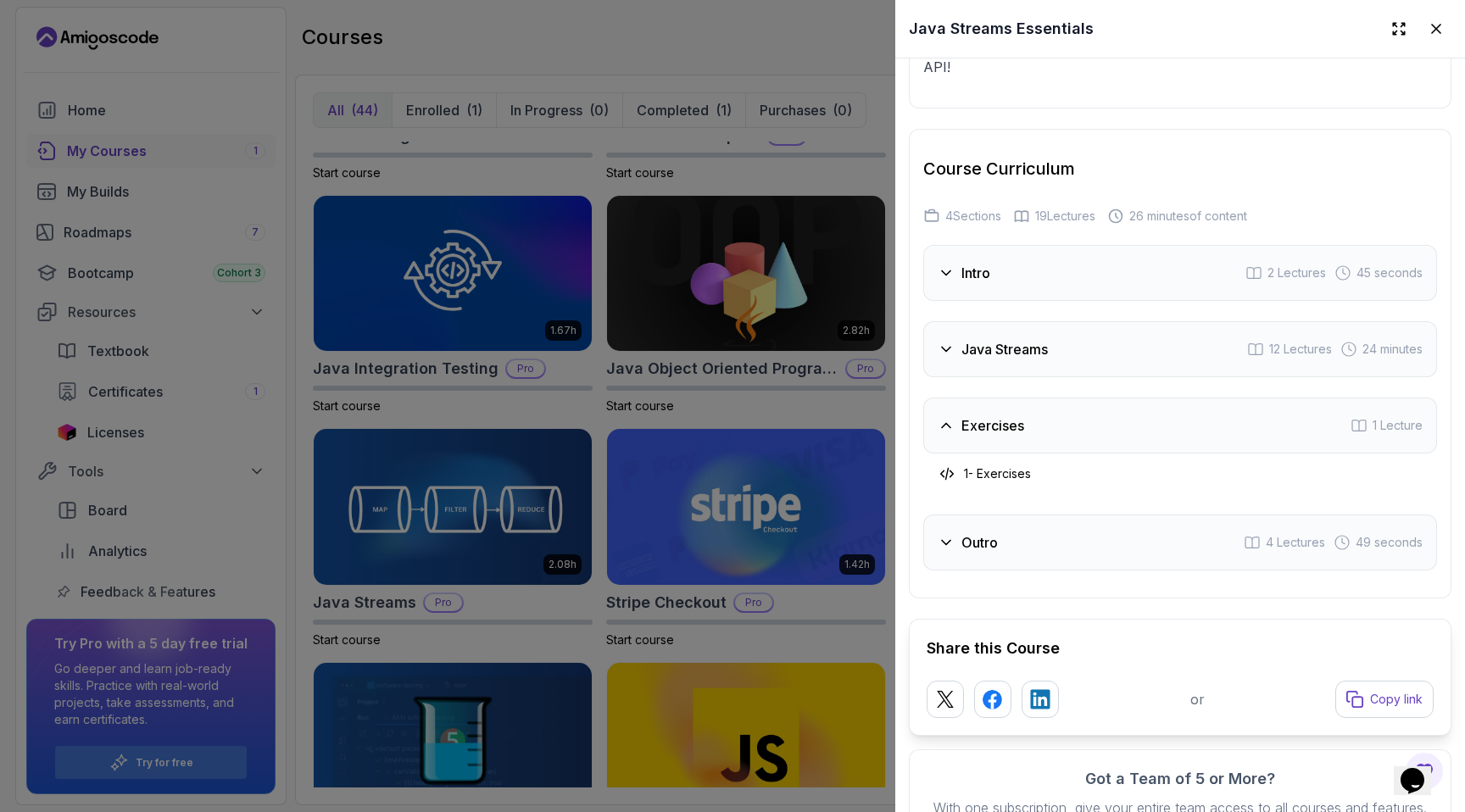
click at [826, 415] on div "Exercises" at bounding box center [980, 426] width 86 height 21
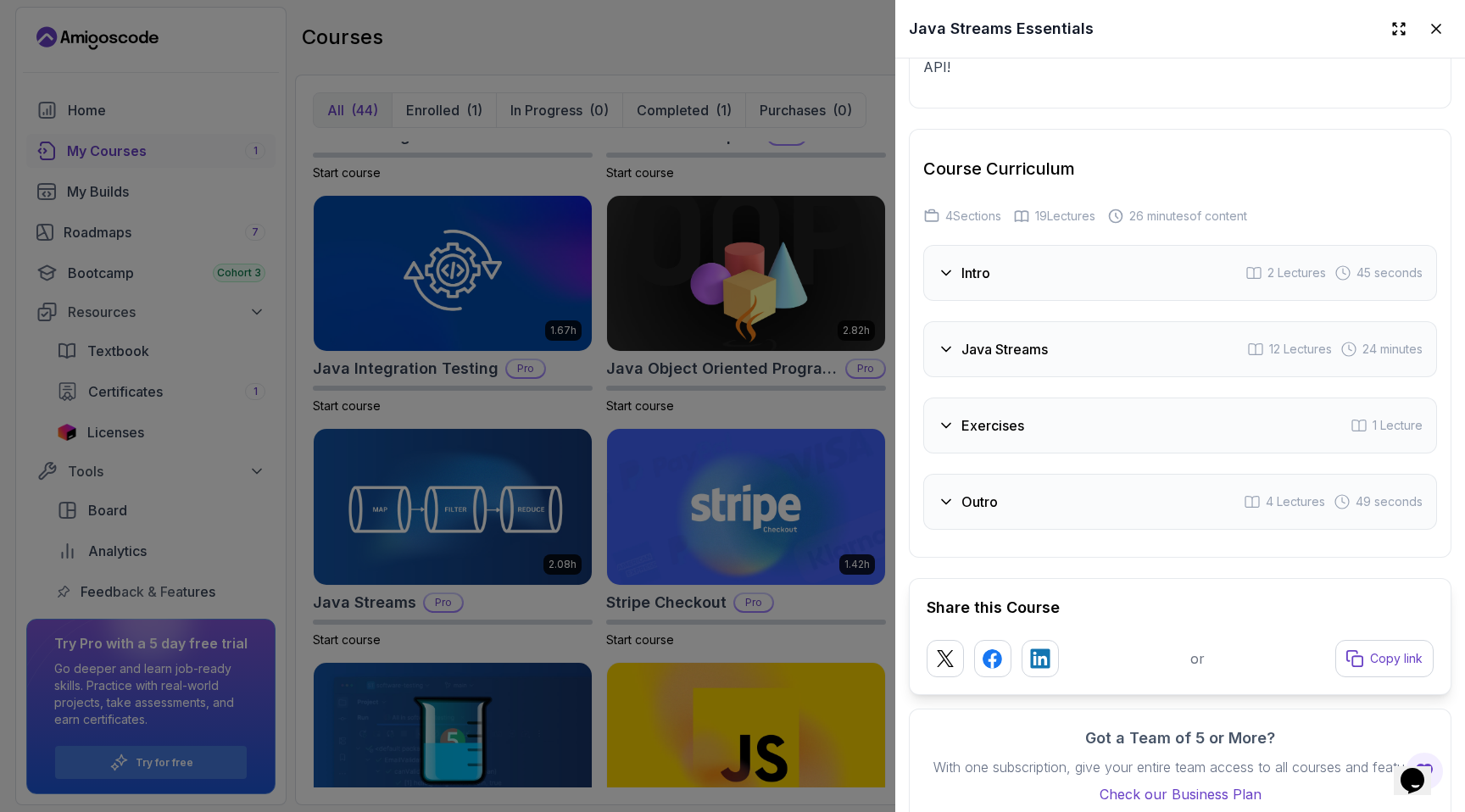
click at [826, 492] on div "Outro" at bounding box center [967, 502] width 60 height 21
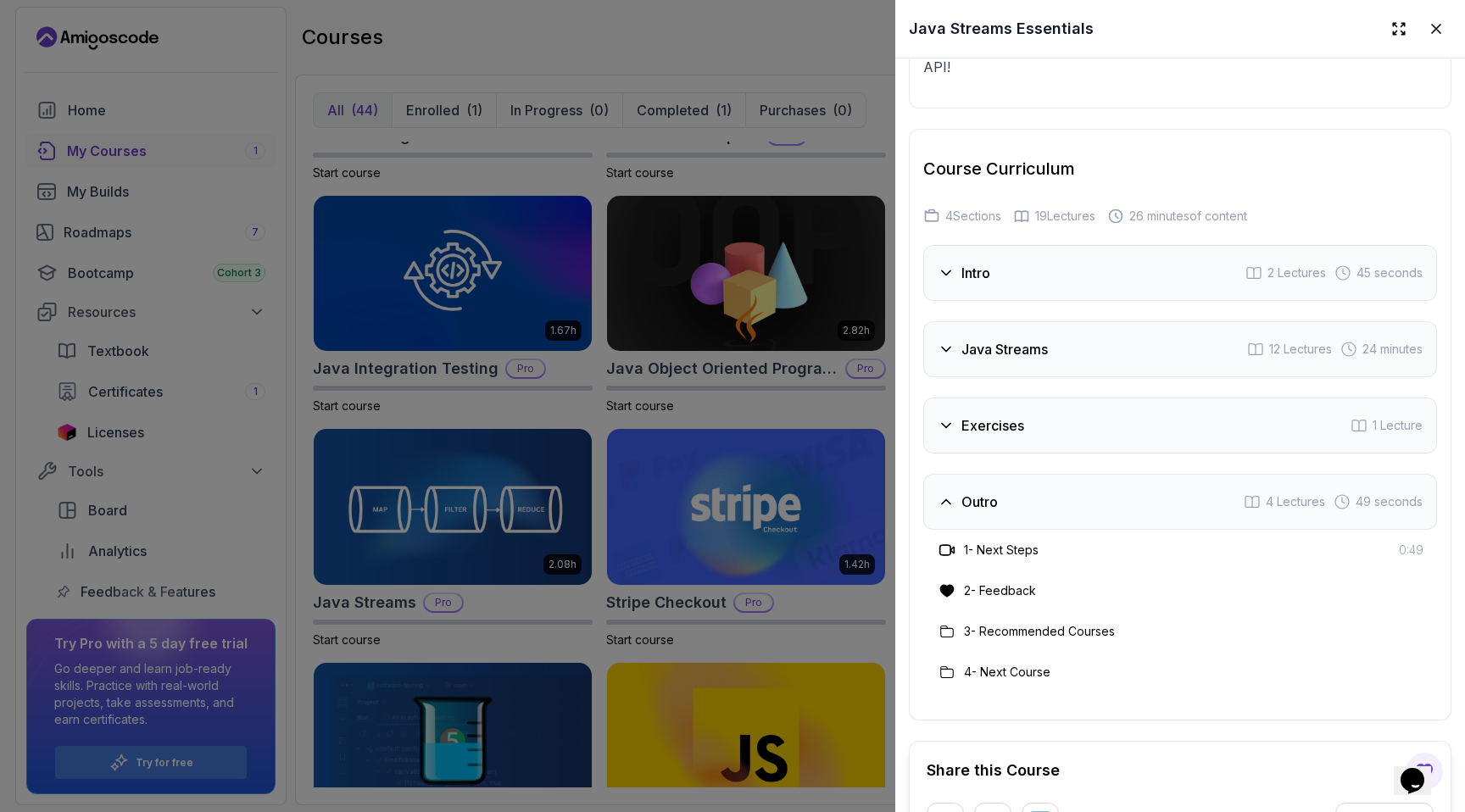
click at [826, 492] on div "Outro" at bounding box center [967, 502] width 60 height 21
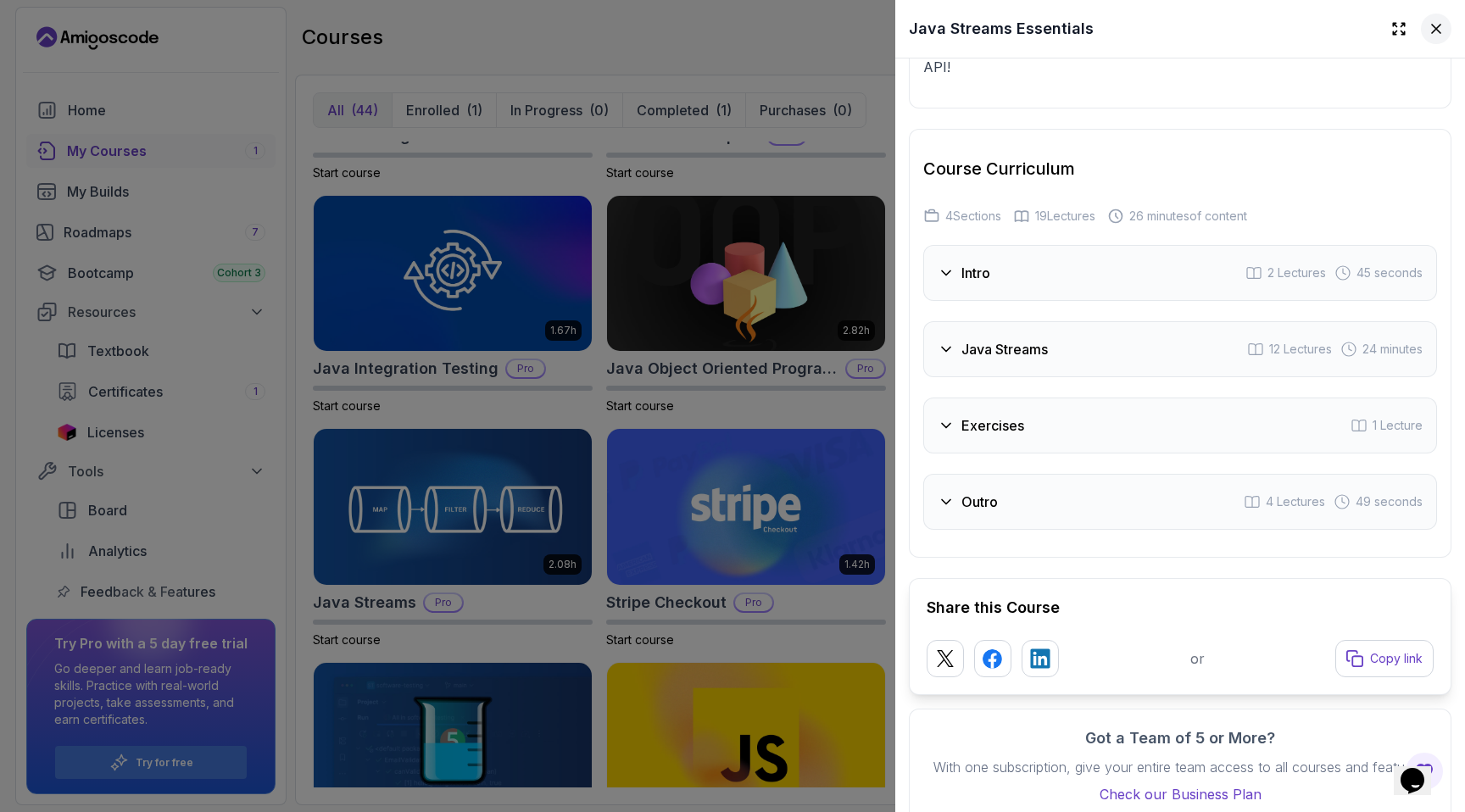
click at [826, 32] on icon at bounding box center [1435, 28] width 8 height 8
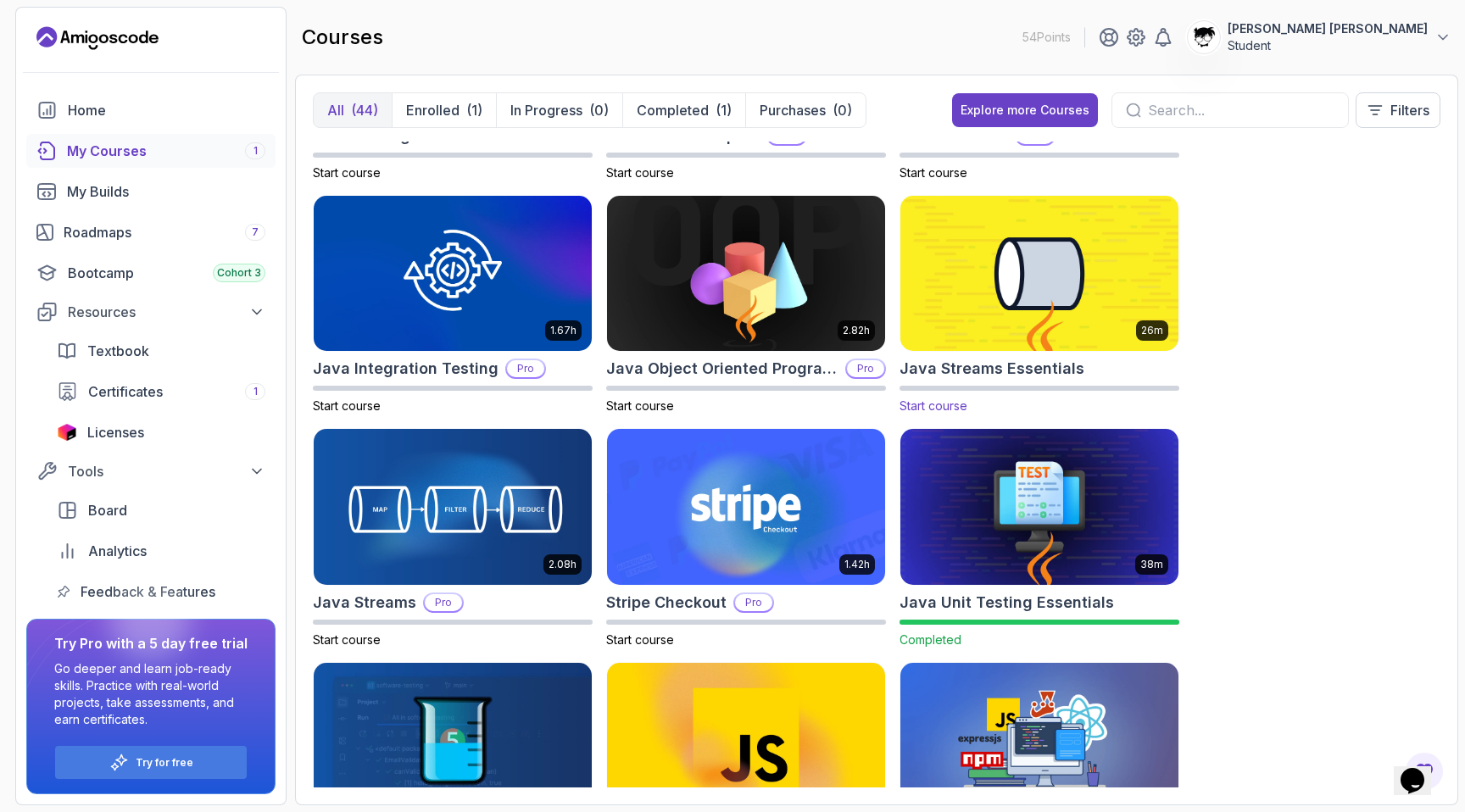
scroll to position [1722, 0]
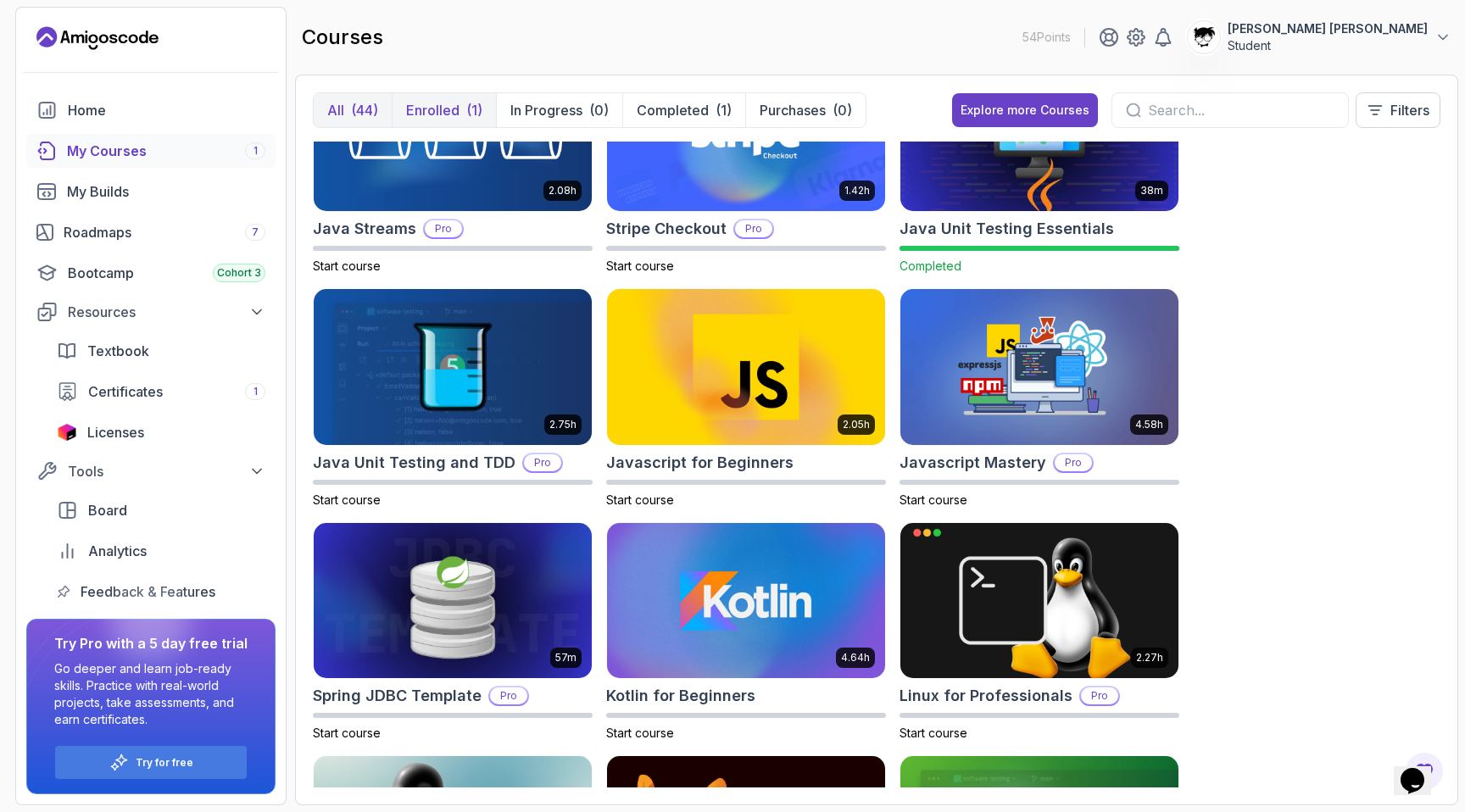
click at [439, 104] on p "Enrolled" at bounding box center [432, 110] width 53 height 21
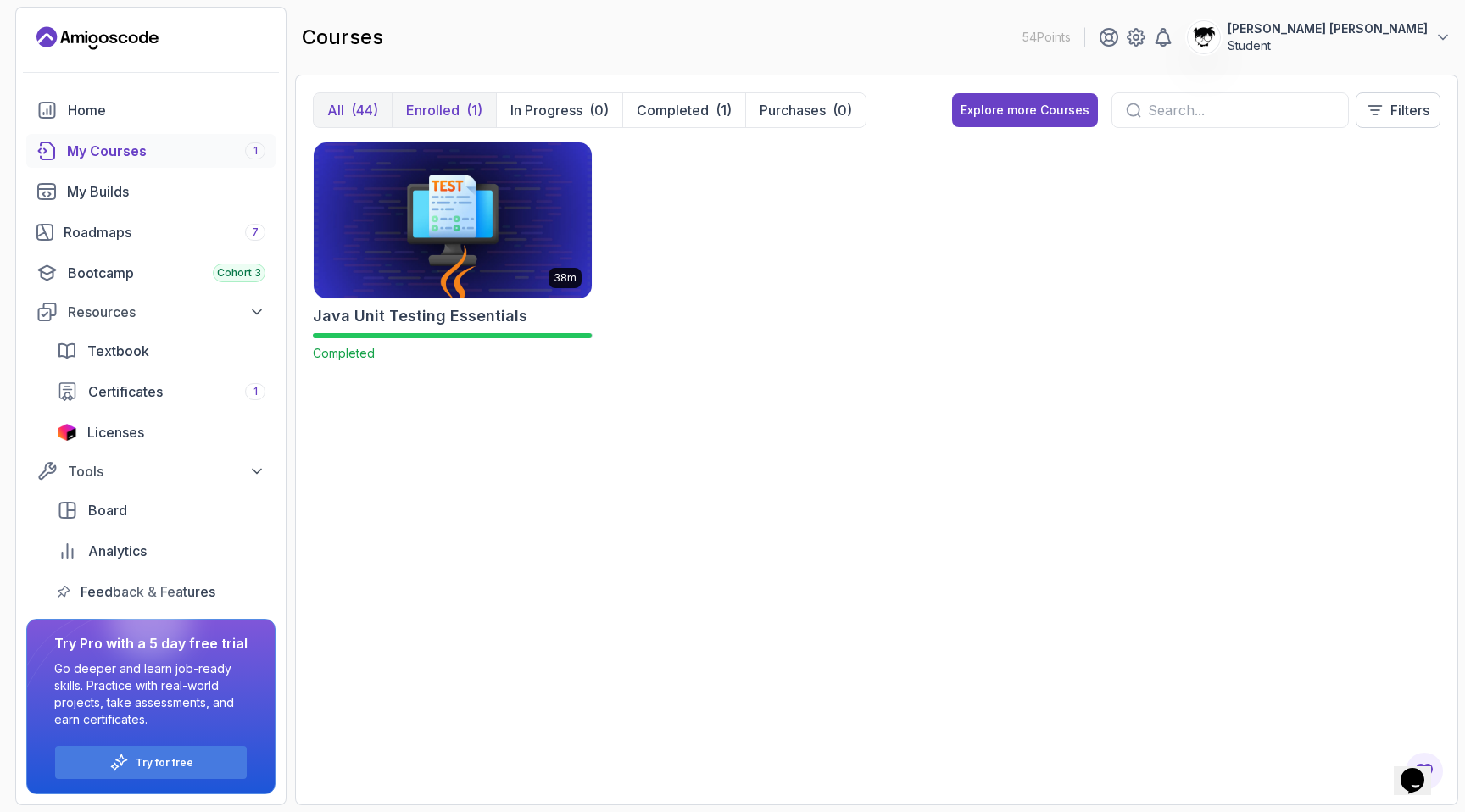
click at [357, 98] on button "All (44)" at bounding box center [352, 110] width 78 height 34
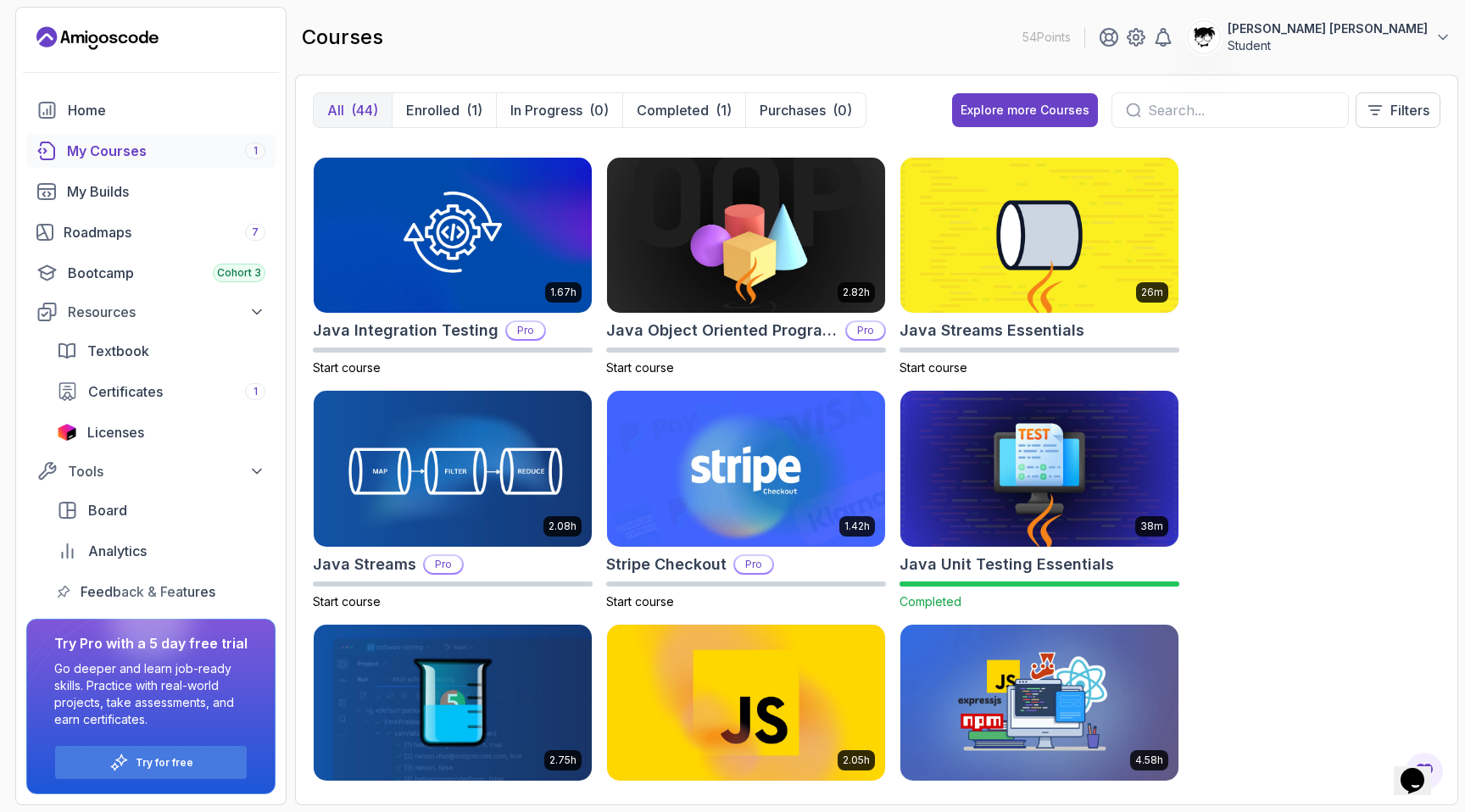
scroll to position [1209, 0]
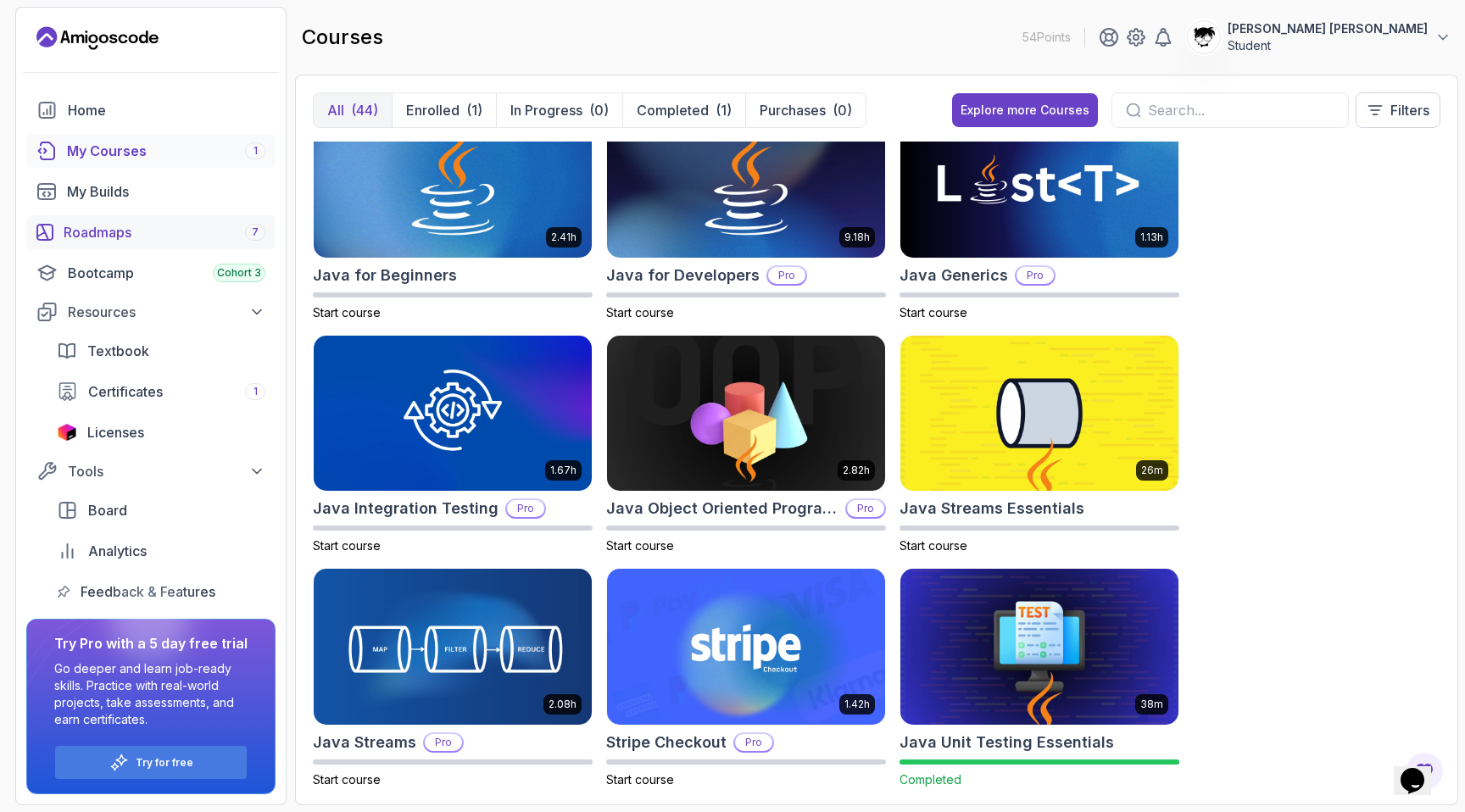
click at [77, 239] on div "Roadmaps 7" at bounding box center [165, 232] width 202 height 21
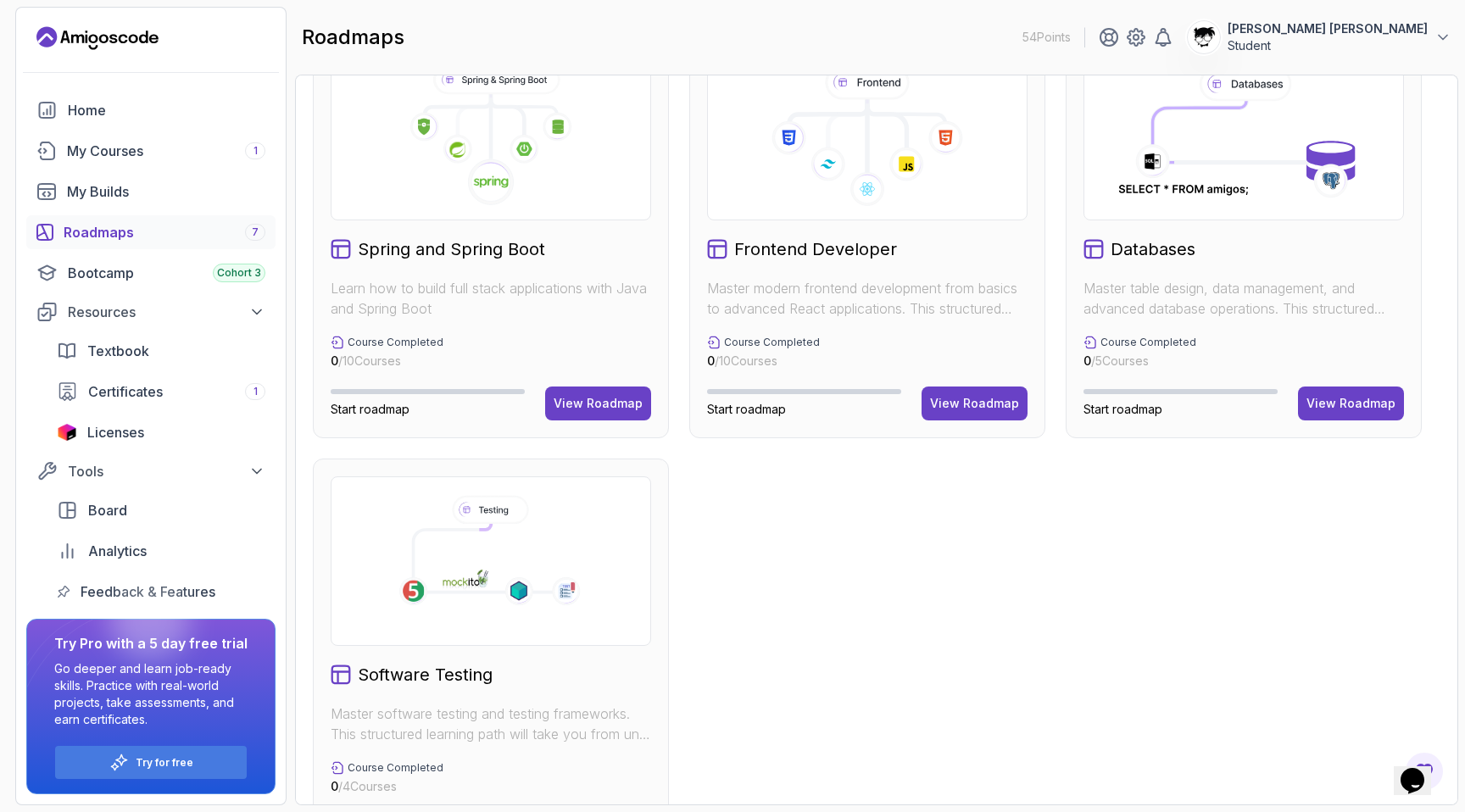
scroll to position [561, 0]
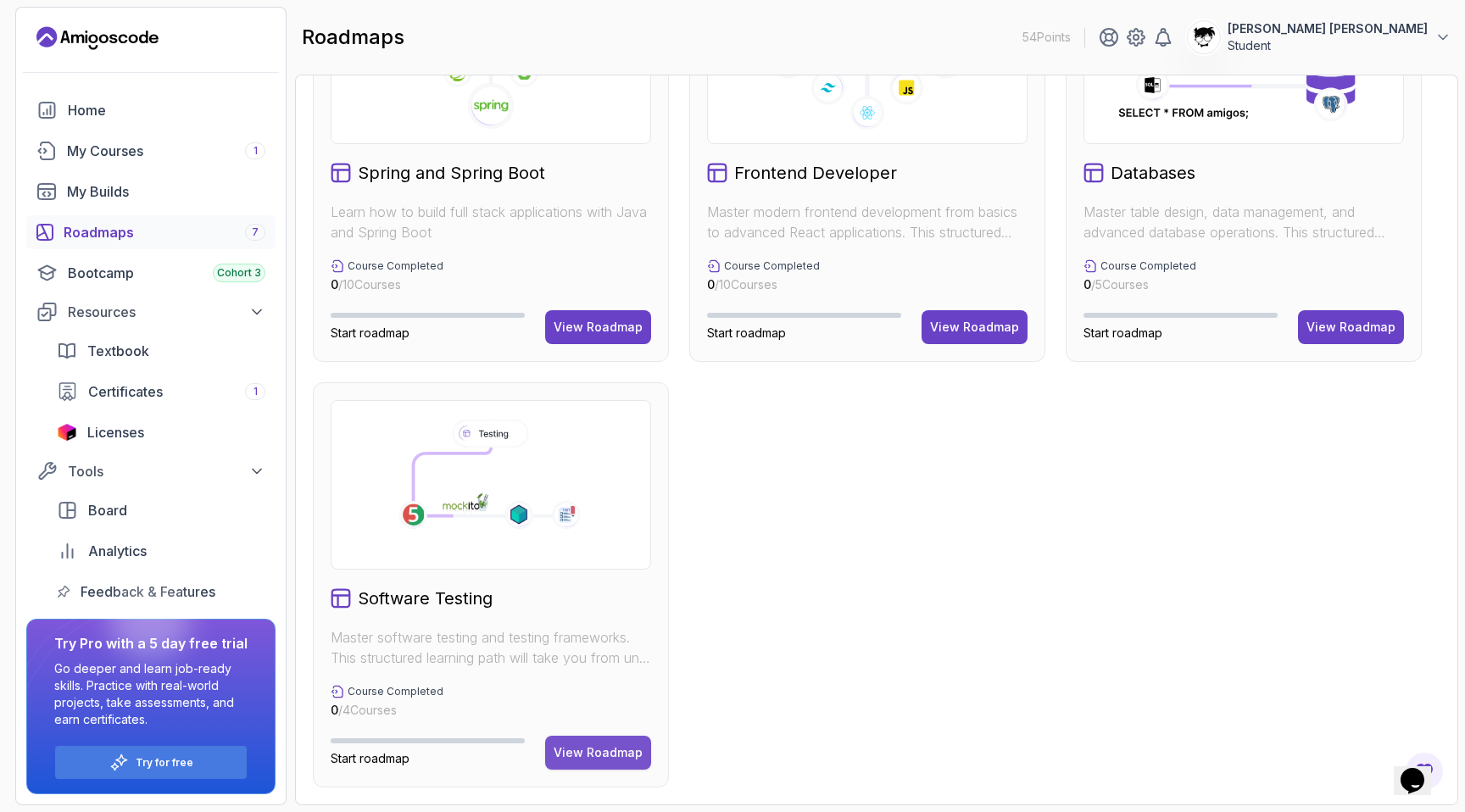
click at [567, 745] on div "View Roadmap" at bounding box center [598, 753] width 89 height 17
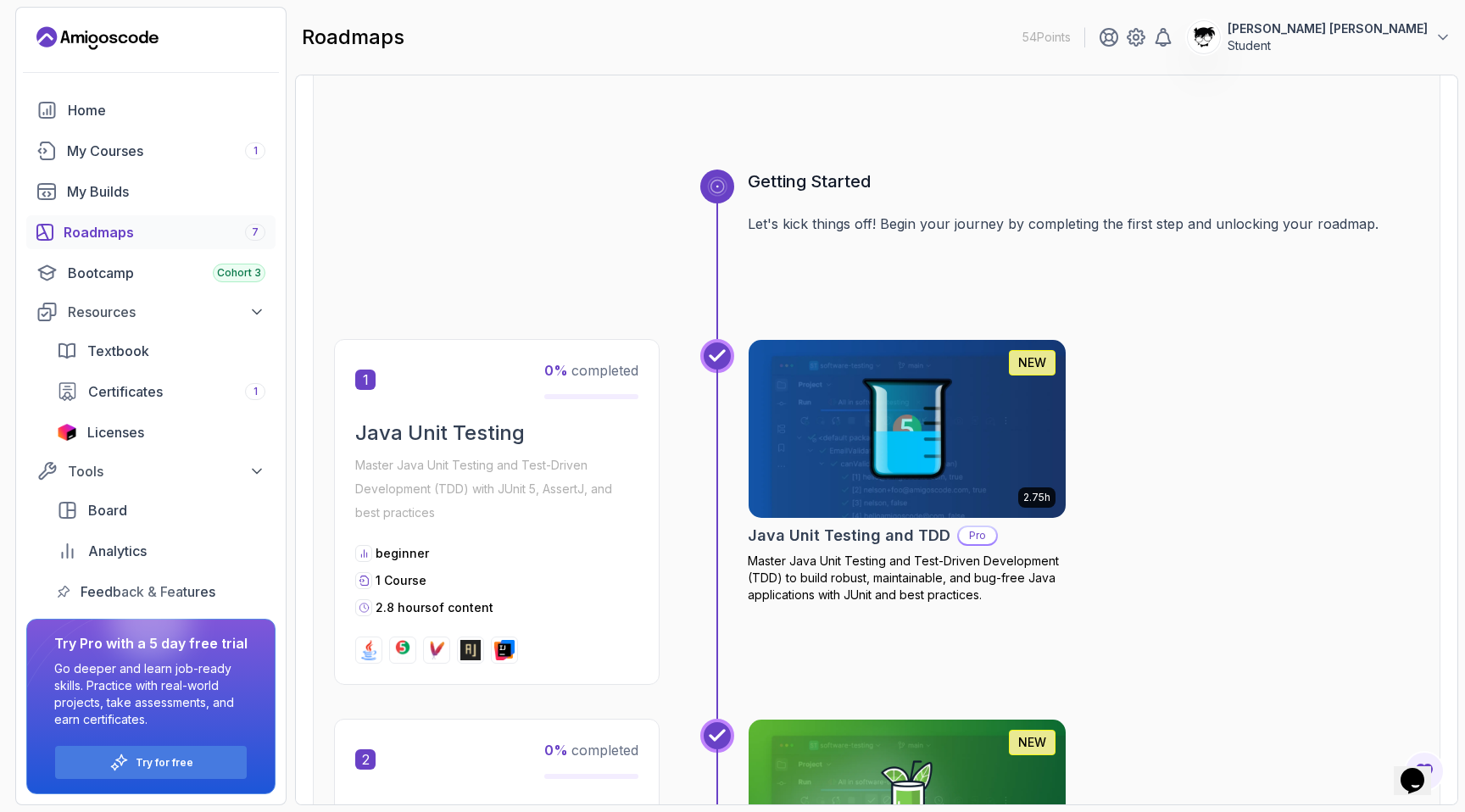
scroll to position [105, 0]
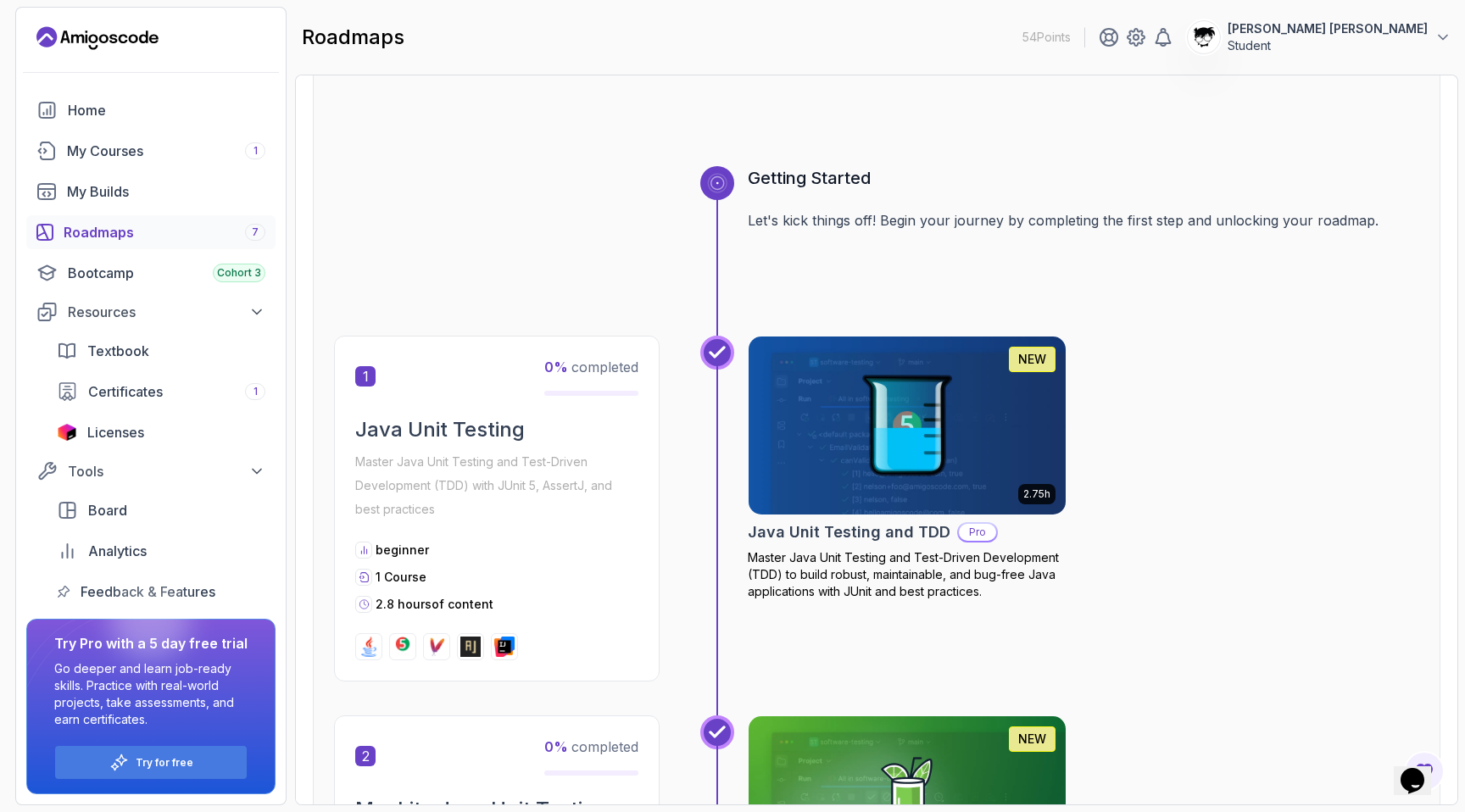
click at [371, 654] on img at bounding box center [369, 646] width 21 height 21
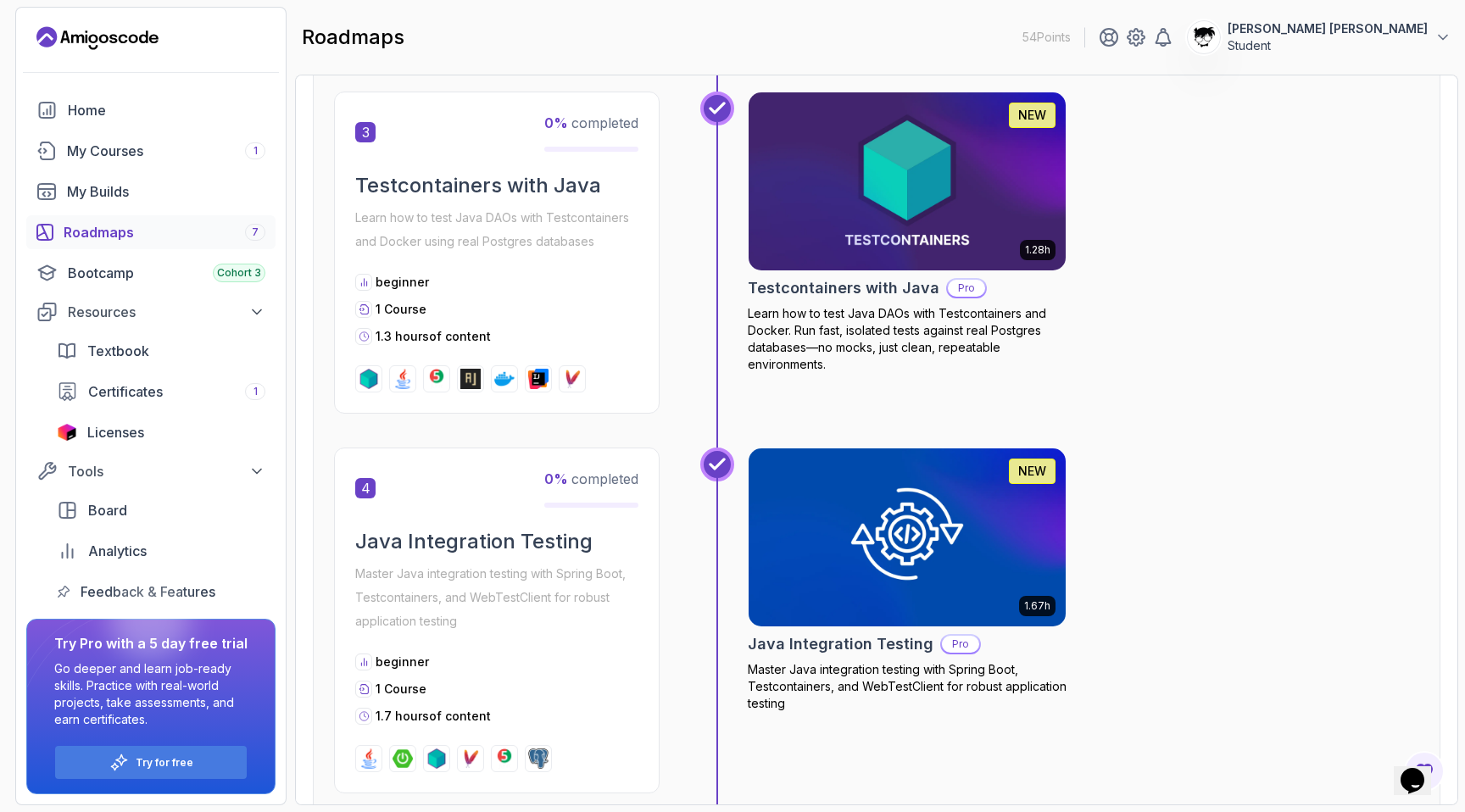
scroll to position [1107, 0]
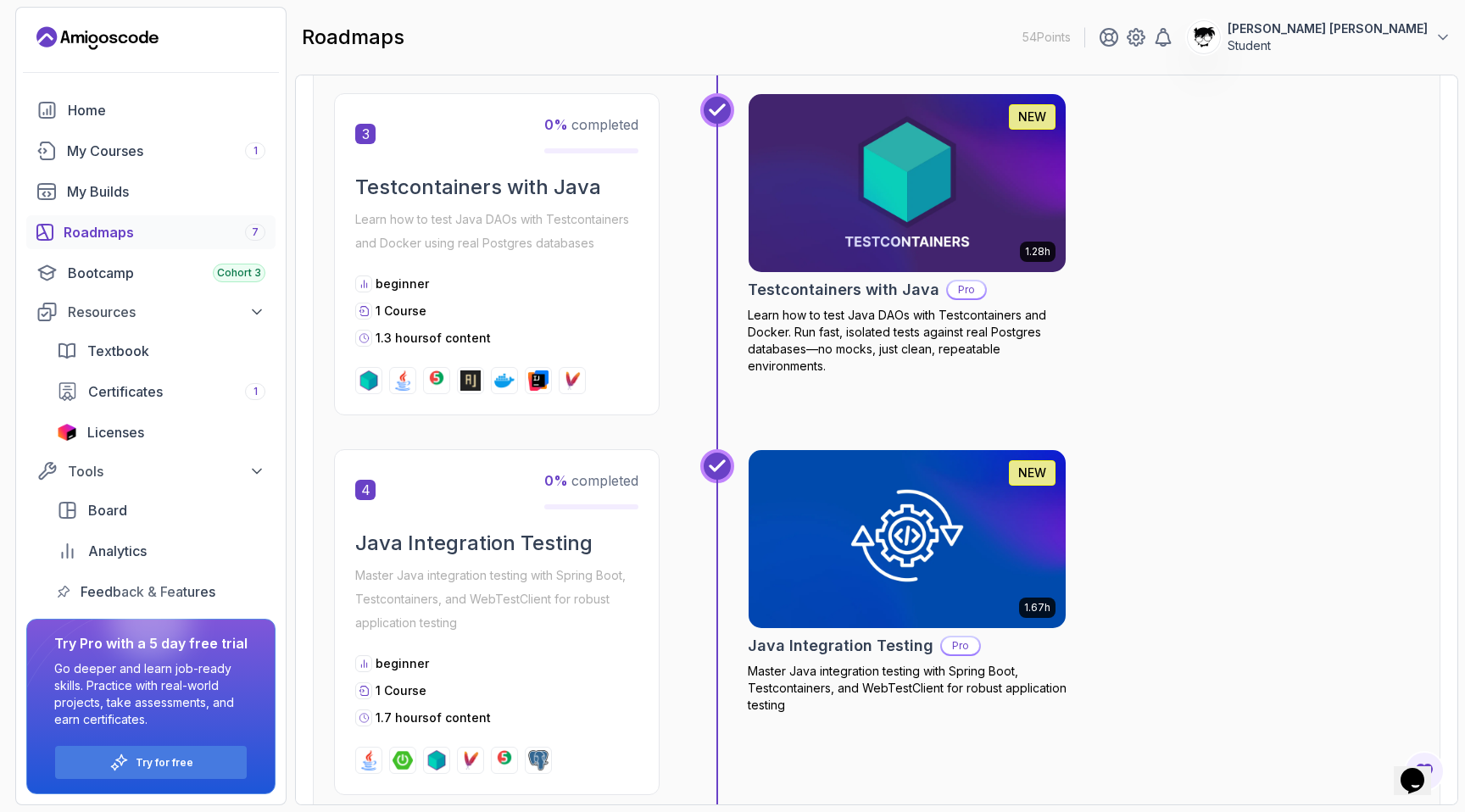
click at [401, 421] on div "3 0 % completed Testcontainers with Java Learn how to test Java DAOs with Testc…" at bounding box center [877, 271] width 1085 height 356
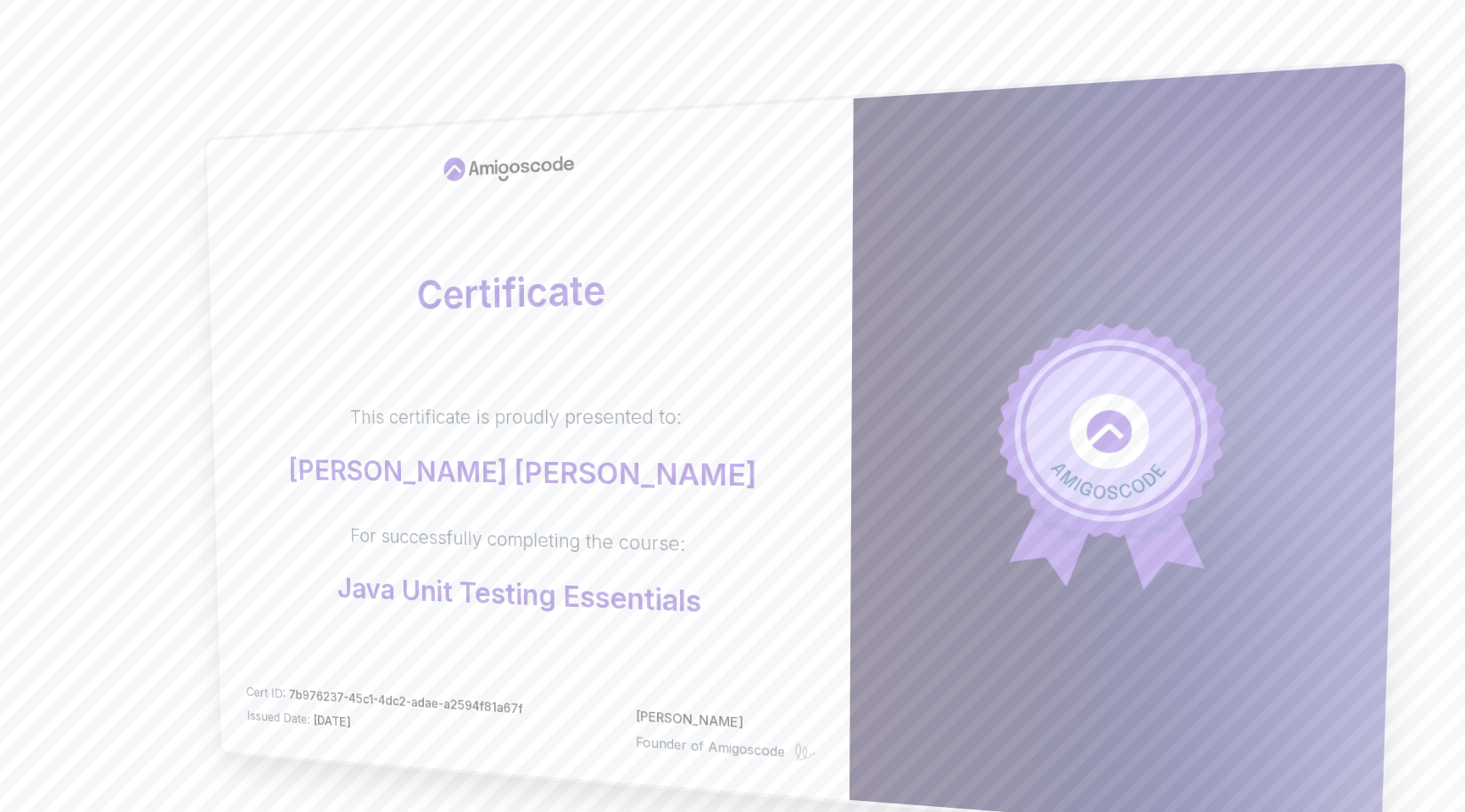
click at [430, 465] on p "[PERSON_NAME] [PERSON_NAME]" at bounding box center [522, 473] width 468 height 37
click at [429, 476] on p "[PERSON_NAME] [PERSON_NAME]" at bounding box center [522, 472] width 468 height 38
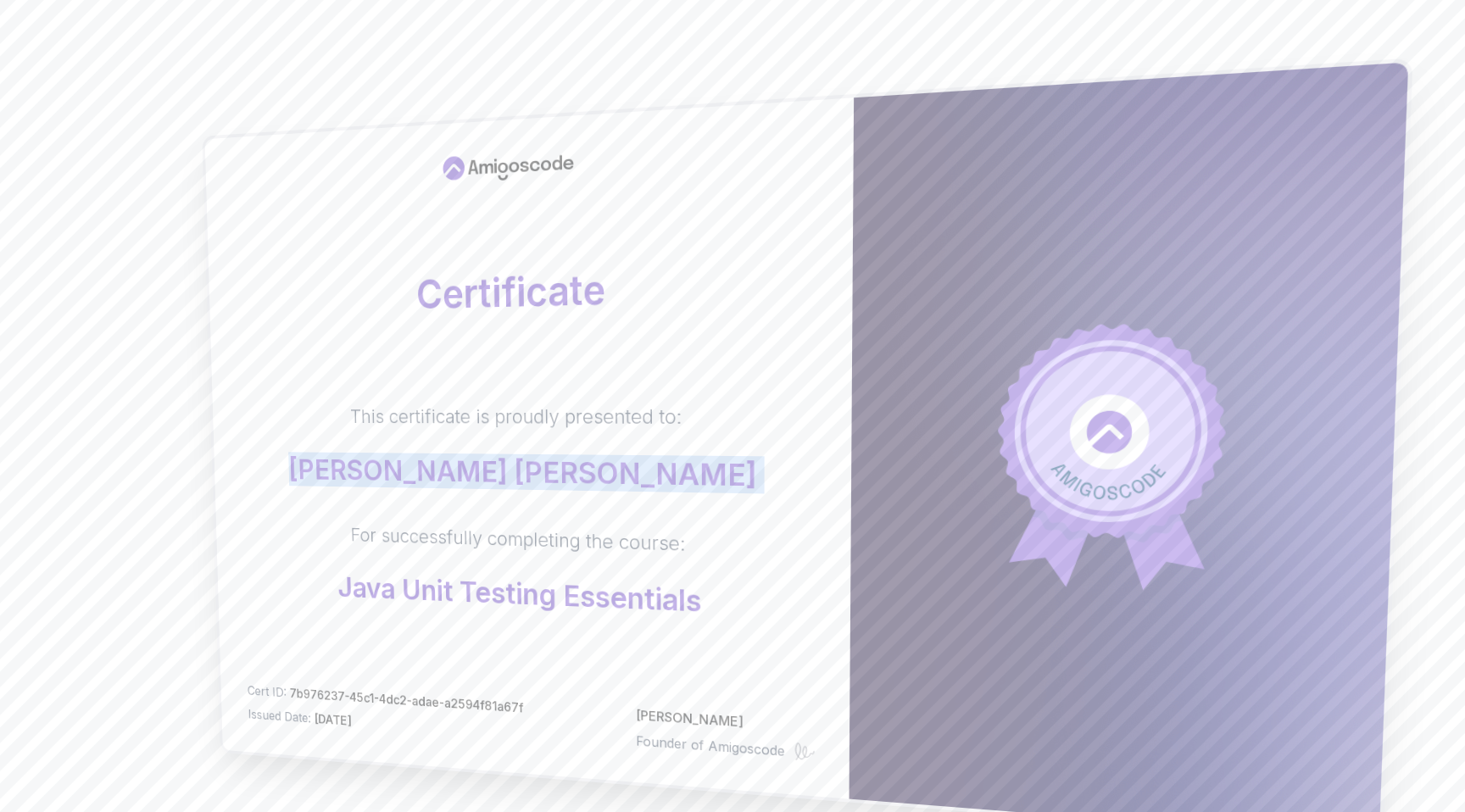
click at [429, 476] on p "[PERSON_NAME] [PERSON_NAME]" at bounding box center [522, 472] width 468 height 38
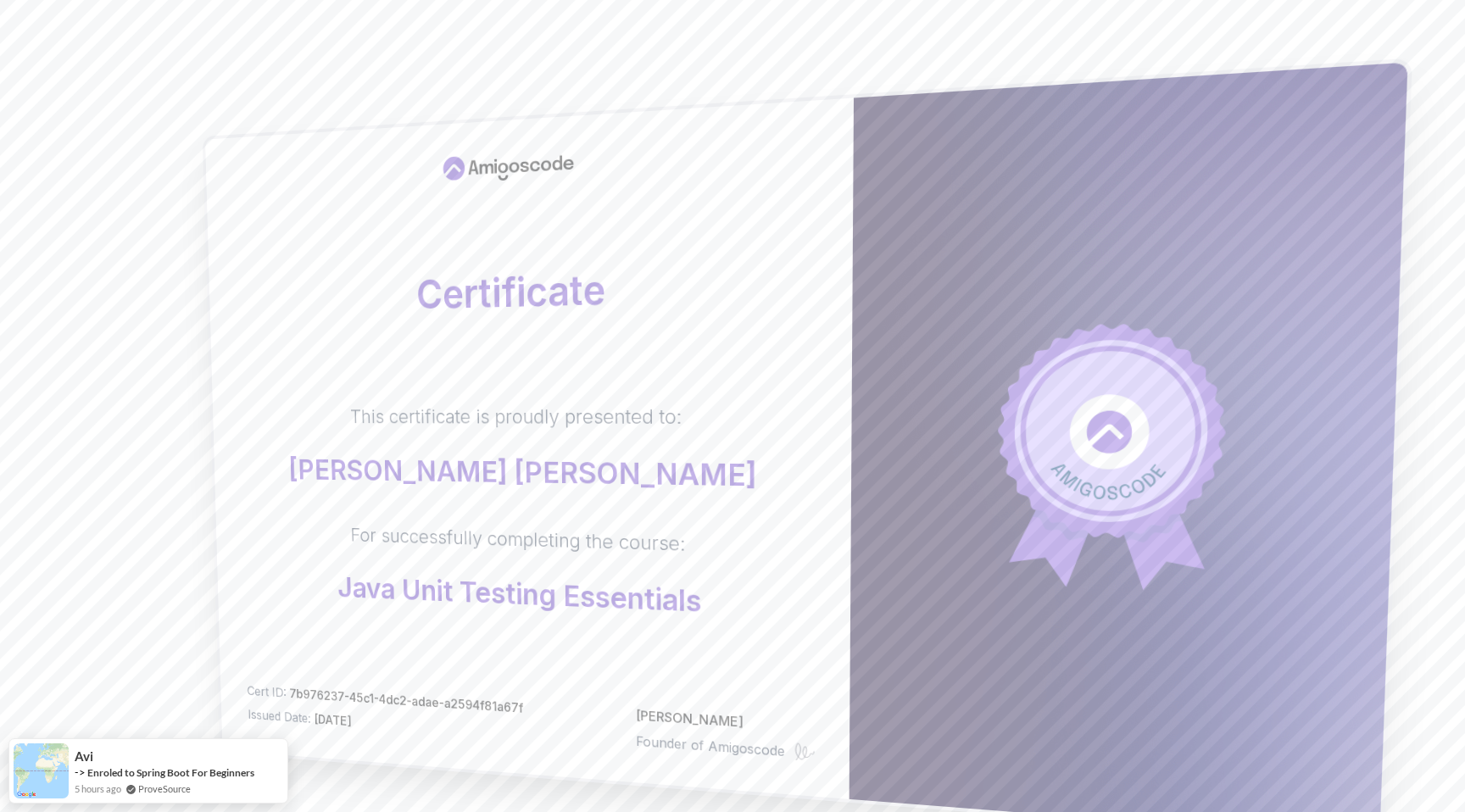
click at [379, 473] on p "[PERSON_NAME] [PERSON_NAME]" at bounding box center [522, 472] width 468 height 38
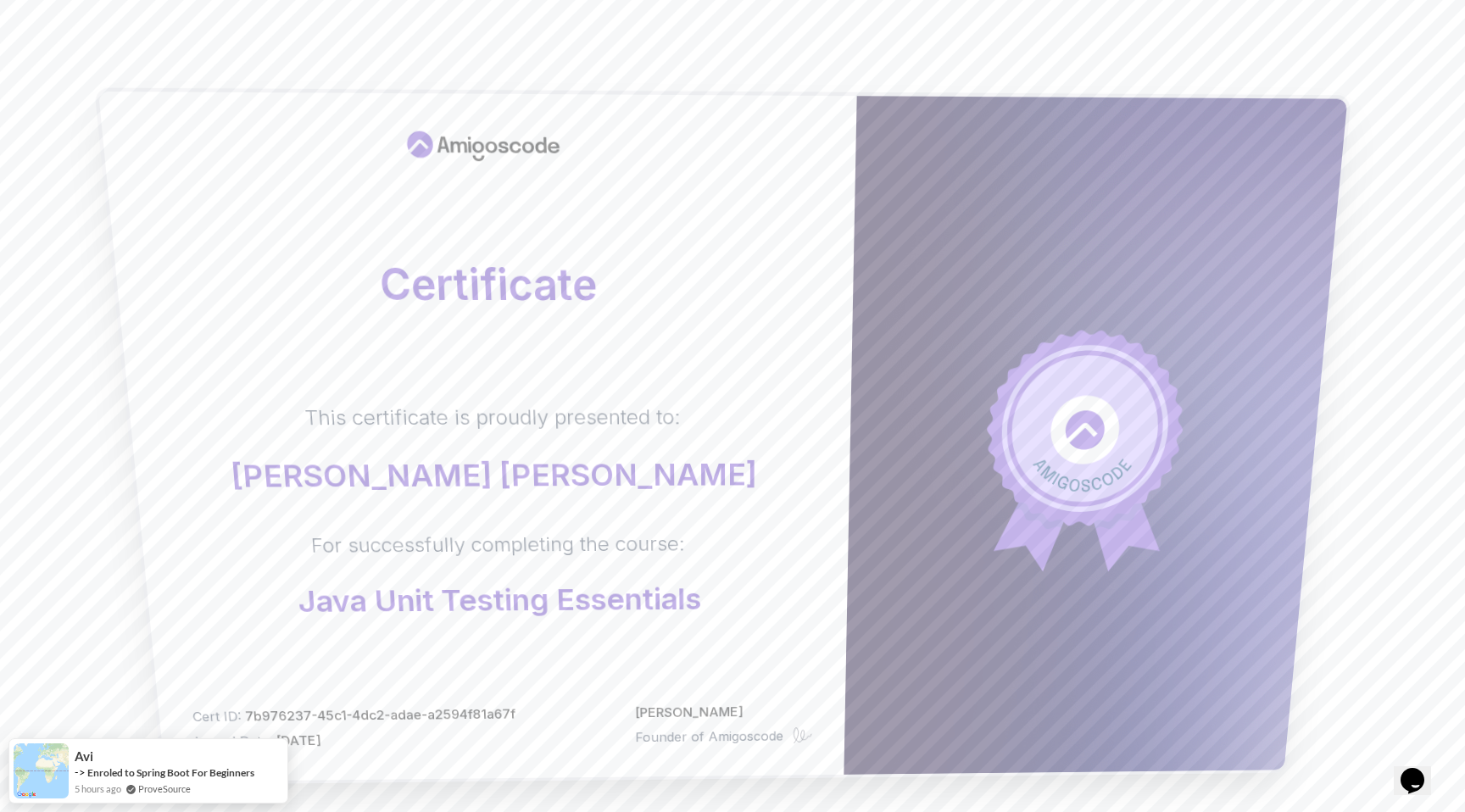
click at [762, 606] on div "This certificate is proudly presented to: [PERSON_NAME] [PERSON_NAME] For succe…" at bounding box center [491, 511] width 653 height 215
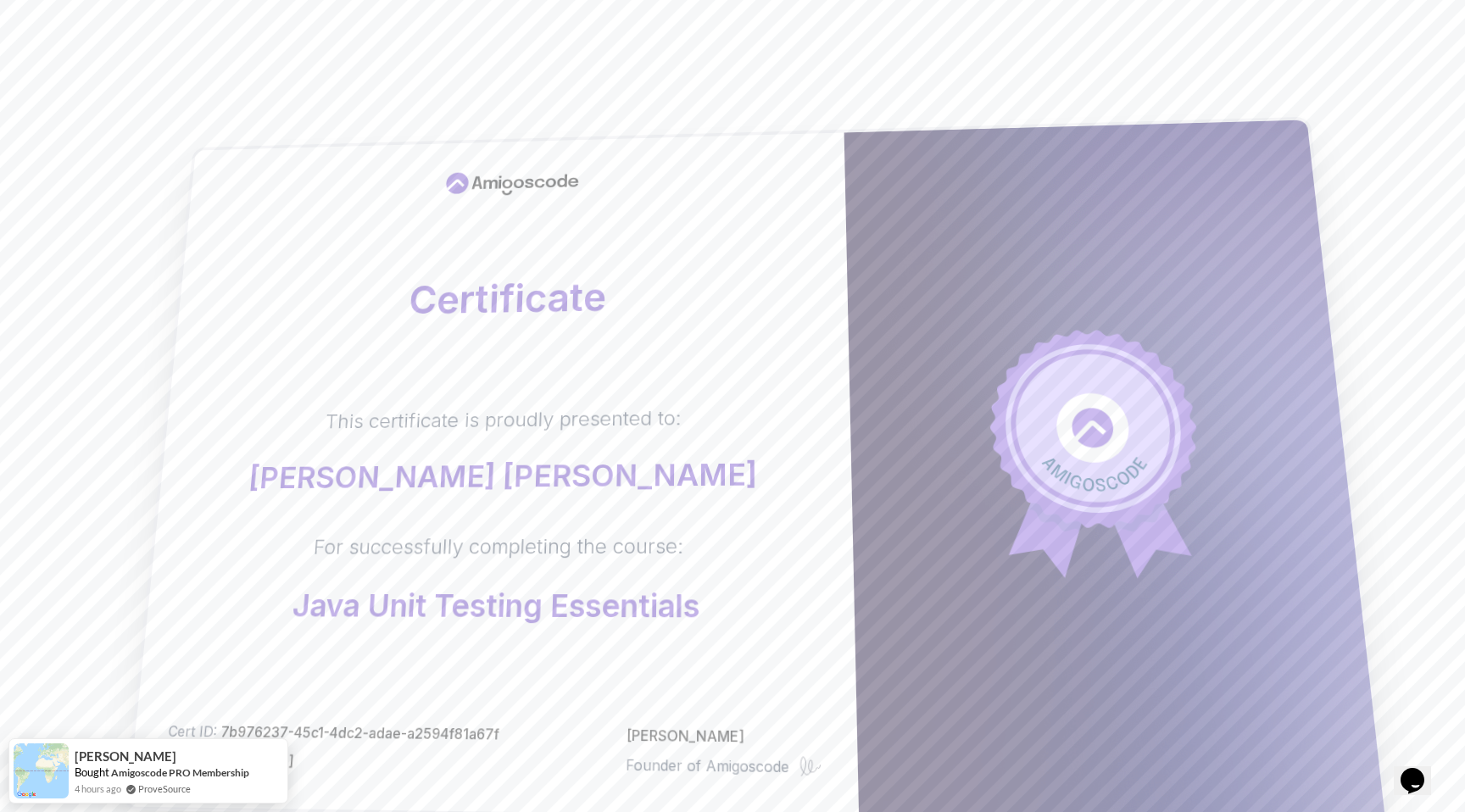
click at [654, 177] on div at bounding box center [516, 183] width 592 height 39
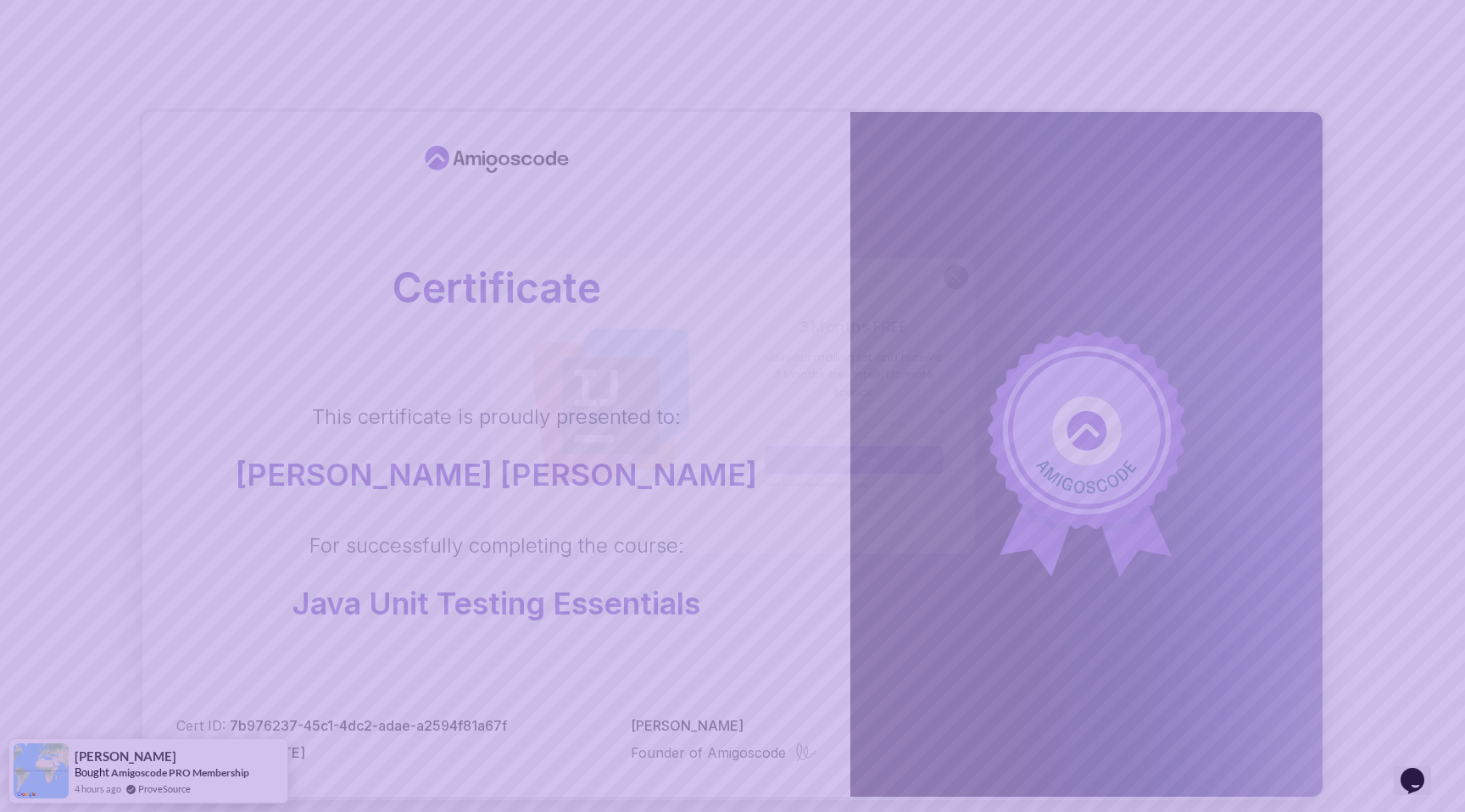
click at [979, 256] on body "Certificate This certificate is proudly presented to: [PERSON_NAME] [PERSON_NAM…" at bounding box center [732, 536] width 1465 height 1073
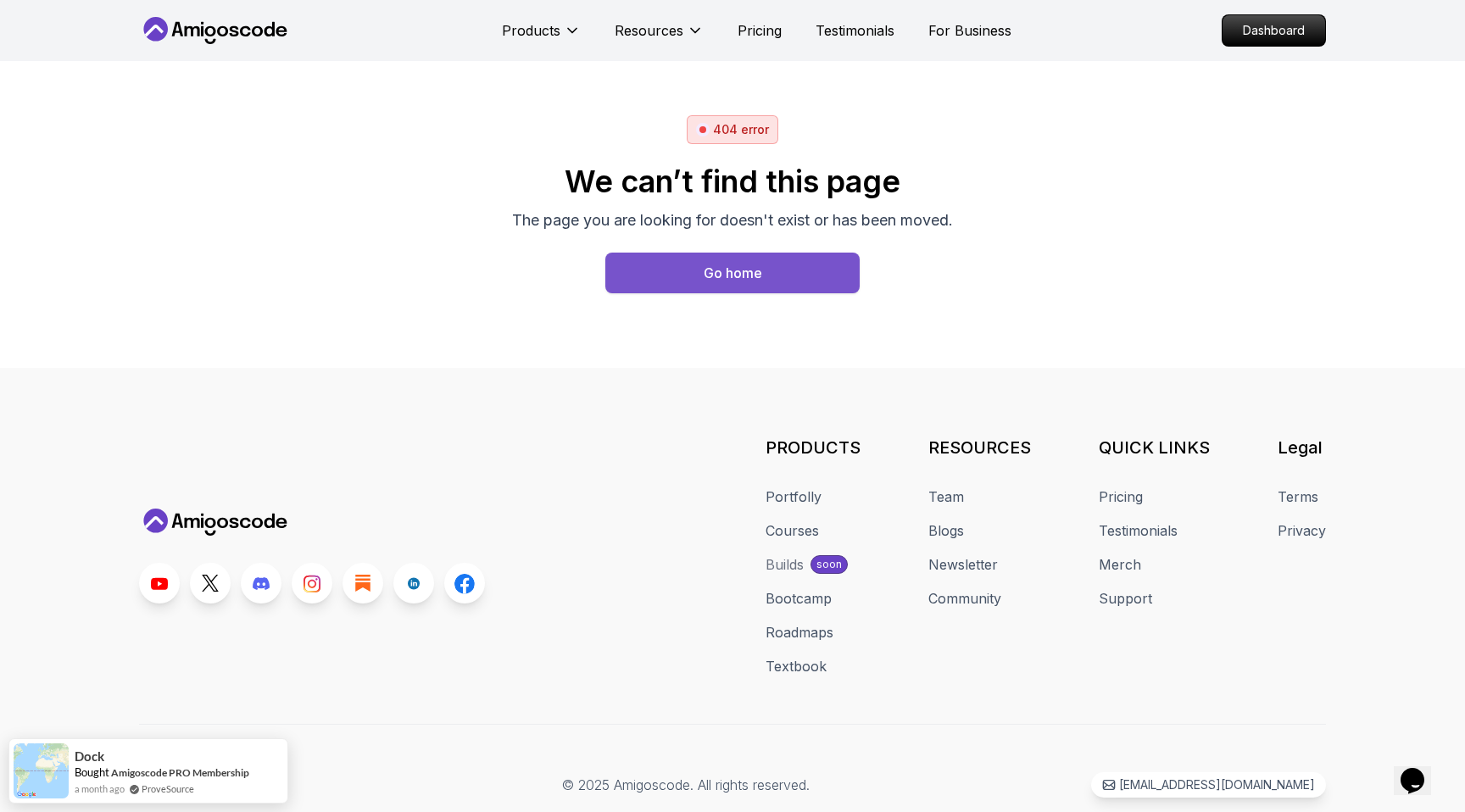
click at [684, 279] on button "Go home" at bounding box center [732, 272] width 254 height 40
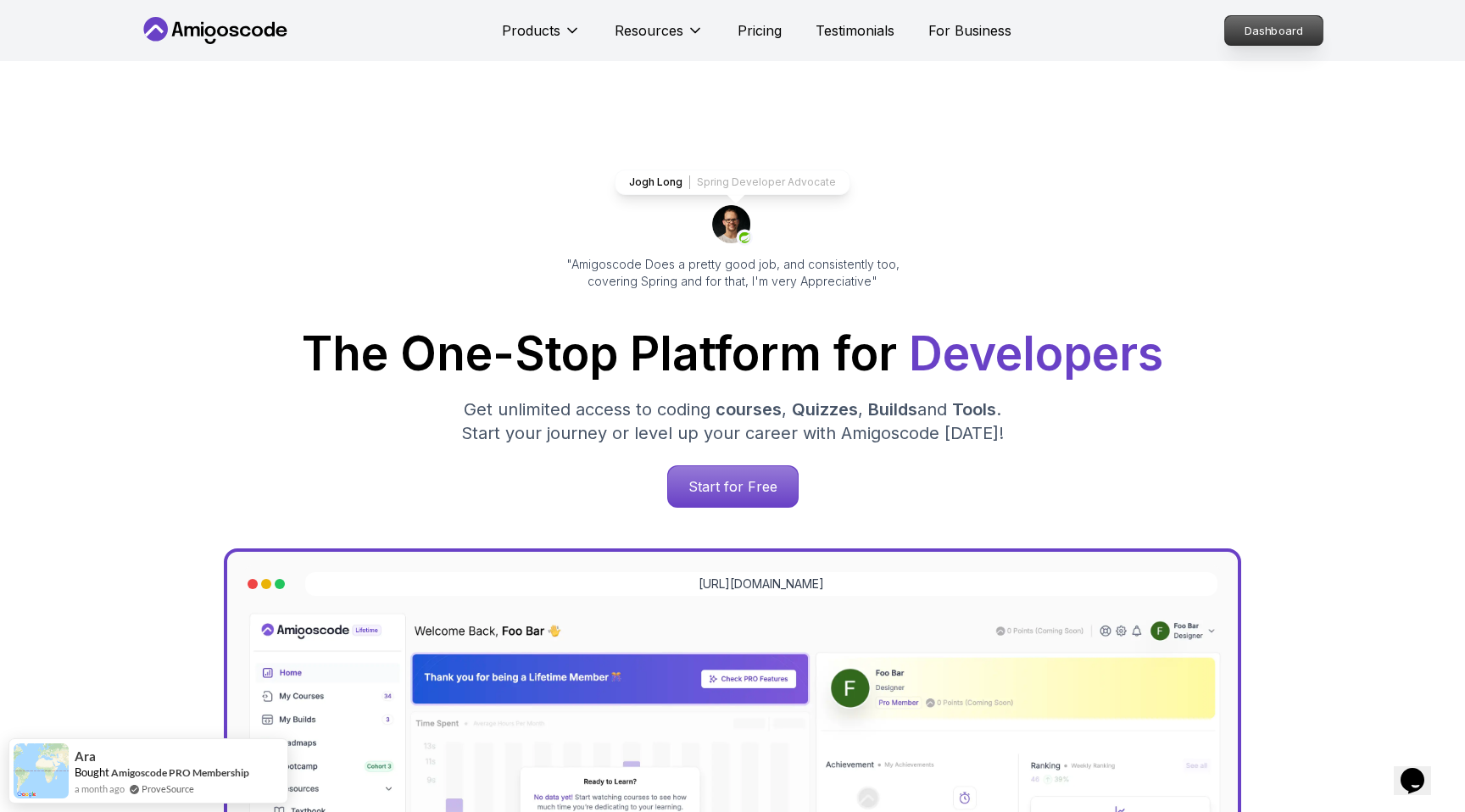
click at [1281, 30] on p "Dashboard" at bounding box center [1273, 30] width 97 height 29
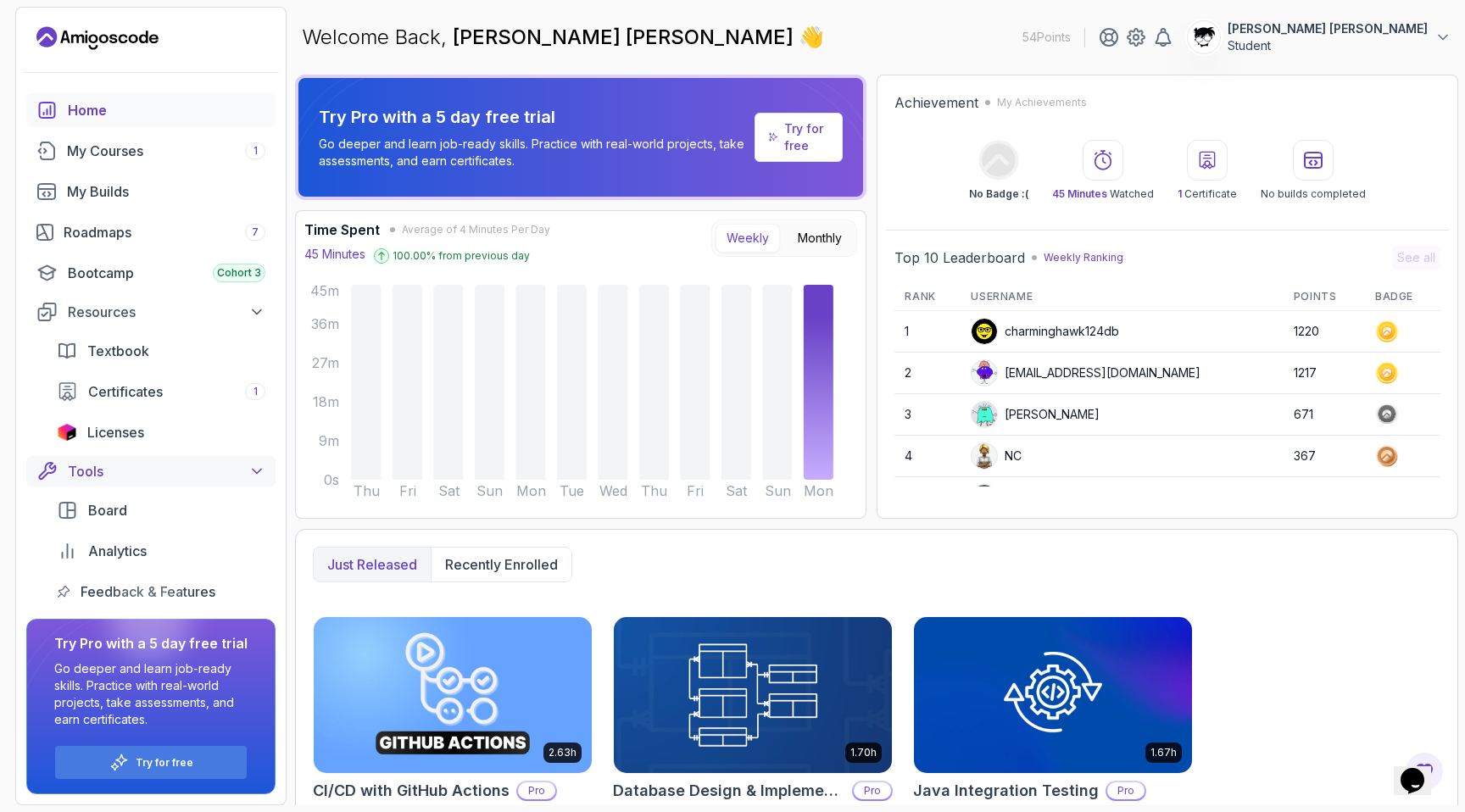
click at [104, 479] on div "Tools" at bounding box center [166, 471] width 197 height 21
click at [99, 399] on span "Certificates" at bounding box center [125, 392] width 75 height 21
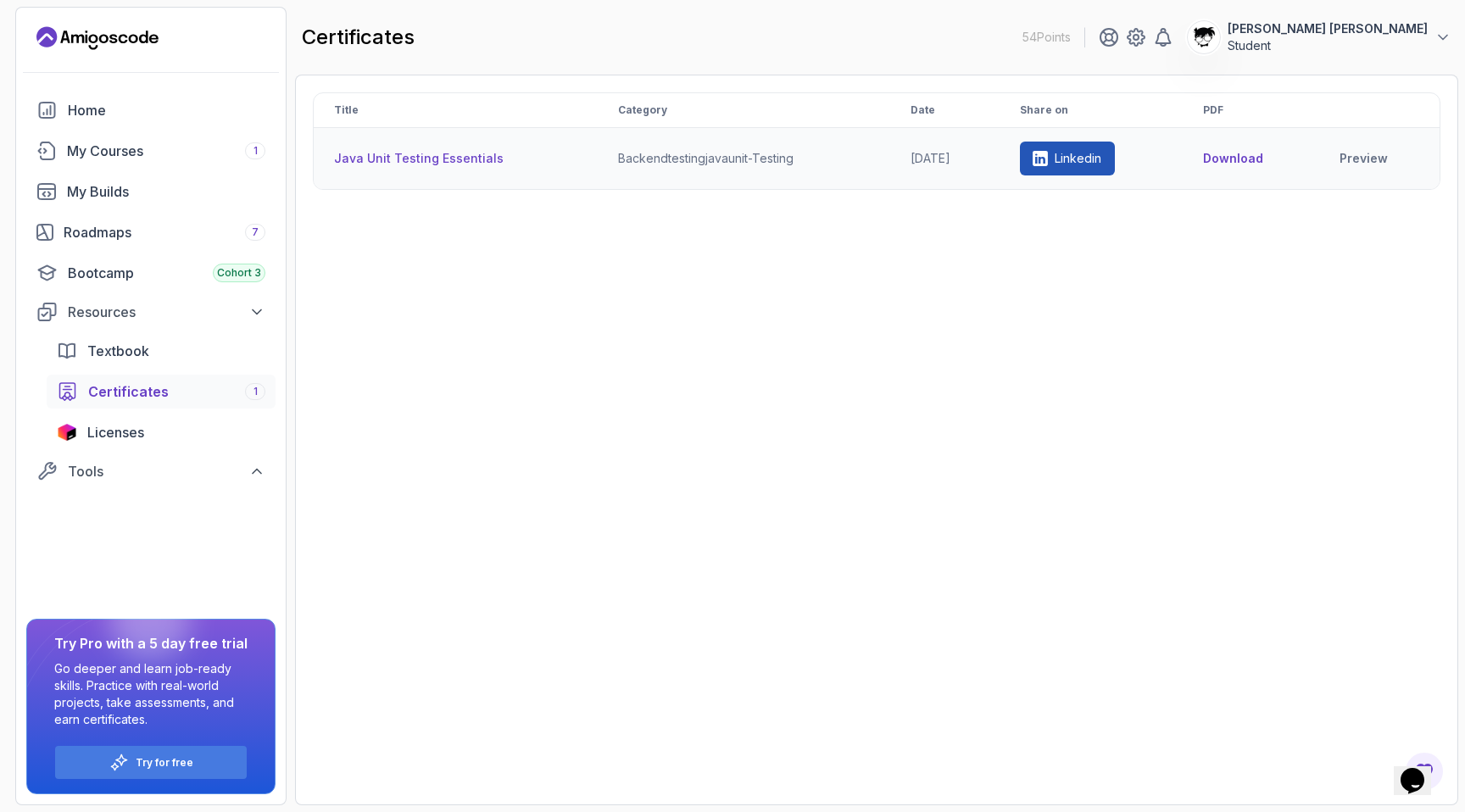
click at [1062, 159] on link "Linkedin" at bounding box center [1066, 158] width 94 height 34
click at [1364, 161] on link "Preview" at bounding box center [1379, 158] width 80 height 17
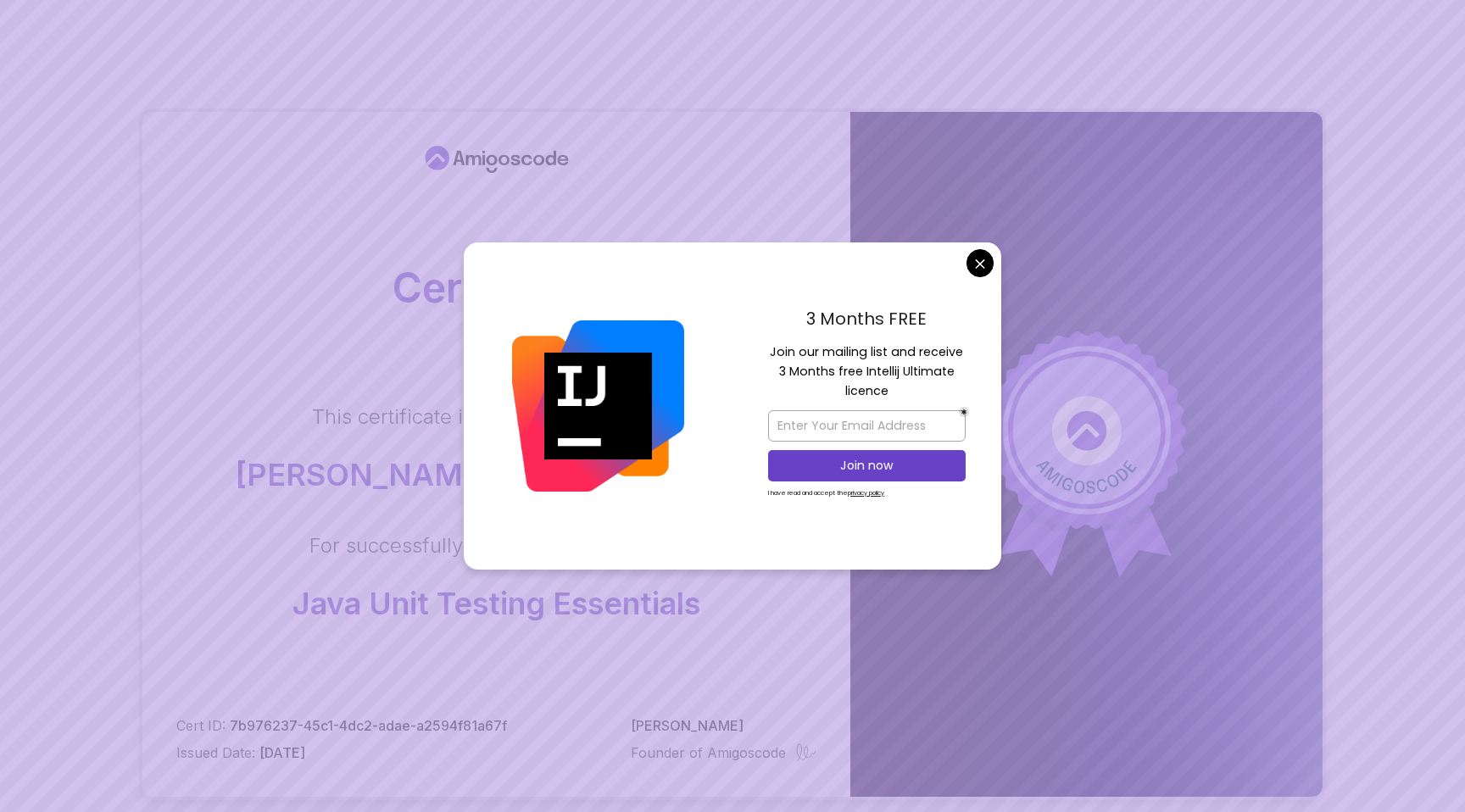
click at [980, 268] on body "Certificate This certificate is proudly presented to: [PERSON_NAME] [PERSON_NAM…" at bounding box center [732, 536] width 1465 height 1073
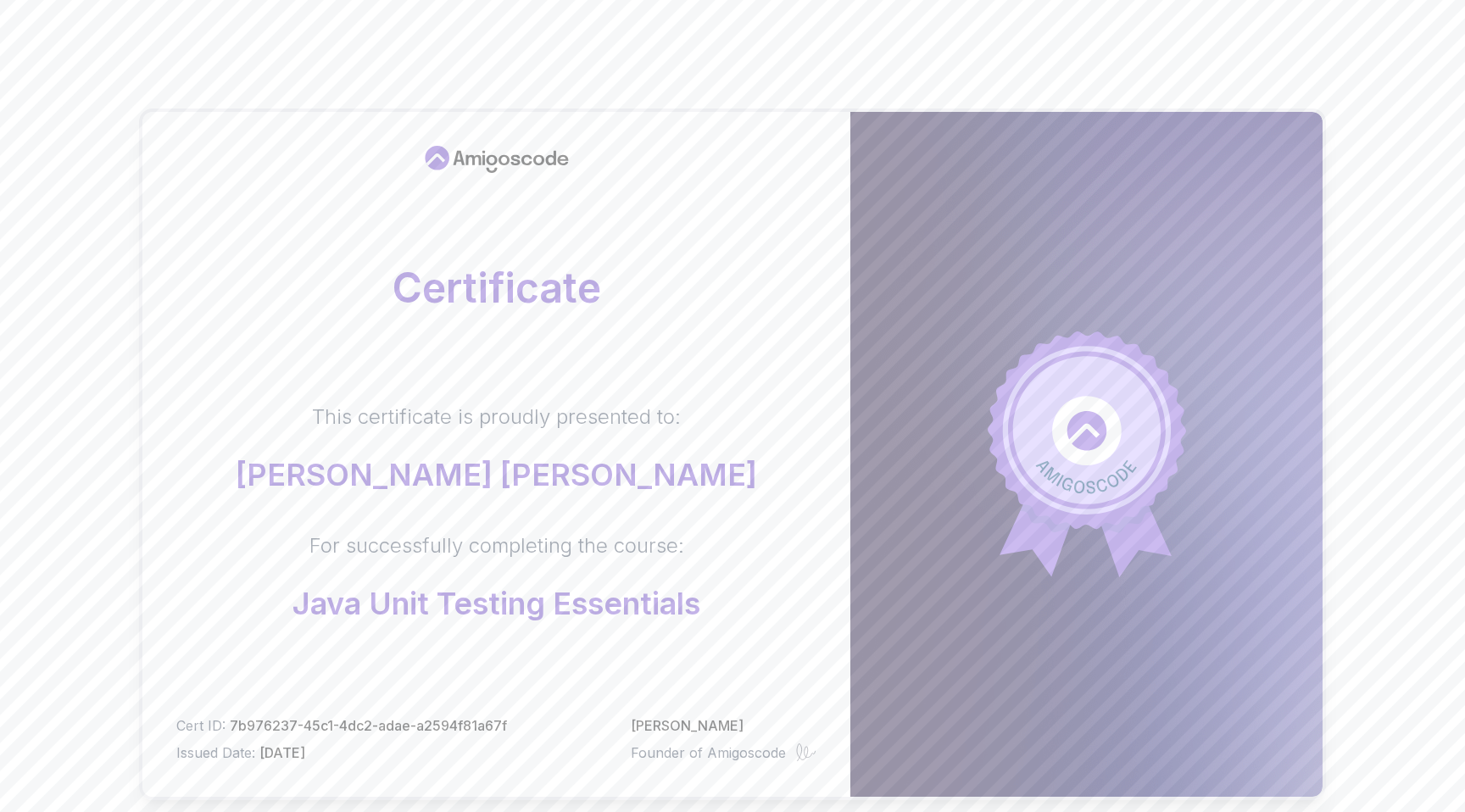
click at [879, 60] on div "Certificate This certificate is proudly presented to: [PERSON_NAME] [PERSON_NAM…" at bounding box center [732, 515] width 1186 height 951
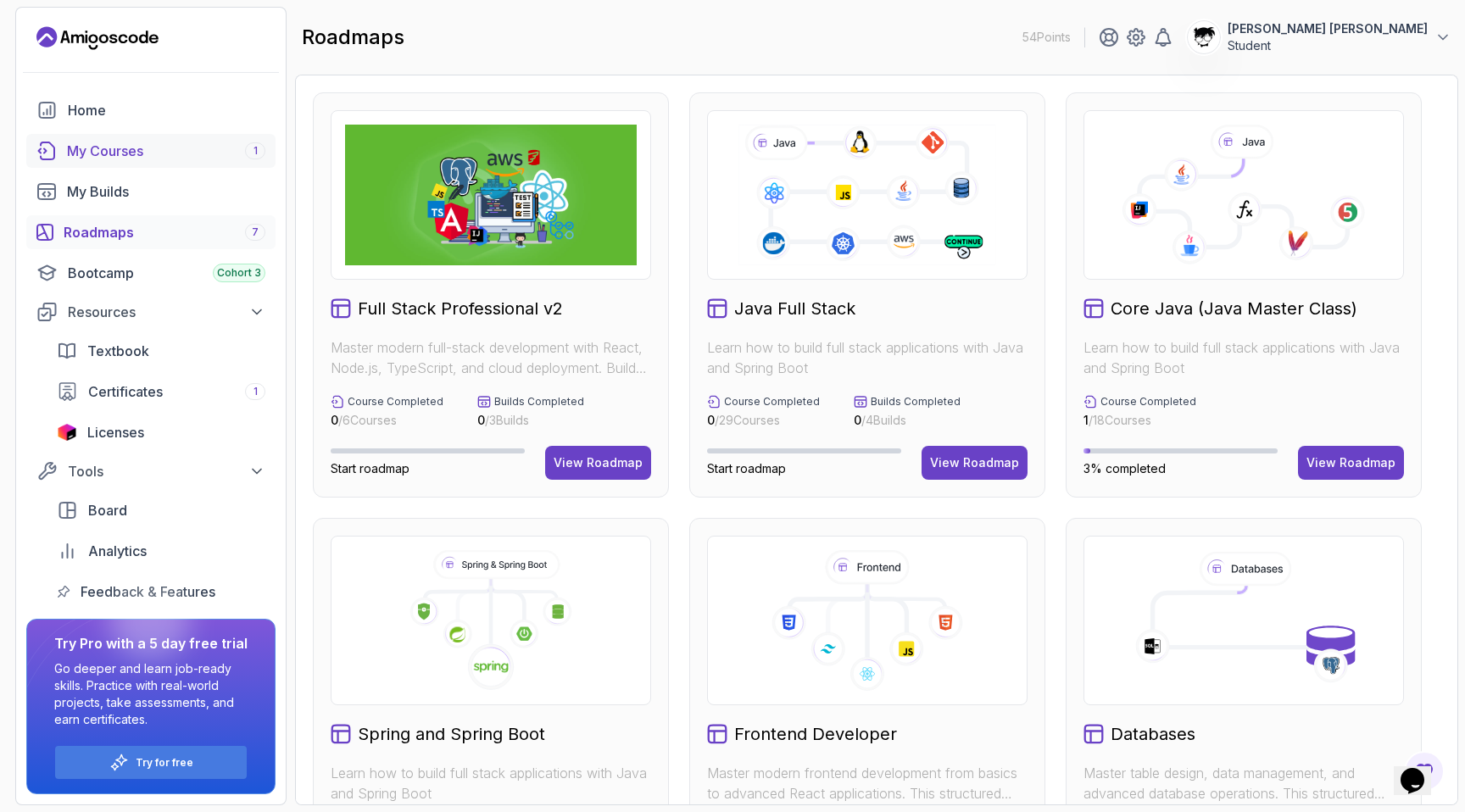
click at [126, 159] on div "My Courses 1" at bounding box center [167, 151] width 198 height 21
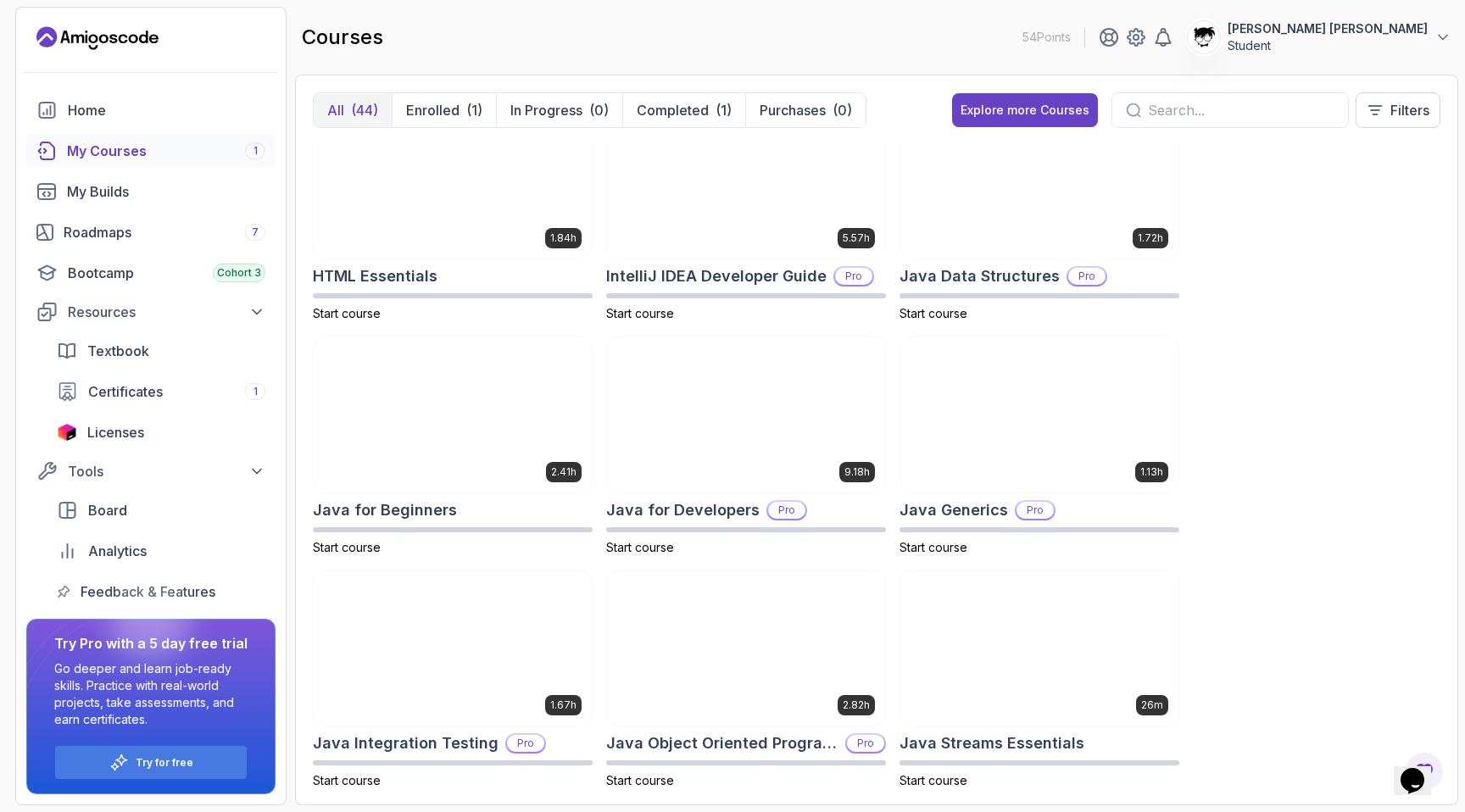
scroll to position [1081, 0]
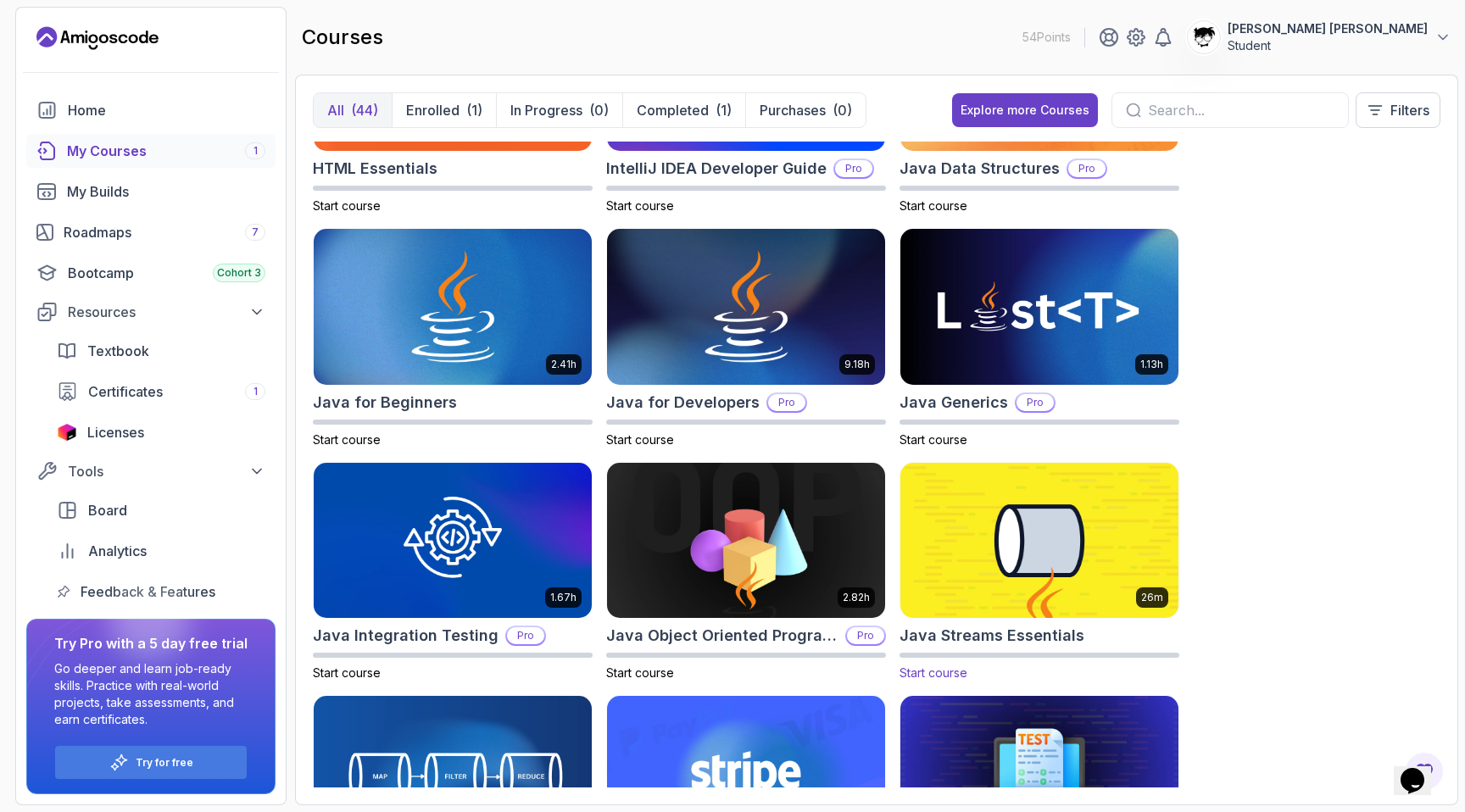
click at [974, 640] on h2 "Java Streams Essentials" at bounding box center [992, 635] width 185 height 23
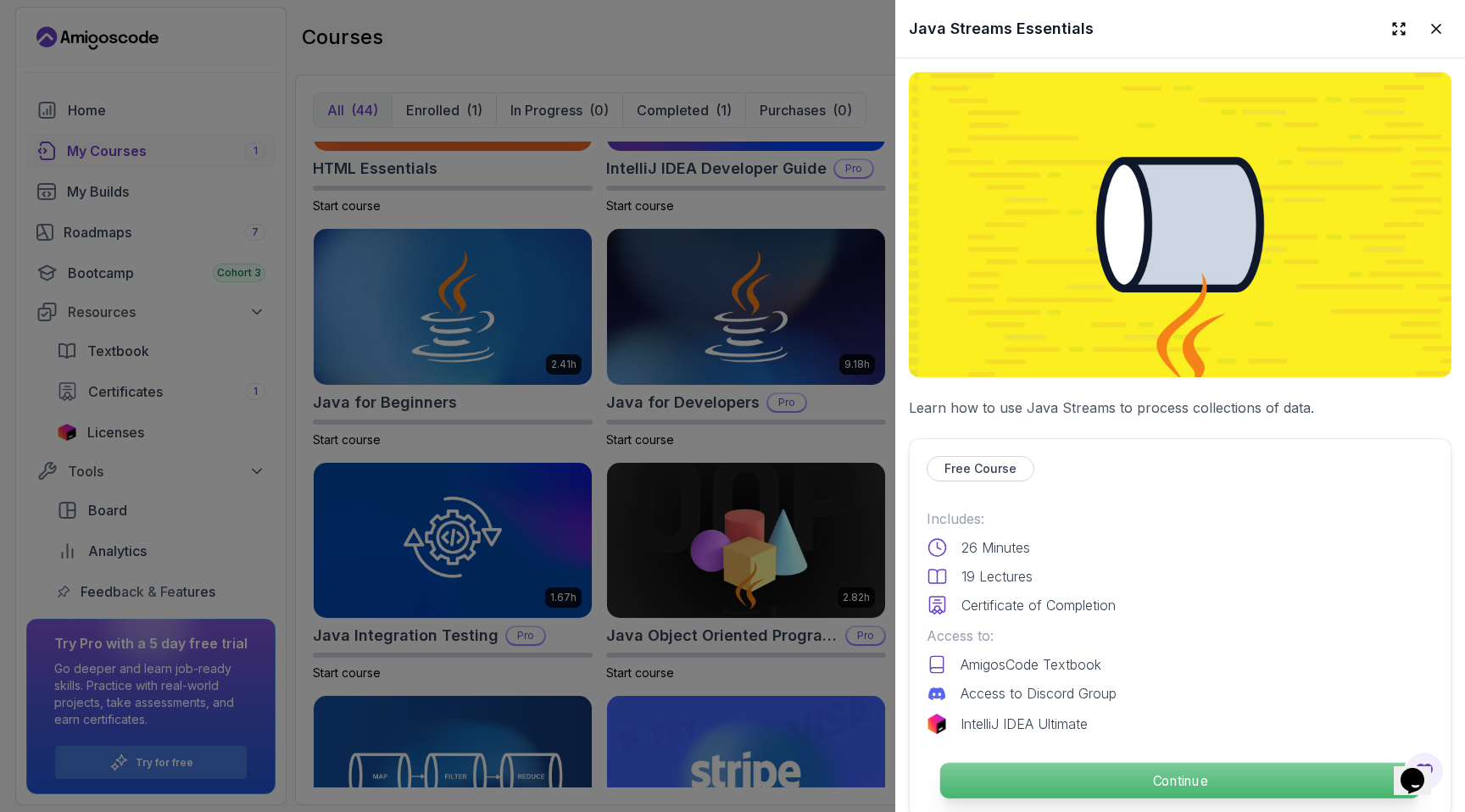
click at [1042, 772] on p "Continue" at bounding box center [1180, 780] width 480 height 36
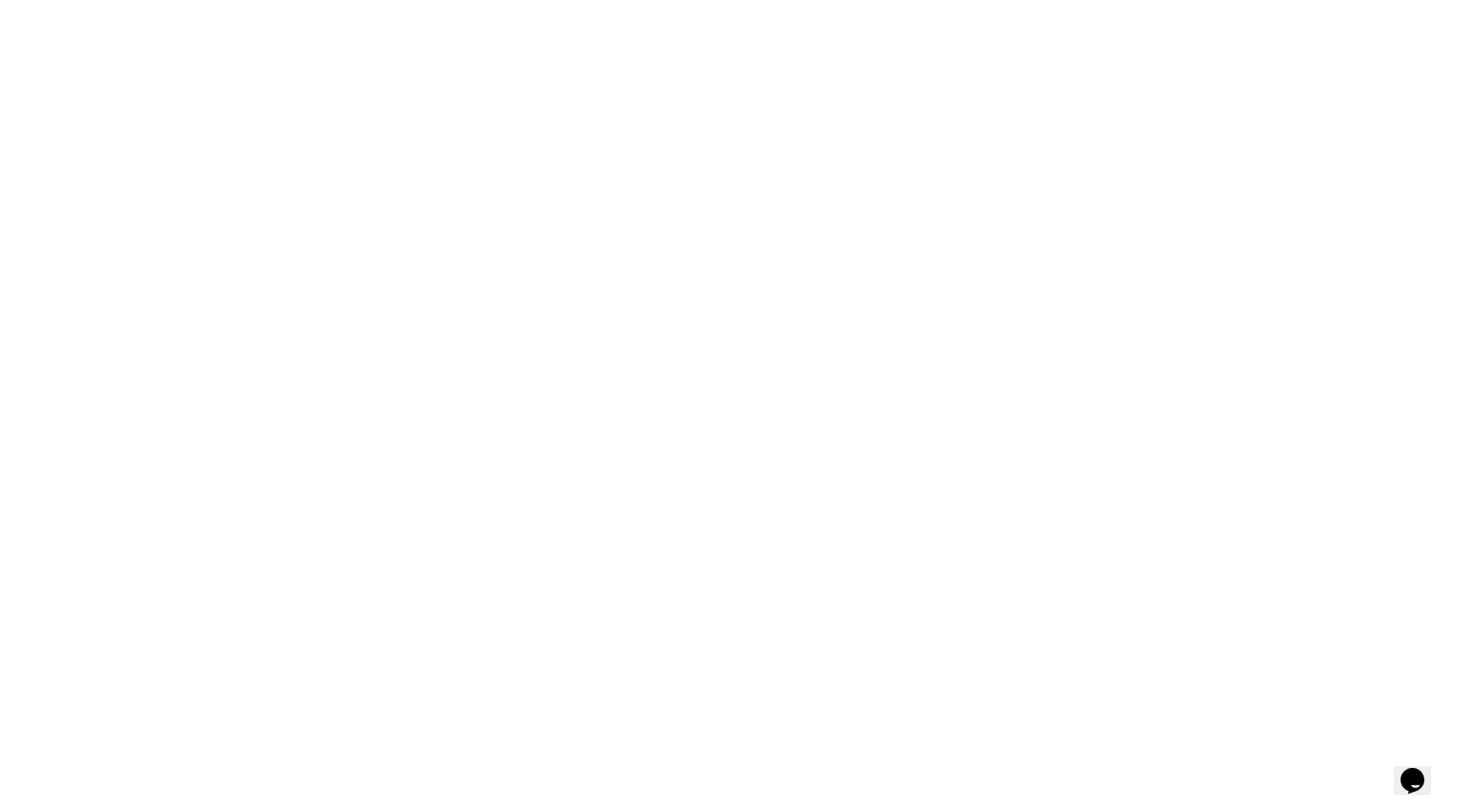
click at [1057, 0] on html "0s" at bounding box center [732, 0] width 1465 height 0
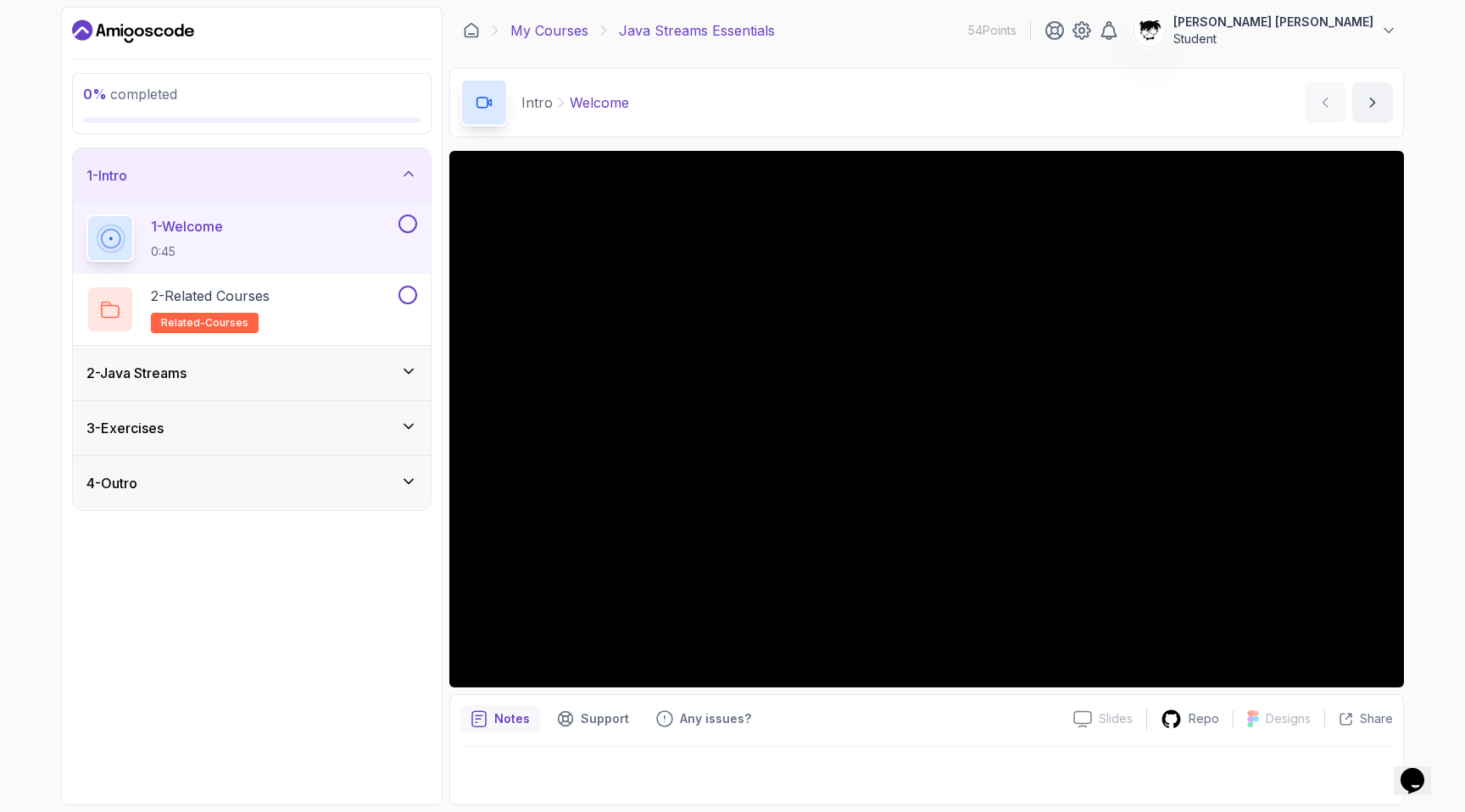
click at [521, 32] on link "My Courses" at bounding box center [548, 31] width 78 height 21
click at [612, 717] on p "Support" at bounding box center [605, 718] width 49 height 17
click at [684, 716] on p "Any issues?" at bounding box center [716, 718] width 71 height 17
click at [627, 723] on div "Support" at bounding box center [592, 718] width 93 height 27
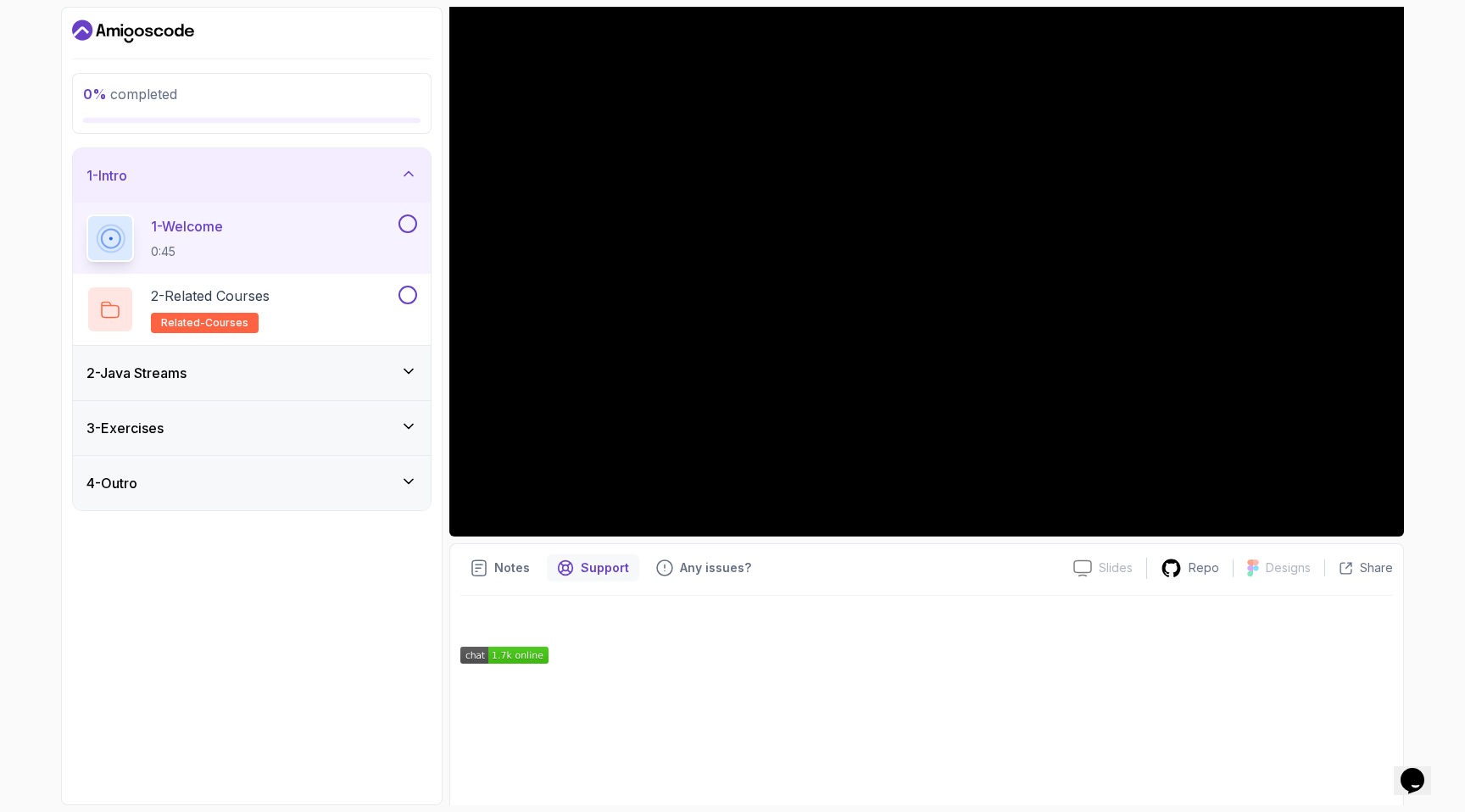
scroll to position [179, 0]
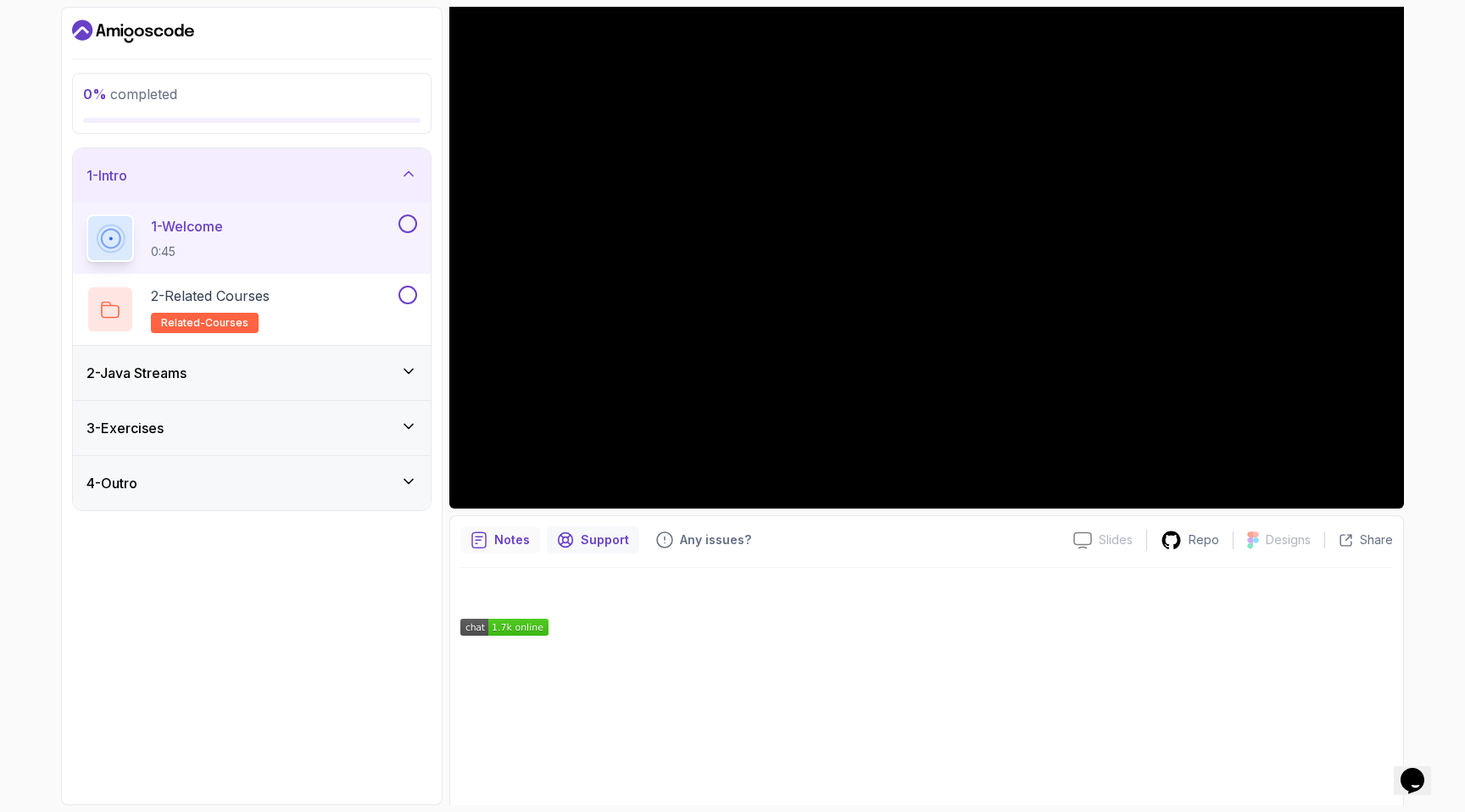
click at [488, 536] on div "Notes" at bounding box center [500, 540] width 80 height 27
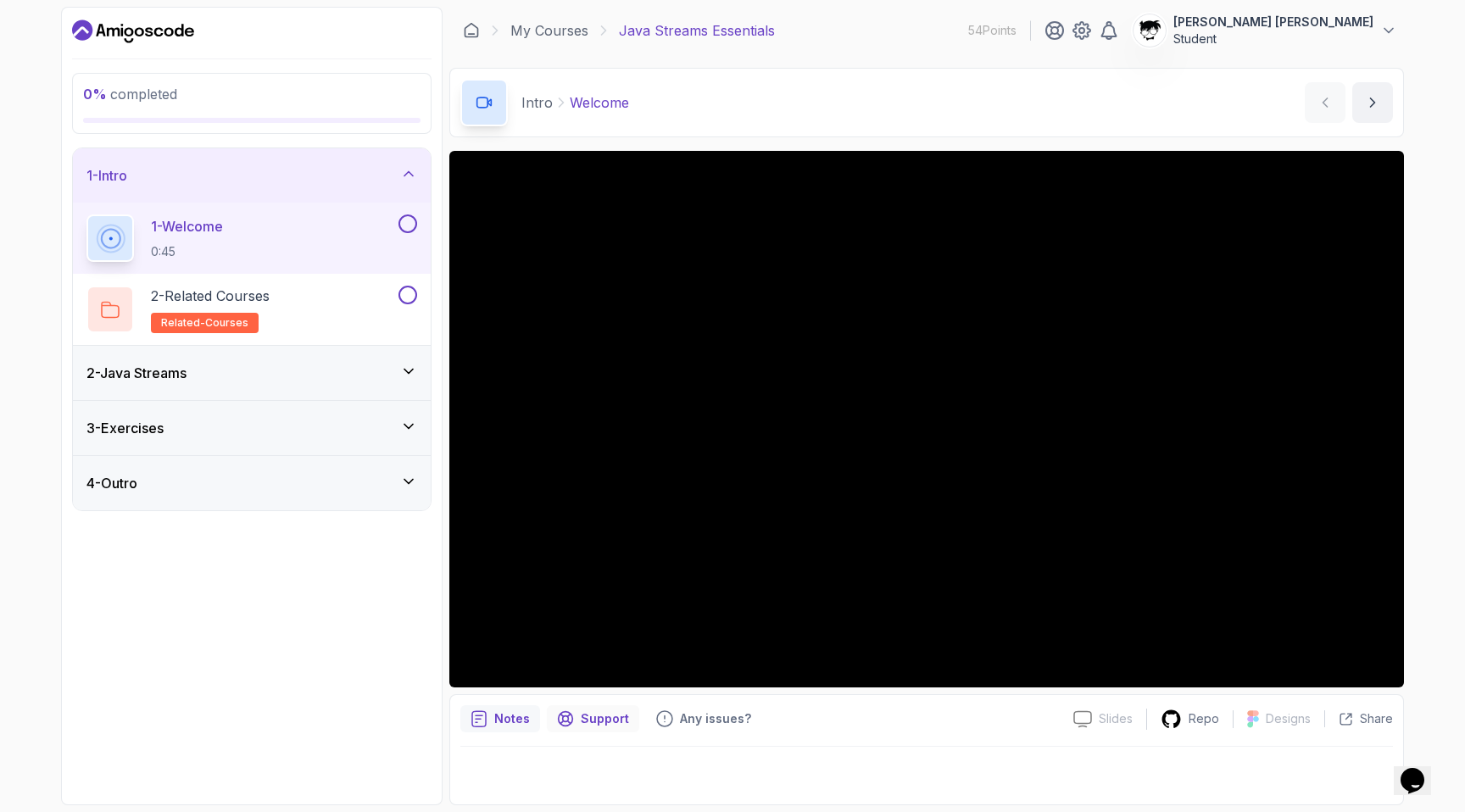
click at [565, 717] on icon "Support button" at bounding box center [565, 718] width 14 height 14
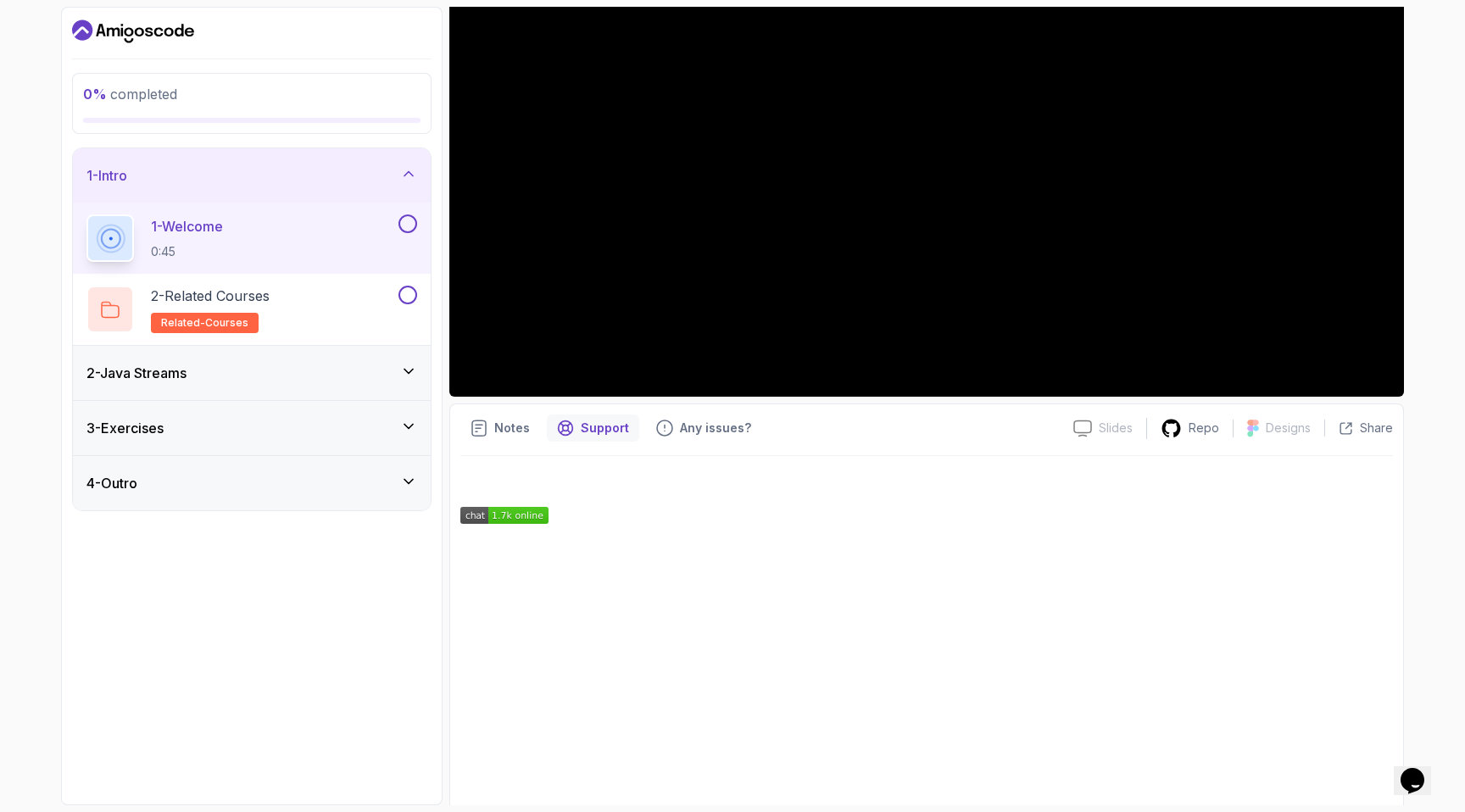
scroll to position [326, 0]
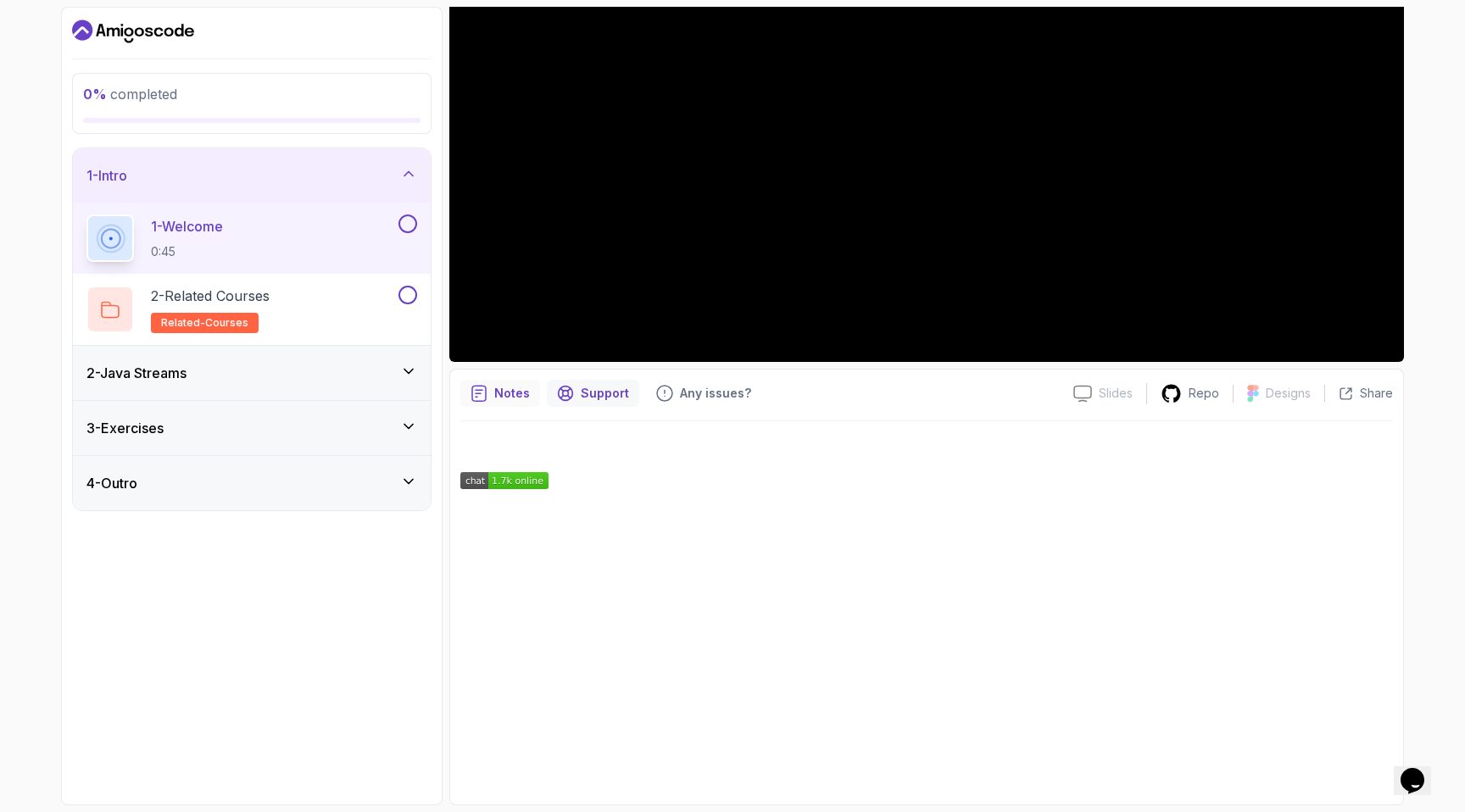
click at [480, 387] on icon "notes button" at bounding box center [479, 393] width 17 height 17
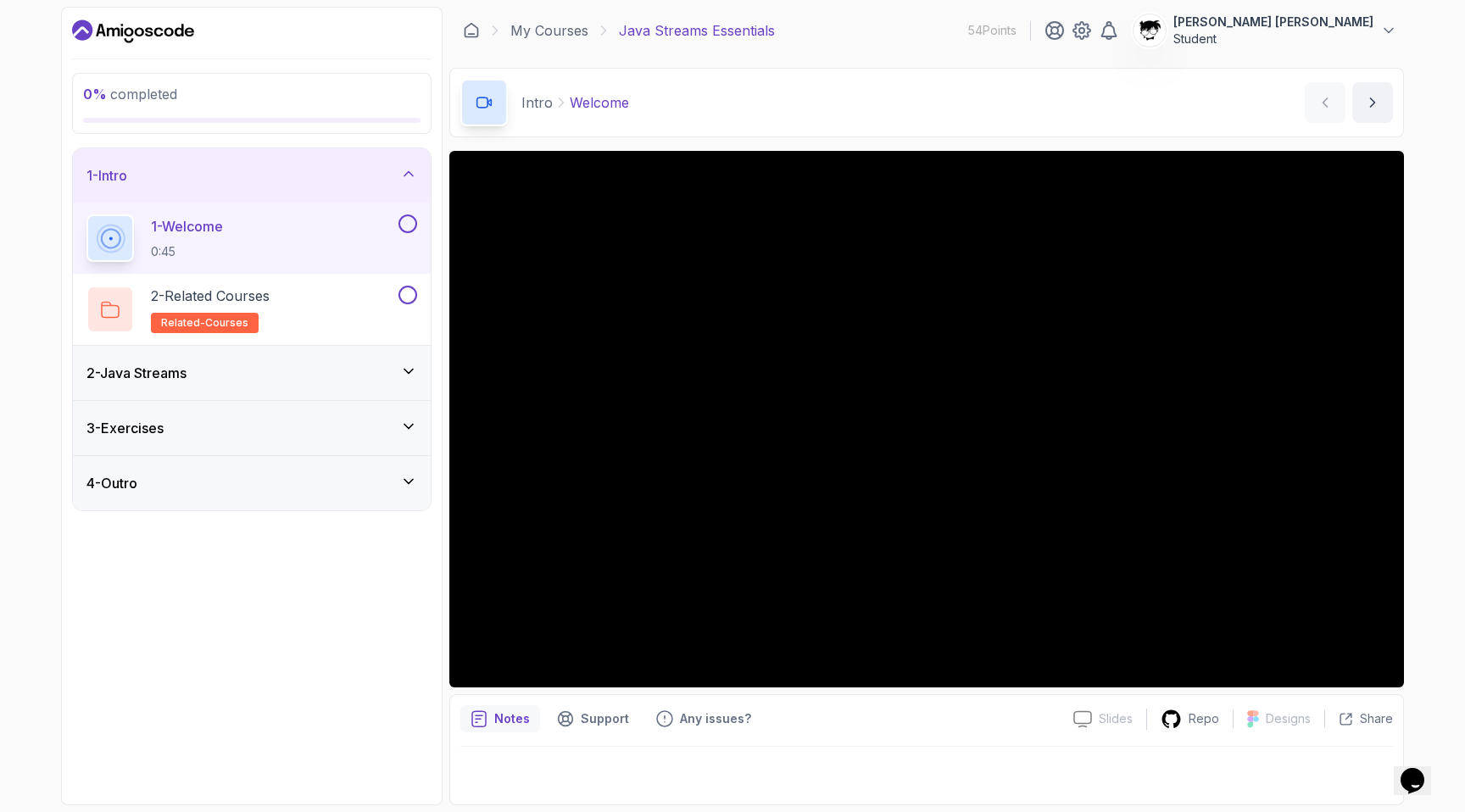
scroll to position [0, 0]
click at [600, 726] on p "Support" at bounding box center [605, 718] width 49 height 17
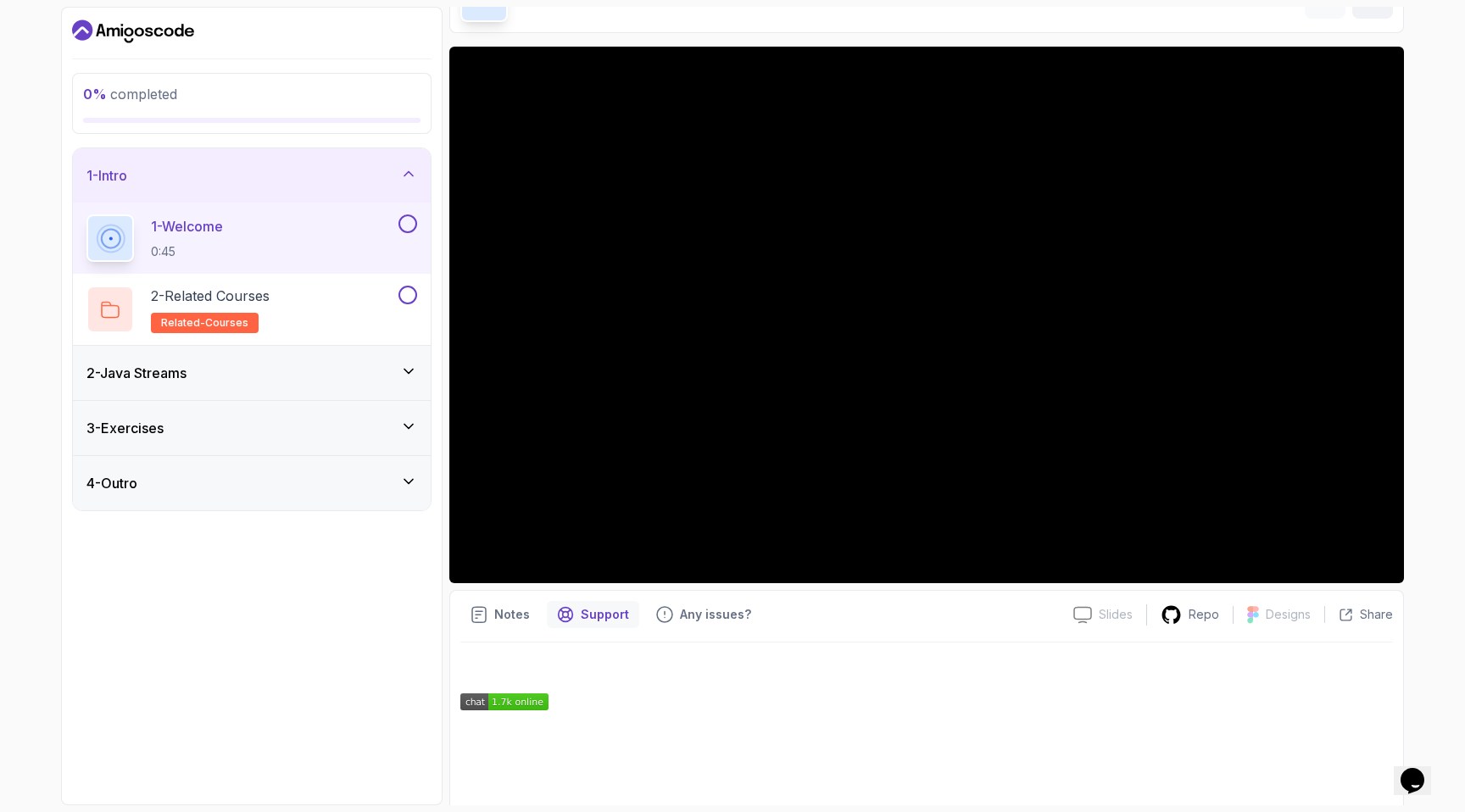
scroll to position [326, 0]
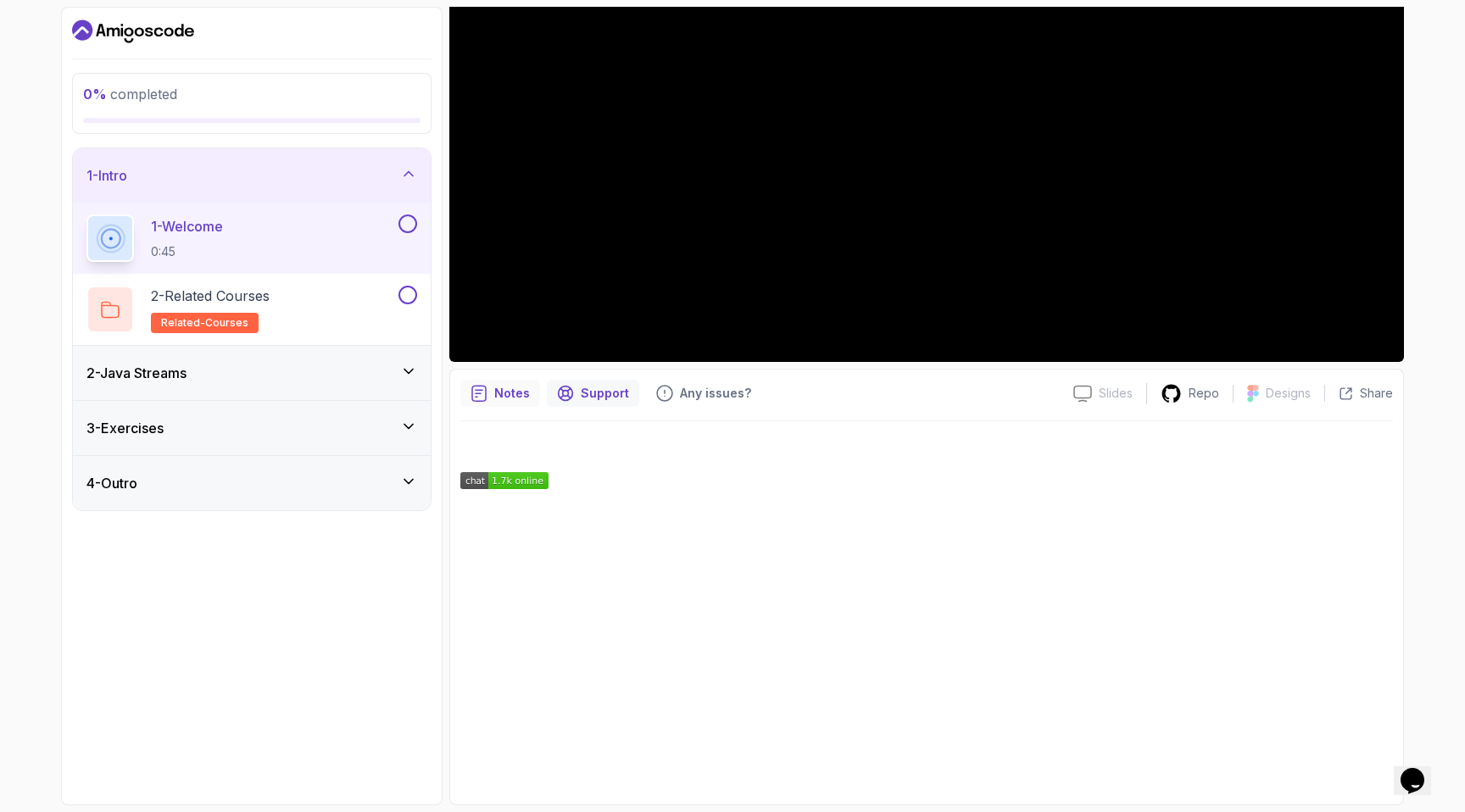
click at [492, 382] on div "Notes" at bounding box center [500, 393] width 80 height 27
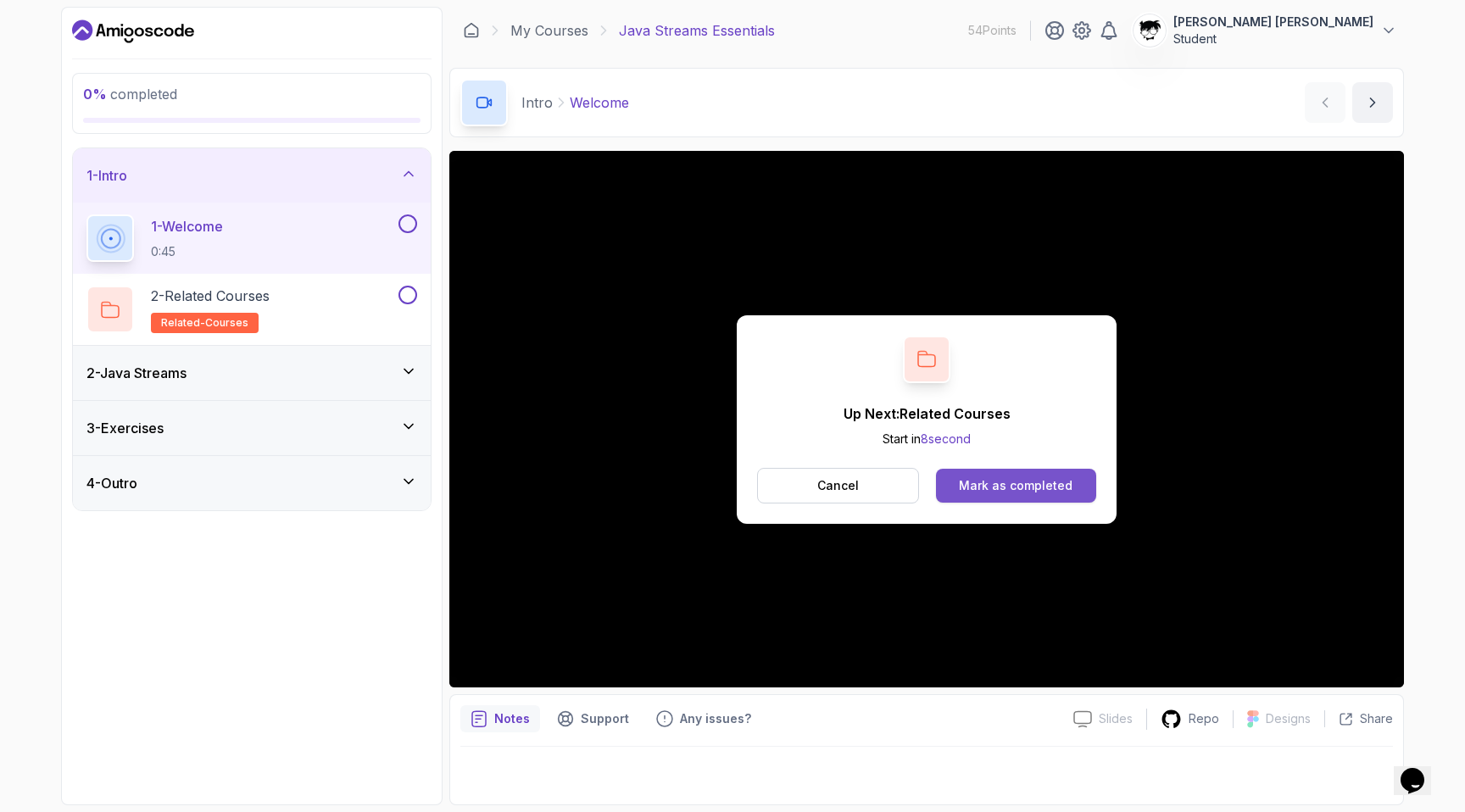
click at [953, 473] on button "Mark as completed" at bounding box center [1015, 486] width 160 height 34
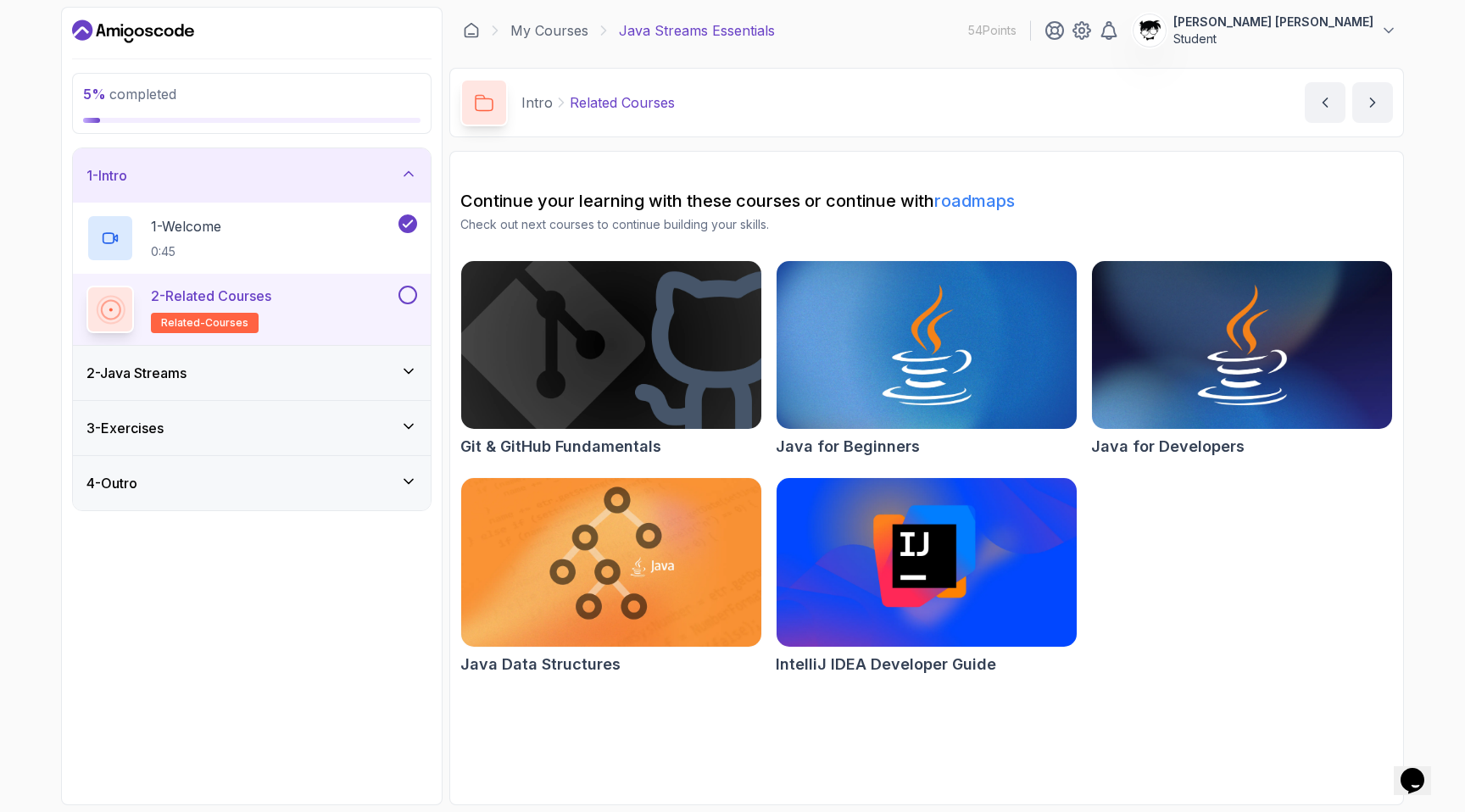
click at [412, 294] on button at bounding box center [408, 295] width 19 height 19
click at [338, 382] on div "2 - Java Streams" at bounding box center [251, 373] width 330 height 21
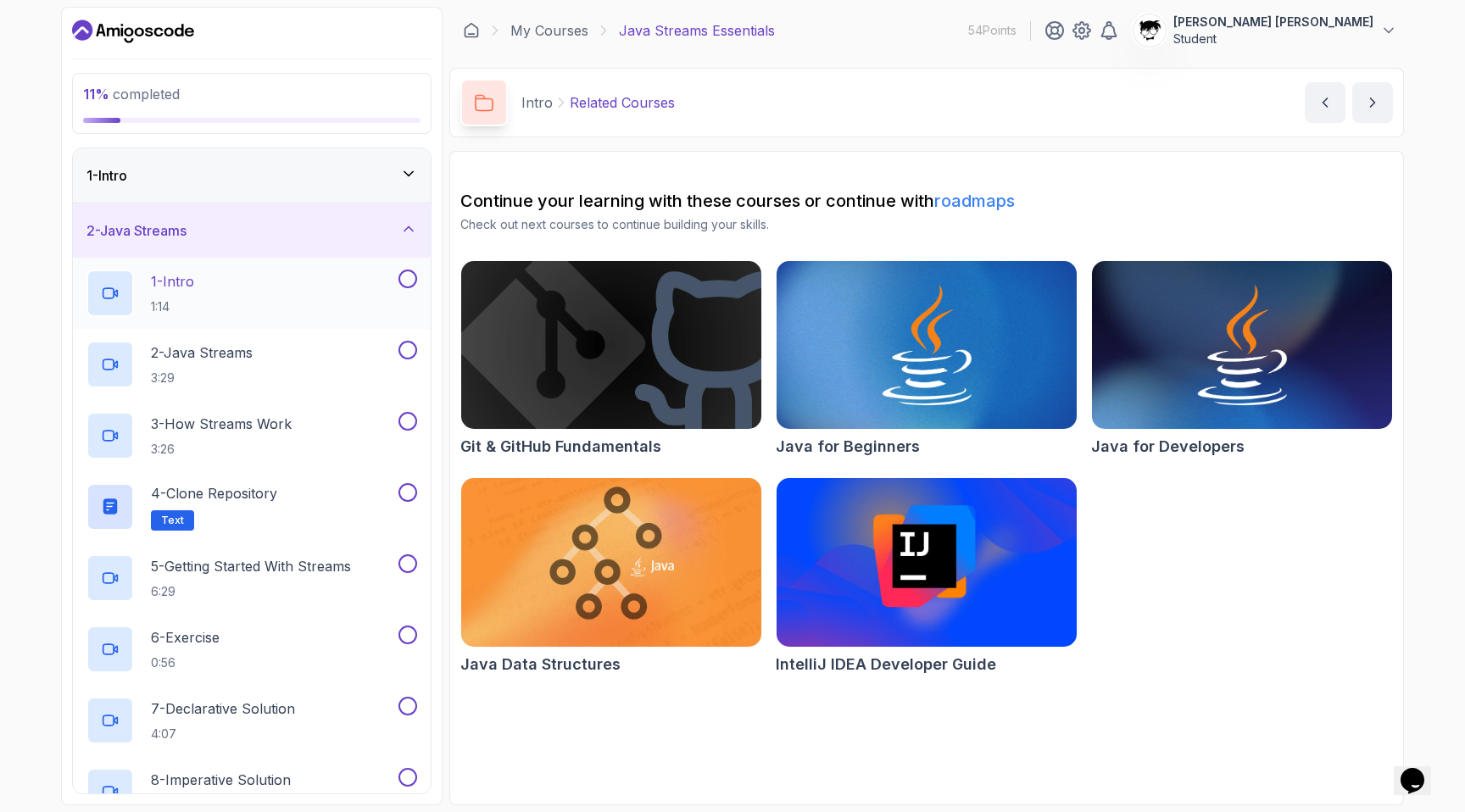
click at [313, 301] on div "1 - Intro 1:14" at bounding box center [240, 293] width 309 height 48
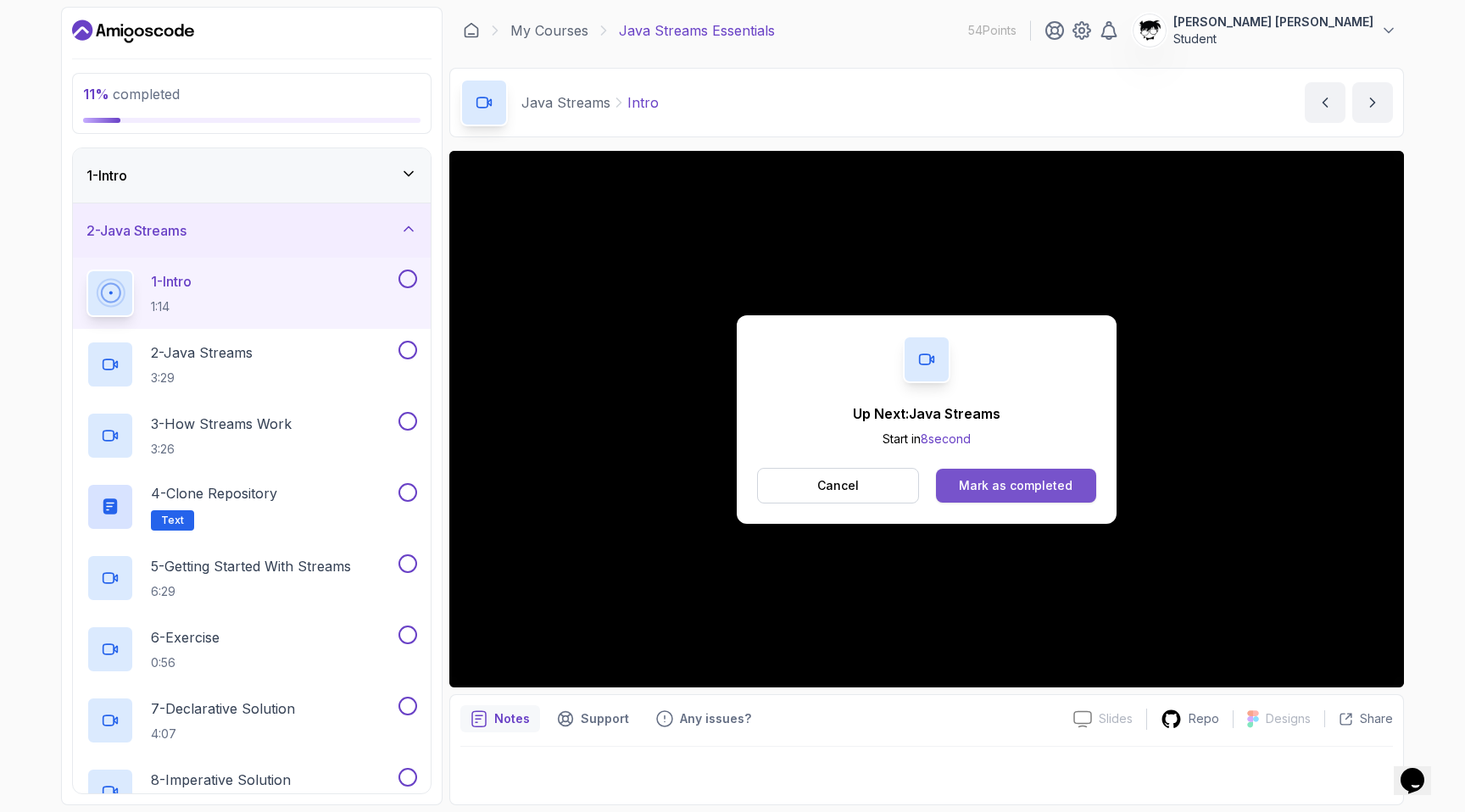
click at [992, 498] on button "Mark as completed" at bounding box center [1015, 486] width 160 height 34
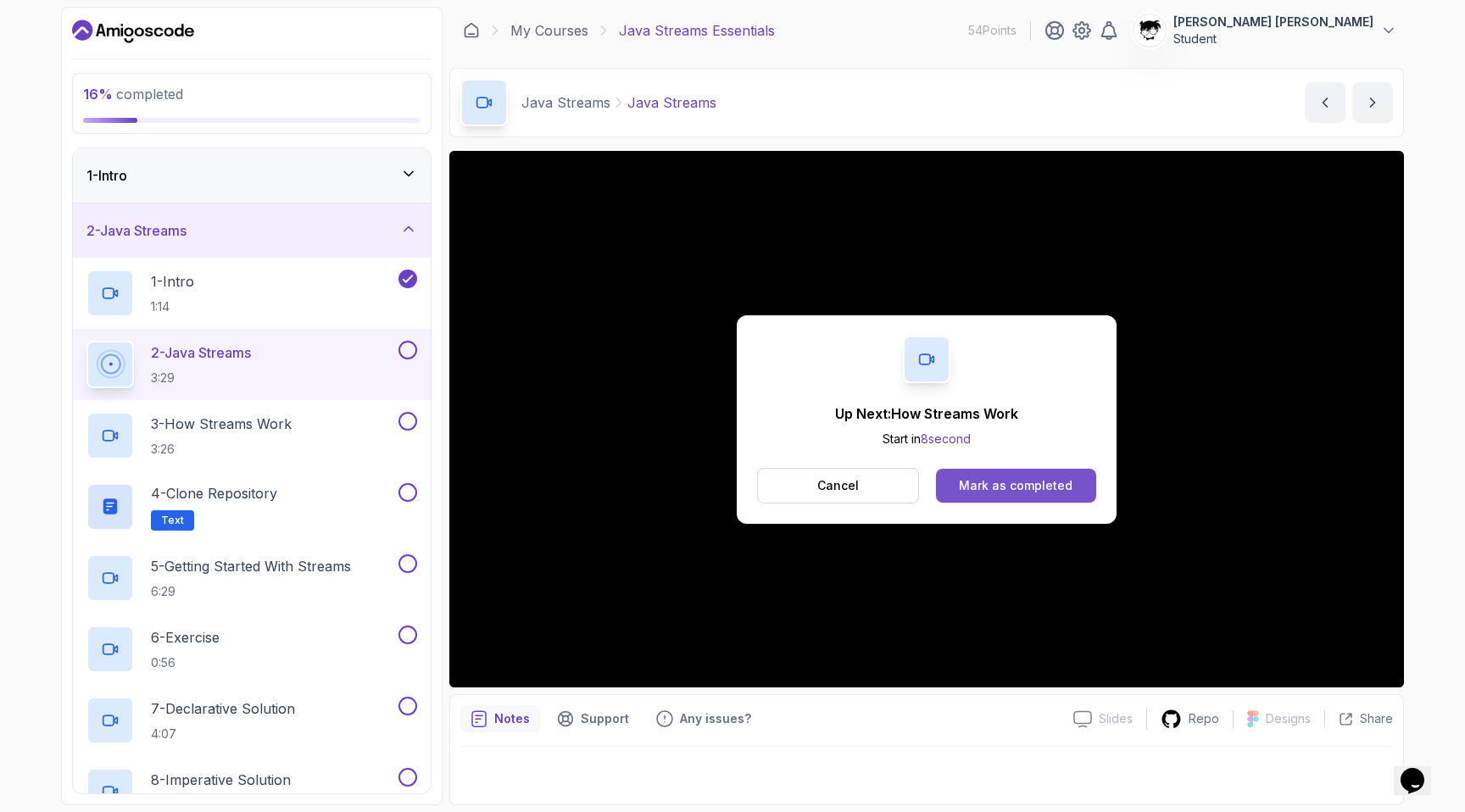
click at [997, 486] on div "Mark as completed" at bounding box center [1015, 486] width 113 height 17
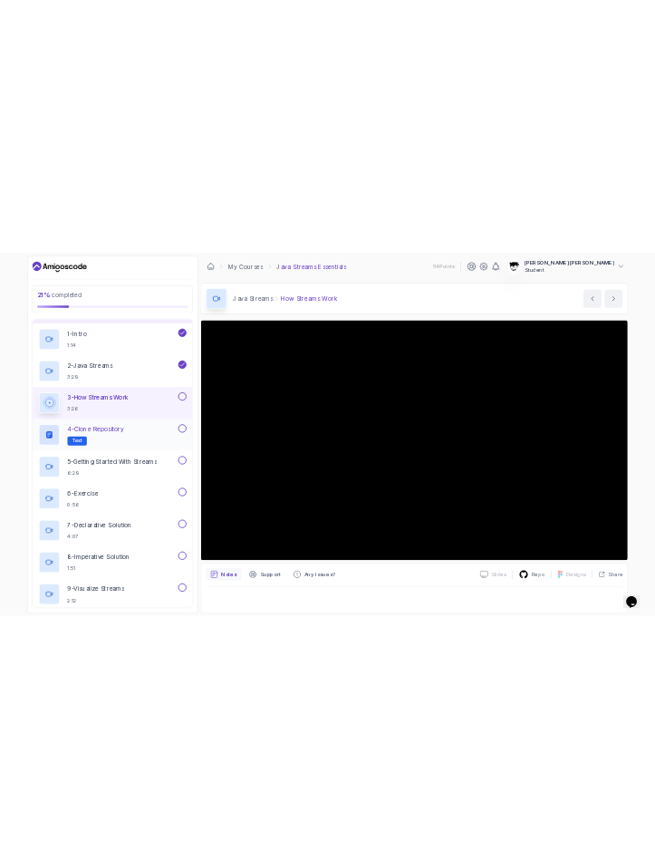
scroll to position [119, 0]
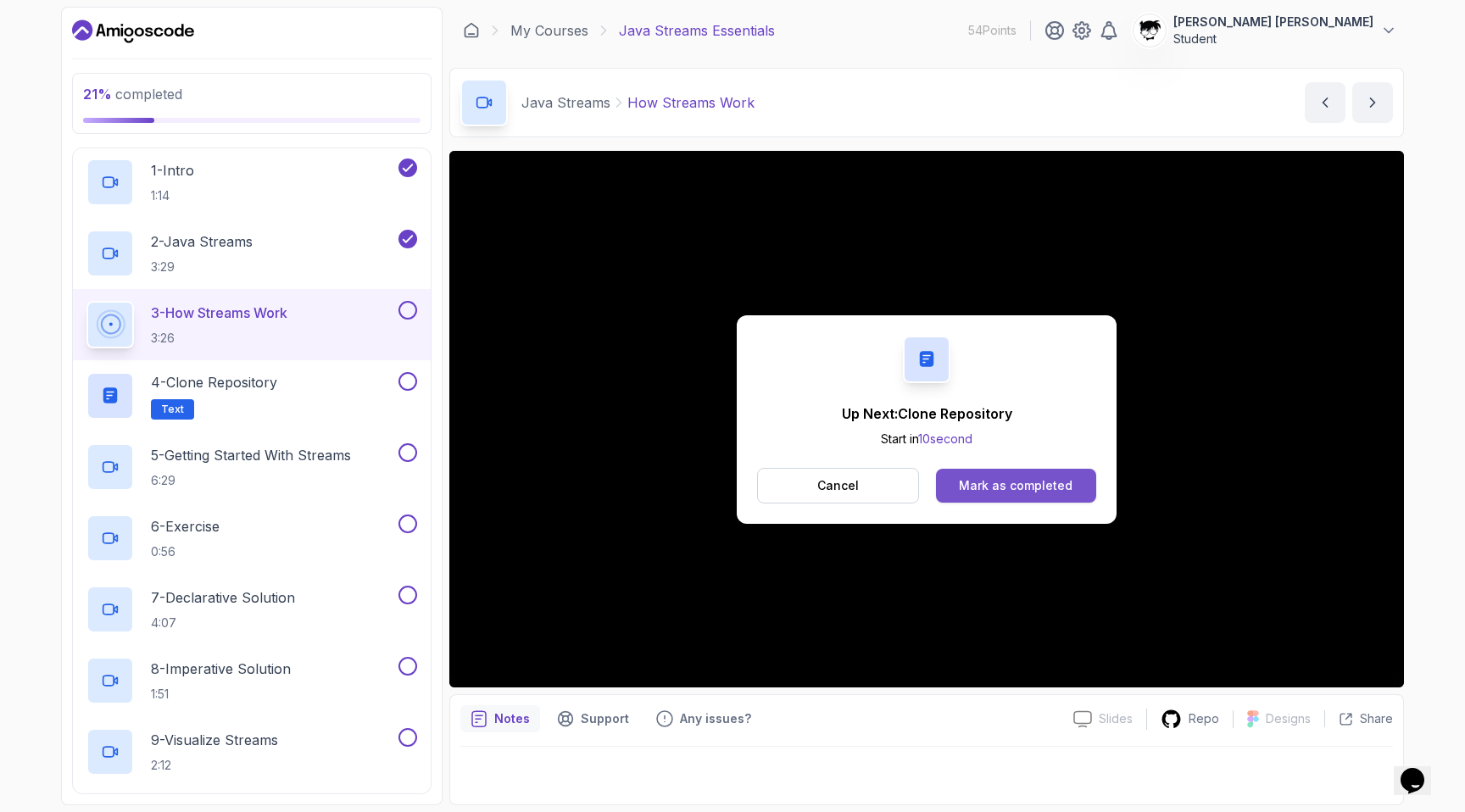
click at [987, 489] on div "Mark as completed" at bounding box center [1015, 486] width 113 height 17
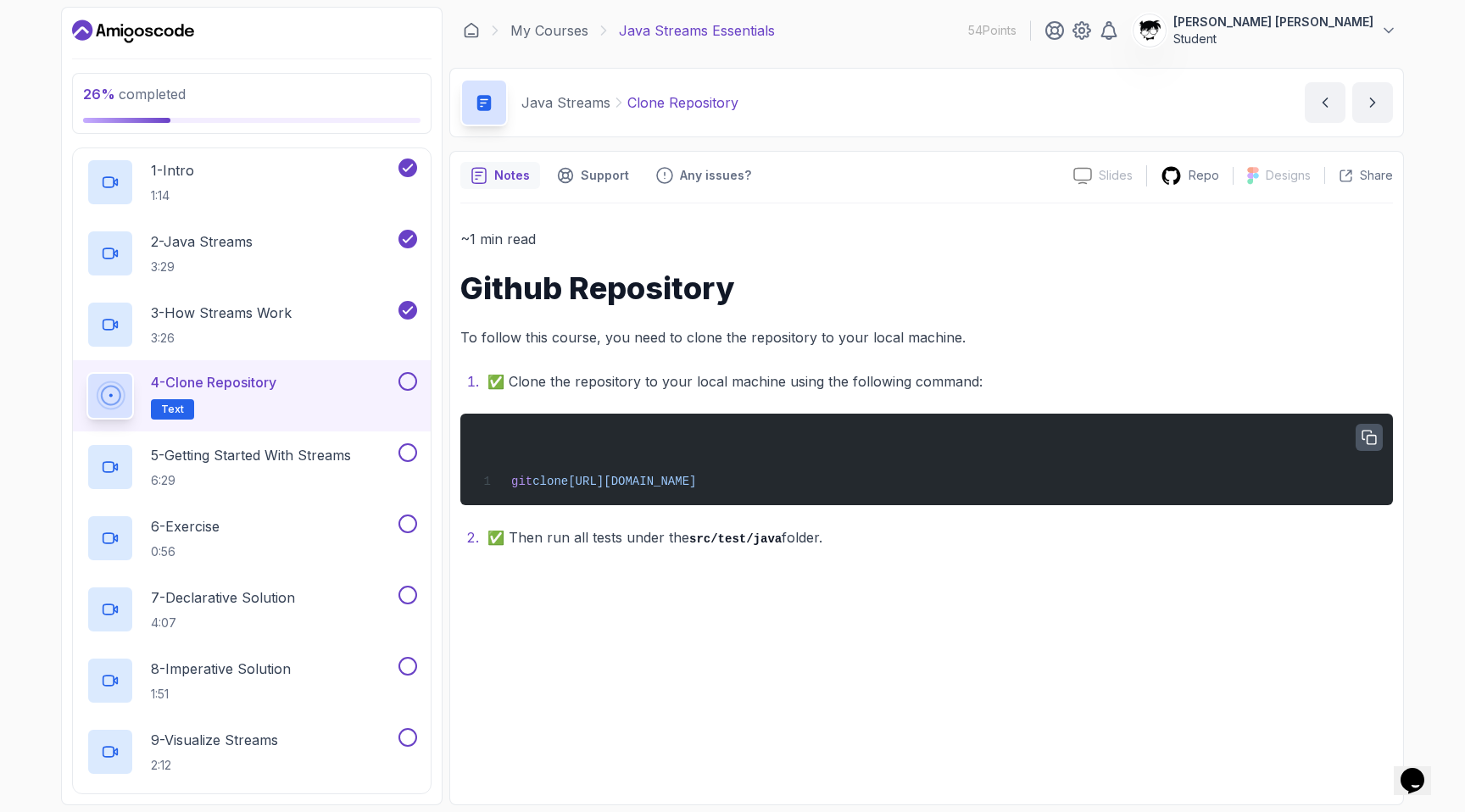
click at [1360, 445] on button "button" at bounding box center [1369, 437] width 27 height 27
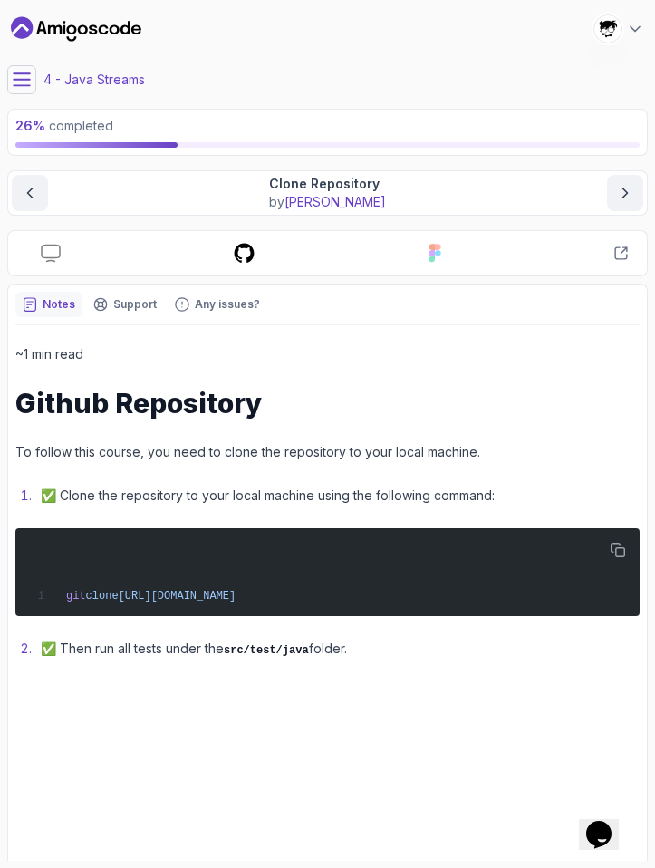
scroll to position [53, 0]
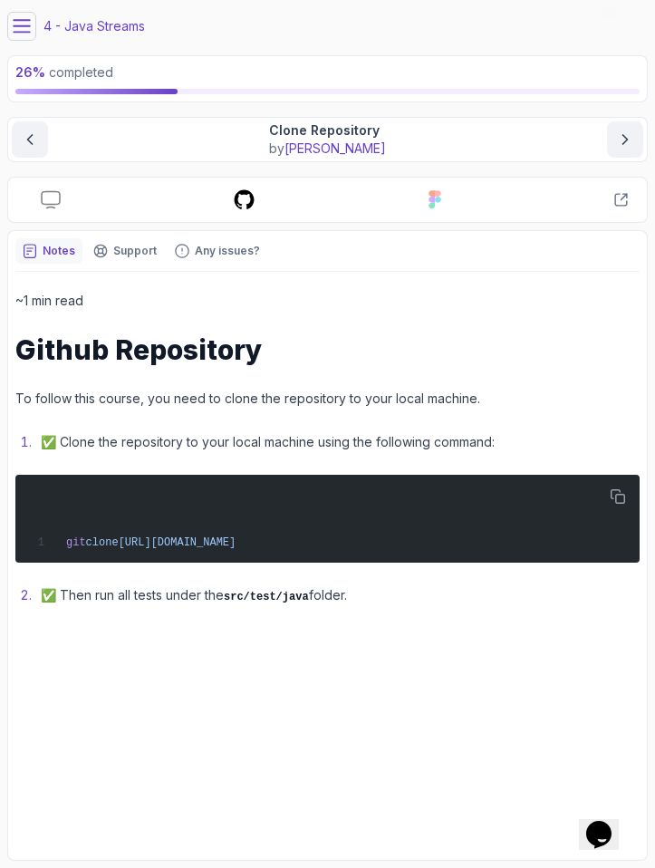
click at [20, 25] on icon at bounding box center [22, 26] width 16 height 12
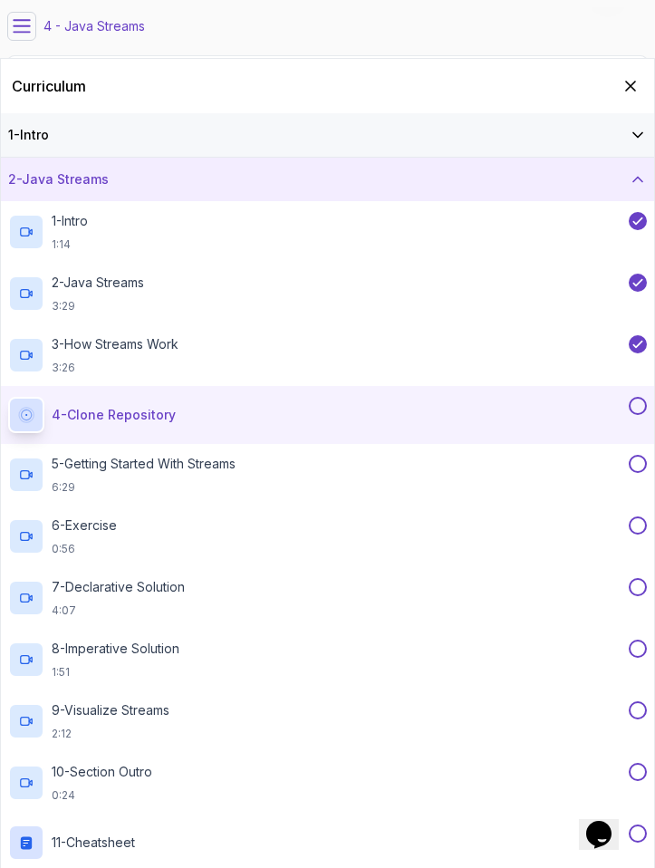
click at [640, 403] on button at bounding box center [638, 406] width 18 height 18
click at [580, 457] on div "5 - Getting Started With Streams 6:29" at bounding box center [316, 475] width 617 height 40
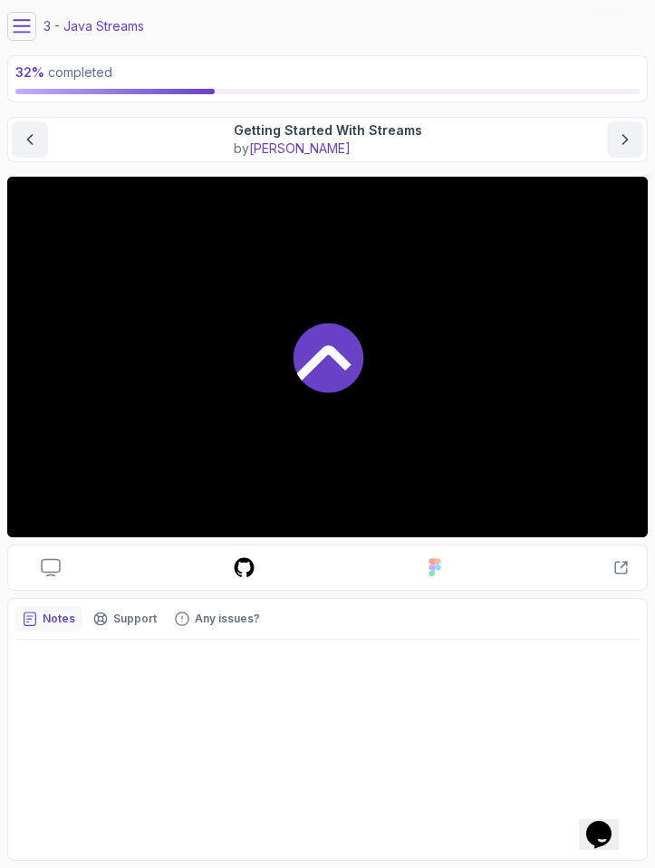
click at [23, 33] on icon at bounding box center [22, 26] width 18 height 18
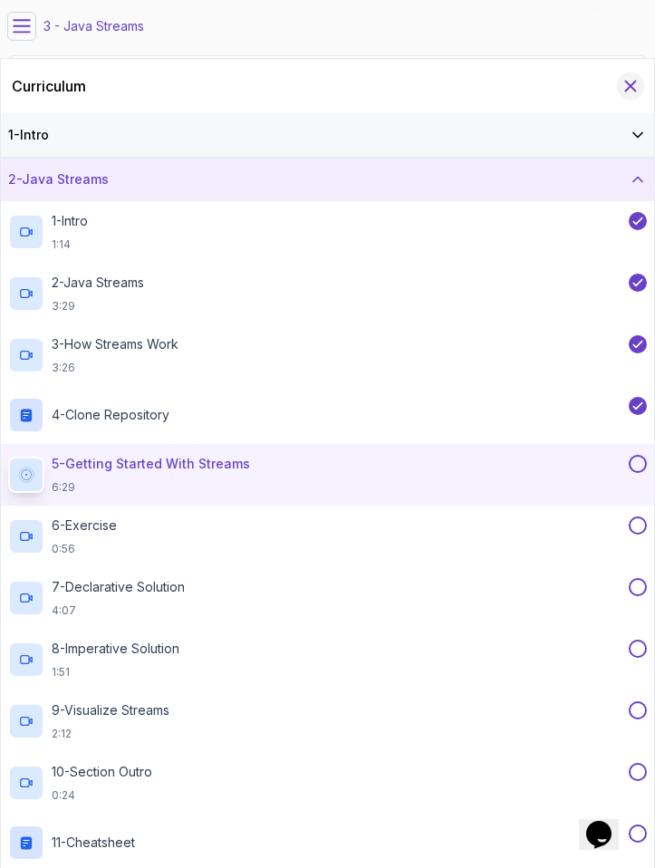
click at [633, 85] on icon "Hide Curriculum for mobile" at bounding box center [631, 86] width 20 height 20
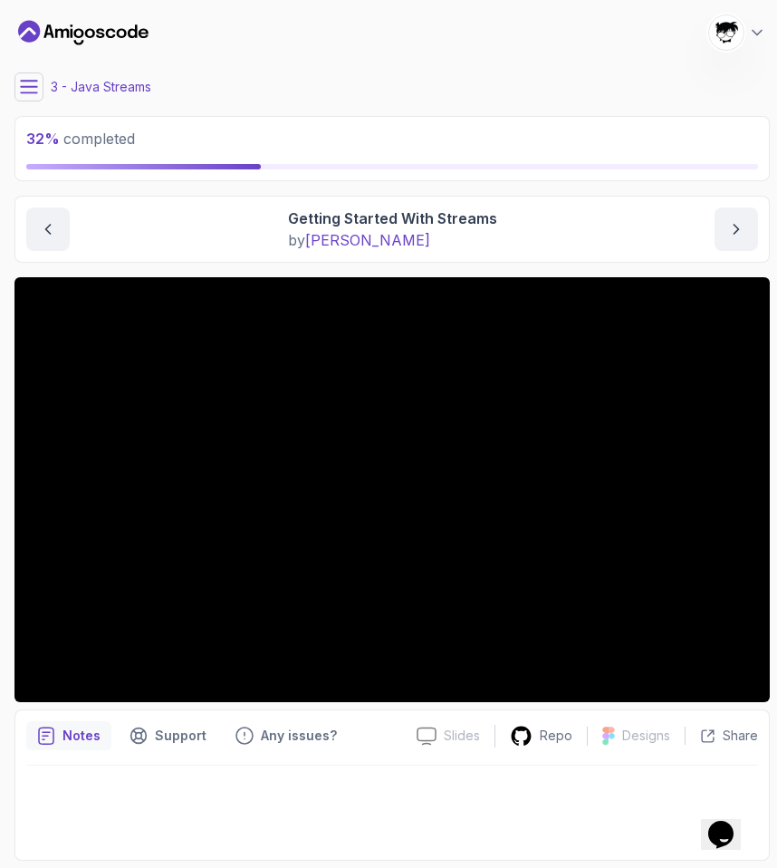
click at [19, 90] on button at bounding box center [28, 86] width 29 height 29
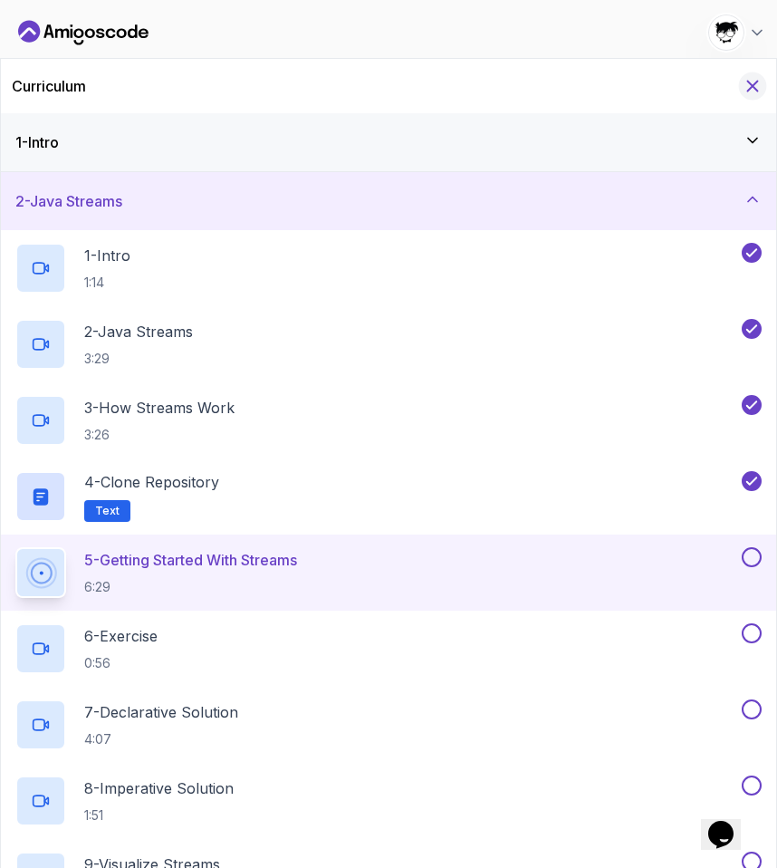
click at [753, 91] on icon "Hide Curriculum for mobile" at bounding box center [753, 86] width 20 height 20
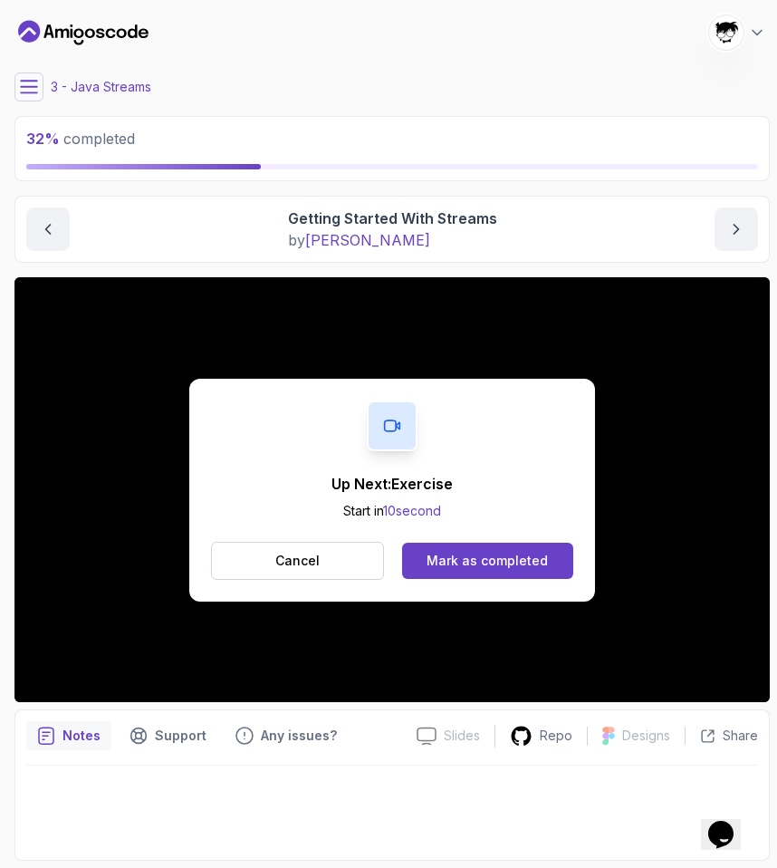
click at [483, 539] on div "Up Next: Exercise Start in 10 second Cancel Mark as completed" at bounding box center [392, 490] width 406 height 223
click at [483, 594] on div "Up Next: Exercise Start in 9 second Cancel Mark as completed" at bounding box center [392, 490] width 406 height 223
click at [485, 574] on button "Mark as completed" at bounding box center [487, 561] width 171 height 36
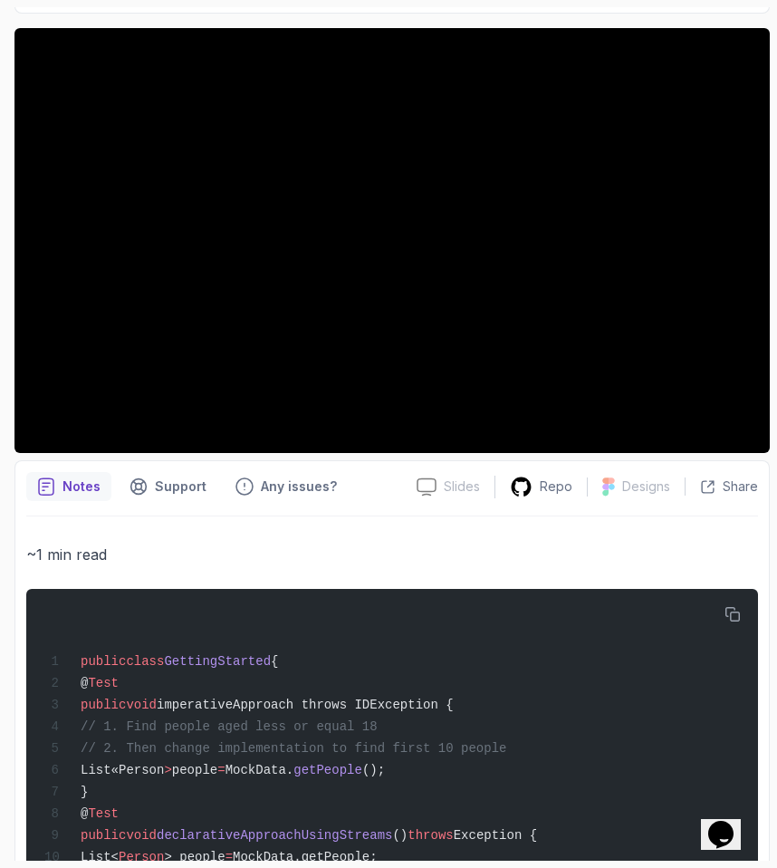
scroll to position [247, 0]
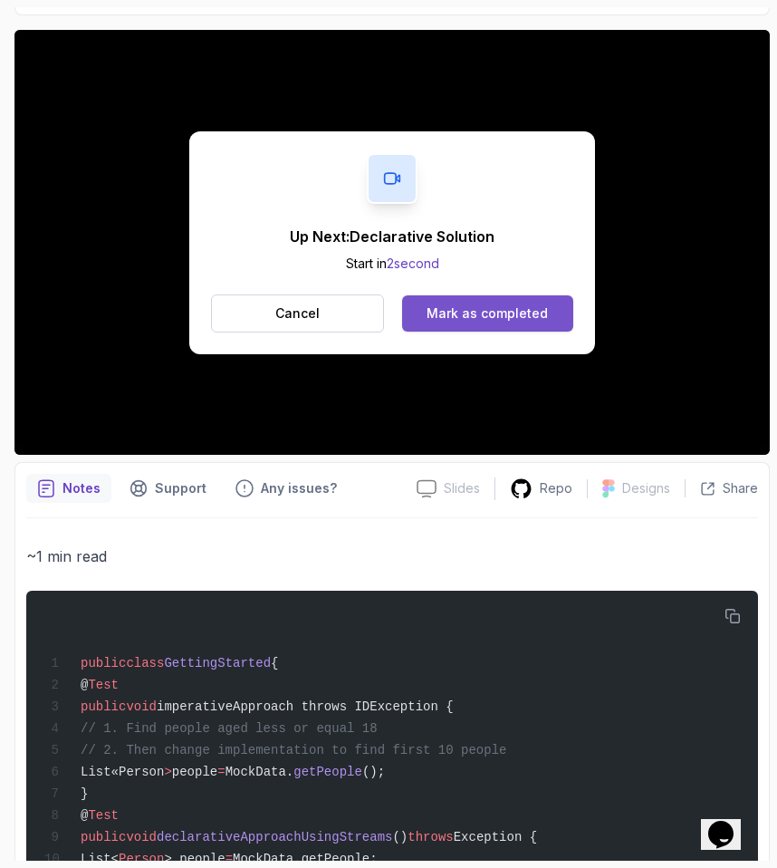
click at [442, 319] on div "Mark as completed" at bounding box center [487, 313] width 121 height 18
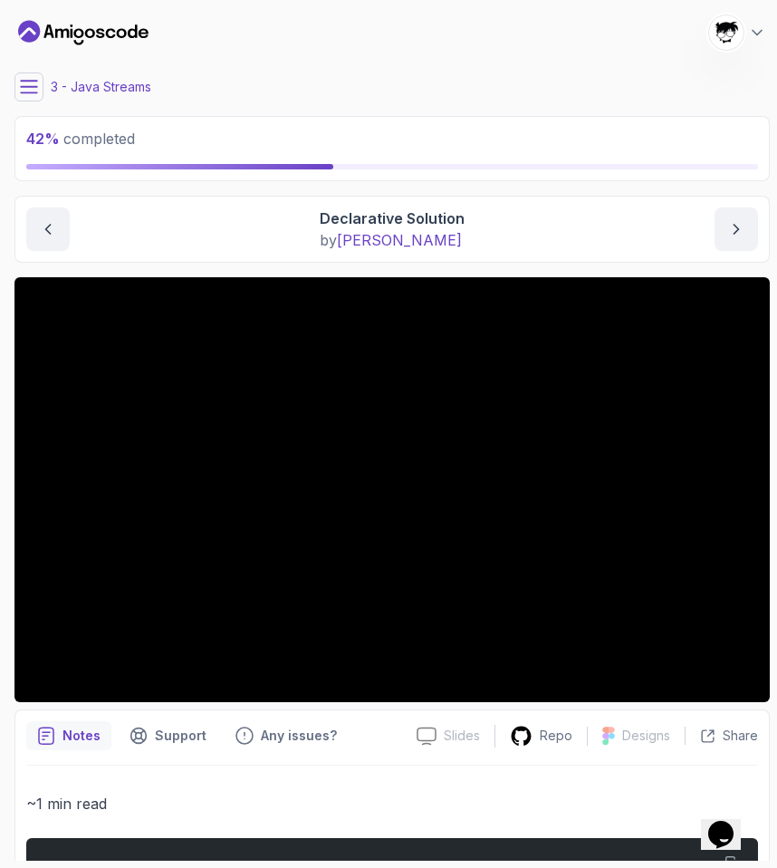
click at [30, 87] on icon at bounding box center [29, 87] width 16 height 12
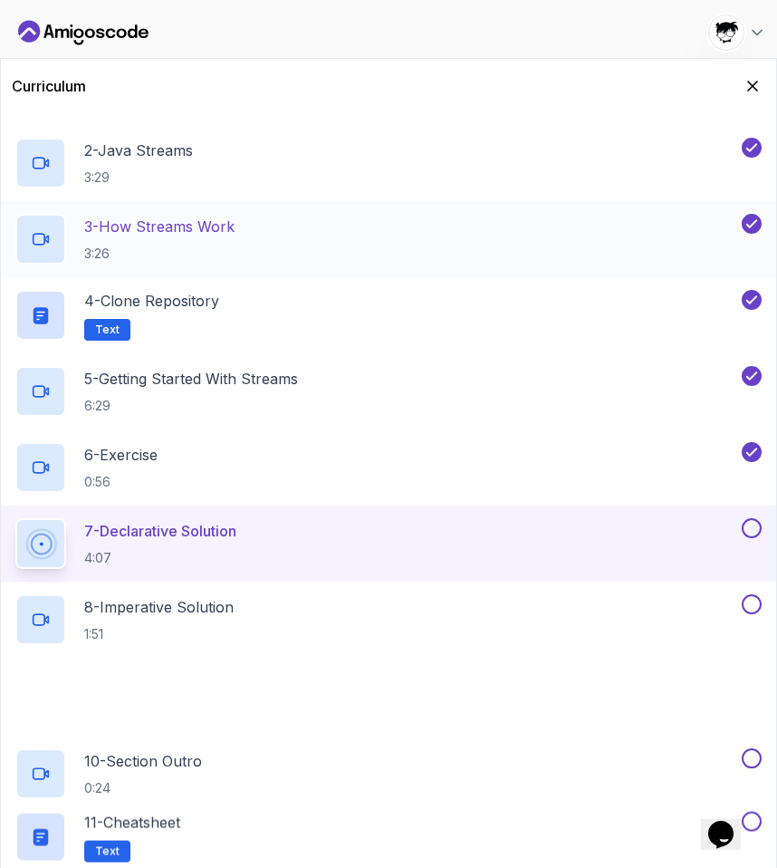
scroll to position [336, 0]
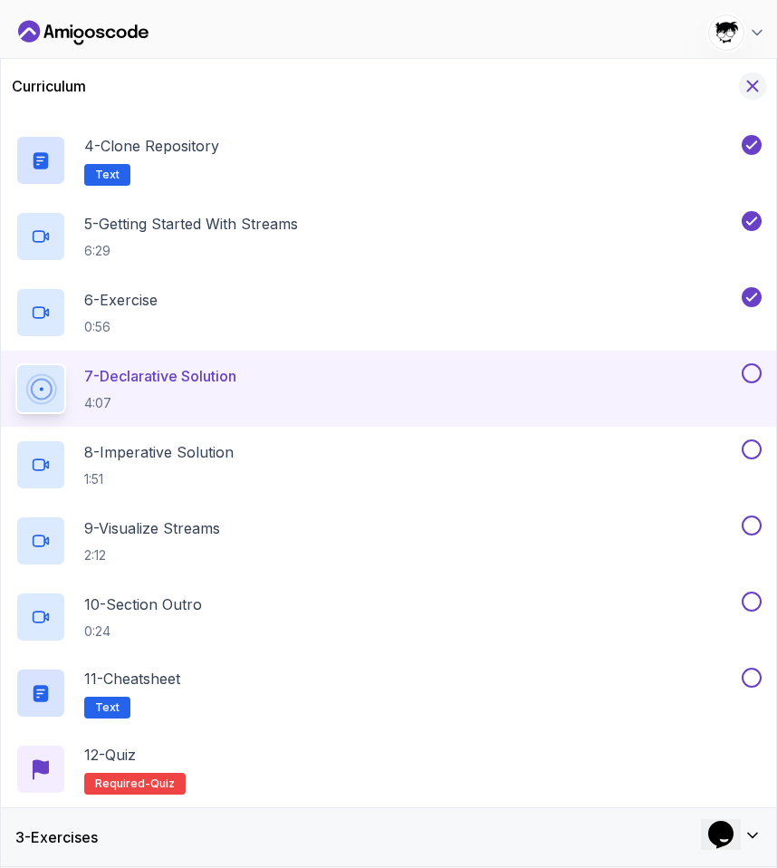
click at [750, 81] on icon "Hide Curriculum for mobile" at bounding box center [753, 86] width 20 height 20
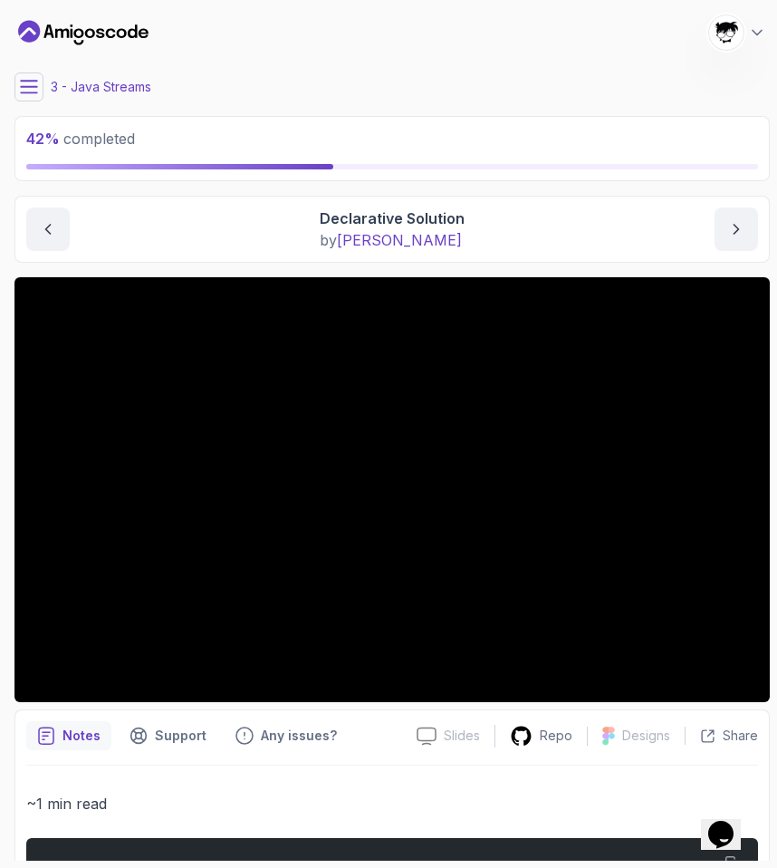
click at [26, 81] on icon at bounding box center [29, 87] width 16 height 12
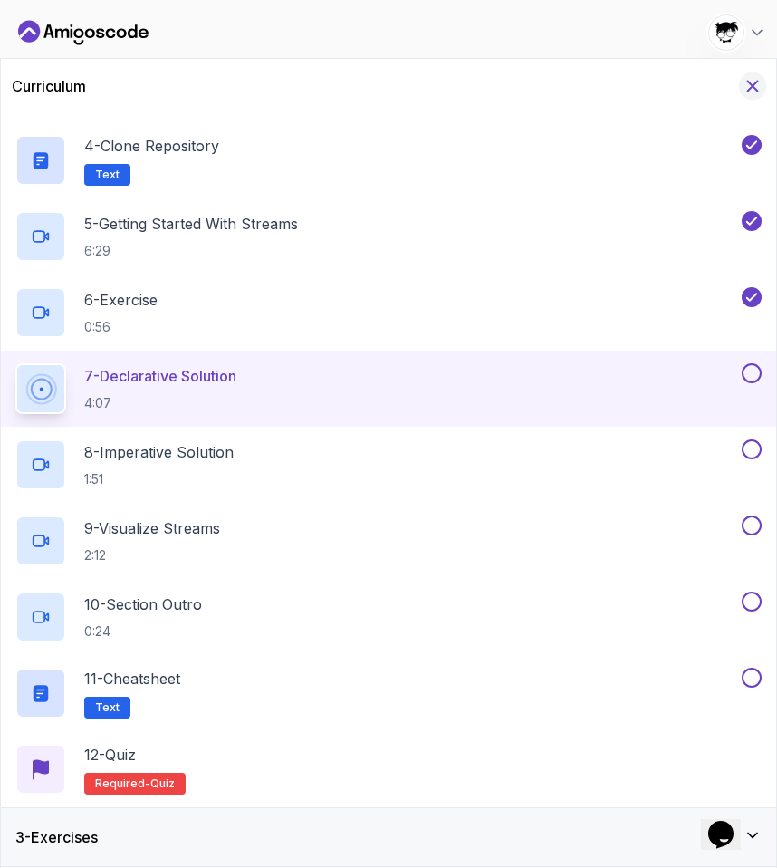
click at [752, 82] on icon "Hide Curriculum for mobile" at bounding box center [753, 86] width 20 height 20
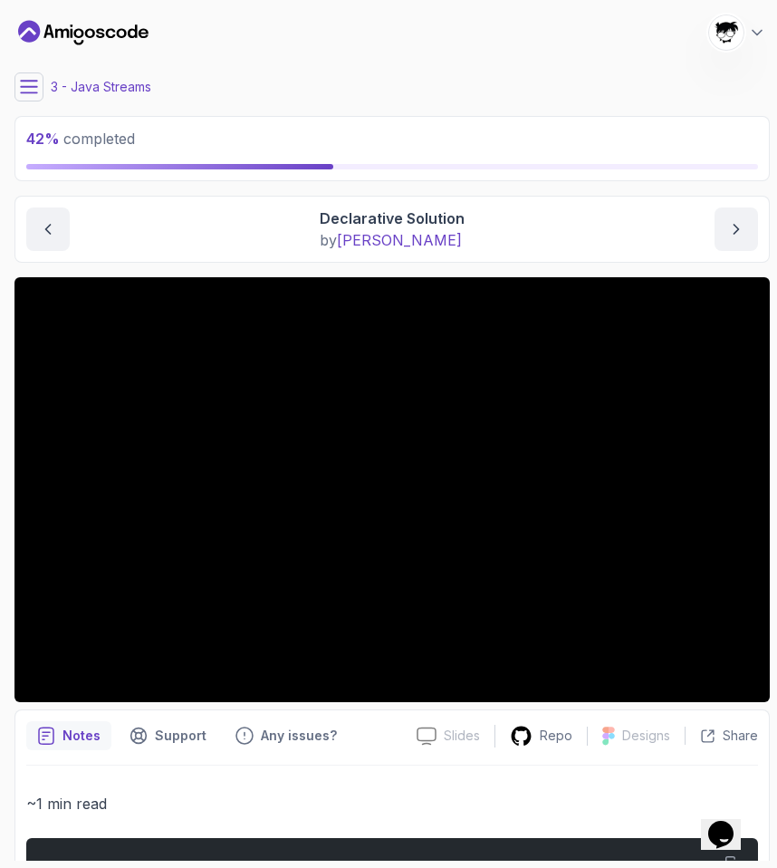
click at [30, 89] on icon at bounding box center [29, 87] width 18 height 18
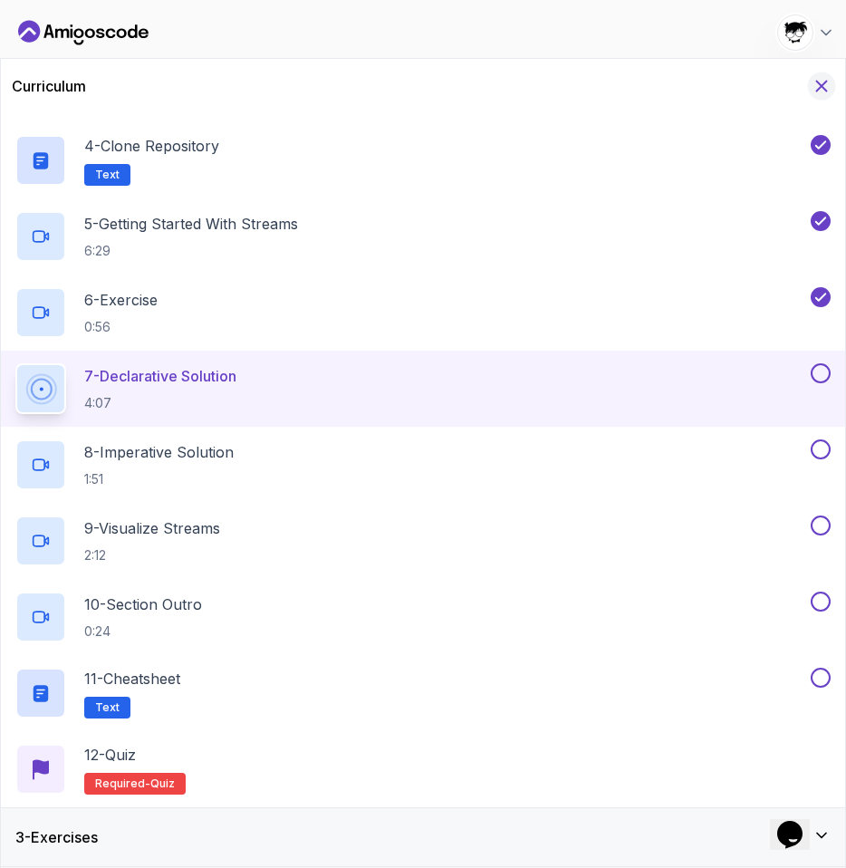
click at [822, 87] on icon "Hide Curriculum for mobile" at bounding box center [822, 86] width 20 height 20
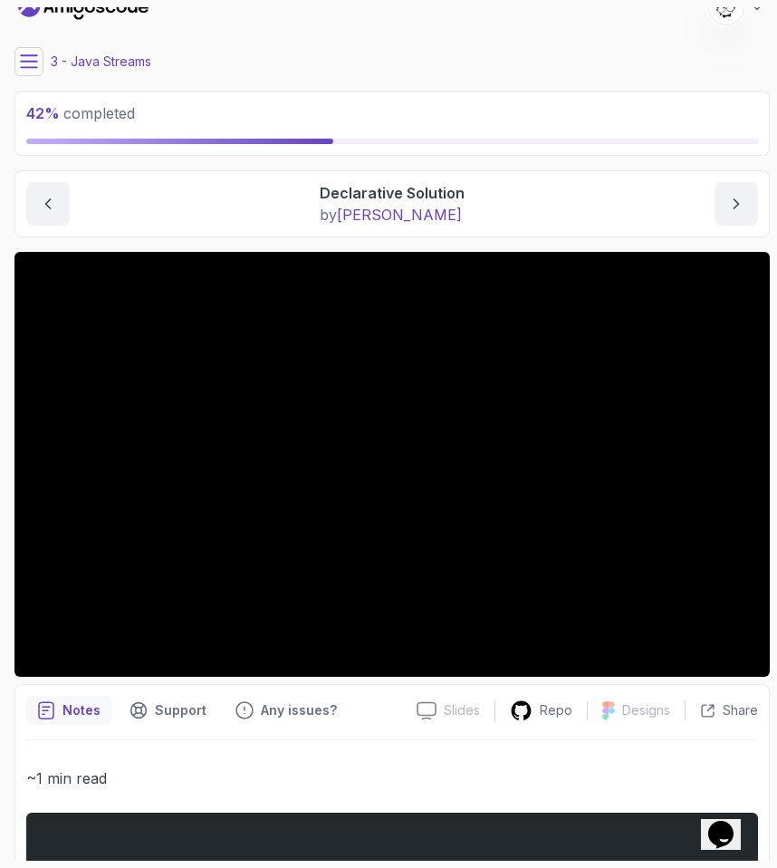
scroll to position [0, 0]
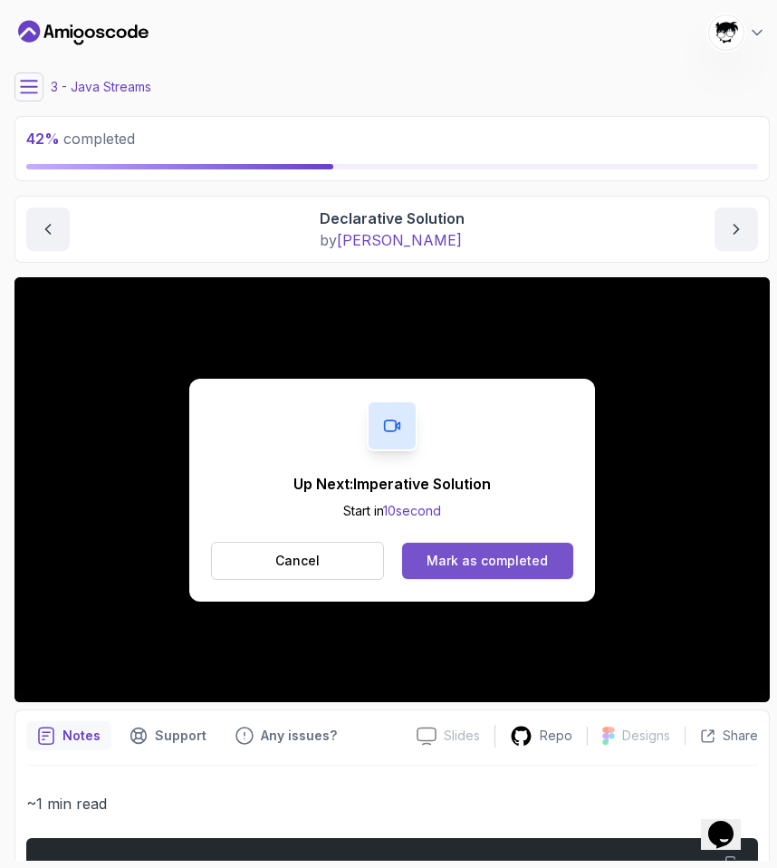
click at [542, 562] on div "Mark as completed" at bounding box center [487, 561] width 121 height 18
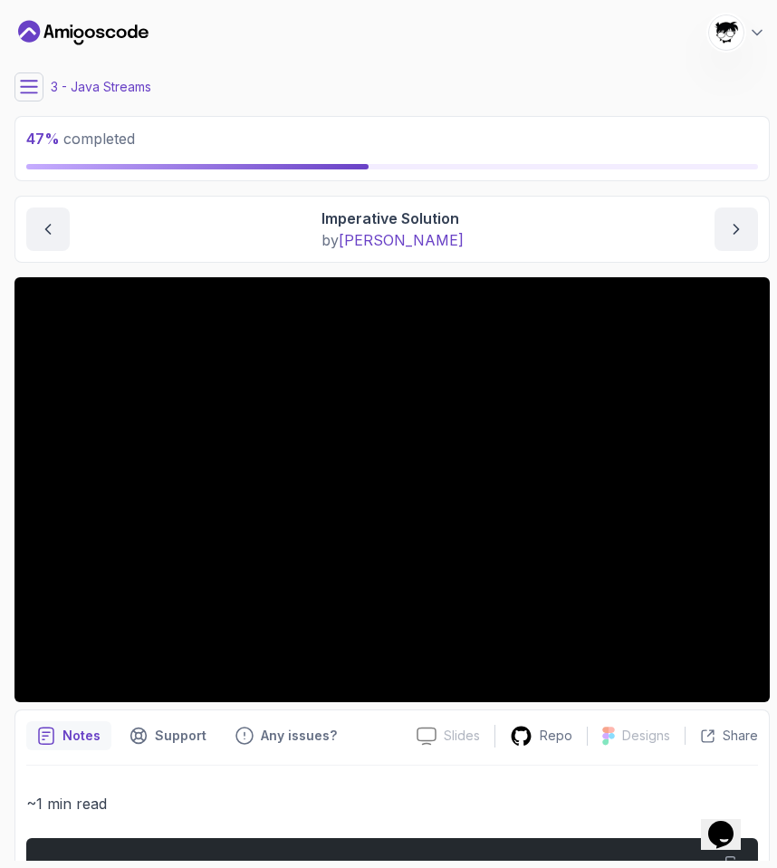
click at [30, 88] on icon at bounding box center [29, 87] width 18 height 18
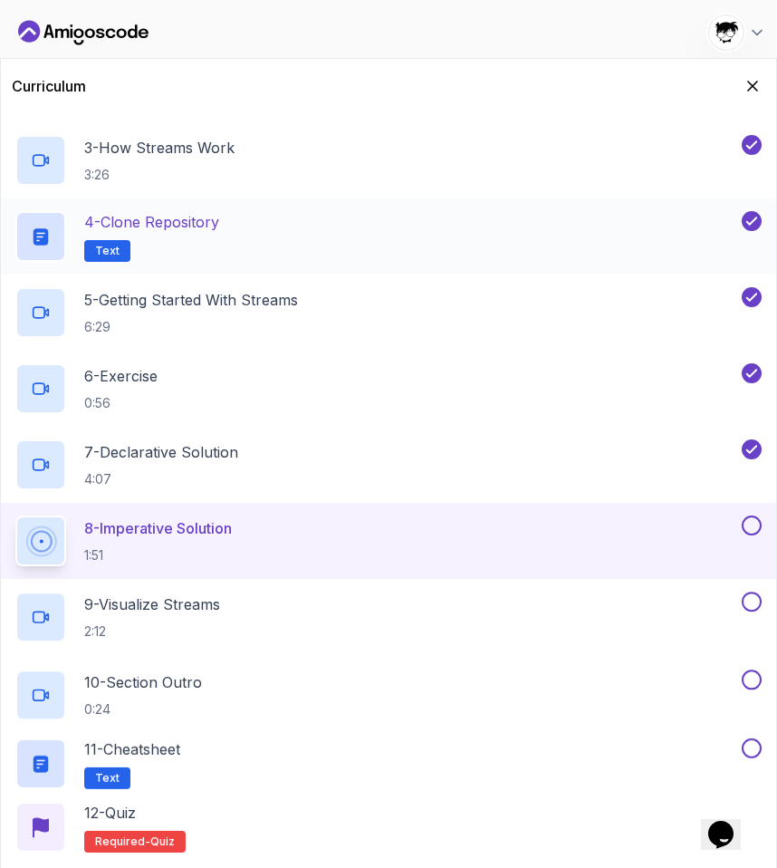
scroll to position [336, 0]
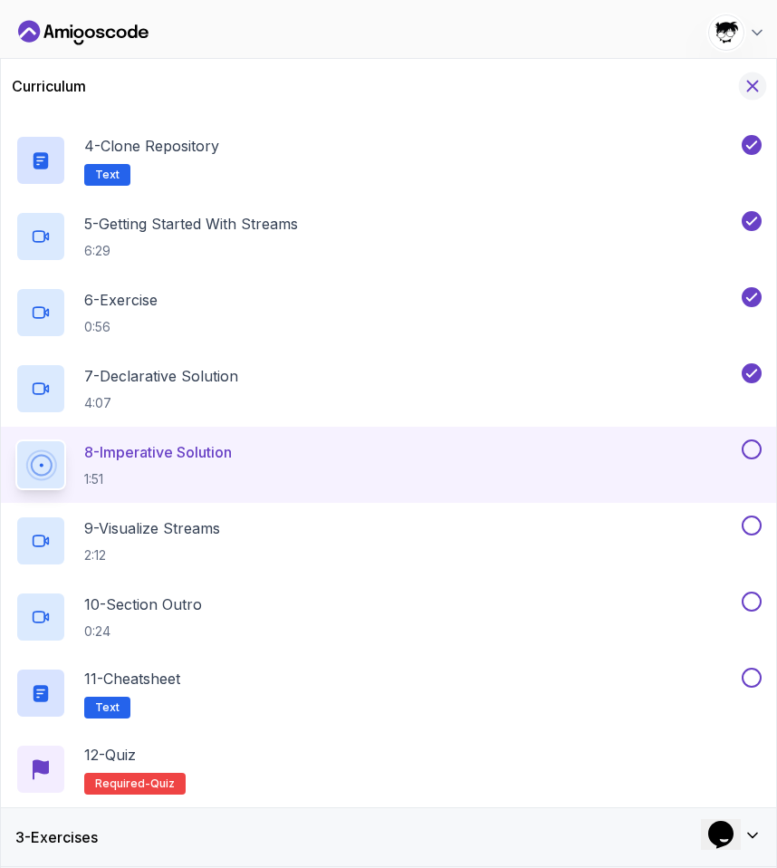
click at [755, 73] on button "Hide Curriculum for mobile" at bounding box center [753, 86] width 28 height 28
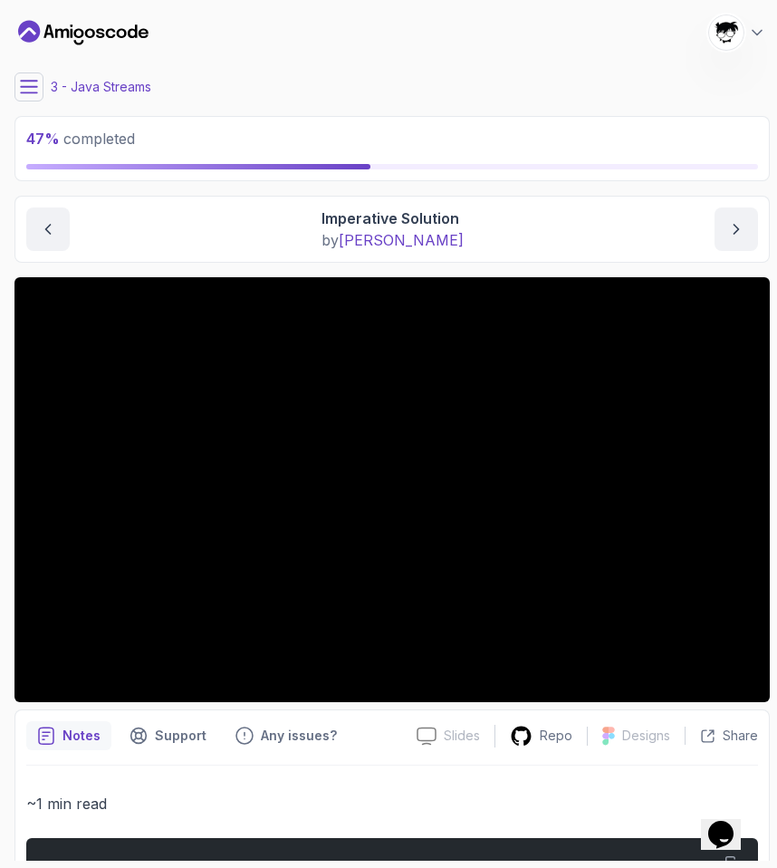
click at [33, 90] on icon at bounding box center [29, 87] width 18 height 18
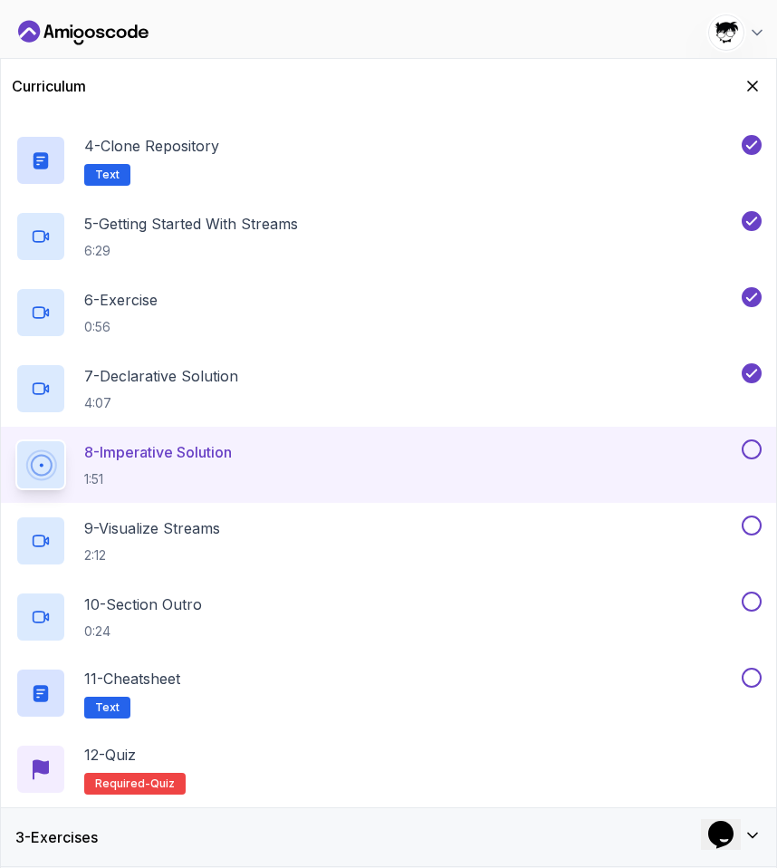
click at [140, 841] on div "3 - Exercises" at bounding box center [388, 837] width 747 height 22
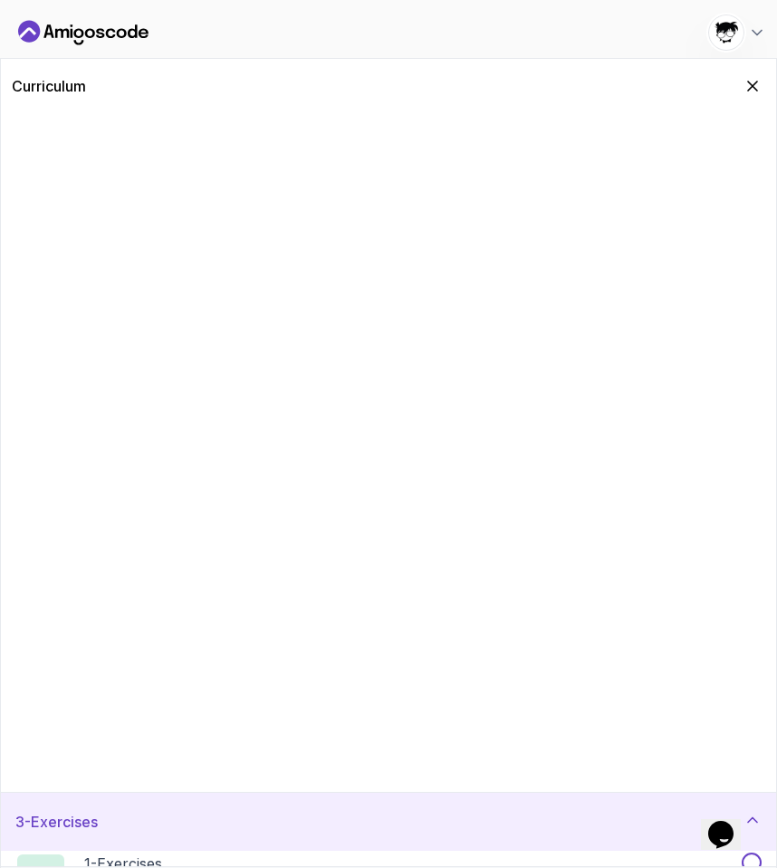
scroll to position [0, 0]
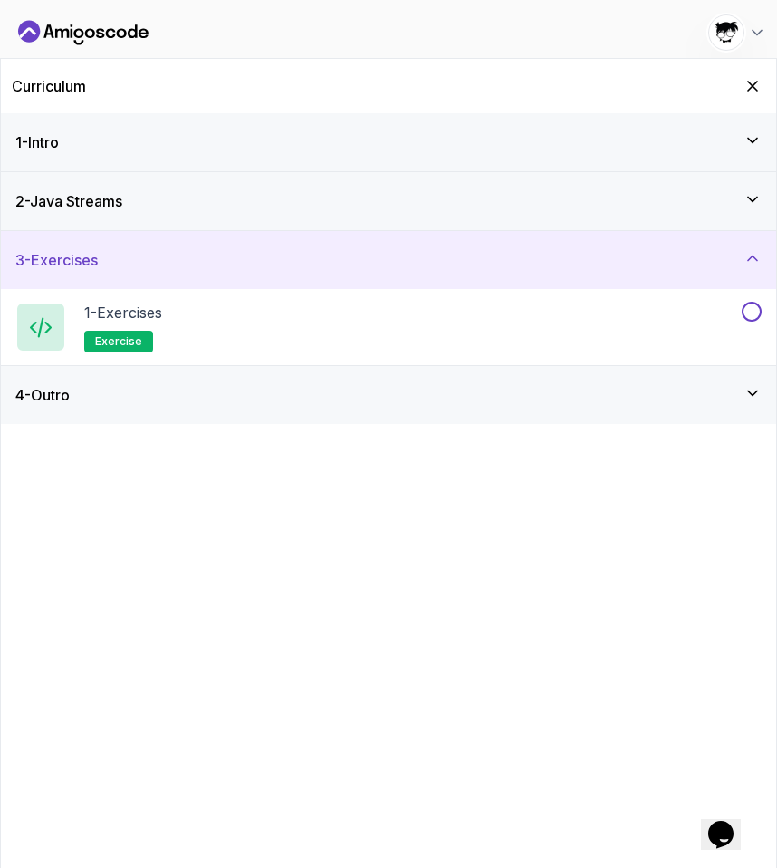
click at [140, 387] on div "4 - Outro" at bounding box center [388, 395] width 747 height 22
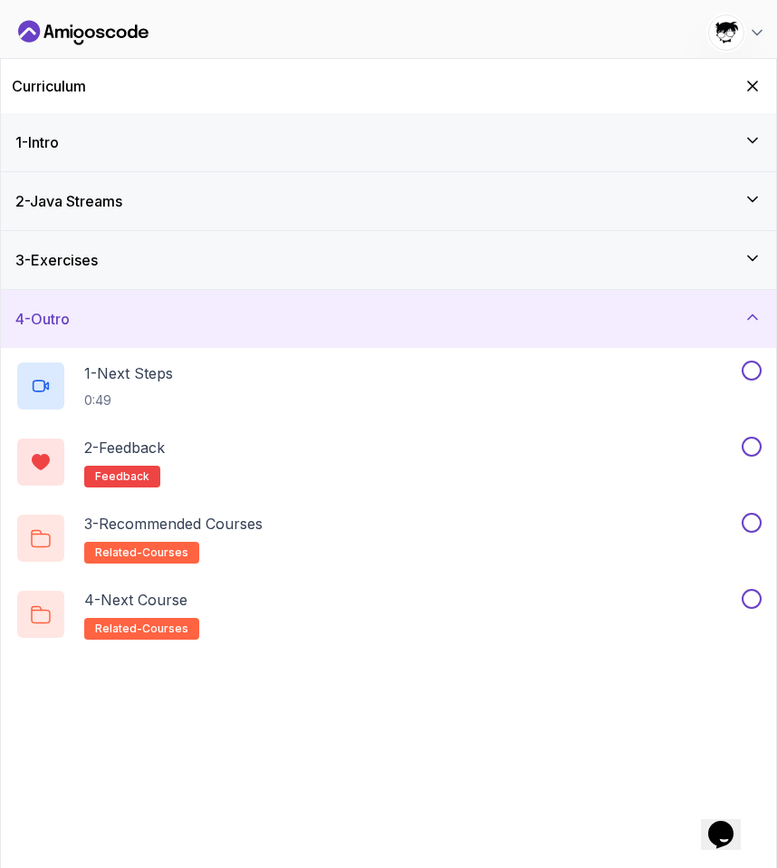
click at [159, 245] on div "3 - Exercises" at bounding box center [389, 260] width 776 height 58
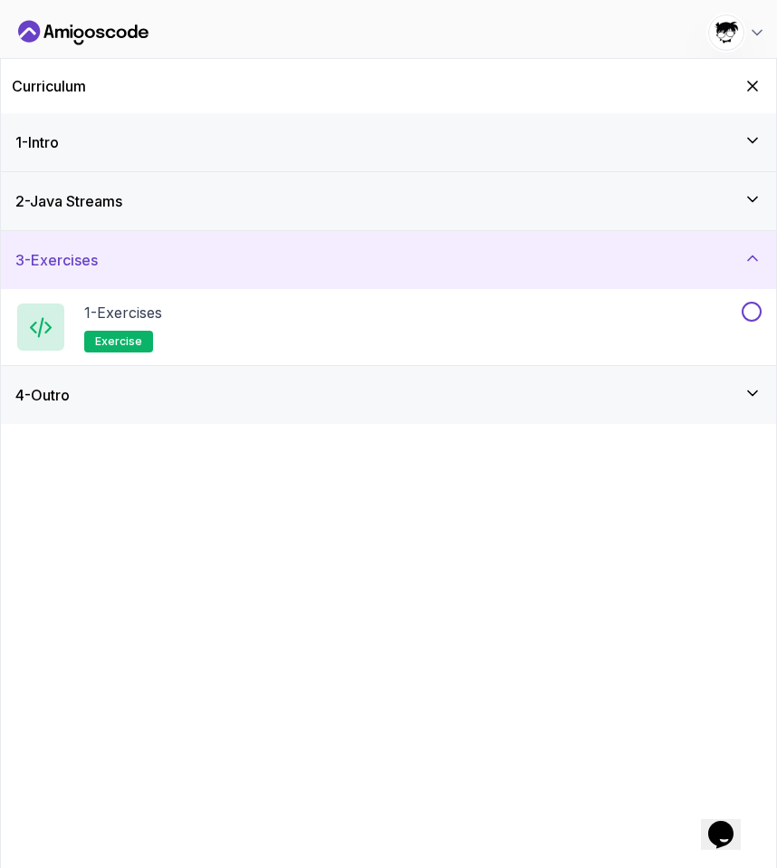
click at [154, 206] on div "2 - Java Streams" at bounding box center [388, 201] width 747 height 22
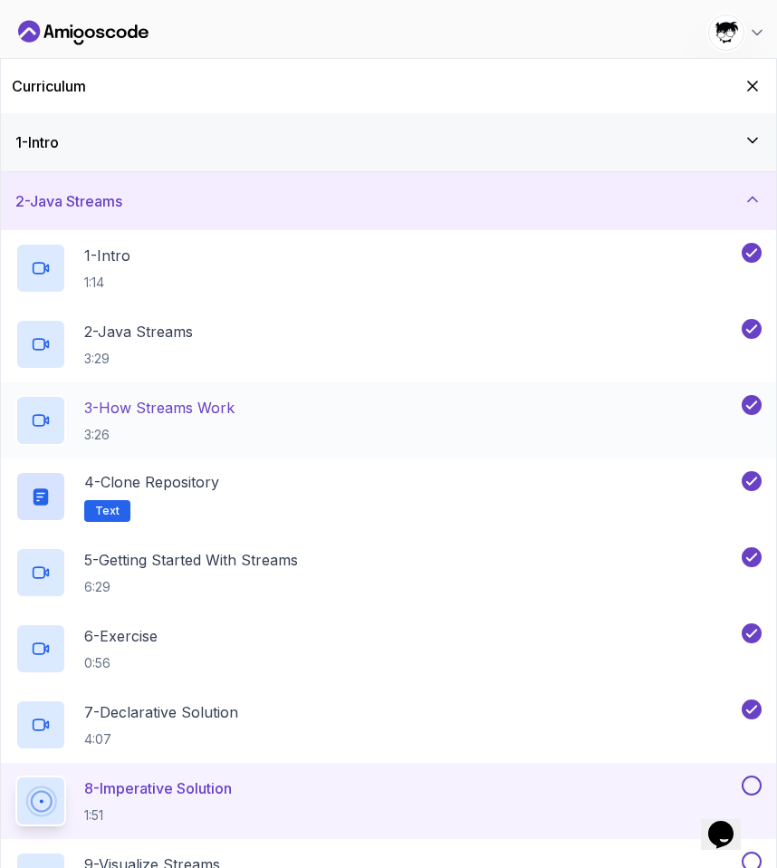
scroll to position [336, 0]
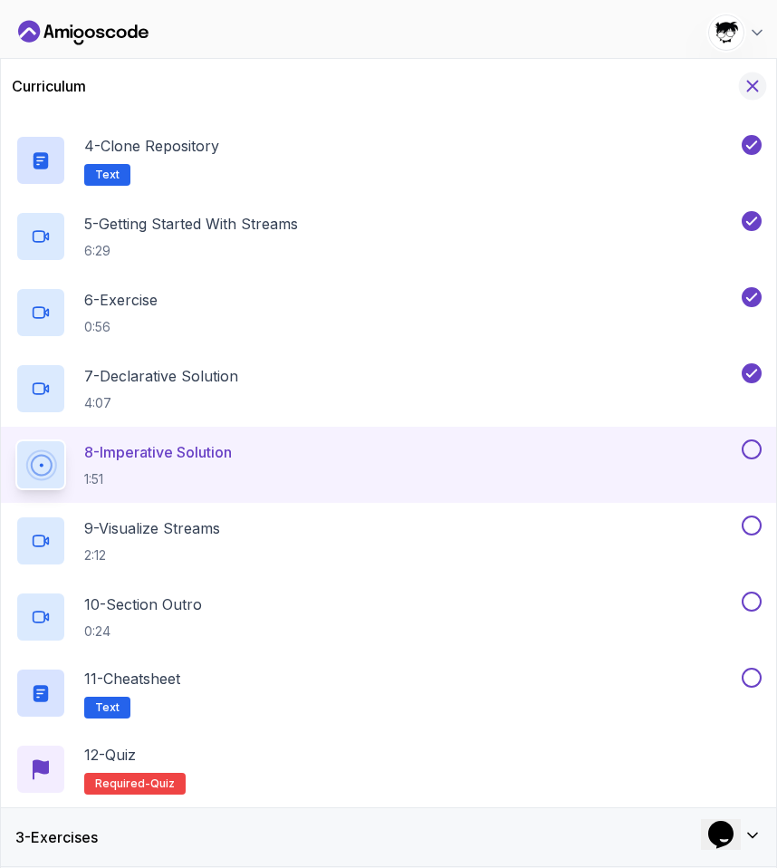
click at [746, 88] on icon "Hide Curriculum for mobile" at bounding box center [753, 86] width 20 height 20
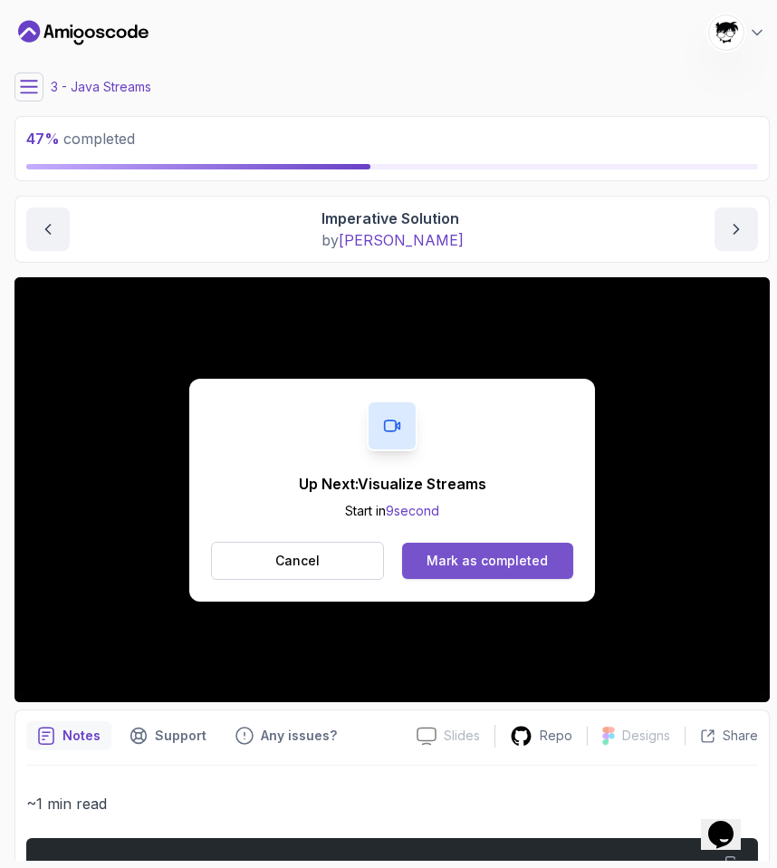
click at [467, 548] on button "Mark as completed" at bounding box center [487, 561] width 171 height 36
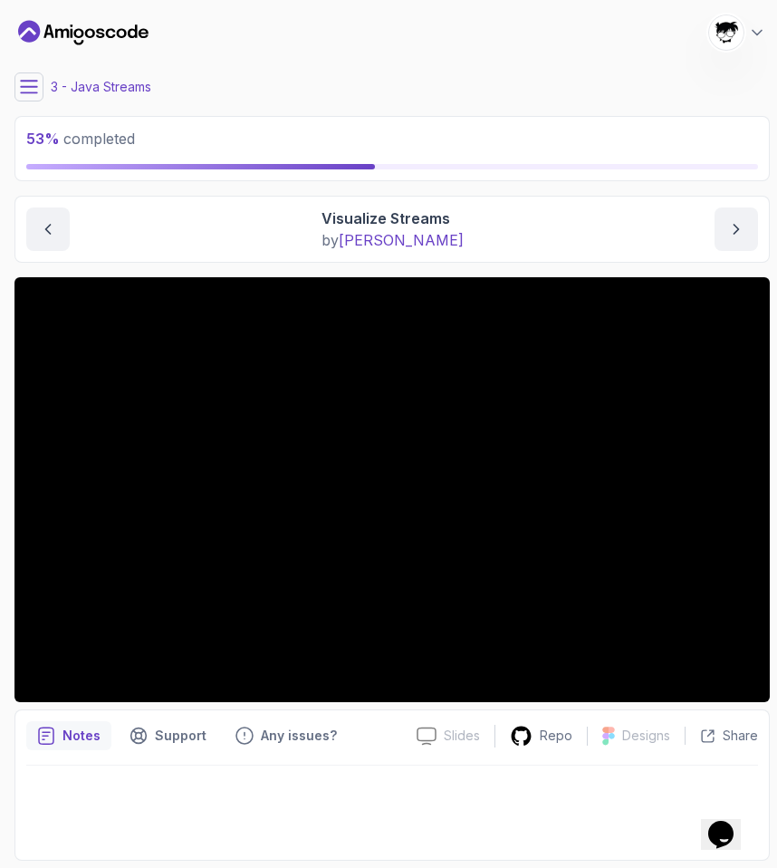
click at [24, 79] on icon at bounding box center [29, 87] width 18 height 18
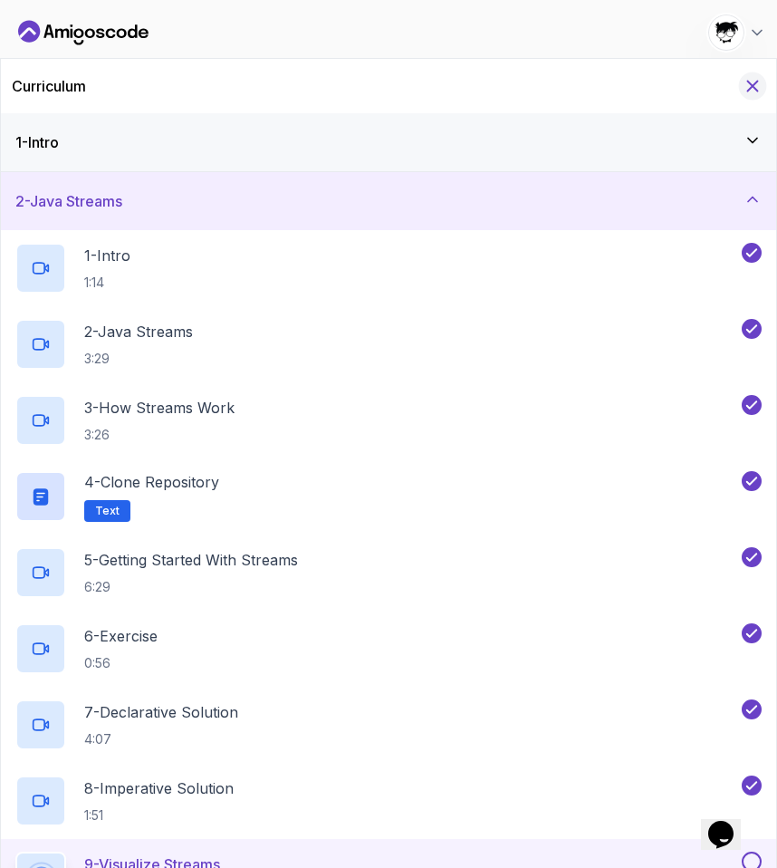
click at [761, 82] on icon "Hide Curriculum for mobile" at bounding box center [753, 86] width 20 height 20
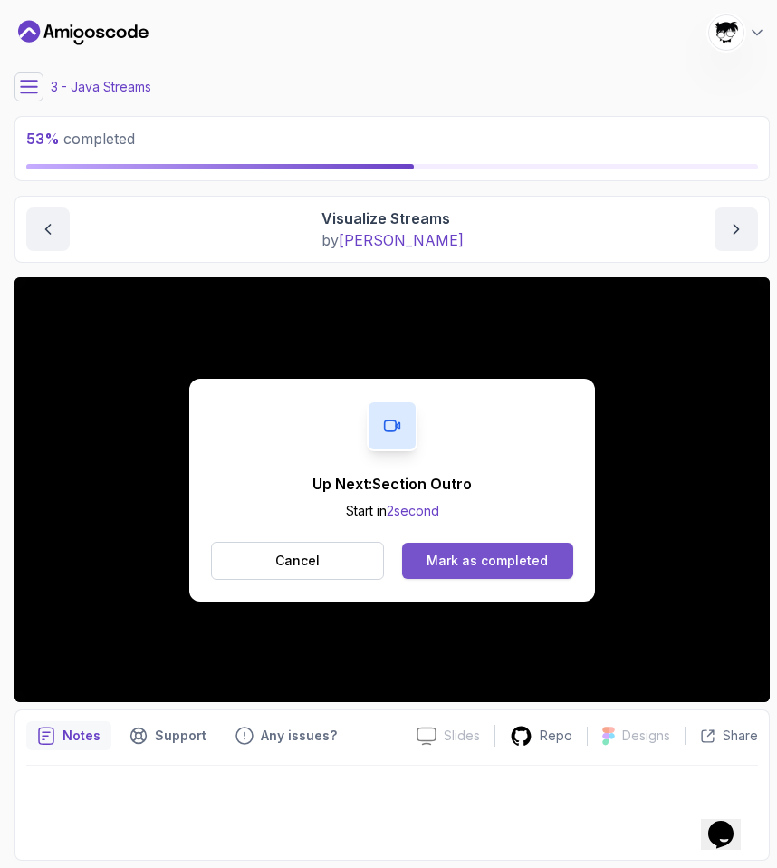
click at [461, 557] on div "Mark as completed" at bounding box center [487, 561] width 121 height 18
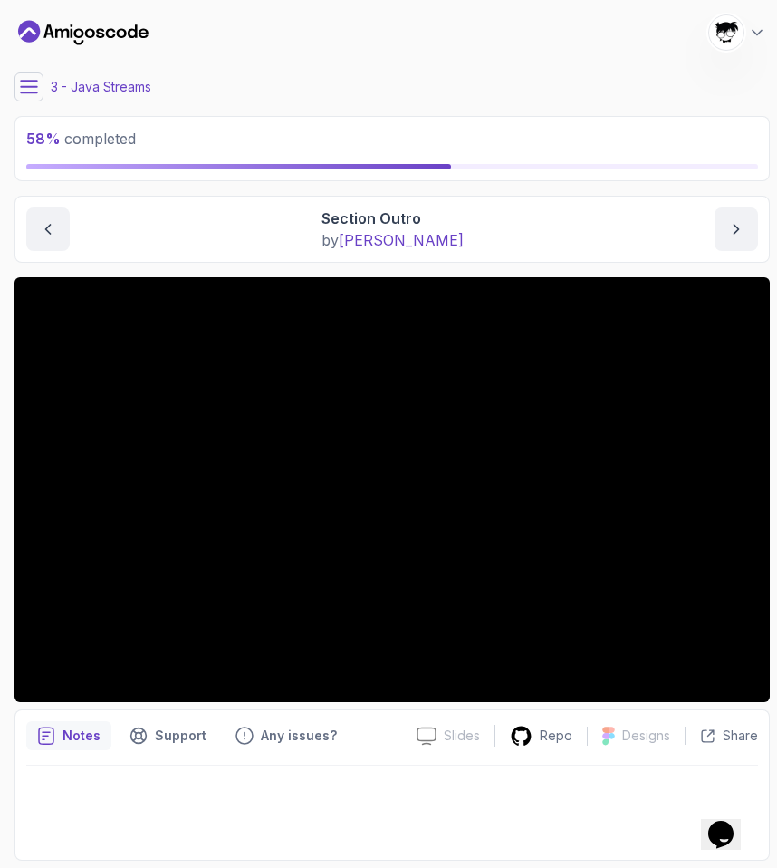
click at [12, 83] on div "58 % completed 1 - Intro 2 - Java Streams 1 - Intro 1:14 2 - Java Streams 3:29 …" at bounding box center [388, 434] width 763 height 854
click at [37, 89] on icon at bounding box center [29, 87] width 18 height 18
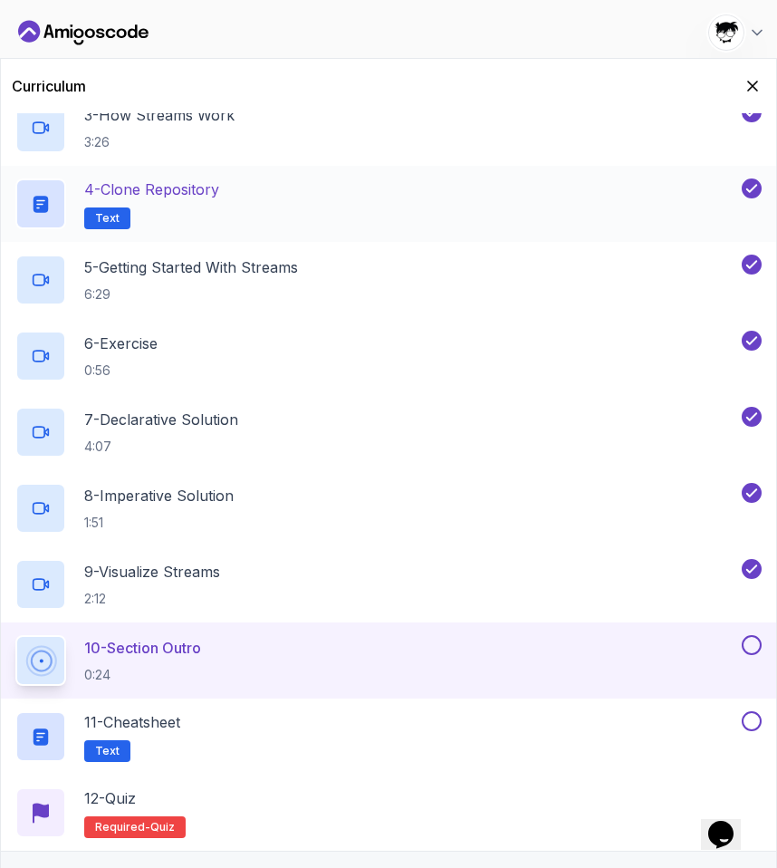
scroll to position [294, 0]
click at [748, 80] on icon "Hide Curriculum for mobile" at bounding box center [753, 86] width 20 height 20
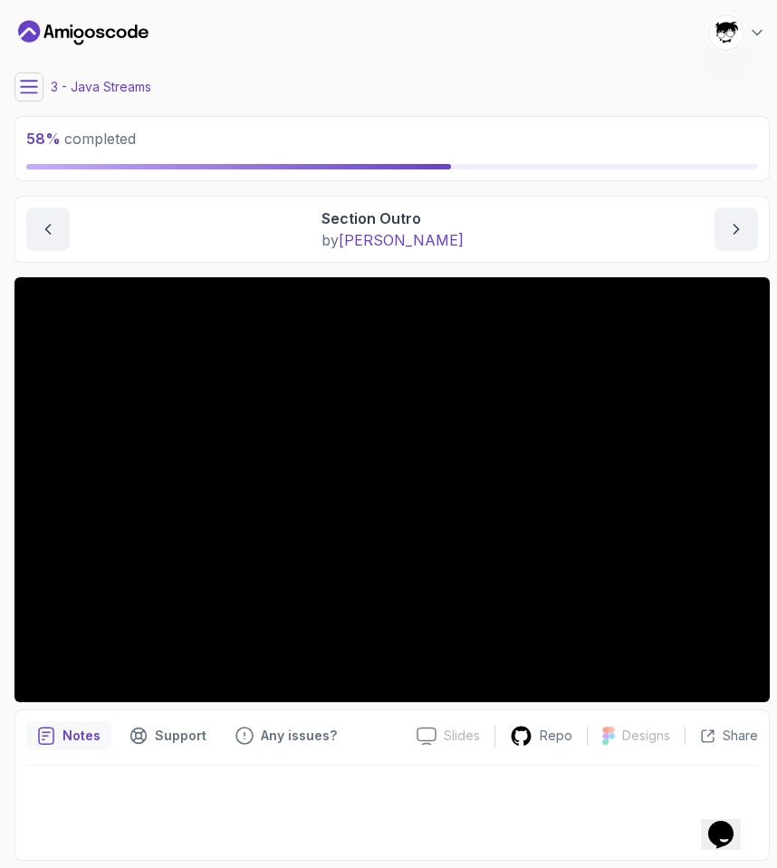
click at [21, 92] on icon at bounding box center [29, 87] width 16 height 12
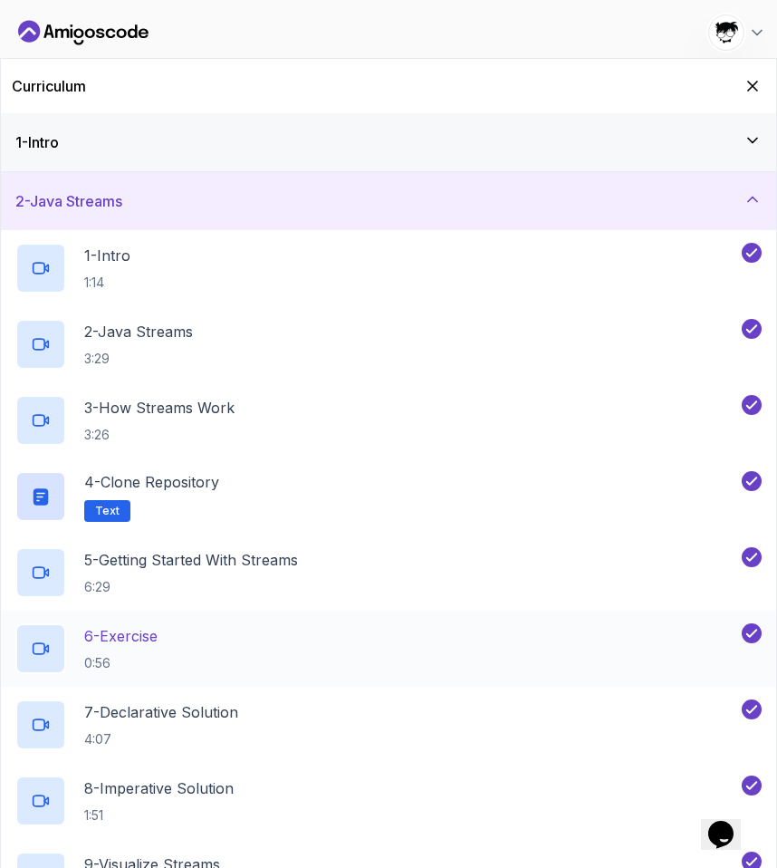
scroll to position [336, 0]
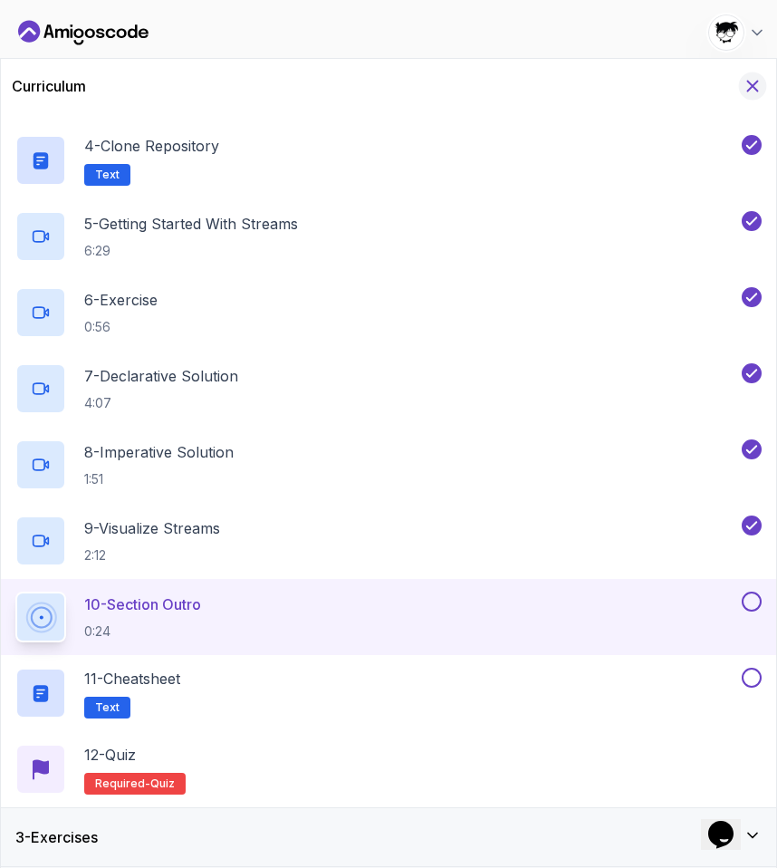
click at [747, 87] on icon "Hide Curriculum for mobile" at bounding box center [753, 86] width 20 height 20
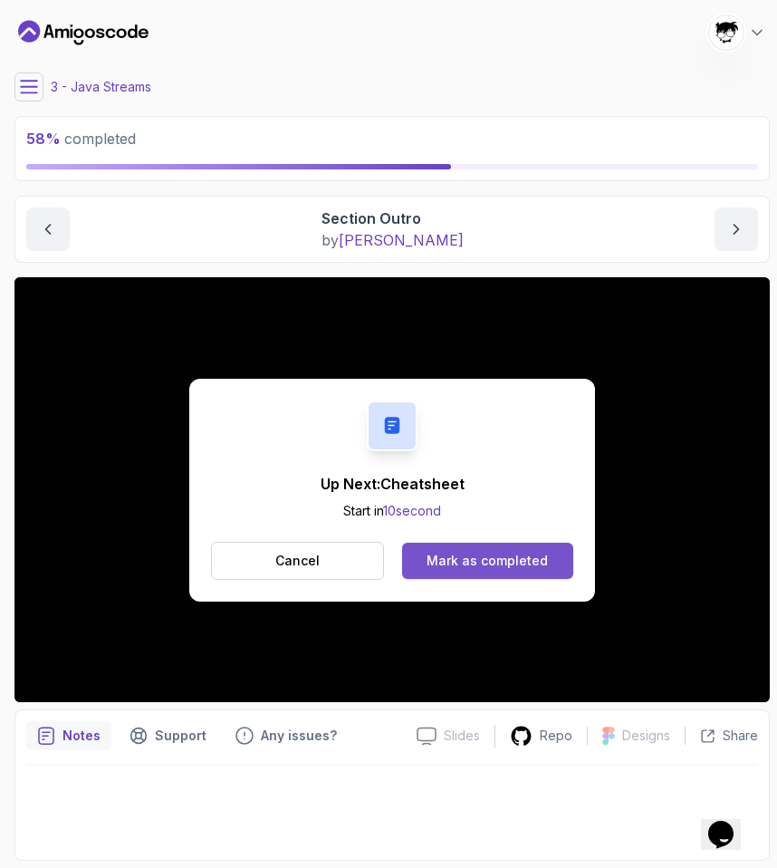
click at [475, 567] on div "Mark as completed" at bounding box center [487, 561] width 121 height 18
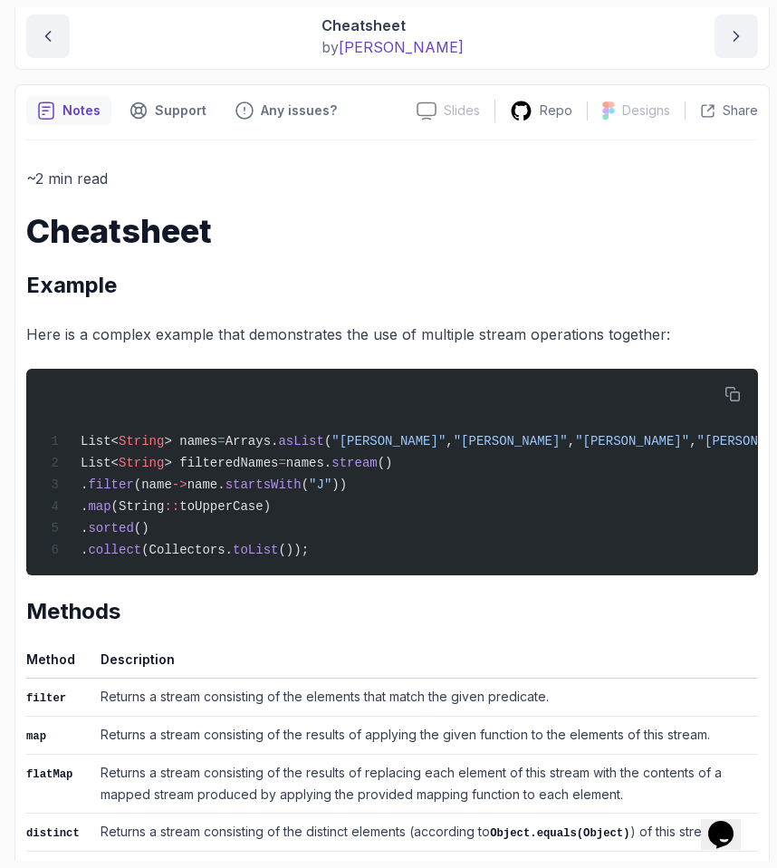
scroll to position [206, 0]
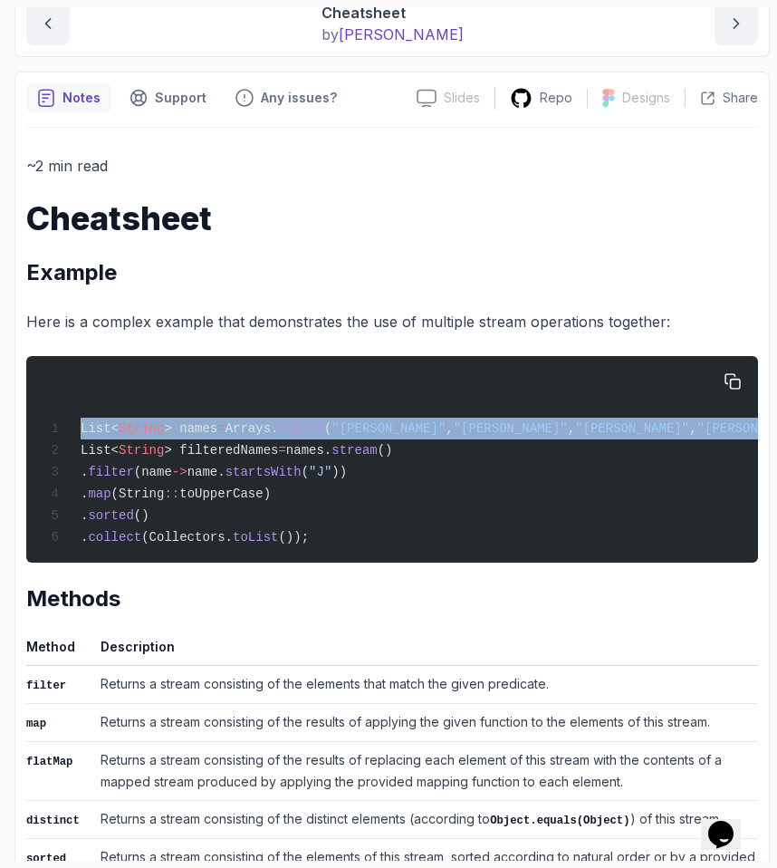
drag, startPoint x: 82, startPoint y: 431, endPoint x: 607, endPoint y: 430, distance: 525.5
click at [607, 430] on div "List< String > names = Arrays. asList ( "John" , "Jane" , "Jim" , "Jill" ); Lis…" at bounding box center [392, 459] width 703 height 185
click at [607, 429] on div "List< String > names = Arrays. asList ( "John" , "Jane" , "Jim" , "Jill" ); Lis…" at bounding box center [392, 459] width 703 height 185
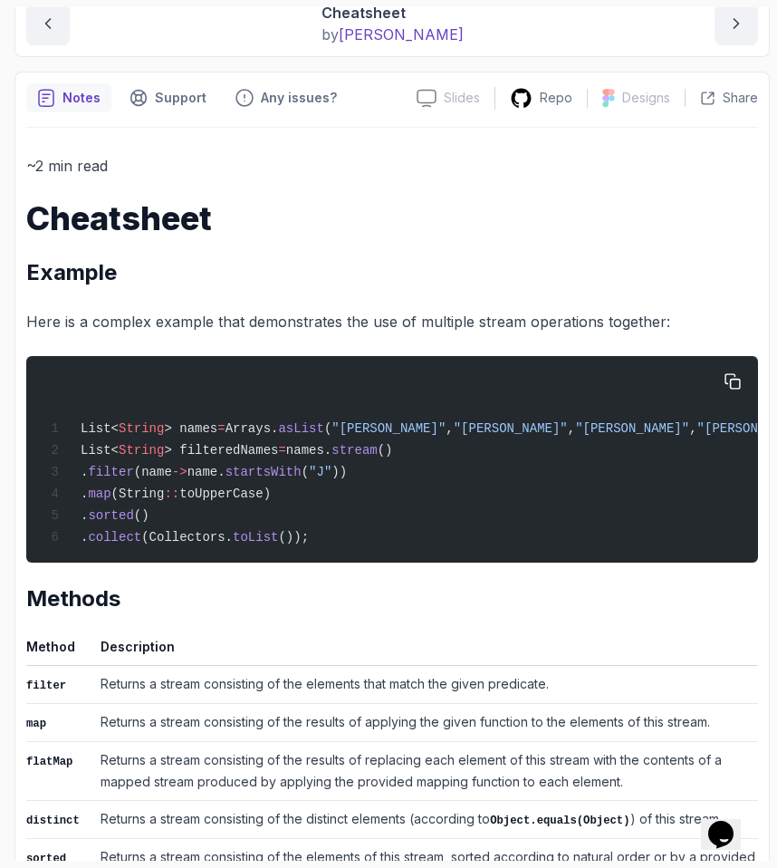
click at [225, 447] on span "> filteredNames" at bounding box center [221, 450] width 114 height 14
click at [318, 454] on span "names." at bounding box center [308, 450] width 45 height 14
click at [363, 459] on div "List< String > names = Arrays. asList ( "John" , "Jane" , "Jim" , "Jill" ); Lis…" at bounding box center [392, 459] width 703 height 185
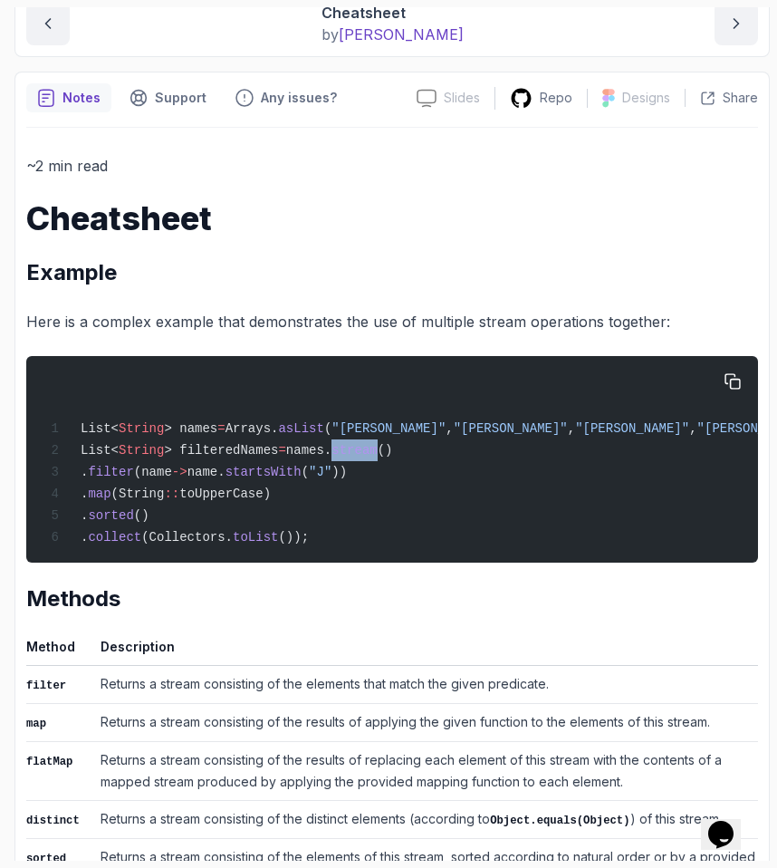
click at [363, 459] on div "List< String > names = Arrays. asList ( "John" , "Jane" , "Jim" , "Jill" ); Lis…" at bounding box center [392, 459] width 703 height 185
click at [353, 425] on span ""John"" at bounding box center [389, 428] width 114 height 14
click at [353, 424] on span ""John"" at bounding box center [389, 428] width 114 height 14
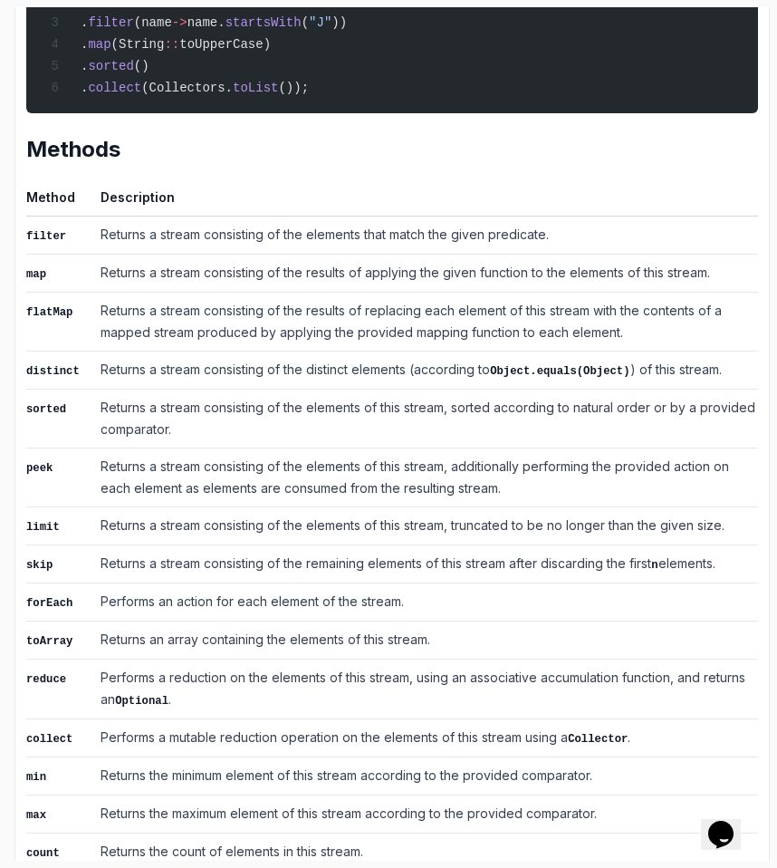
scroll to position [688, 0]
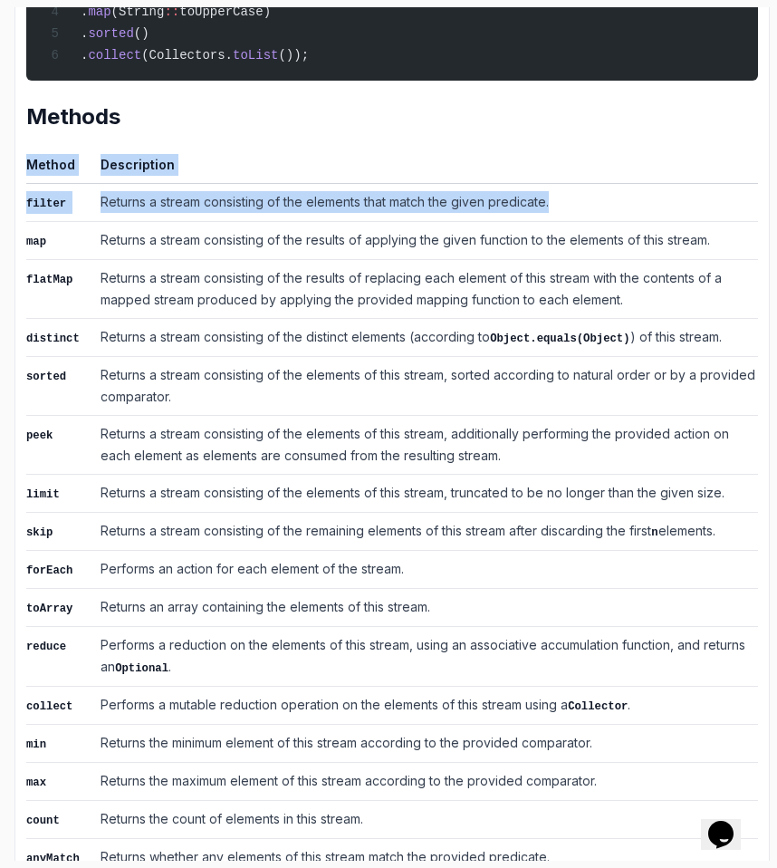
drag, startPoint x: 3, startPoint y: 226, endPoint x: 552, endPoint y: 225, distance: 549.1
click at [553, 225] on section "63 % completed 1 - Intro 2 - Java Streams 1 - Intro 1:14 2 - Java Streams 3:29 …" at bounding box center [388, 434] width 777 height 868
click at [552, 221] on td "Returns a stream consisting of the elements that match the given predicate." at bounding box center [425, 202] width 665 height 38
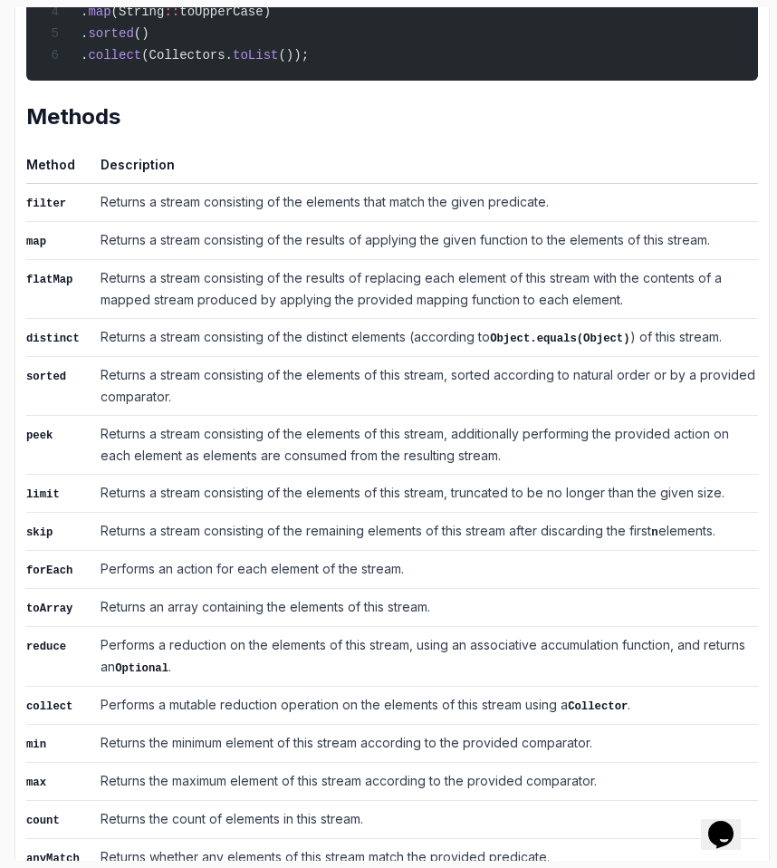
click at [552, 221] on td "Returns a stream consisting of the elements that match the given predicate." at bounding box center [425, 202] width 665 height 38
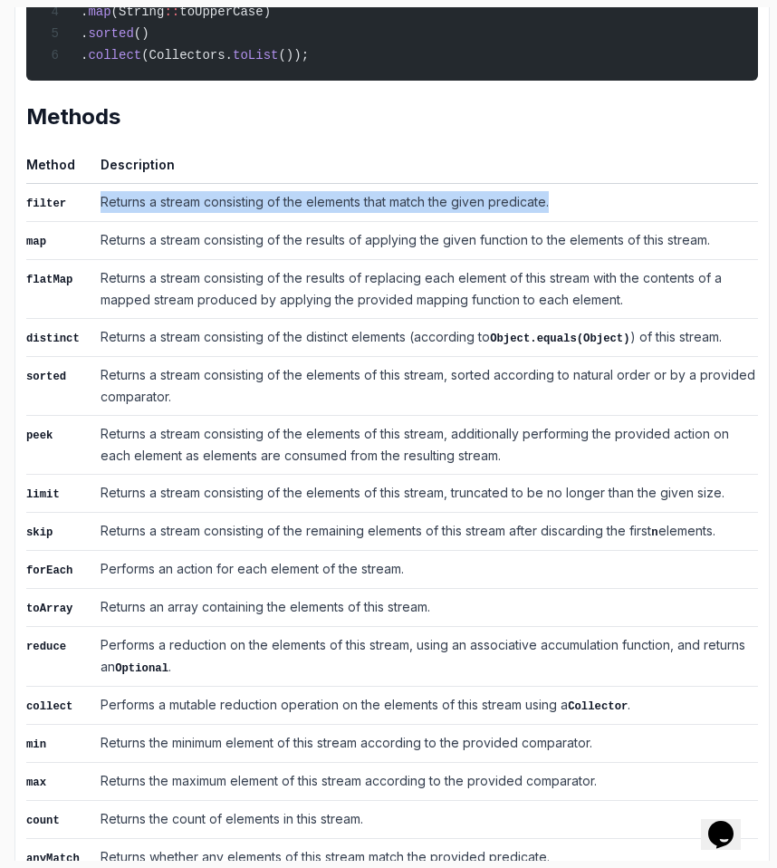
click at [552, 221] on td "Returns a stream consisting of the elements that match the given predicate." at bounding box center [425, 202] width 665 height 38
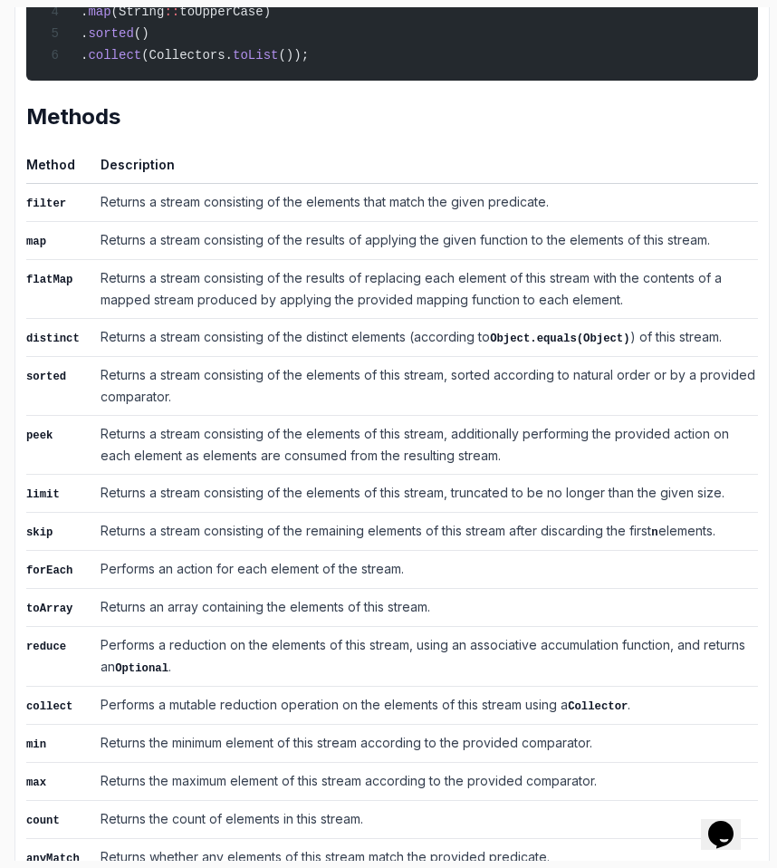
click at [230, 250] on td "Returns a stream consisting of the results of applying the given function to th…" at bounding box center [425, 240] width 665 height 38
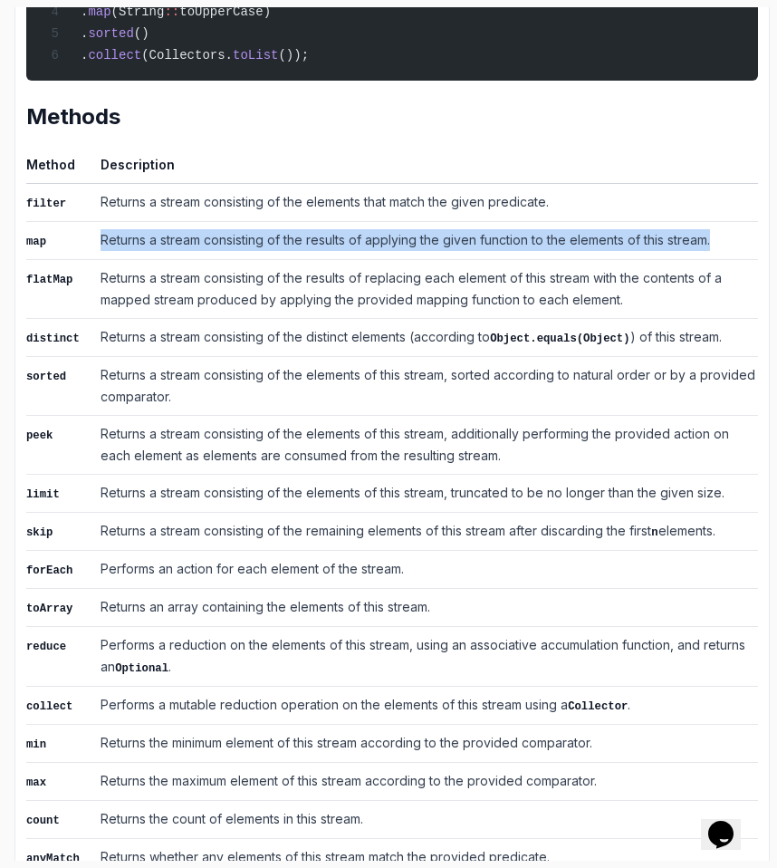
click at [230, 250] on td "Returns a stream consisting of the results of applying the given function to th…" at bounding box center [425, 240] width 665 height 38
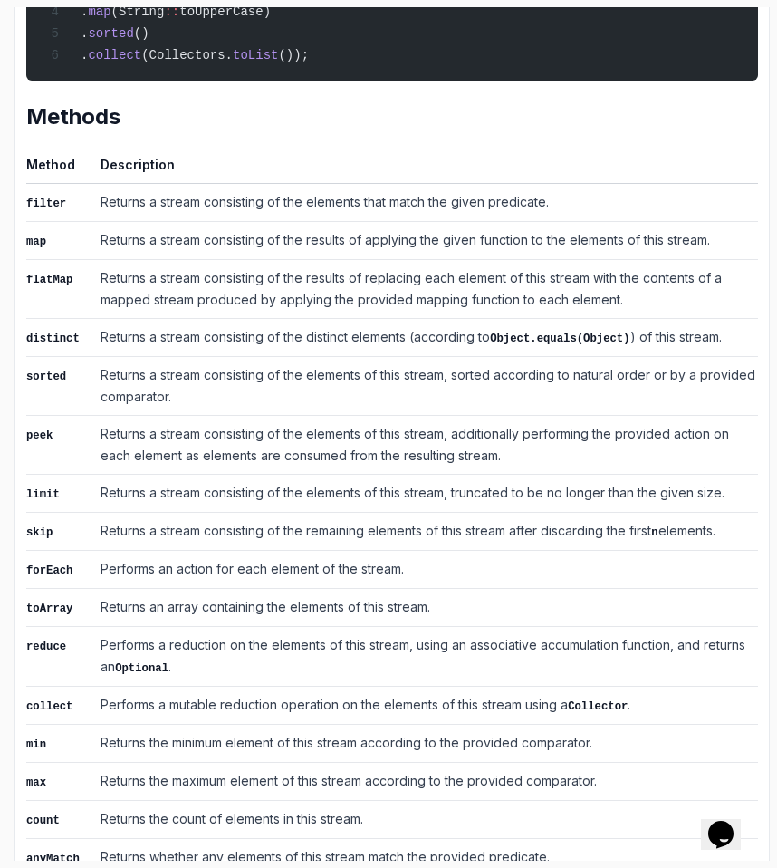
click at [193, 474] on td "Returns a stream consisting of the elements of this stream, additionally perfor…" at bounding box center [425, 444] width 665 height 59
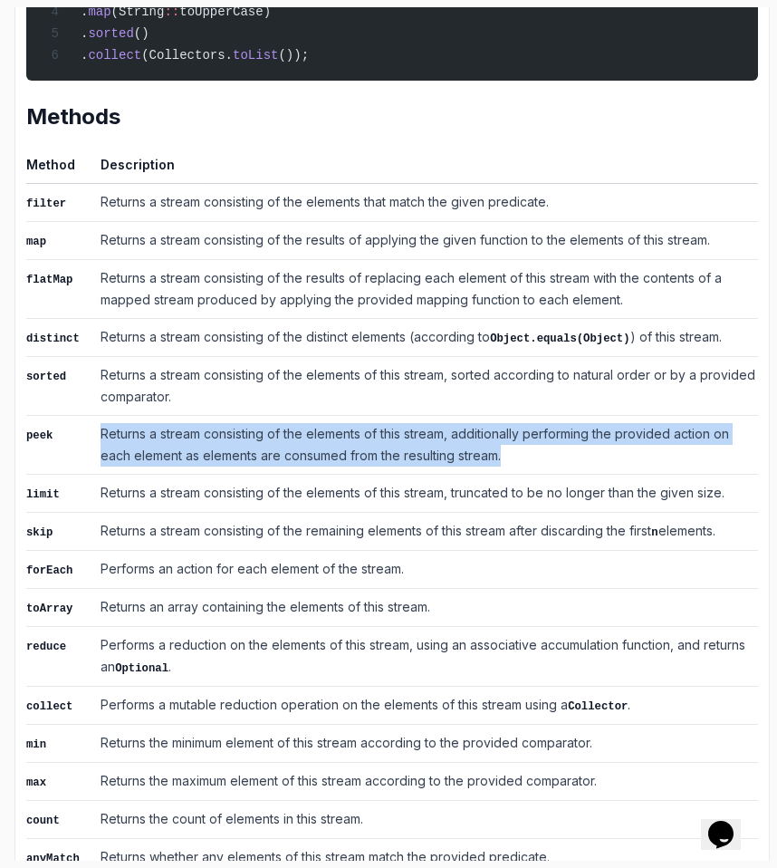
click at [193, 474] on td "Returns a stream consisting of the elements of this stream, additionally perfor…" at bounding box center [425, 444] width 665 height 59
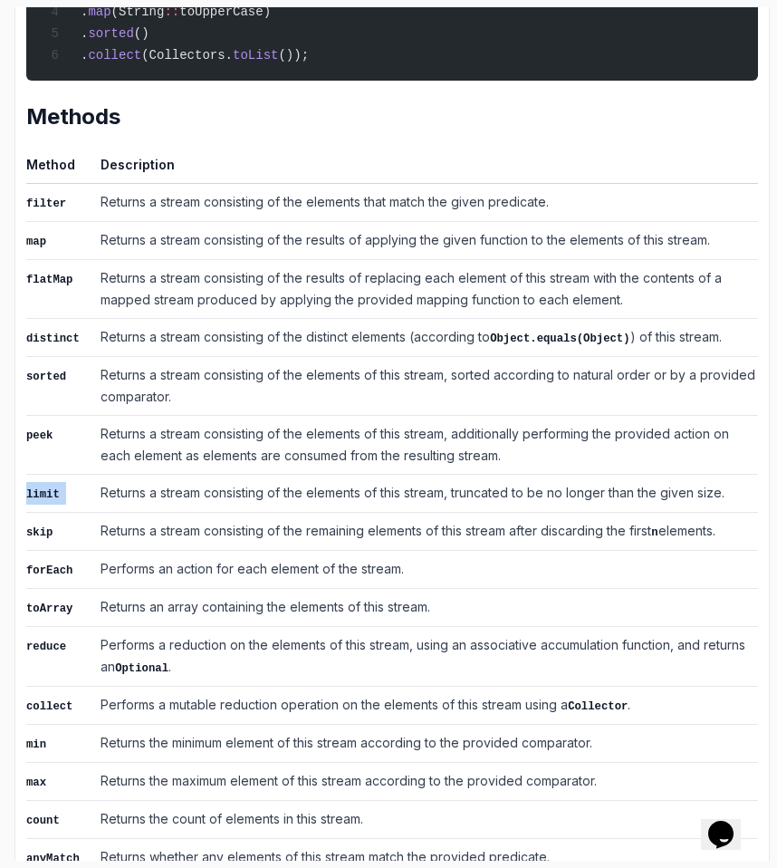
click at [192, 476] on tbody "filter Returns a stream consisting of the elements that match the given predica…" at bounding box center [392, 605] width 732 height 845
click at [192, 474] on td "Returns a stream consisting of the elements of this stream, additionally perfor…" at bounding box center [425, 444] width 665 height 59
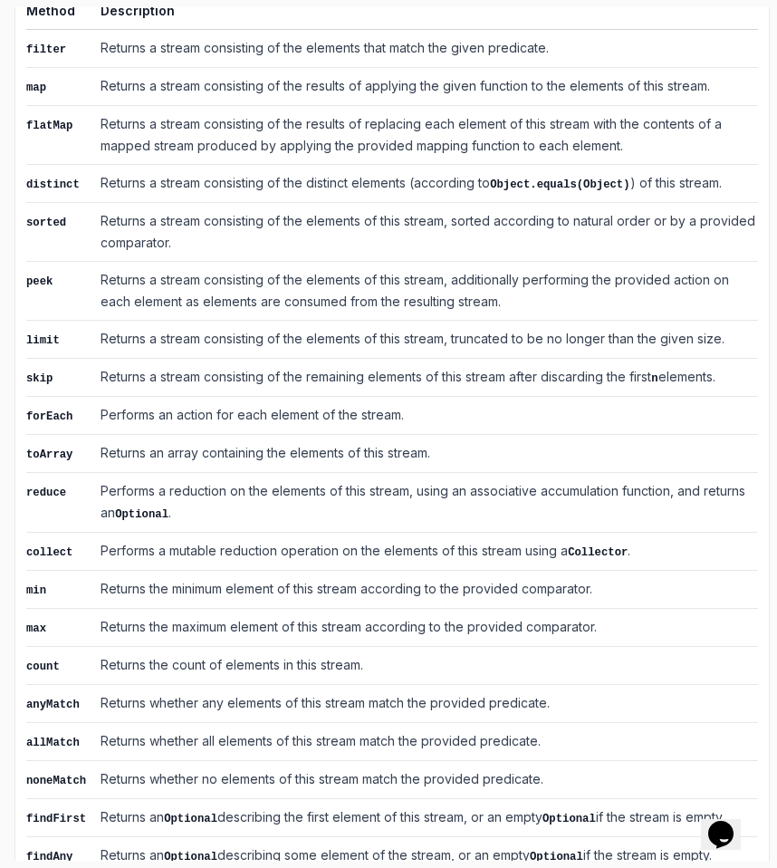
scroll to position [883, 0]
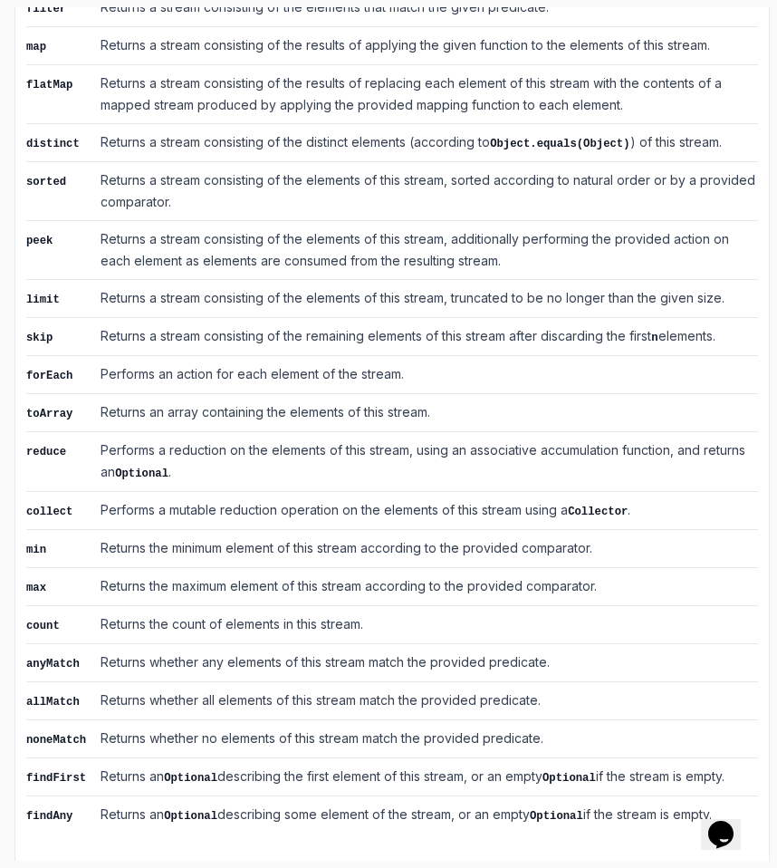
drag, startPoint x: 72, startPoint y: 341, endPoint x: 556, endPoint y: 350, distance: 483.9
click at [556, 350] on tr "skip Returns a stream consisting of the remaining elements of this stream after…" at bounding box center [392, 336] width 732 height 38
click at [391, 380] on td "Performs an action for each element of the stream." at bounding box center [425, 374] width 665 height 38
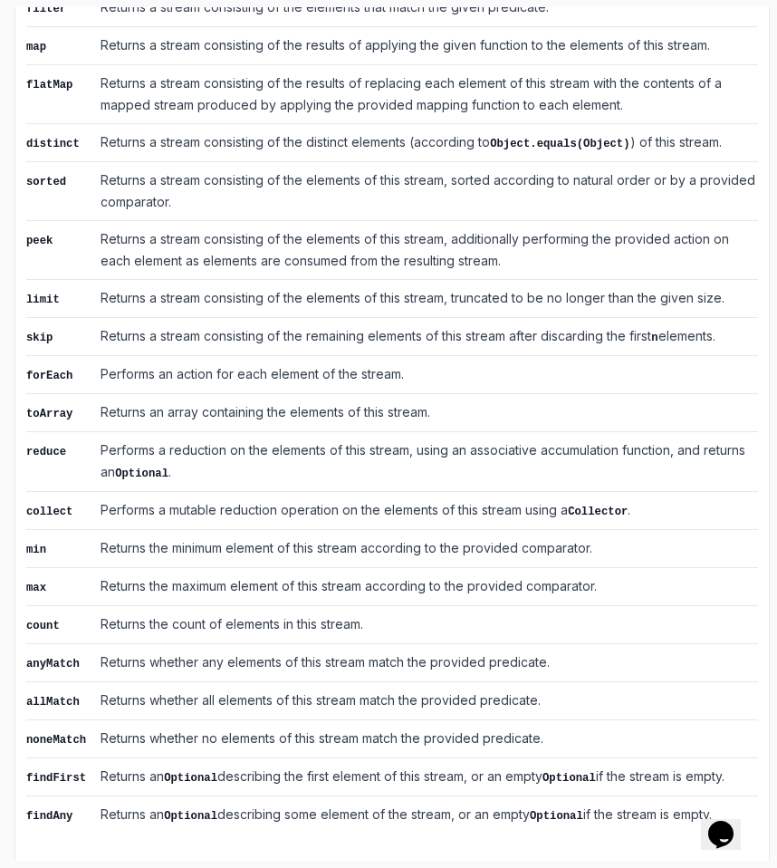
click at [371, 410] on td "Returns an array containing the elements of this stream." at bounding box center [425, 412] width 665 height 38
click at [318, 454] on td "Performs a reduction on the elements of this stream, using an associative accum…" at bounding box center [425, 461] width 665 height 60
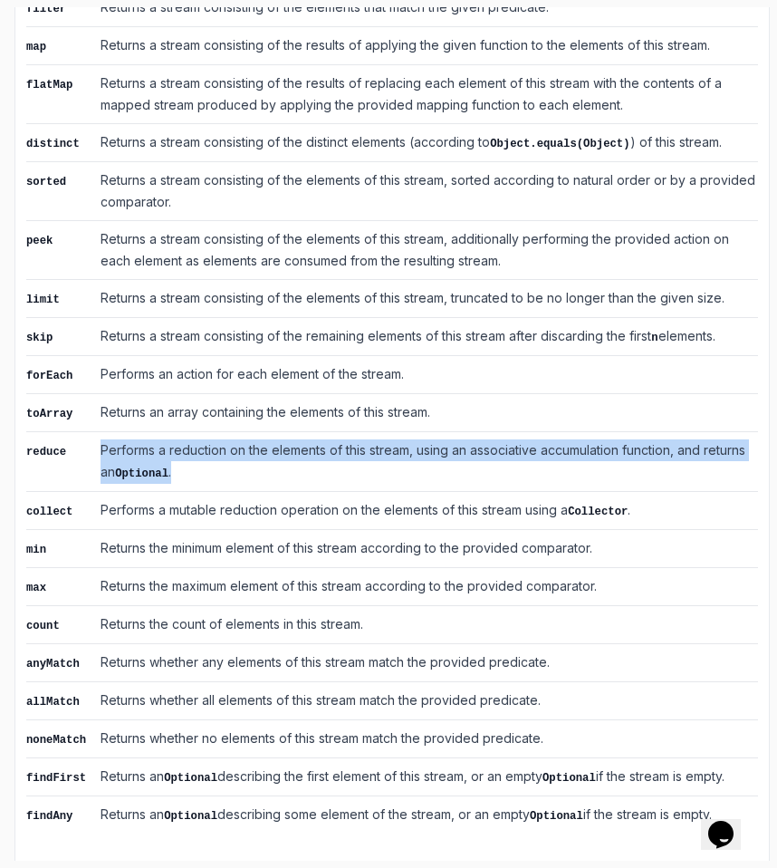
click at [318, 454] on td "Performs a reduction on the elements of this stream, using an associative accum…" at bounding box center [425, 461] width 665 height 60
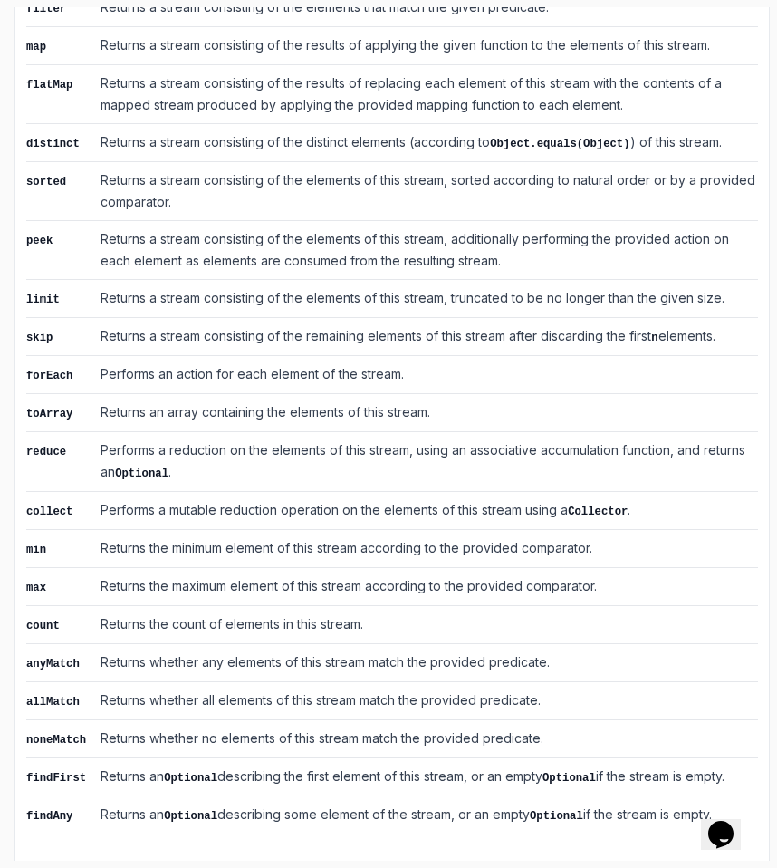
click at [268, 525] on td "Performs a mutable reduction operation on the elements of this stream using a C…" at bounding box center [425, 510] width 665 height 38
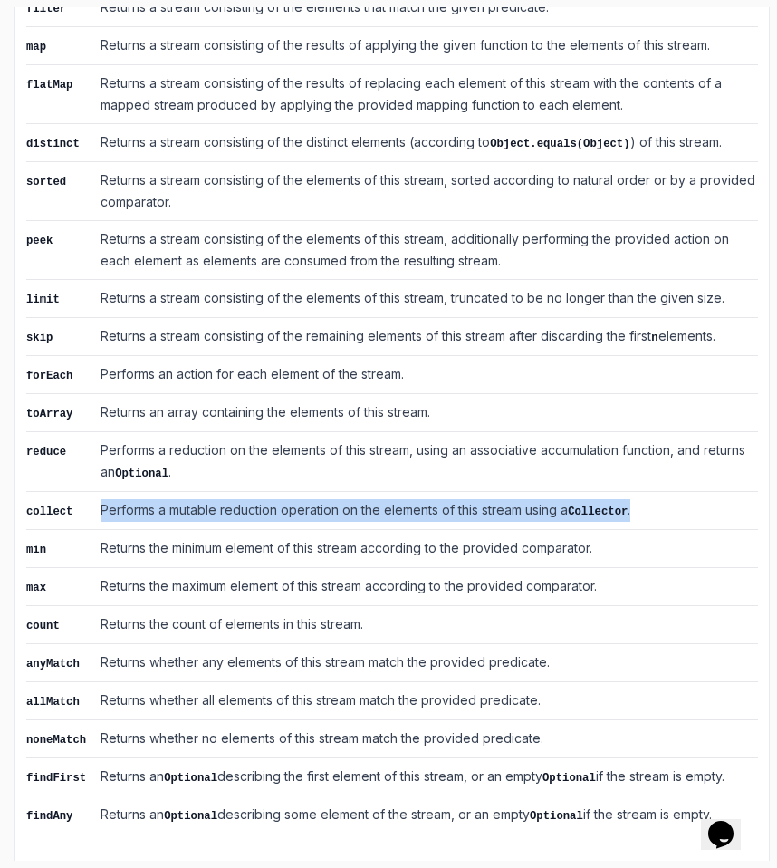
click at [268, 525] on td "Performs a mutable reduction operation on the elements of this stream using a C…" at bounding box center [425, 510] width 665 height 38
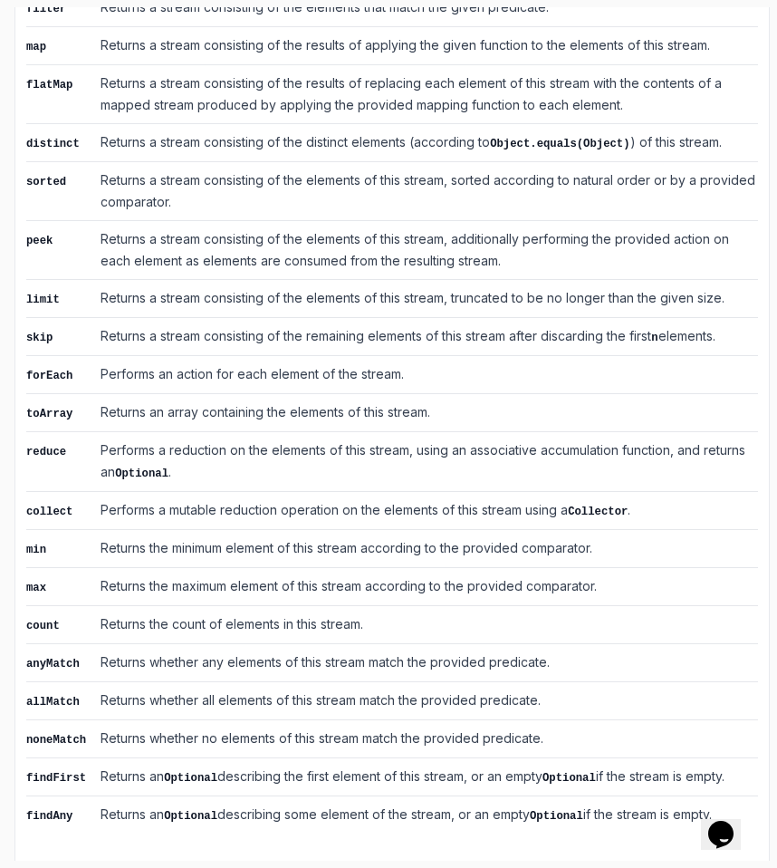
click at [237, 555] on td "Returns the minimum element of this stream according to the provided comparator." at bounding box center [425, 548] width 665 height 38
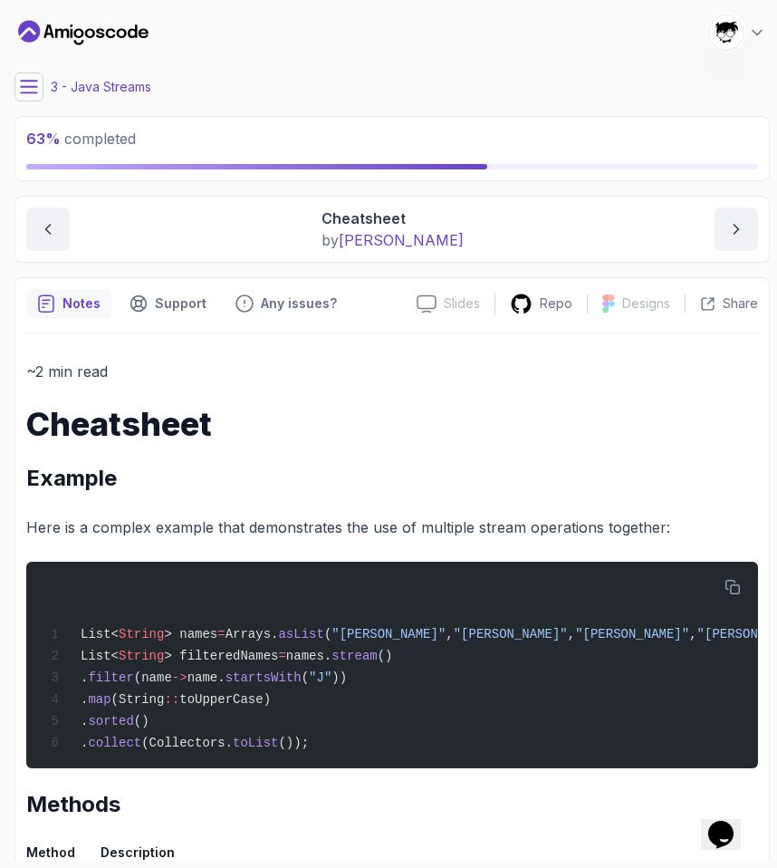
scroll to position [4, 0]
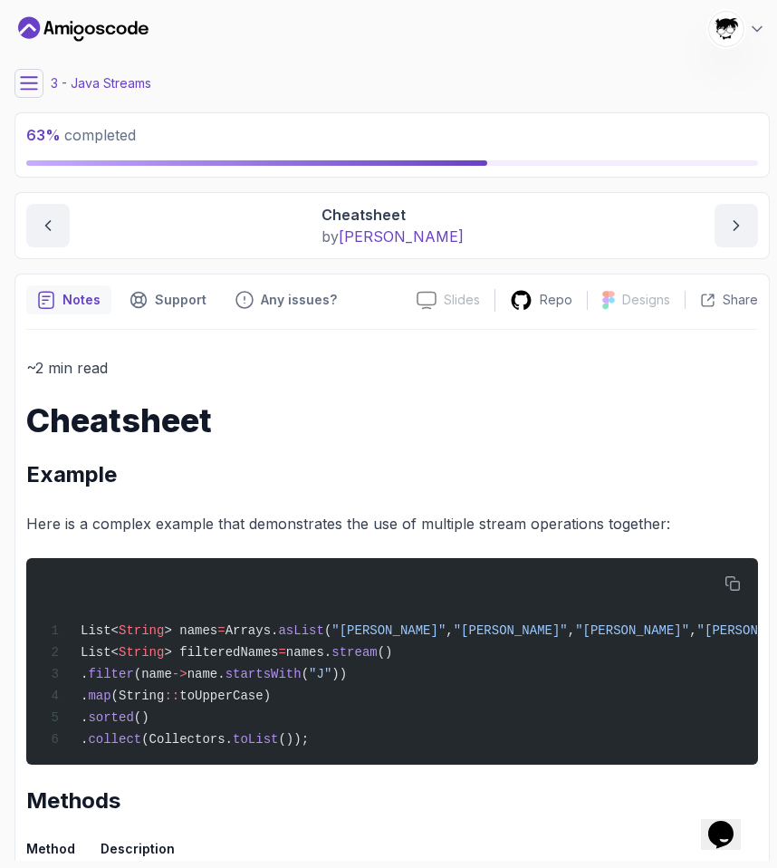
click at [32, 81] on icon at bounding box center [29, 83] width 18 height 18
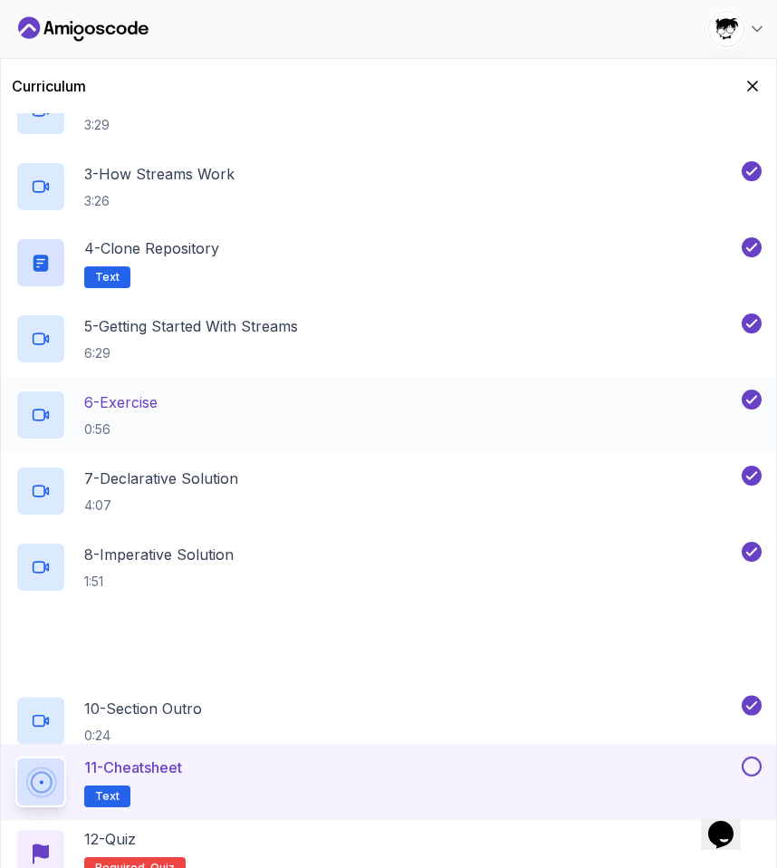
scroll to position [335, 0]
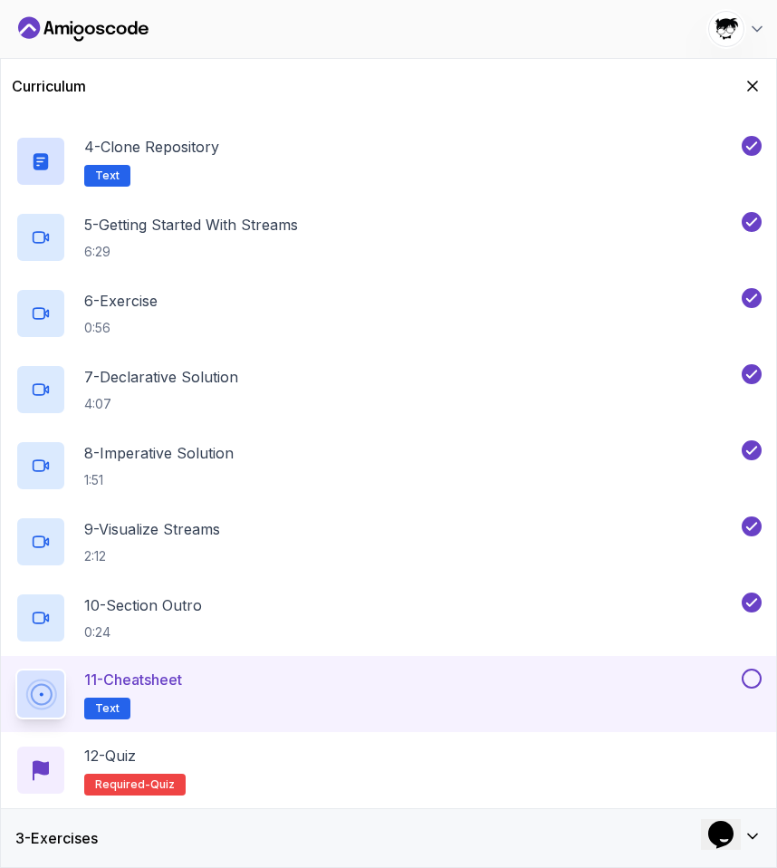
click at [752, 682] on button at bounding box center [752, 679] width 20 height 20
click at [491, 775] on div "12 - Quiz Required- quiz" at bounding box center [388, 770] width 747 height 51
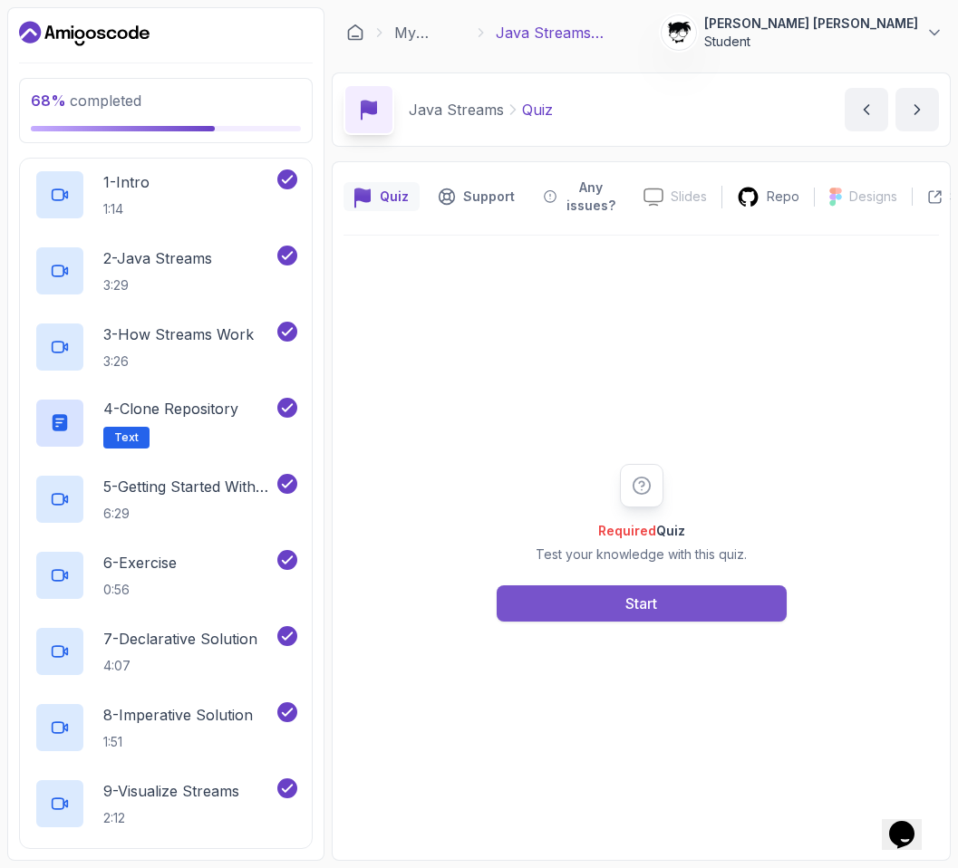
click at [510, 600] on button "Start" at bounding box center [642, 603] width 290 height 36
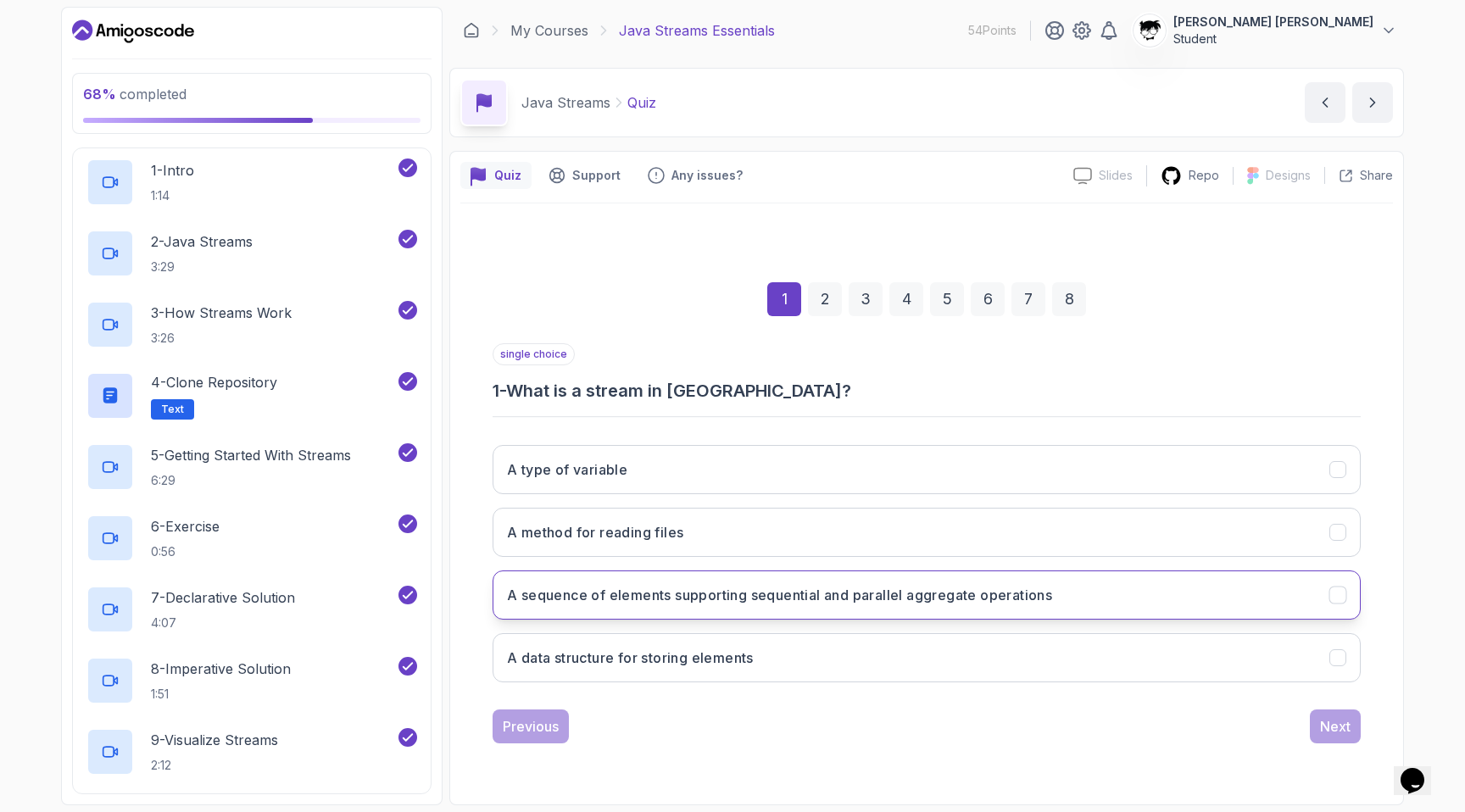
click at [583, 573] on button "A sequence of elements supporting sequential and parallel aggregate operations" at bounding box center [926, 595] width 868 height 50
click at [1322, 717] on div "Next" at bounding box center [1335, 727] width 31 height 21
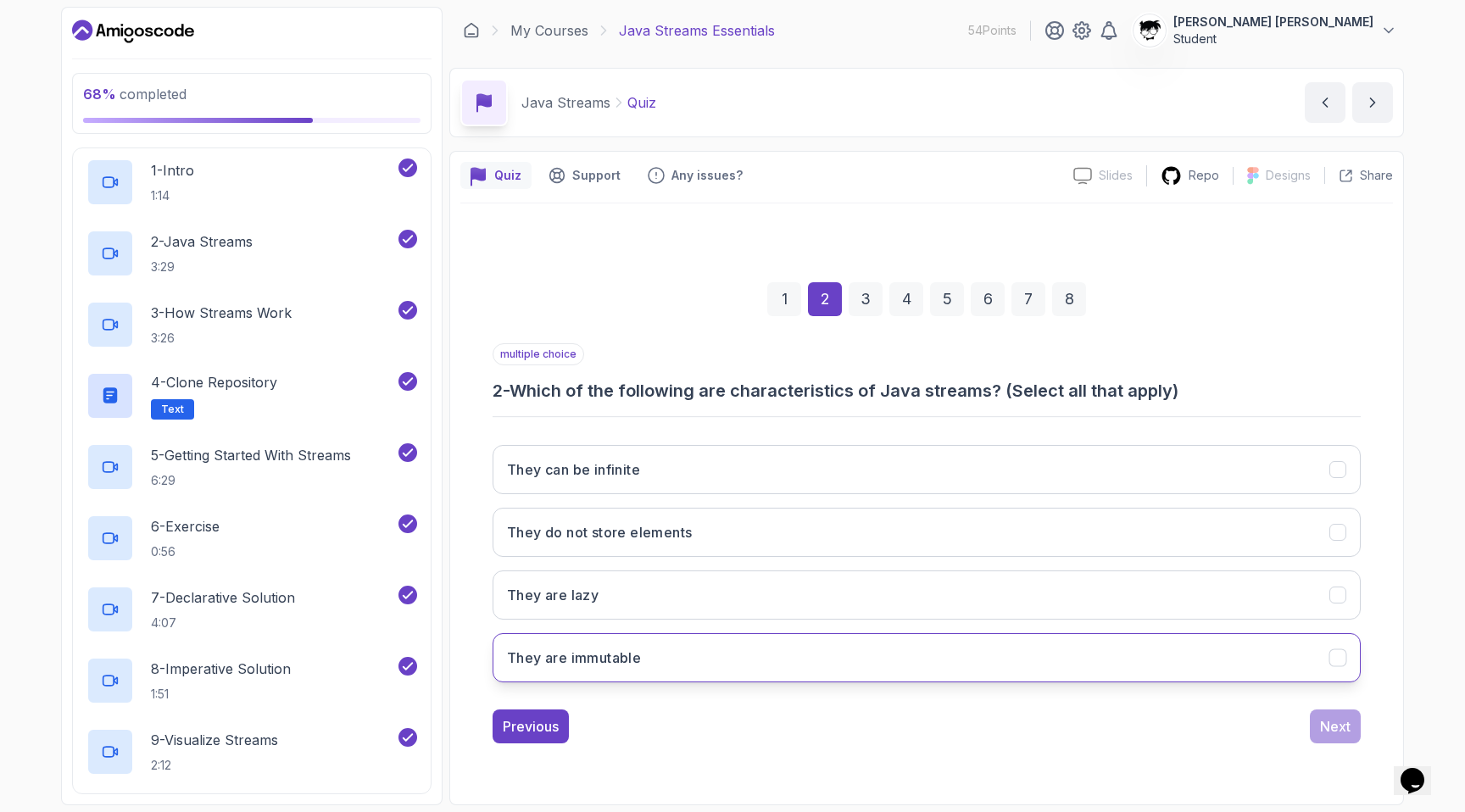
click at [678, 661] on button "They are immutable" at bounding box center [926, 658] width 868 height 50
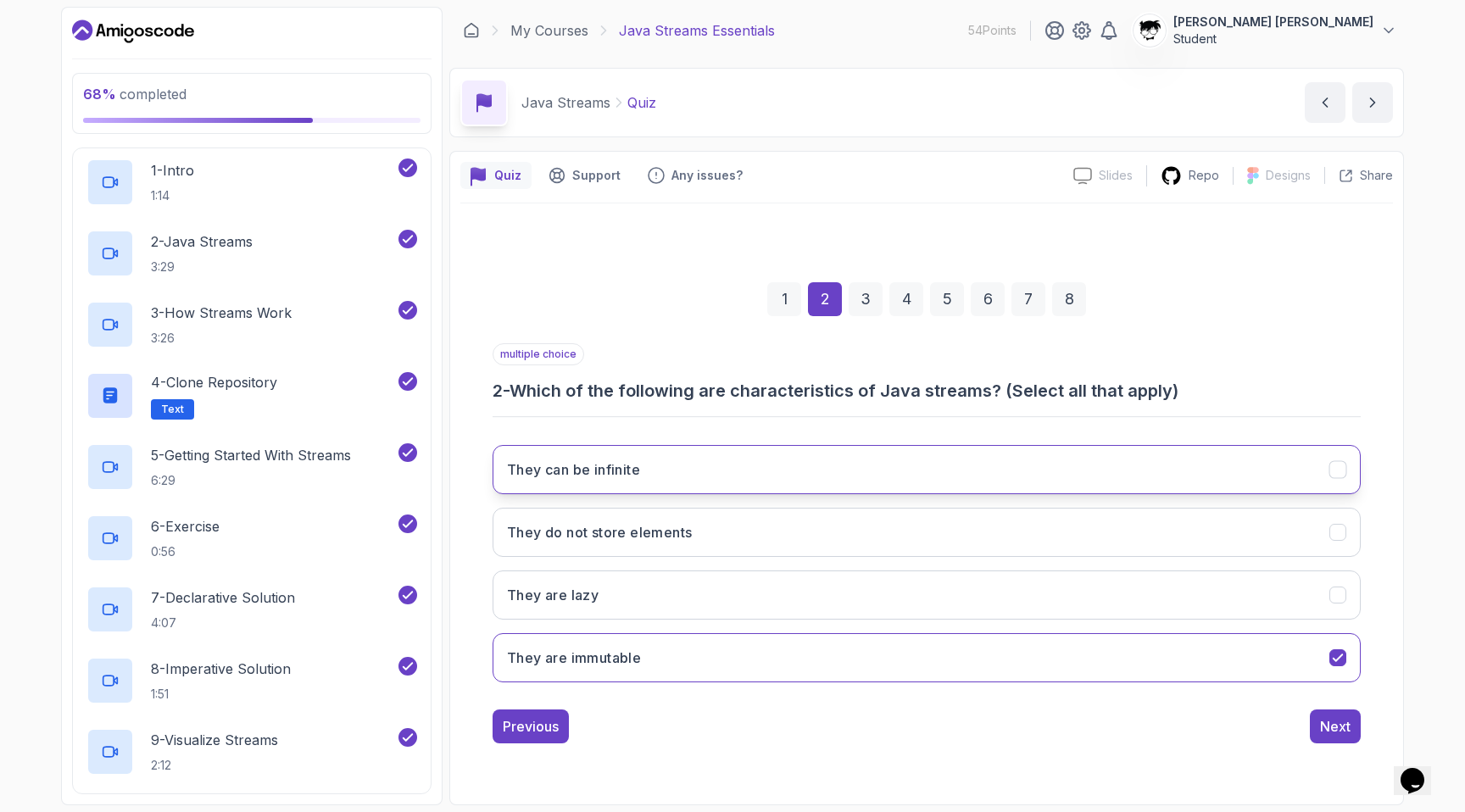
click at [616, 474] on h3 "They can be infinite" at bounding box center [573, 470] width 133 height 21
click at [1335, 731] on div "Next" at bounding box center [1335, 727] width 31 height 21
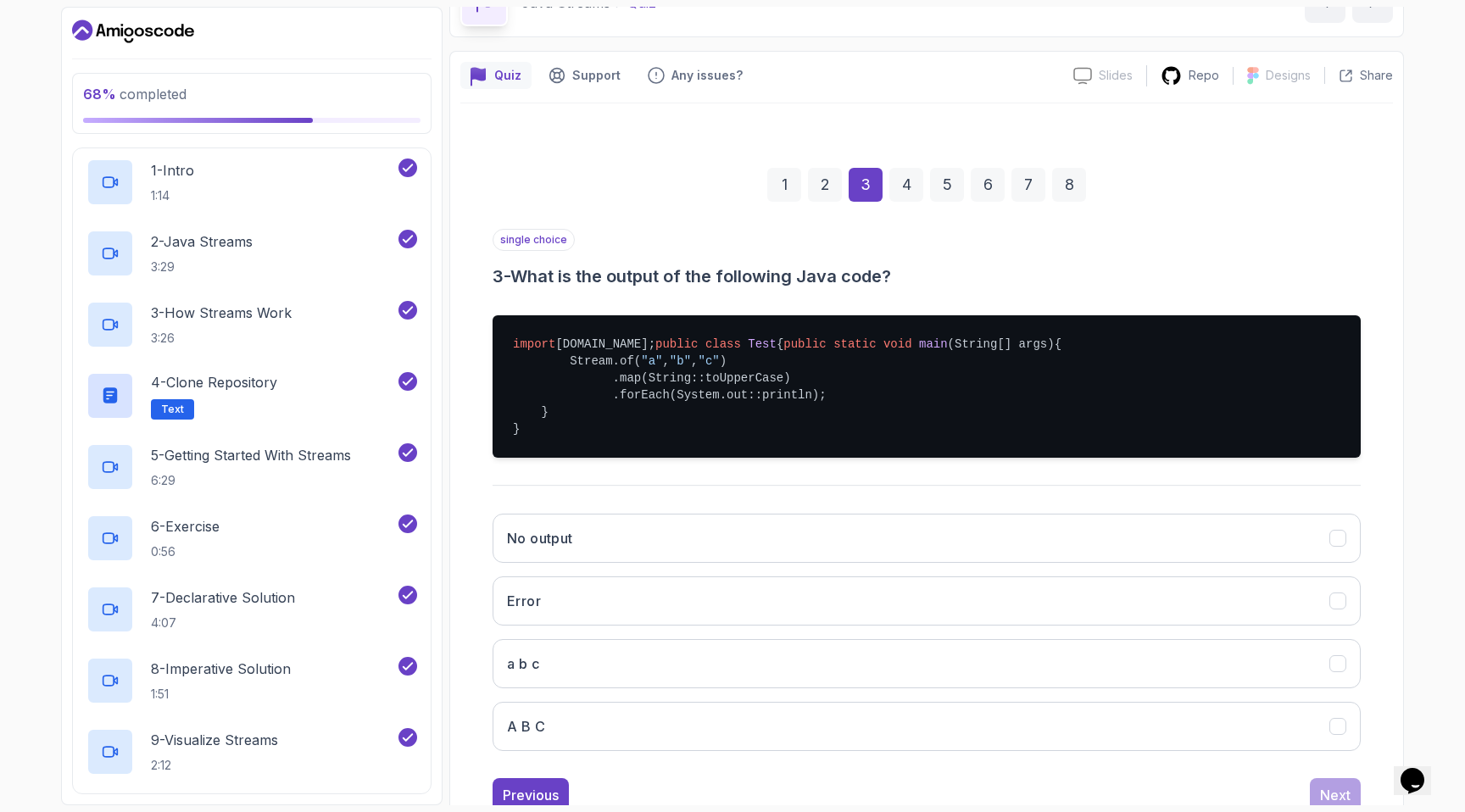
scroll to position [189, 0]
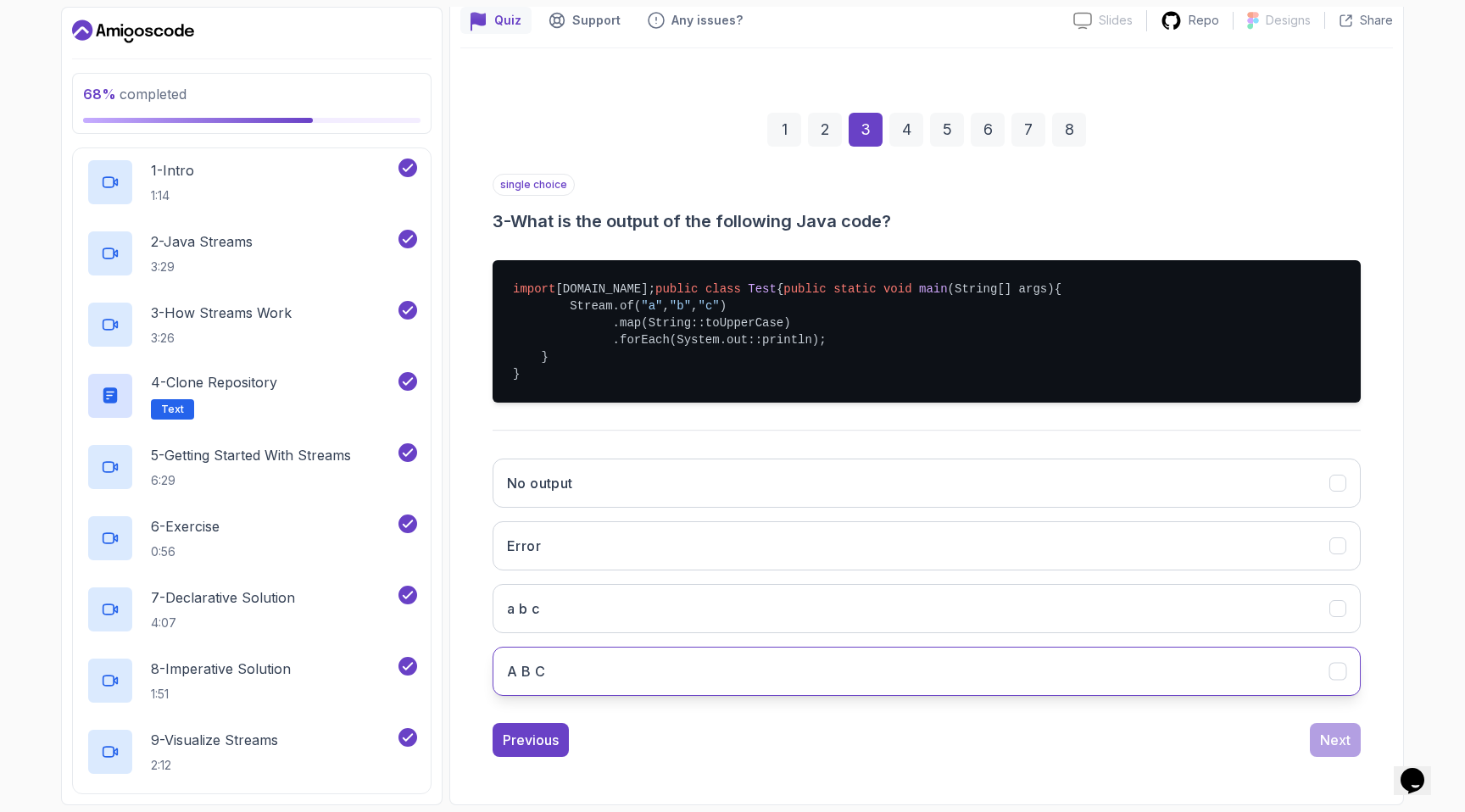
click at [843, 673] on button "A B C" at bounding box center [926, 671] width 868 height 50
click at [1316, 744] on button "Next" at bounding box center [1335, 740] width 51 height 34
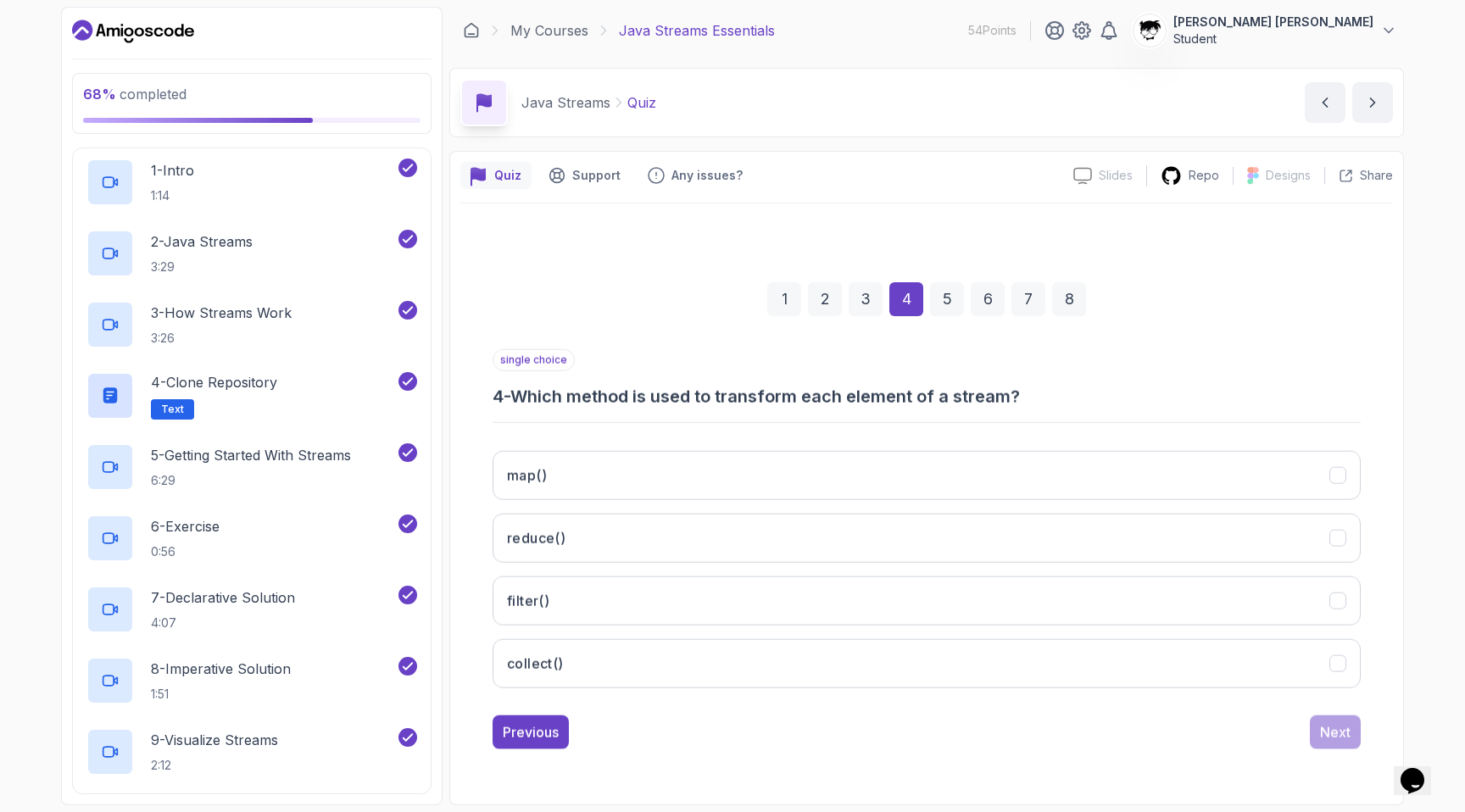
scroll to position [0, 0]
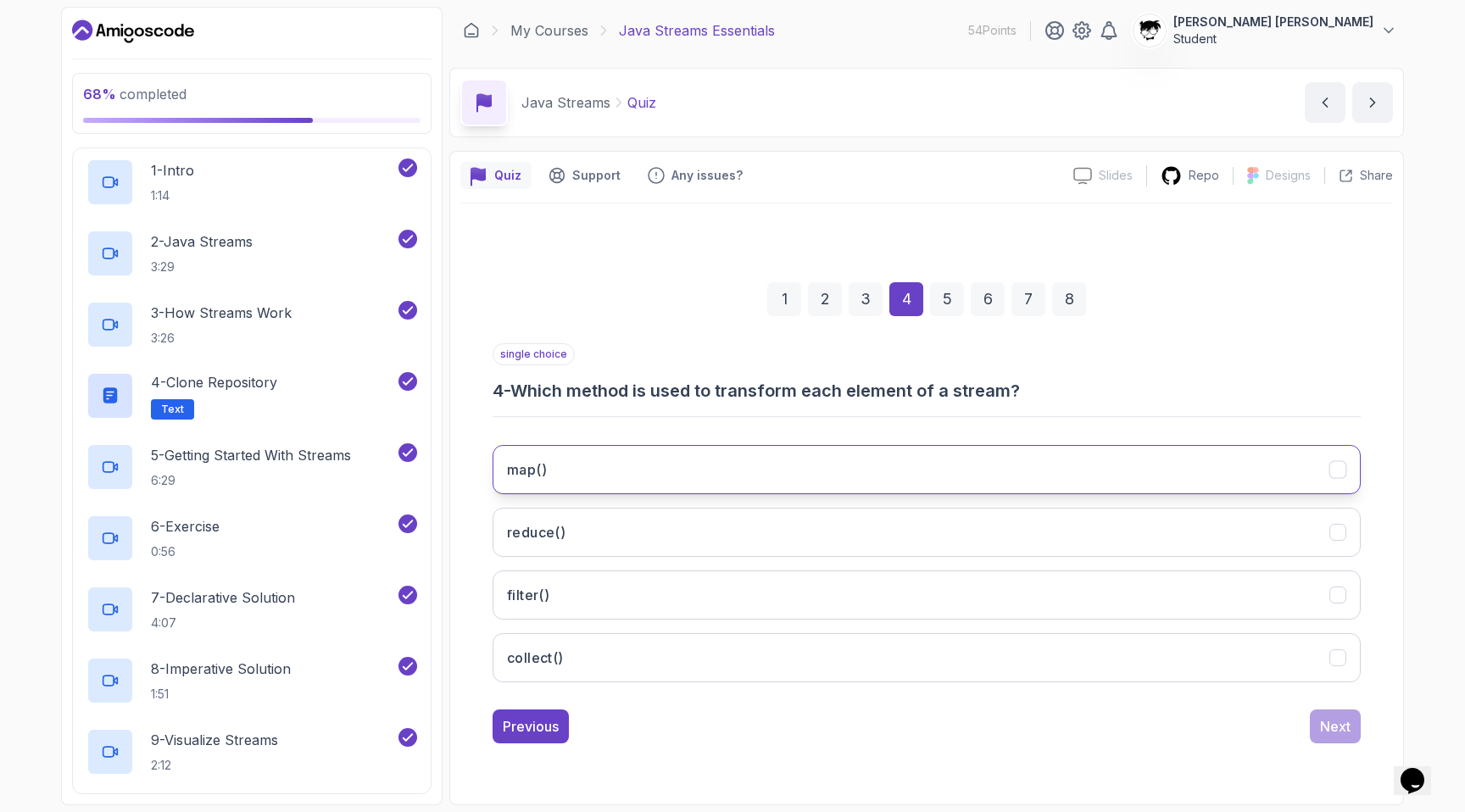
click at [678, 448] on button "map()" at bounding box center [926, 470] width 868 height 50
click at [1331, 727] on div "Next" at bounding box center [1335, 727] width 31 height 21
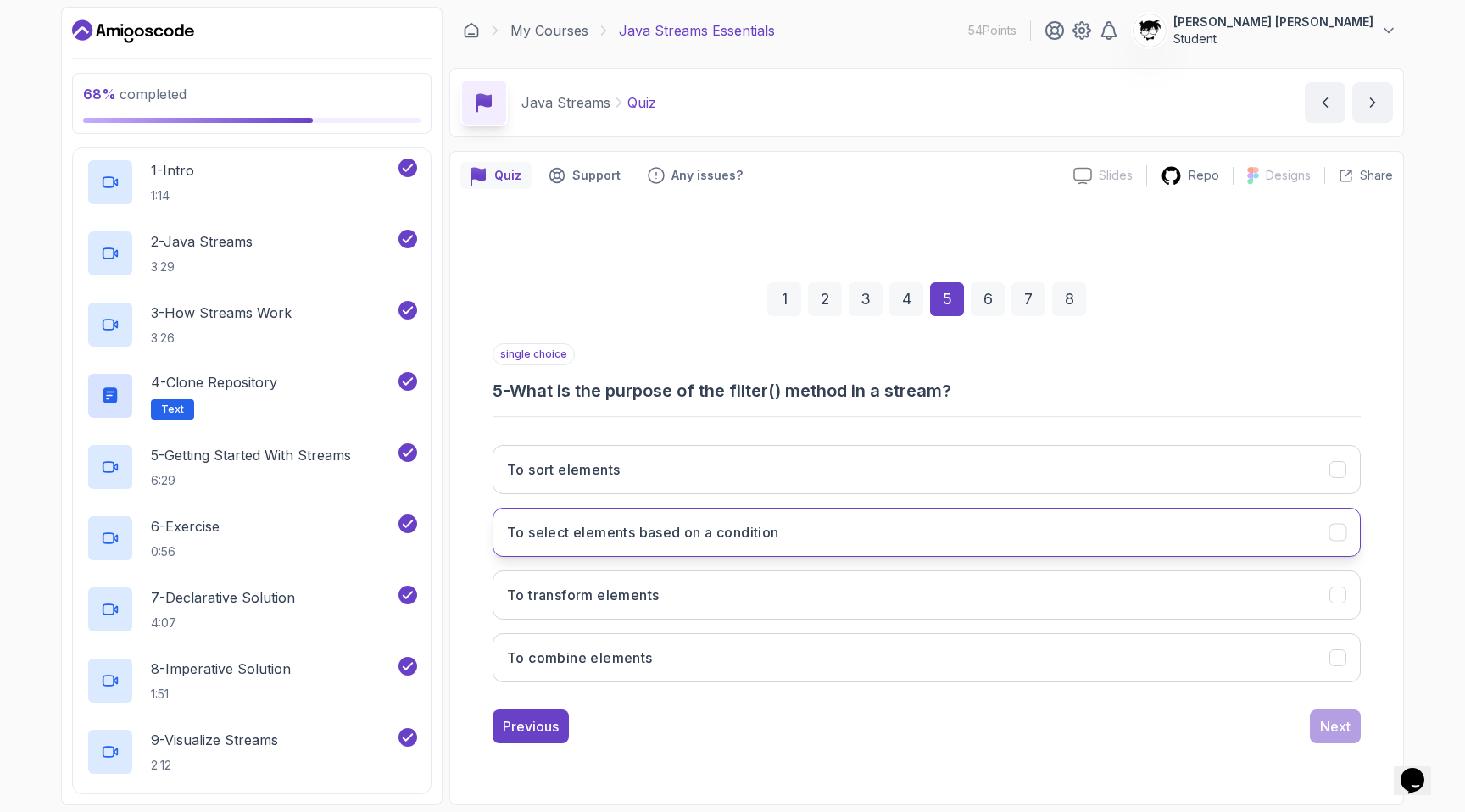
click at [588, 545] on button "To select elements based on a condition" at bounding box center [926, 532] width 868 height 50
click at [1329, 733] on div "Next" at bounding box center [1335, 727] width 31 height 21
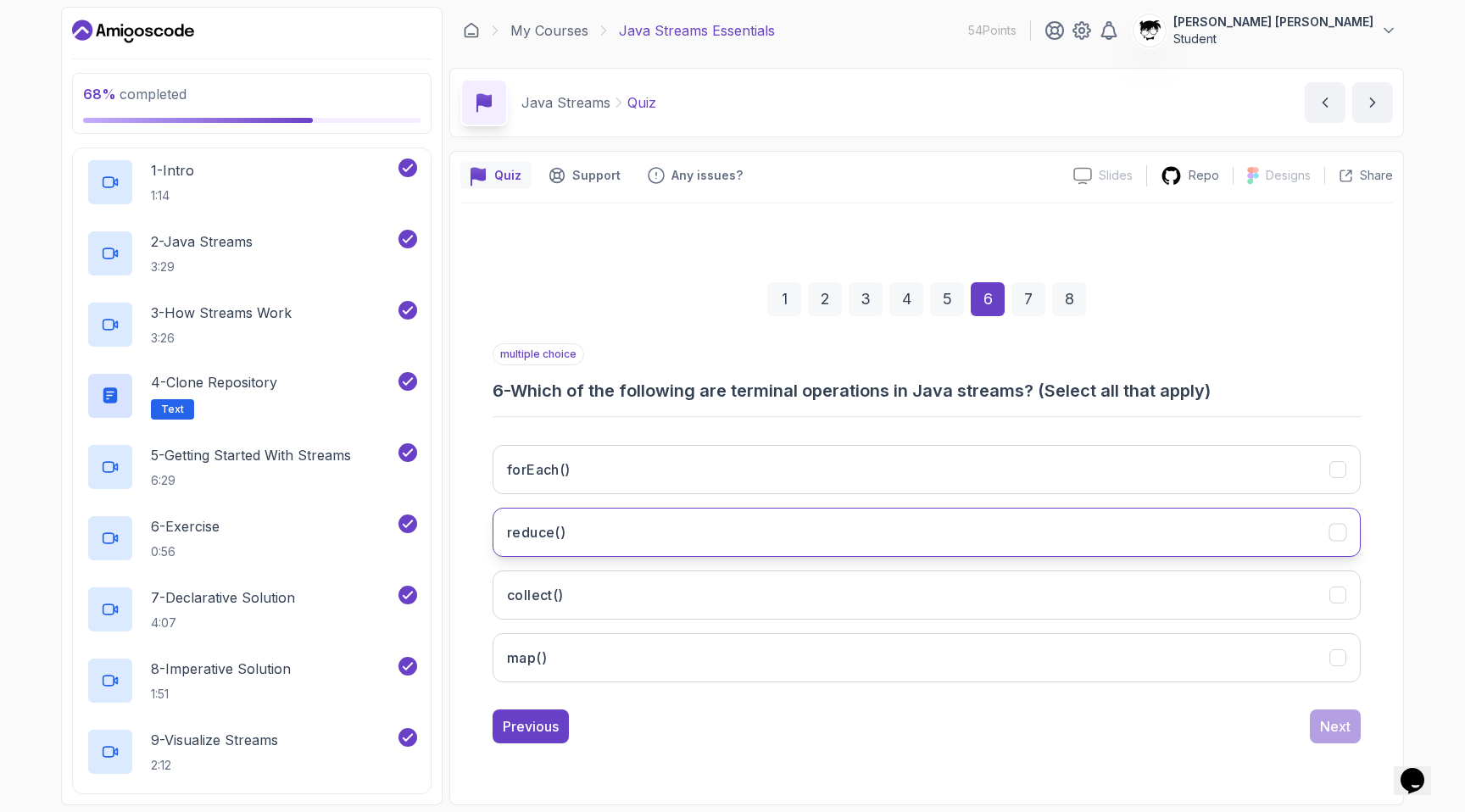
click at [546, 541] on h3 "reduce()" at bounding box center [536, 532] width 59 height 21
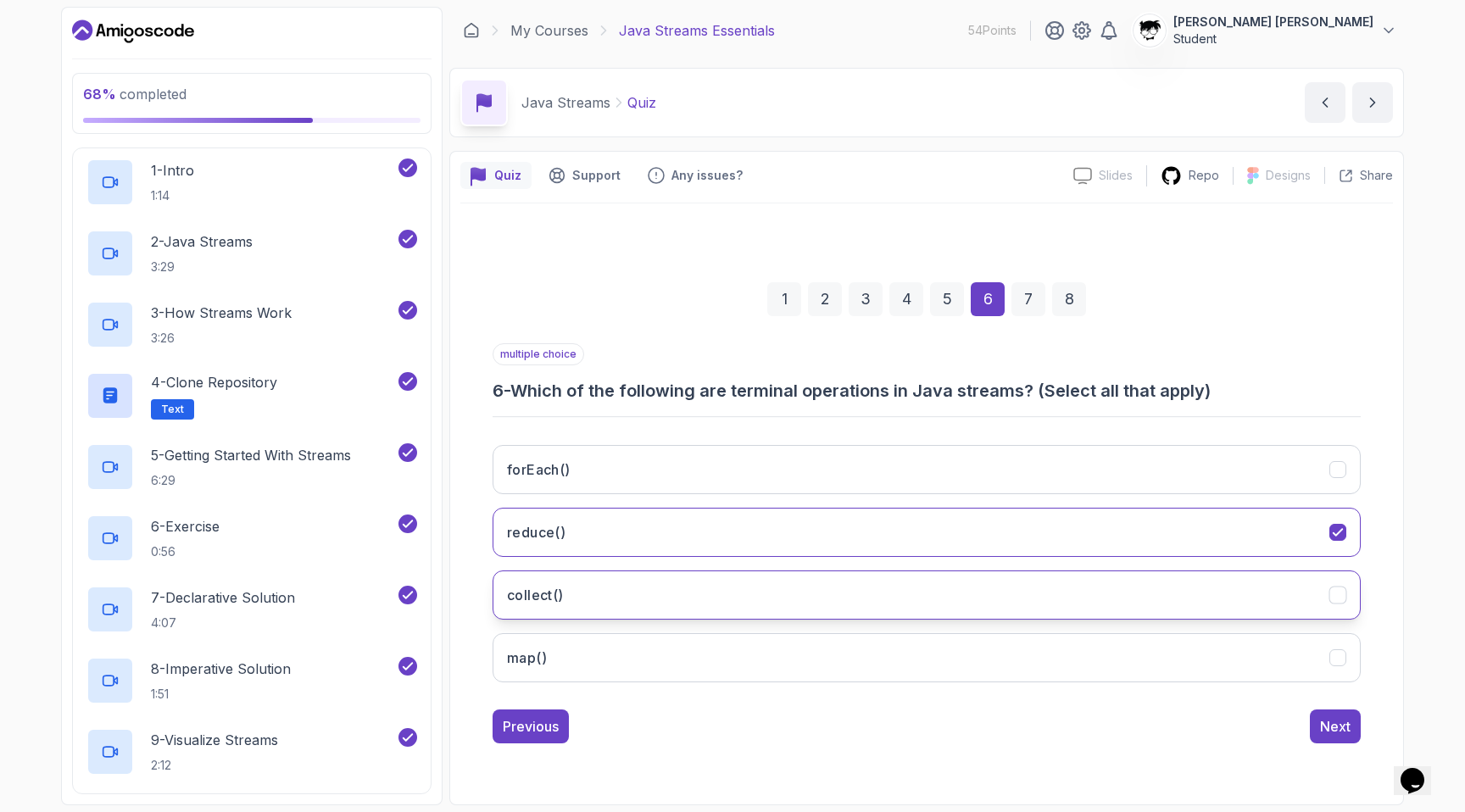
click at [543, 595] on h3 "collect()" at bounding box center [535, 595] width 57 height 21
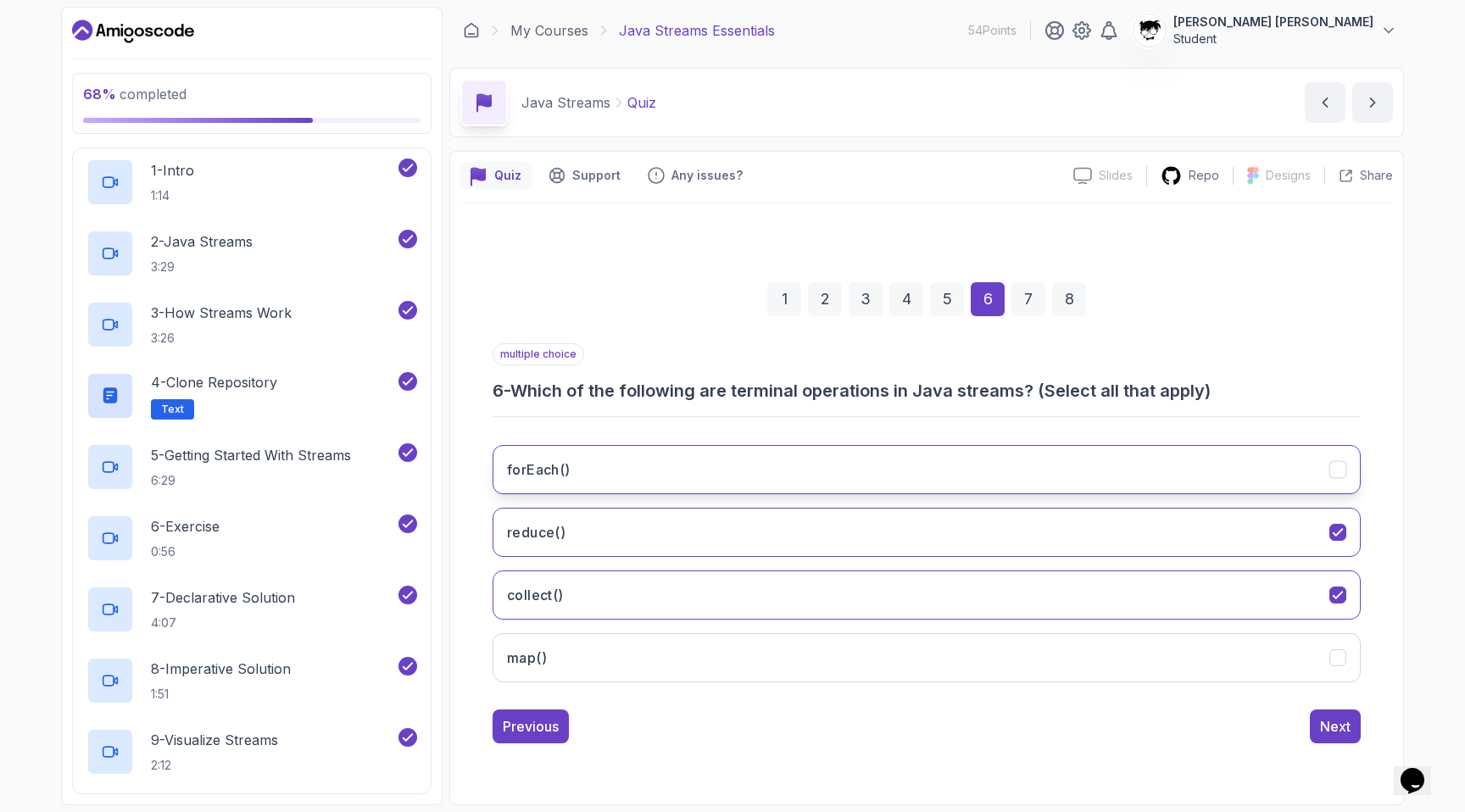
click at [1088, 470] on button "forEach()" at bounding box center [926, 470] width 868 height 50
click at [1338, 718] on div "Next" at bounding box center [1335, 727] width 31 height 21
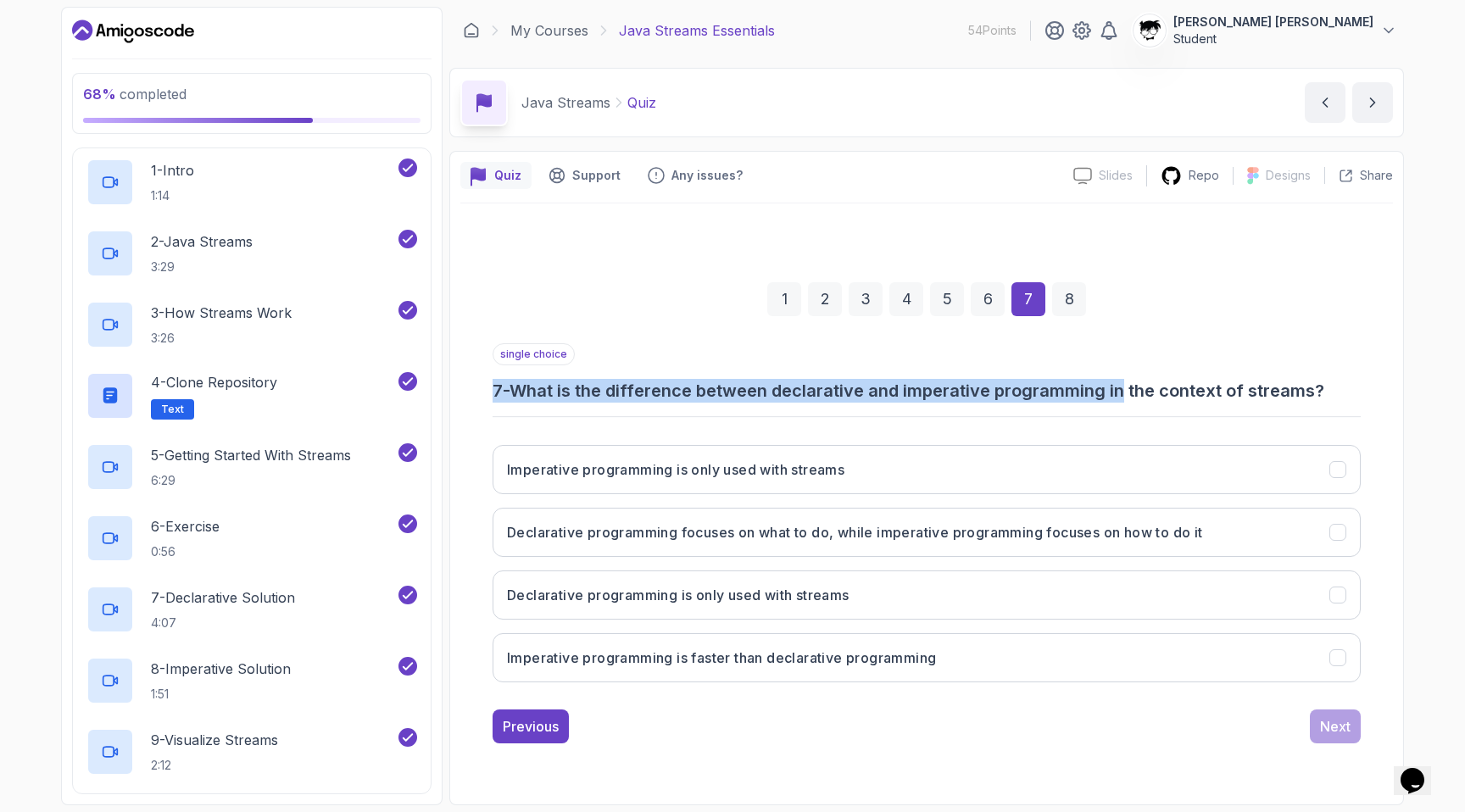
drag, startPoint x: 461, startPoint y: 385, endPoint x: 1128, endPoint y: 388, distance: 667.0
click at [1129, 388] on div "1 2 3 4 5 6 7 8 single choice 7 - What is the difference between declarative an…" at bounding box center [926, 499] width 933 height 515
click at [1128, 388] on h3 "7 - What is the difference between declarative and imperative programming in th…" at bounding box center [926, 390] width 868 height 23
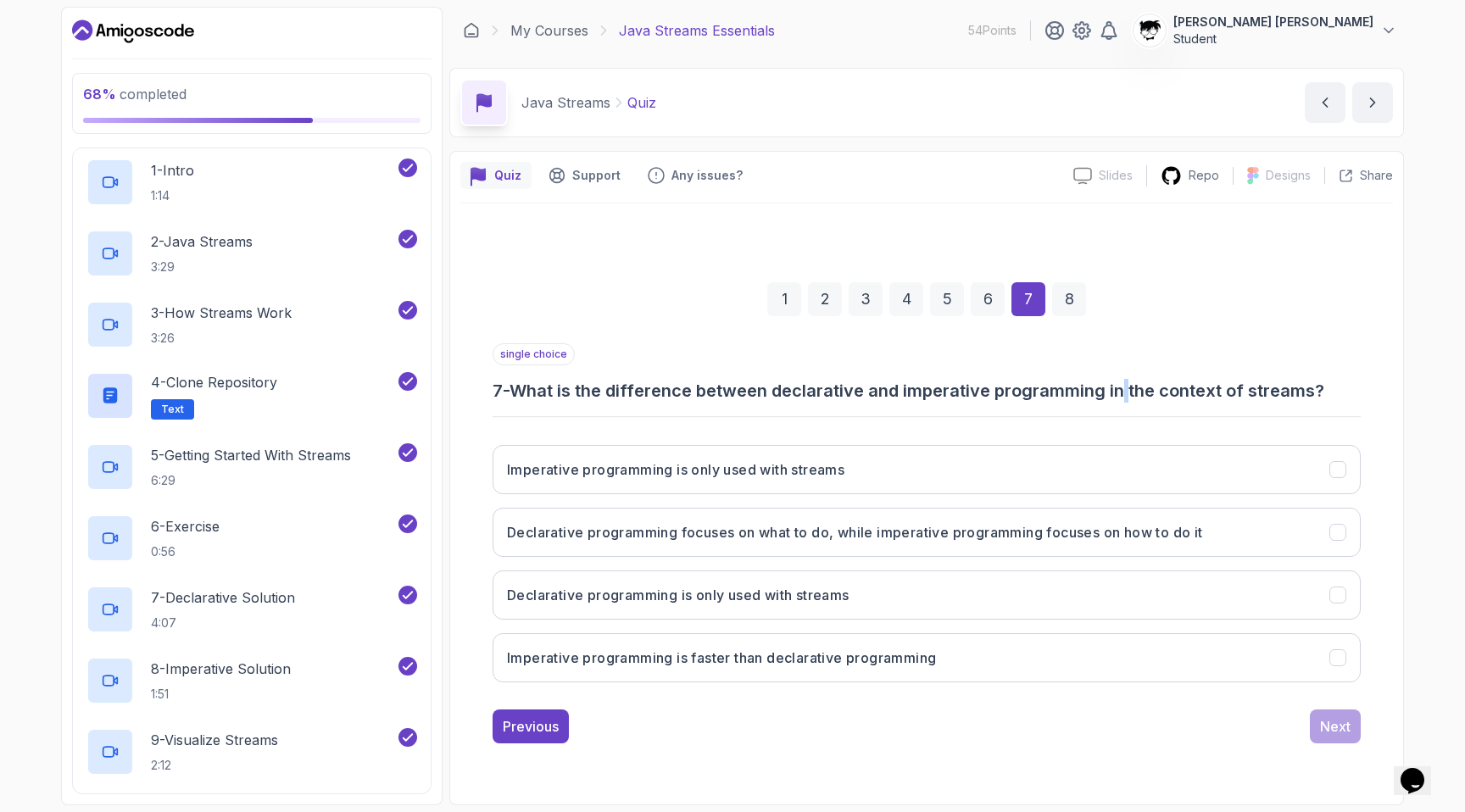
click at [1128, 388] on h3 "7 - What is the difference between declarative and imperative programming in th…" at bounding box center [926, 390] width 868 height 23
click at [1058, 403] on div "single choice 7 - What is the difference between declarative and imperative pro…" at bounding box center [926, 519] width 868 height 353
click at [778, 538] on h3 "Declarative programming focuses on what to do, while imperative programming foc…" at bounding box center [855, 532] width 696 height 21
click at [1329, 739] on button "Next" at bounding box center [1335, 726] width 51 height 34
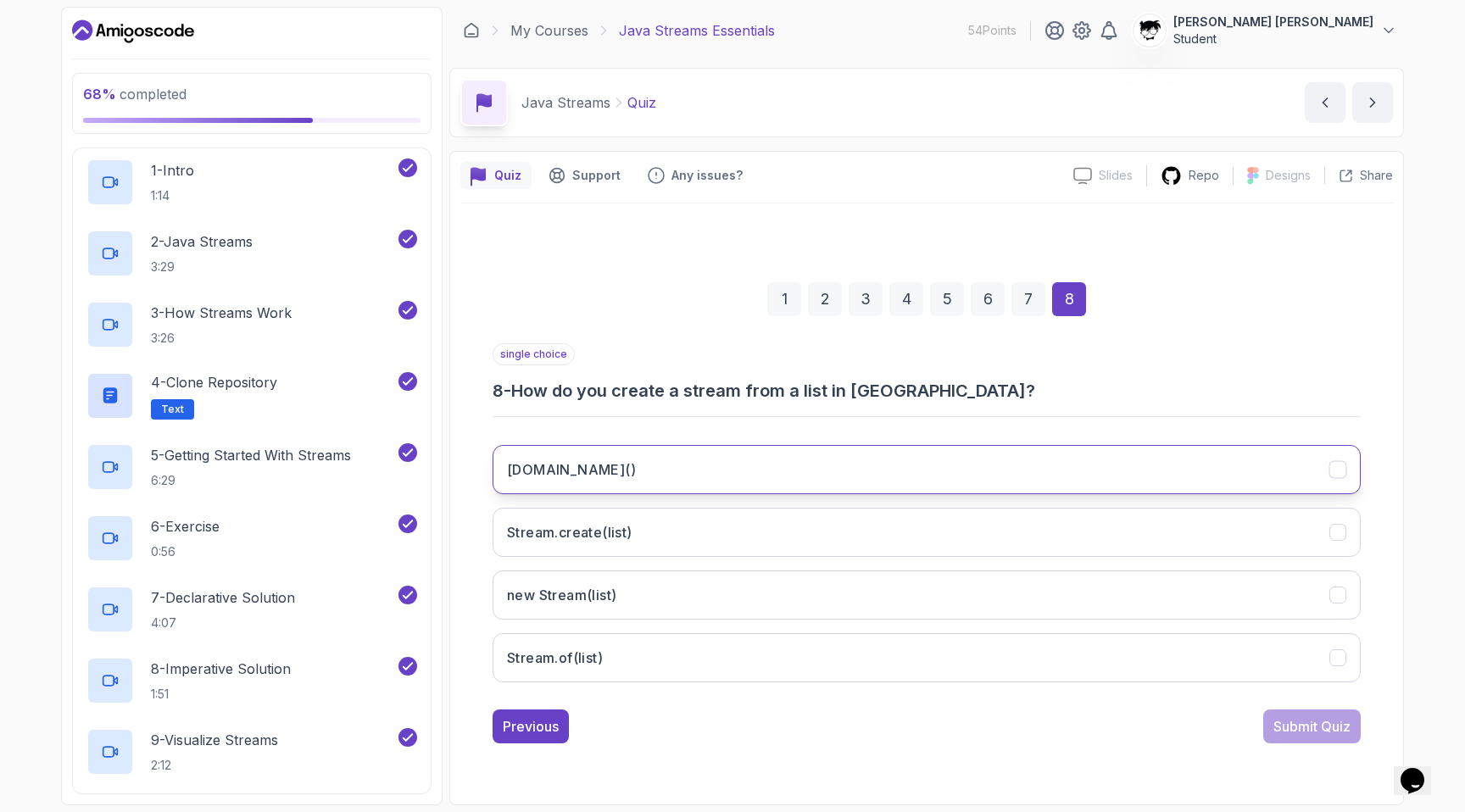
click at [709, 446] on button "list.stream()" at bounding box center [926, 470] width 868 height 50
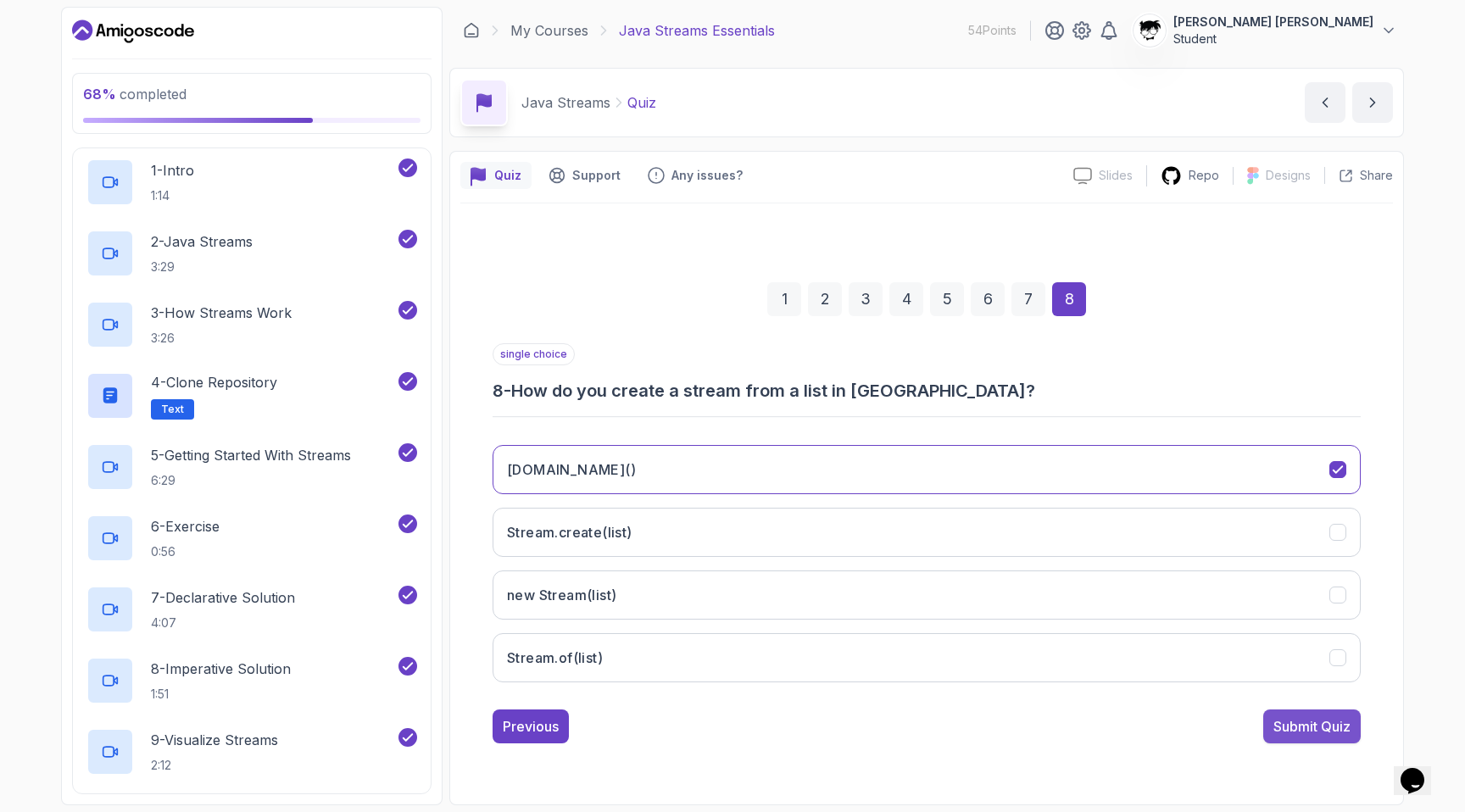
click at [1295, 725] on div "Submit Quiz" at bounding box center [1312, 727] width 77 height 21
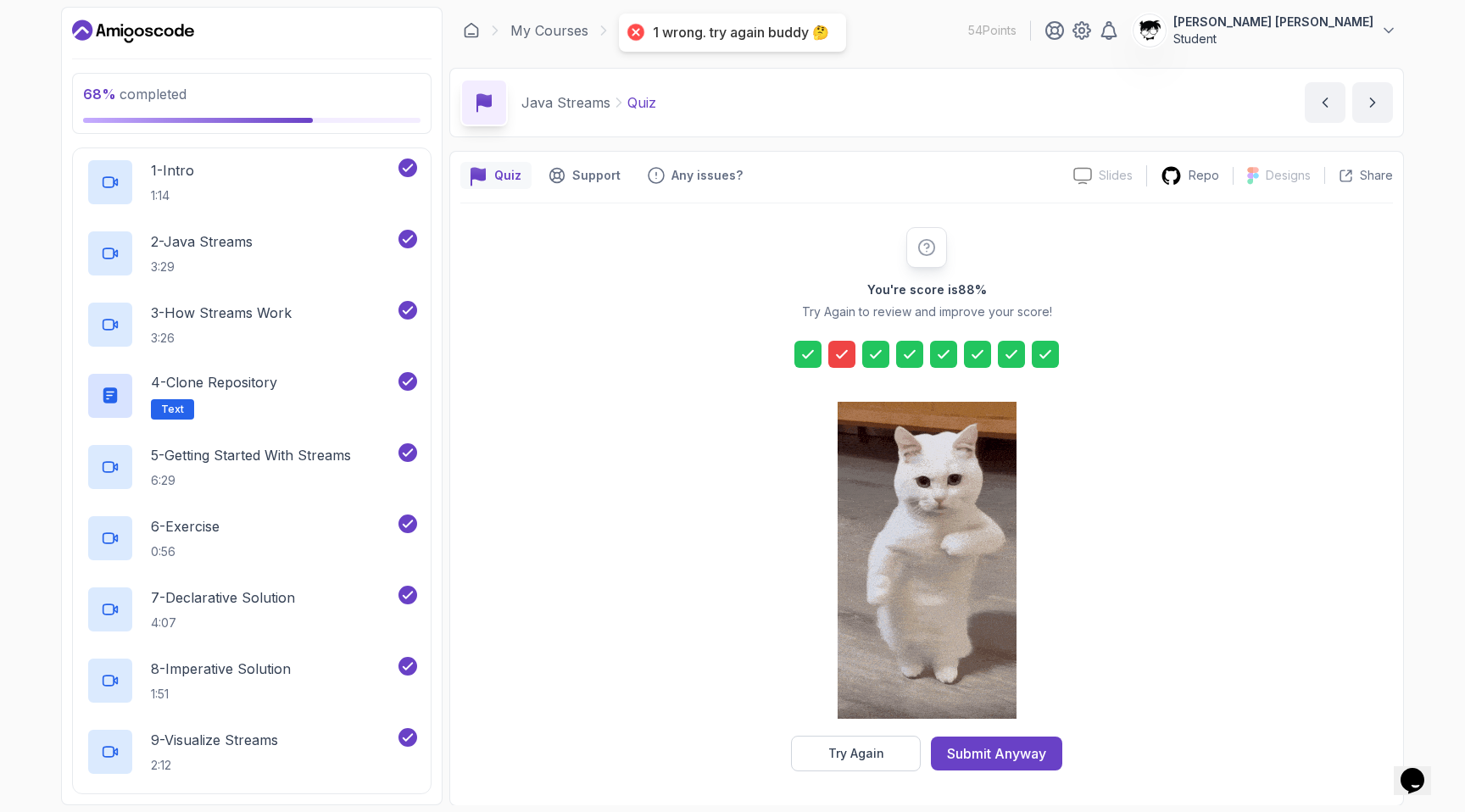
click at [847, 359] on icon at bounding box center [842, 355] width 17 height 17
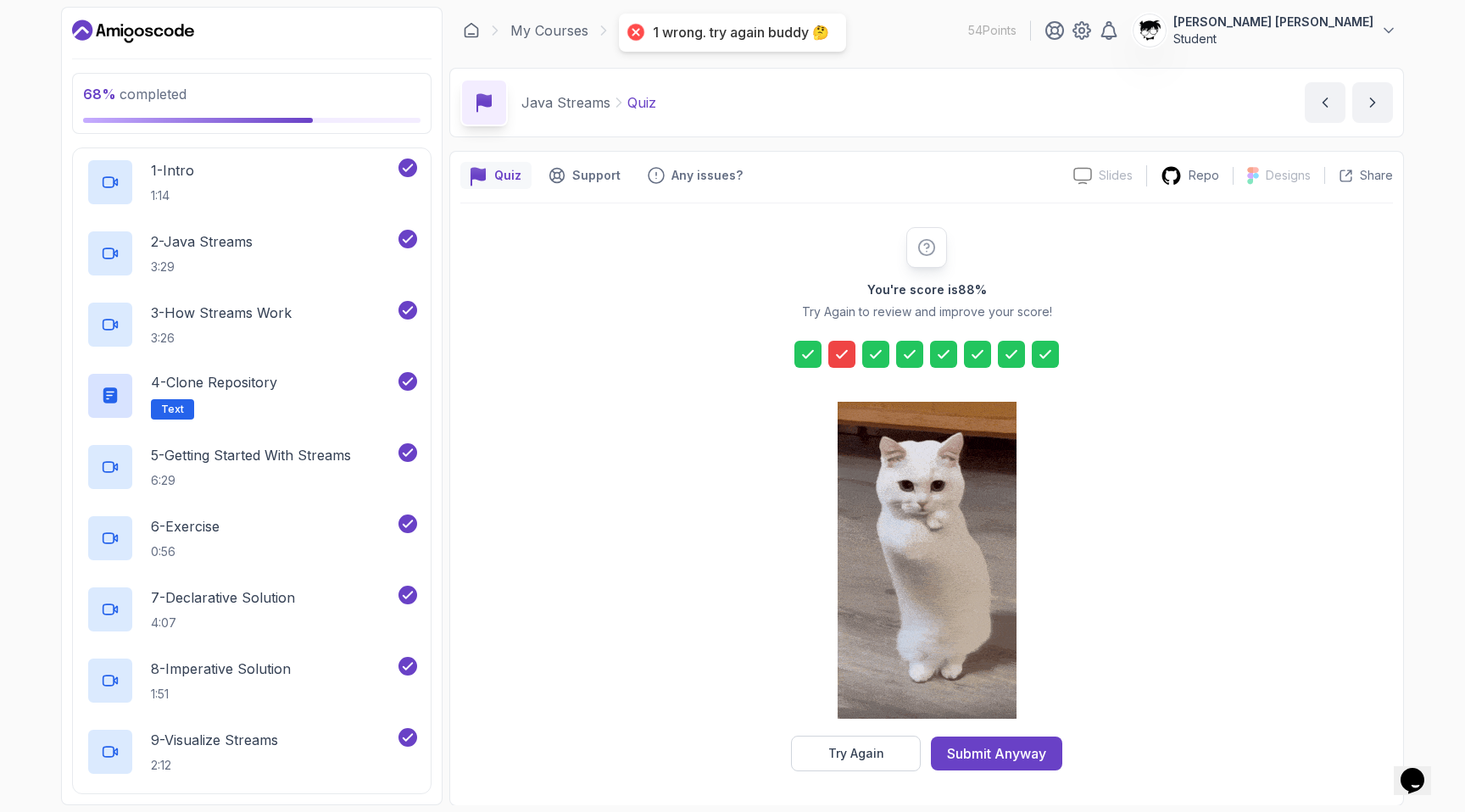
click at [840, 355] on icon at bounding box center [842, 355] width 17 height 17
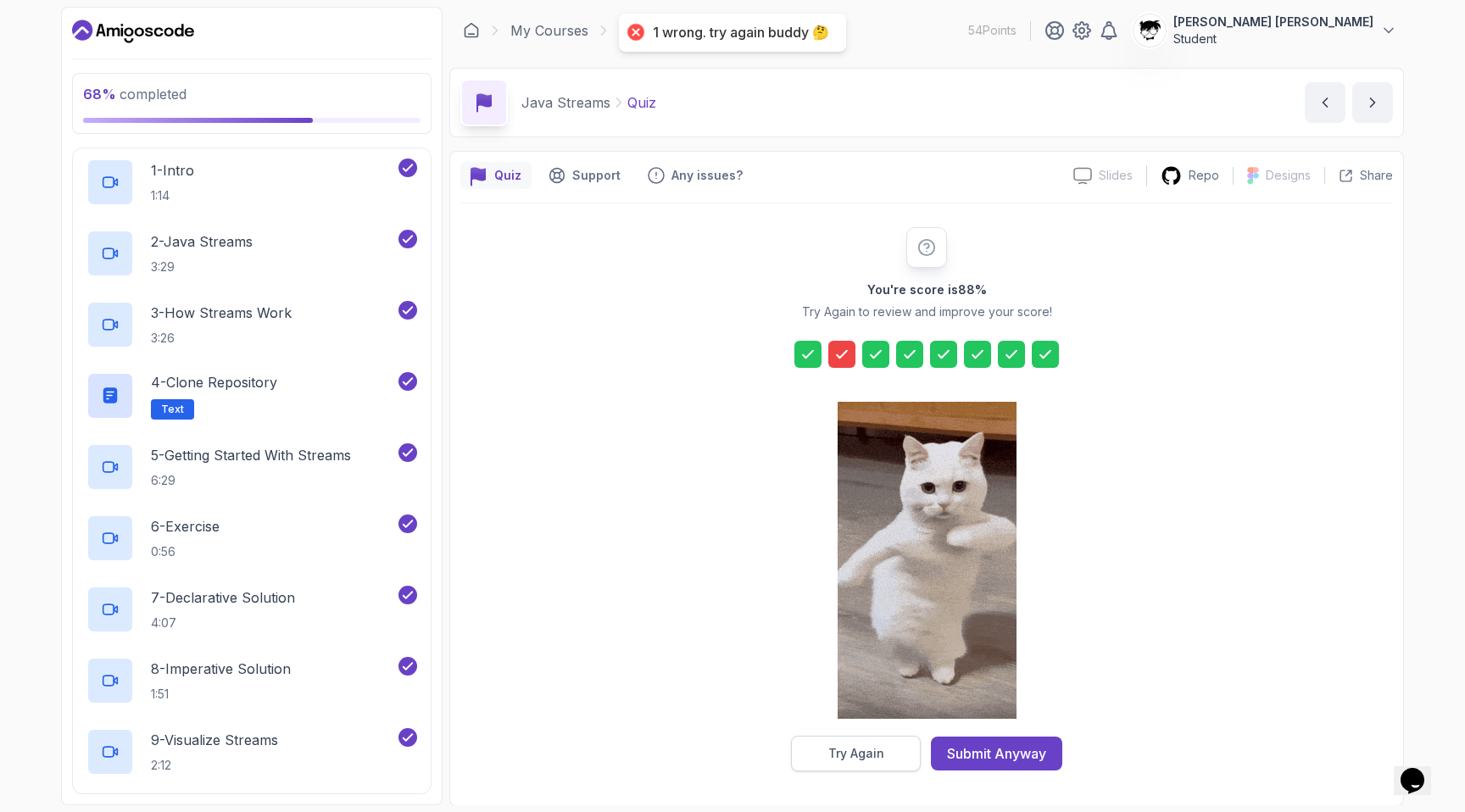
click at [879, 753] on div "Try Again" at bounding box center [856, 753] width 56 height 17
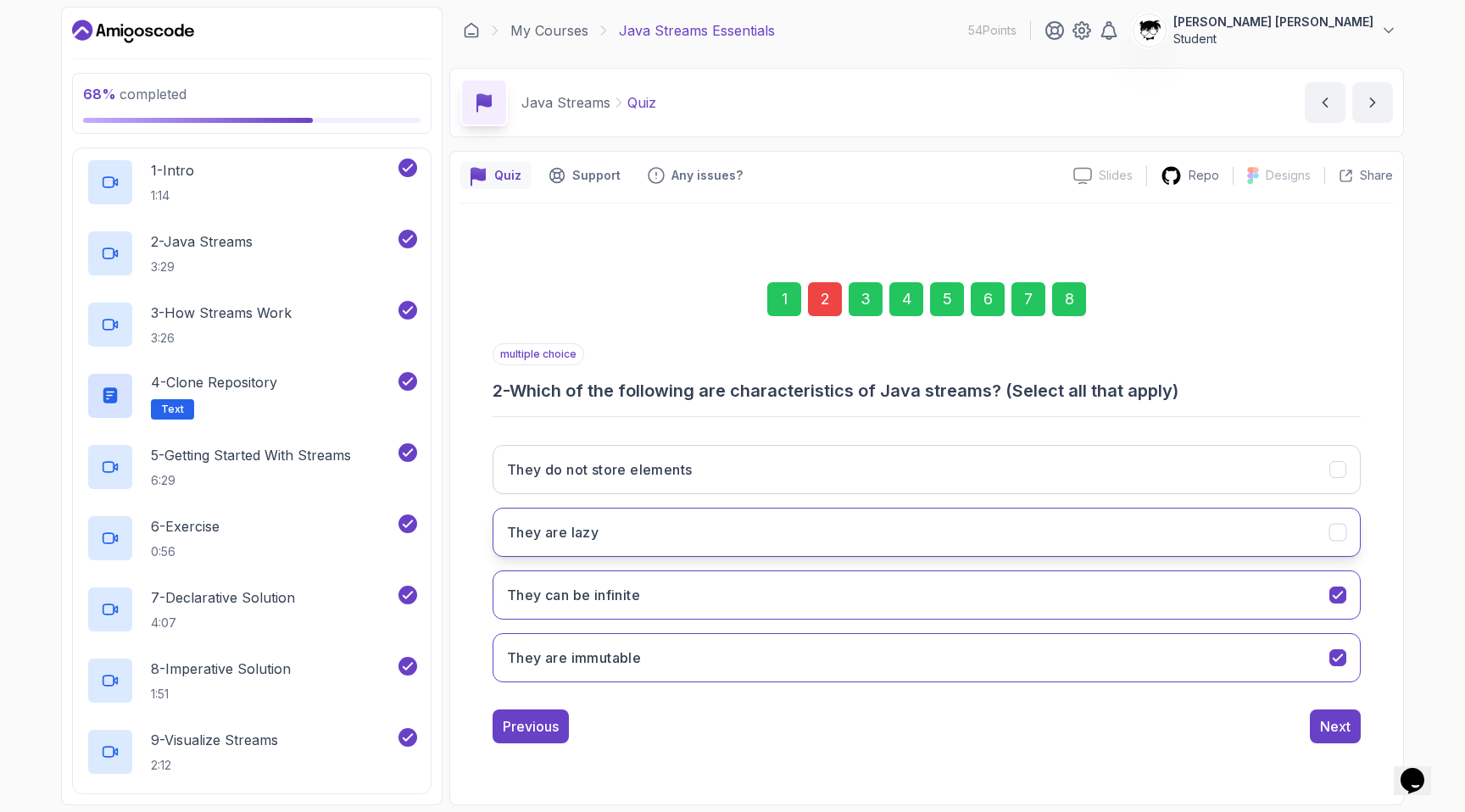
click at [656, 533] on button "They are lazy" at bounding box center [926, 532] width 868 height 50
click at [1322, 739] on button "Next" at bounding box center [1335, 726] width 51 height 34
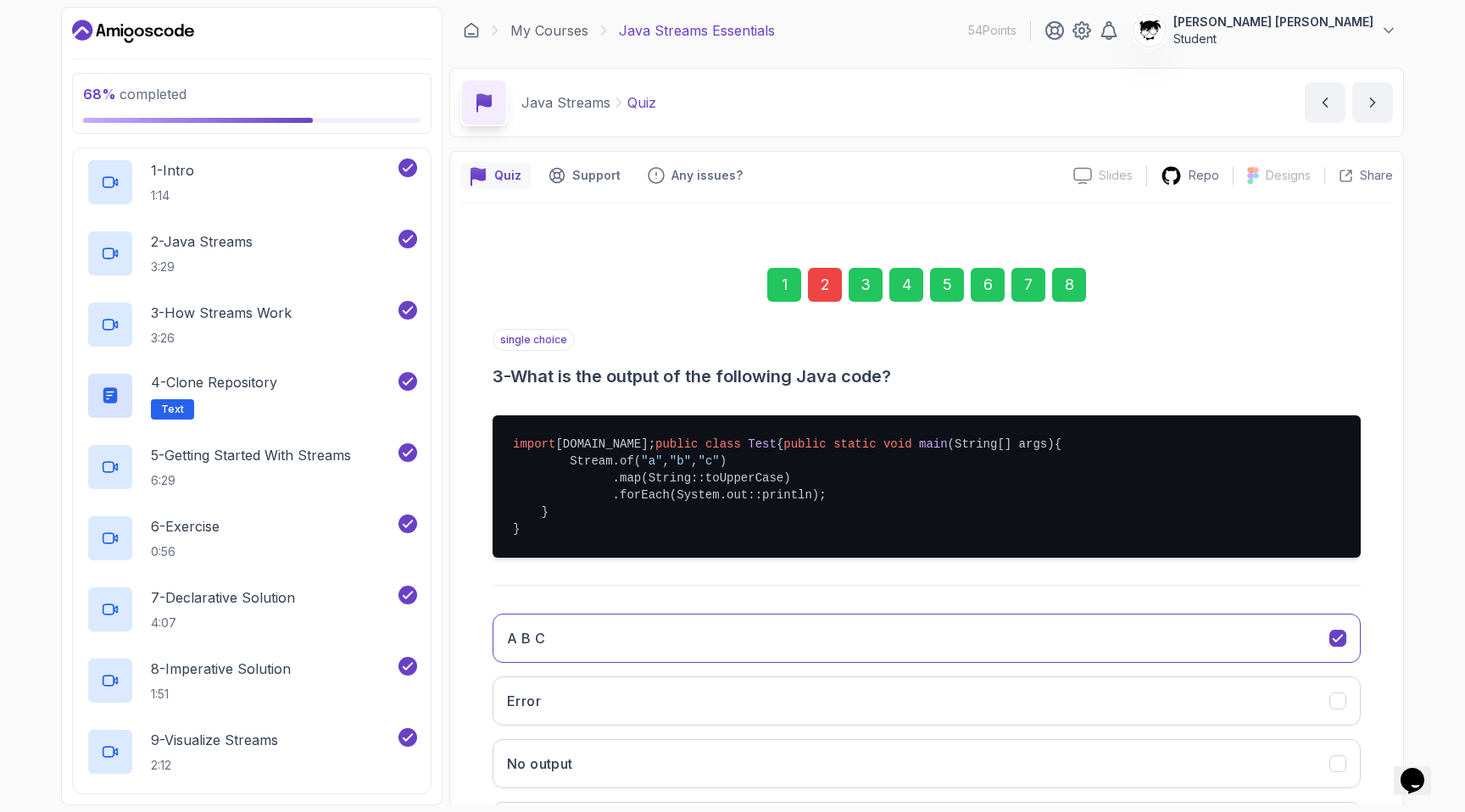
click at [1070, 281] on div "8" at bounding box center [1068, 284] width 34 height 34
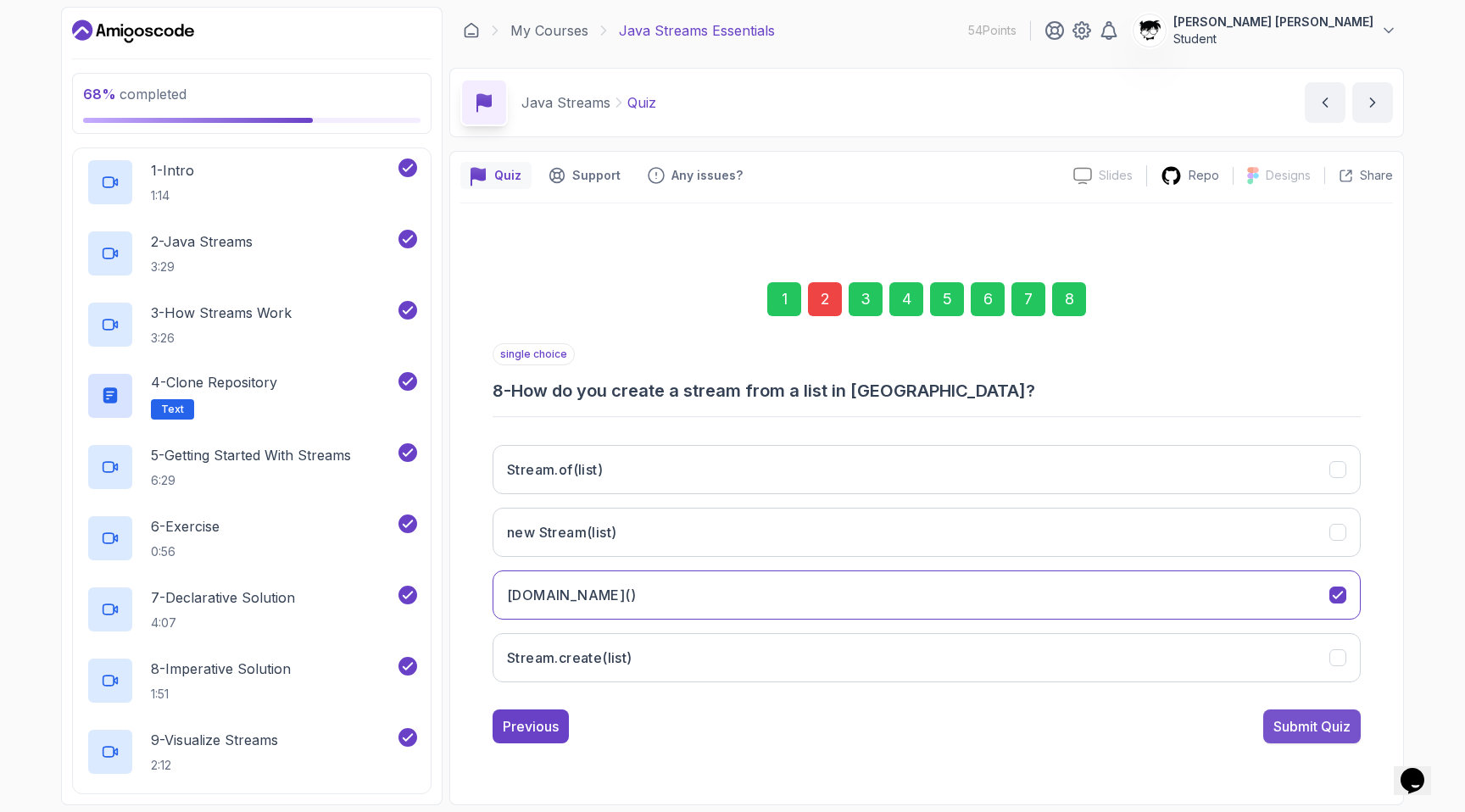
click at [1314, 735] on button "Submit Quiz" at bounding box center [1312, 726] width 97 height 34
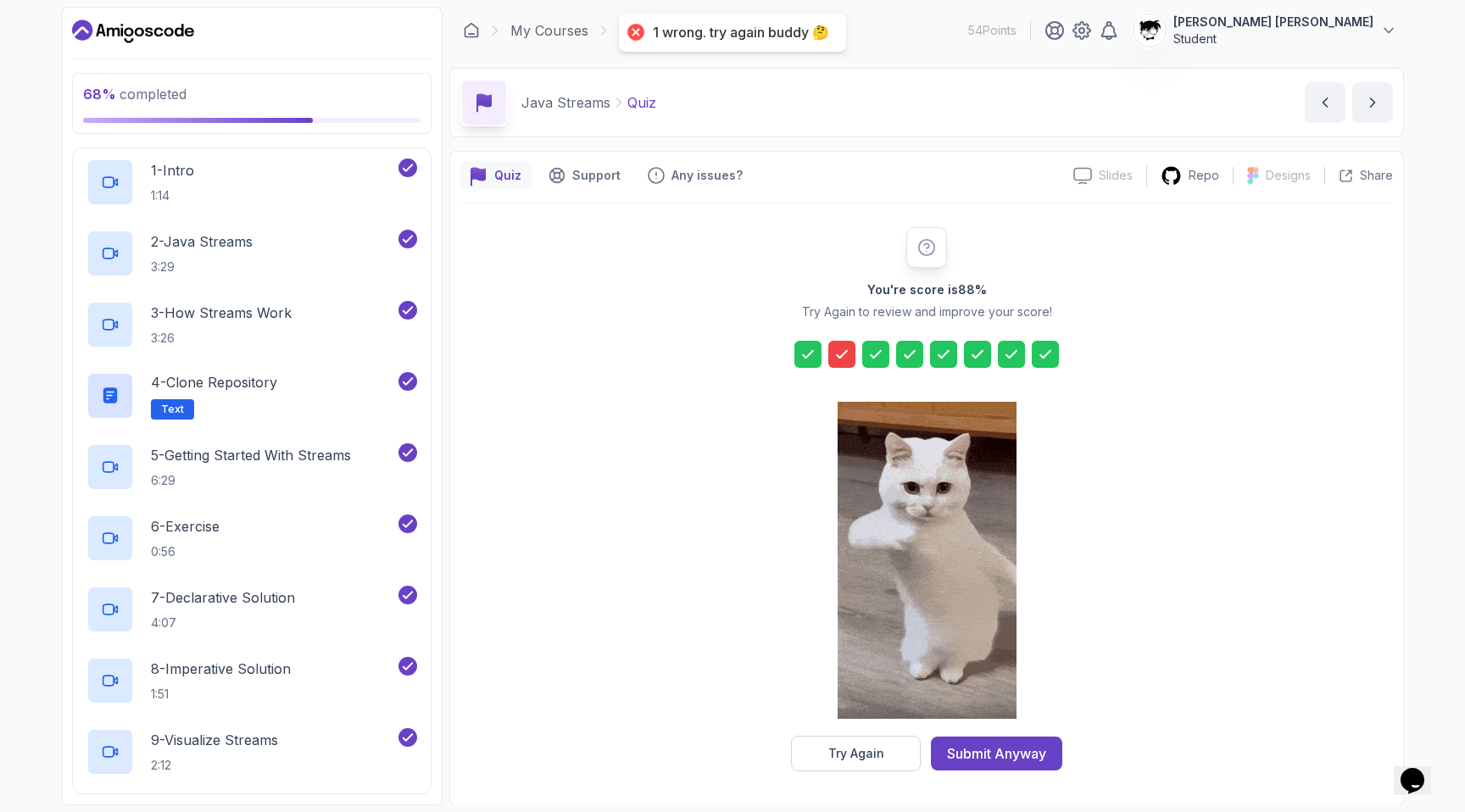
click at [843, 354] on icon at bounding box center [841, 354] width 10 height 7
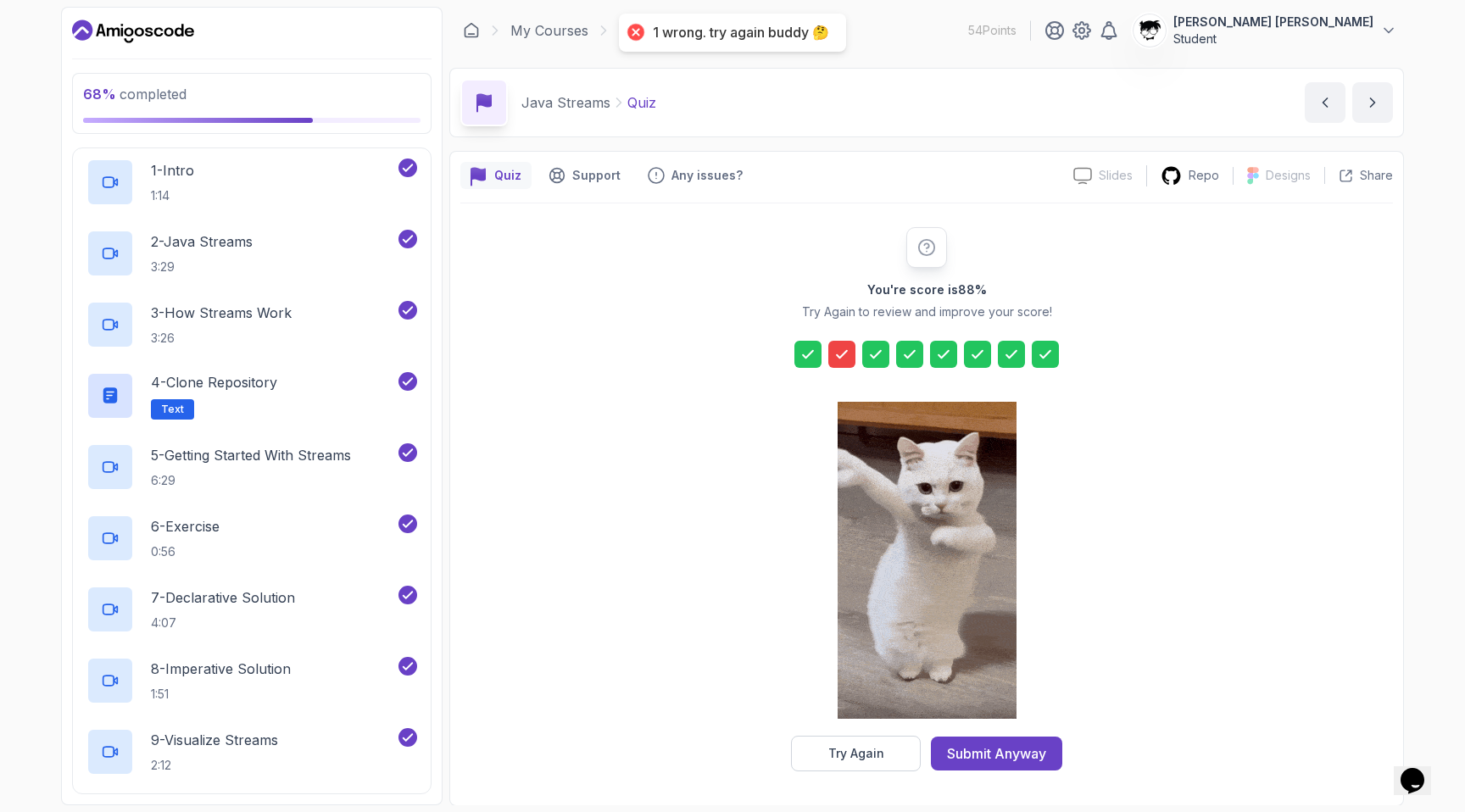
click at [843, 354] on icon at bounding box center [841, 354] width 10 height 7
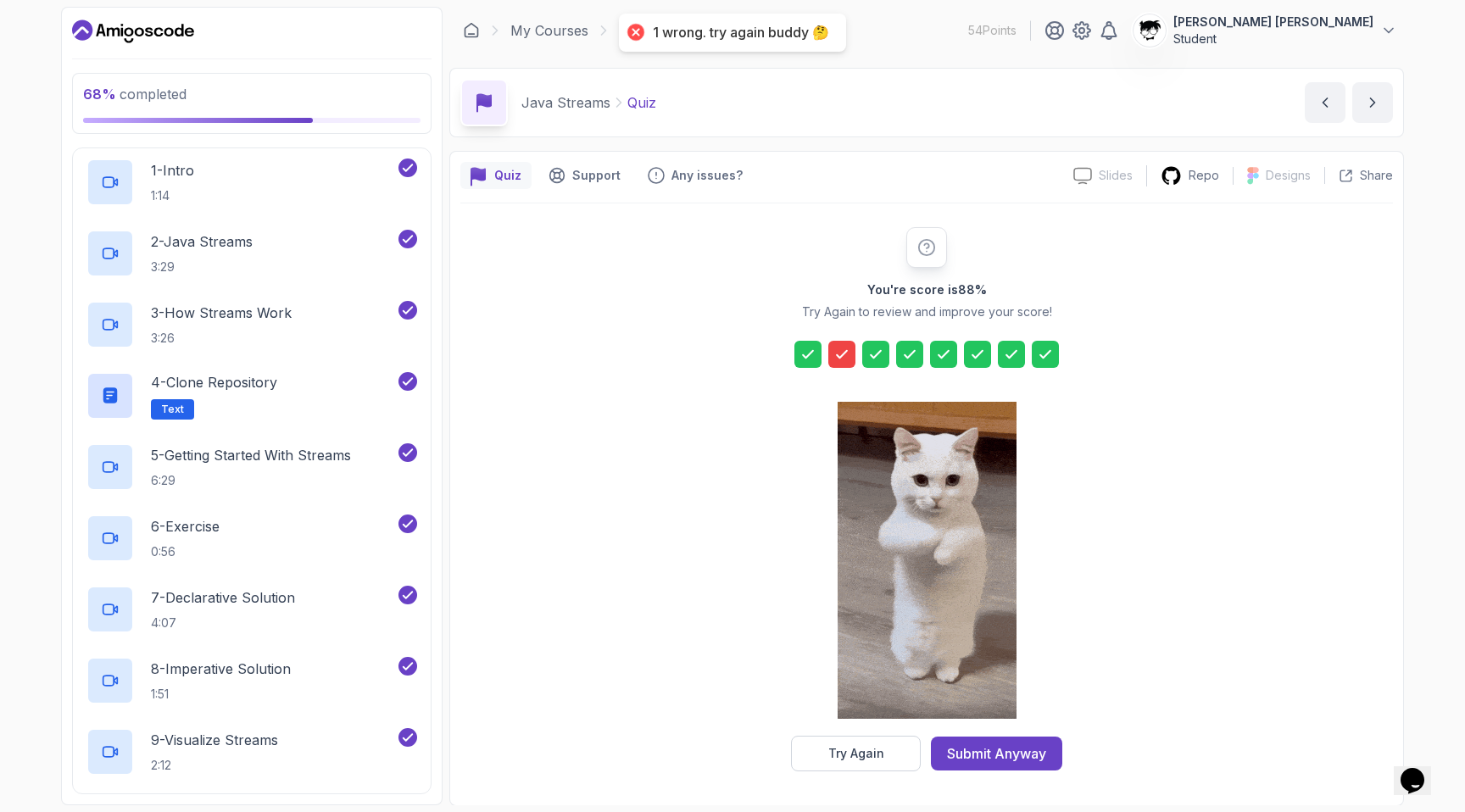
click at [844, 773] on div "You're score is 88 % Try Again to review and improve your score! Try Again Subm…" at bounding box center [926, 499] width 933 height 591
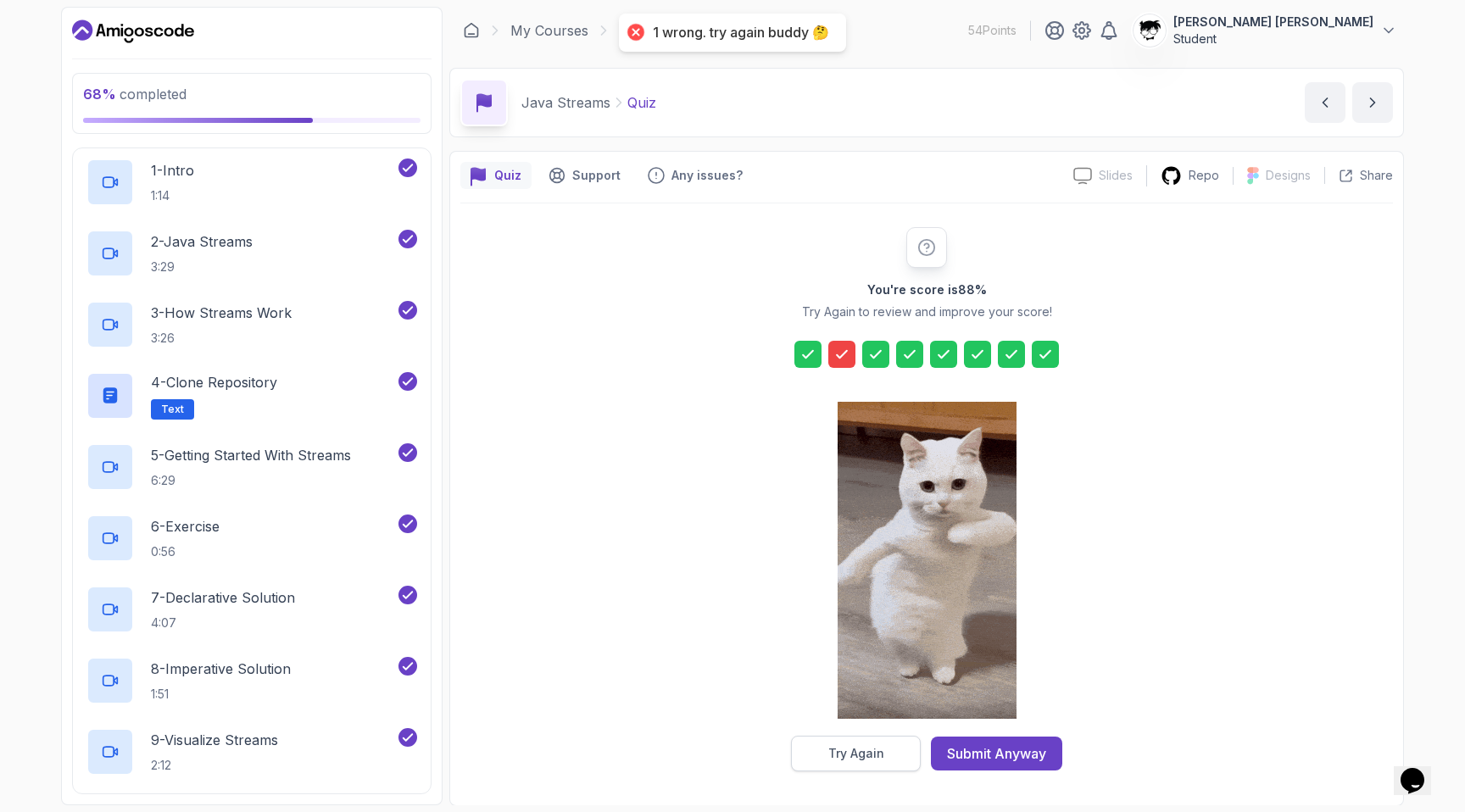
click at [833, 748] on div "Try Again" at bounding box center [856, 753] width 56 height 17
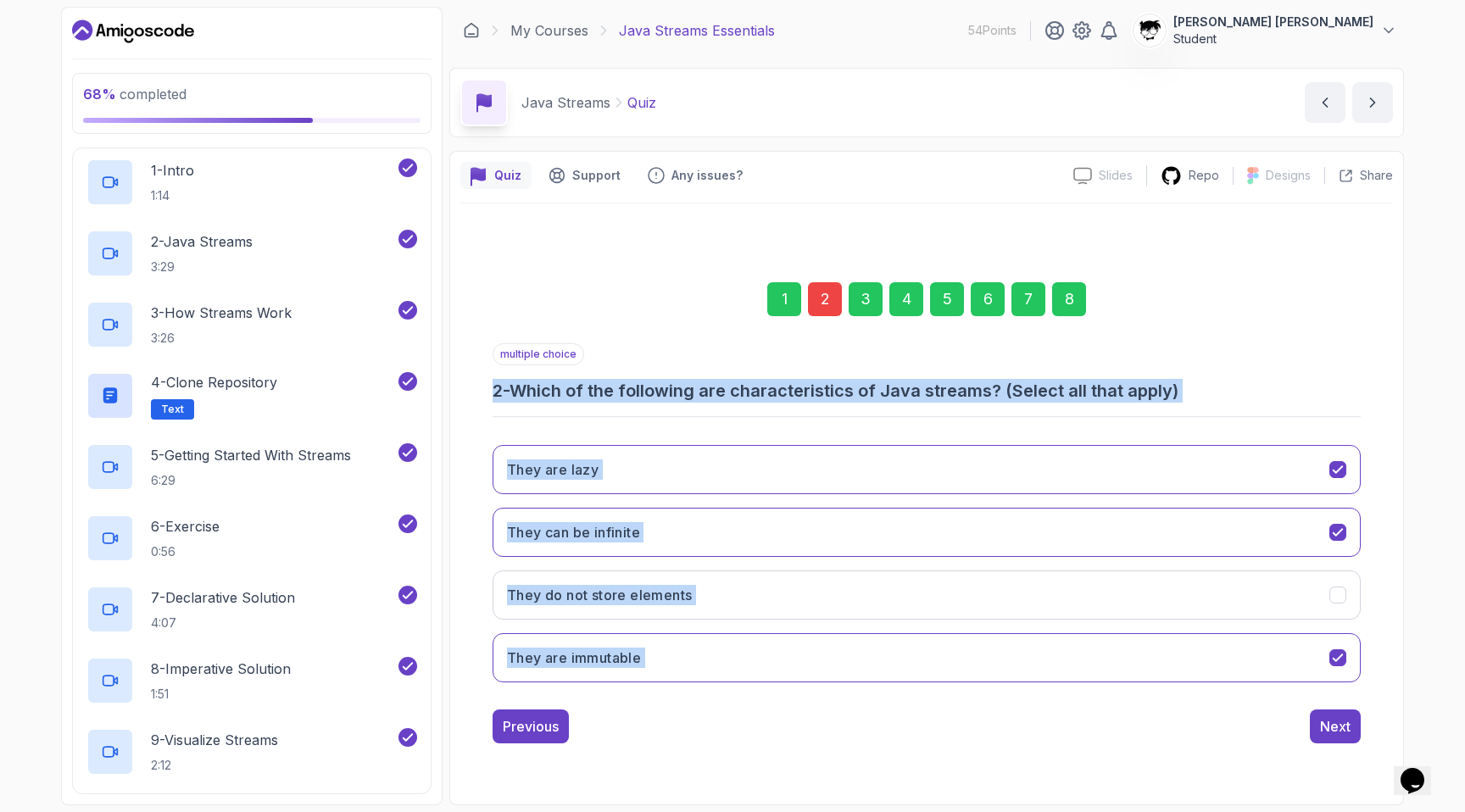
drag, startPoint x: 486, startPoint y: 387, endPoint x: 1069, endPoint y: 690, distance: 657.0
click at [1069, 690] on div "1 2 3 4 5 6 7 8 multiple choice 2 - Which of the following are characteristics …" at bounding box center [926, 499] width 933 height 515
copy div "2 - Which of the following are characteristics of Java streams? (Select all tha…"
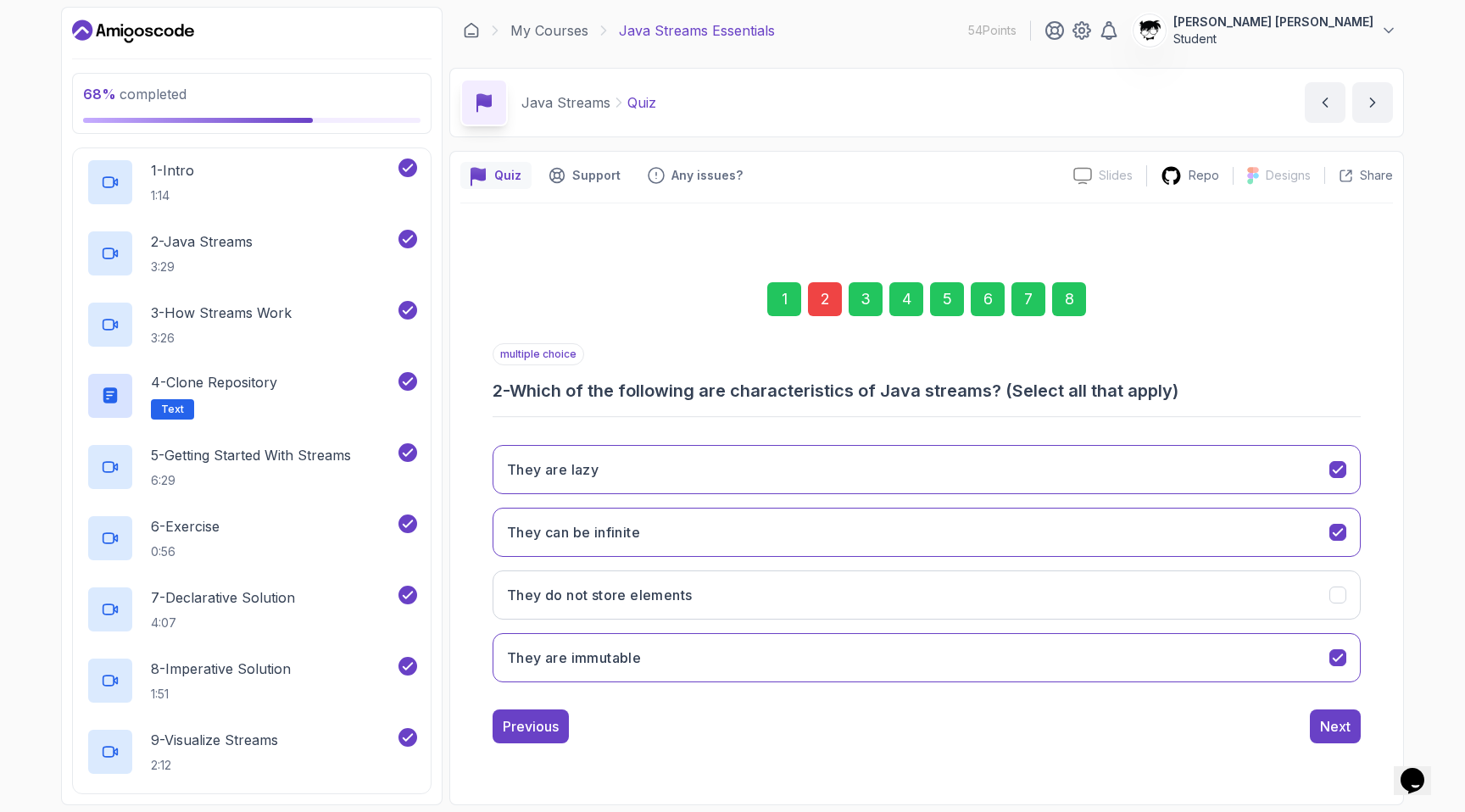
click at [541, 348] on p "multiple choice" at bounding box center [538, 355] width 92 height 22
click at [574, 573] on button "They do not store elements" at bounding box center [926, 595] width 868 height 50
click at [1312, 722] on button "Next" at bounding box center [1335, 726] width 51 height 34
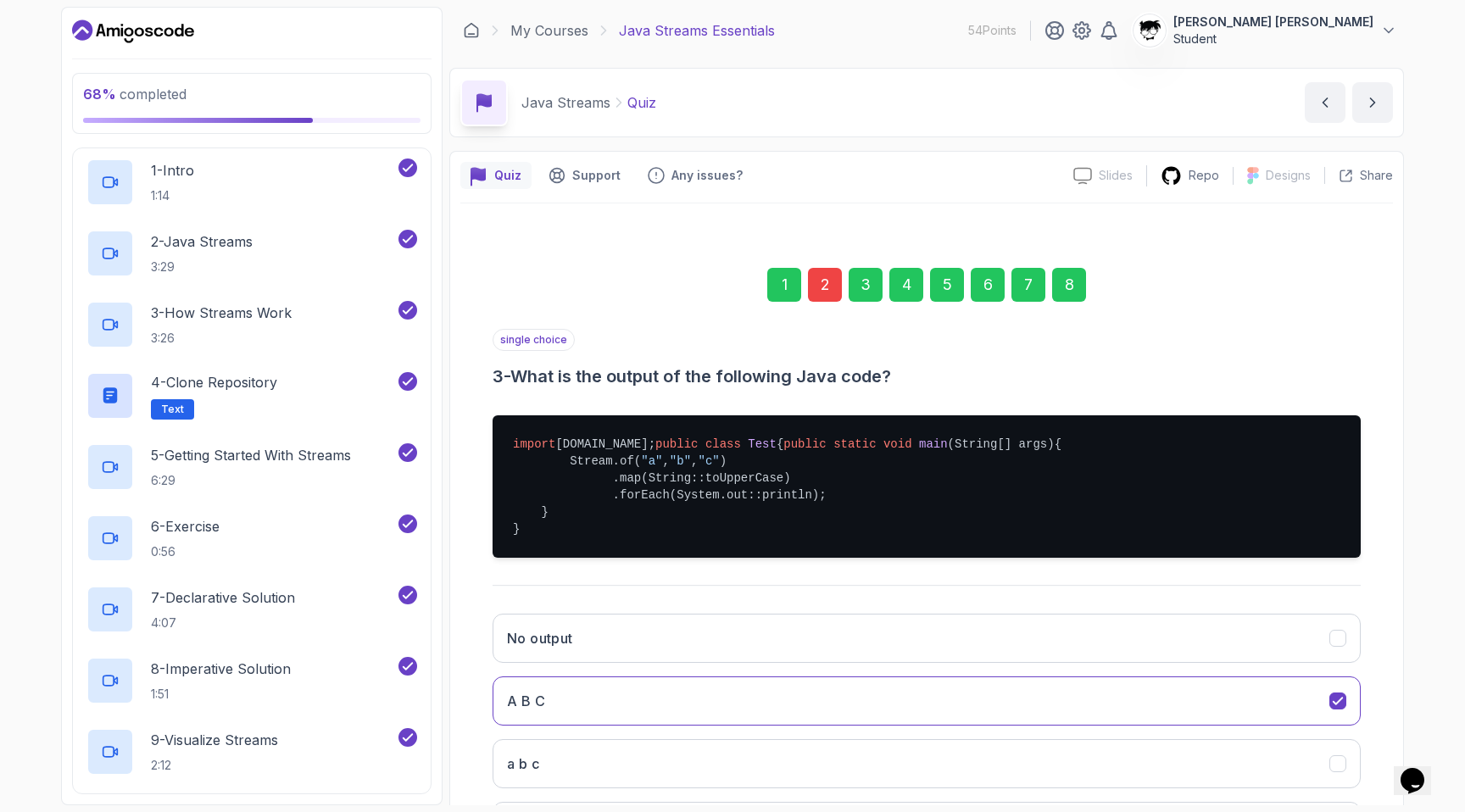
click at [1068, 279] on div "8" at bounding box center [1068, 284] width 34 height 34
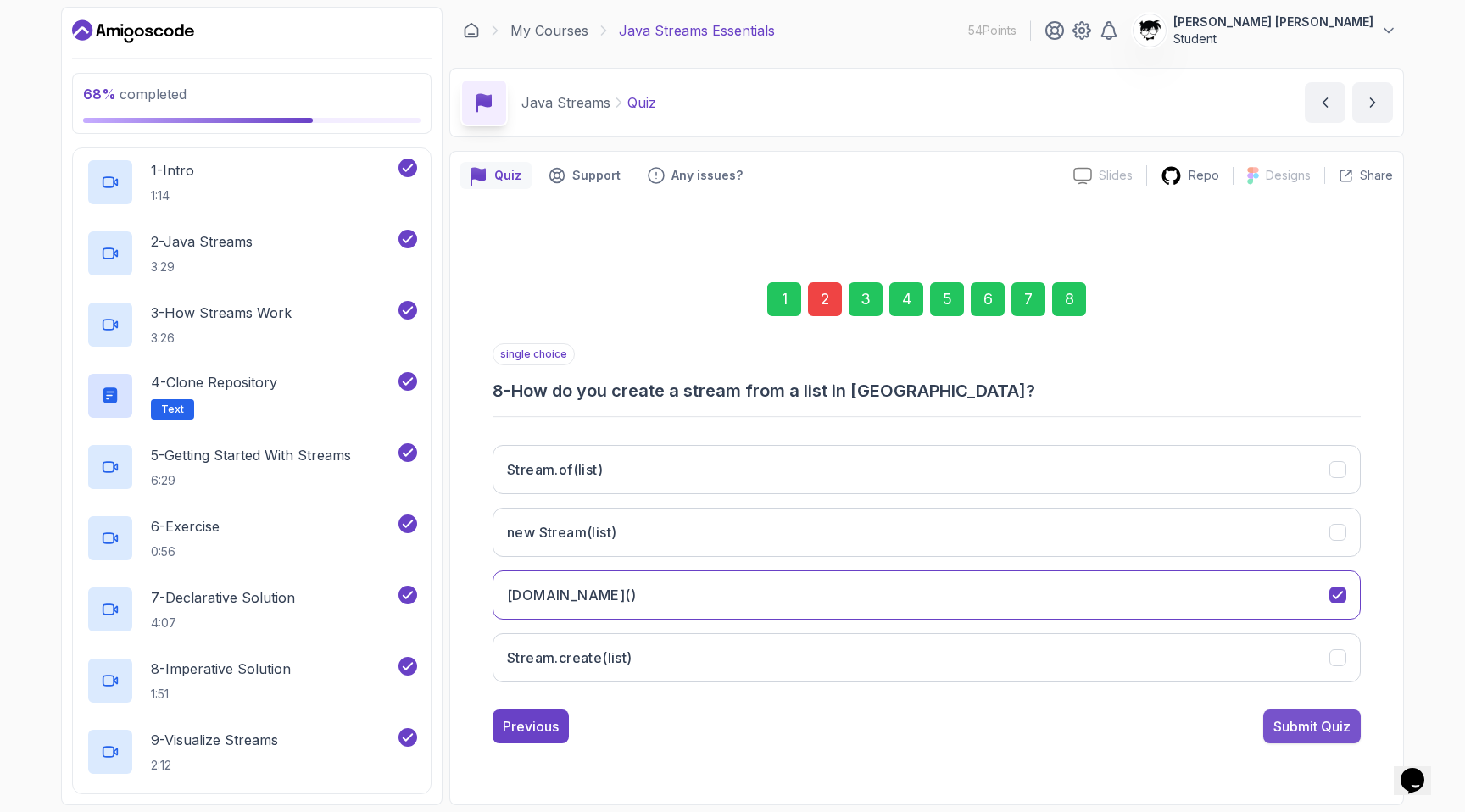
click at [1283, 718] on div "Submit Quiz" at bounding box center [1312, 727] width 77 height 21
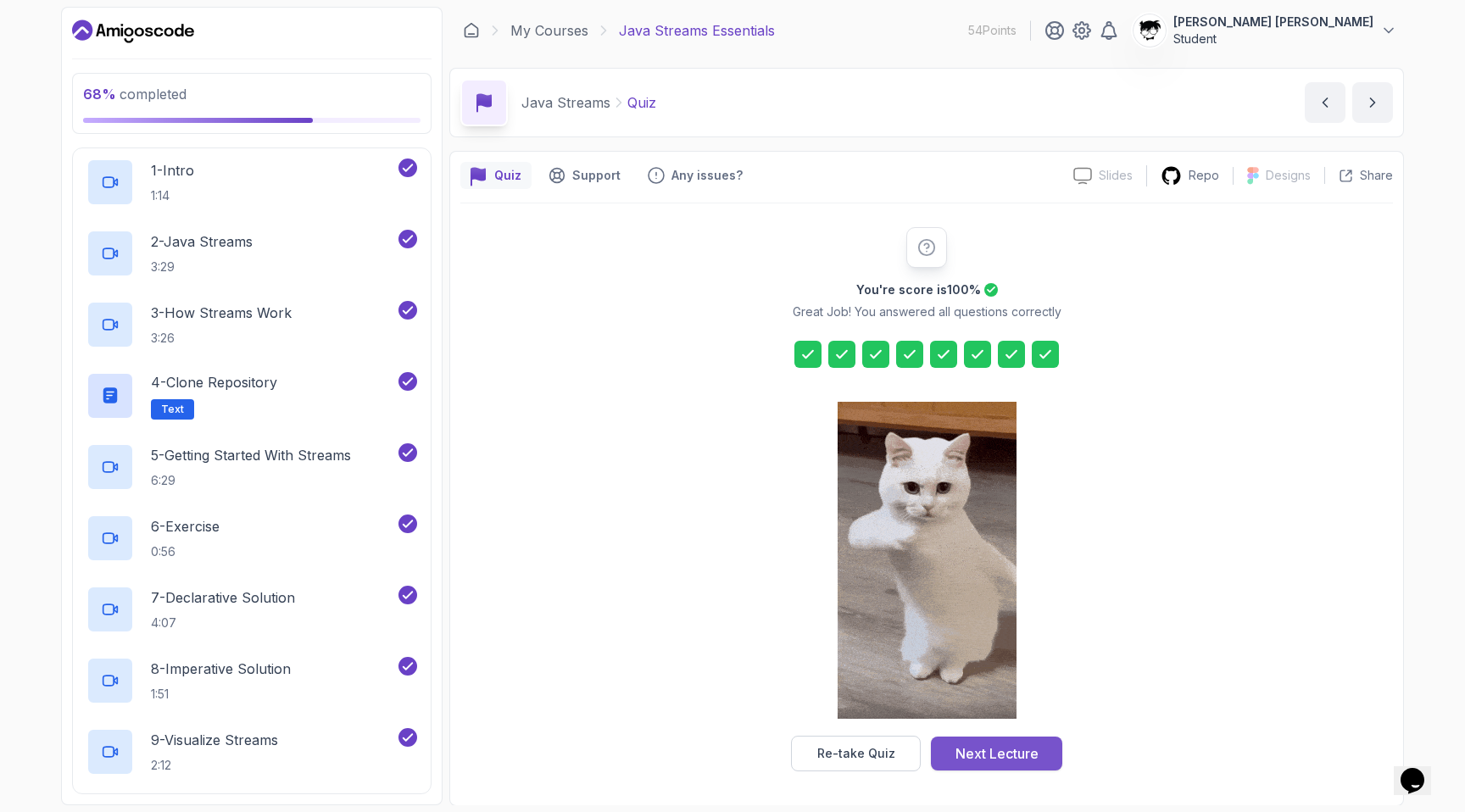
click at [988, 748] on div "Next Lecture" at bounding box center [996, 754] width 83 height 21
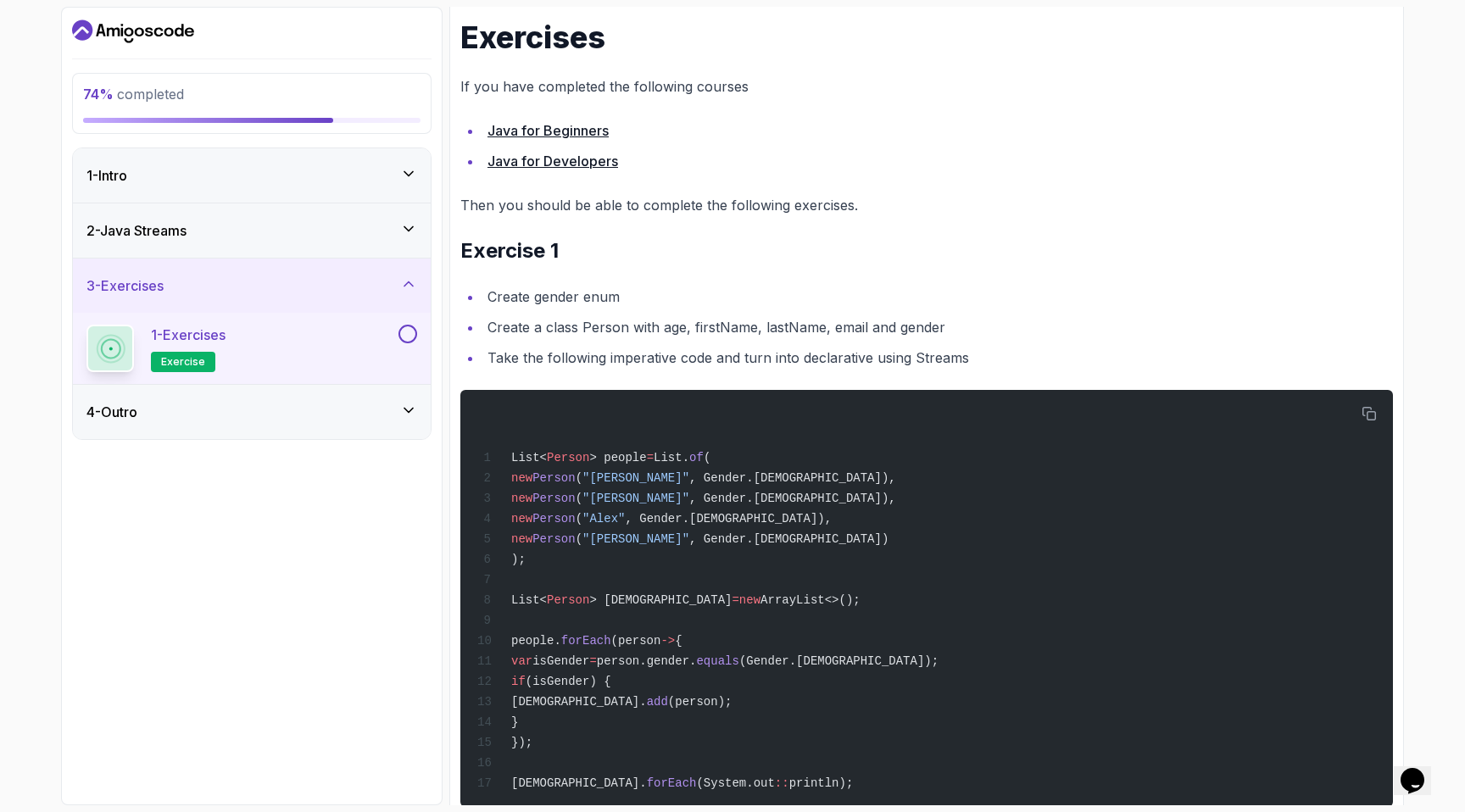
scroll to position [329, 0]
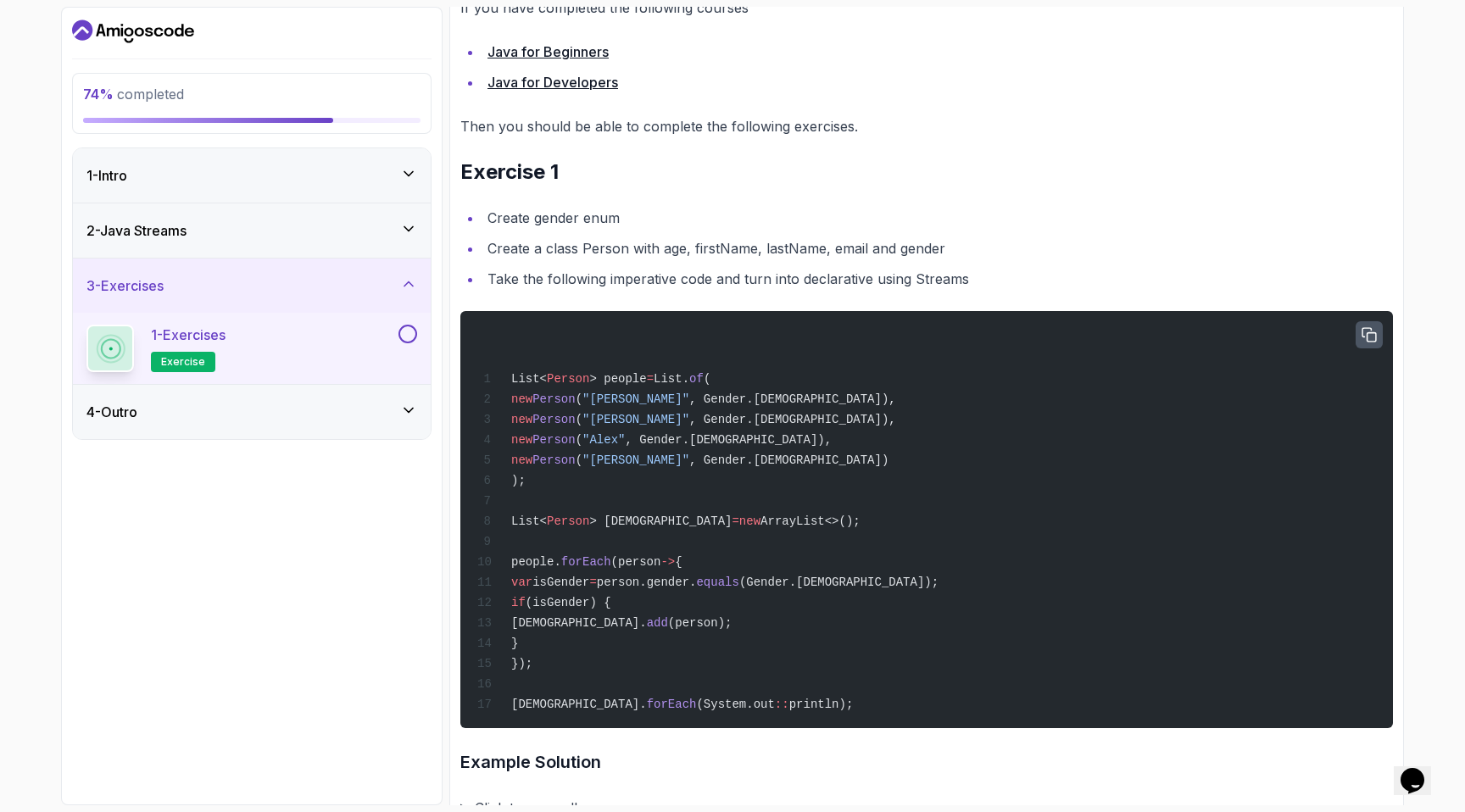
click at [1360, 341] on button "button" at bounding box center [1369, 334] width 27 height 27
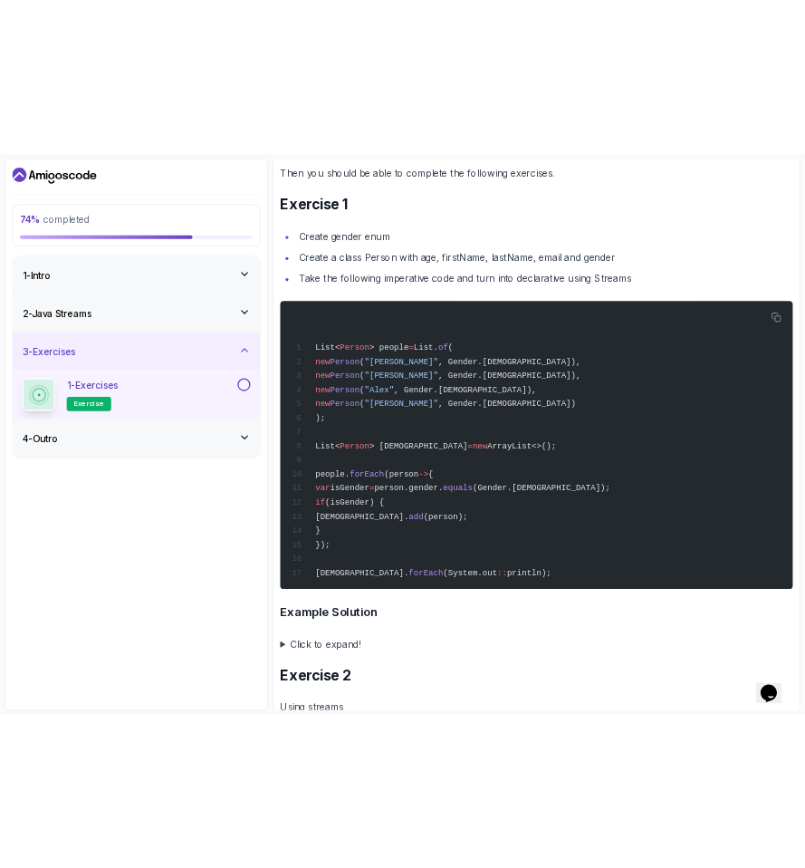
scroll to position [574, 0]
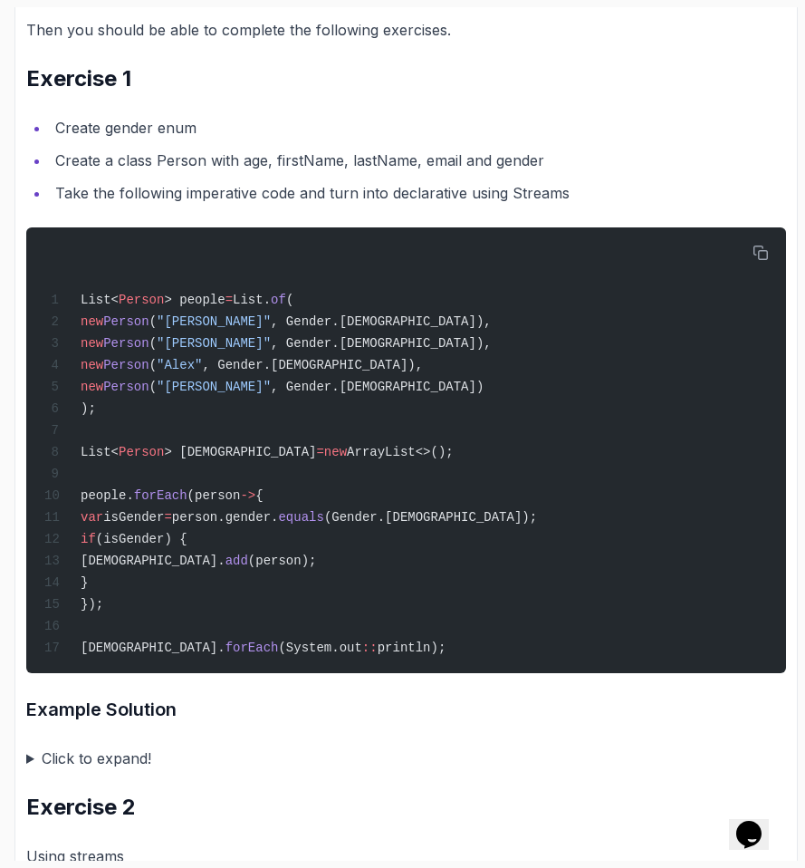
click at [154, 186] on li "Take the following imperative code and turn into declarative using Streams" at bounding box center [418, 192] width 737 height 25
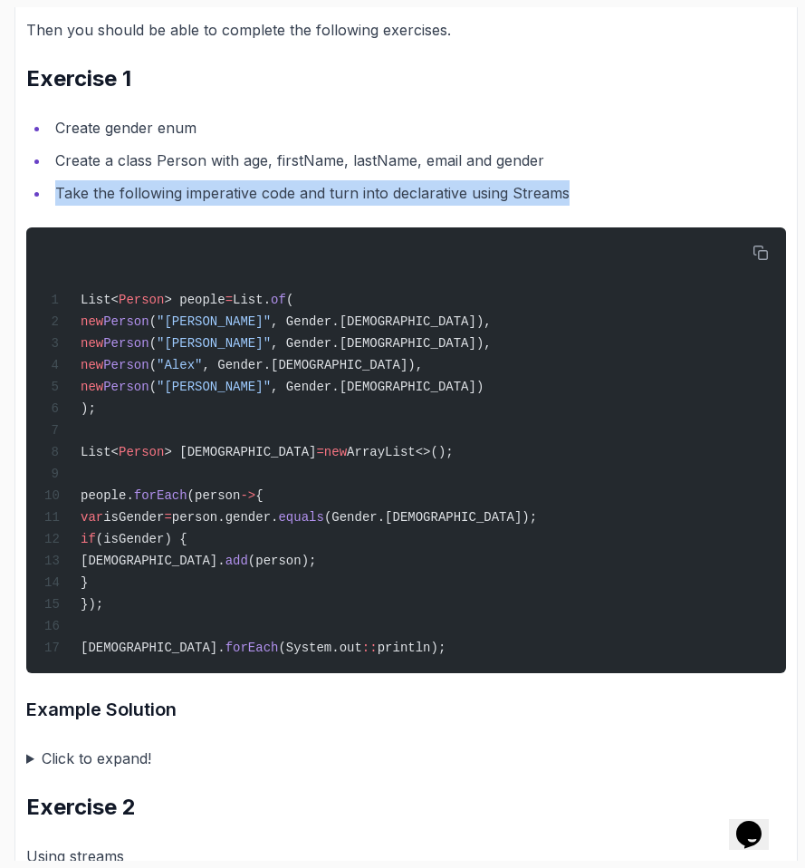
click at [154, 186] on li "Take the following imperative code and turn into declarative using Streams" at bounding box center [418, 192] width 737 height 25
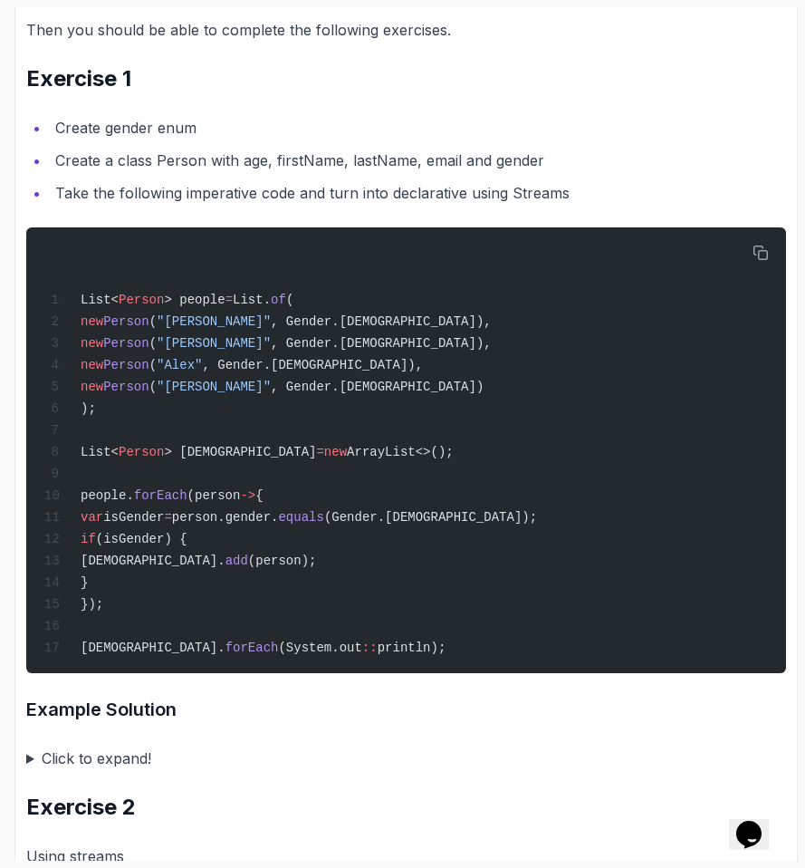
click at [356, 207] on div "~4 min read Exercises If you have completed the following courses Java for Begi…" at bounding box center [406, 760] width 760 height 1951
click at [30, 771] on summary "Click to expand!" at bounding box center [406, 758] width 760 height 25
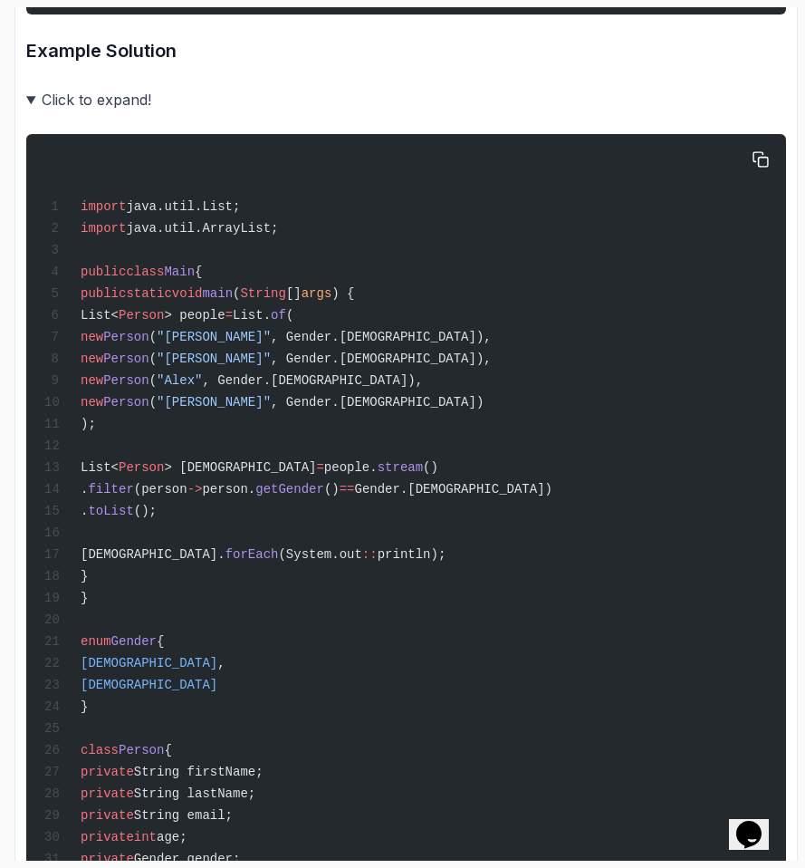
scroll to position [1131, 0]
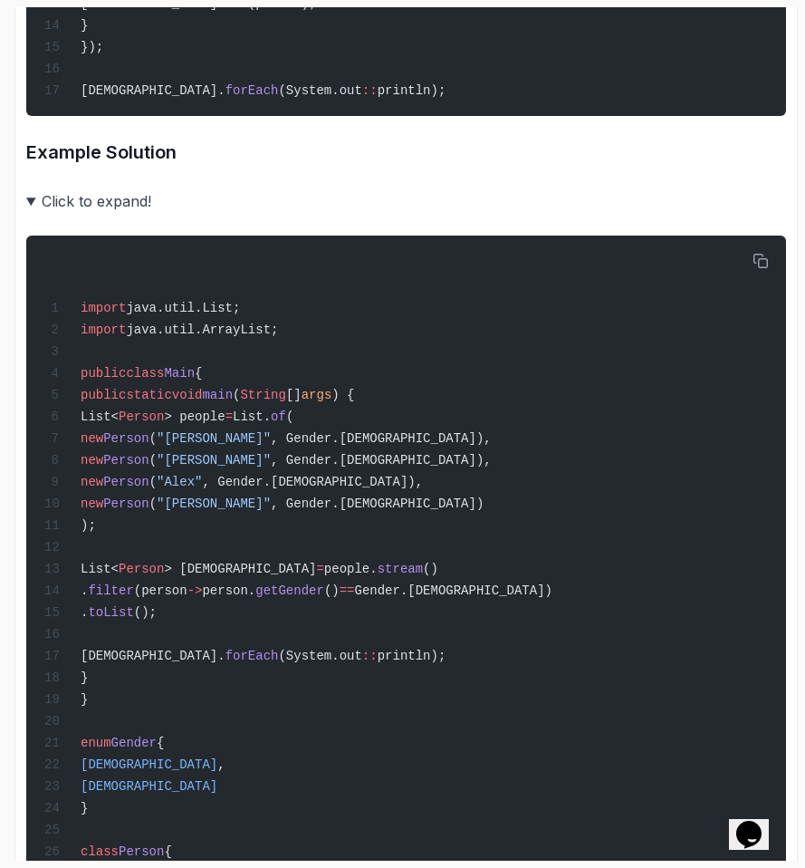
click at [31, 214] on summary "Click to expand!" at bounding box center [406, 200] width 760 height 25
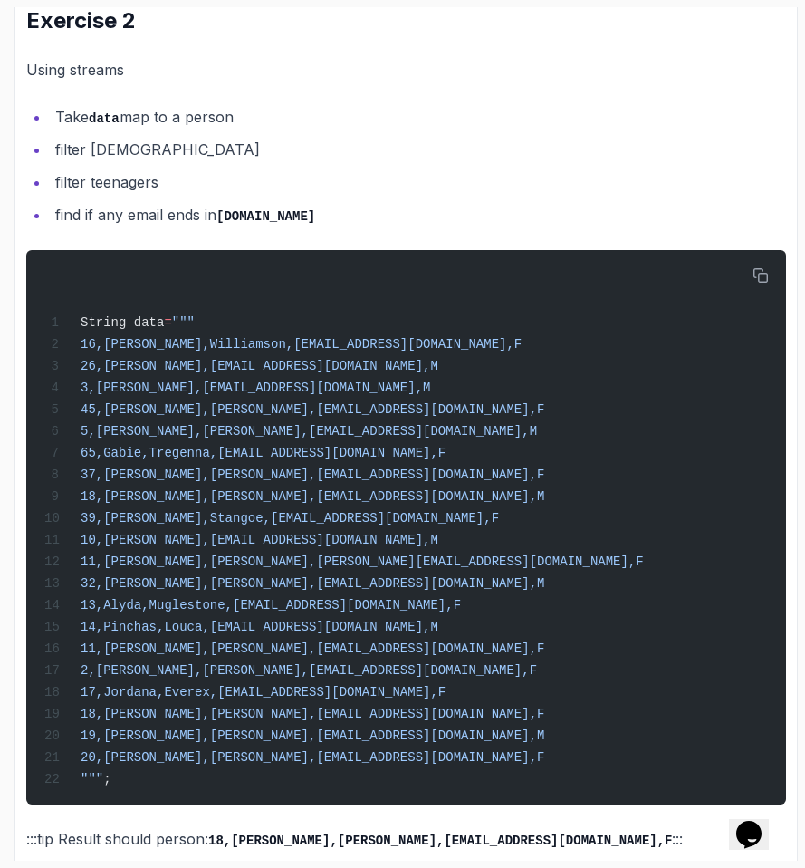
scroll to position [1520, 0]
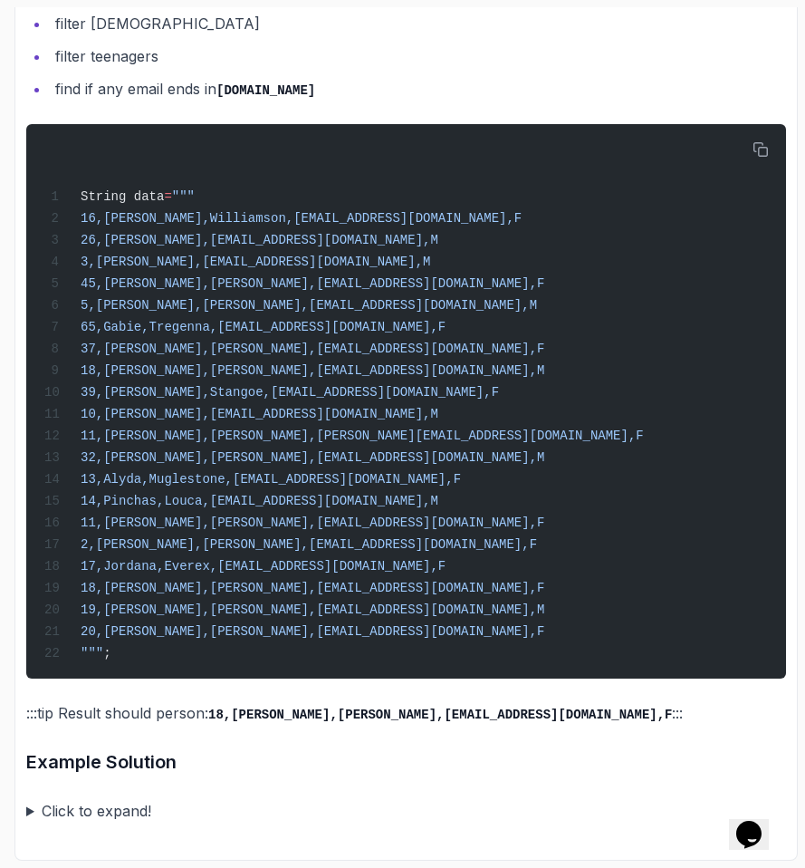
click at [34, 812] on summary "Click to expand!" at bounding box center [406, 810] width 760 height 25
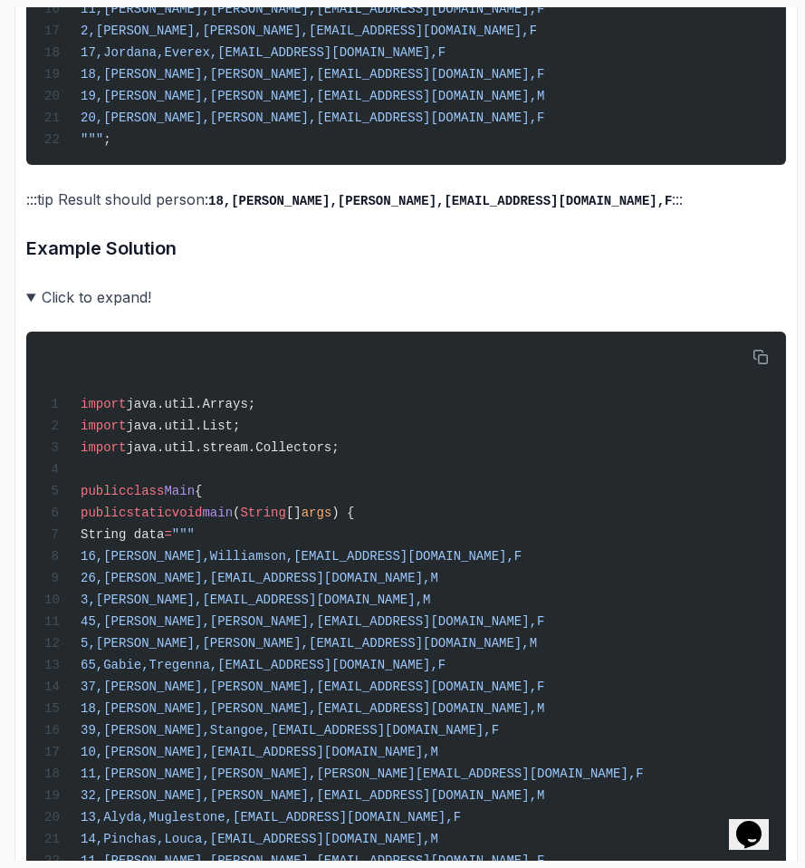
scroll to position [2262, 0]
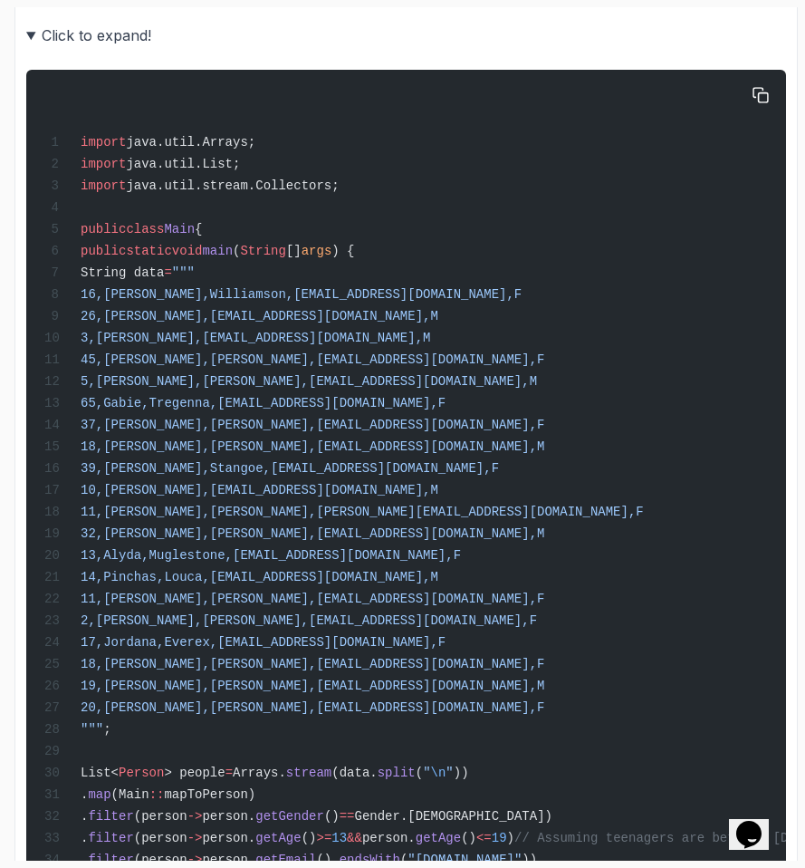
click at [371, 541] on span "32,Homerus,Averay,haverayb@skyrock.com,M" at bounding box center [313, 533] width 464 height 14
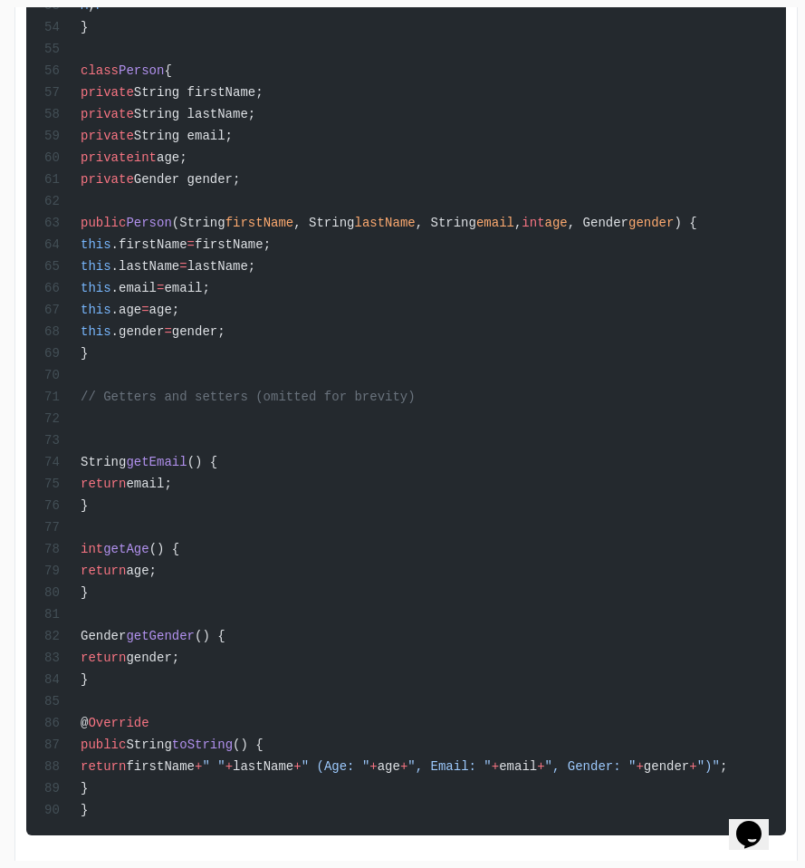
scroll to position [3530, 0]
drag, startPoint x: 100, startPoint y: 174, endPoint x: 208, endPoint y: 457, distance: 302.9
drag, startPoint x: 208, startPoint y: 457, endPoint x: 29, endPoint y: 186, distance: 324.9
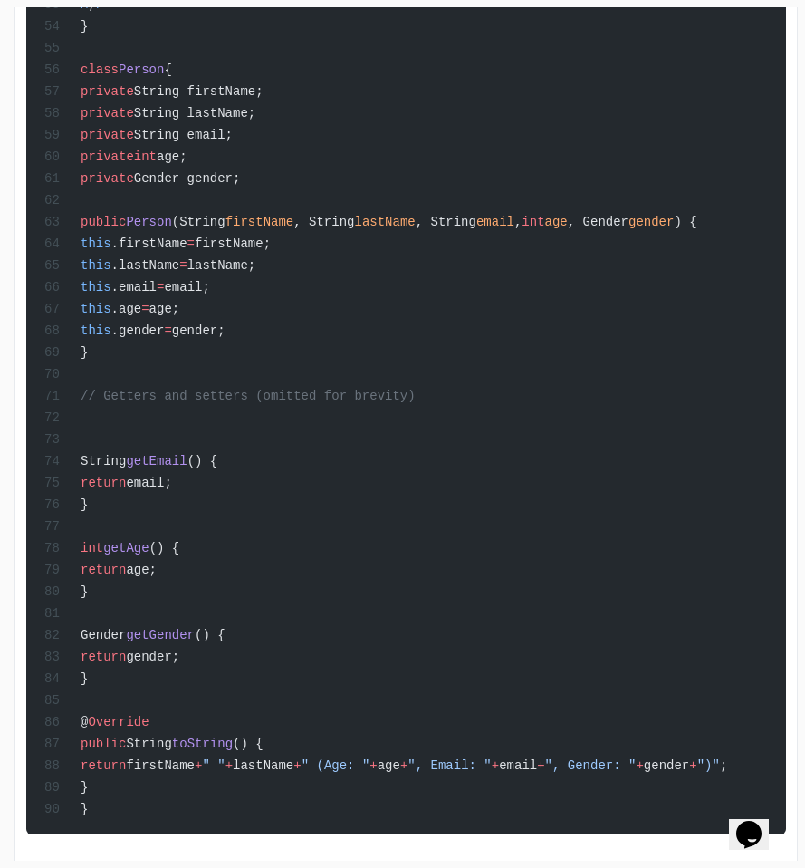
copy code "private String firstName; private String lastName; private String email; privat…"
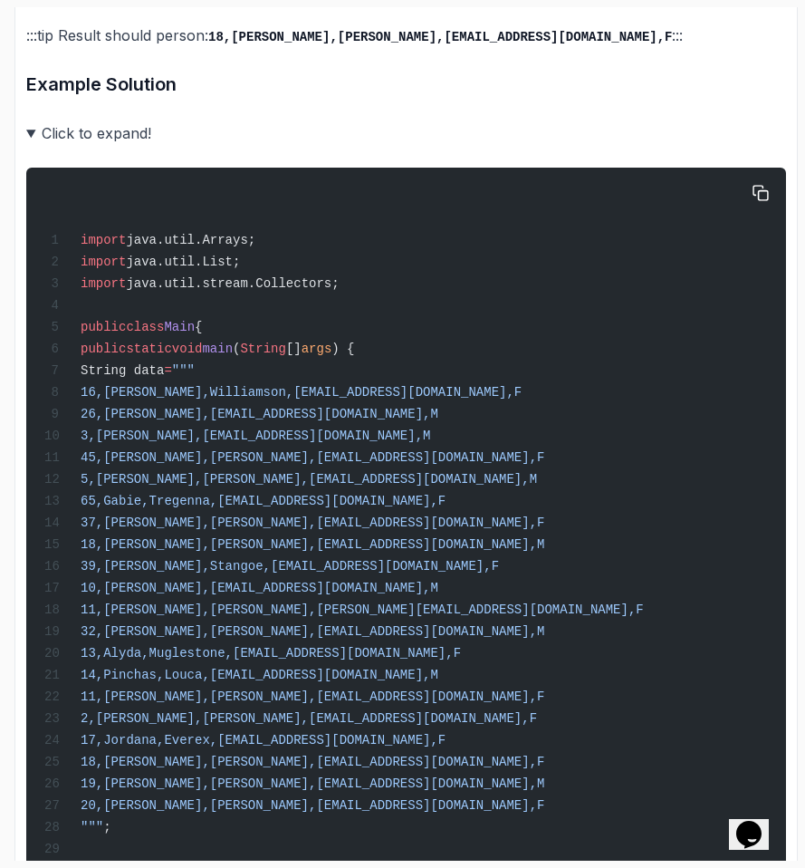
scroll to position [2427, 0]
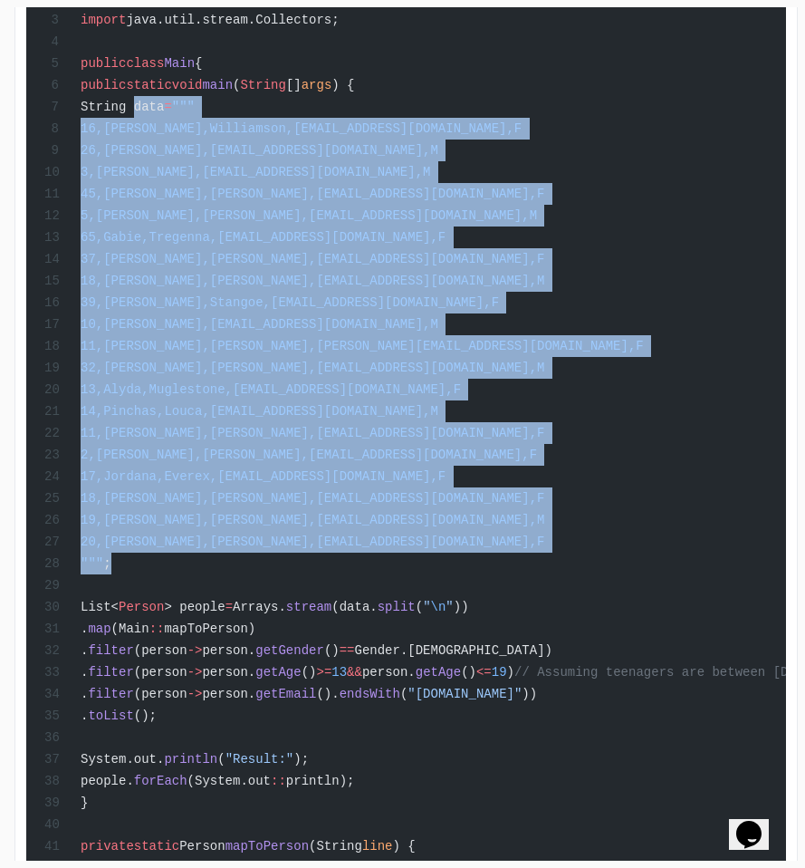
drag, startPoint x: 130, startPoint y: 140, endPoint x: 564, endPoint y: 622, distance: 647.9
copy code "String data = """ 16,Fanchette,Williamson,fwilliamson0@github.com,F 26,Aleksand…"
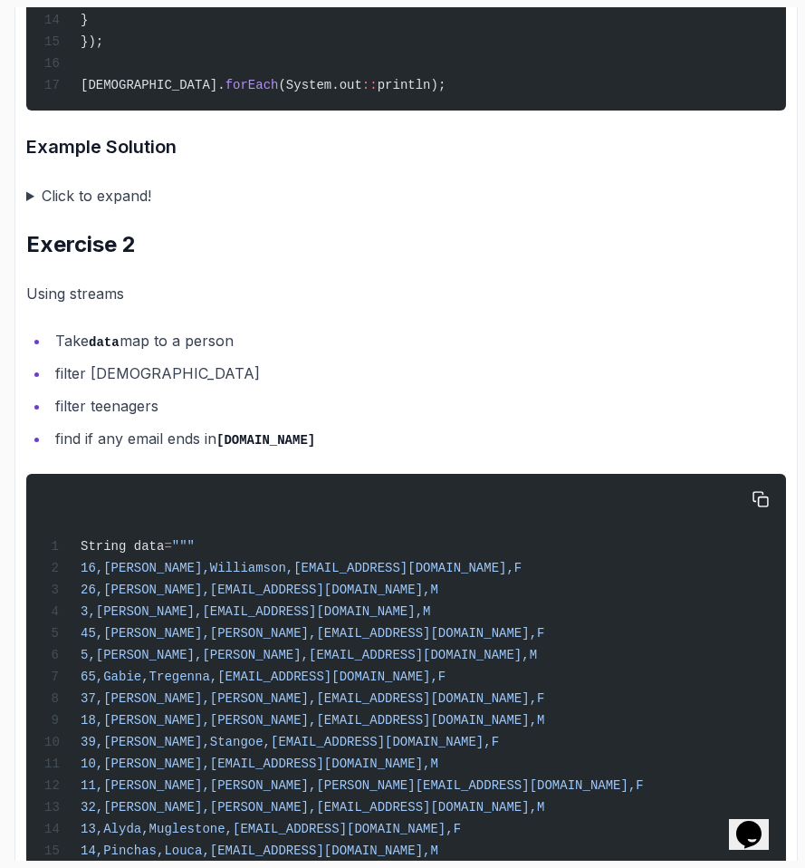
click at [564, 621] on div "String data = """ 16,Fanchette,Williamson,fwilliamson0@github.com,F 26,Aleksand…" at bounding box center [406, 751] width 731 height 533
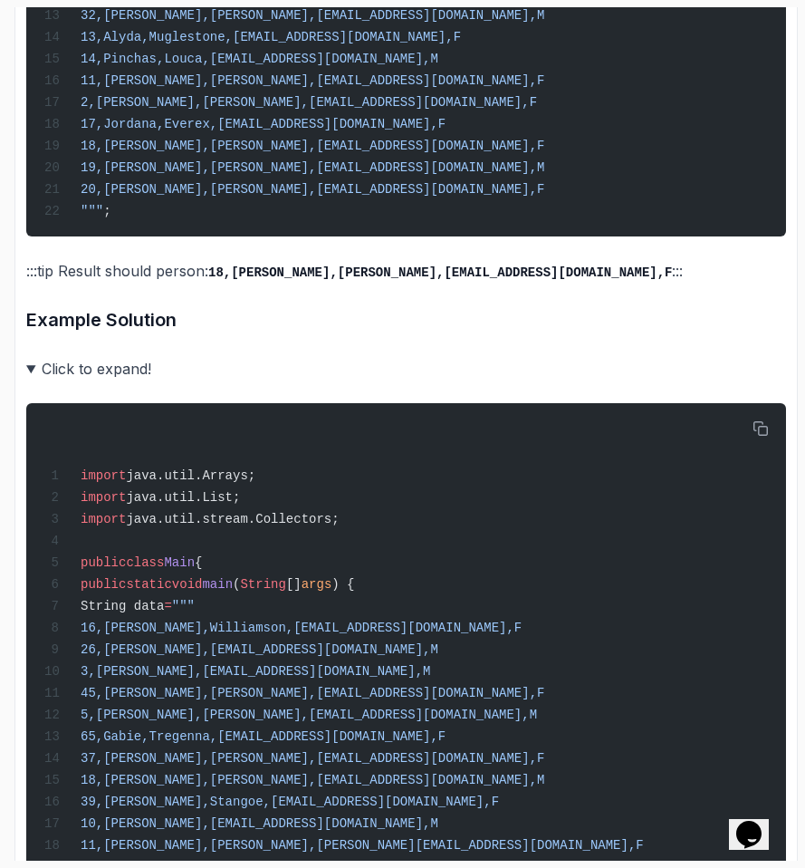
scroll to position [1886, 0]
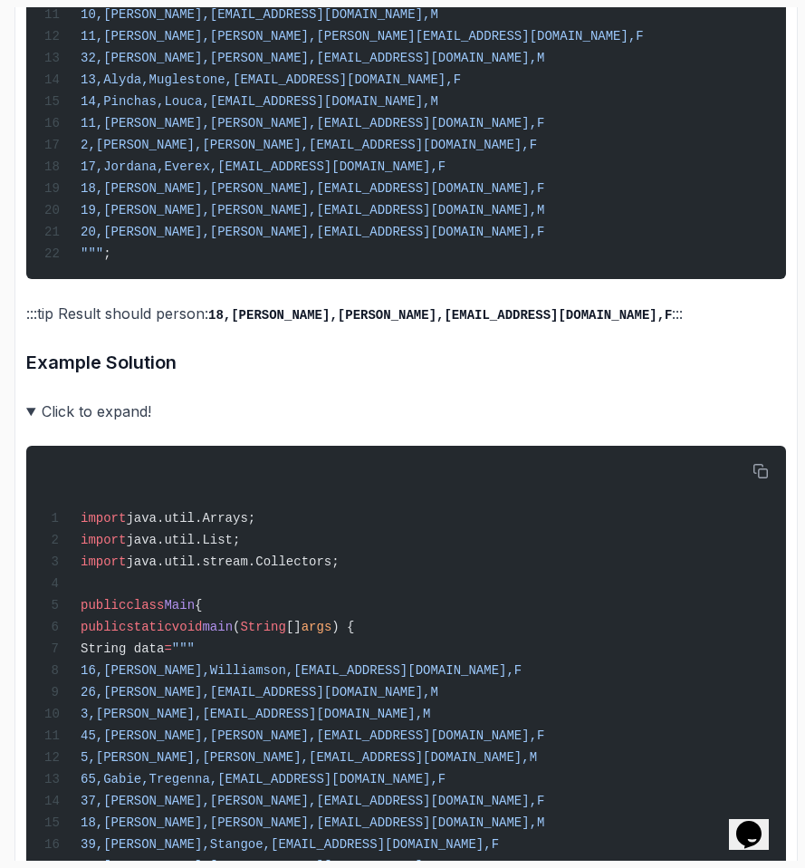
click at [33, 424] on summary "Click to expand!" at bounding box center [406, 411] width 760 height 25
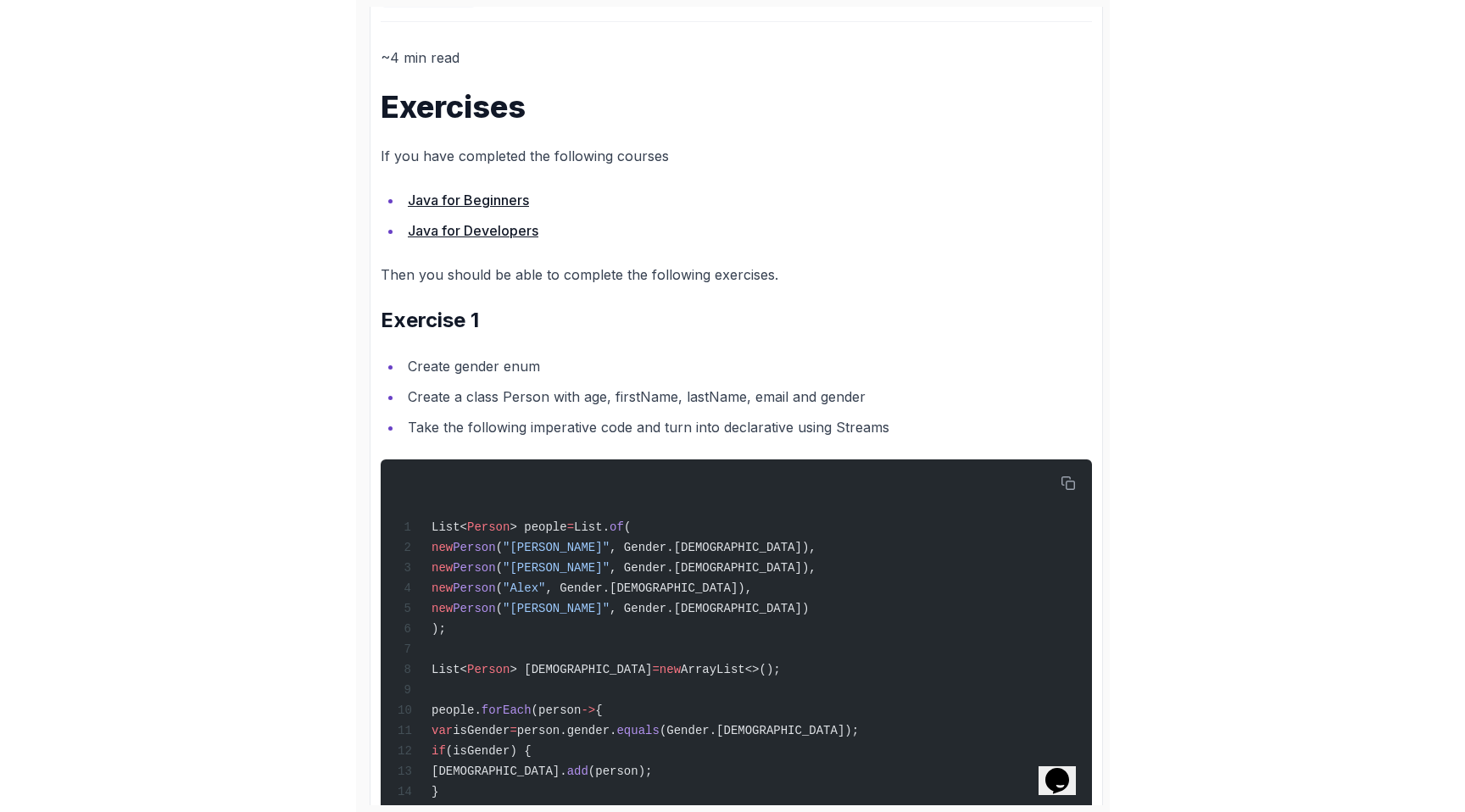
scroll to position [0, 0]
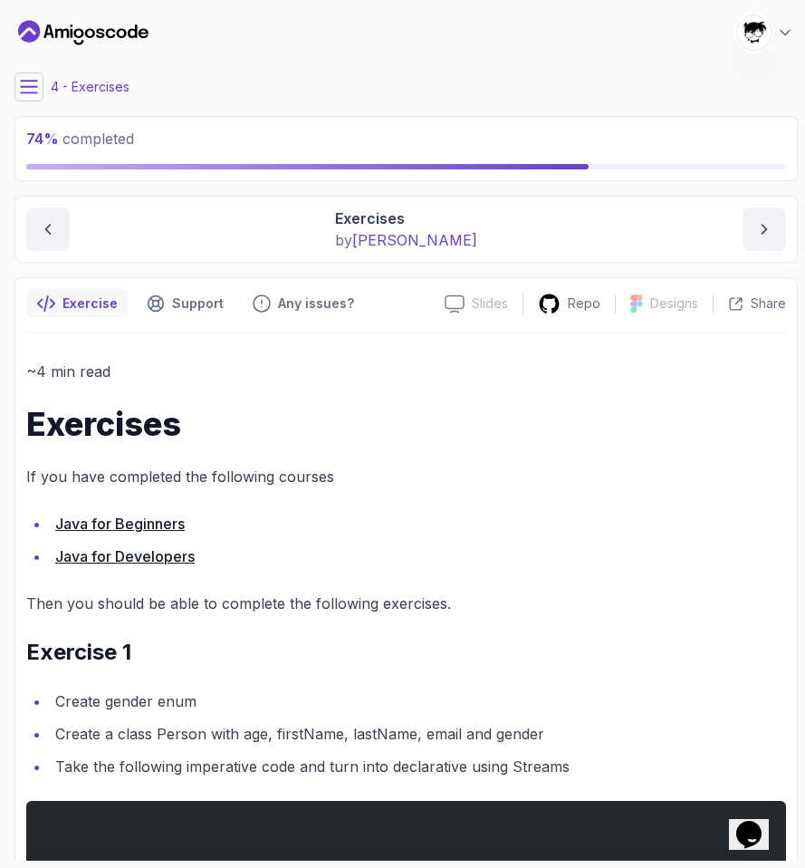
click at [24, 91] on icon at bounding box center [29, 87] width 18 height 18
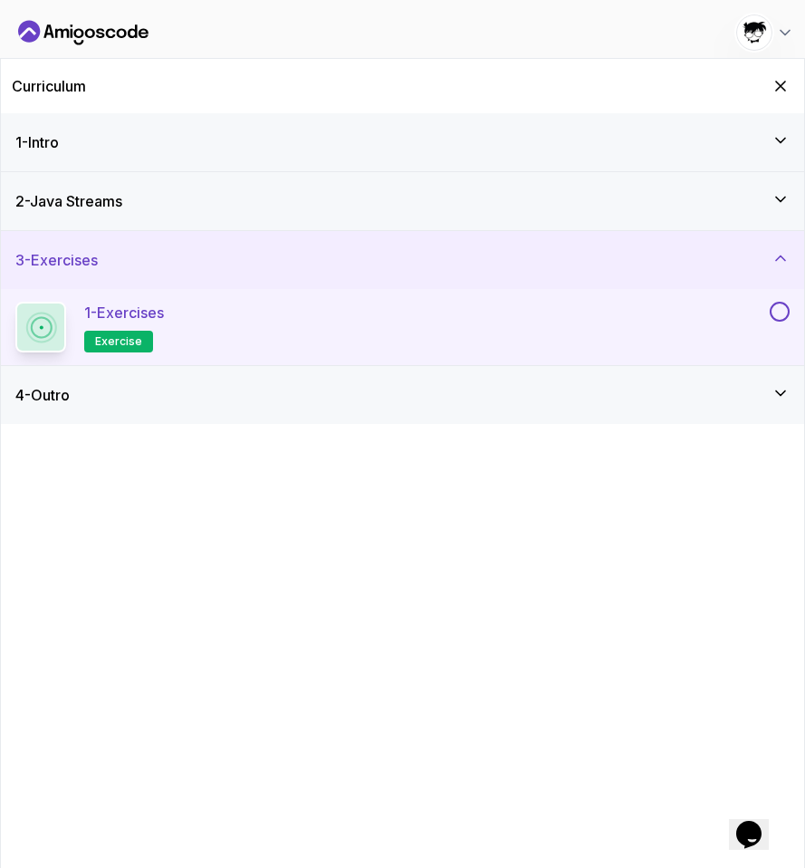
click at [781, 307] on button at bounding box center [780, 312] width 20 height 20
click at [738, 373] on div "4 - Outro" at bounding box center [403, 395] width 804 height 58
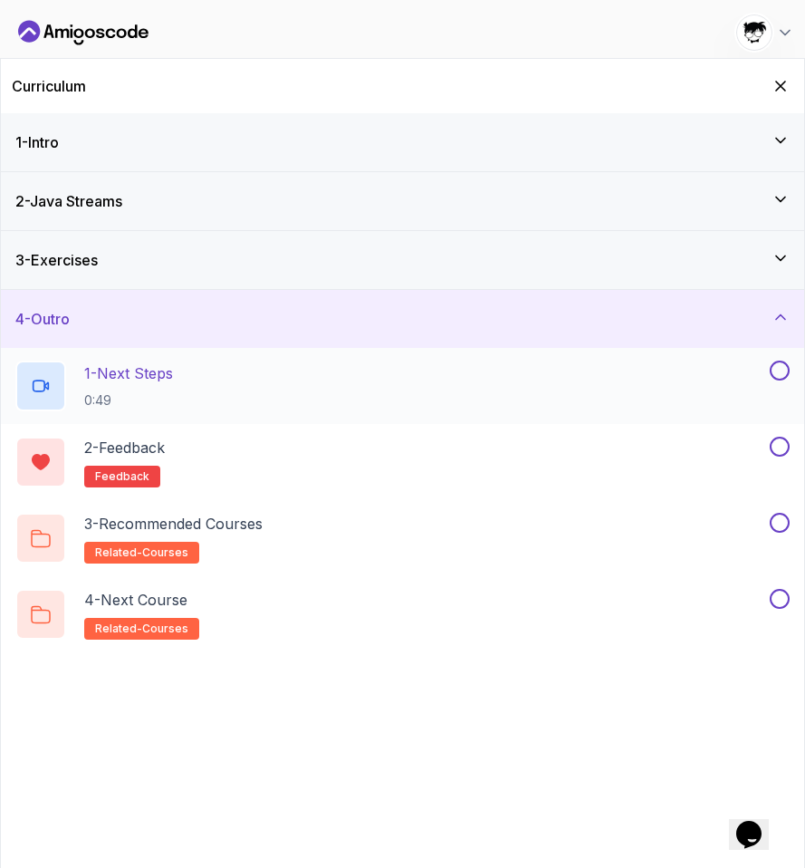
click at [341, 399] on div "1 - Next Steps 0:49" at bounding box center [390, 386] width 751 height 51
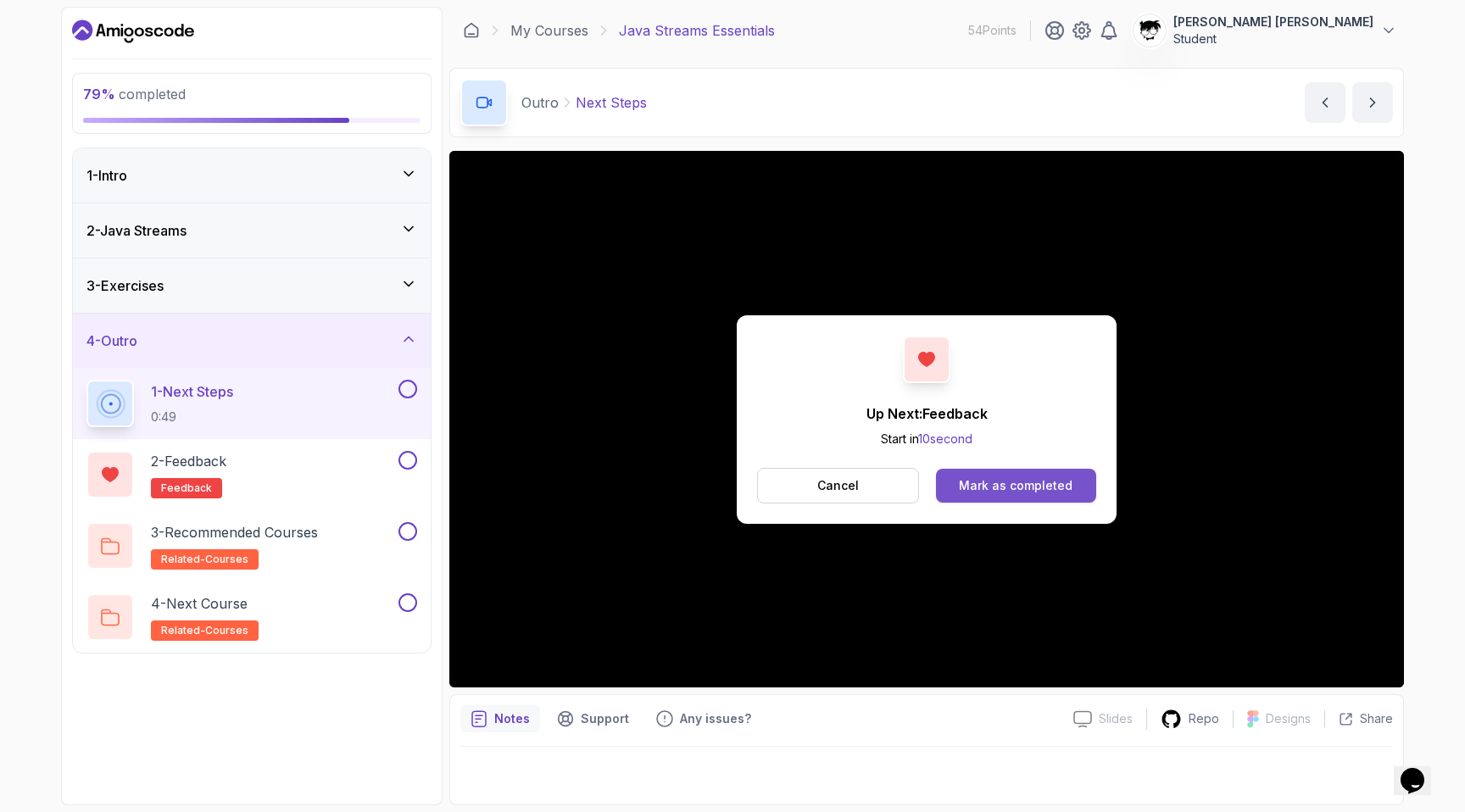
click at [990, 497] on button "Mark as completed" at bounding box center [1015, 486] width 160 height 34
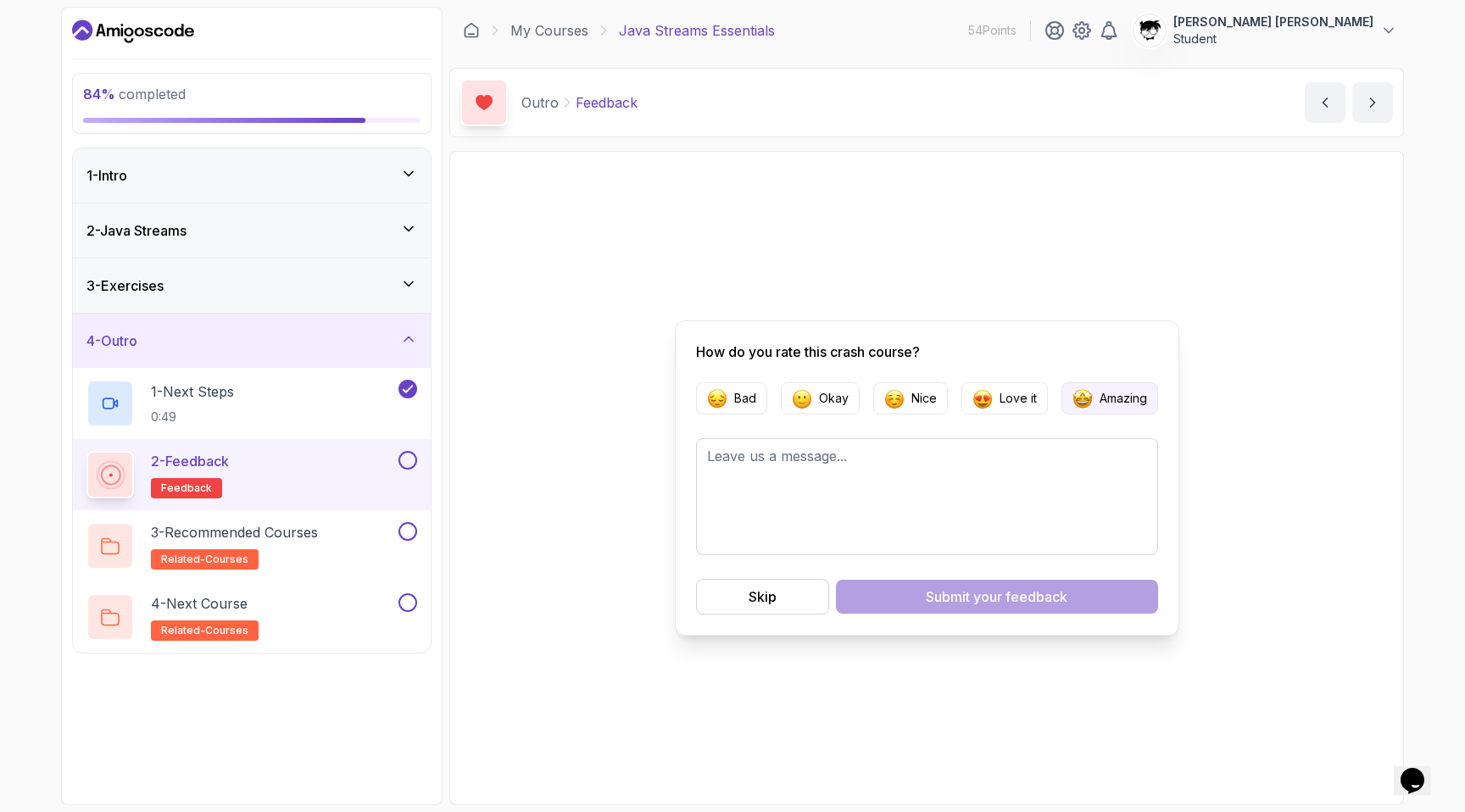
click at [1156, 395] on button "Amazing" at bounding box center [1109, 399] width 96 height 32
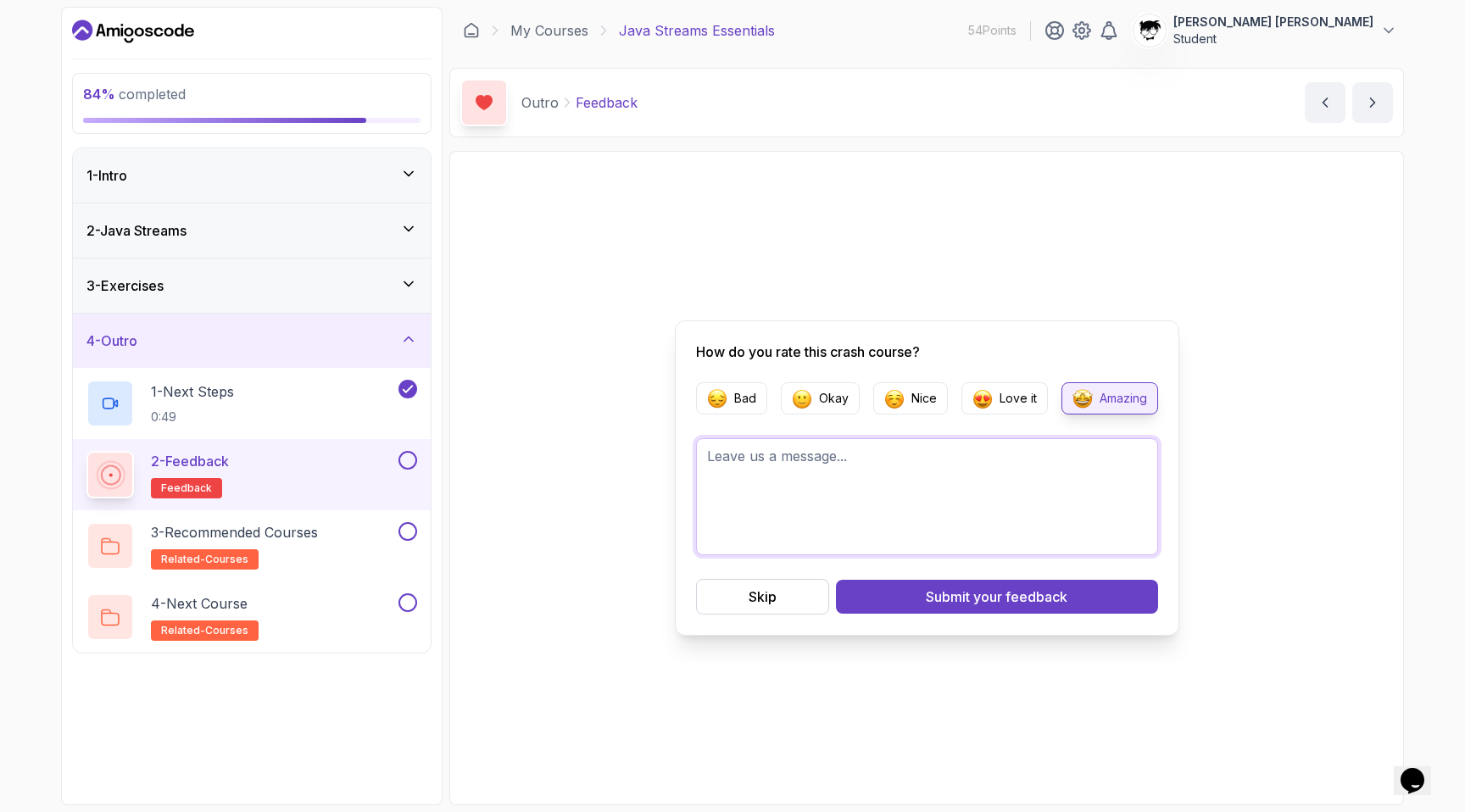
click at [978, 484] on textarea at bounding box center [927, 496] width 462 height 117
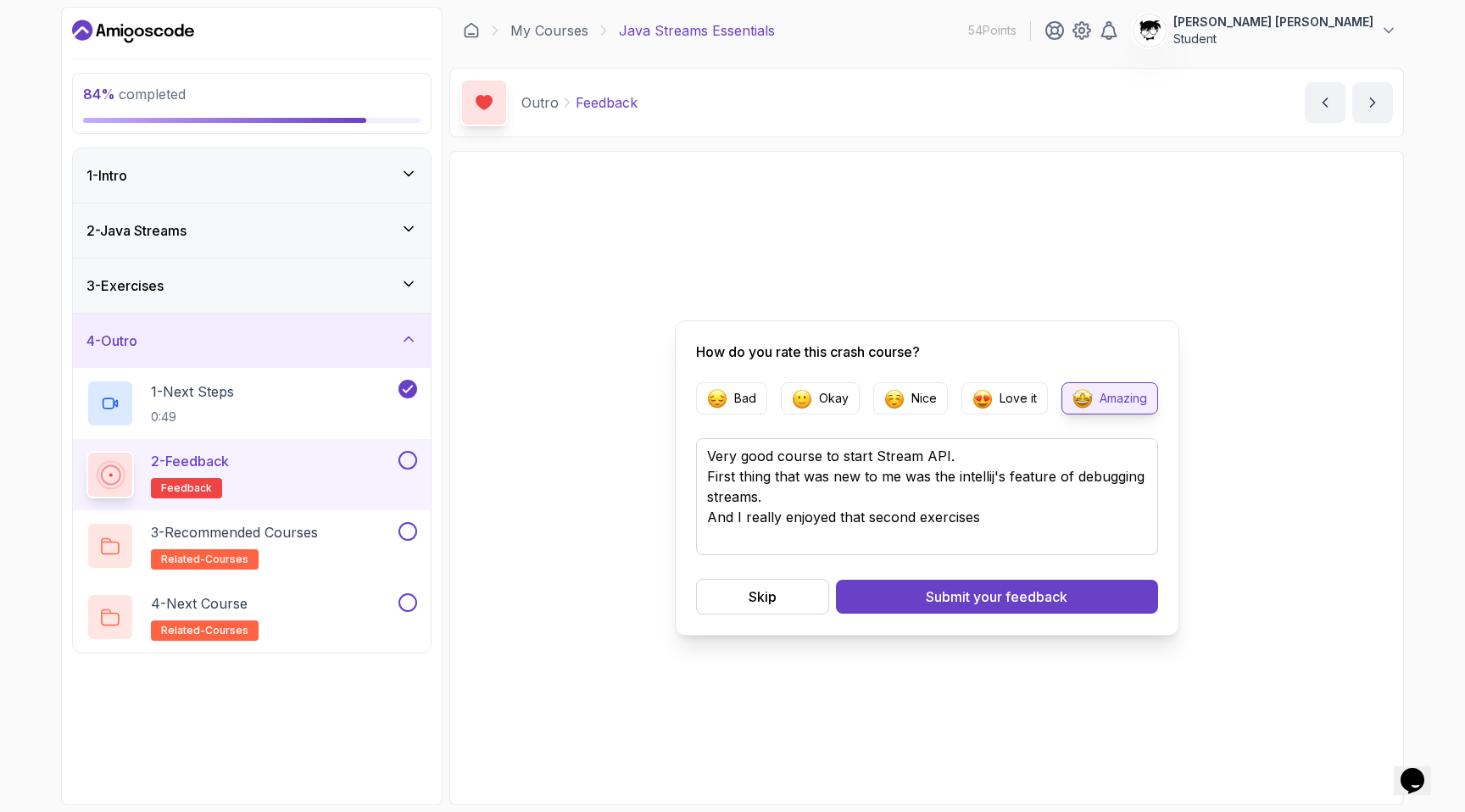
click at [312, 308] on div "3 - Exercises" at bounding box center [252, 285] width 357 height 54
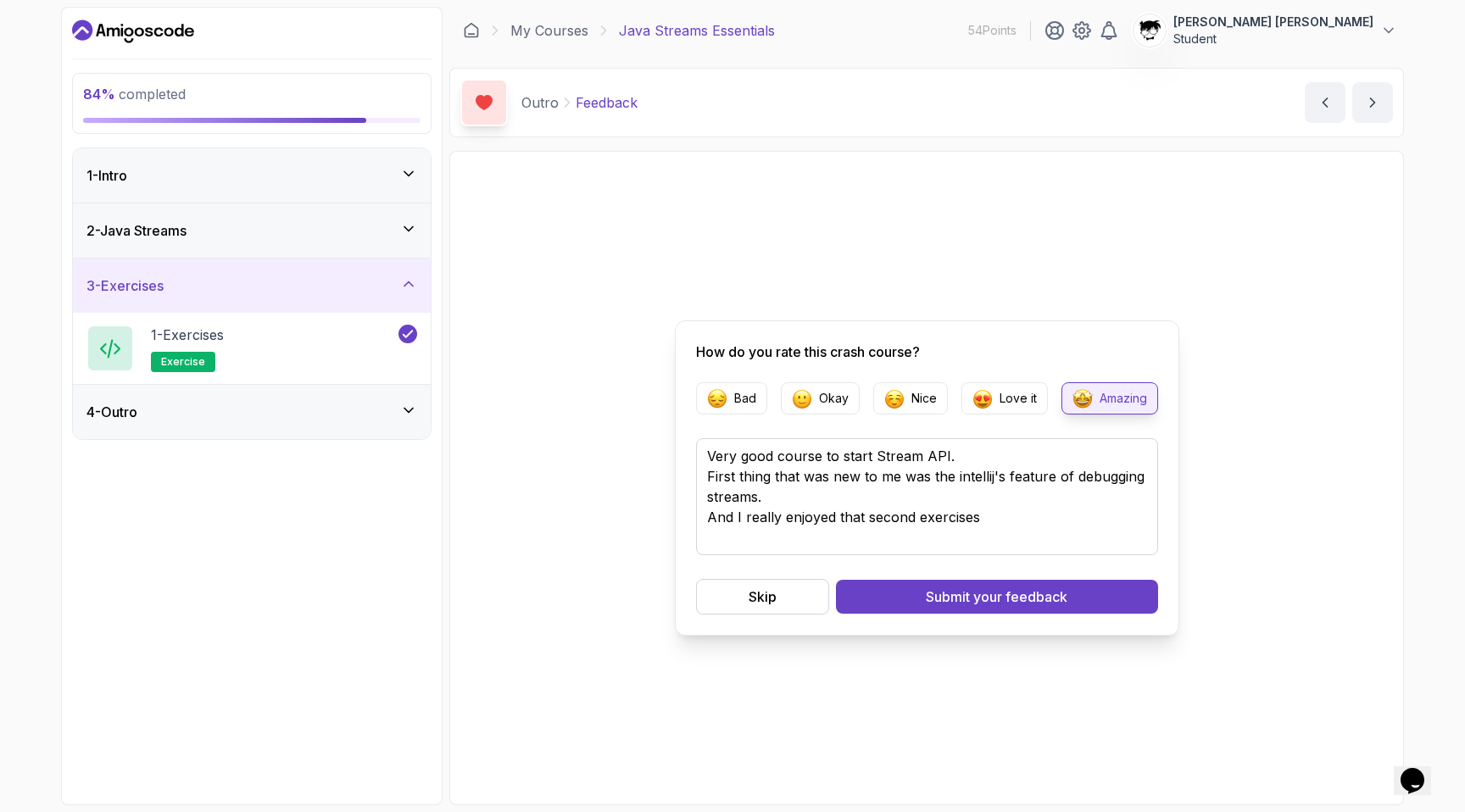
click at [295, 294] on div "3 - Exercises" at bounding box center [251, 285] width 330 height 21
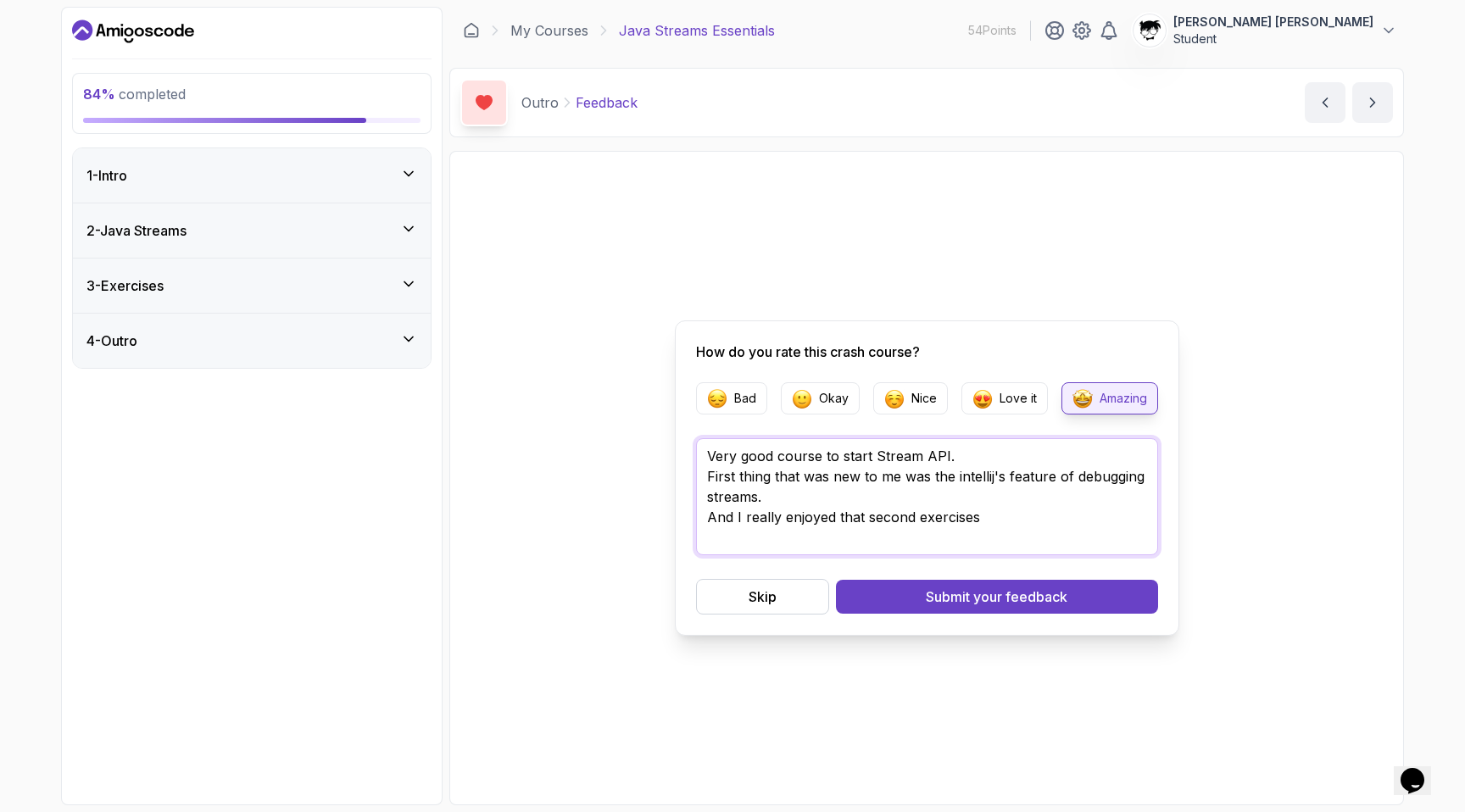
click at [996, 510] on textarea "Very good course to start Stream API. First thing that was new to me was the in…" at bounding box center [927, 496] width 462 height 117
type textarea "Very good course to start Stream API. First thing that was new to me was the in…"
click at [1048, 601] on span "your feedback" at bounding box center [1020, 597] width 94 height 21
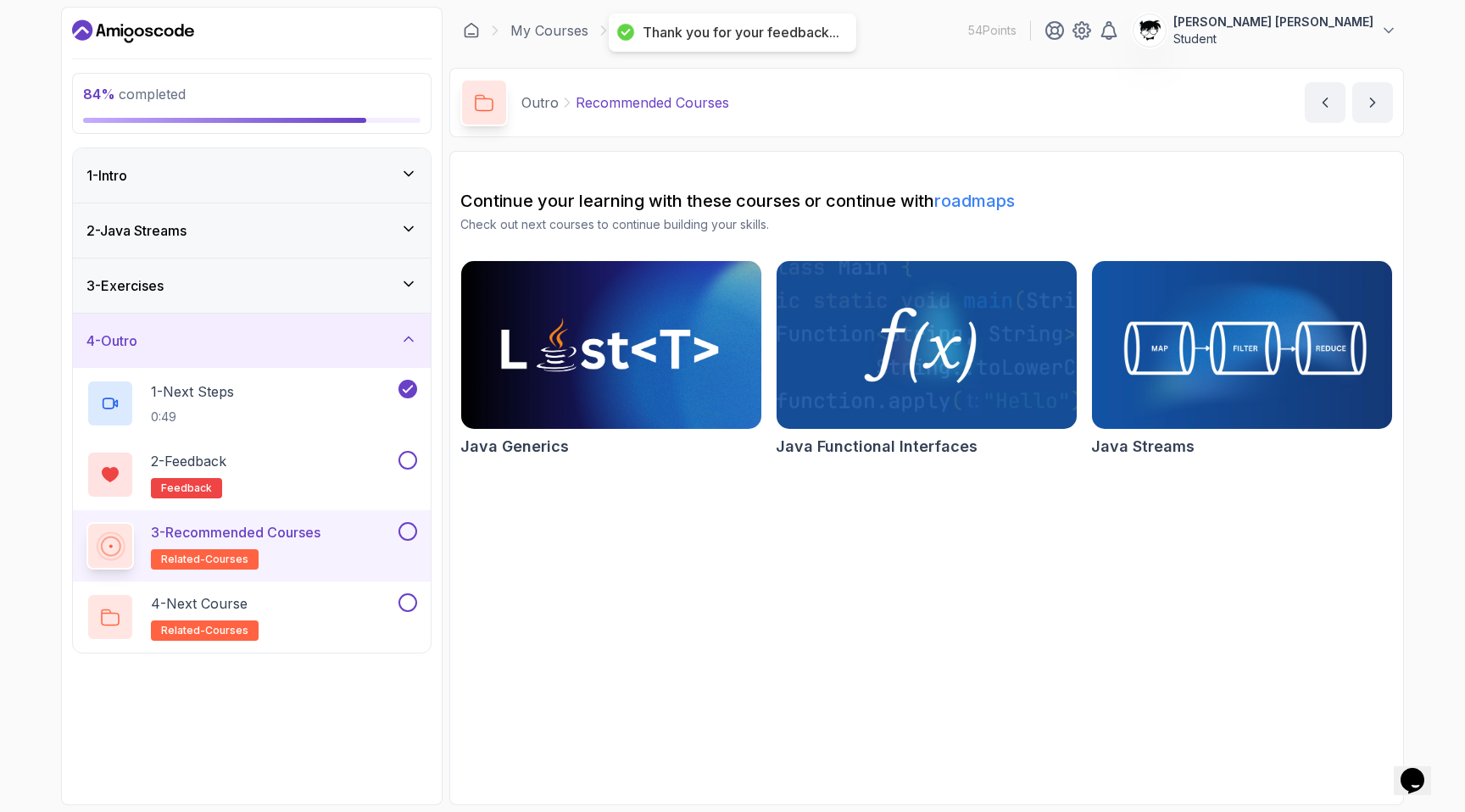
click at [1150, 345] on img at bounding box center [1241, 345] width 315 height 176
click at [413, 462] on button at bounding box center [408, 460] width 19 height 19
click at [404, 532] on button at bounding box center [408, 531] width 19 height 19
click at [360, 602] on div "4 - Next Course related-courses" at bounding box center [240, 616] width 309 height 48
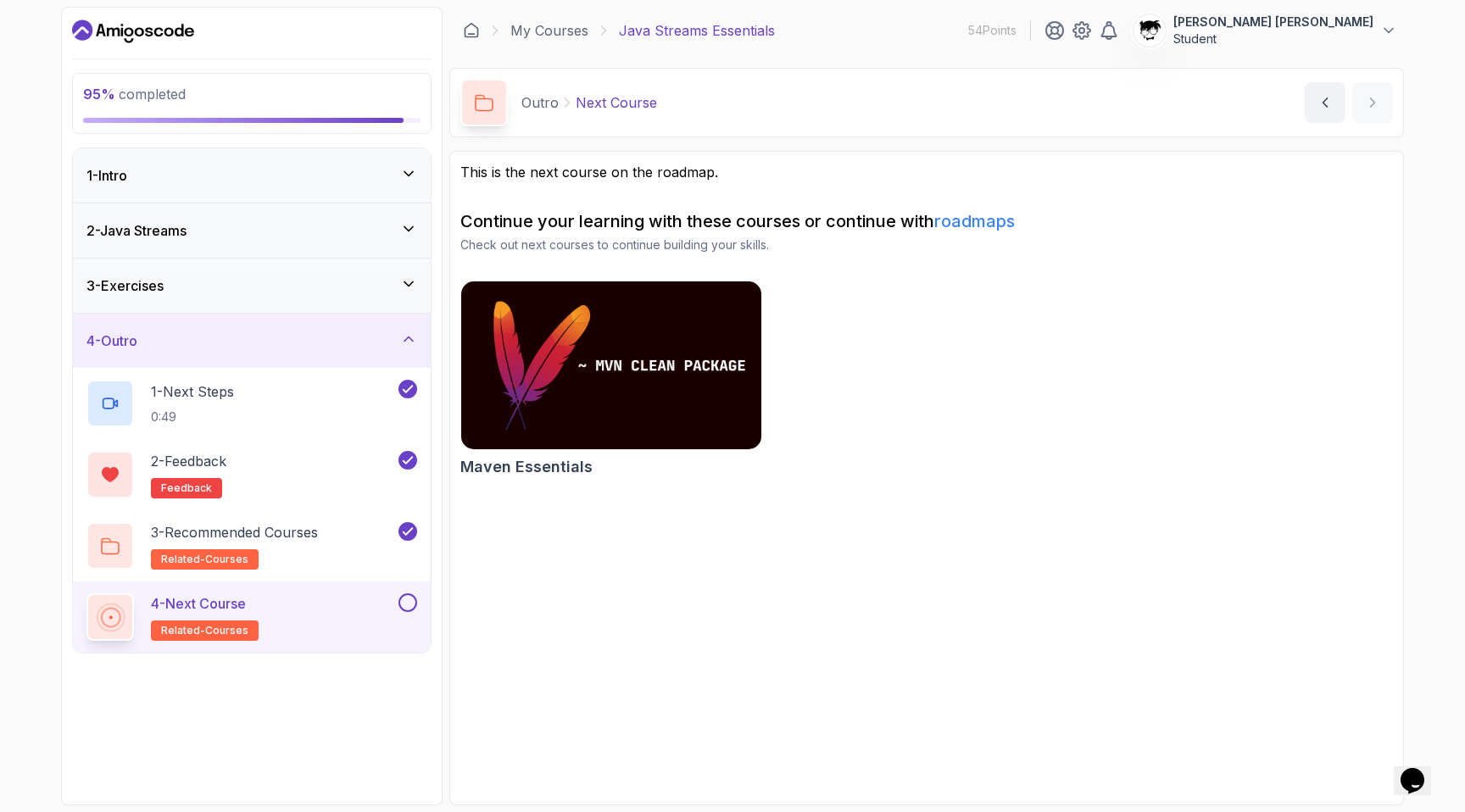
click at [414, 599] on button at bounding box center [408, 602] width 19 height 19
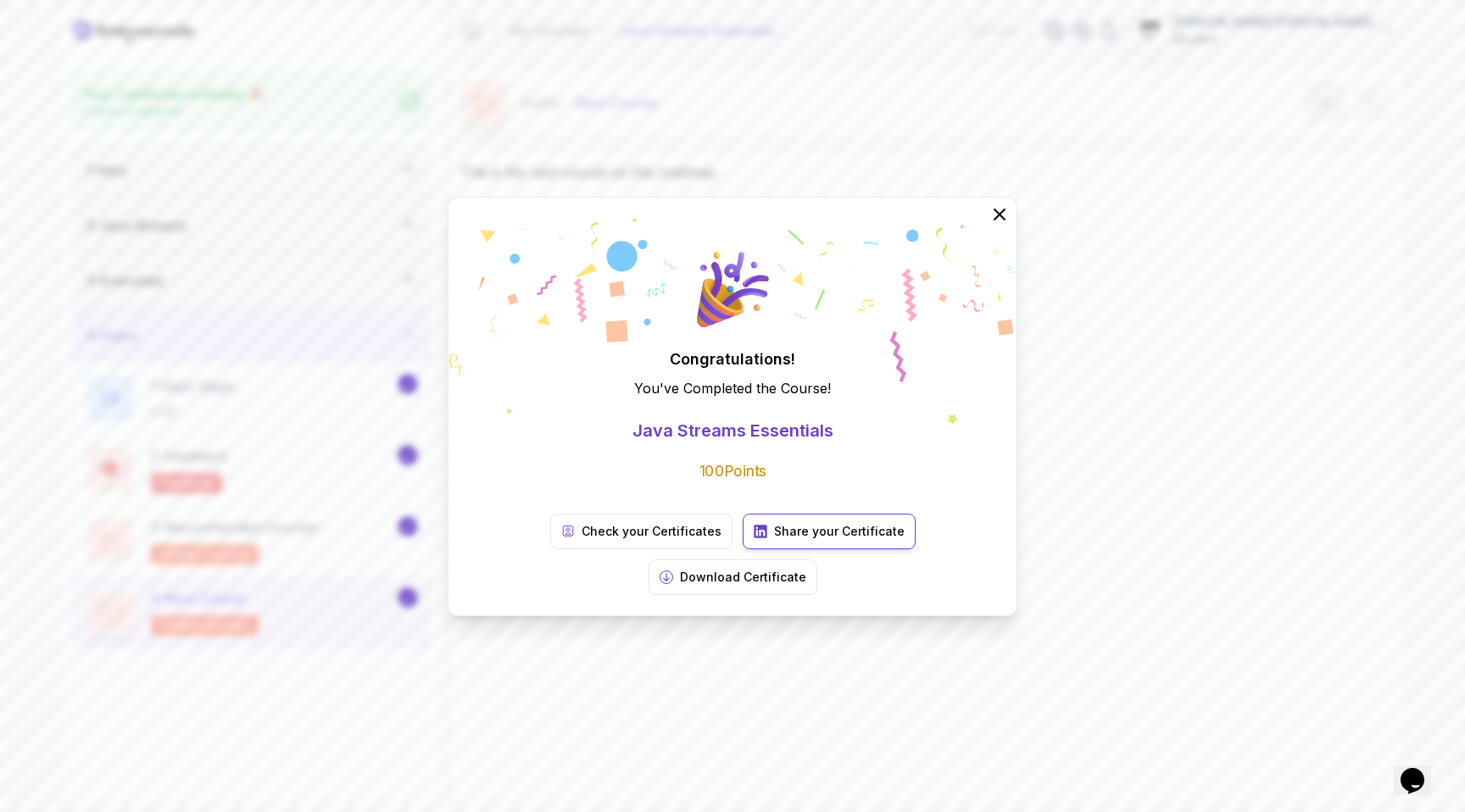
click at [774, 540] on p "Share your Certificate" at bounding box center [839, 531] width 131 height 17
click at [591, 538] on link "Check your Certificates" at bounding box center [641, 531] width 182 height 36
click at [999, 220] on icon at bounding box center [999, 214] width 11 height 11
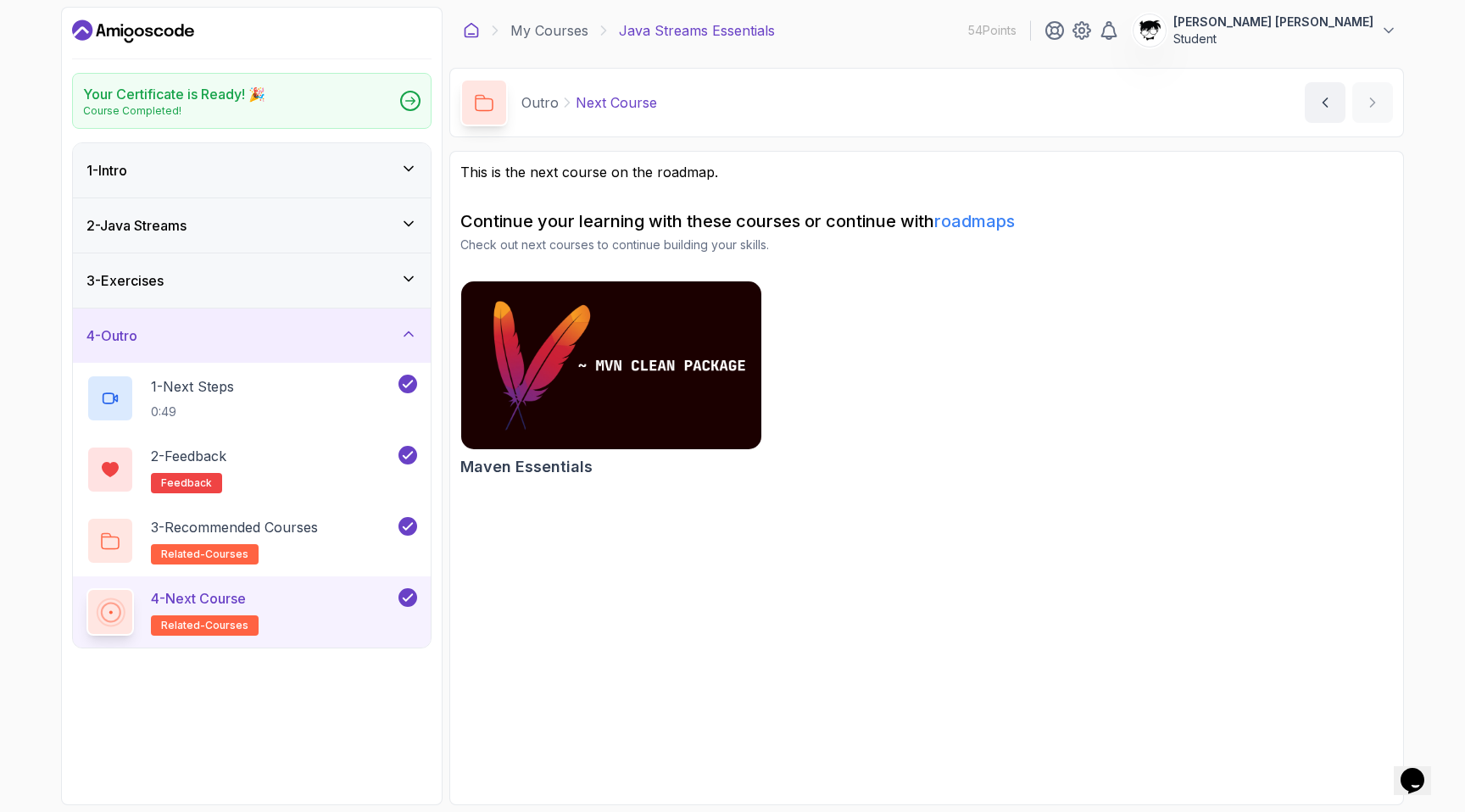
click at [473, 27] on icon at bounding box center [471, 31] width 17 height 17
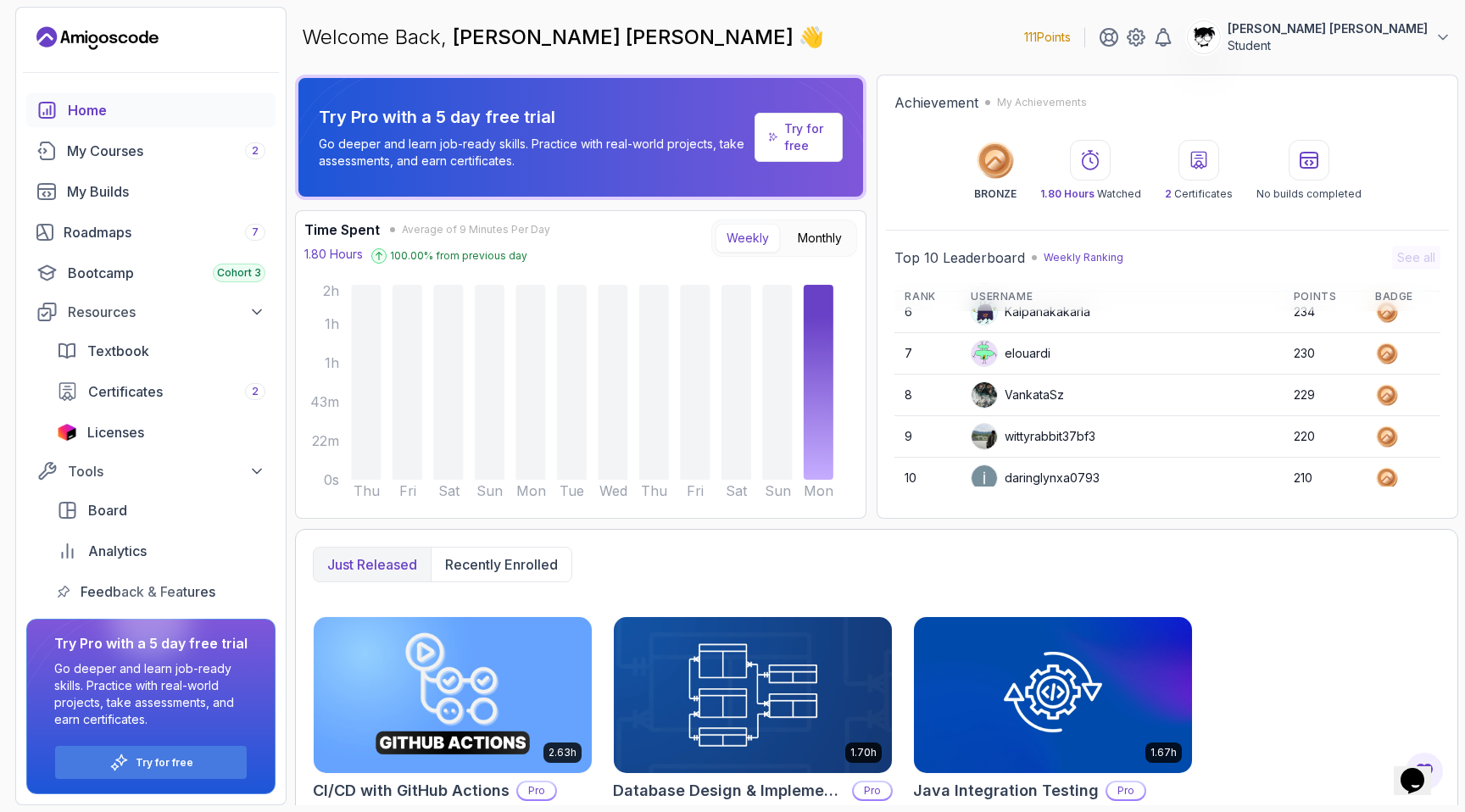
scroll to position [239, 0]
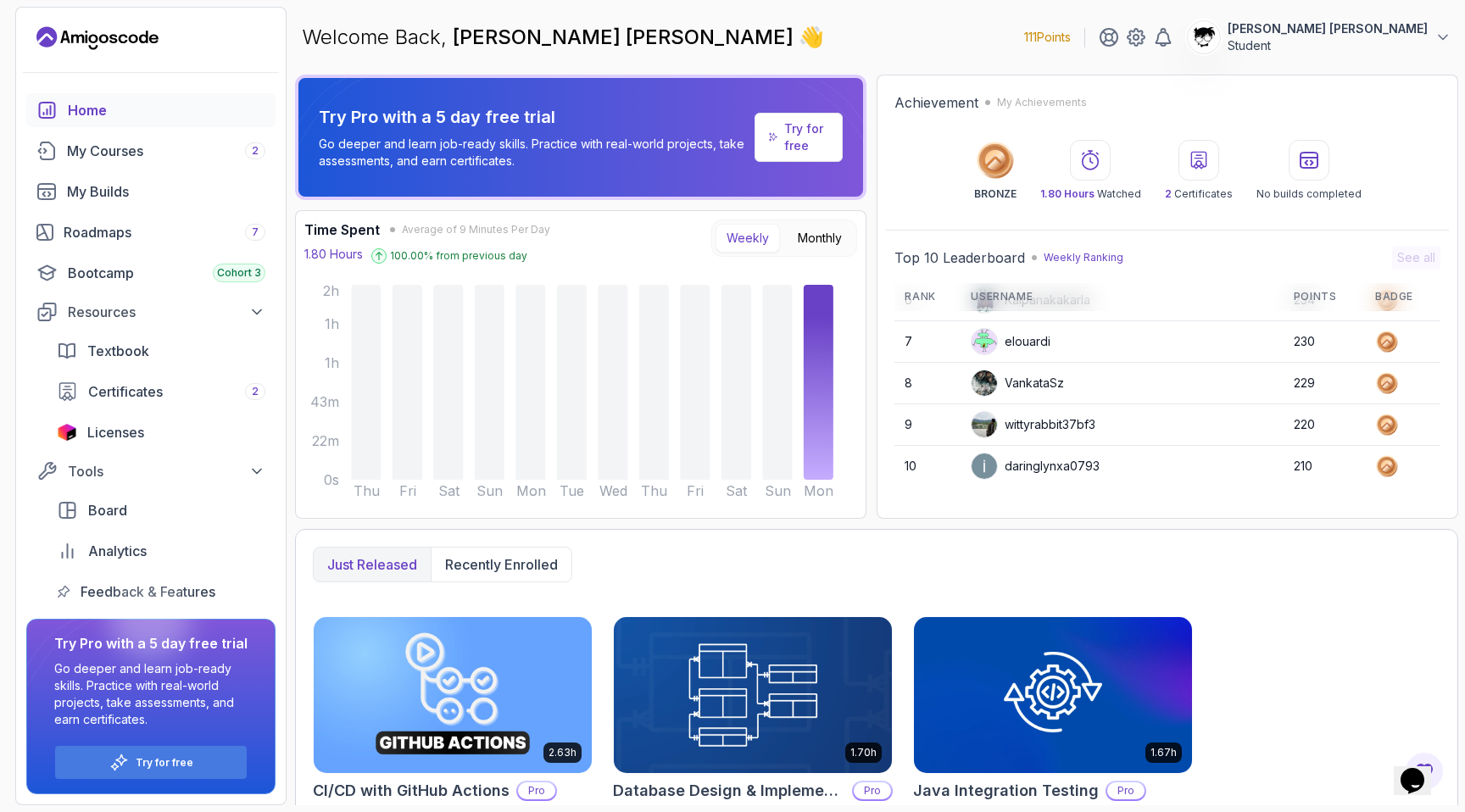
click at [73, 210] on div "Home My Courses 2 My Builds Roadmaps 7 Bootcamp Cohort 3 Resources Textbook Cer…" at bounding box center [151, 351] width 249 height 515
click at [64, 198] on link "My Builds" at bounding box center [151, 192] width 249 height 34
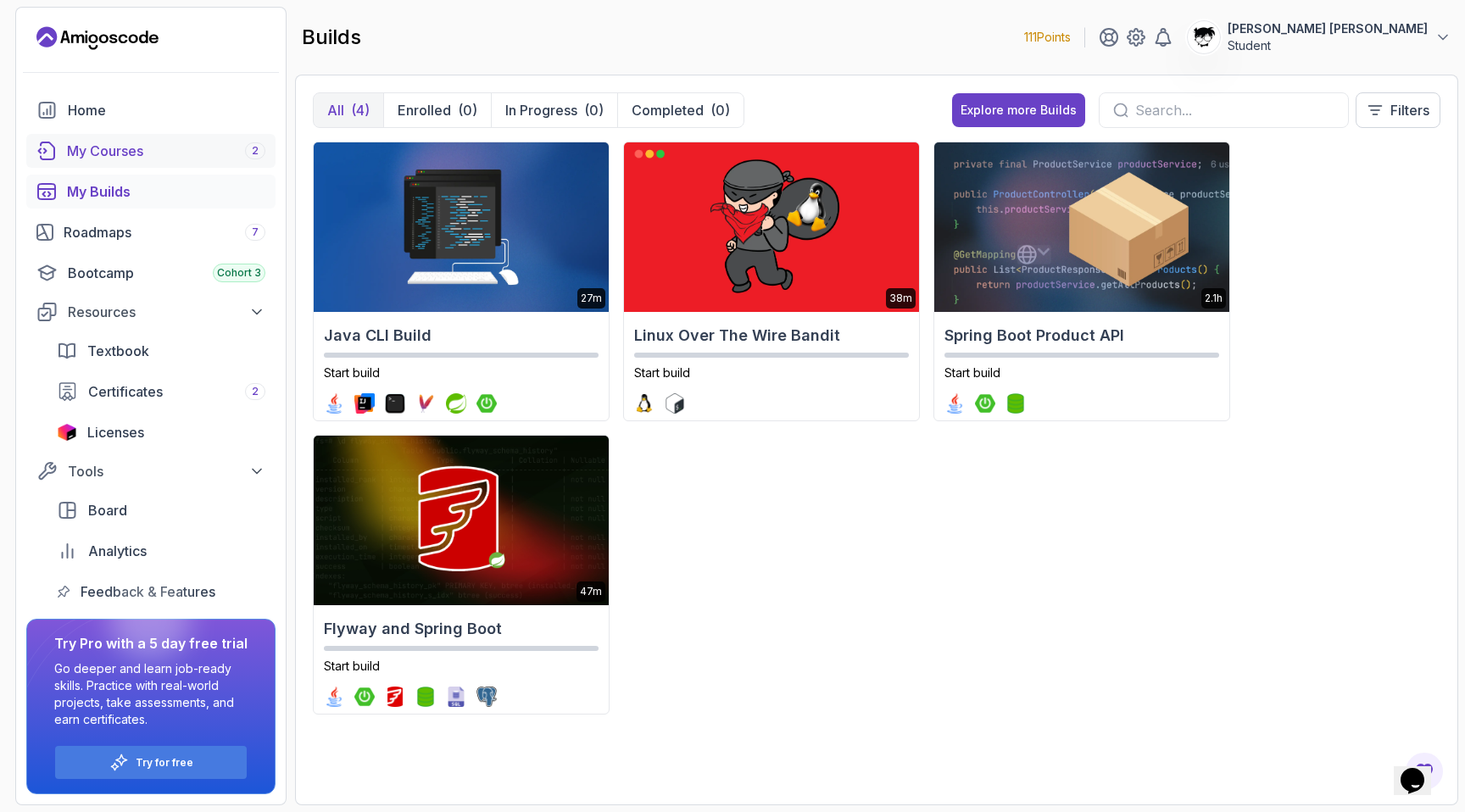
click at [138, 162] on link "My Courses 2" at bounding box center [151, 151] width 249 height 34
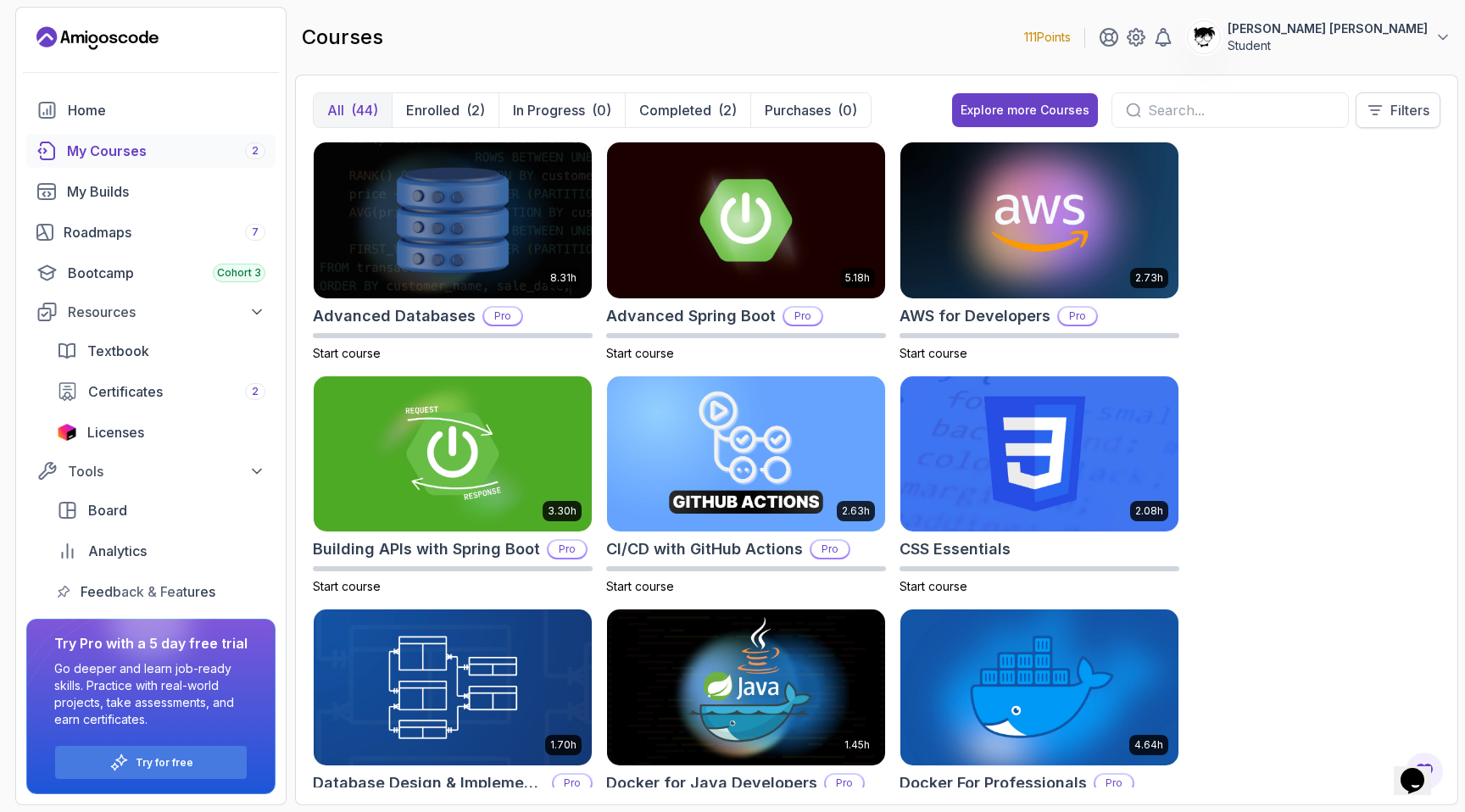
click at [1425, 113] on p "Filters" at bounding box center [1410, 110] width 39 height 21
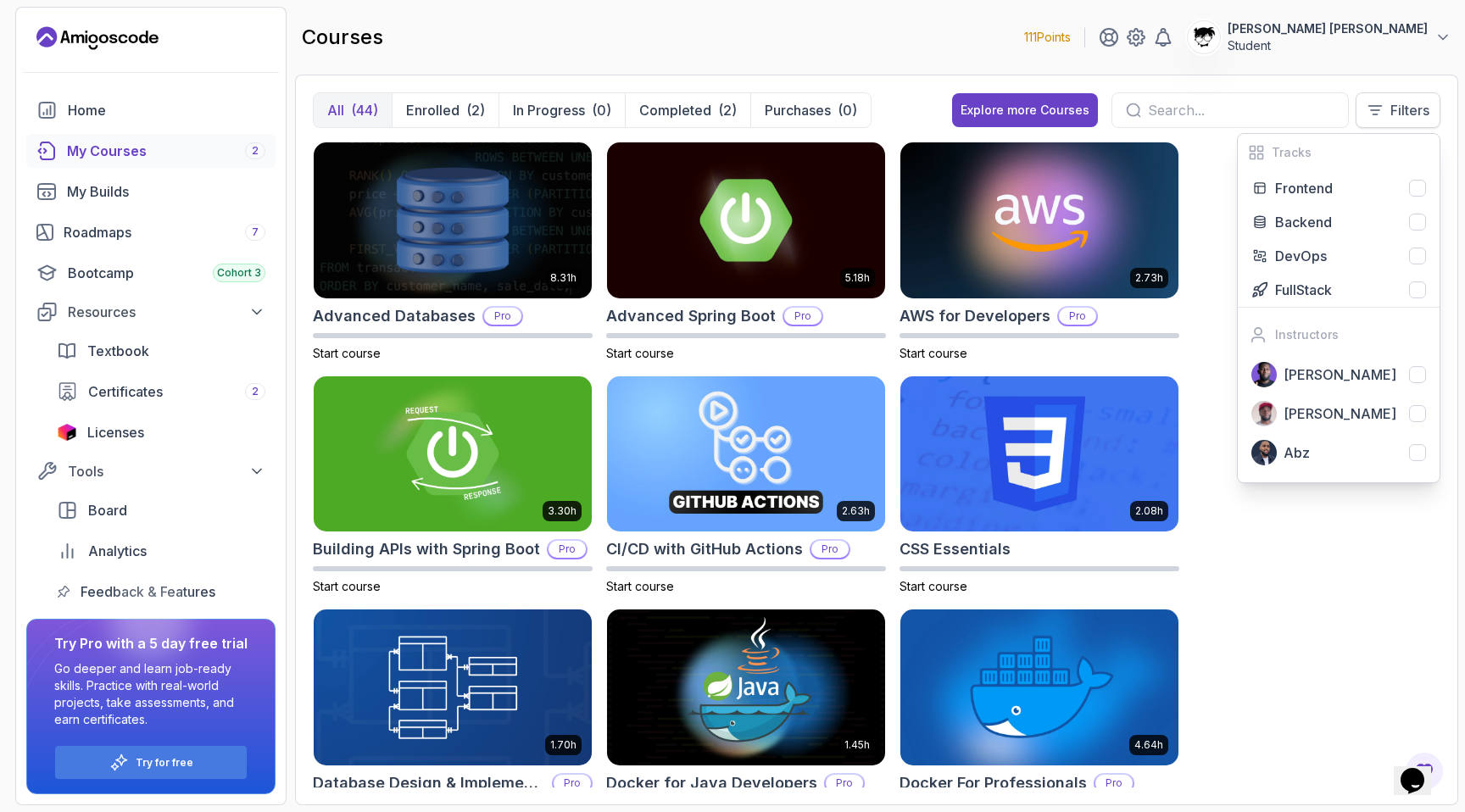
click at [1425, 113] on p "Filters" at bounding box center [1410, 110] width 39 height 21
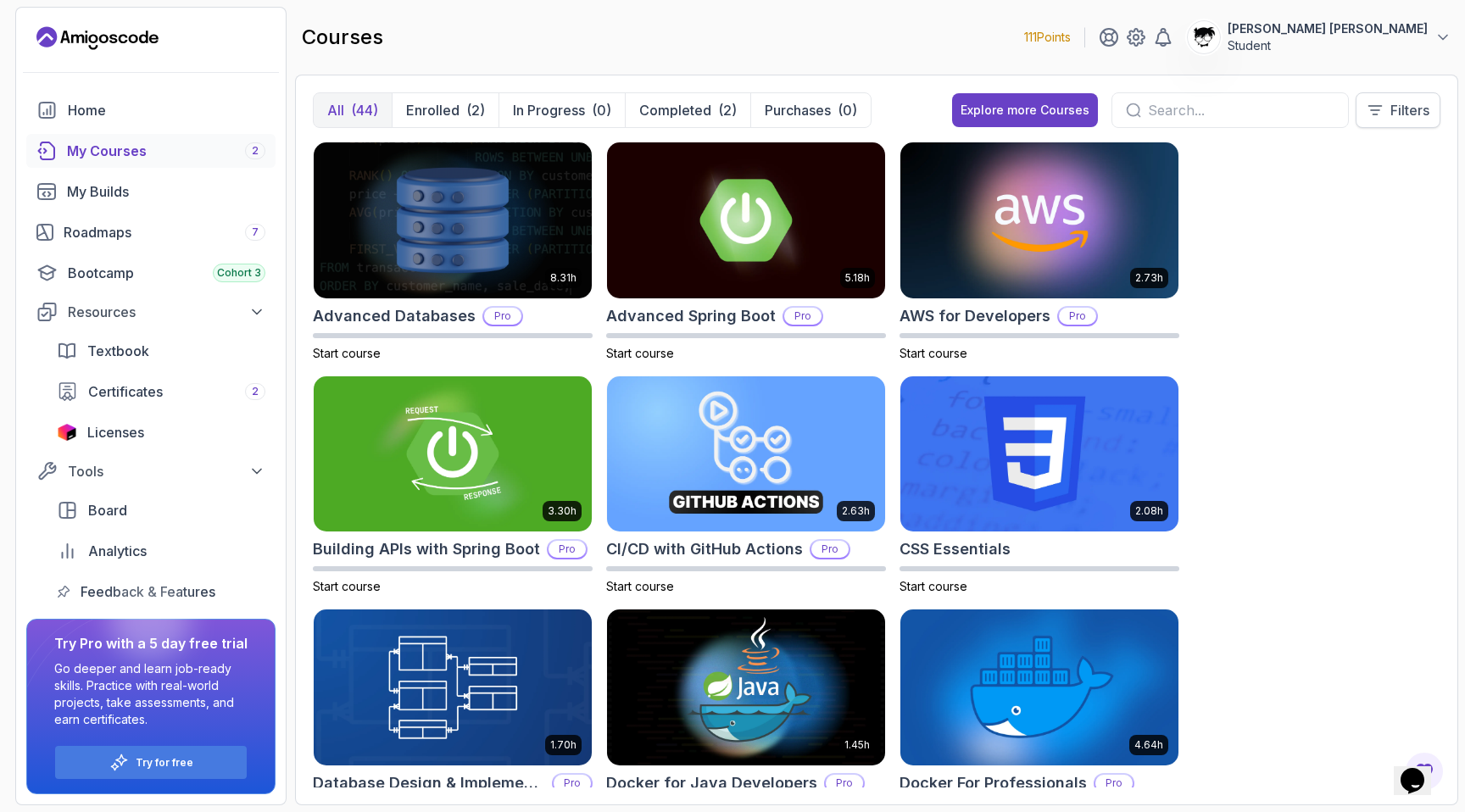
click at [1425, 113] on p "Filters" at bounding box center [1410, 110] width 39 height 21
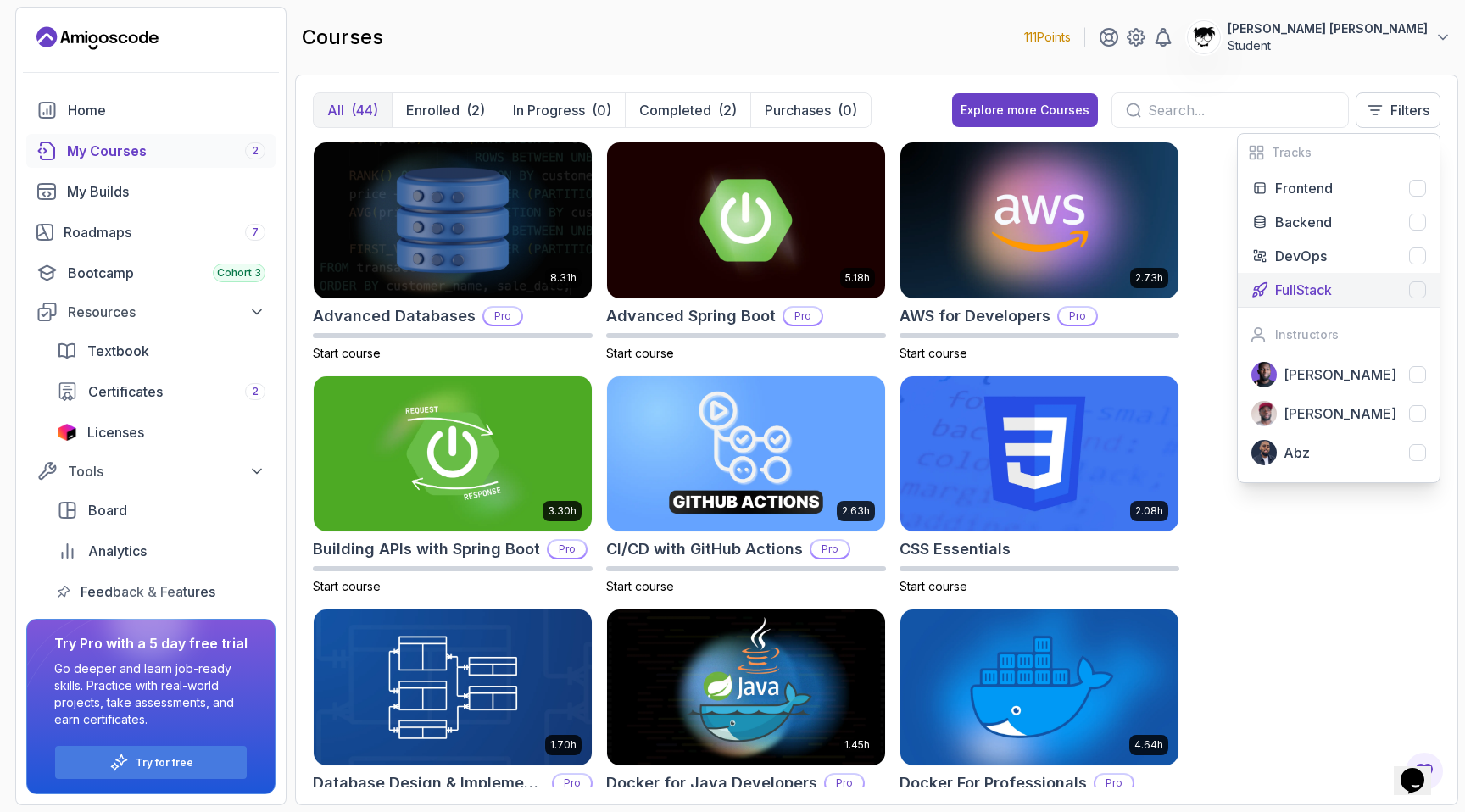
click at [1340, 284] on div "FullStack" at bounding box center [1350, 290] width 151 height 21
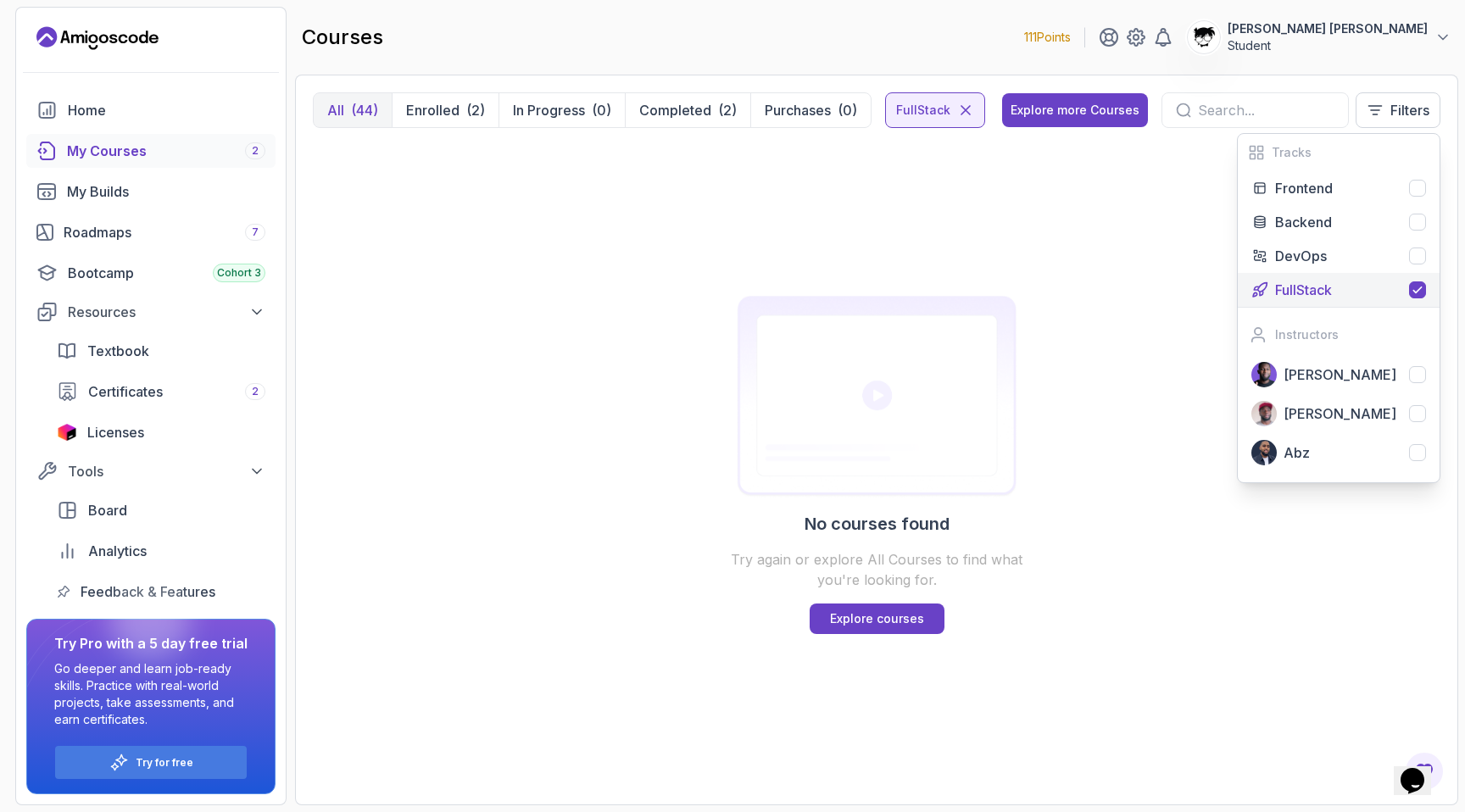
click at [1340, 284] on div "FullStack" at bounding box center [1350, 290] width 151 height 21
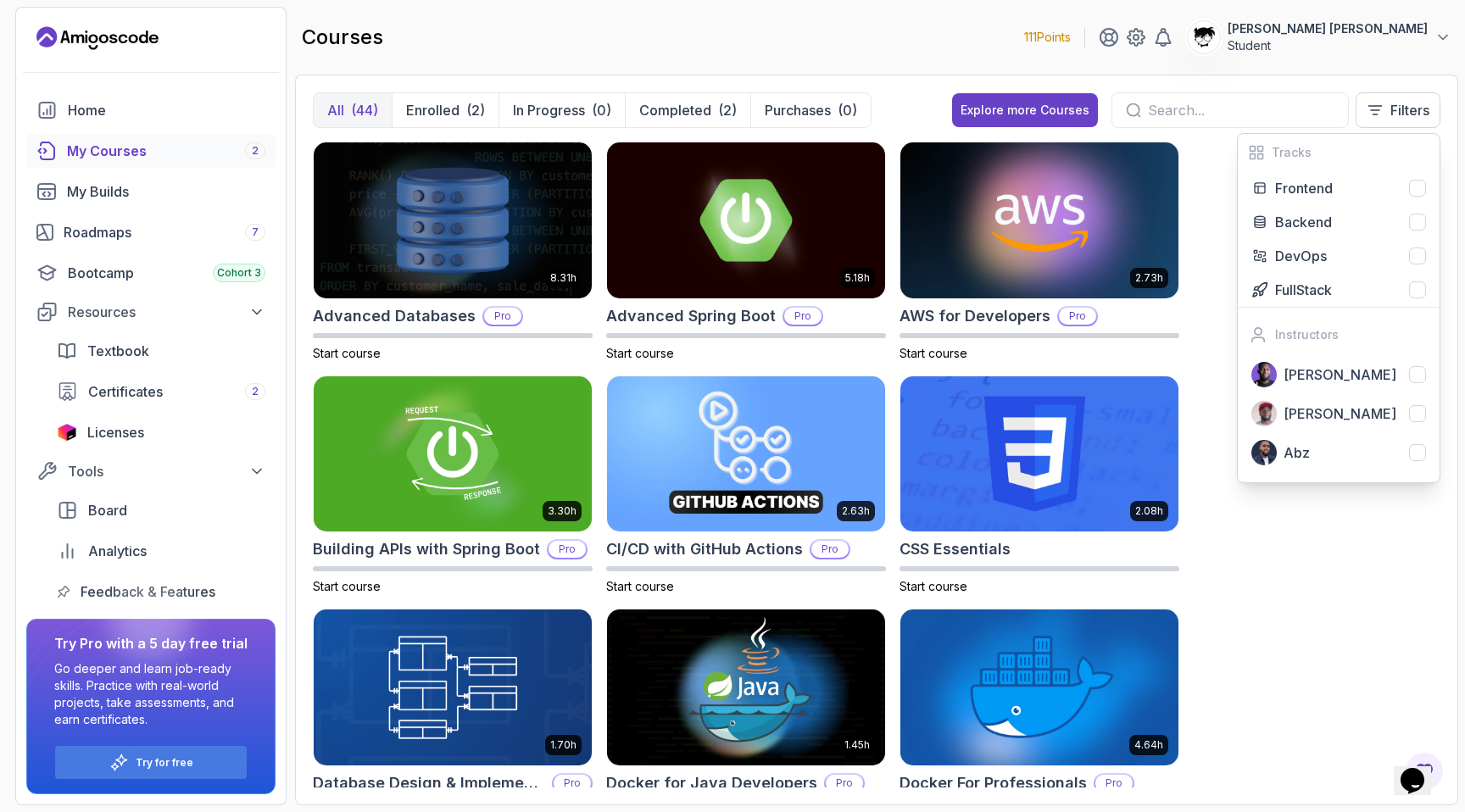
click at [1423, 91] on div "All (44) Enrolled (2) In Progress (0) Completed (2) Purchases (0) Explore more …" at bounding box center [876, 440] width 1163 height 731
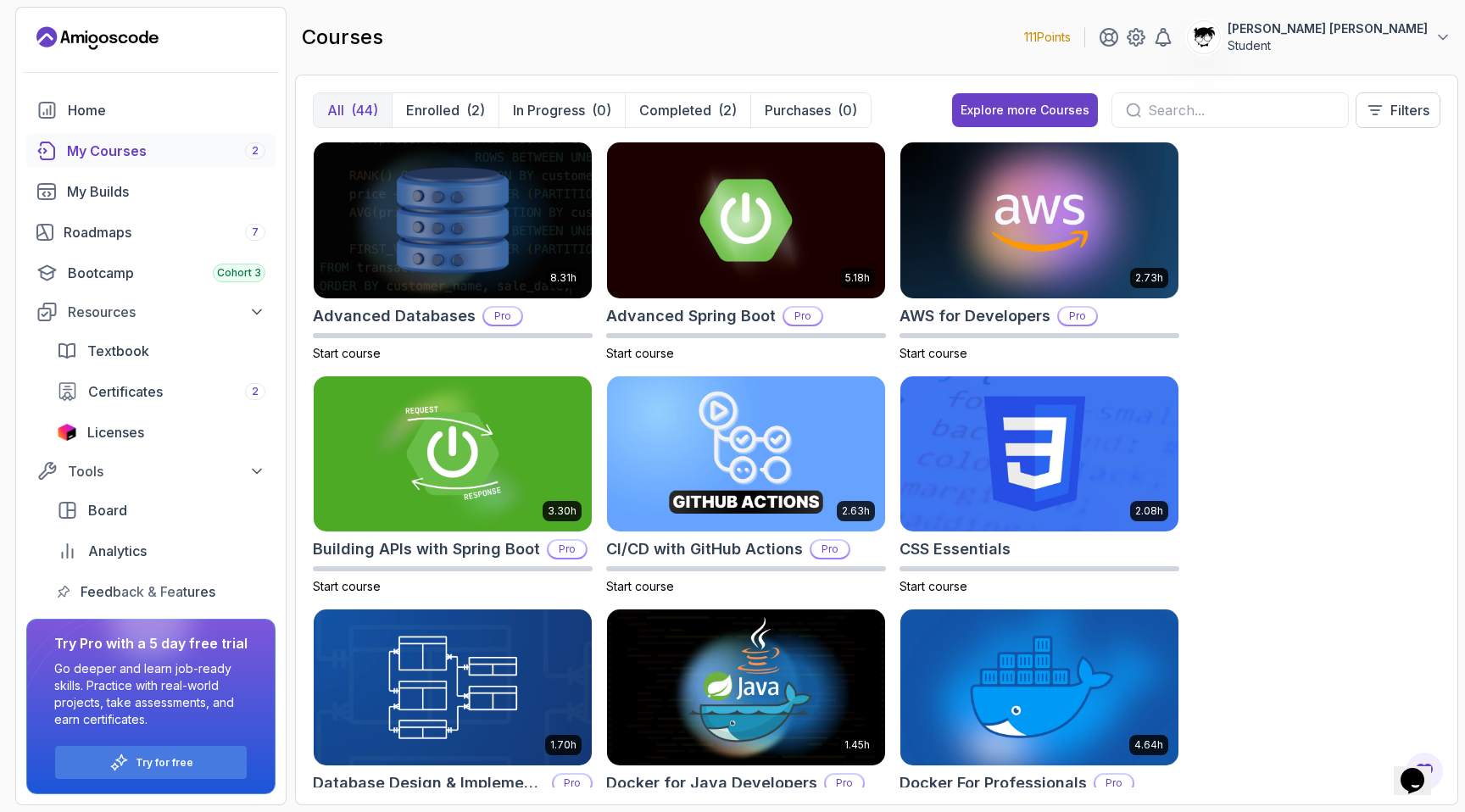
click at [1070, 34] on p "111 Points" at bounding box center [1048, 37] width 47 height 17
click at [1117, 36] on icon at bounding box center [1109, 37] width 17 height 17
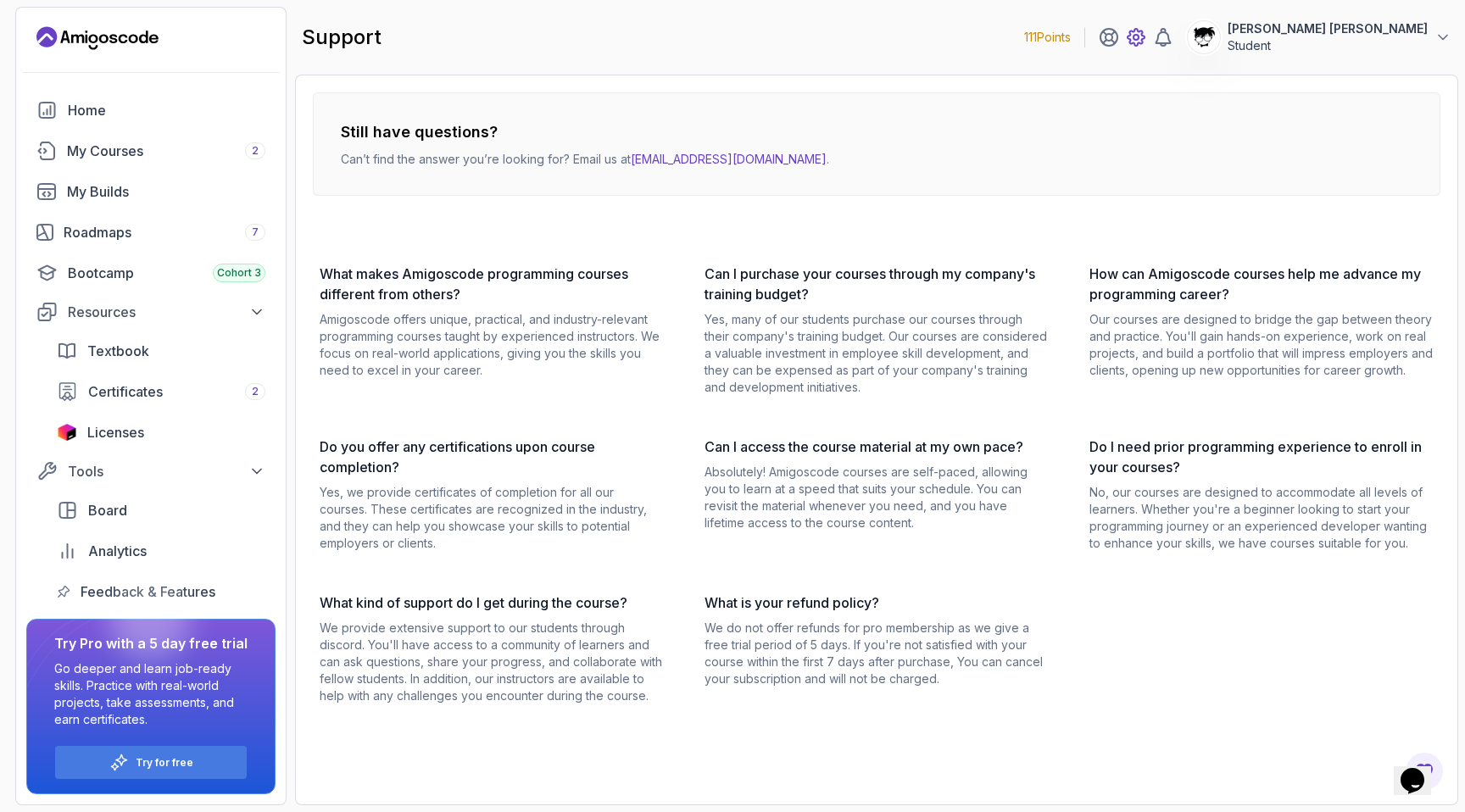
click at [1139, 40] on icon at bounding box center [1135, 36] width 5 height 5
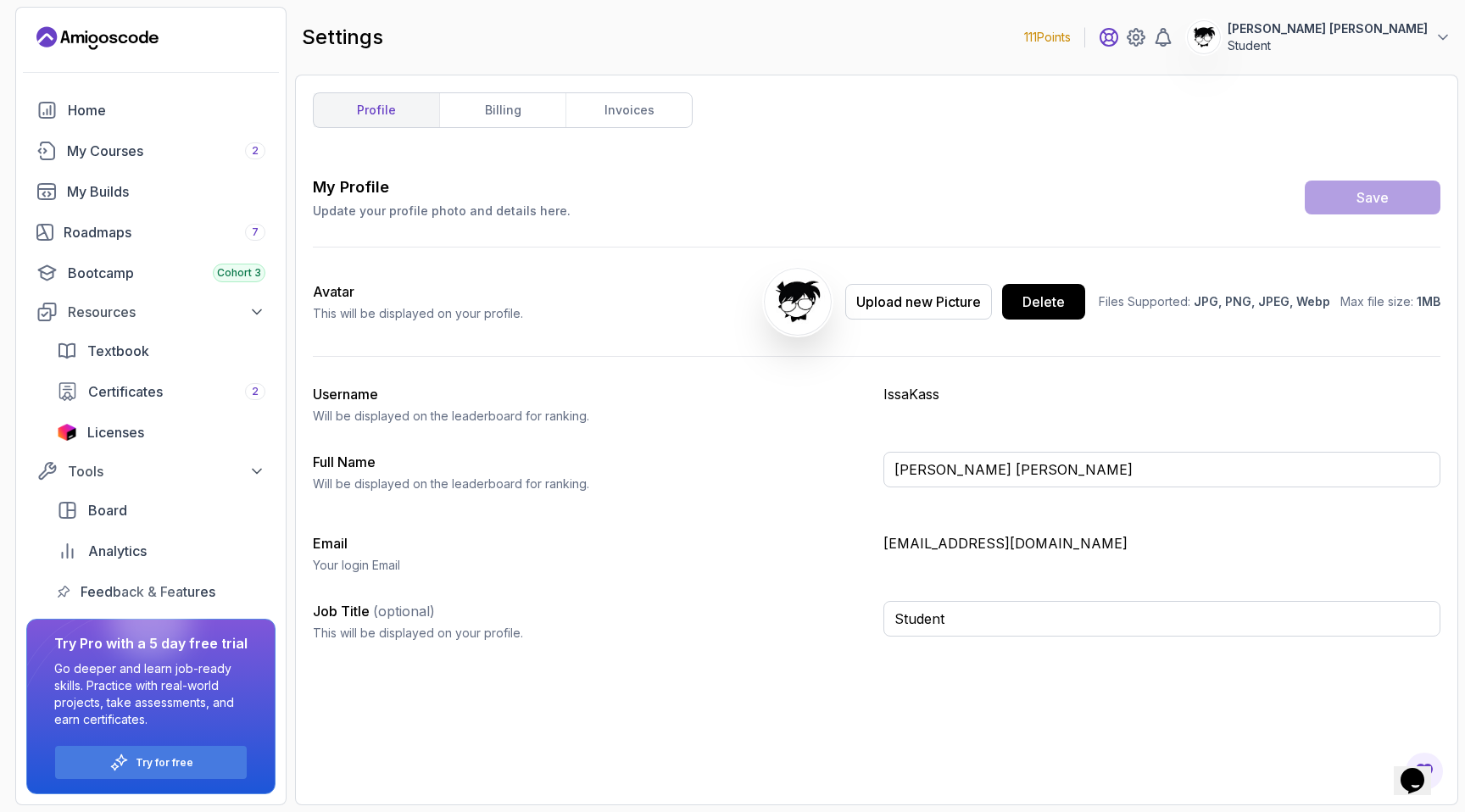
click at [1117, 34] on icon at bounding box center [1109, 37] width 17 height 17
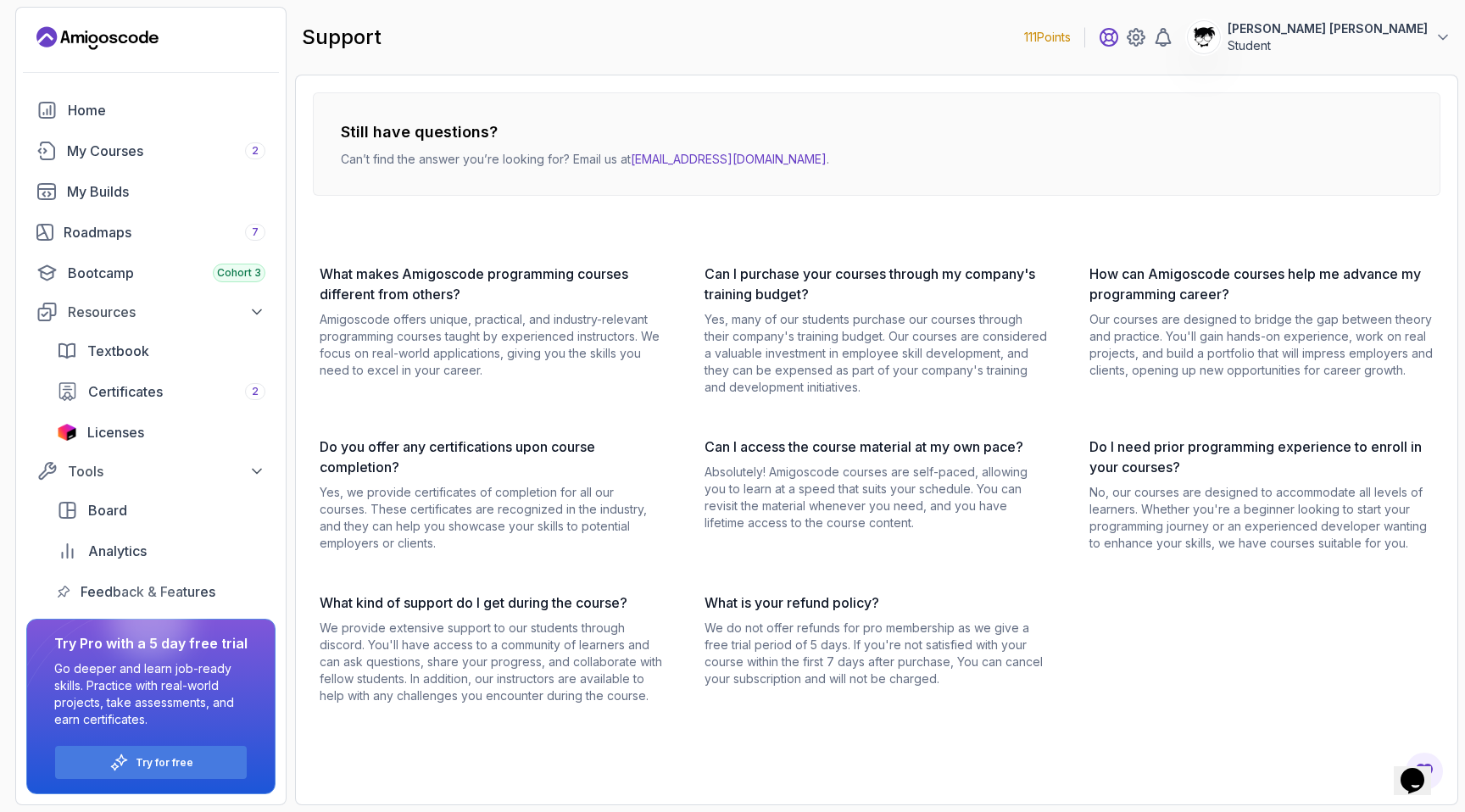
click at [1117, 40] on icon at bounding box center [1109, 37] width 17 height 17
click at [1173, 40] on div at bounding box center [1136, 37] width 75 height 21
click at [1139, 40] on icon at bounding box center [1135, 36] width 5 height 5
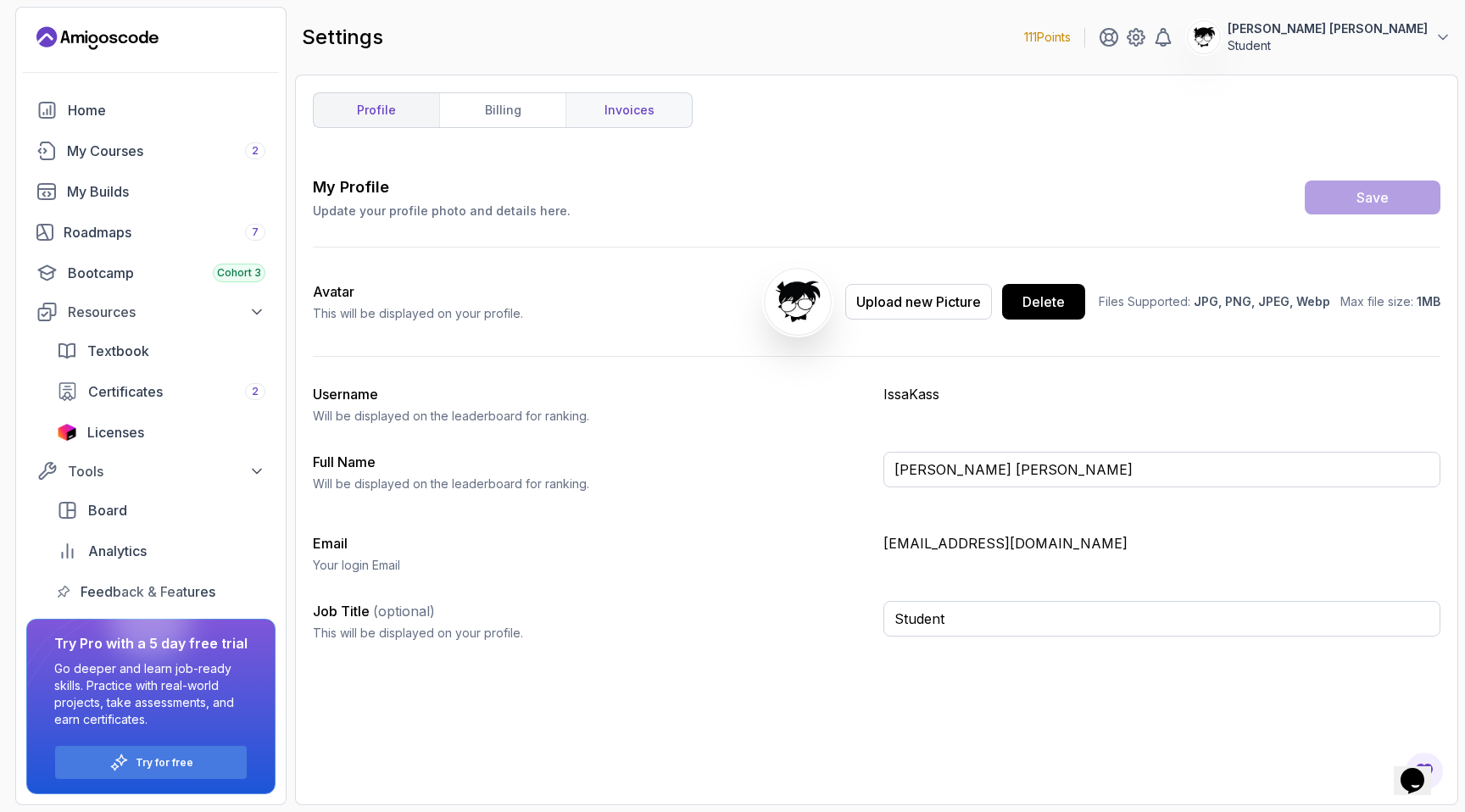
click at [631, 108] on link "invoices" at bounding box center [628, 110] width 126 height 34
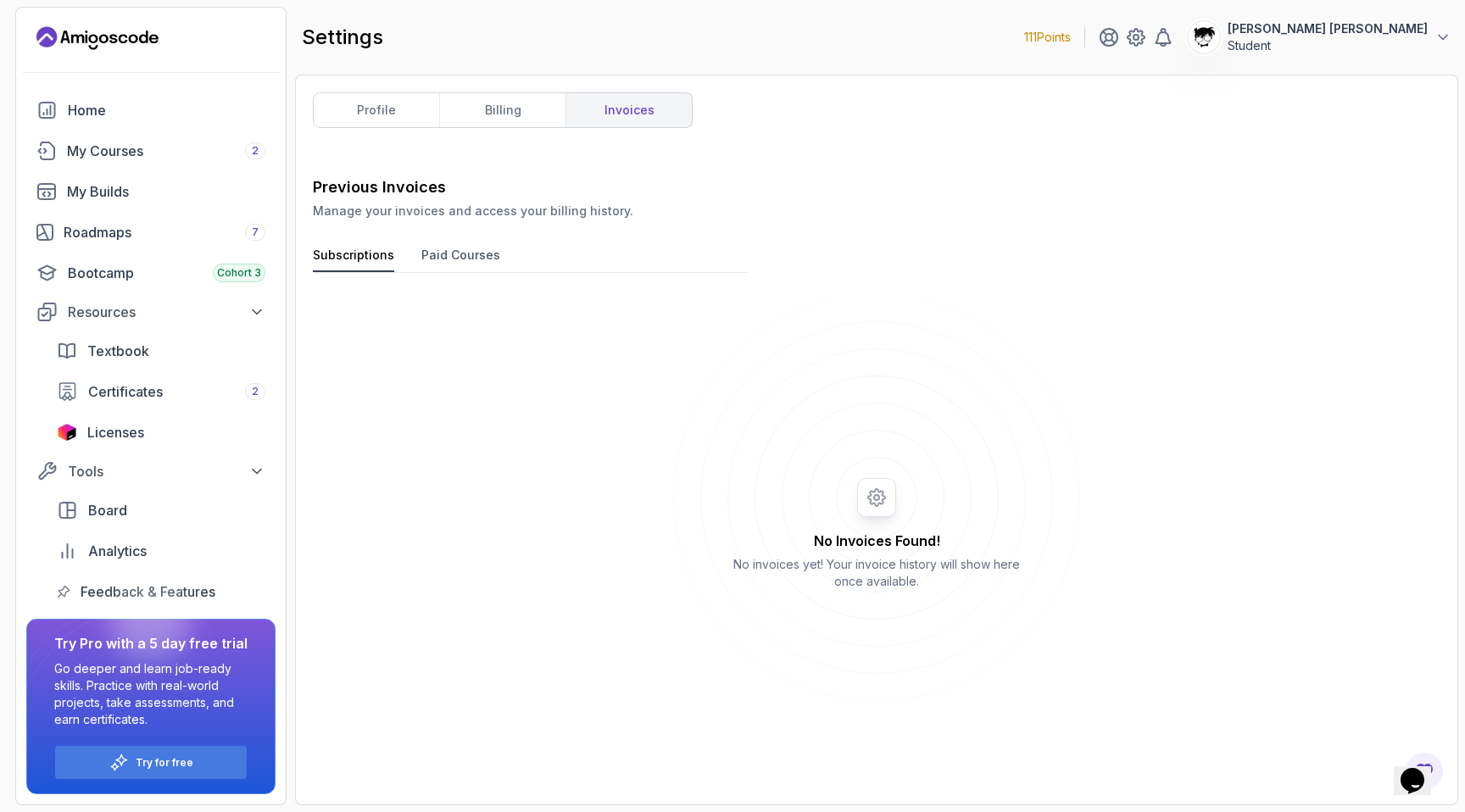
click at [1370, 28] on p "[PERSON_NAME] [PERSON_NAME]" at bounding box center [1327, 29] width 200 height 17
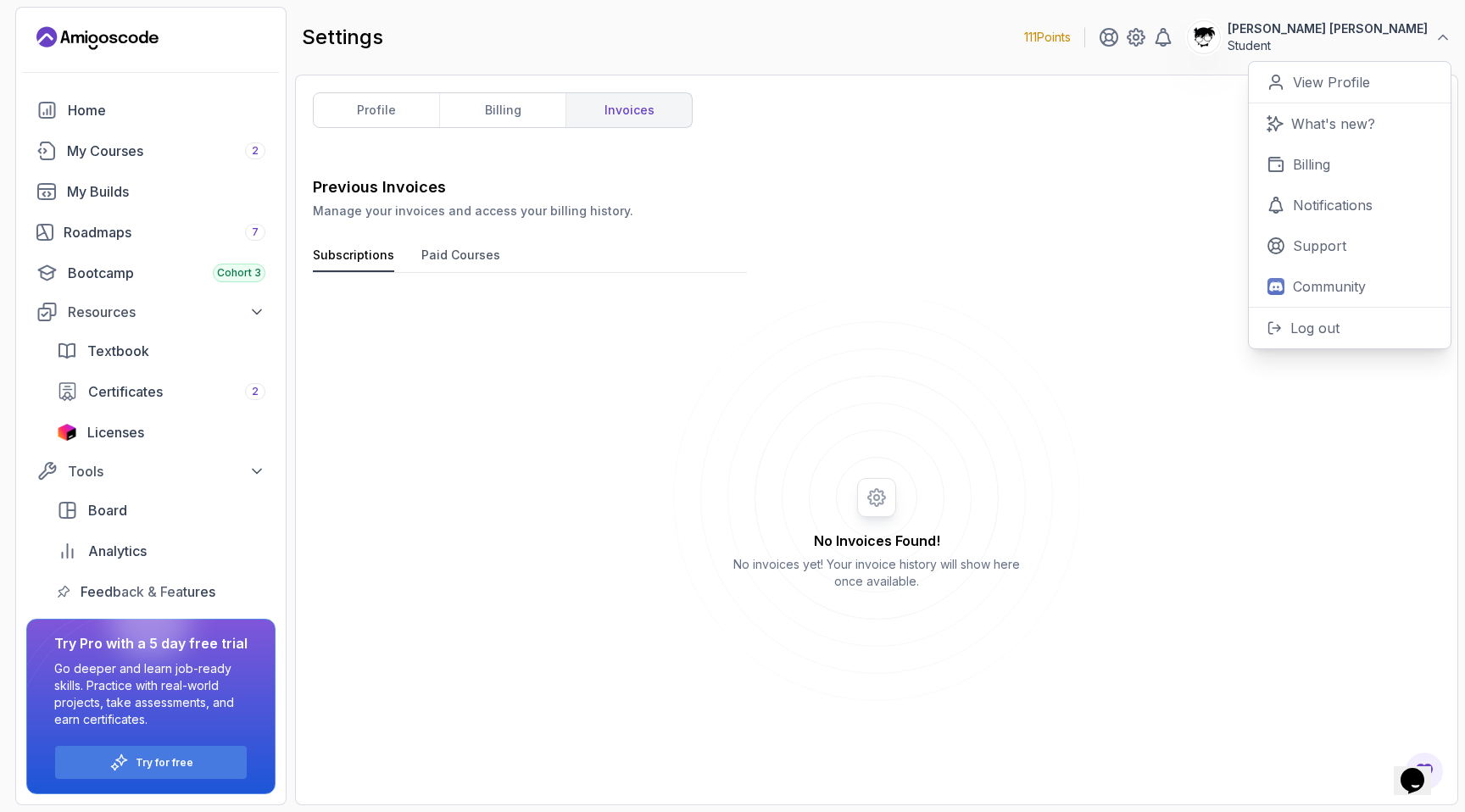
click at [448, 249] on button "Paid Courses" at bounding box center [460, 259] width 79 height 25
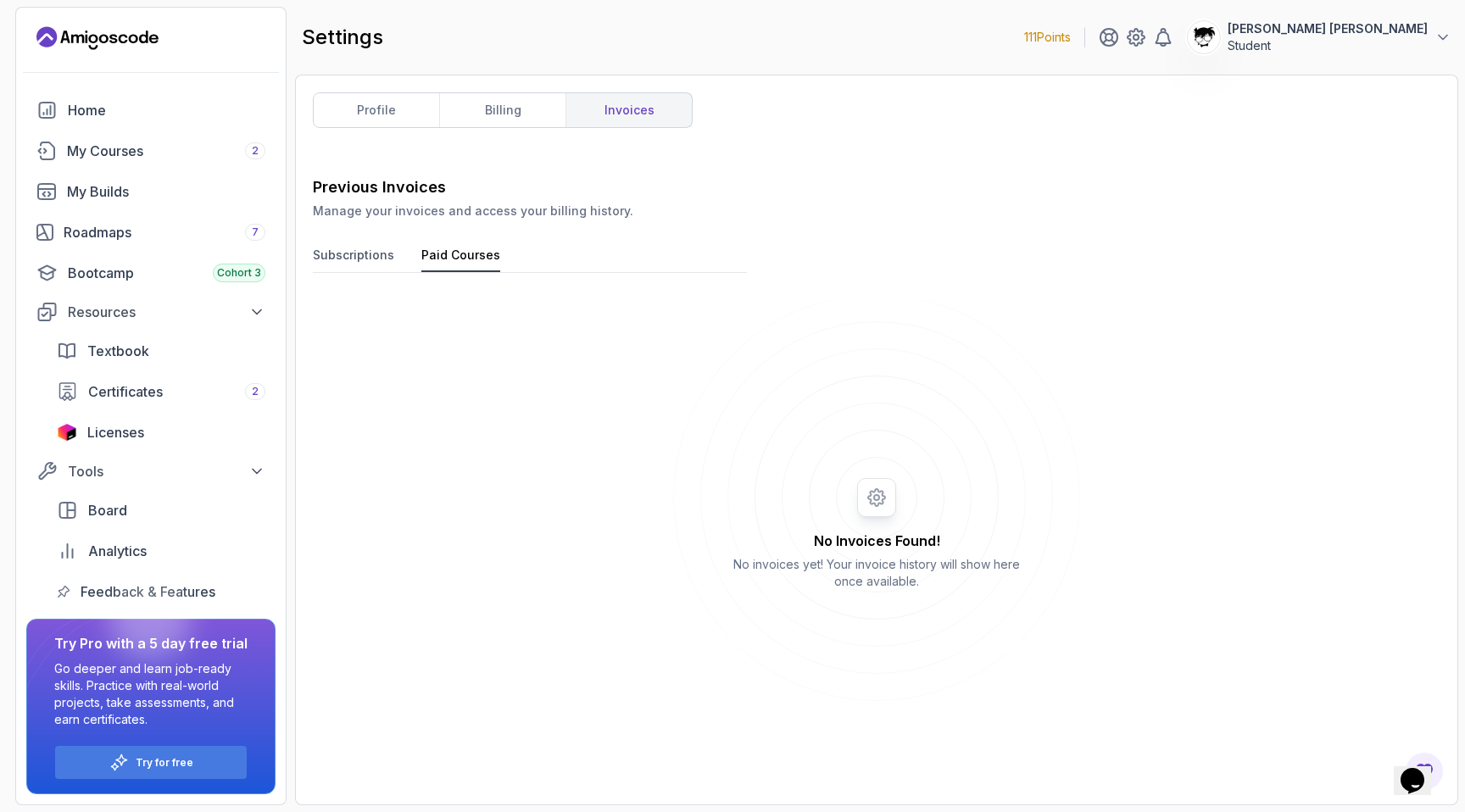
click at [448, 249] on button "Paid Courses" at bounding box center [460, 259] width 79 height 25
click at [343, 256] on button "Subscriptions" at bounding box center [353, 259] width 81 height 25
click at [1361, 40] on p "Student" at bounding box center [1327, 46] width 200 height 17
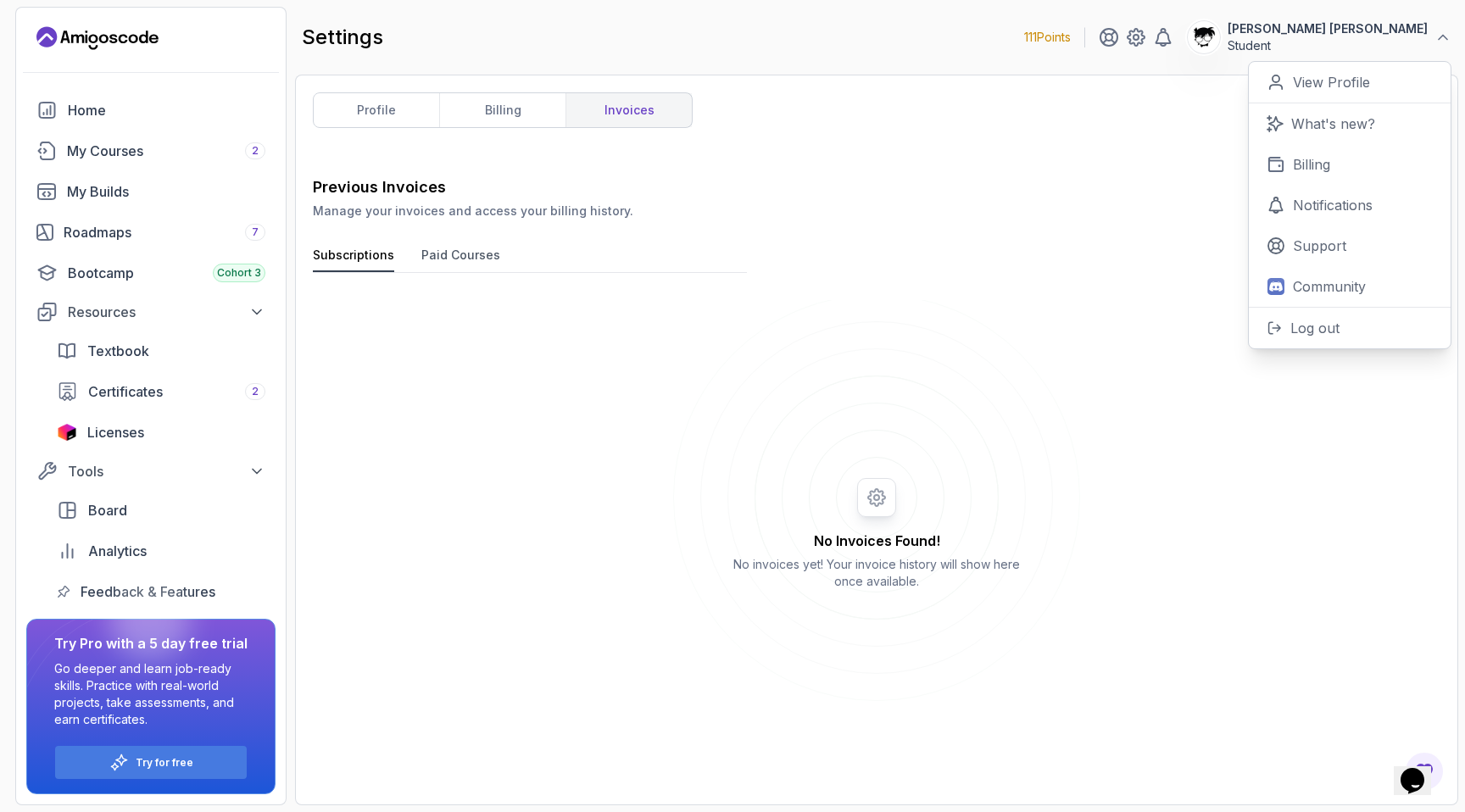
click at [1361, 40] on p "Student" at bounding box center [1327, 46] width 200 height 17
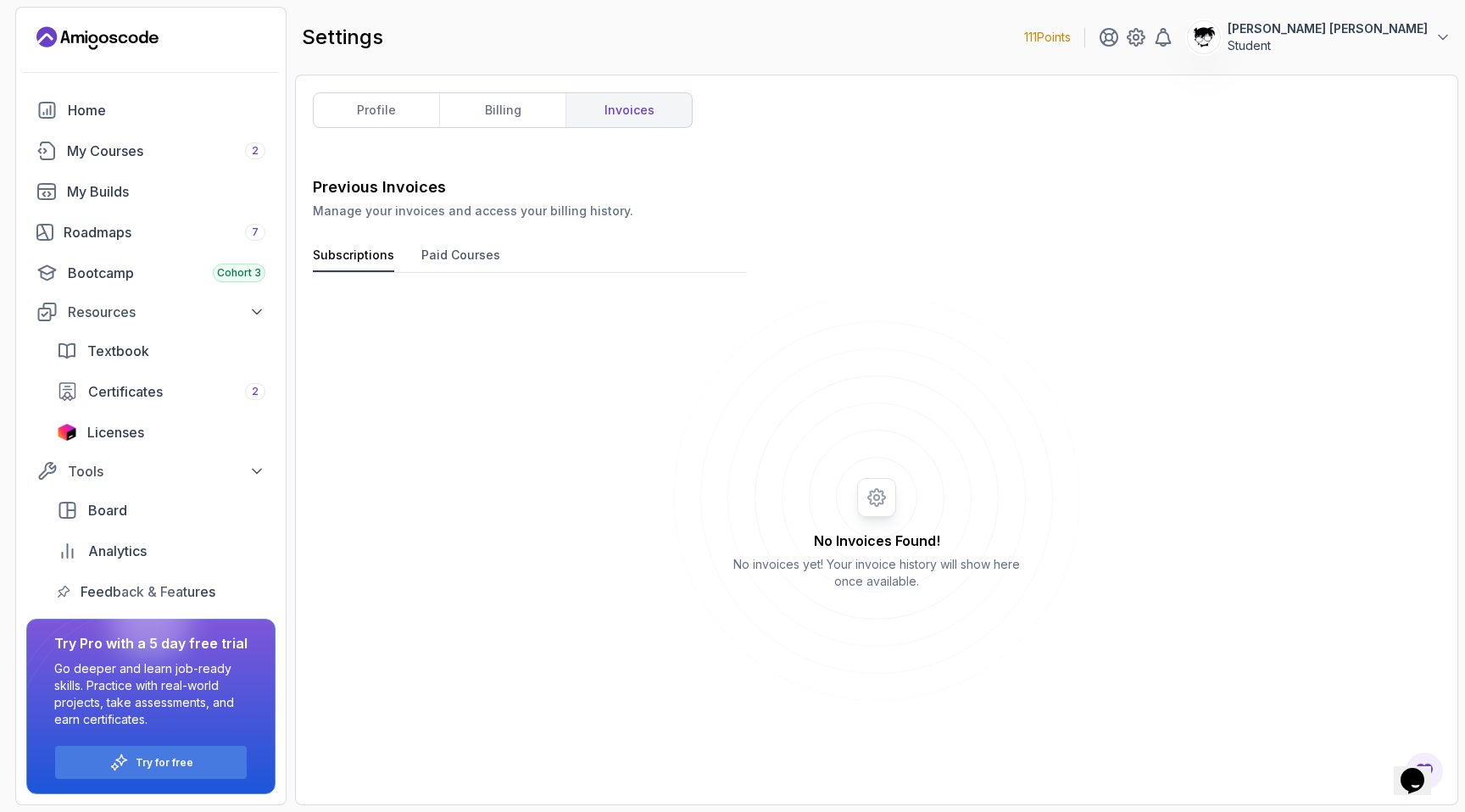
click at [440, 257] on button "Paid Courses" at bounding box center [460, 259] width 79 height 25
click at [326, 257] on button "Subscriptions" at bounding box center [353, 259] width 81 height 25
click at [118, 247] on link "Roadmaps 7" at bounding box center [151, 232] width 249 height 34
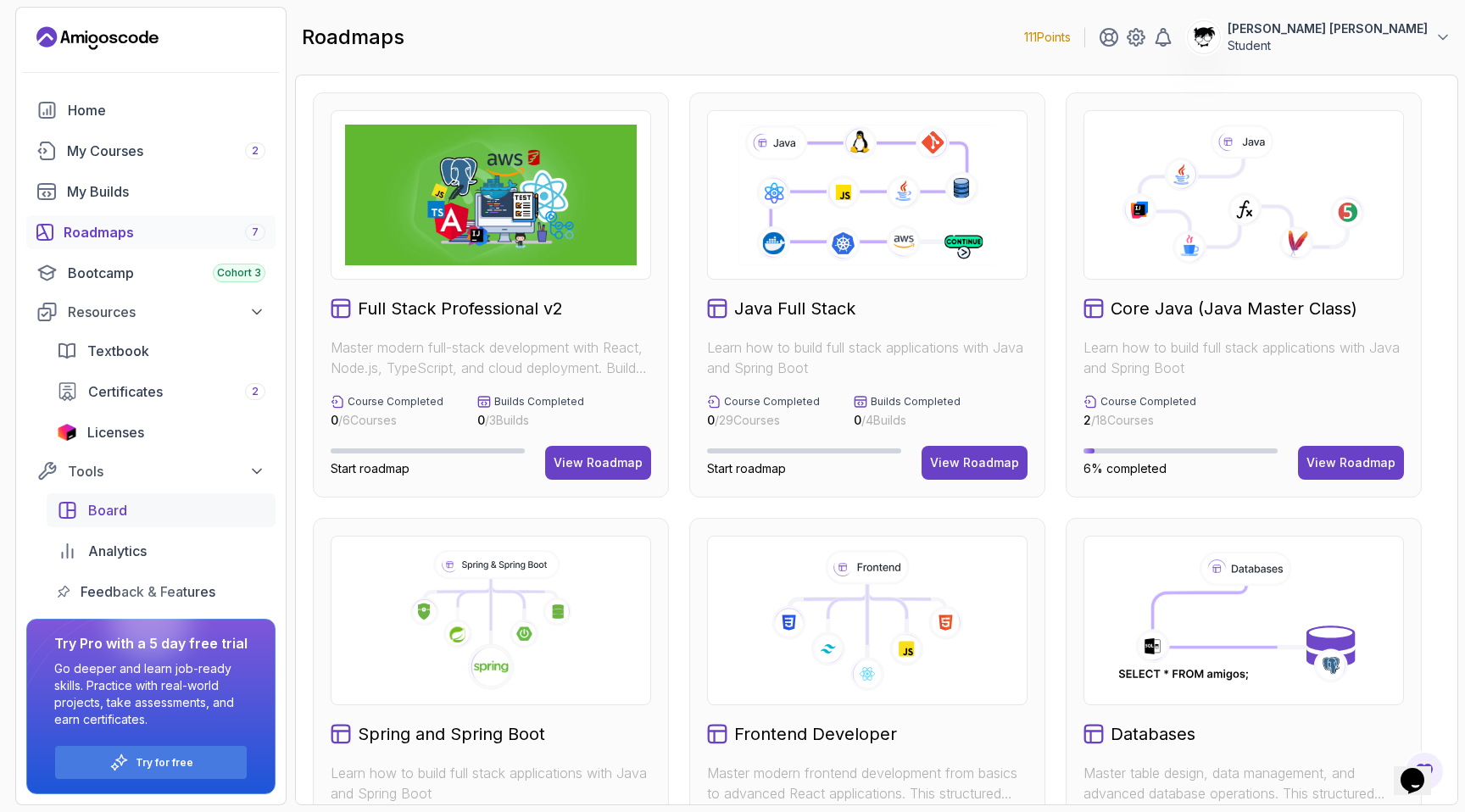
click at [129, 497] on link "Board" at bounding box center [161, 510] width 229 height 34
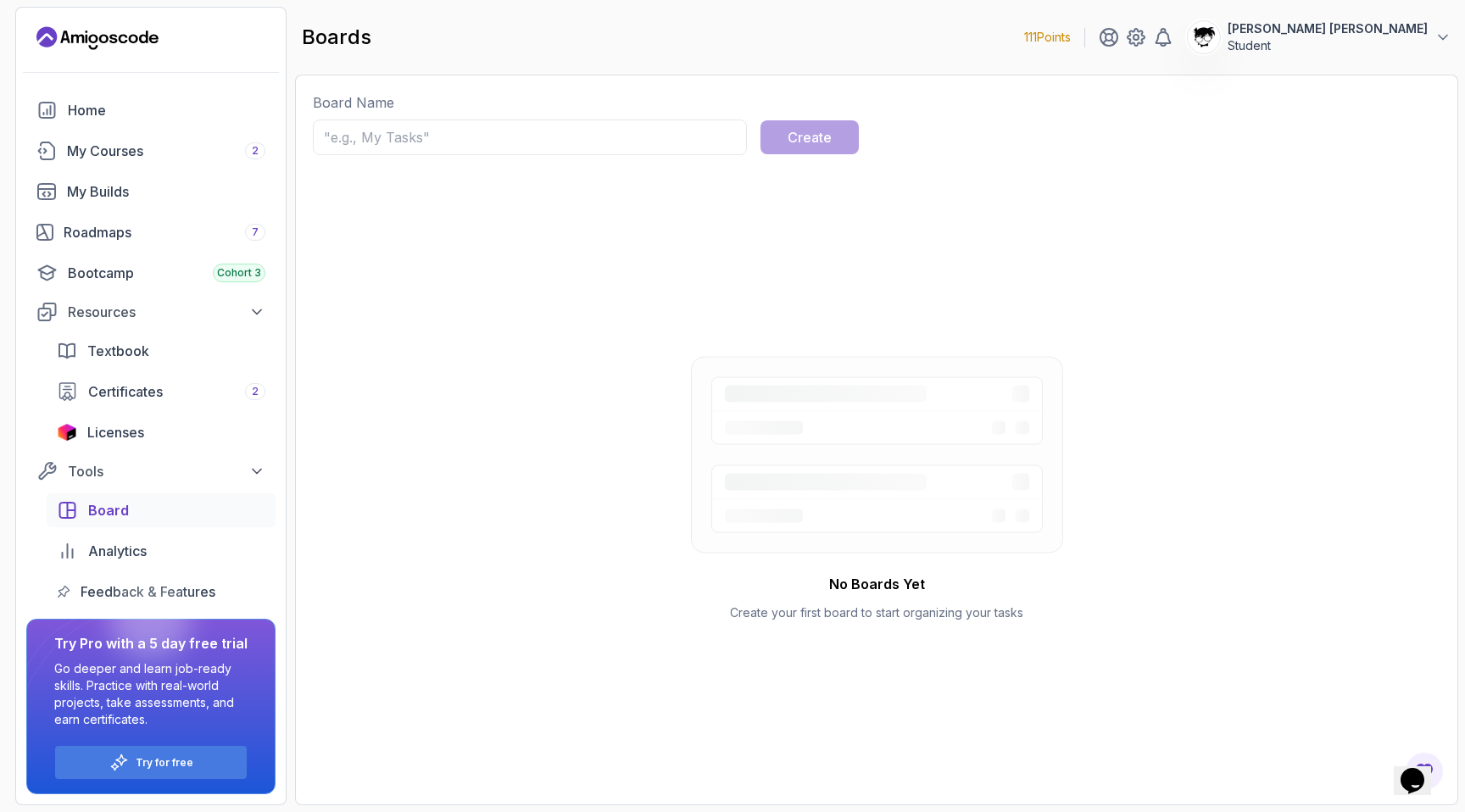
click at [414, 135] on input "text" at bounding box center [529, 138] width 434 height 36
click at [167, 555] on div "Analytics" at bounding box center [176, 551] width 177 height 21
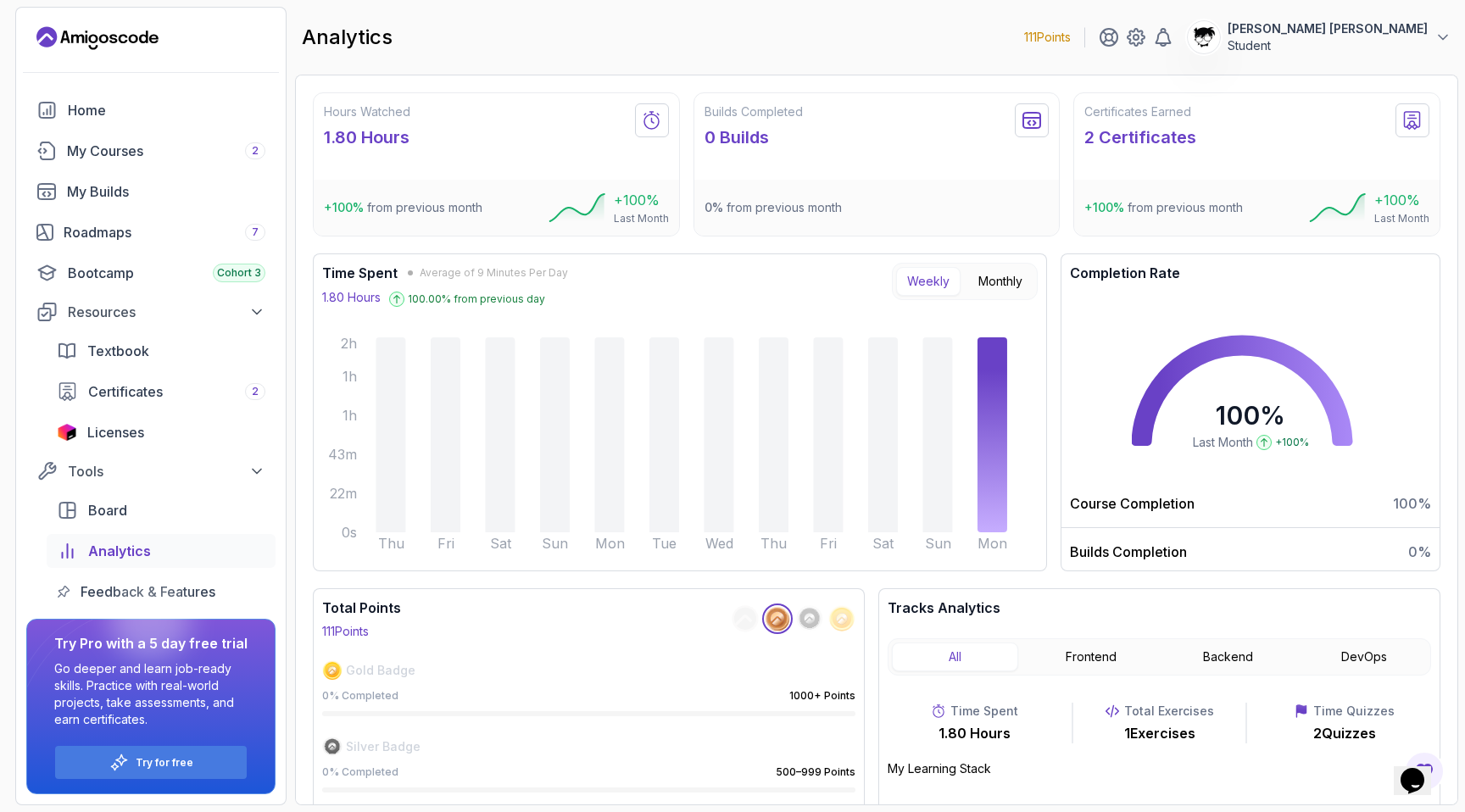
scroll to position [74, 0]
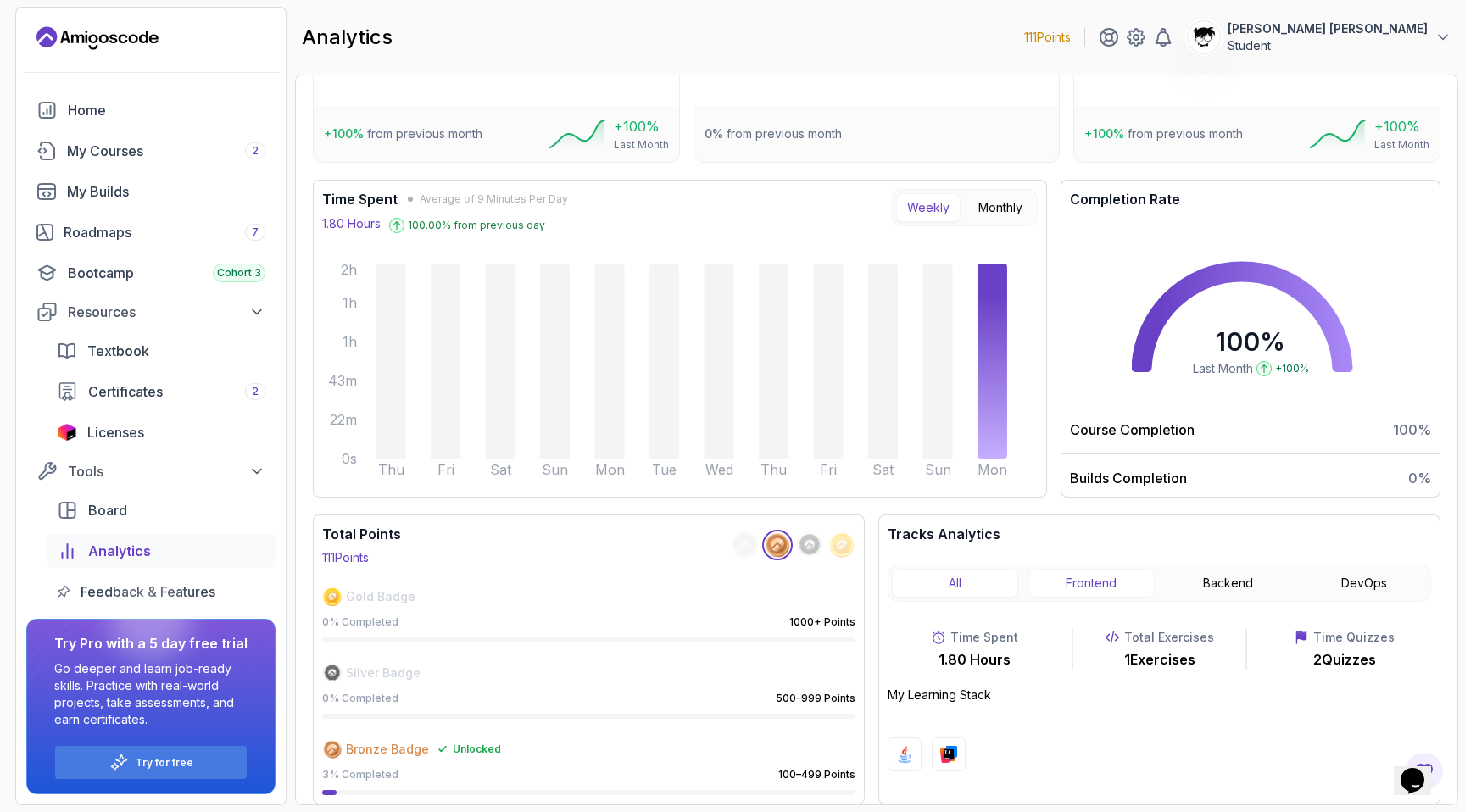
click at [1077, 587] on button "Frontend" at bounding box center [1091, 583] width 126 height 29
click at [1232, 594] on button "Backend" at bounding box center [1227, 583] width 126 height 29
click at [1341, 596] on button "DevOps" at bounding box center [1363, 583] width 126 height 29
click at [1014, 582] on button "All" at bounding box center [954, 583] width 126 height 29
click at [1173, 587] on button "Backend" at bounding box center [1227, 583] width 126 height 29
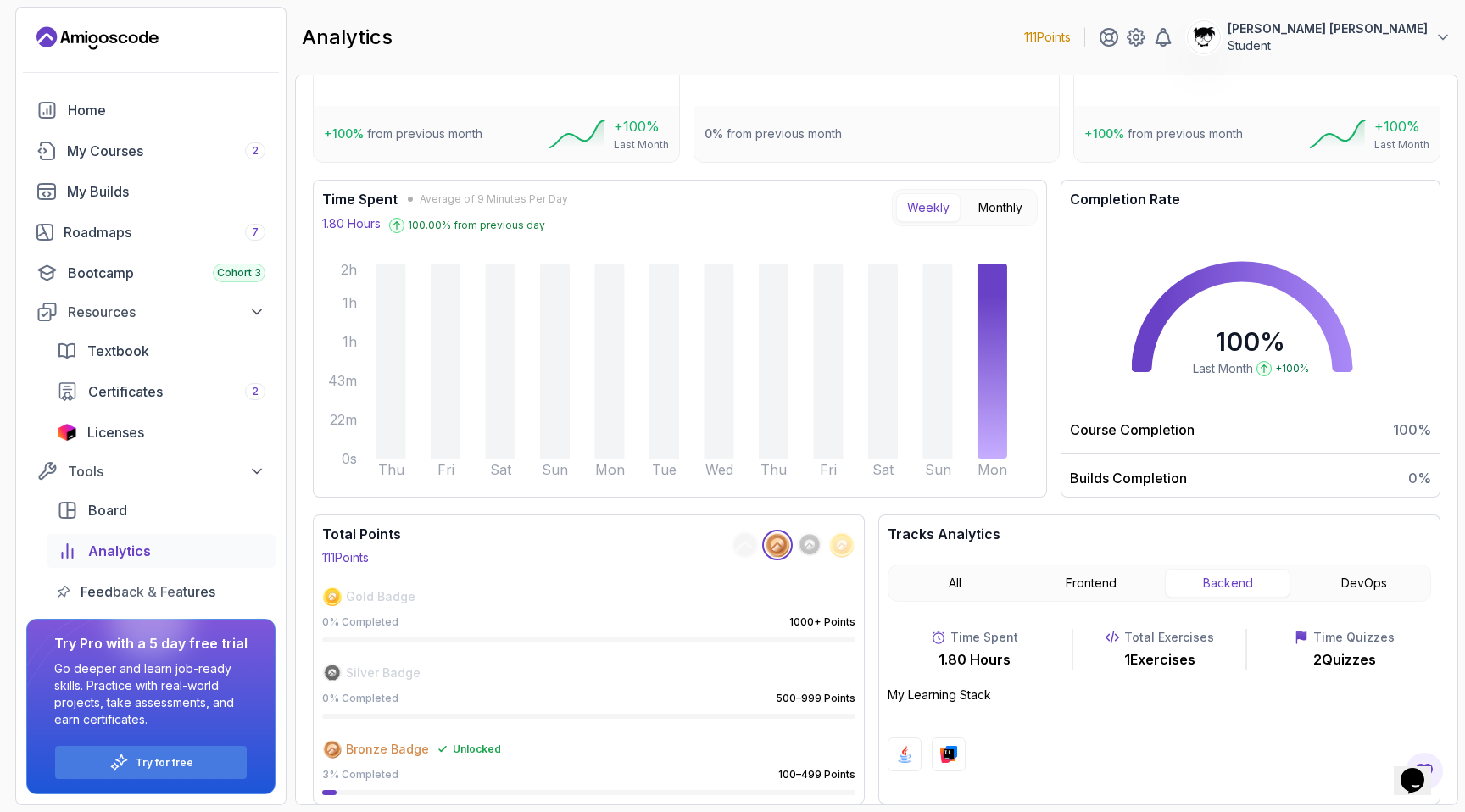
click at [1338, 598] on div "All Frontend Backend DevOps" at bounding box center [1159, 583] width 544 height 37
click at [1317, 573] on button "DevOps" at bounding box center [1363, 583] width 126 height 29
click at [958, 587] on button "All" at bounding box center [954, 583] width 126 height 29
click at [91, 587] on span "Feedback & Features" at bounding box center [148, 592] width 135 height 21
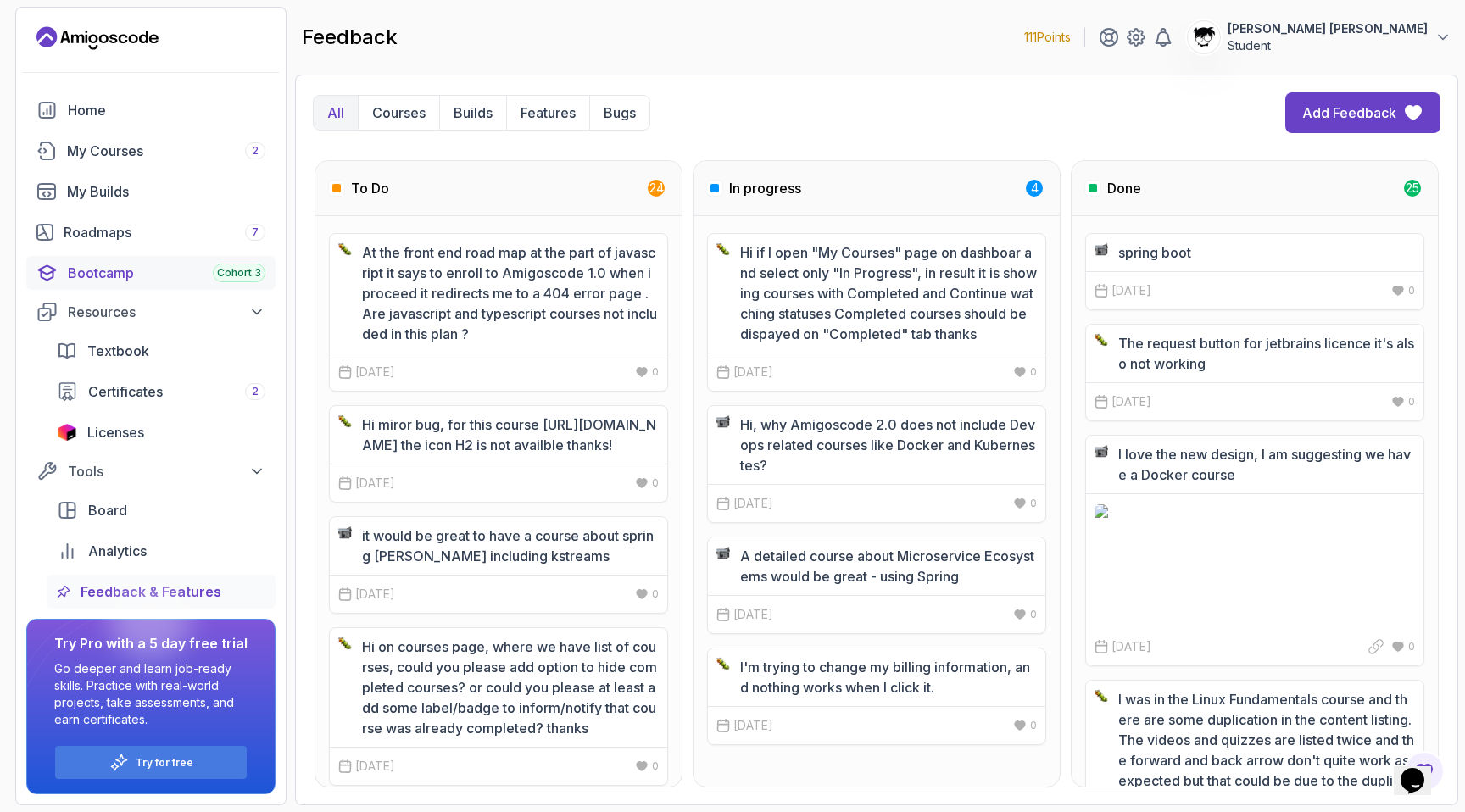
click at [106, 268] on div "Bootcamp Cohort 3" at bounding box center [166, 273] width 197 height 21
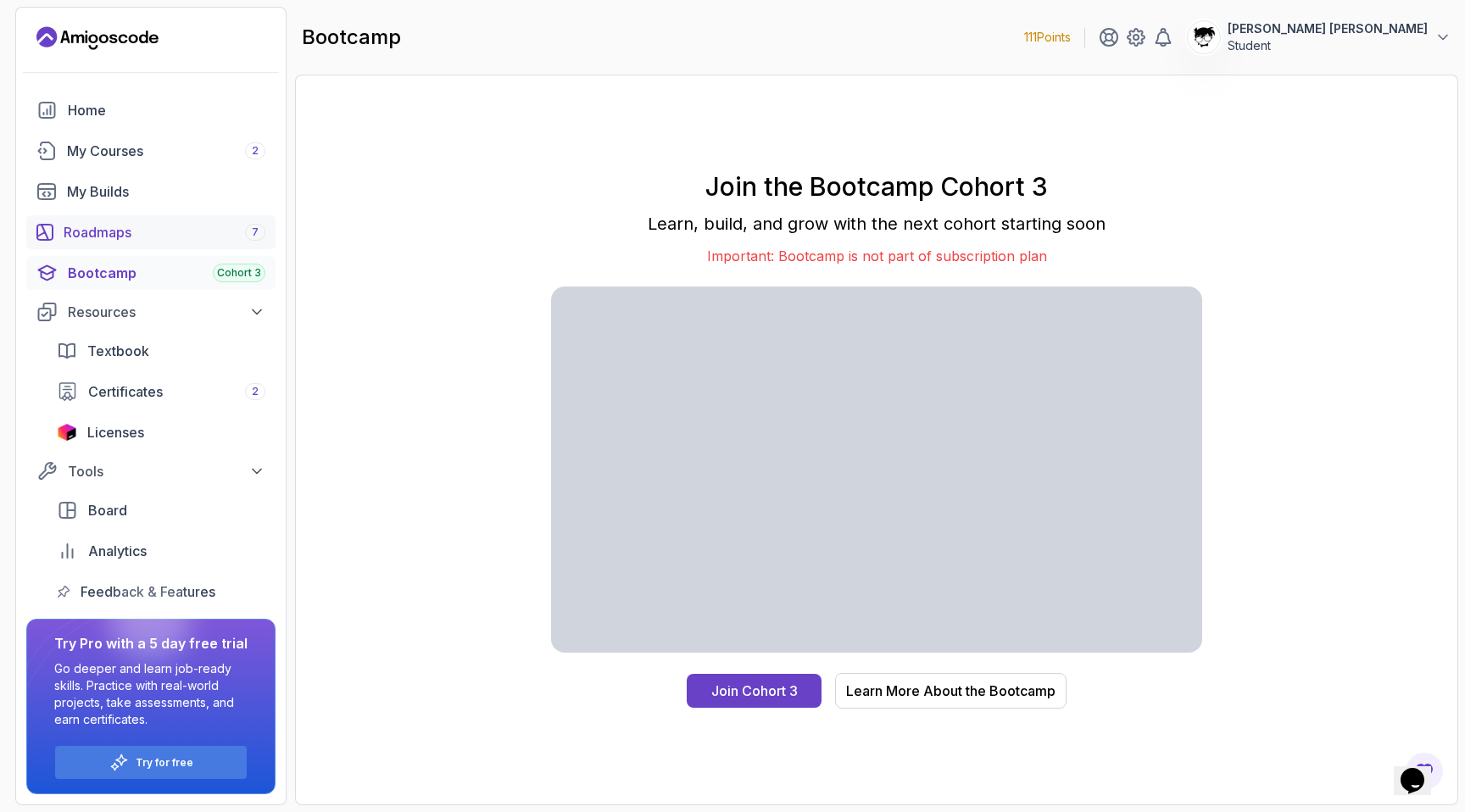
click at [88, 229] on div "Roadmaps 7" at bounding box center [165, 232] width 202 height 21
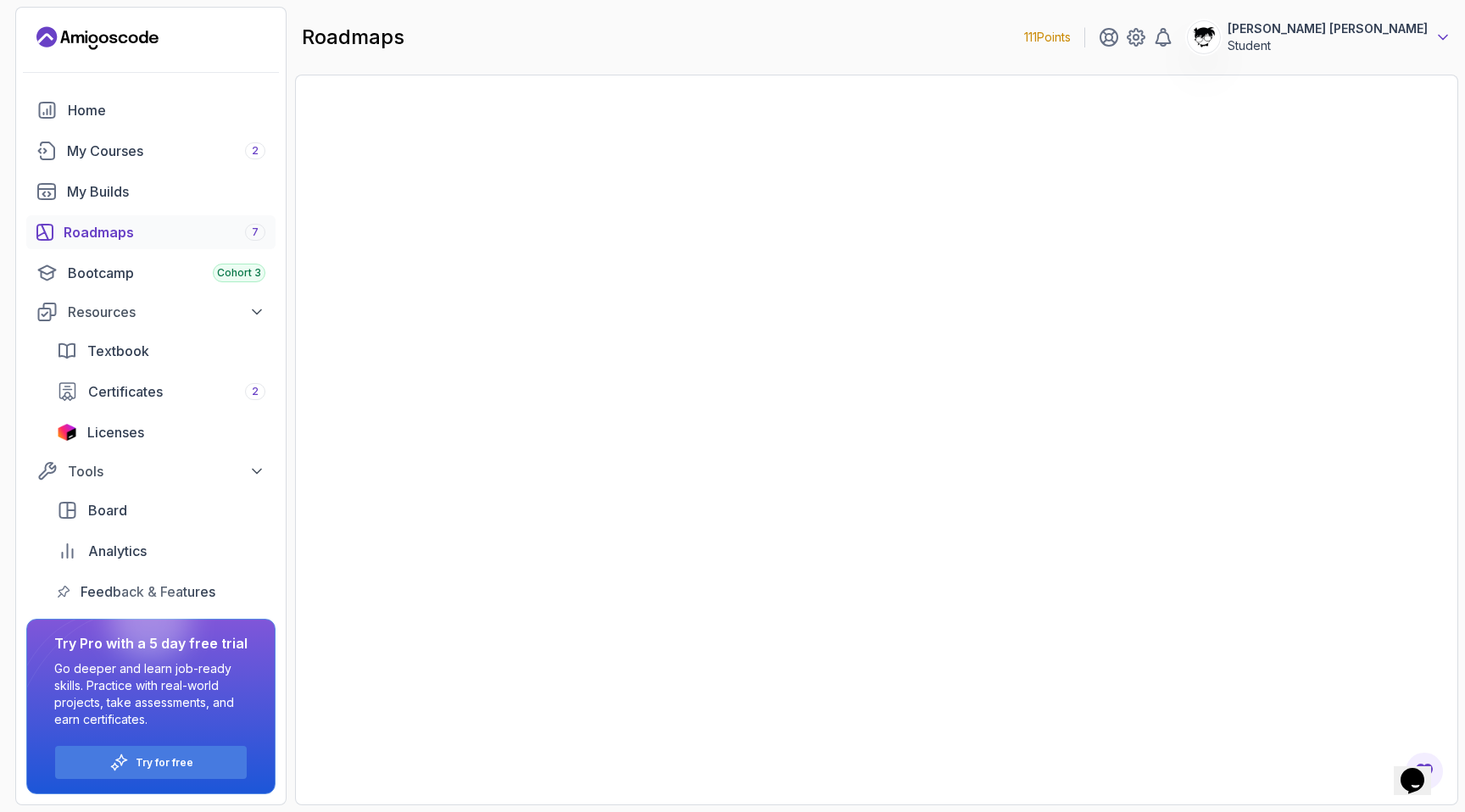
click at [1424, 50] on p "Student" at bounding box center [1327, 46] width 200 height 17
click at [1444, 36] on icon at bounding box center [1443, 37] width 8 height 5
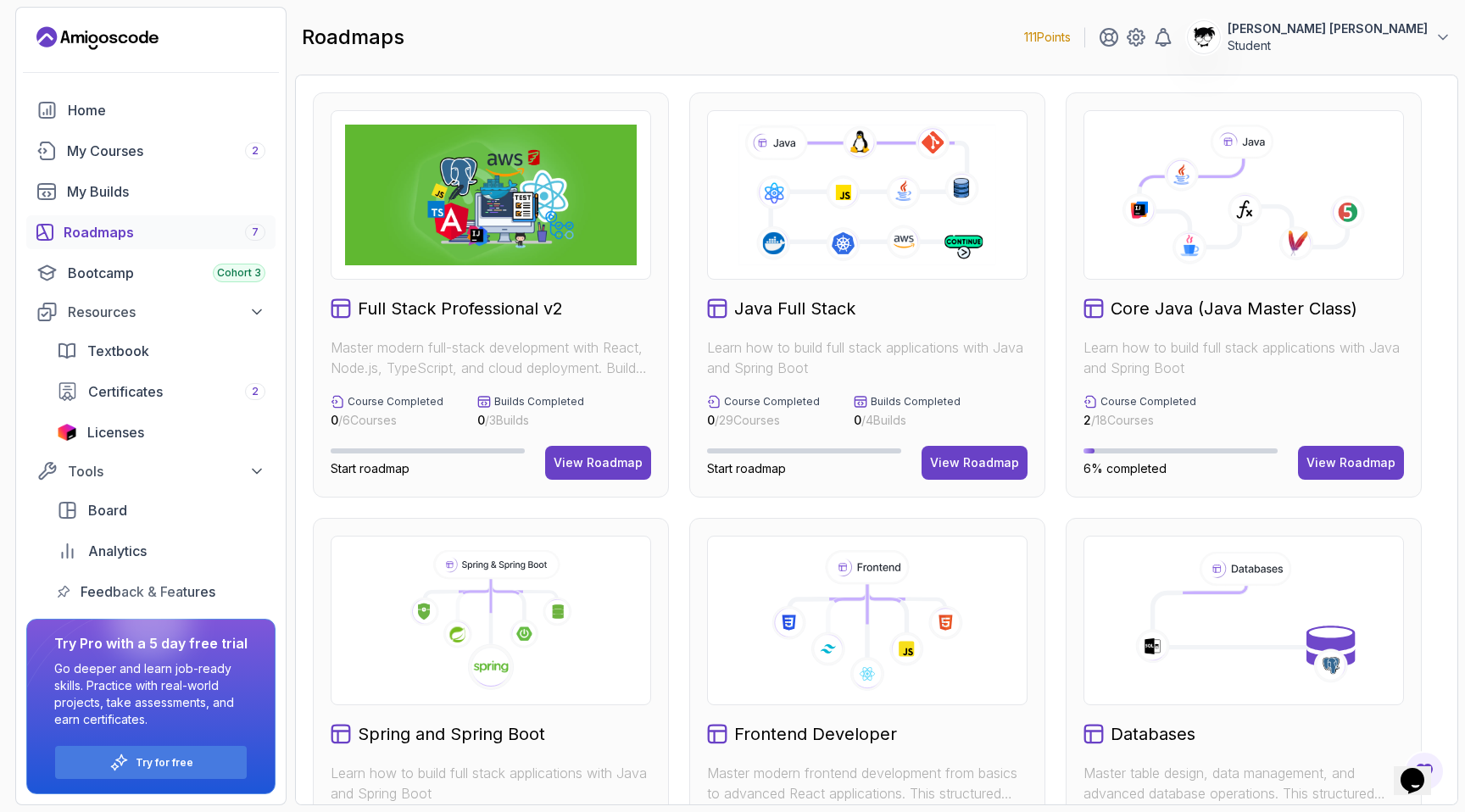
click at [1369, 39] on p "Student" at bounding box center [1327, 46] width 200 height 17
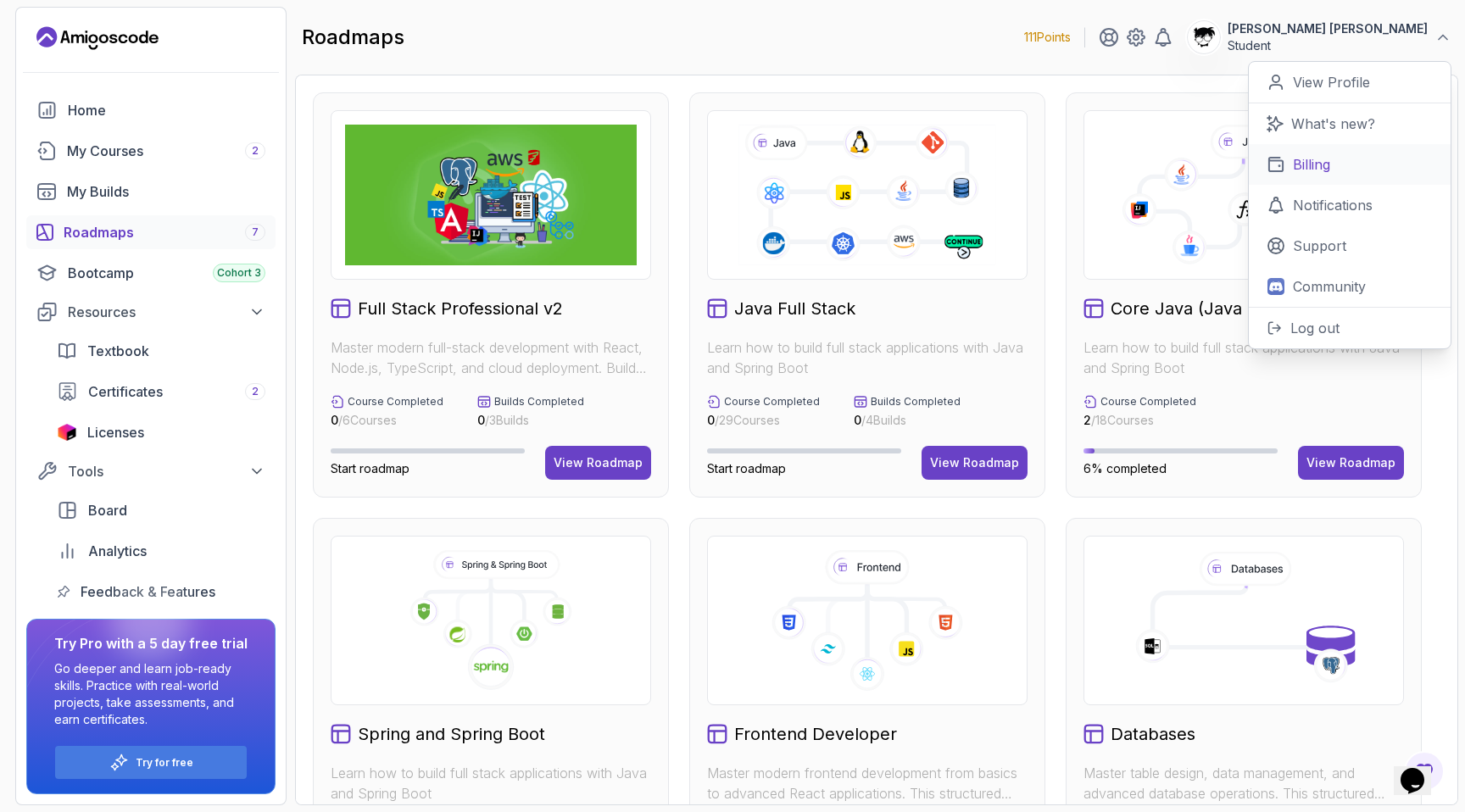
click at [1306, 168] on p "Billing" at bounding box center [1312, 165] width 37 height 21
click at [1066, 56] on div "roadmaps 111 Points Abdallah Issa Al-Kass Student 0 Points View Profile What's …" at bounding box center [876, 36] width 1163 height 61
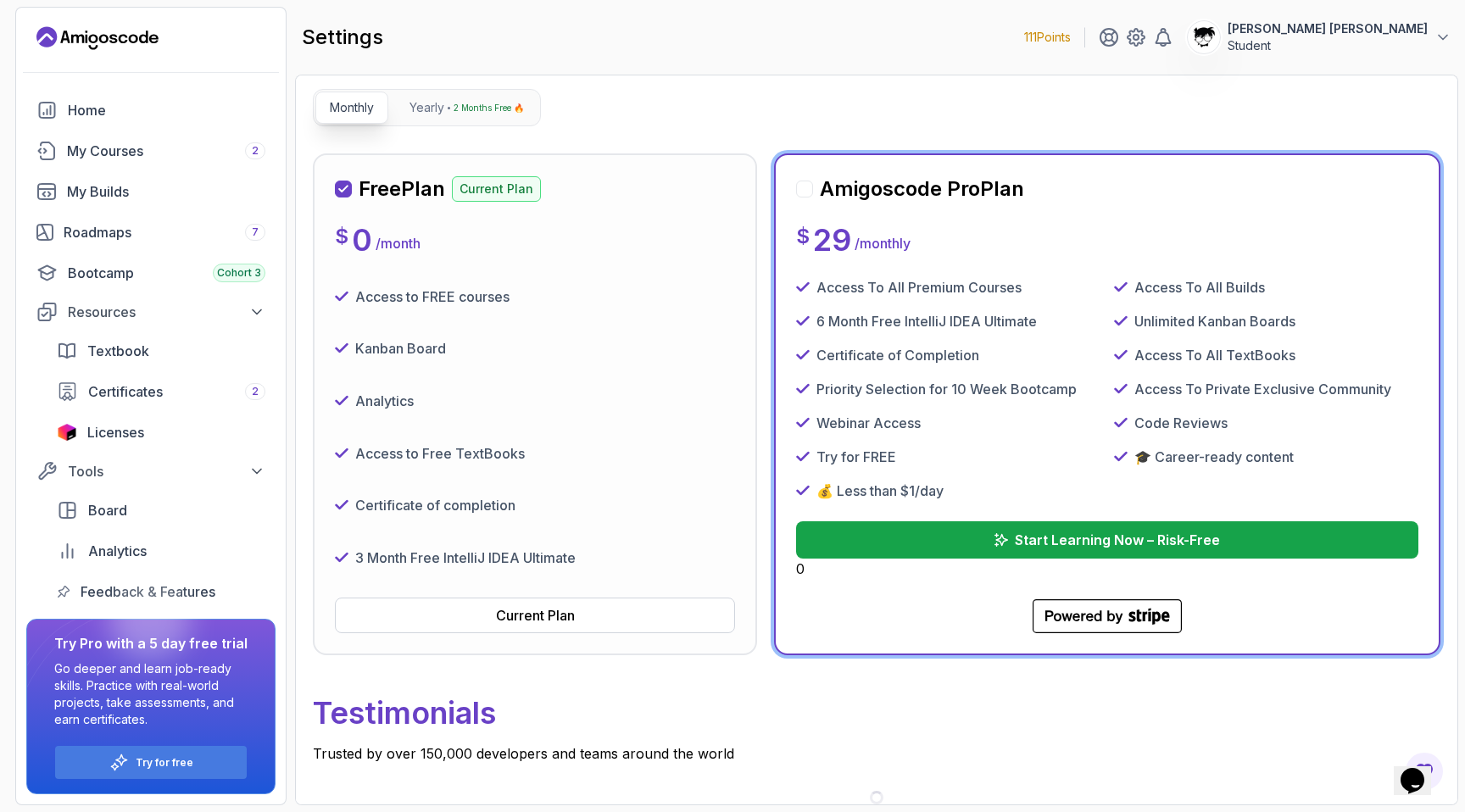
scroll to position [158, 0]
drag, startPoint x: 801, startPoint y: 290, endPoint x: 1081, endPoint y: 287, distance: 280.0
click at [1082, 288] on div "Access To All Premium Courses" at bounding box center [948, 287] width 304 height 21
click at [1081, 287] on div "Access To All Premium Courses" at bounding box center [948, 287] width 304 height 21
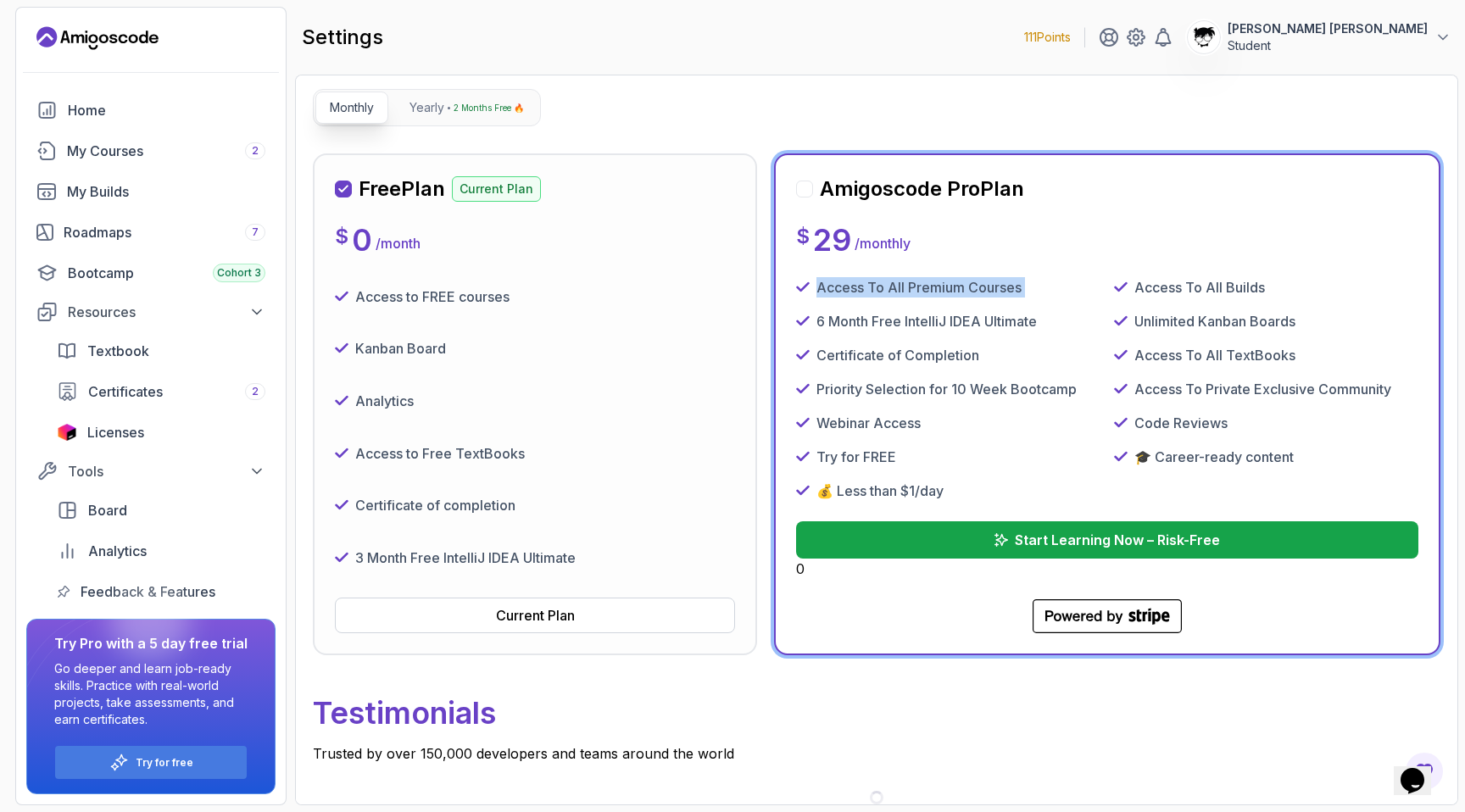
click at [1081, 287] on div "Access To All Premium Courses" at bounding box center [948, 287] width 304 height 21
click at [1210, 287] on p "Access To All Builds" at bounding box center [1199, 287] width 131 height 21
click at [1211, 313] on p "Unlimited Kanban Boards" at bounding box center [1214, 322] width 161 height 21
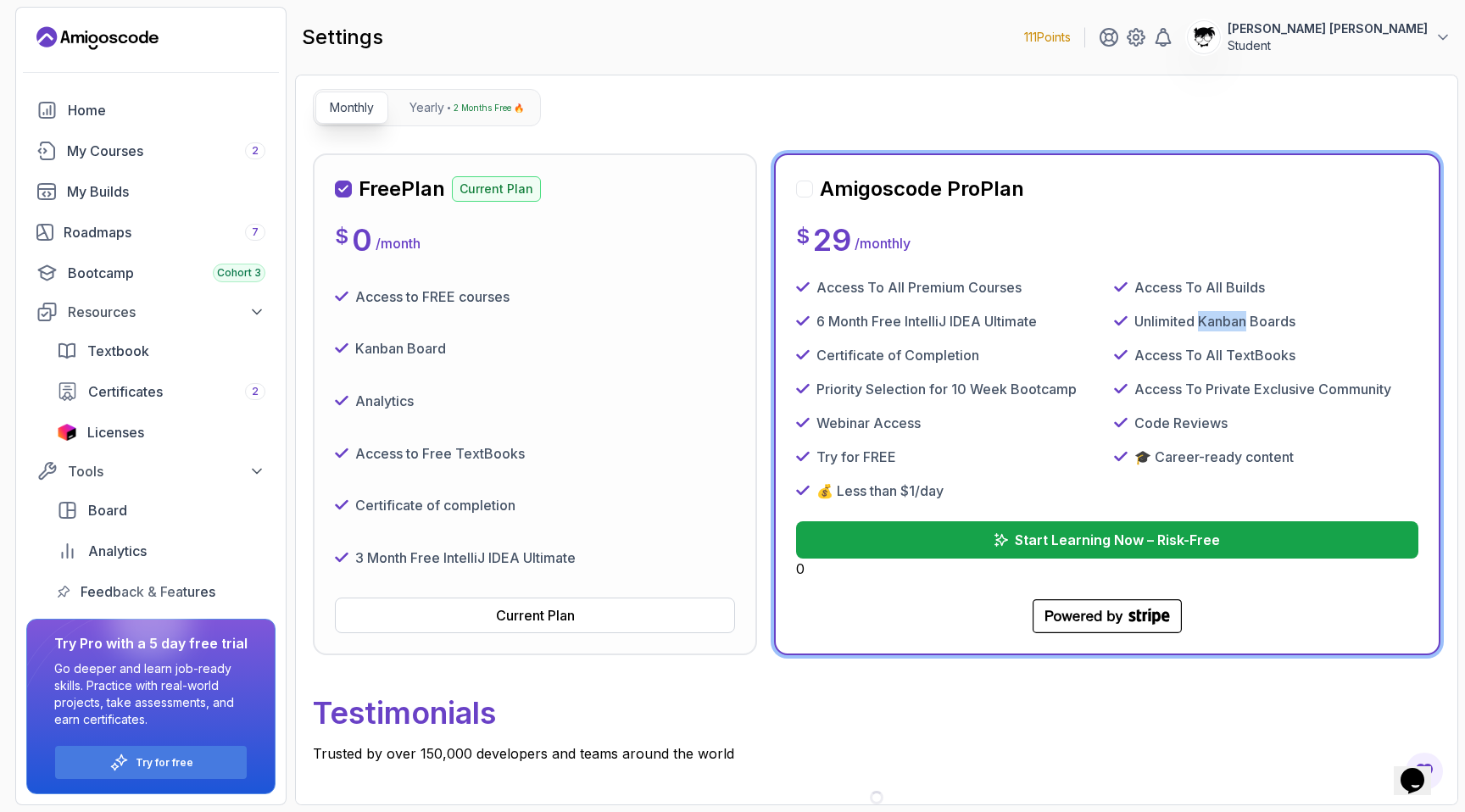
click at [1211, 313] on p "Unlimited Kanban Boards" at bounding box center [1214, 322] width 161 height 21
click at [1068, 300] on div "Access To All Premium Courses Access To All Builds 6 Month Free IntelliJ IDEA U…" at bounding box center [1107, 388] width 622 height 224
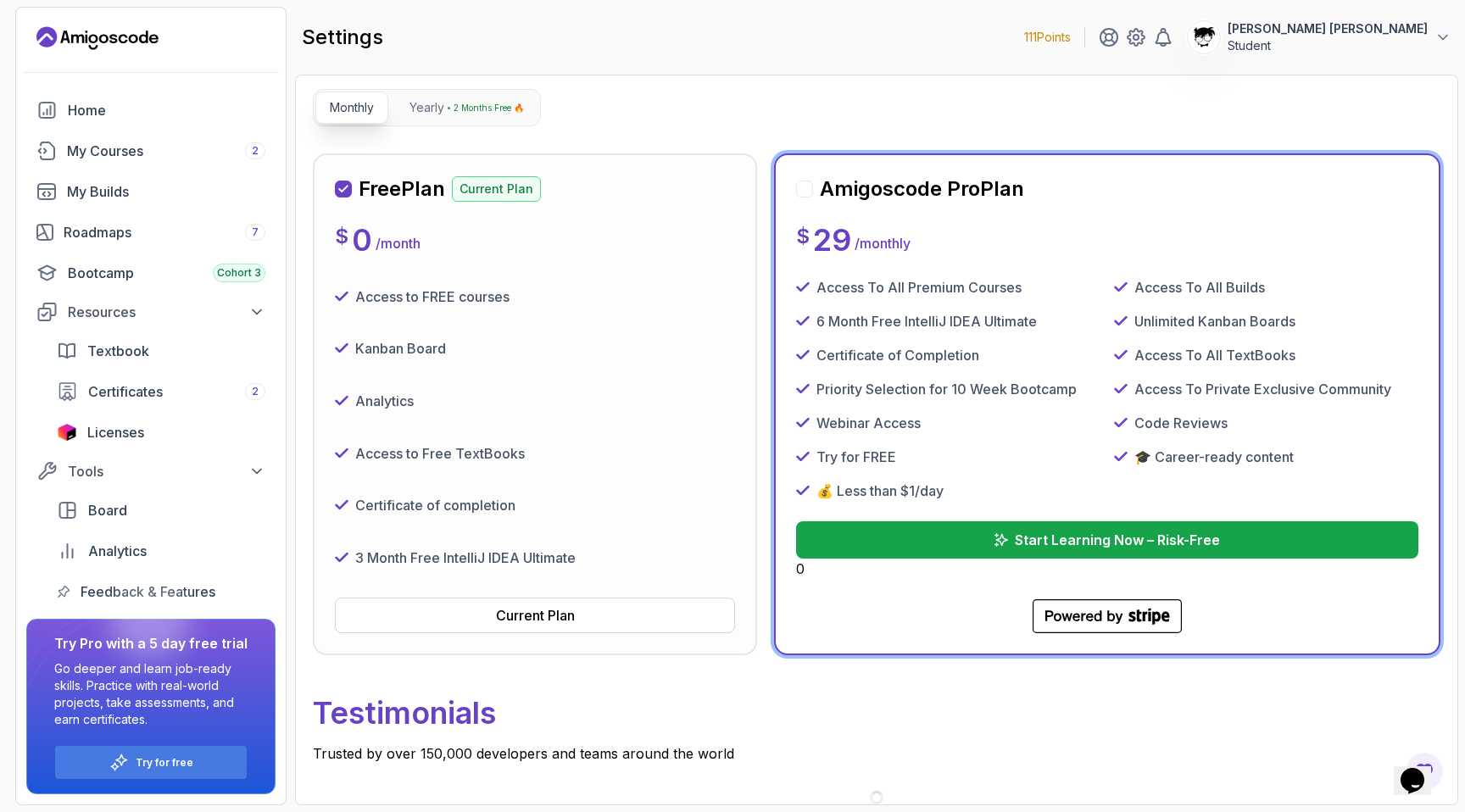
click at [1040, 320] on div "6 Month Free IntelliJ IDEA Ultimate" at bounding box center [948, 322] width 304 height 21
click at [1013, 345] on div "Certificate of Completion" at bounding box center [948, 355] width 304 height 21
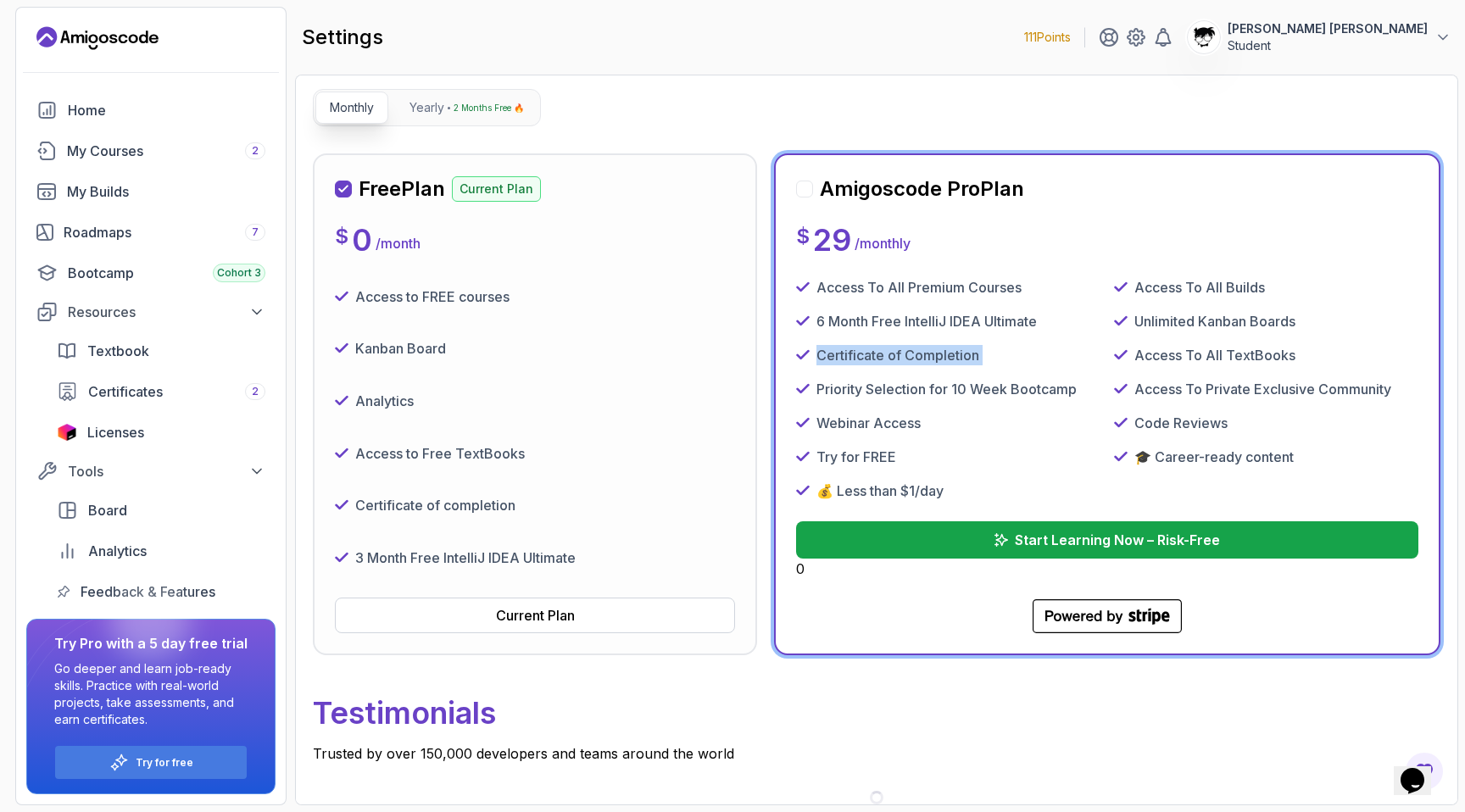
click at [1013, 345] on div "Certificate of Completion" at bounding box center [948, 355] width 304 height 21
click at [1211, 347] on p "Access To All TextBooks" at bounding box center [1214, 355] width 161 height 21
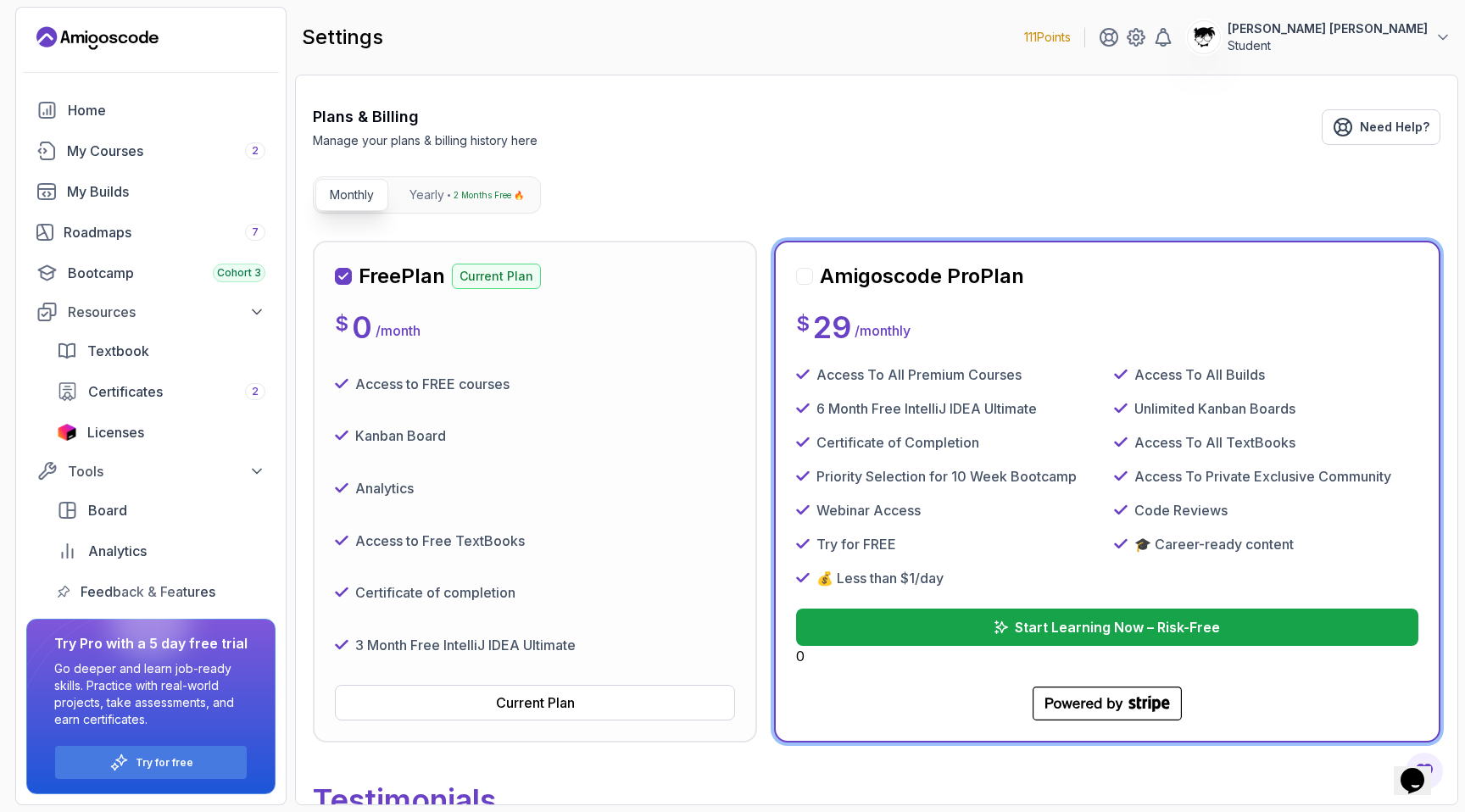
scroll to position [0, 0]
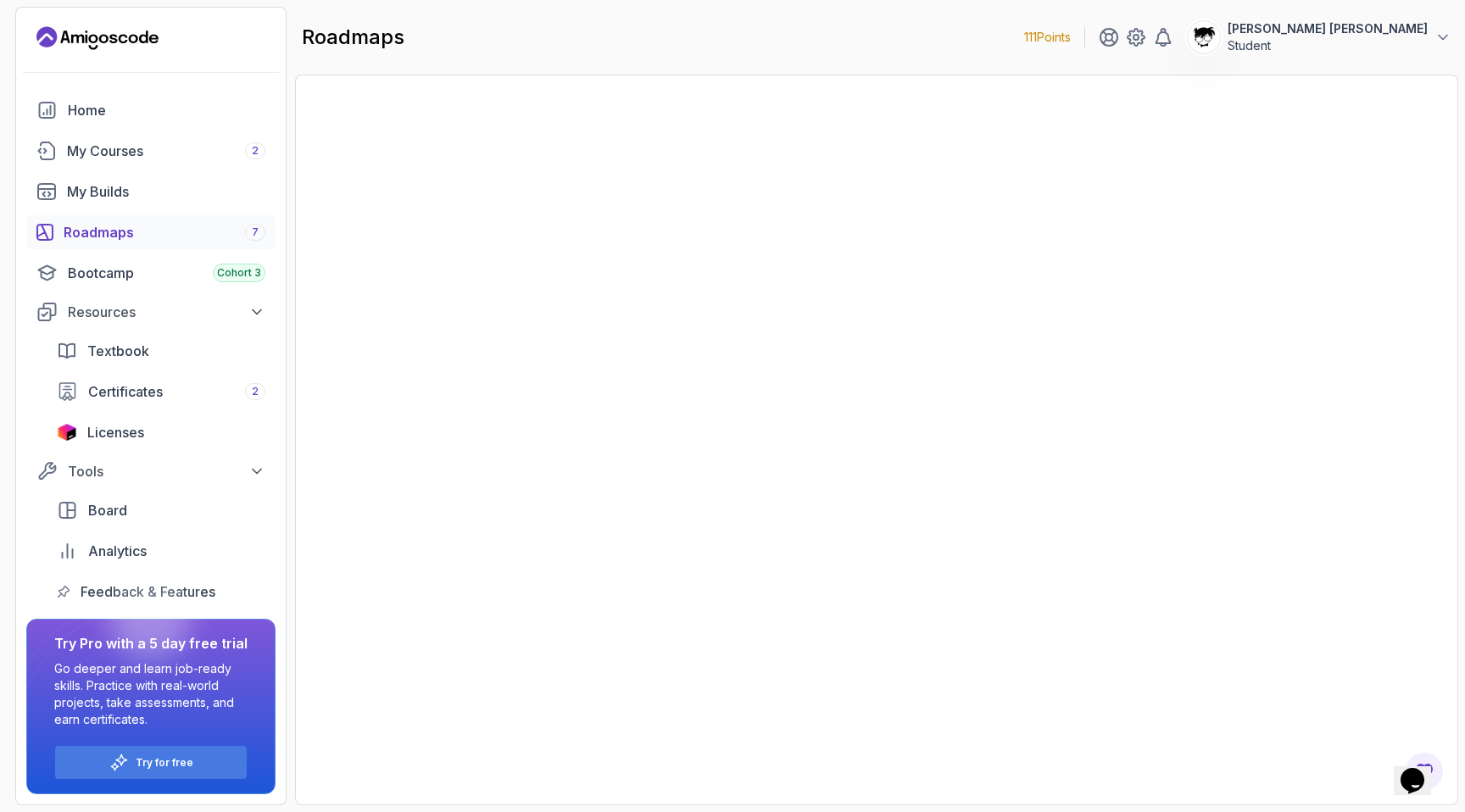
click at [81, 225] on div "Roadmaps 7" at bounding box center [165, 232] width 202 height 21
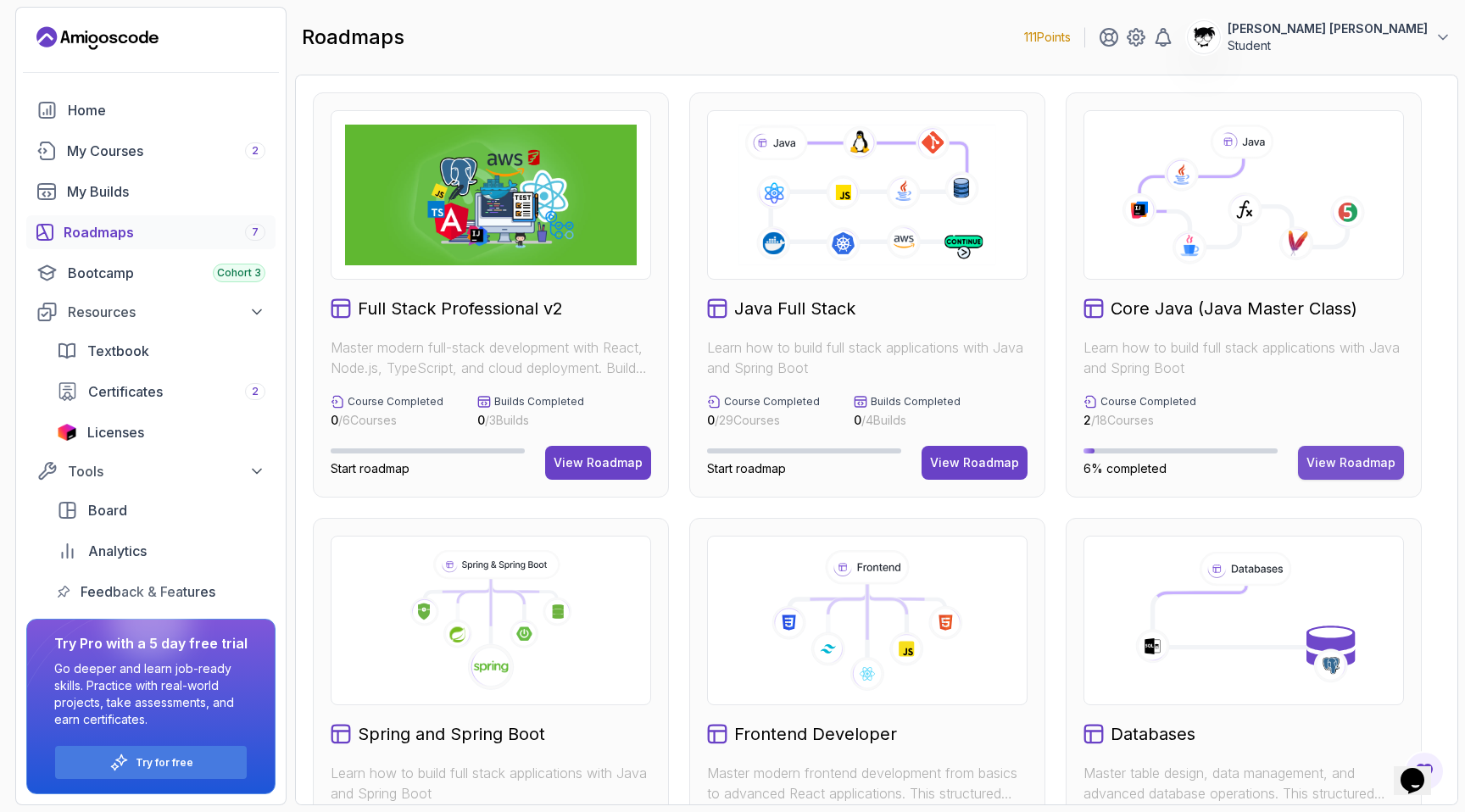
click at [1323, 474] on button "View Roadmap" at bounding box center [1350, 463] width 106 height 34
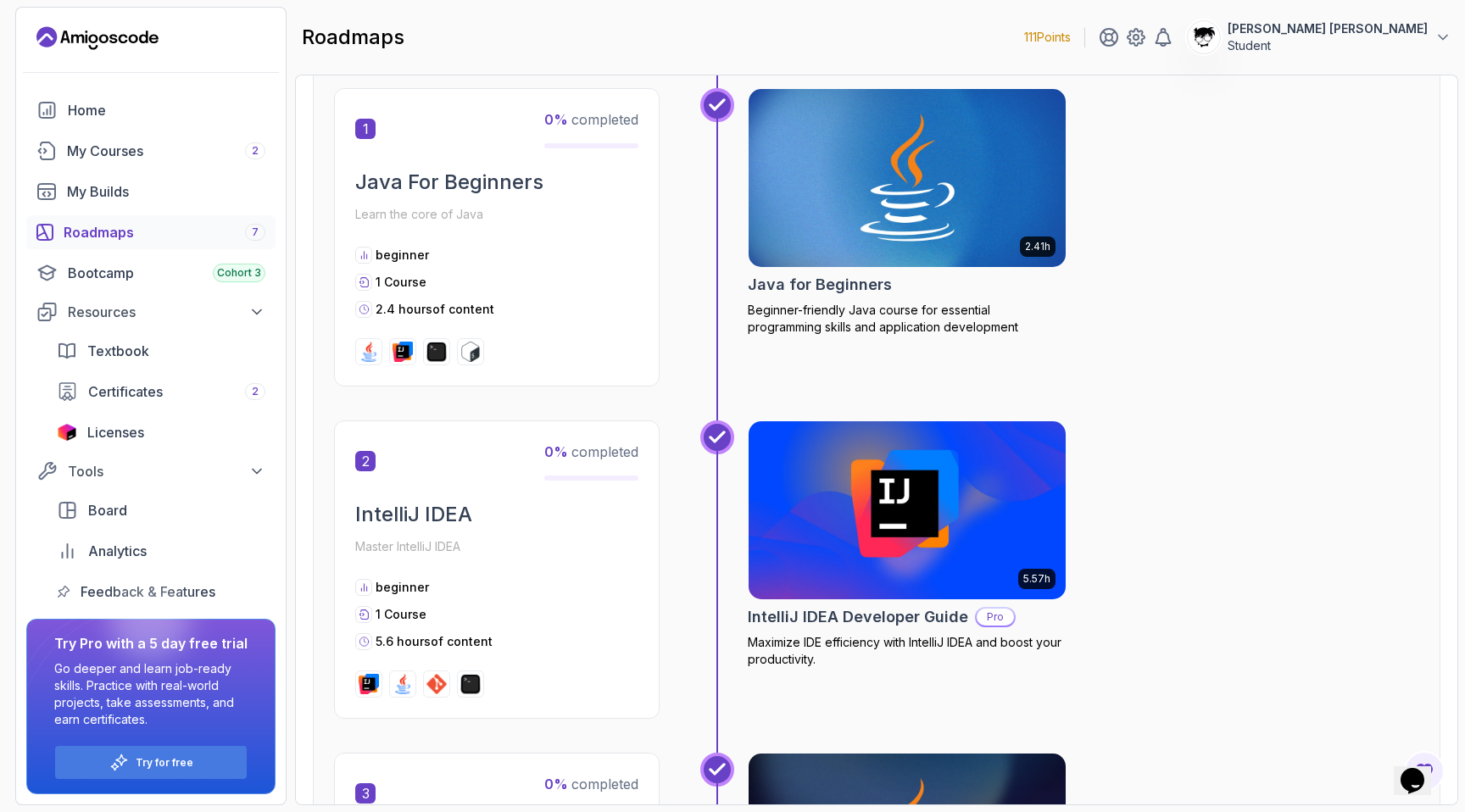
scroll to position [355, 0]
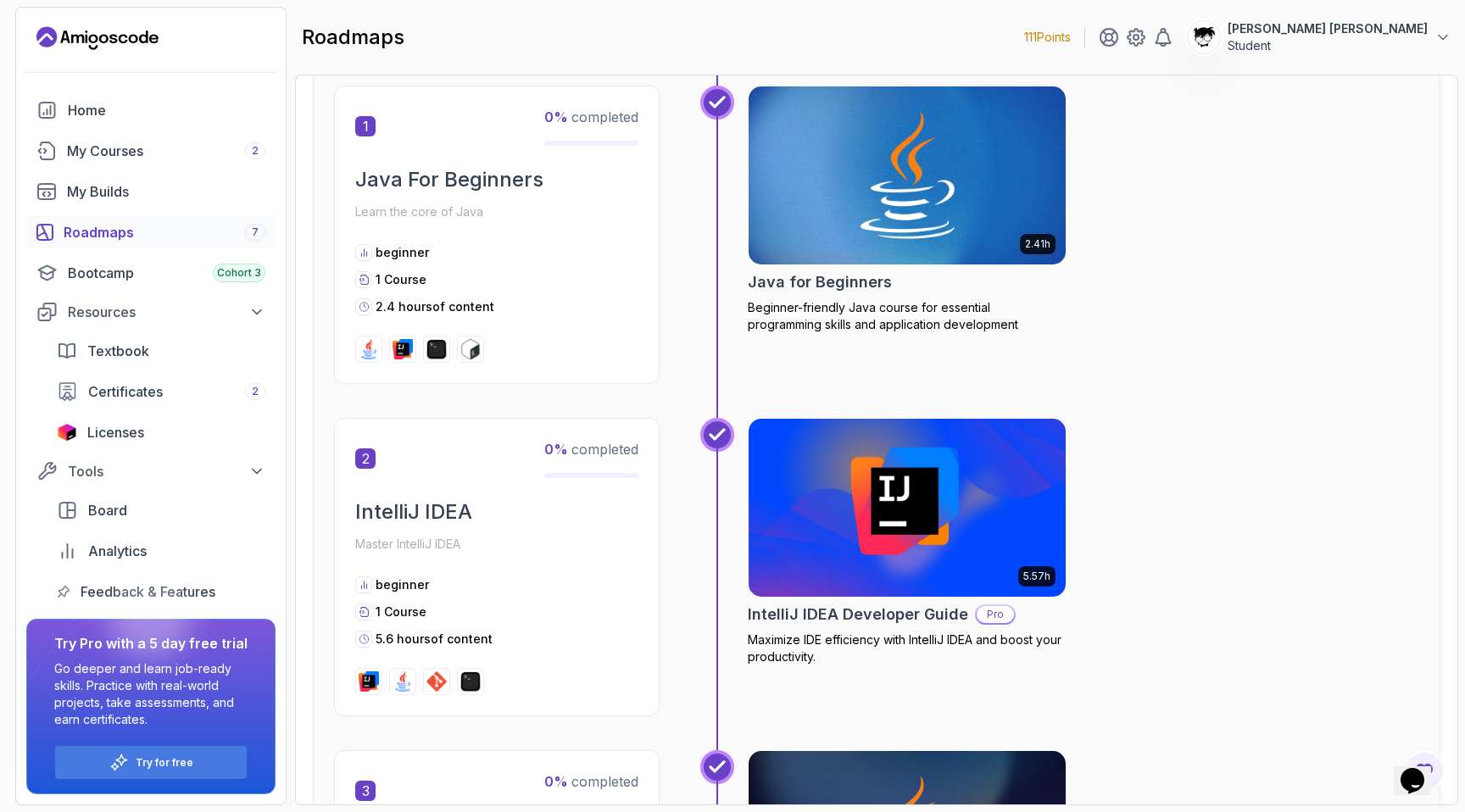
click at [426, 221] on p "Learn the core of Java" at bounding box center [497, 211] width 283 height 23
click at [466, 331] on div "1 0 % completed Java For Beginners Learn the core of Java beginner 1 Course 2.4…" at bounding box center [497, 235] width 326 height 298
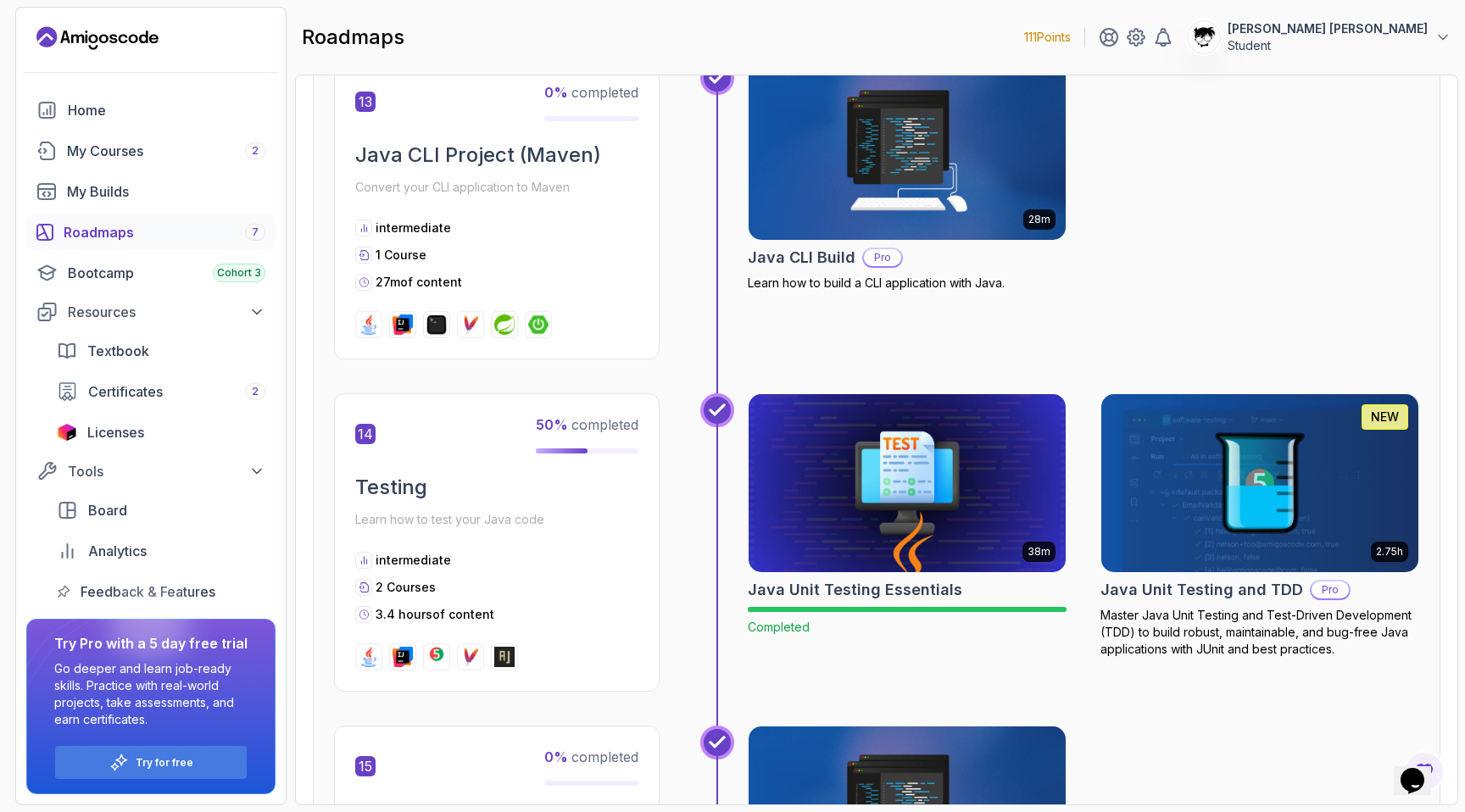
scroll to position [4815, 0]
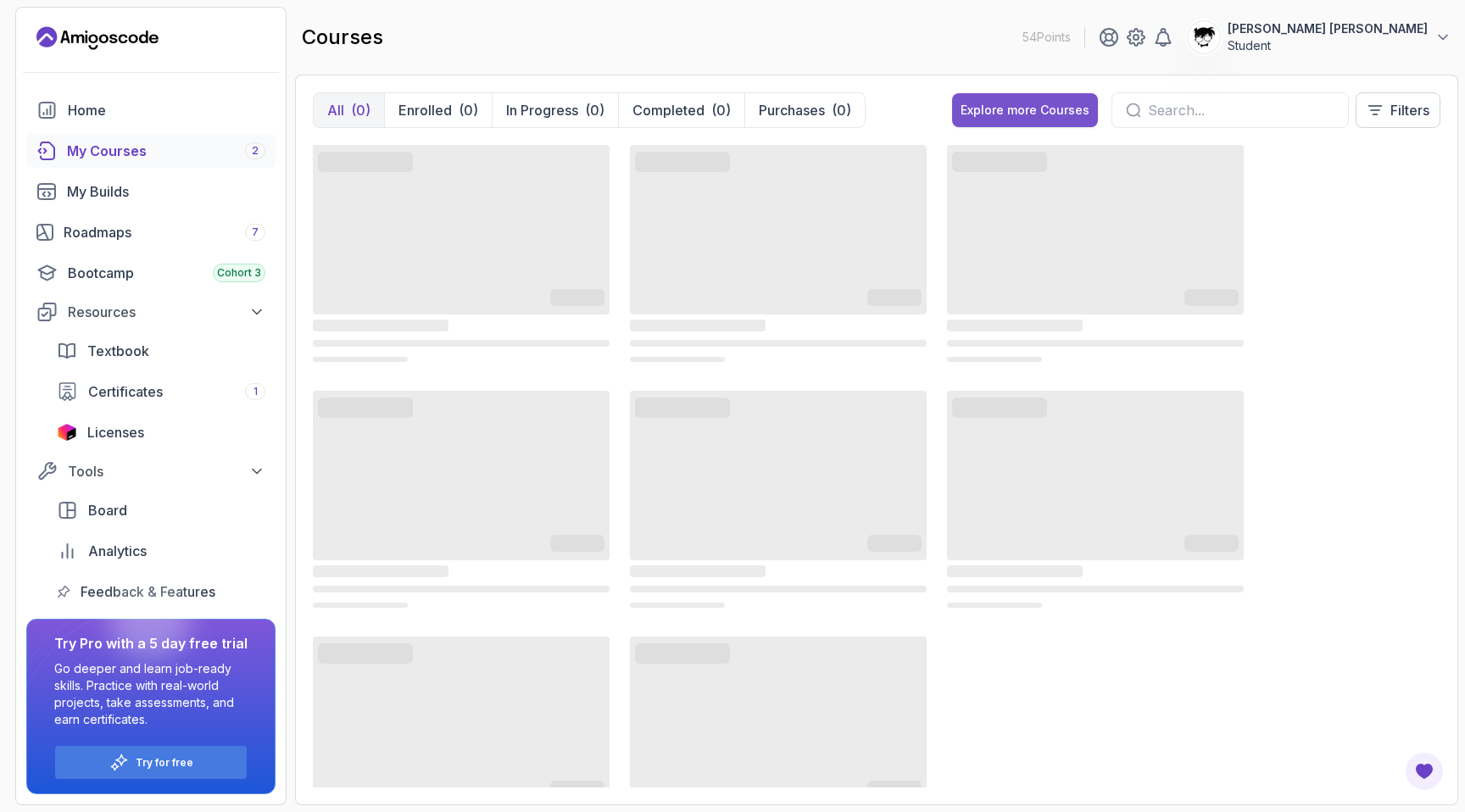
click at [1032, 94] on button "Explore more Courses" at bounding box center [1025, 110] width 146 height 34
click at [981, 106] on div "Explore more Courses" at bounding box center [1025, 110] width 129 height 17
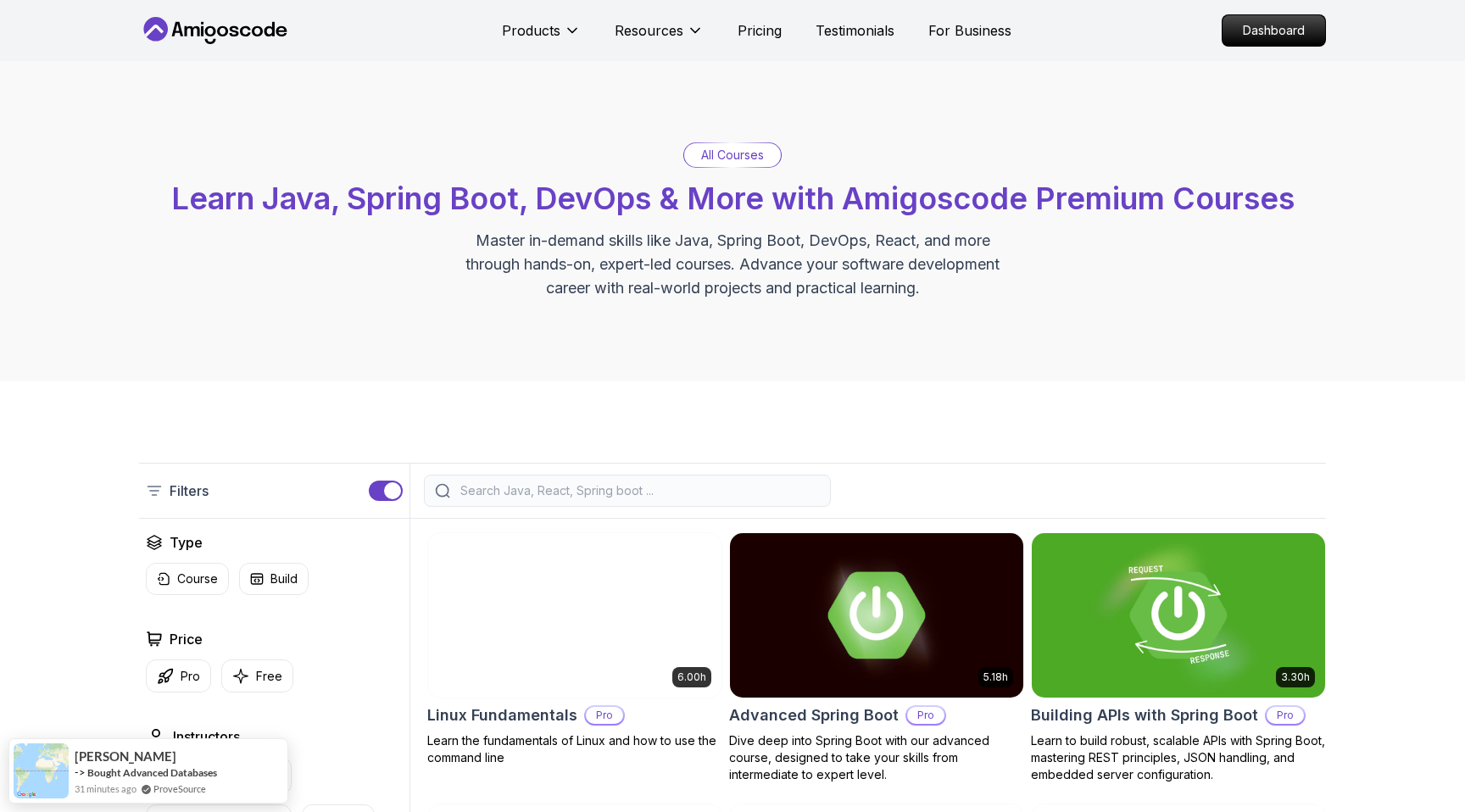
scroll to position [413, 0]
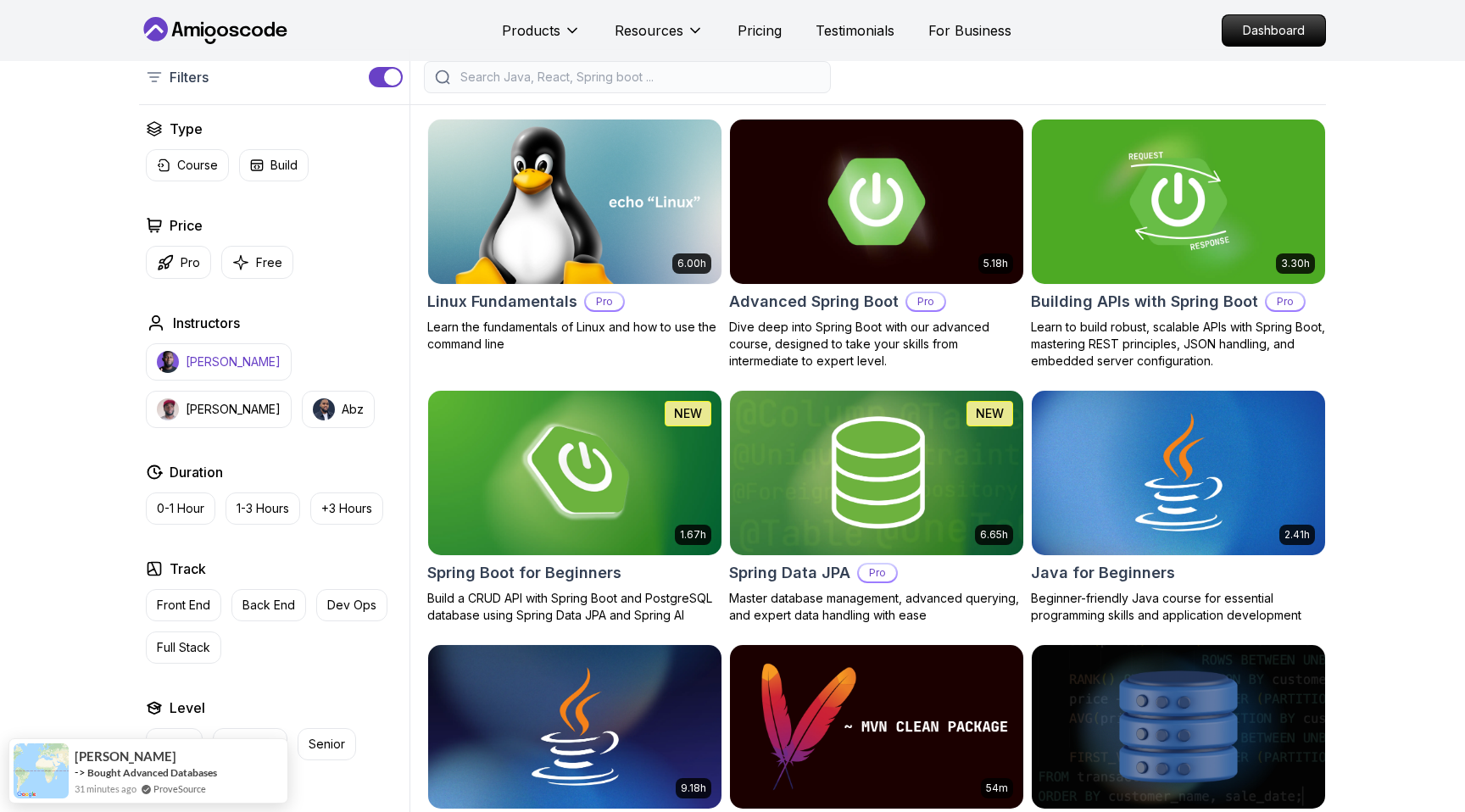
click at [230, 369] on p "[PERSON_NAME]" at bounding box center [232, 362] width 94 height 17
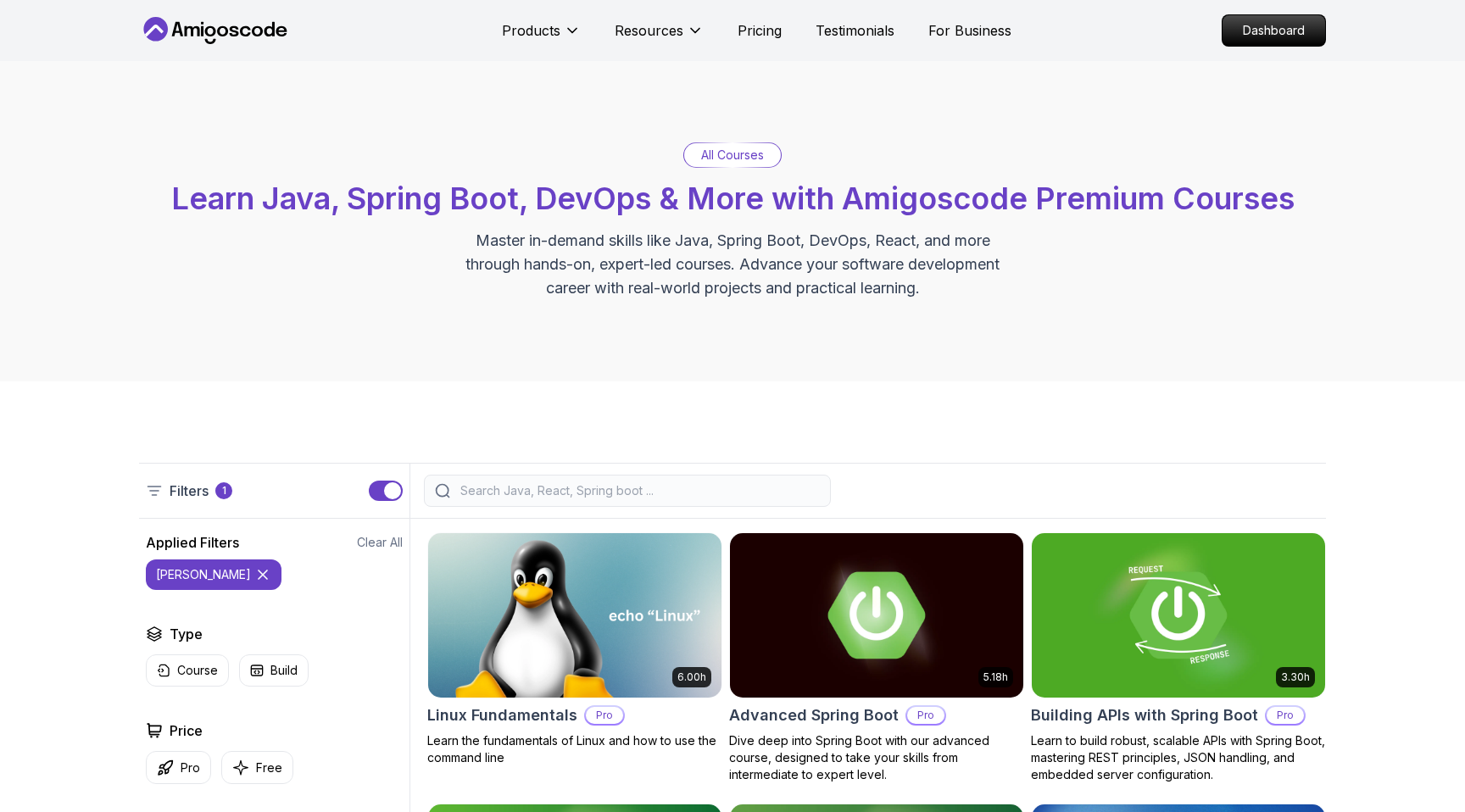
click at [520, 486] on input "search" at bounding box center [638, 491] width 363 height 17
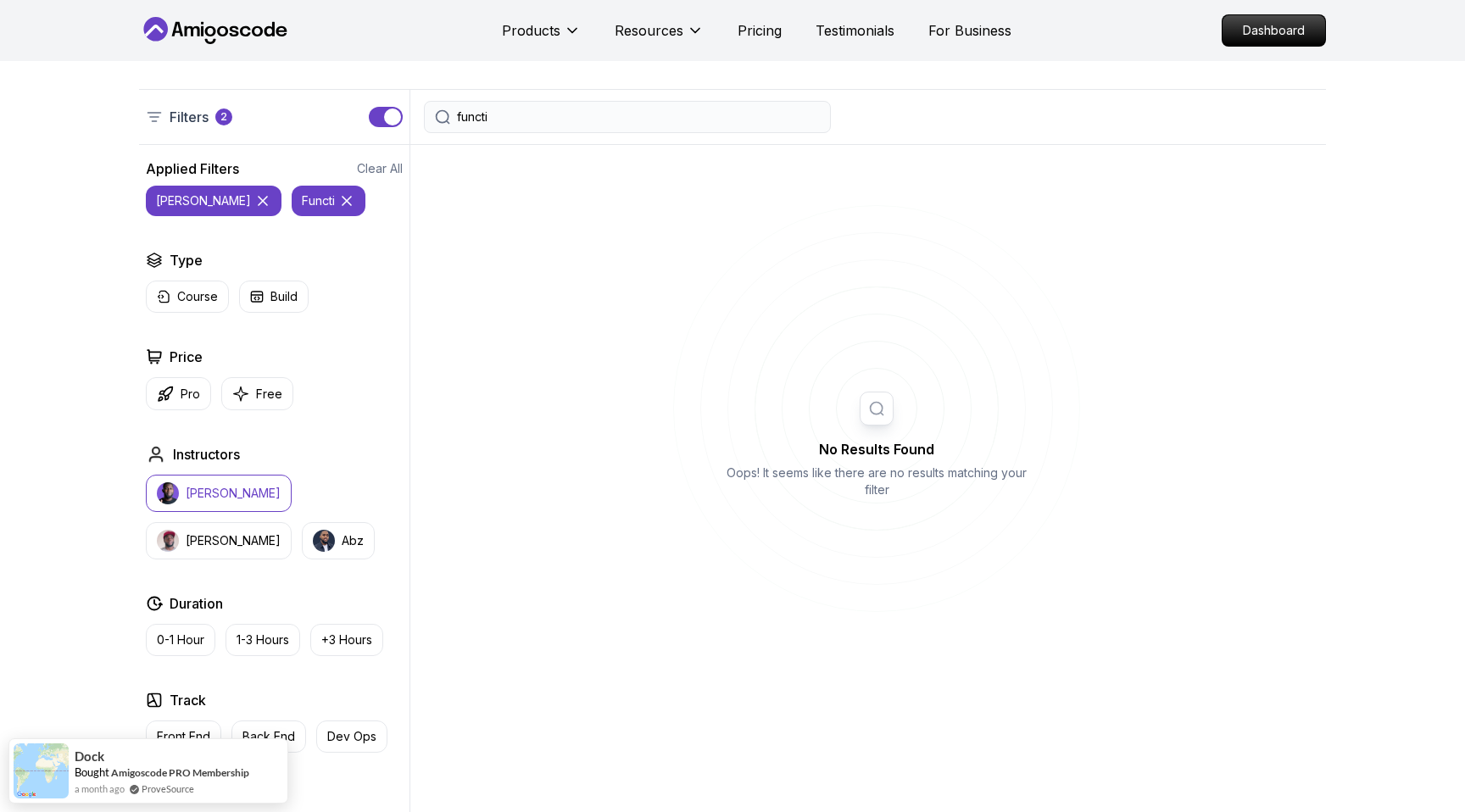
scroll to position [353, 0]
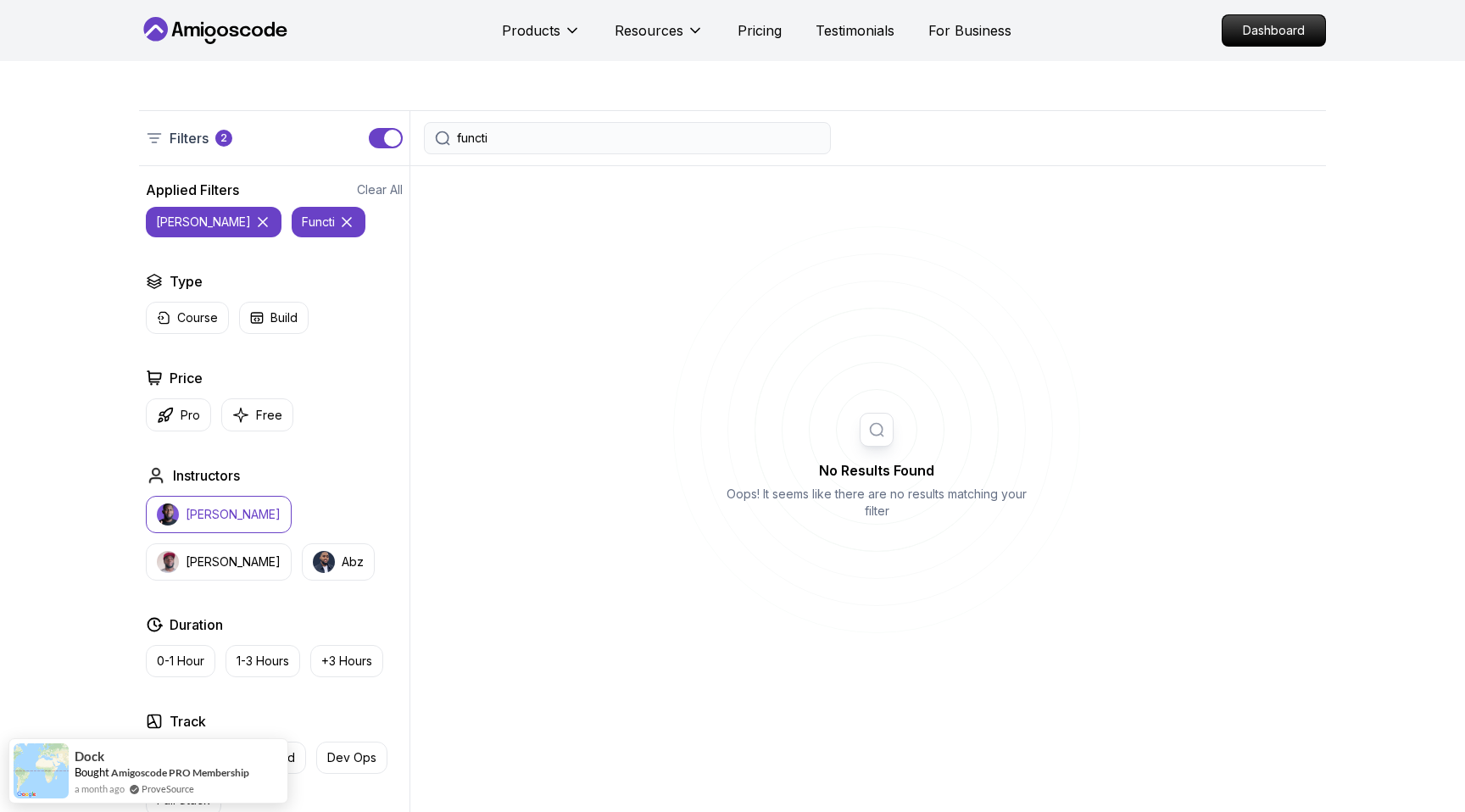
type input "functi"
click at [201, 212] on button "nelson" at bounding box center [213, 222] width 136 height 31
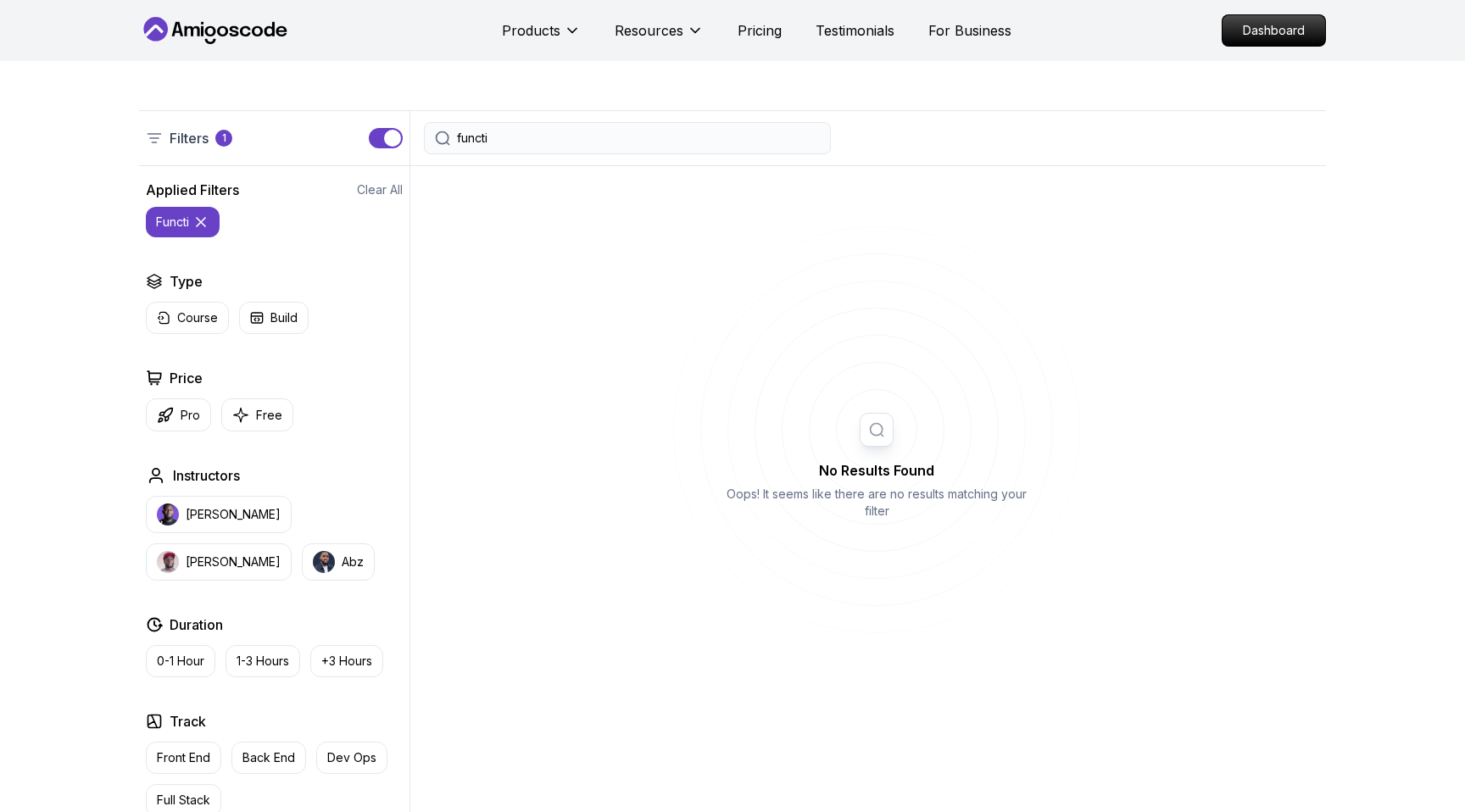
click at [202, 224] on icon at bounding box center [201, 222] width 17 height 17
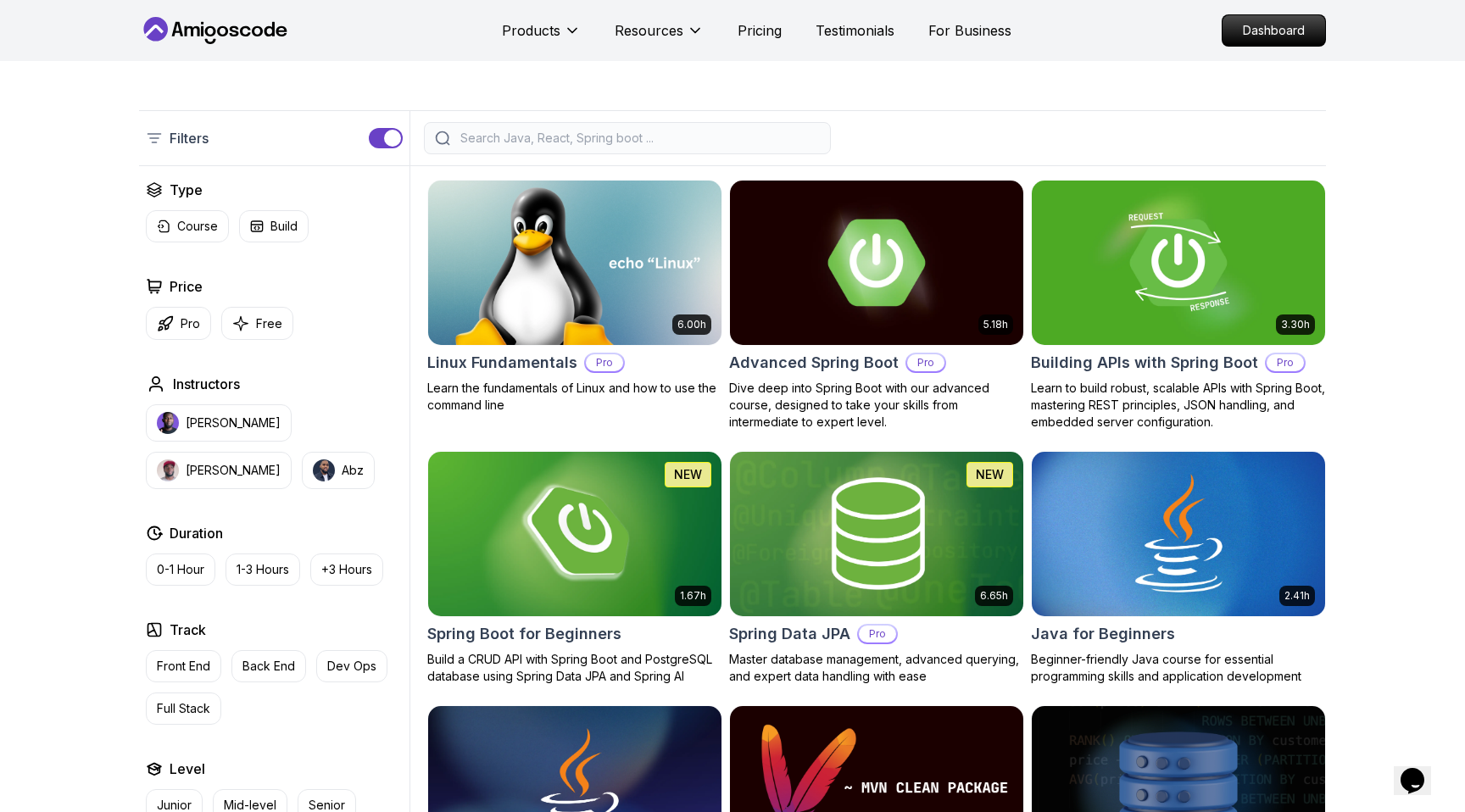
click at [476, 149] on div at bounding box center [627, 138] width 407 height 32
click at [474, 147] on div at bounding box center [627, 138] width 407 height 32
click at [469, 135] on input "search" at bounding box center [638, 138] width 363 height 17
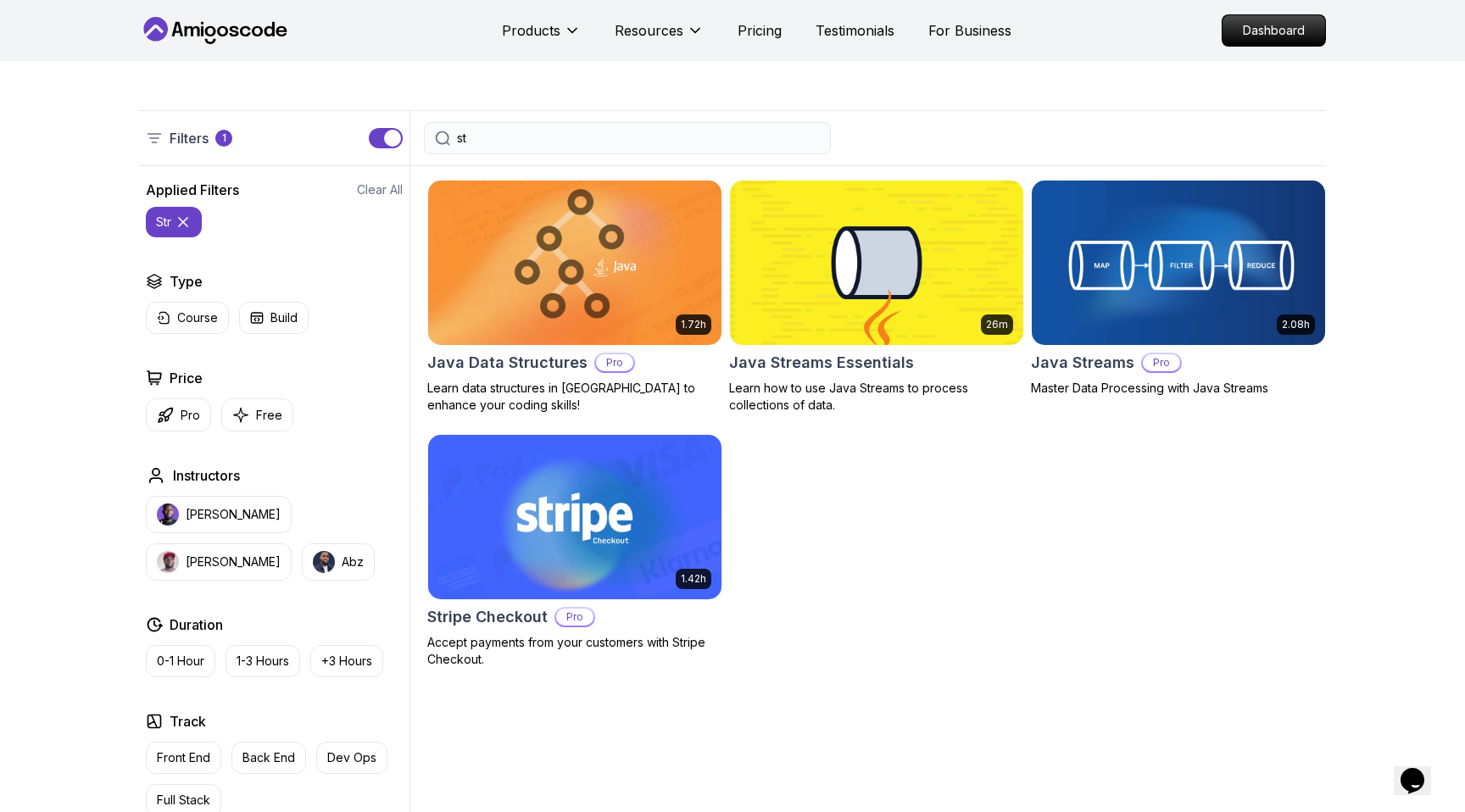
type input "s"
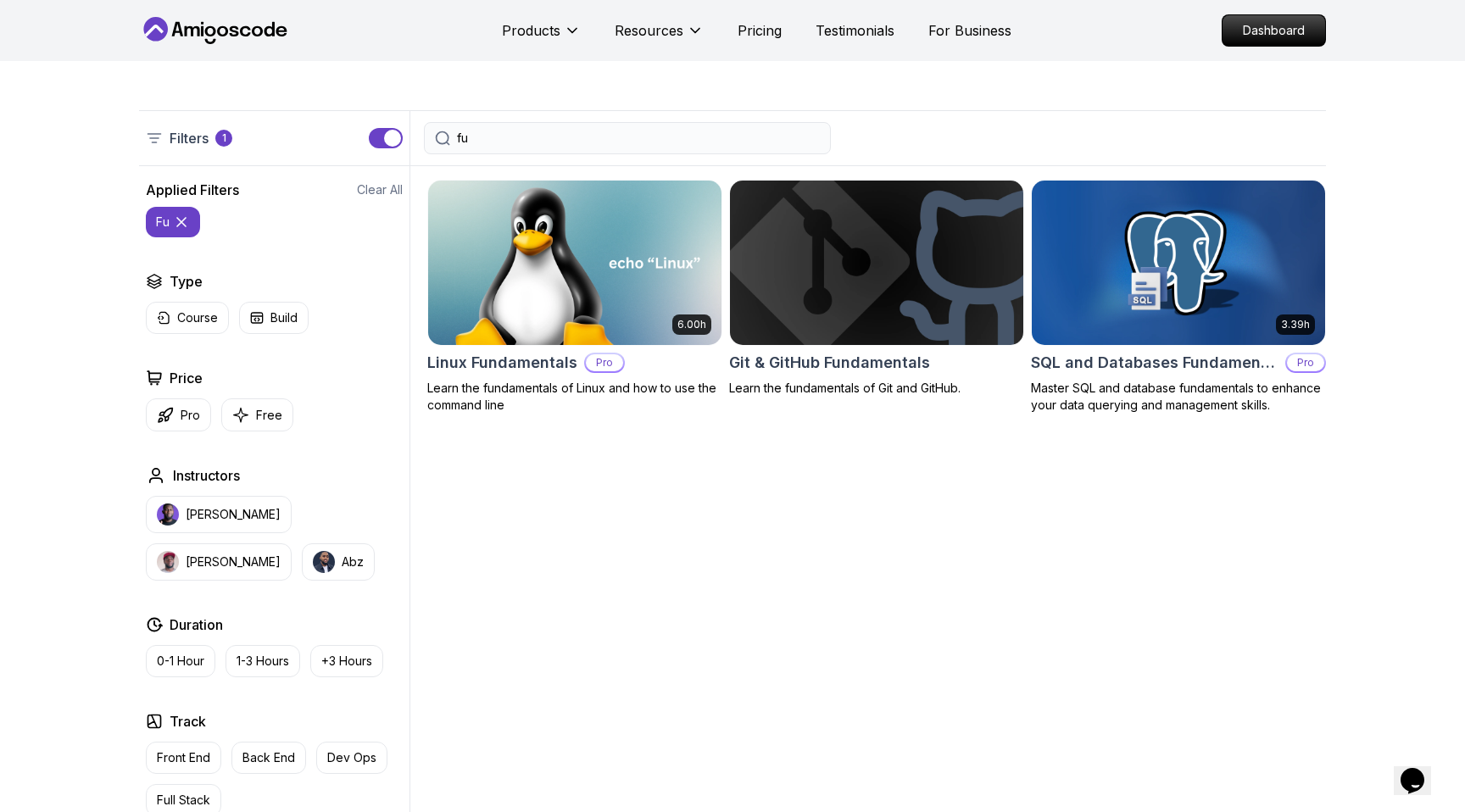
type input "f"
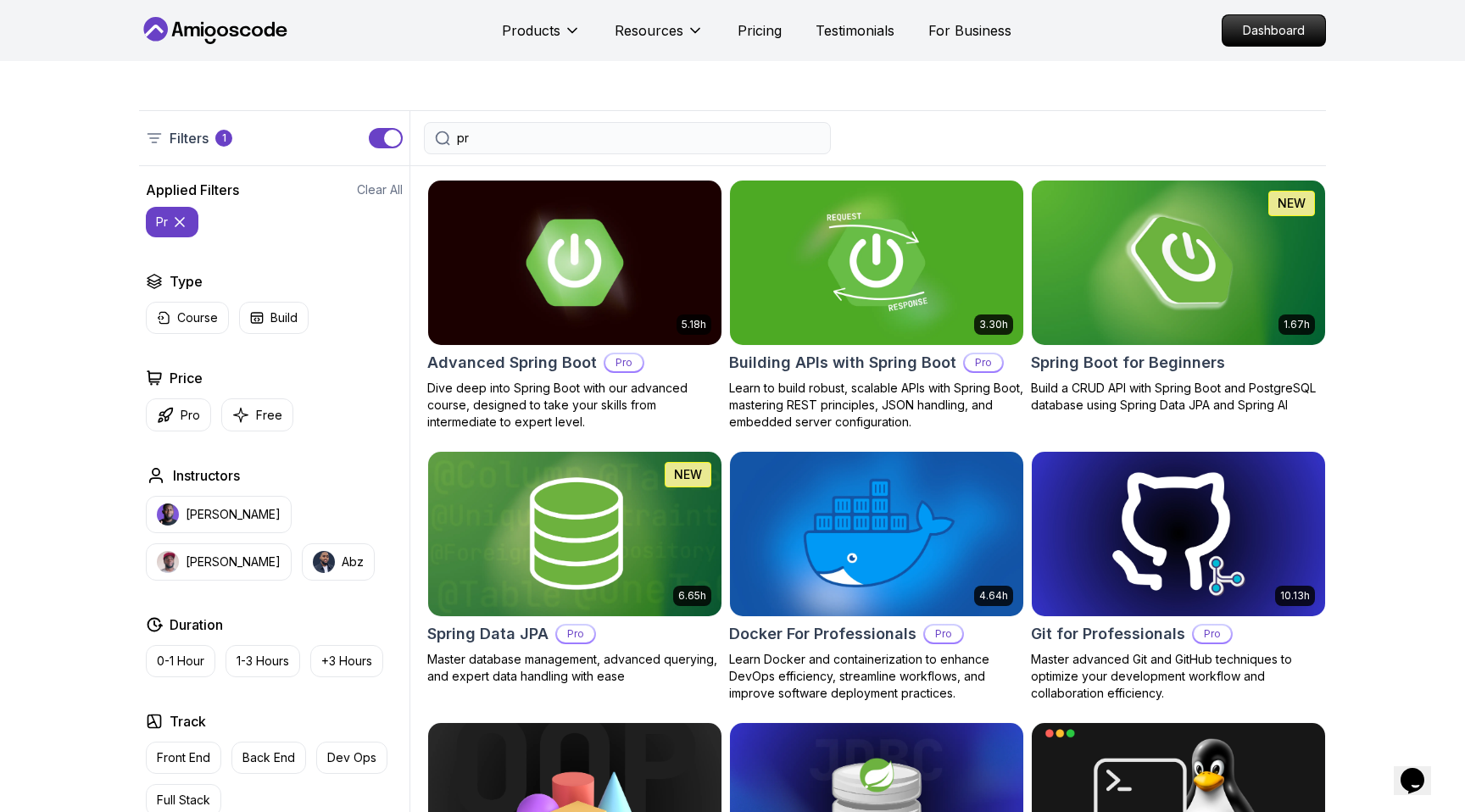
type input "p"
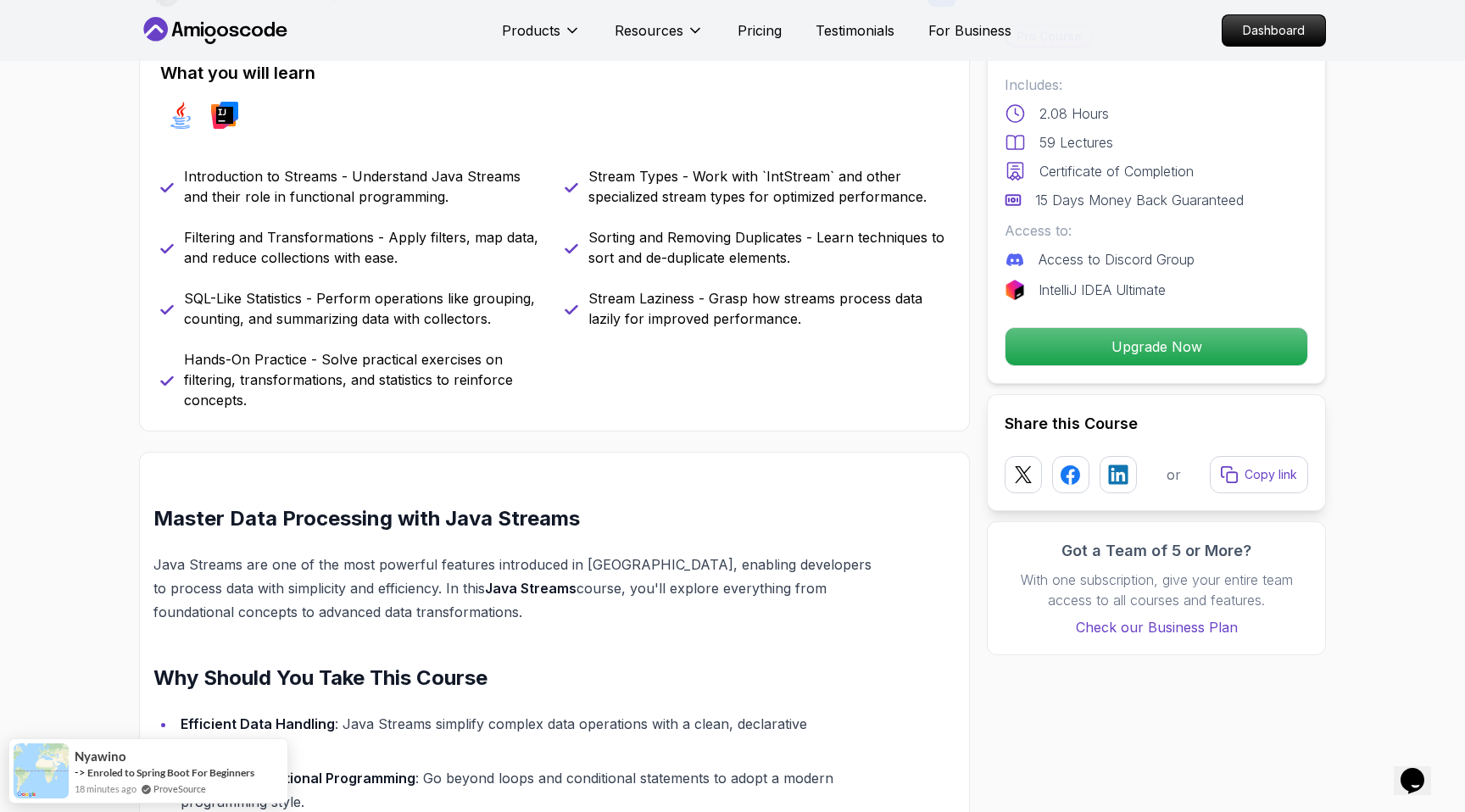
click at [441, 311] on p "SQL-Like Statistics - Perform operations like grouping, counting, and summarizi…" at bounding box center [364, 308] width 360 height 40
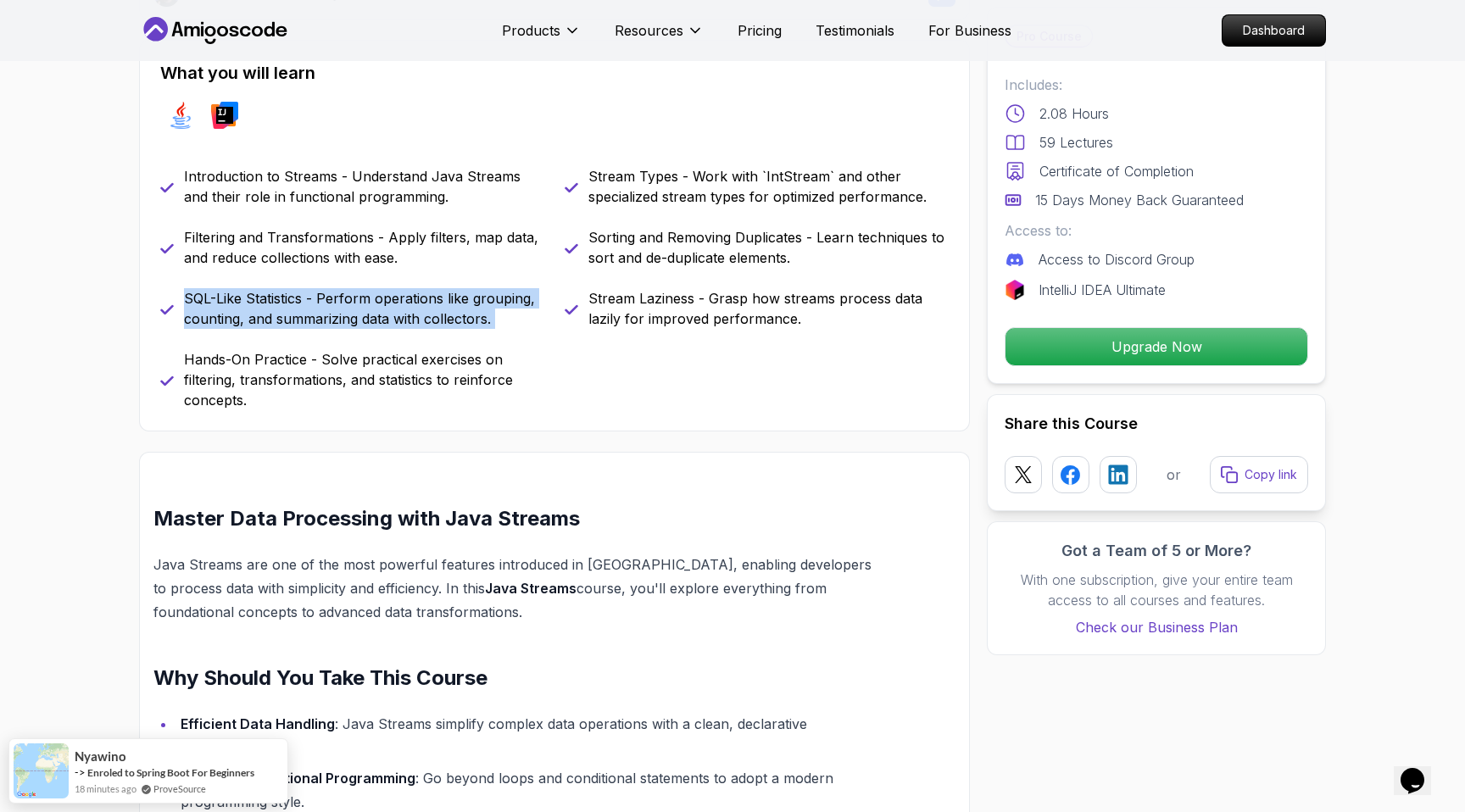
click at [441, 311] on p "SQL-Like Statistics - Perform operations like grouping, counting, and summarizi…" at bounding box center [364, 308] width 360 height 40
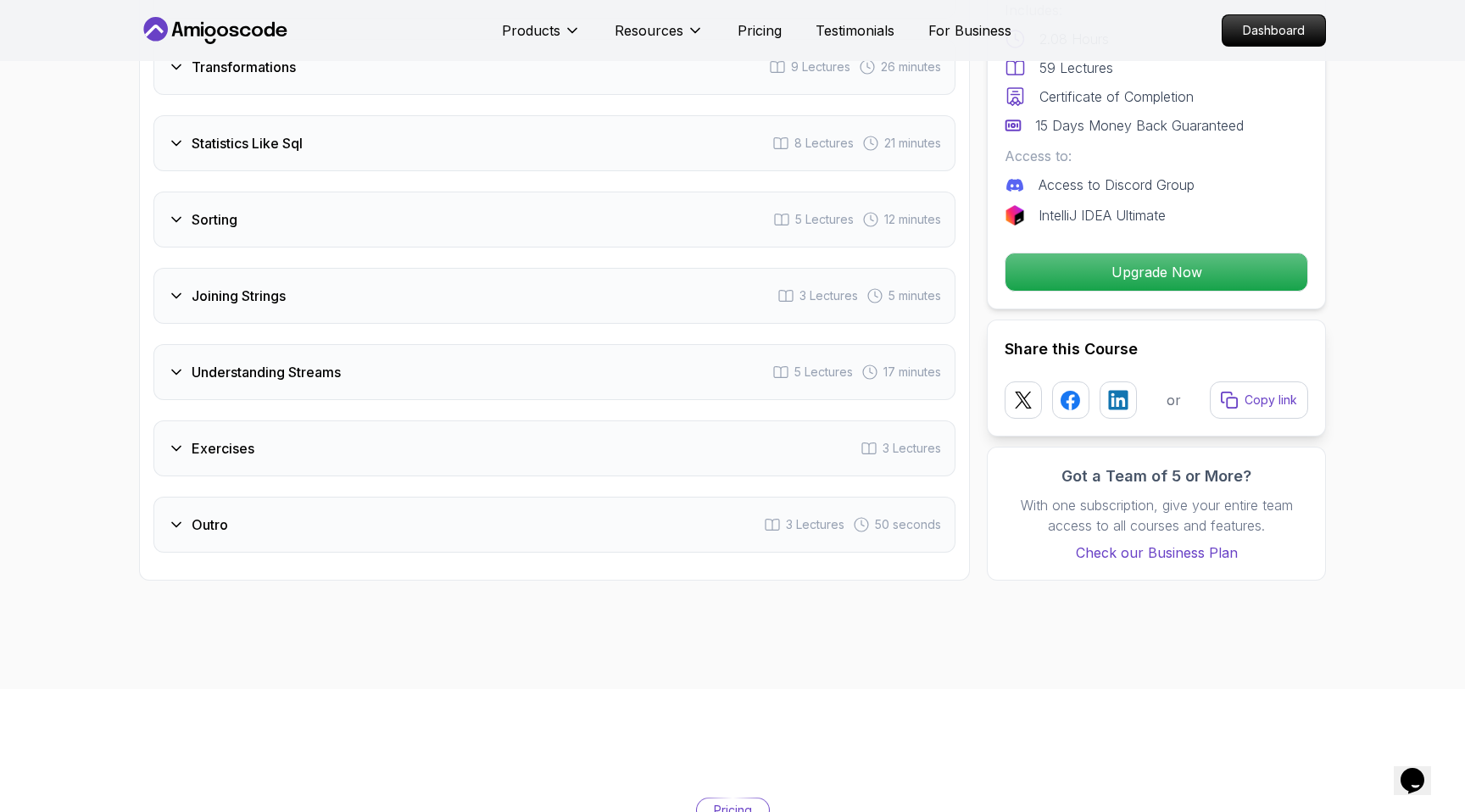
scroll to position [2827, 0]
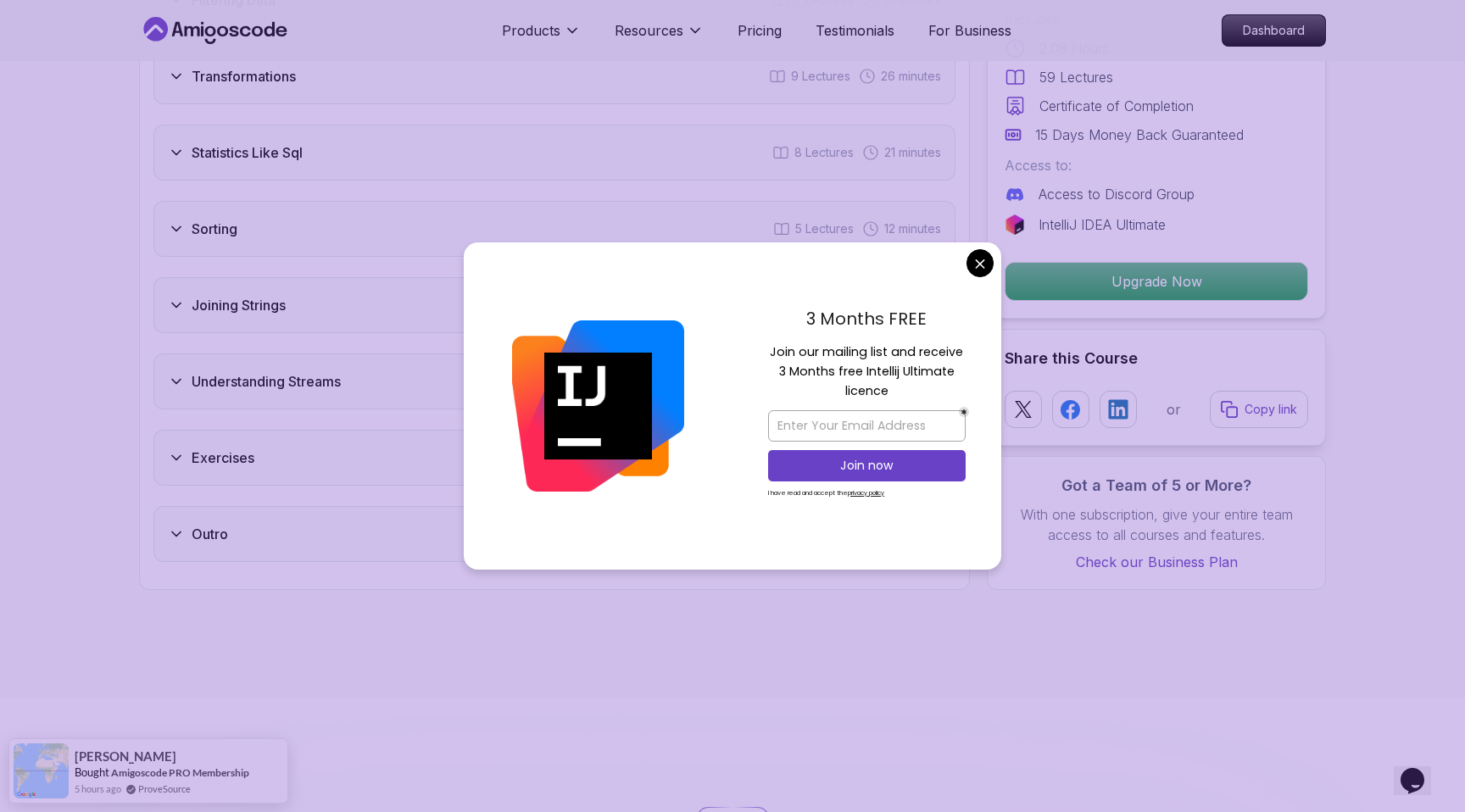
click at [979, 267] on body "Products Resources Pricing Testimonials For Business Dashboard Products Resourc…" at bounding box center [732, 686] width 1465 height 7026
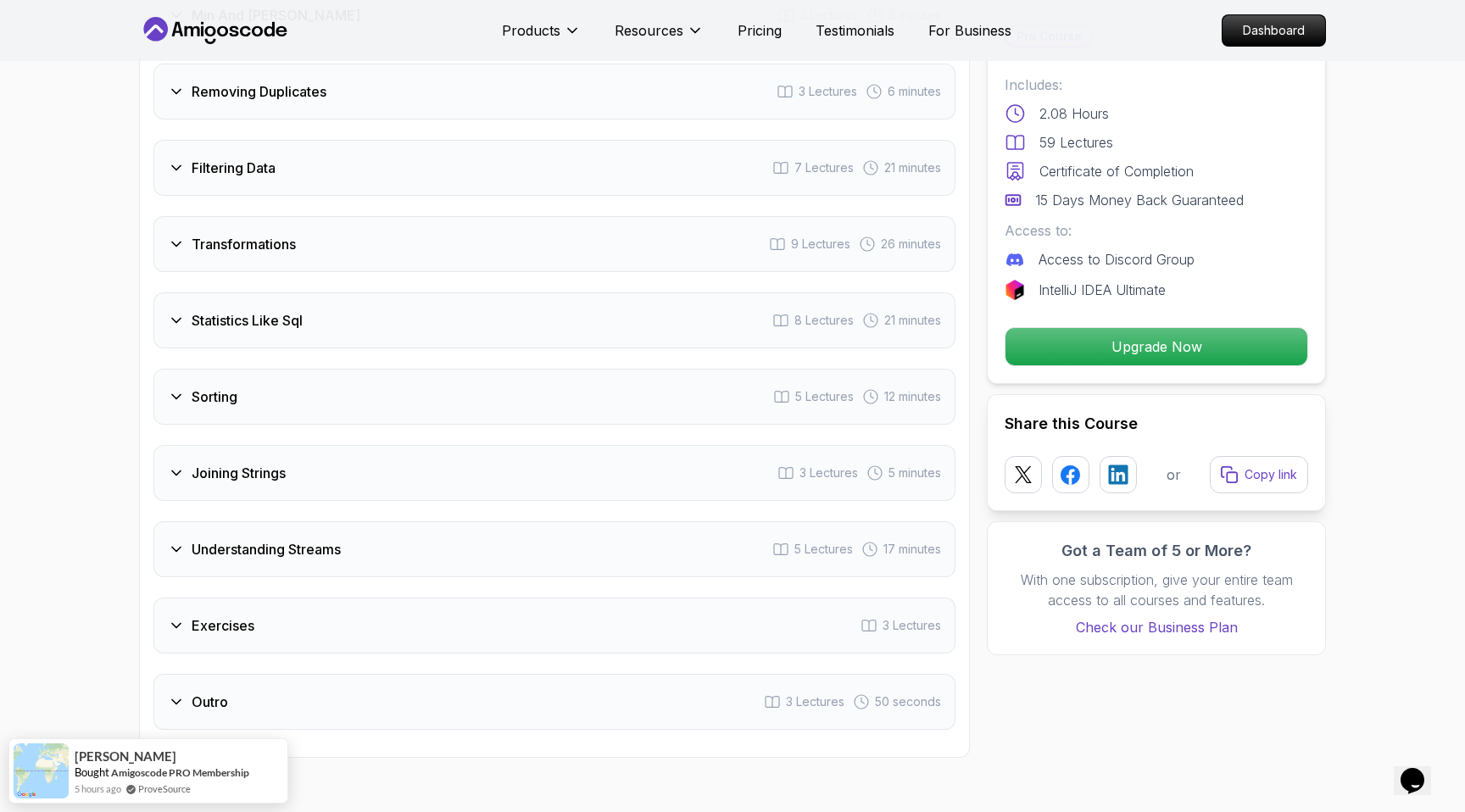
scroll to position [2657, 0]
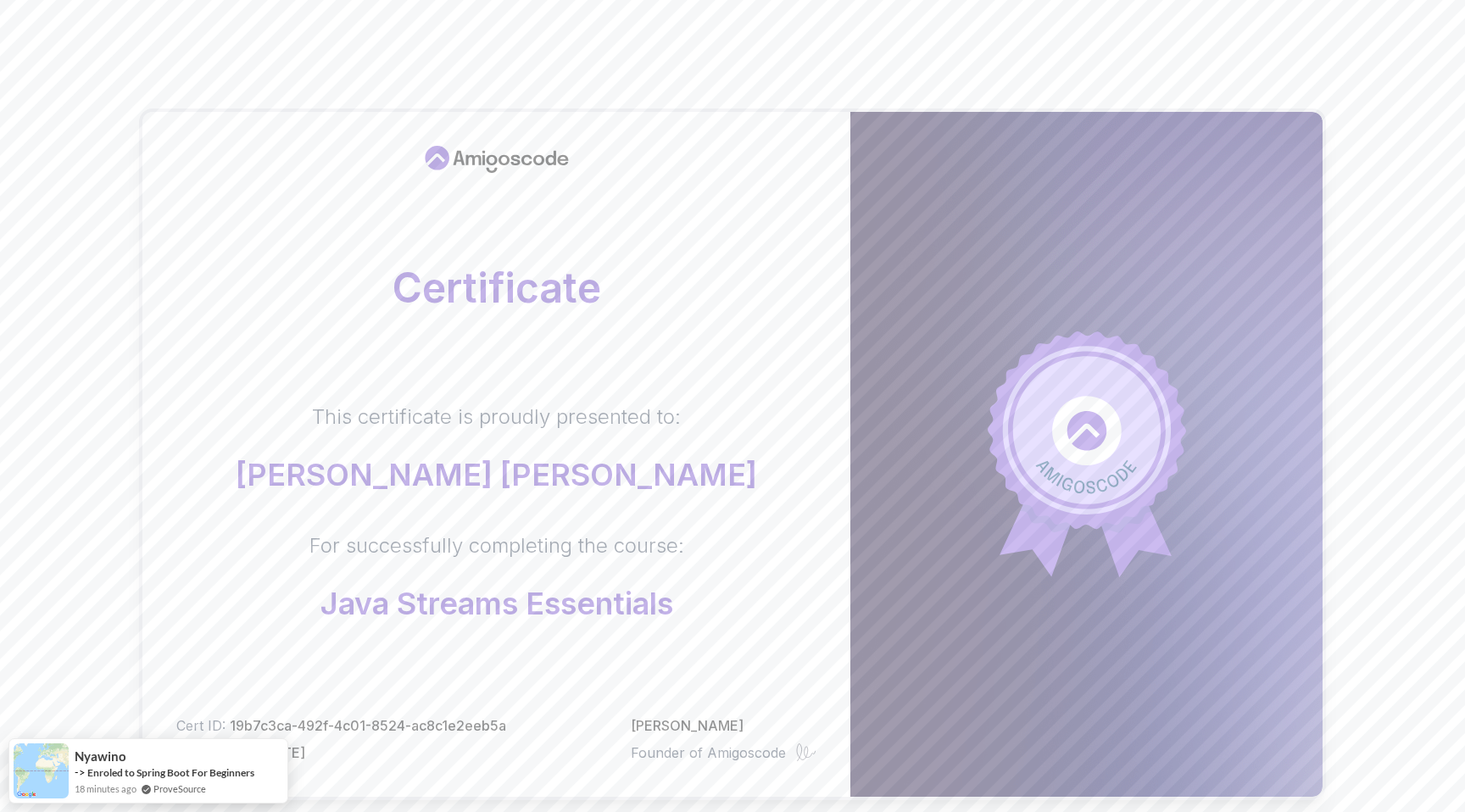
click at [0, 440] on div "Certificate This certificate is proudly presented to: [PERSON_NAME] [PERSON_NAM…" at bounding box center [732, 536] width 1465 height 1073
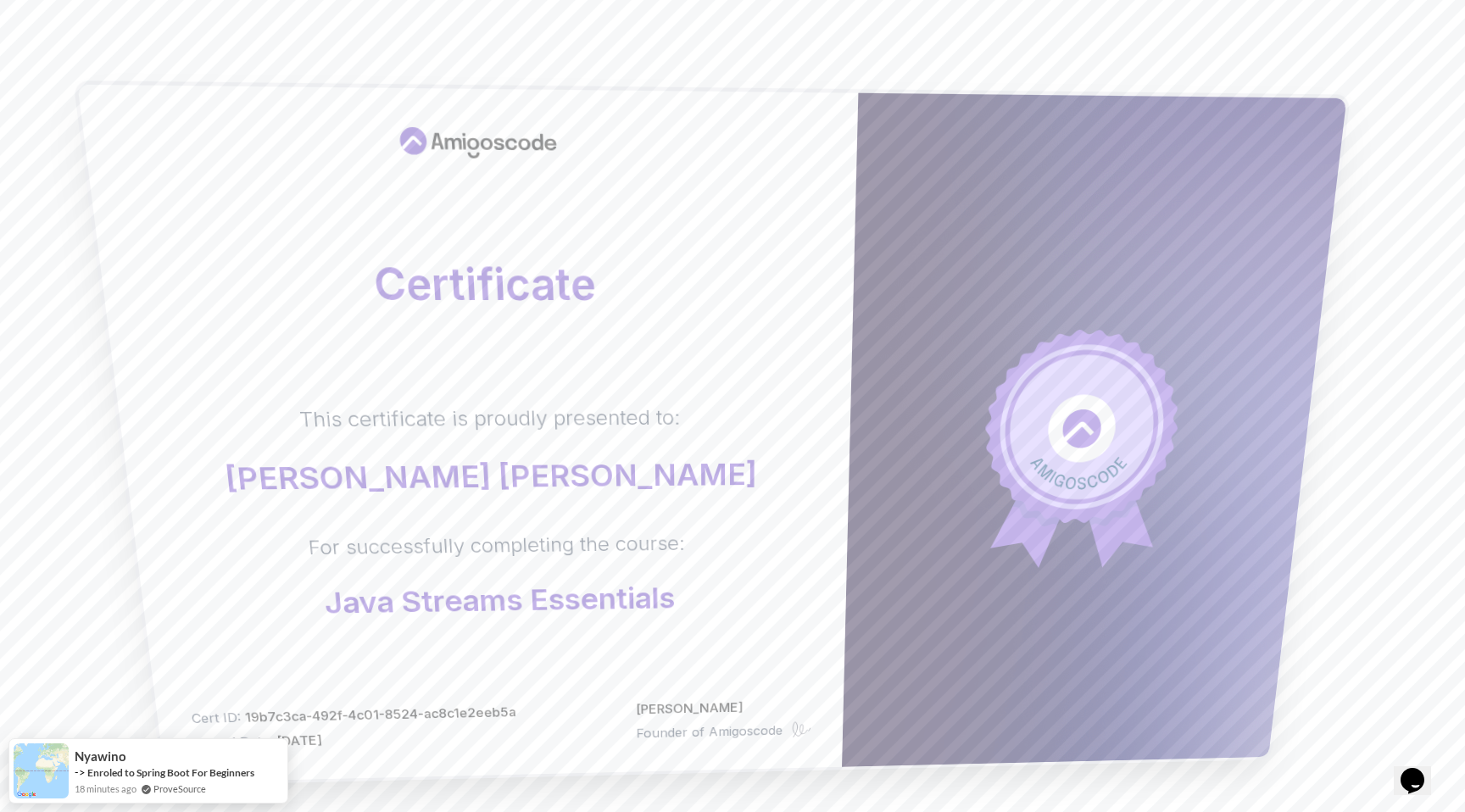
click at [796, 735] on icon at bounding box center [801, 730] width 20 height 17
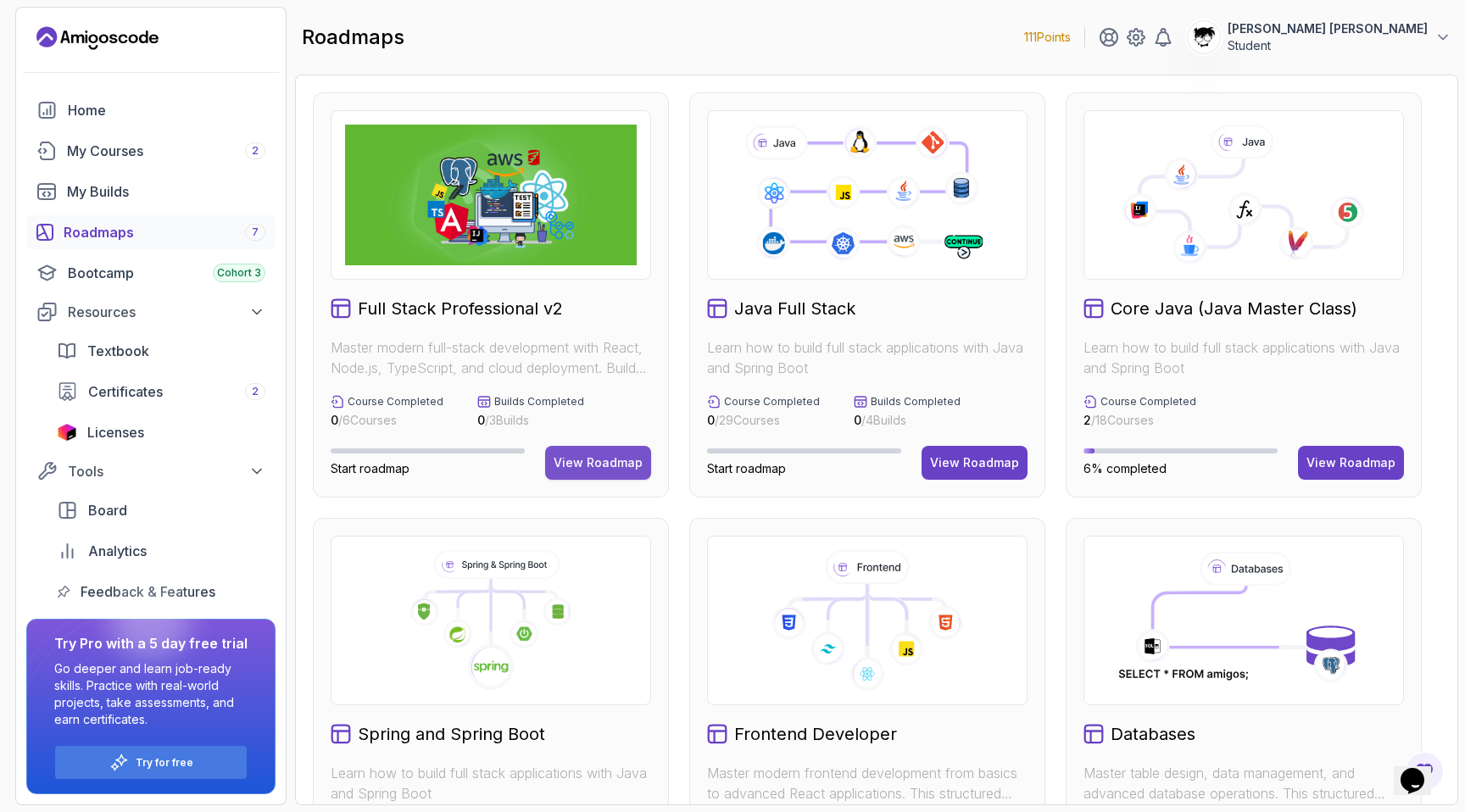
click at [595, 460] on div "View Roadmap" at bounding box center [598, 463] width 89 height 17
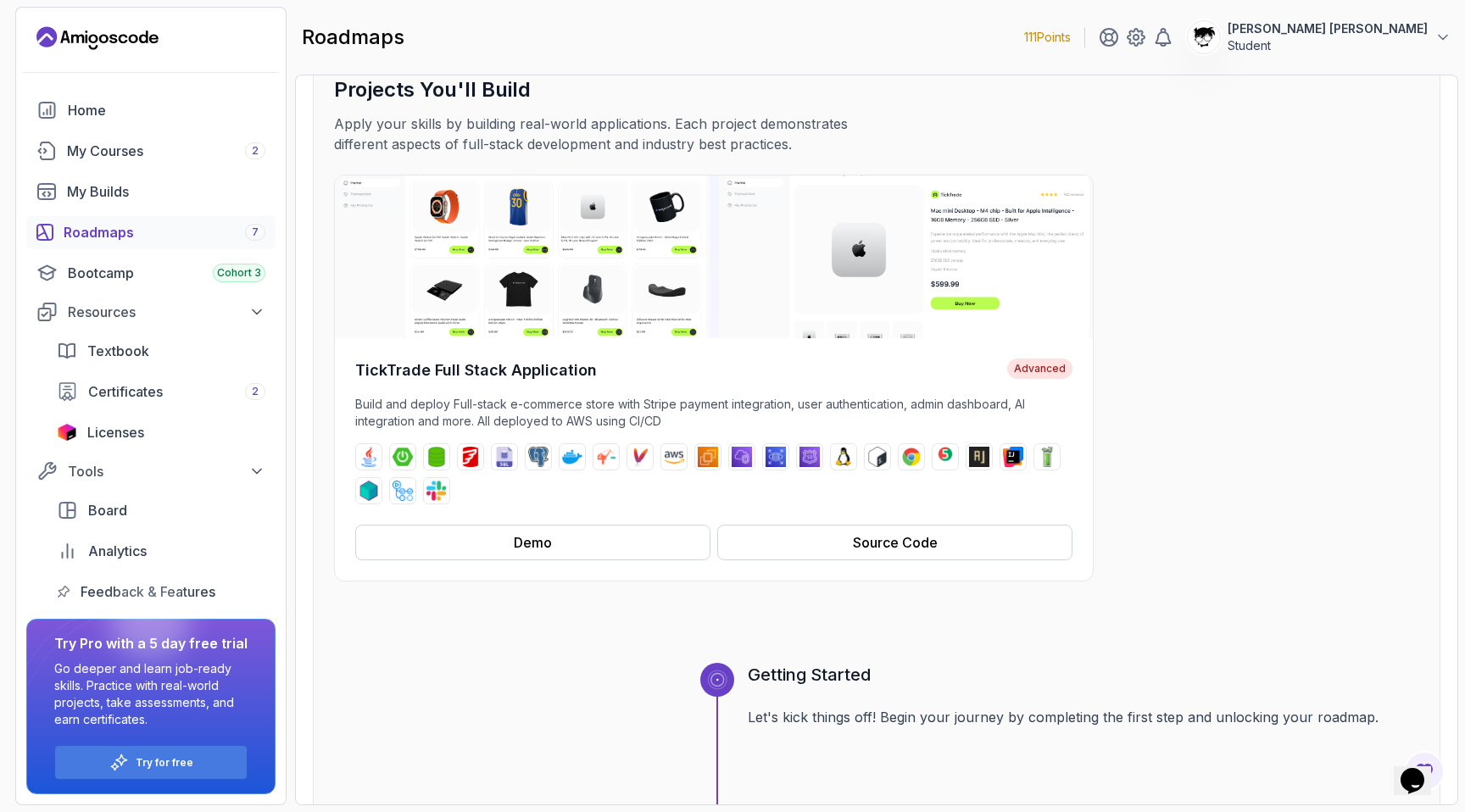
scroll to position [129, 0]
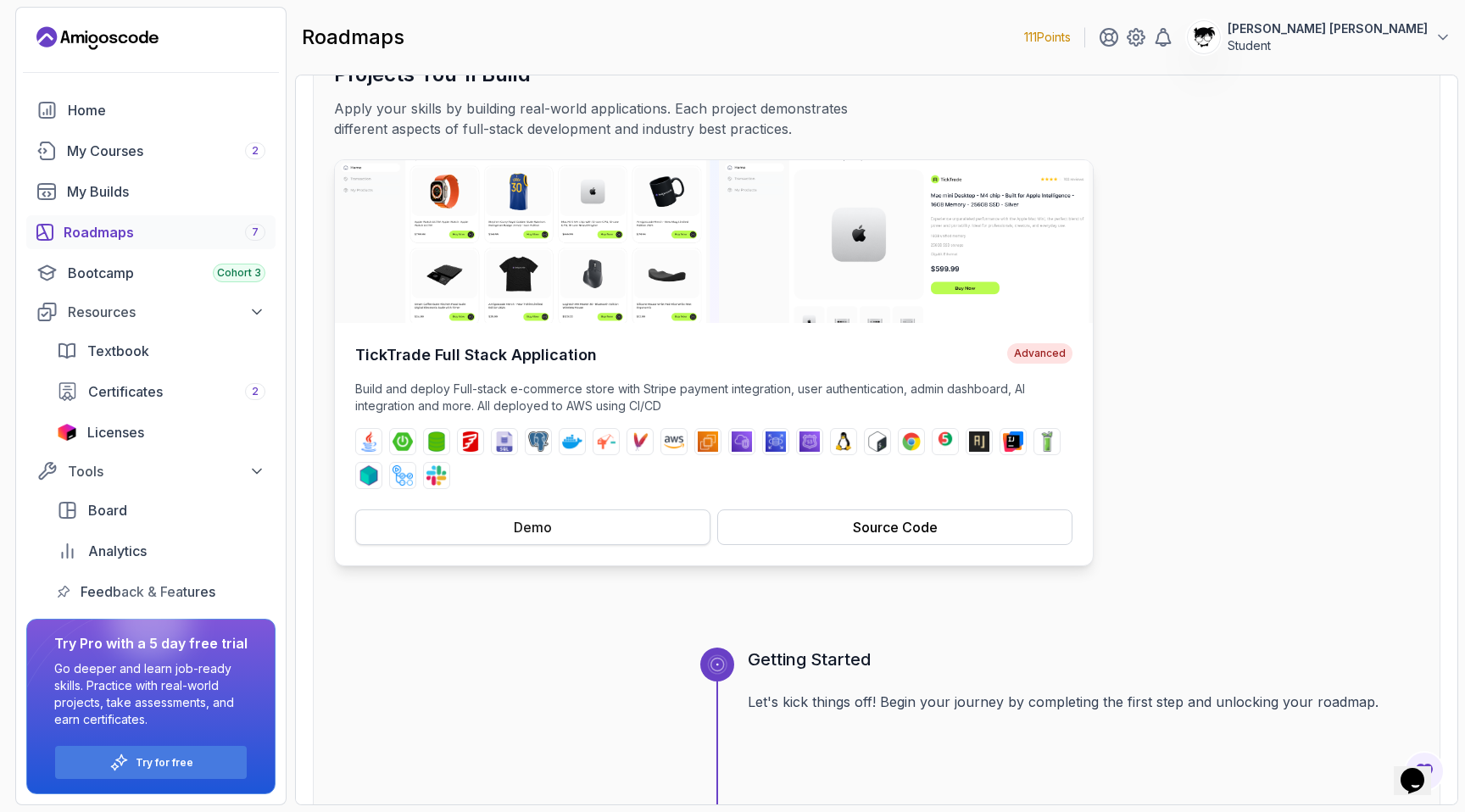
click at [630, 522] on button "Demo" at bounding box center [533, 528] width 355 height 36
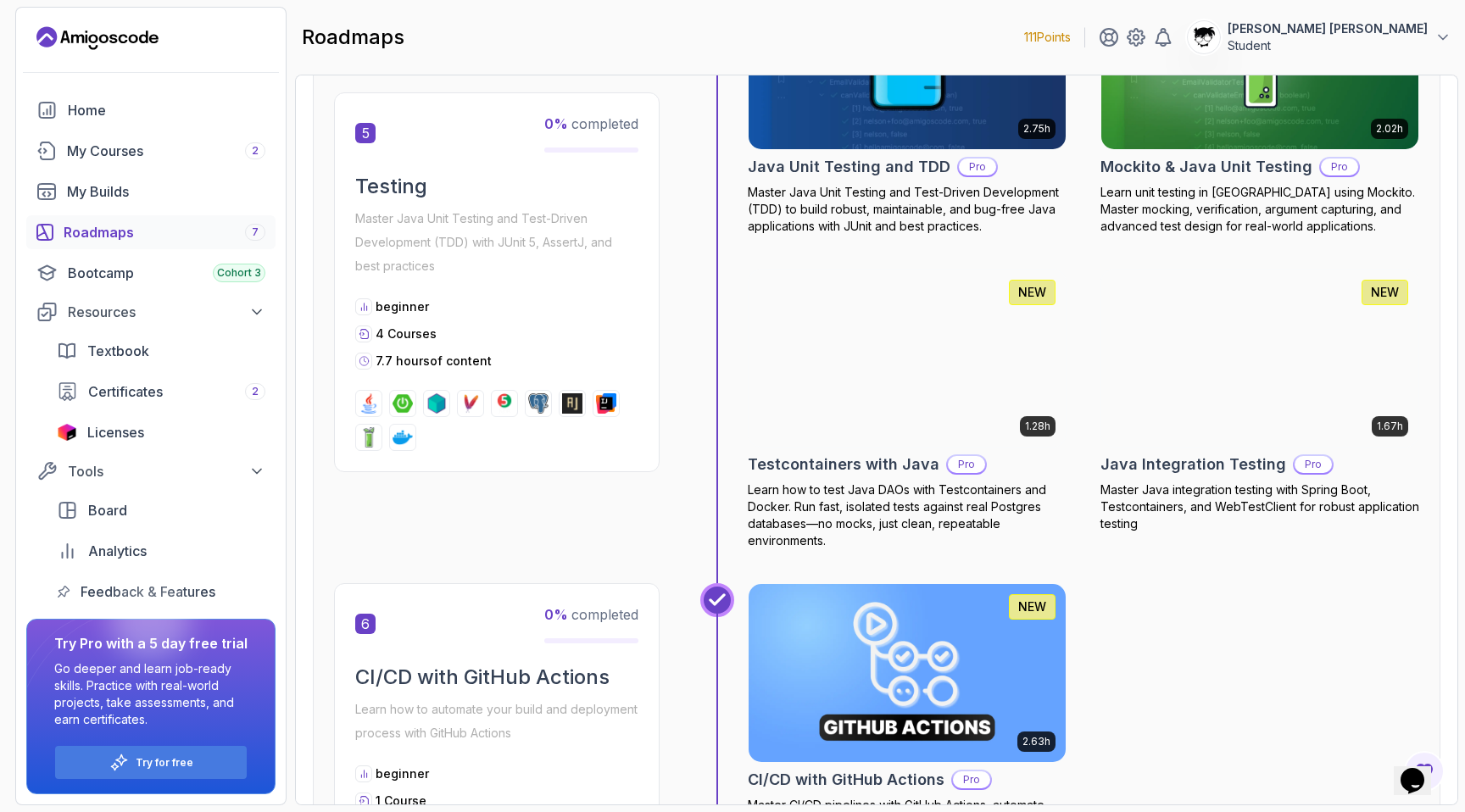
scroll to position [2869, 0]
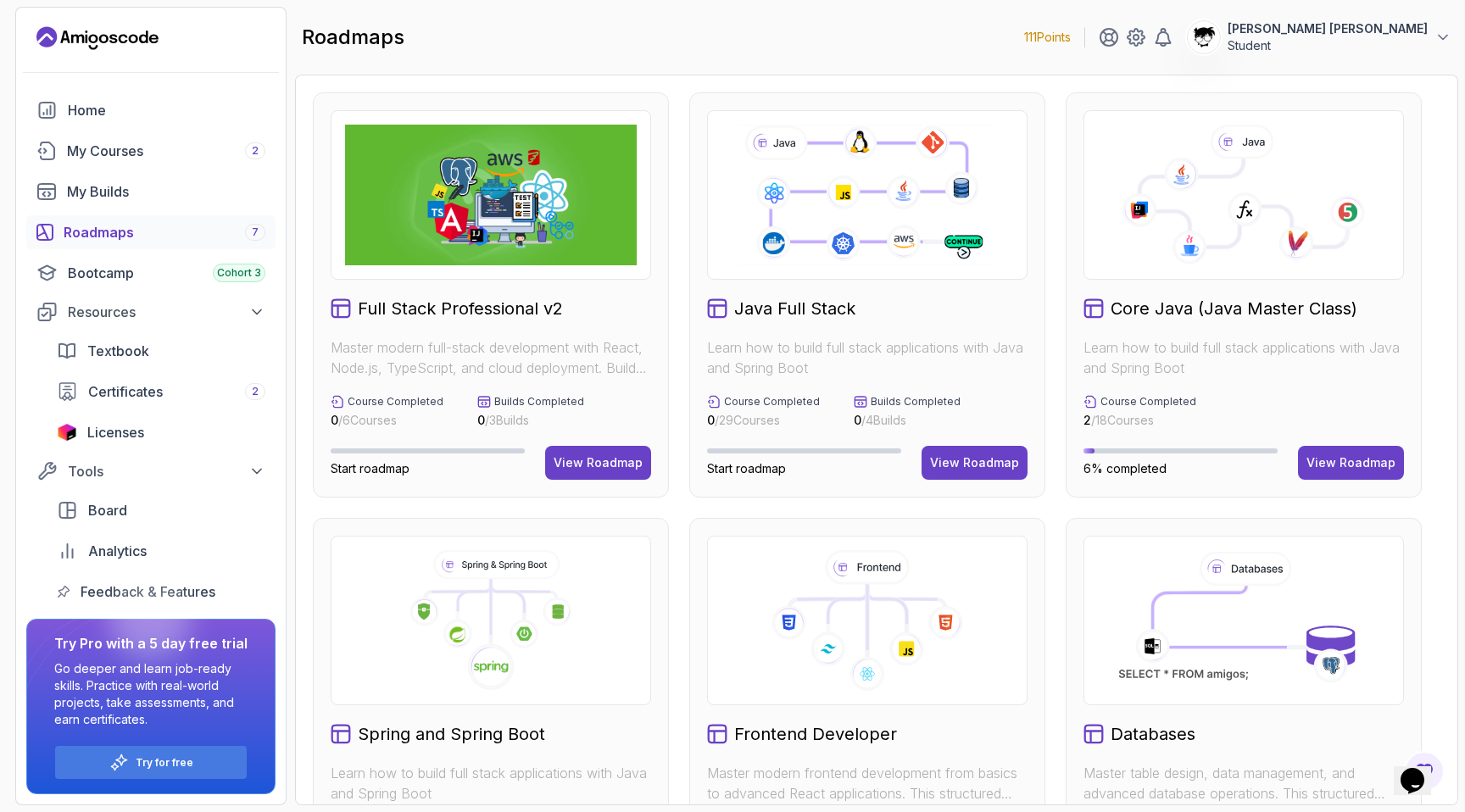
scroll to position [52, 0]
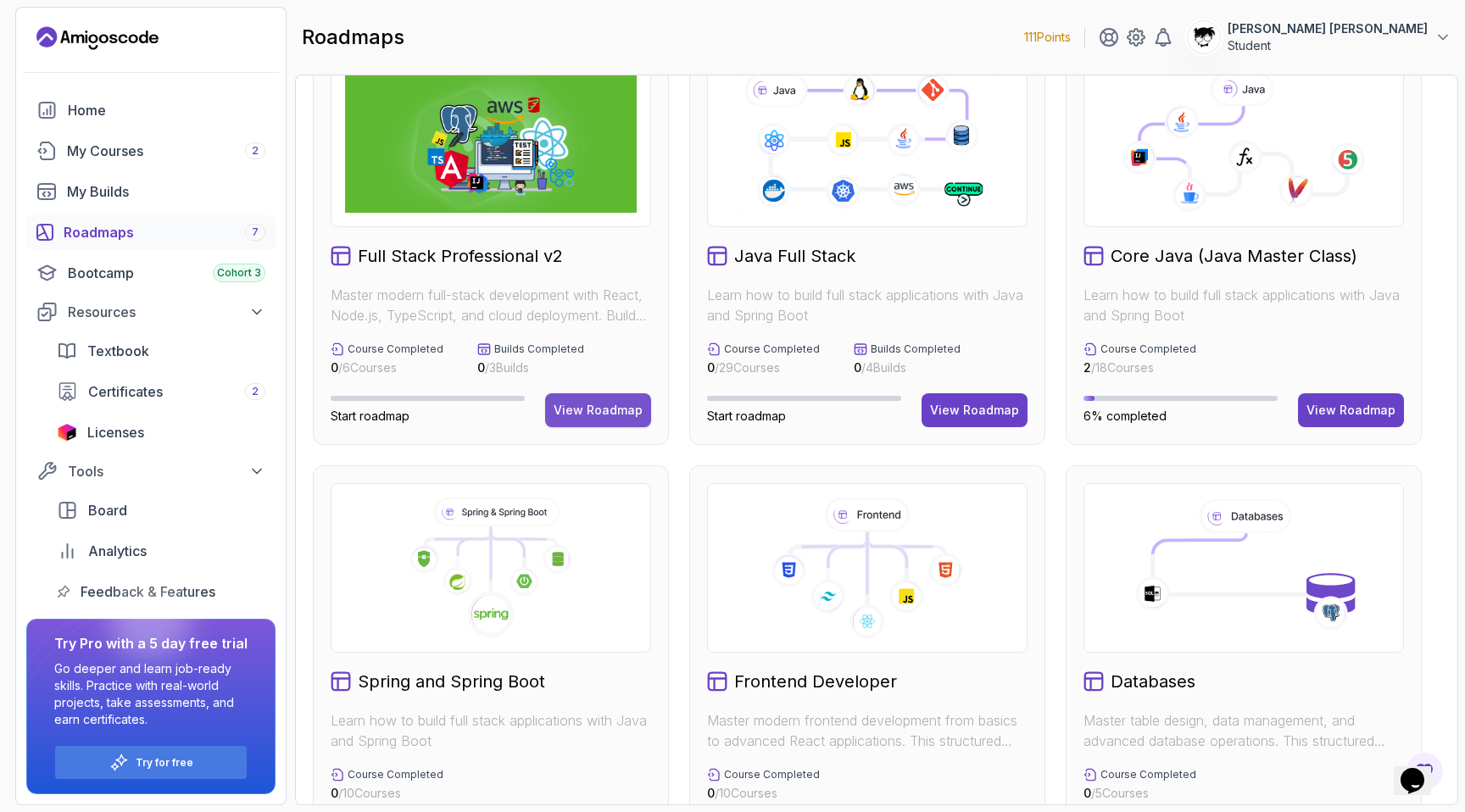
click at [592, 413] on div "View Roadmap" at bounding box center [598, 410] width 89 height 17
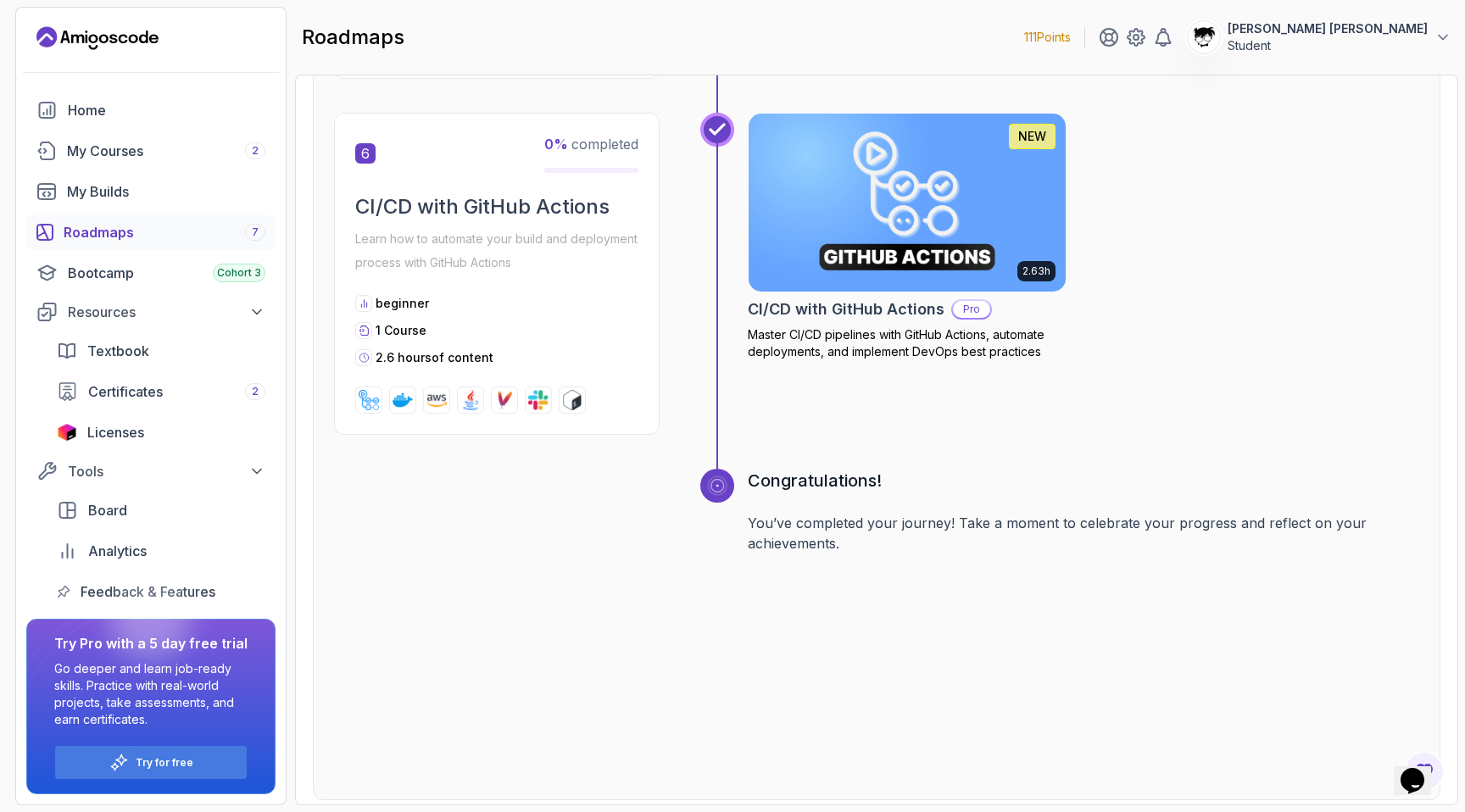
scroll to position [2869, 0]
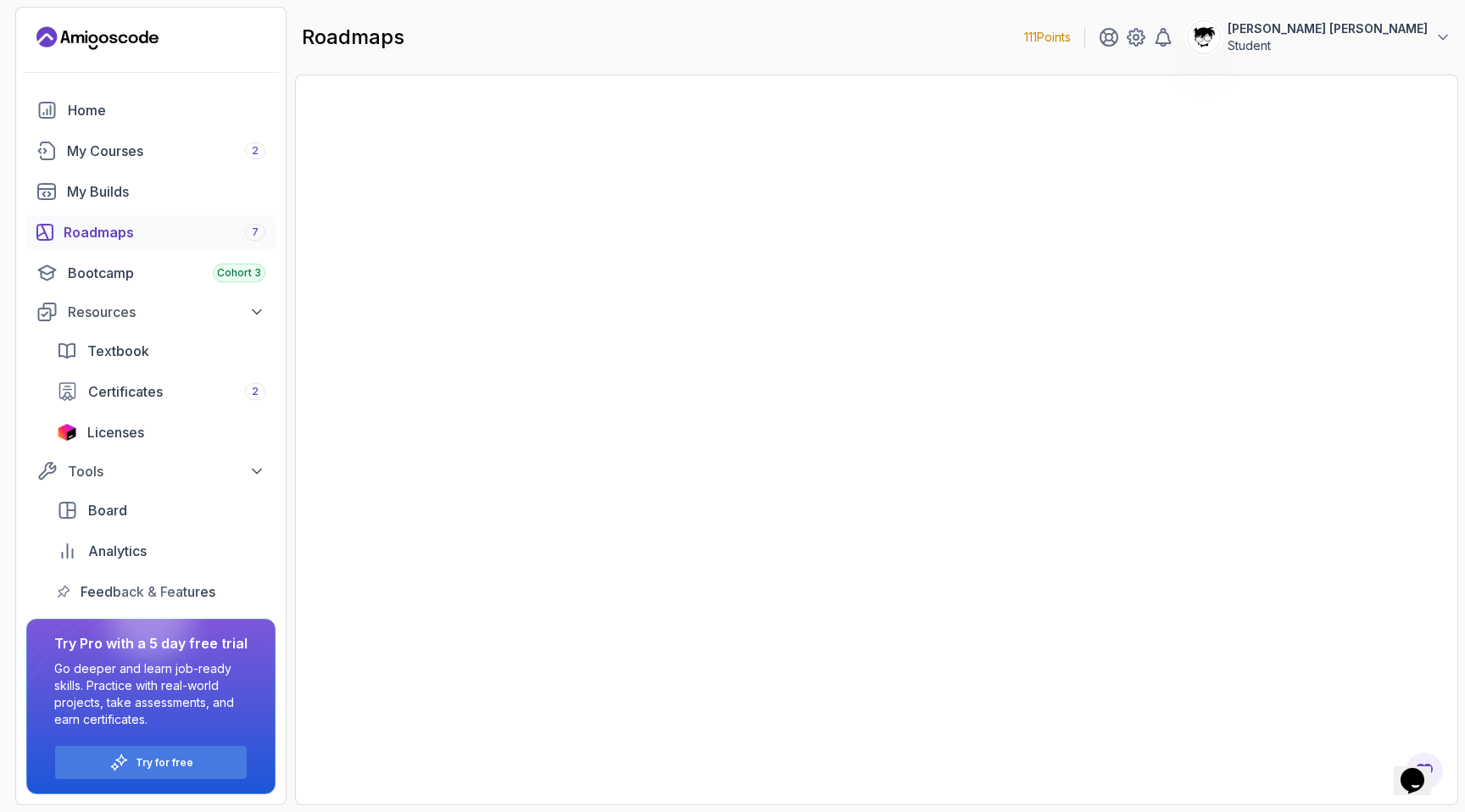
click at [94, 231] on div "Roadmaps 7" at bounding box center [165, 232] width 202 height 21
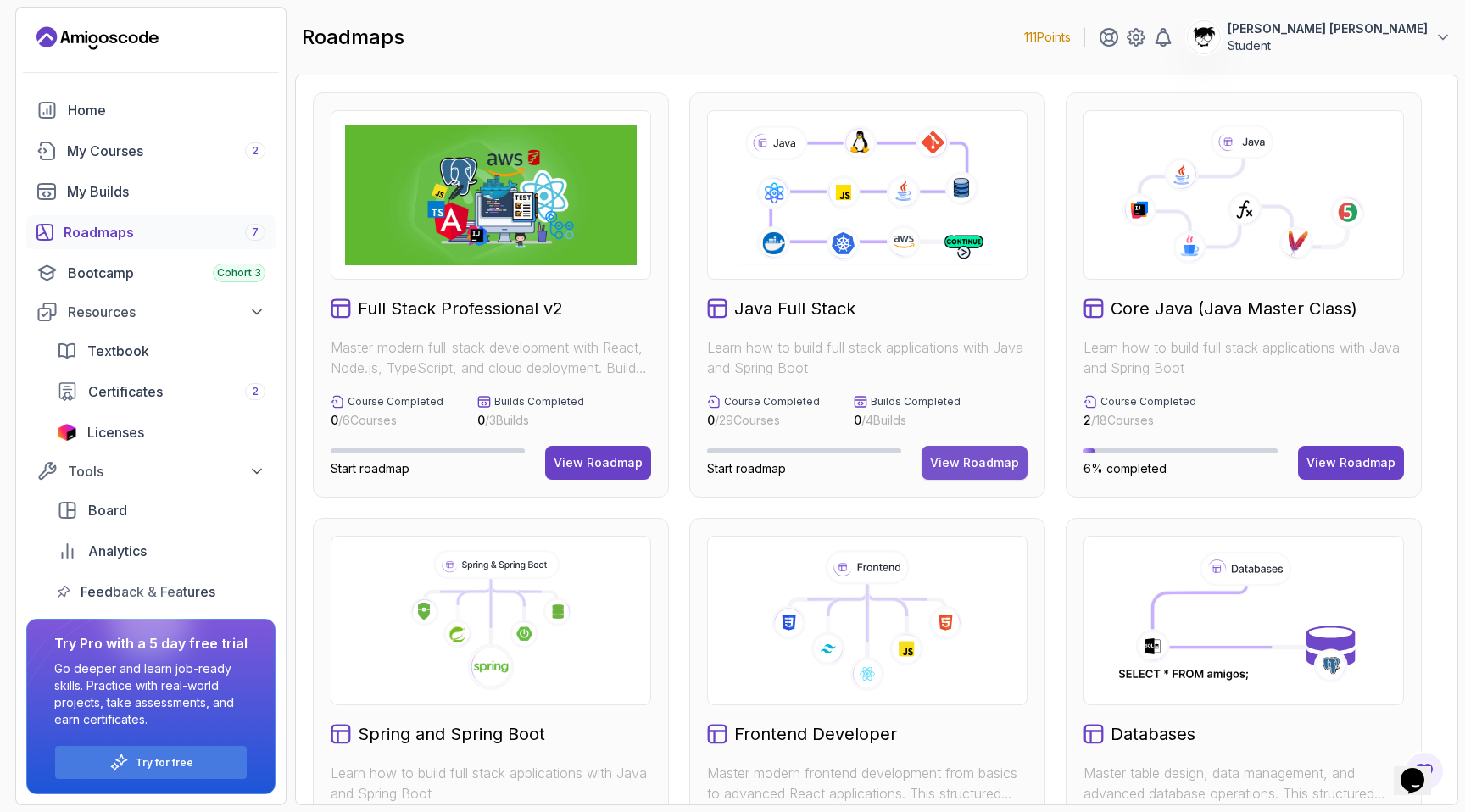
click at [939, 457] on div "View Roadmap" at bounding box center [974, 463] width 89 height 17
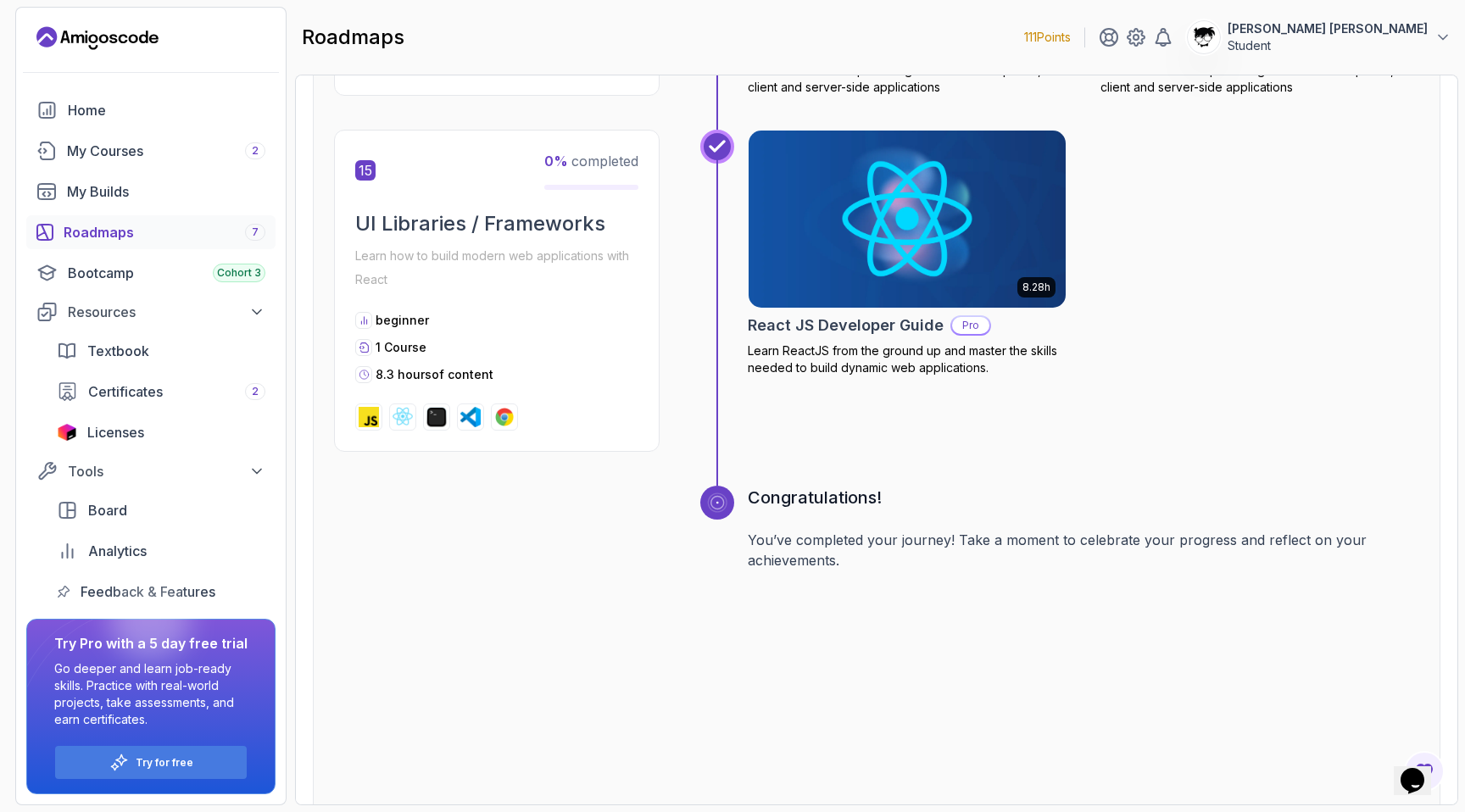
scroll to position [6608, 0]
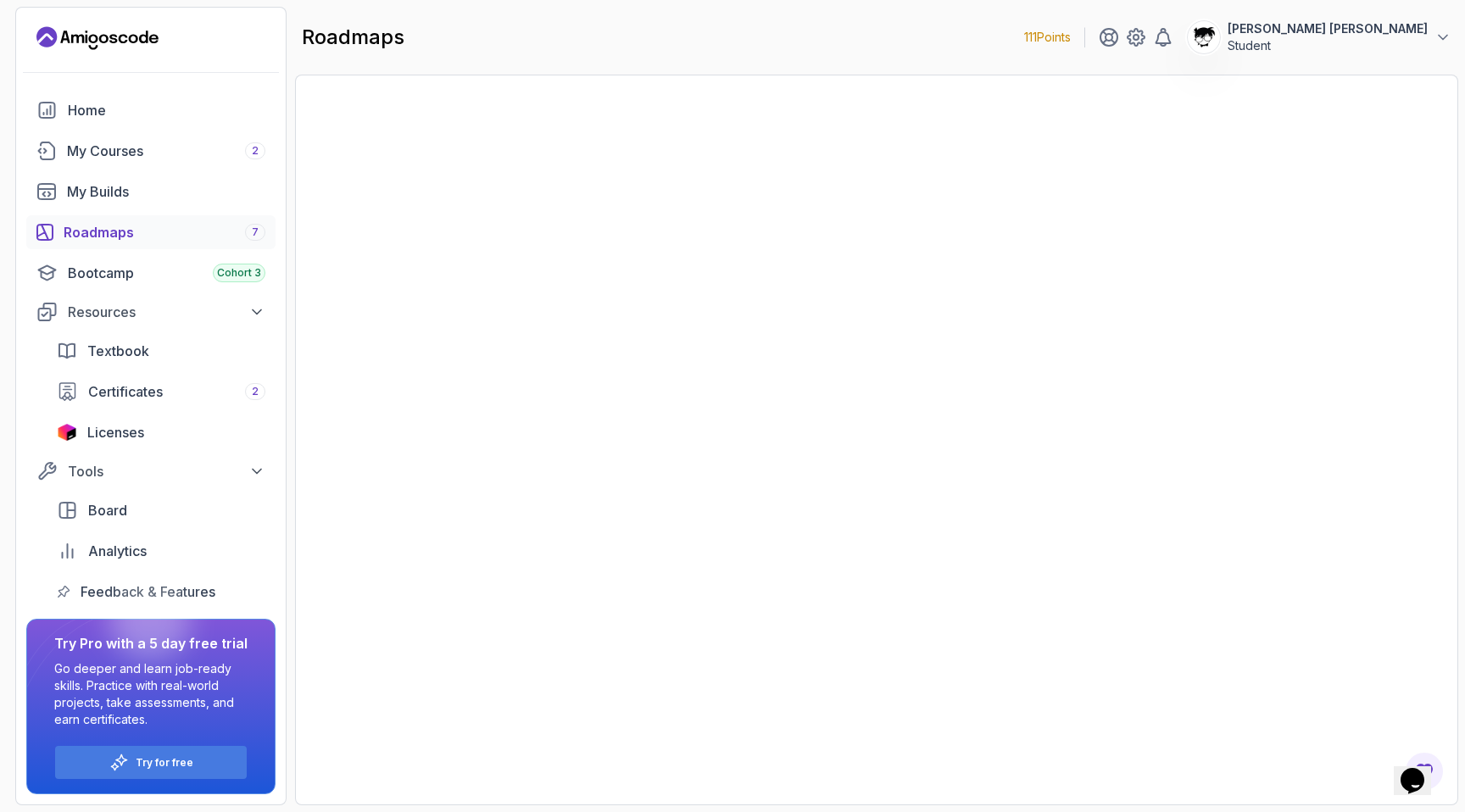
click at [171, 150] on div "My Courses 2" at bounding box center [167, 151] width 198 height 21
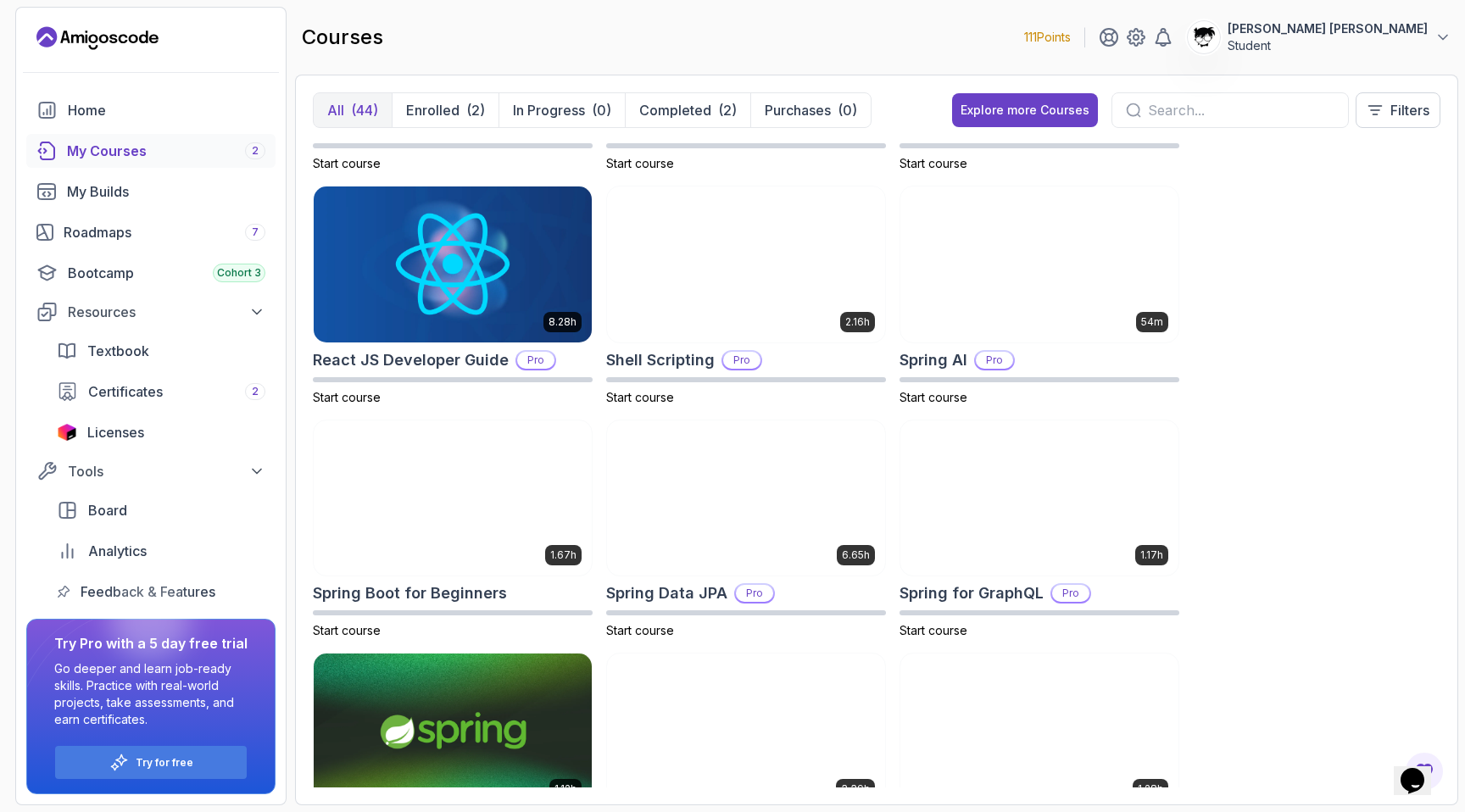
scroll to position [2864, 0]
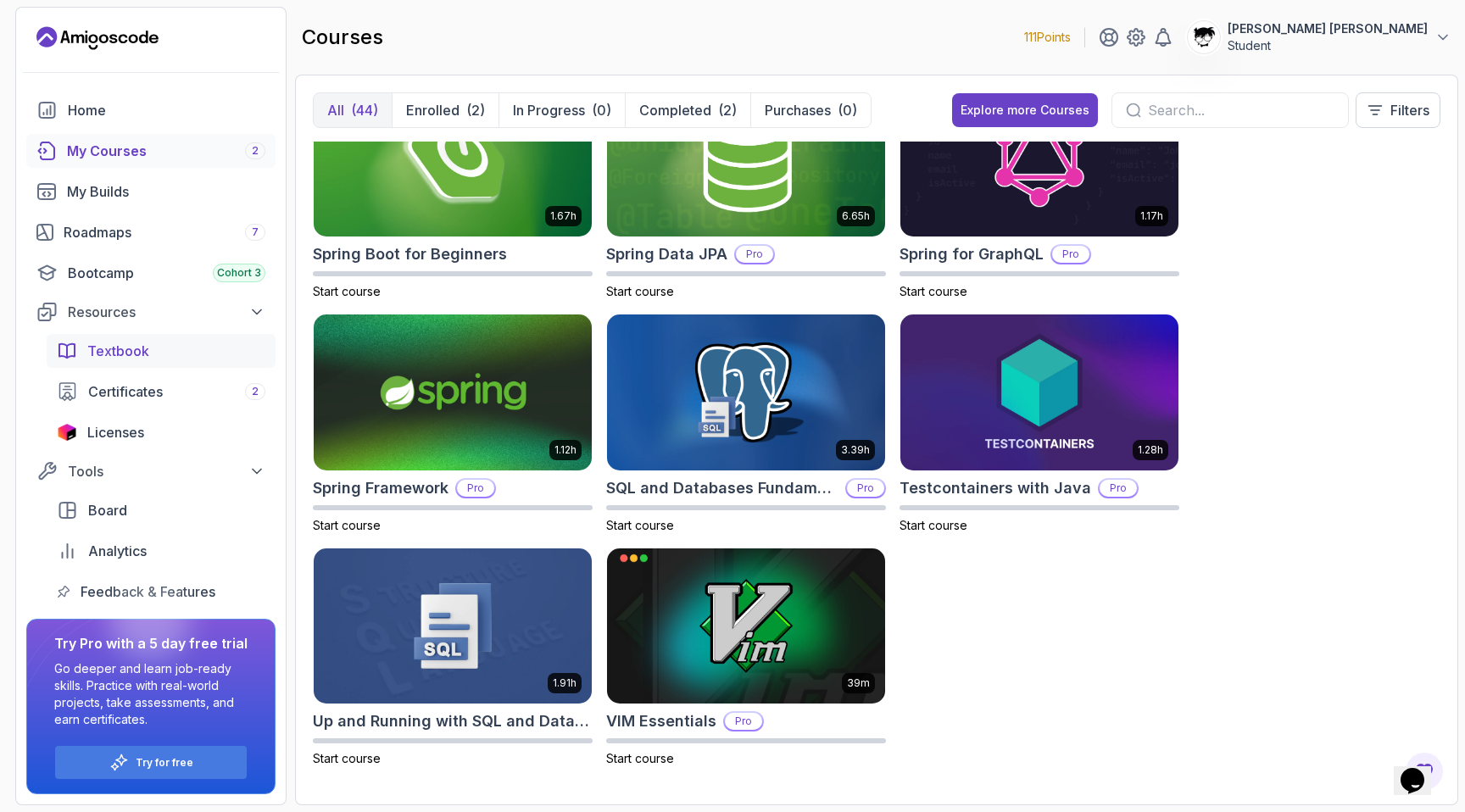
click at [101, 346] on span "Textbook" at bounding box center [118, 351] width 62 height 21
